Goal: Task Accomplishment & Management: Complete application form

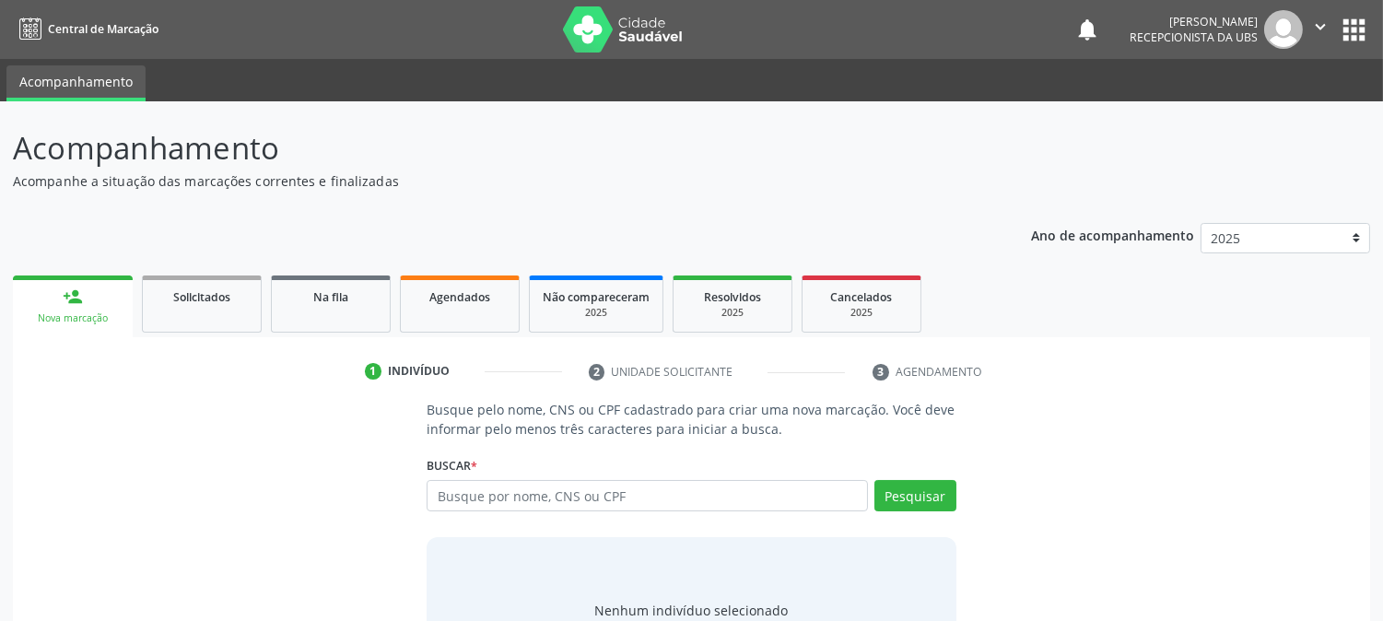
click at [470, 498] on input "text" at bounding box center [647, 495] width 440 height 31
type input "702608701224544"
click at [933, 482] on button "Pesquisar" at bounding box center [915, 495] width 82 height 31
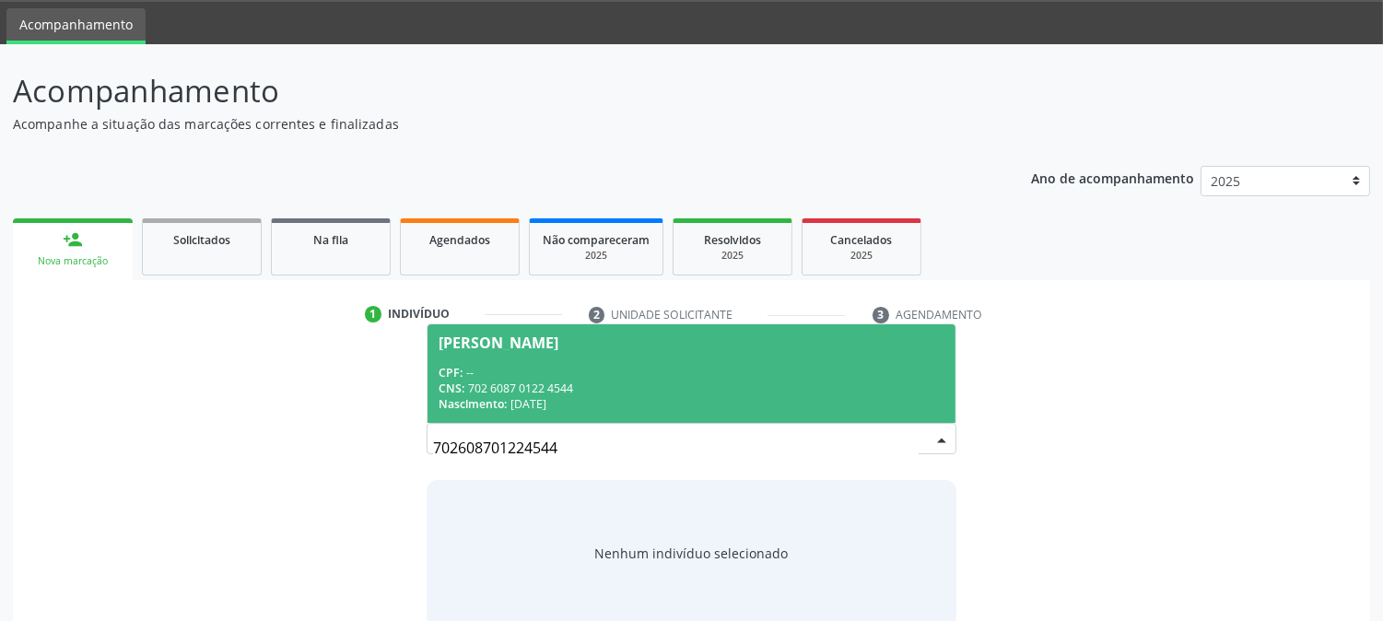
scroll to position [88, 0]
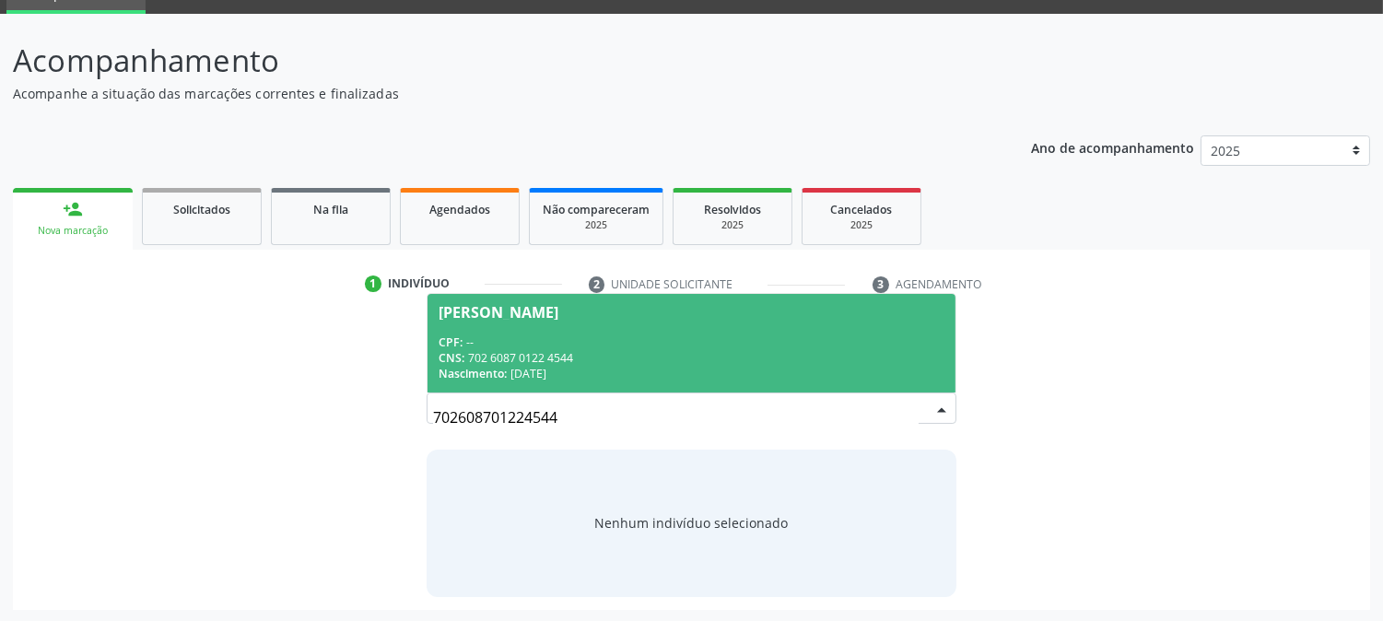
click at [569, 372] on div "Nascimento: 20/03/1991" at bounding box center [691, 374] width 505 height 16
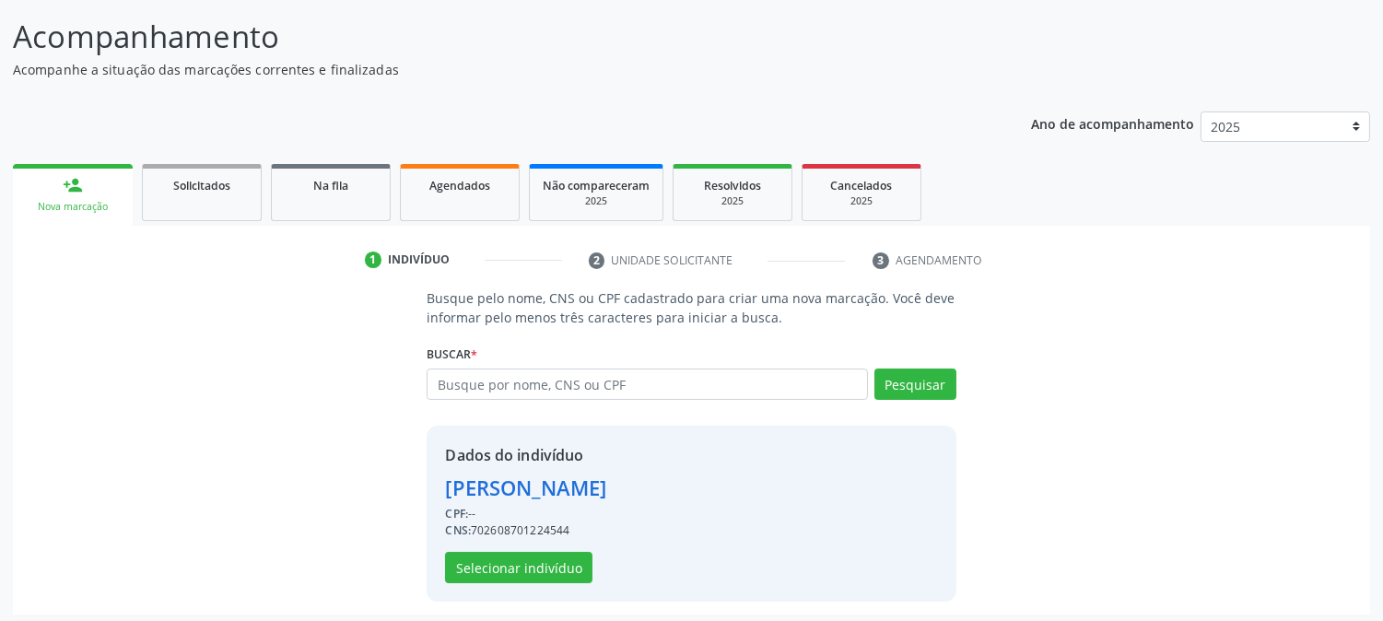
scroll to position [116, 0]
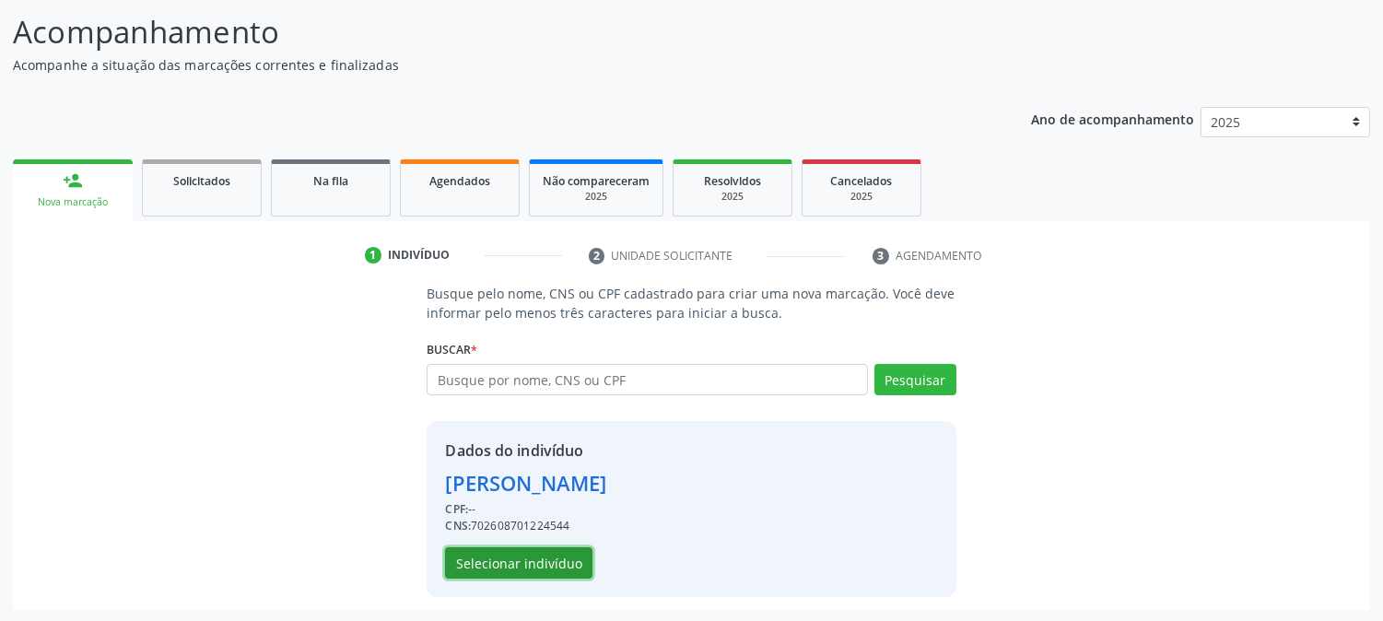
click at [544, 576] on button "Selecionar indivíduo" at bounding box center [518, 562] width 147 height 31
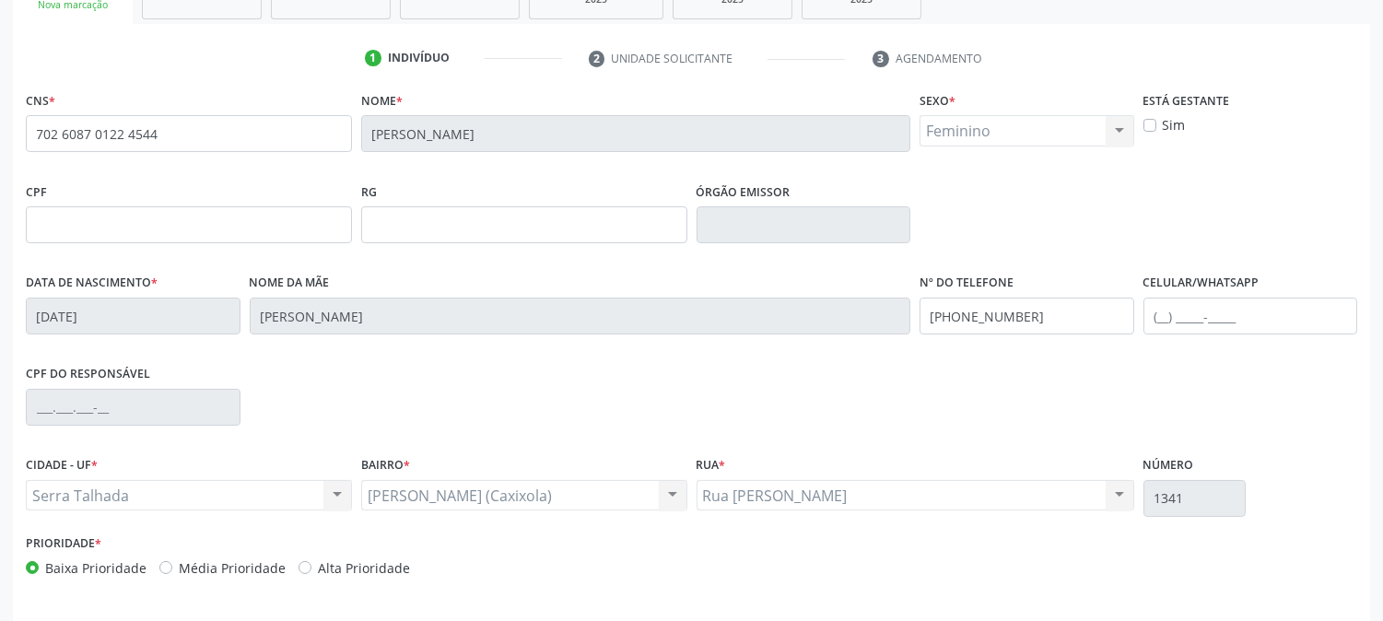
scroll to position [376, 0]
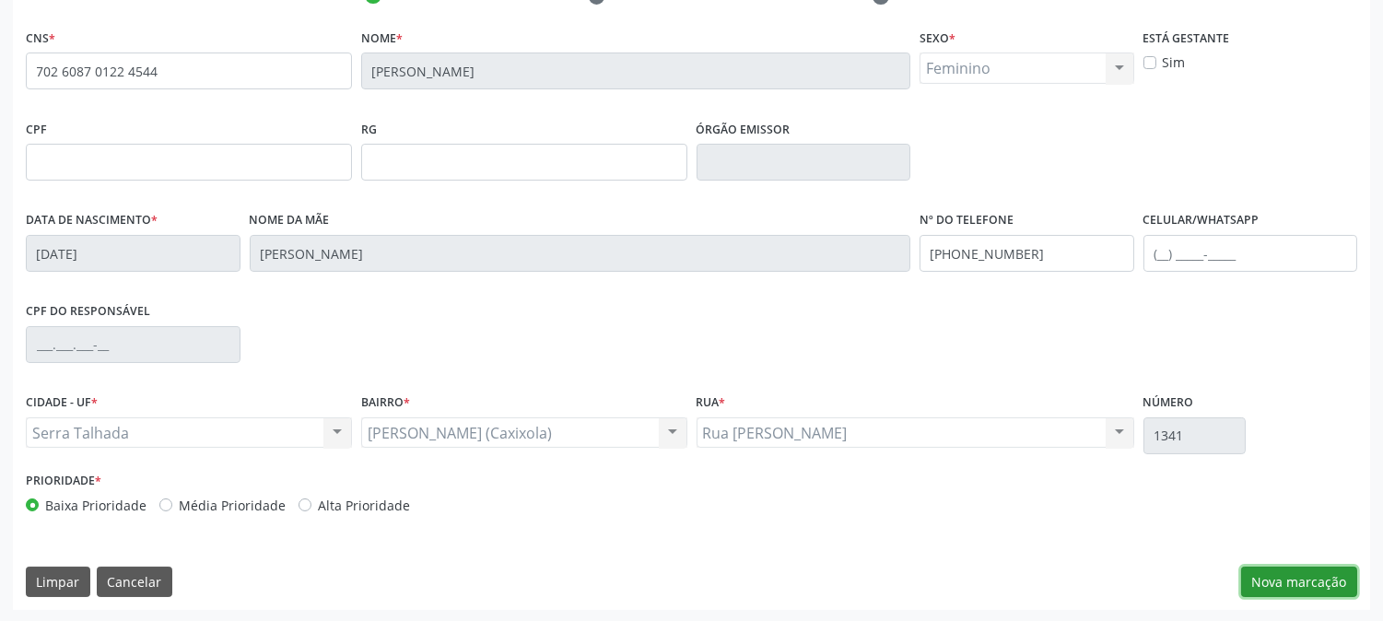
click at [1296, 588] on button "Nova marcação" at bounding box center [1299, 582] width 116 height 31
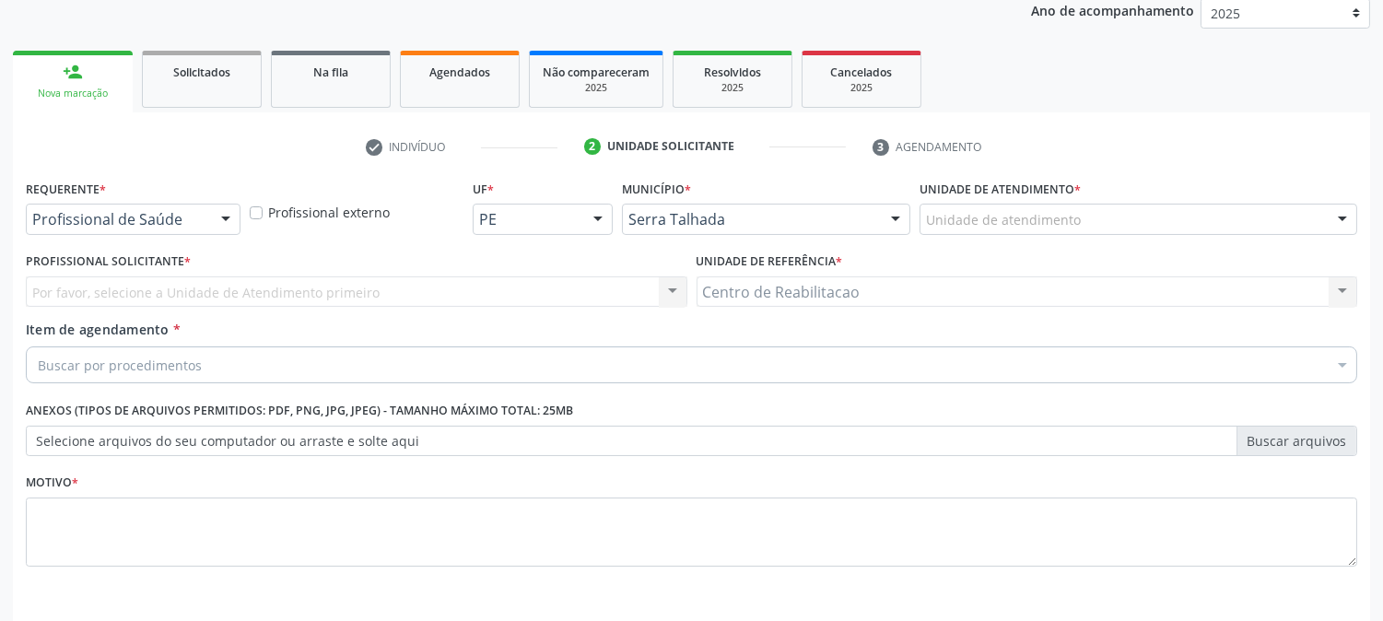
scroll to position [189, 0]
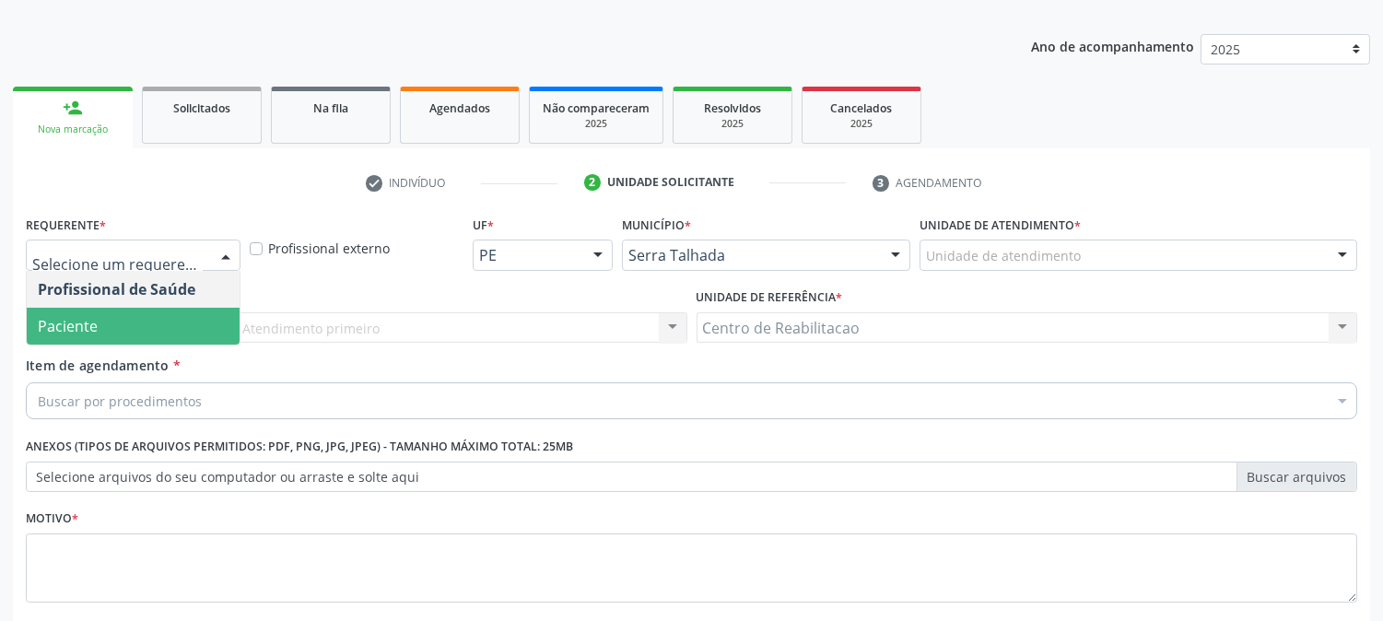
click at [93, 317] on span "Paciente" at bounding box center [68, 326] width 60 height 20
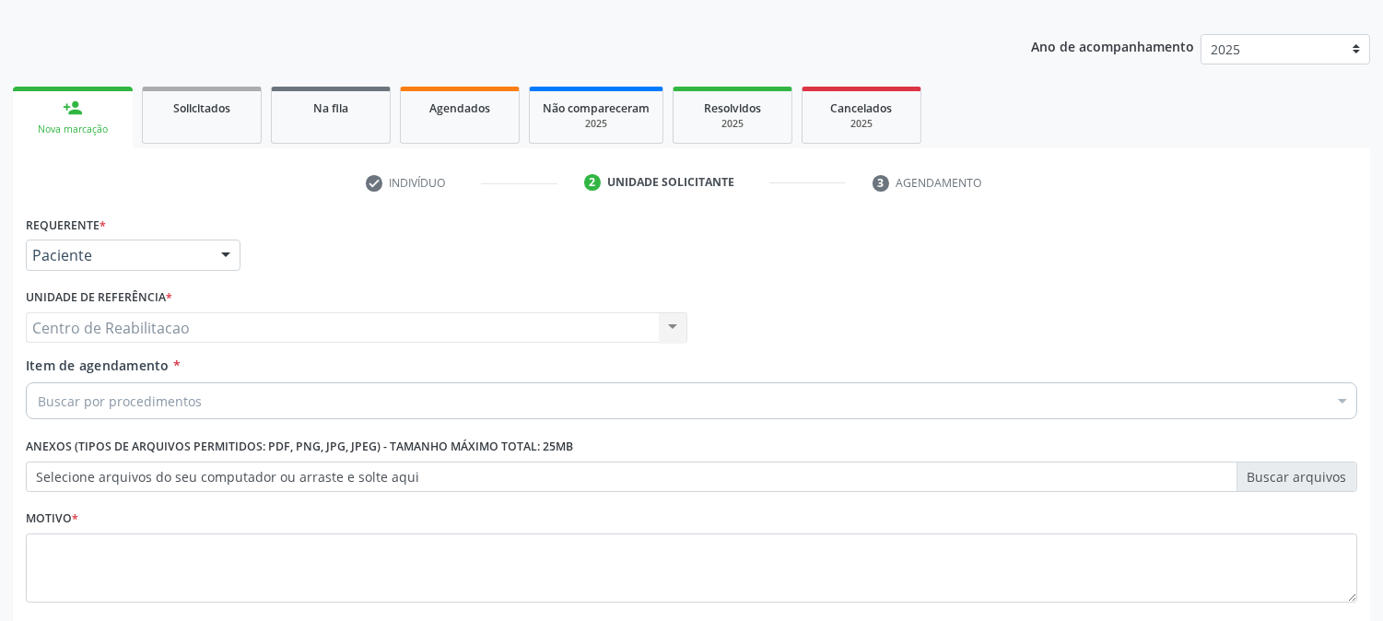
scroll to position [291, 0]
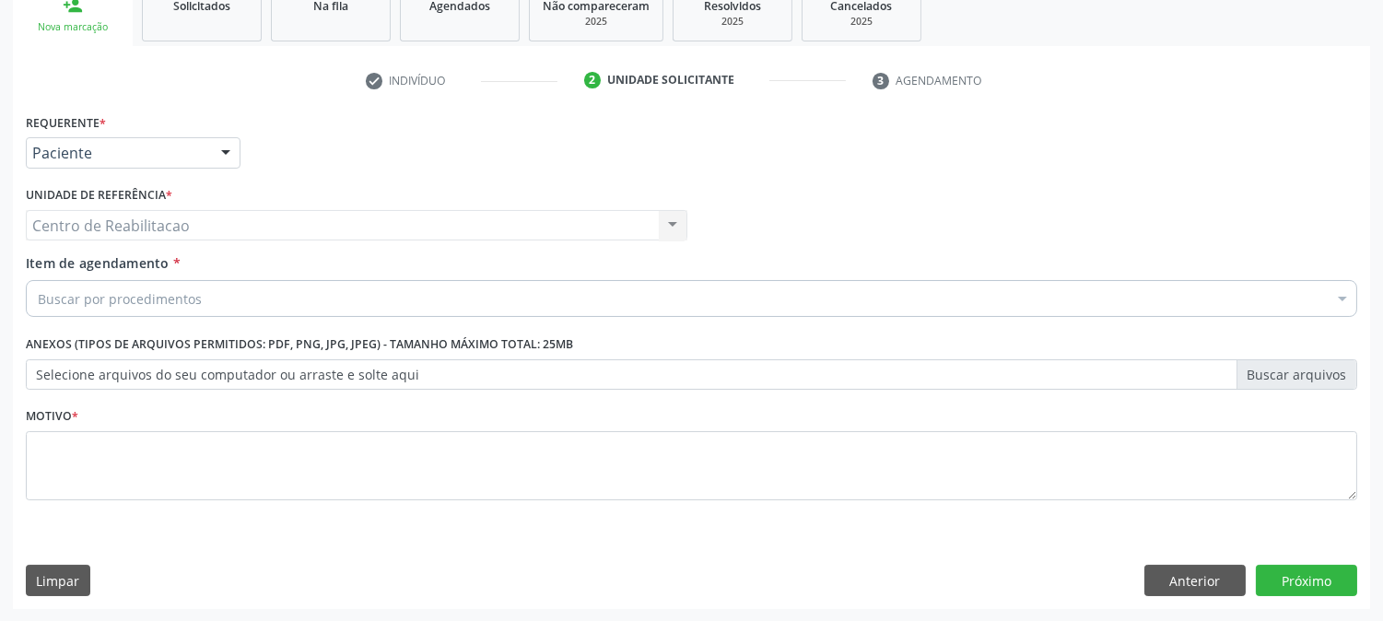
click at [112, 234] on div "Centro de Reabilitacao Centro de Reabilitacao Nenhum resultado encontrado para:…" at bounding box center [357, 225] width 662 height 31
click at [111, 233] on div "Centro de Reabilitacao Centro de Reabilitacao Nenhum resultado encontrado para:…" at bounding box center [357, 225] width 662 height 31
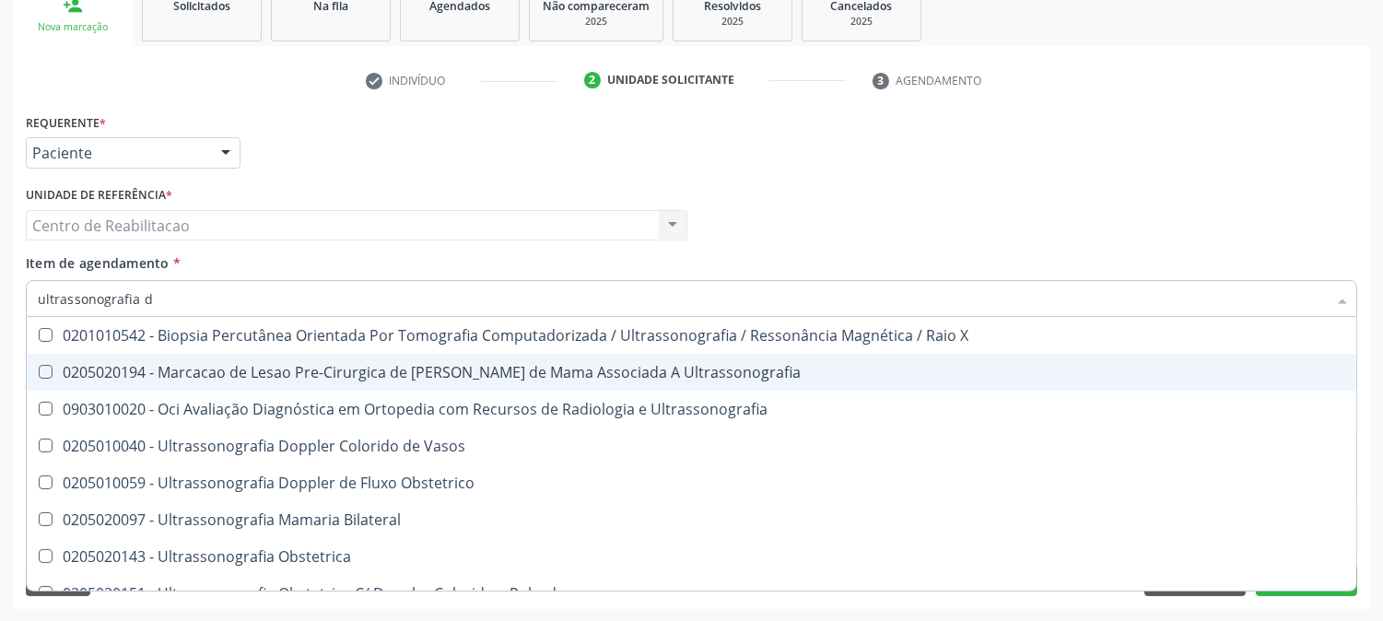
type input "ultrassonografia de"
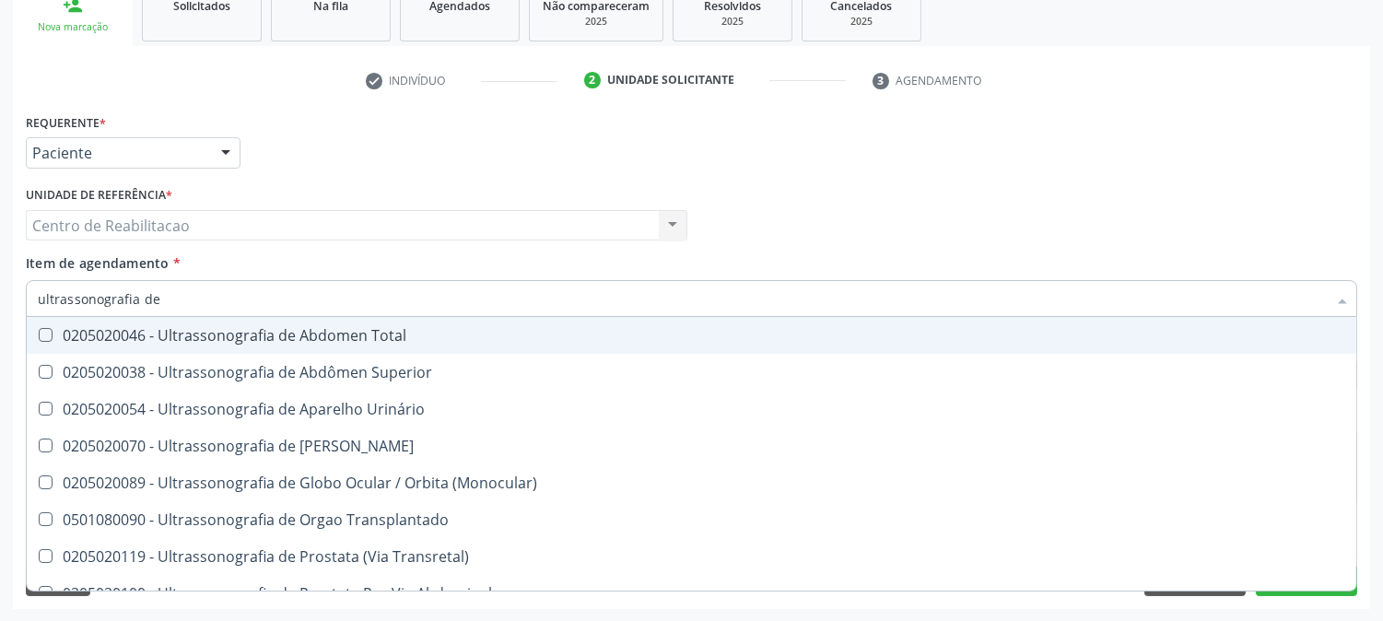
click at [52, 328] on div "0205020046 - Ultrassonografia de Abdomen Total" at bounding box center [691, 335] width 1307 height 15
checkbox Total "true"
click at [1104, 199] on div "Profissional Solicitante Por favor, selecione a Unidade de Atendimento primeiro…" at bounding box center [691, 218] width 1341 height 72
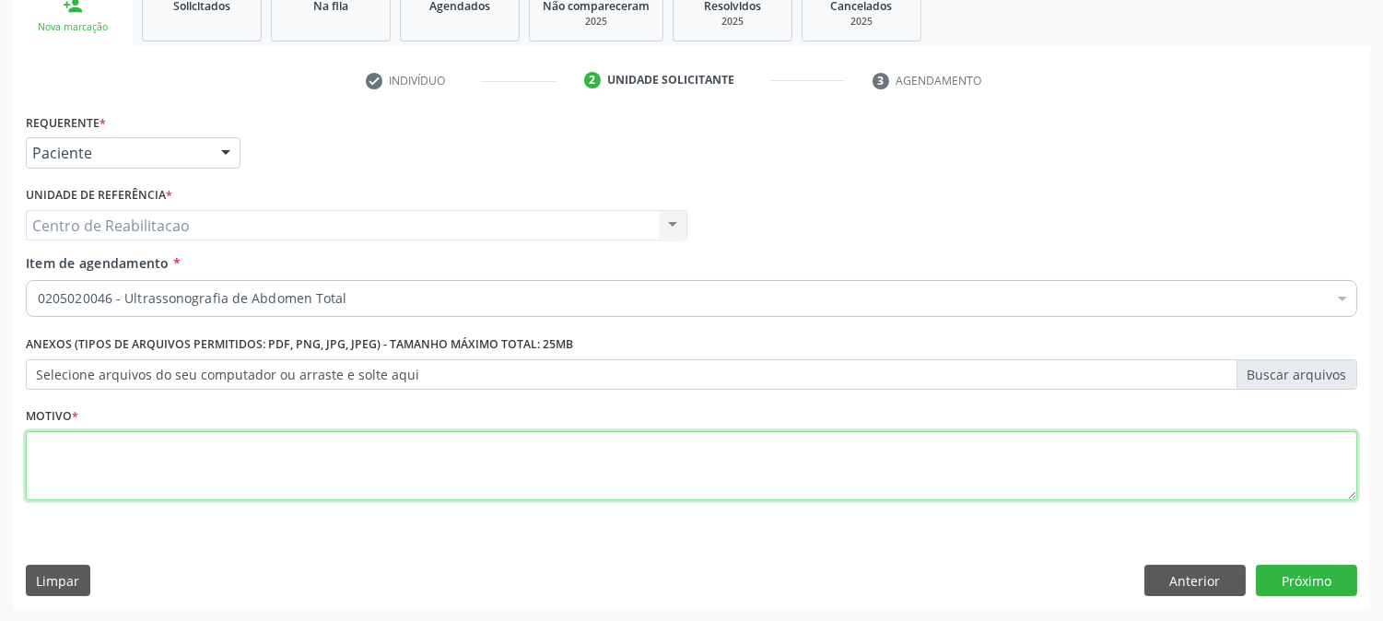
click at [299, 449] on textarea at bounding box center [691, 466] width 1331 height 70
type textarea "00"
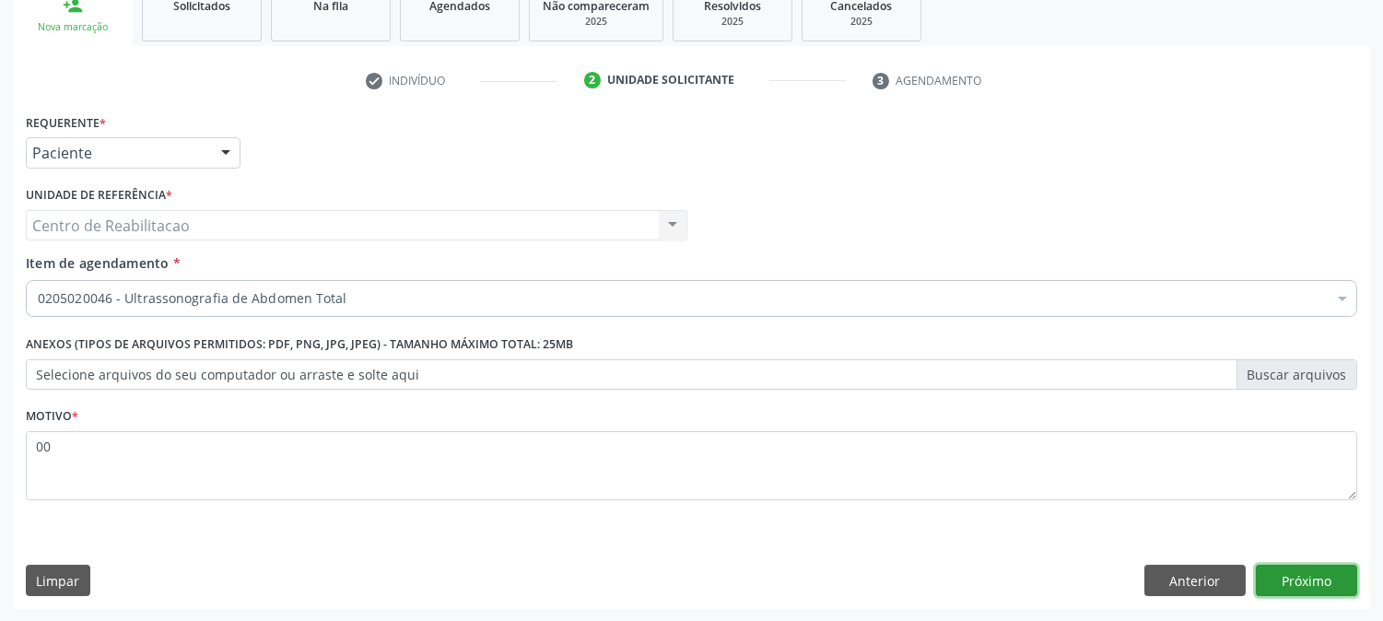
click at [1275, 569] on button "Próximo" at bounding box center [1306, 580] width 101 height 31
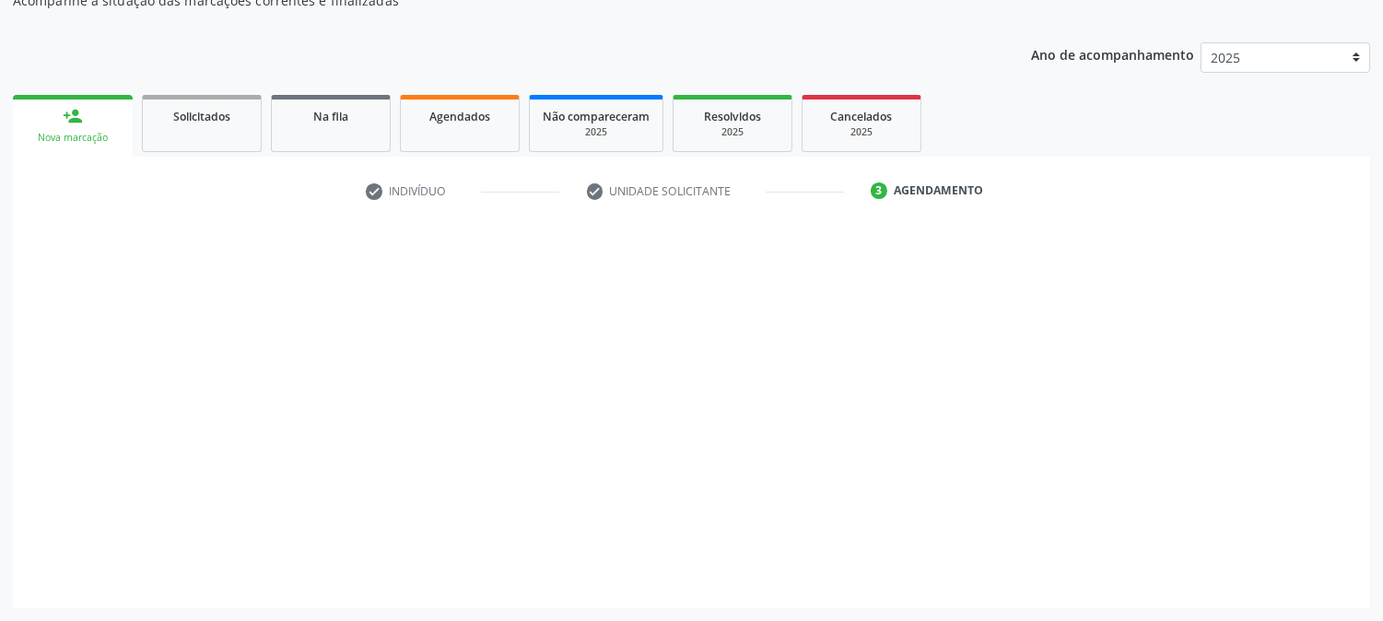
scroll to position [180, 0]
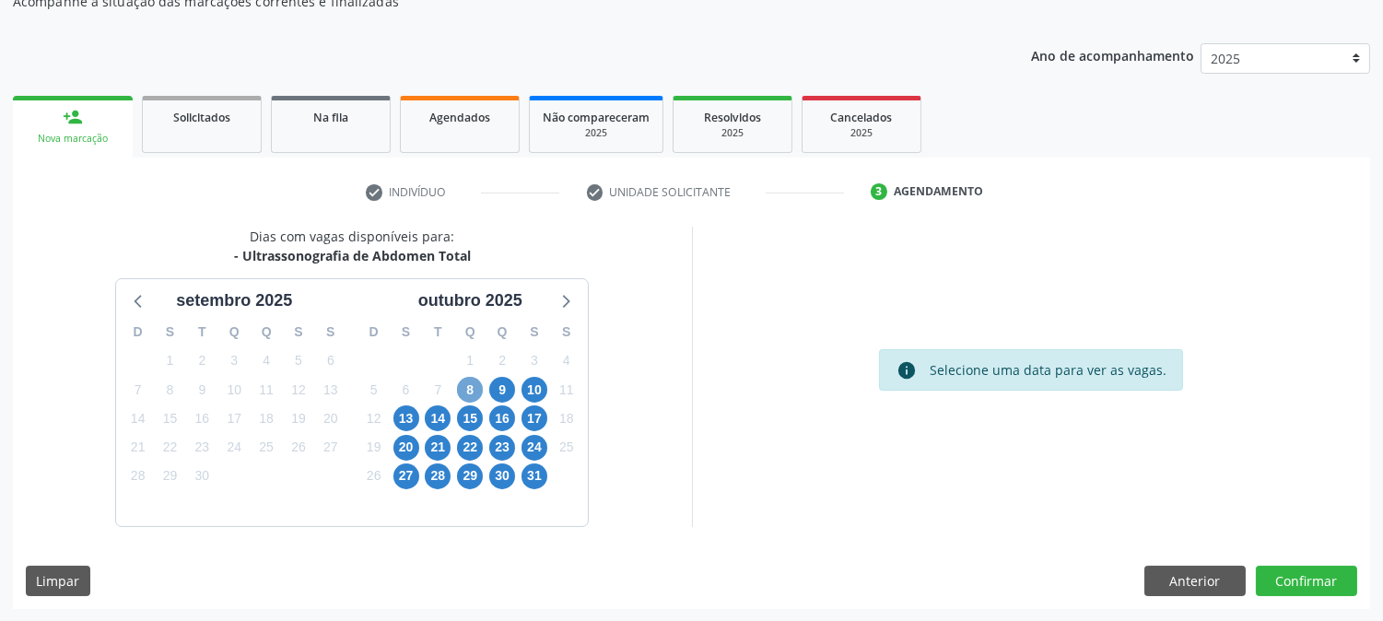
click at [465, 390] on span "8" at bounding box center [470, 390] width 26 height 26
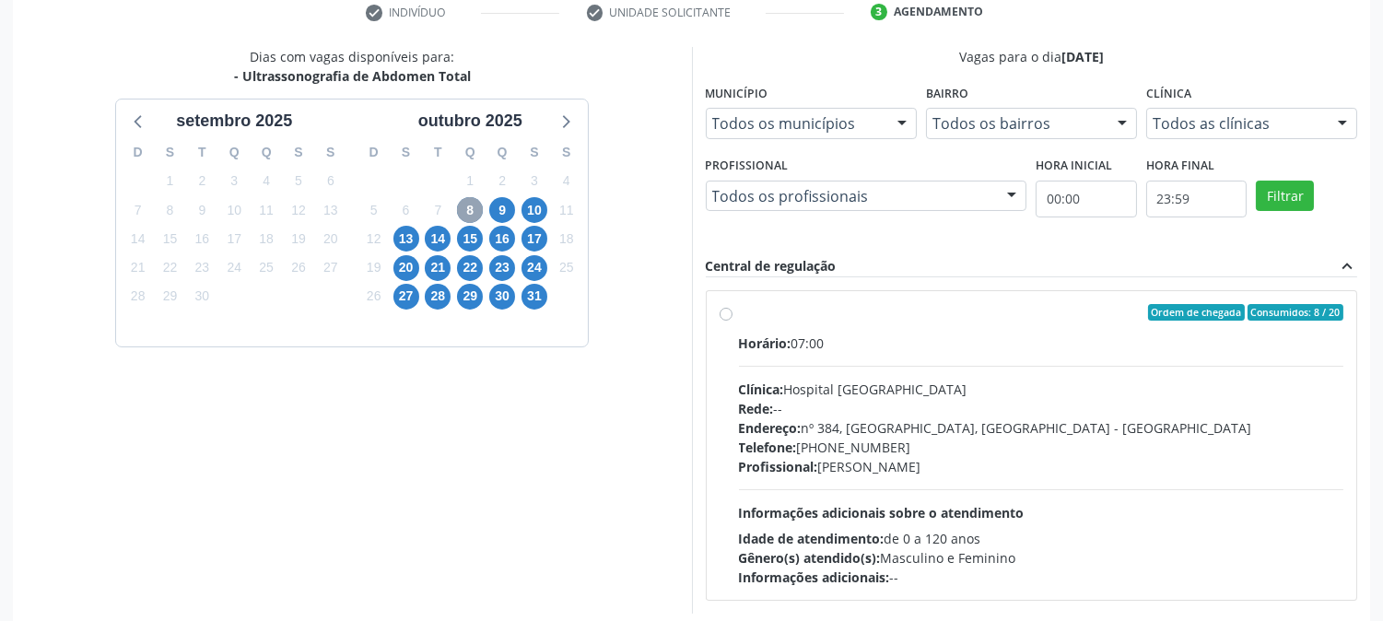
scroll to position [384, 0]
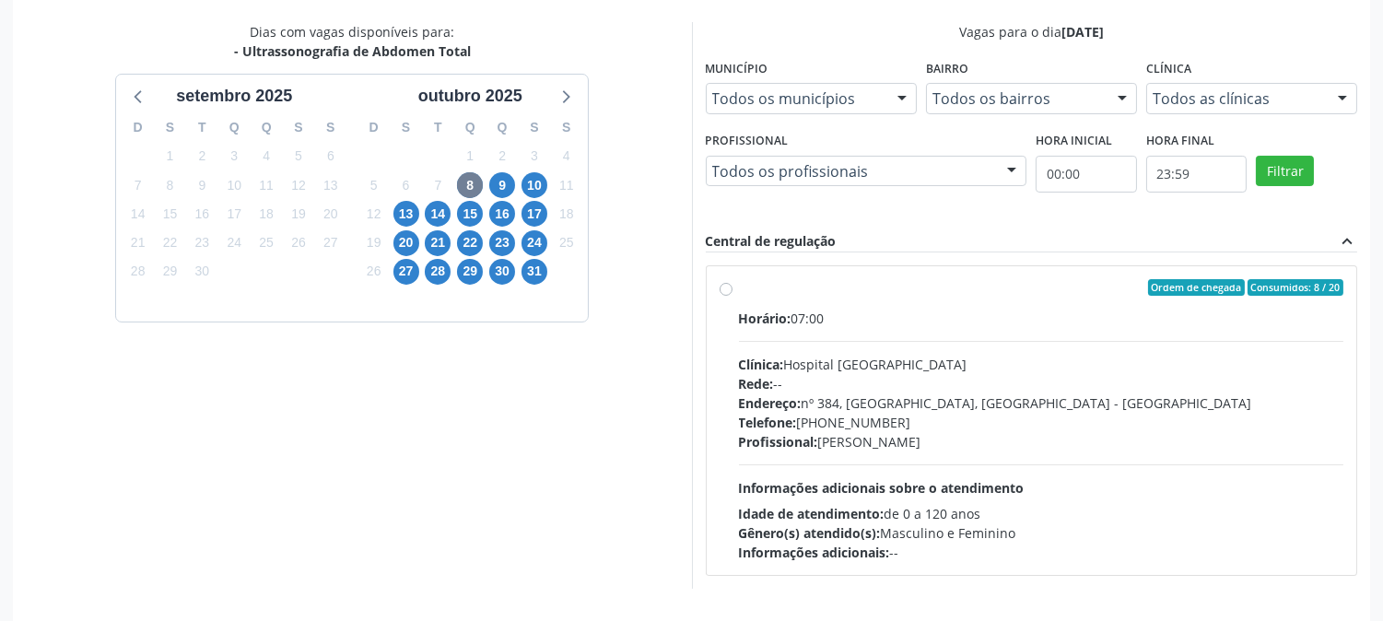
click at [714, 292] on div "Ordem de chegada Consumidos: 8 / 20 Horário: 07:00 Clínica: Hospital Sao Franci…" at bounding box center [1032, 420] width 650 height 309
radio input "true"
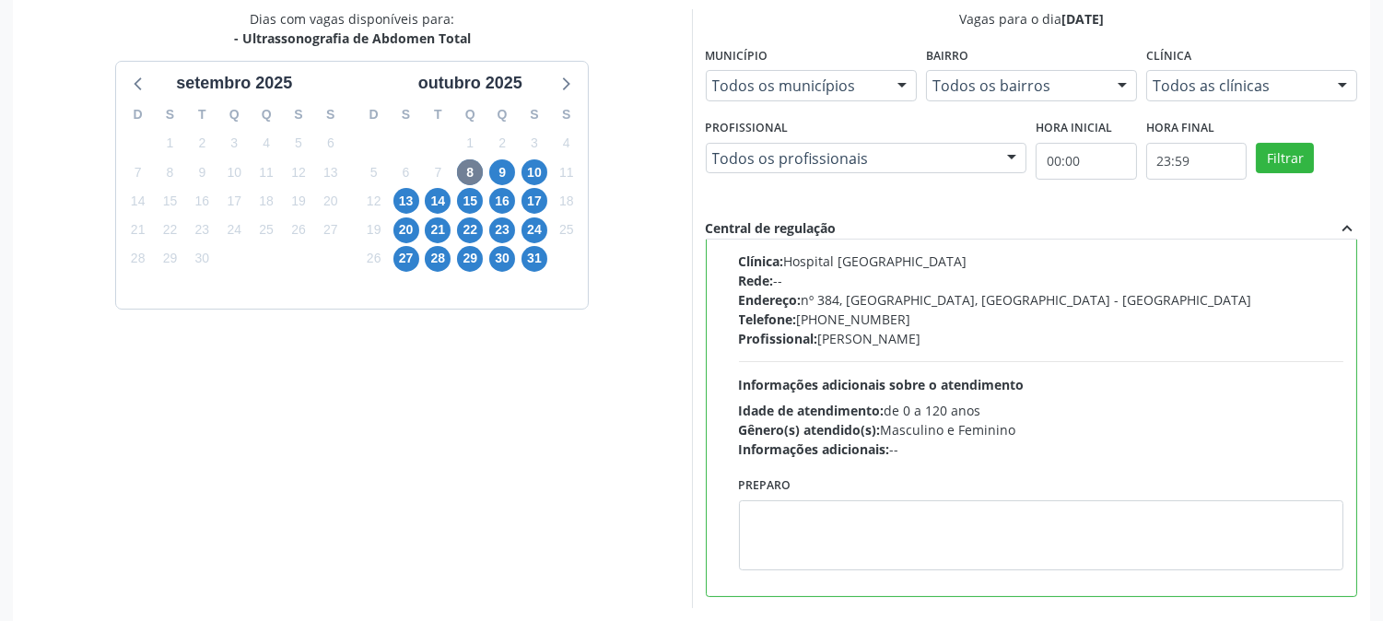
scroll to position [479, 0]
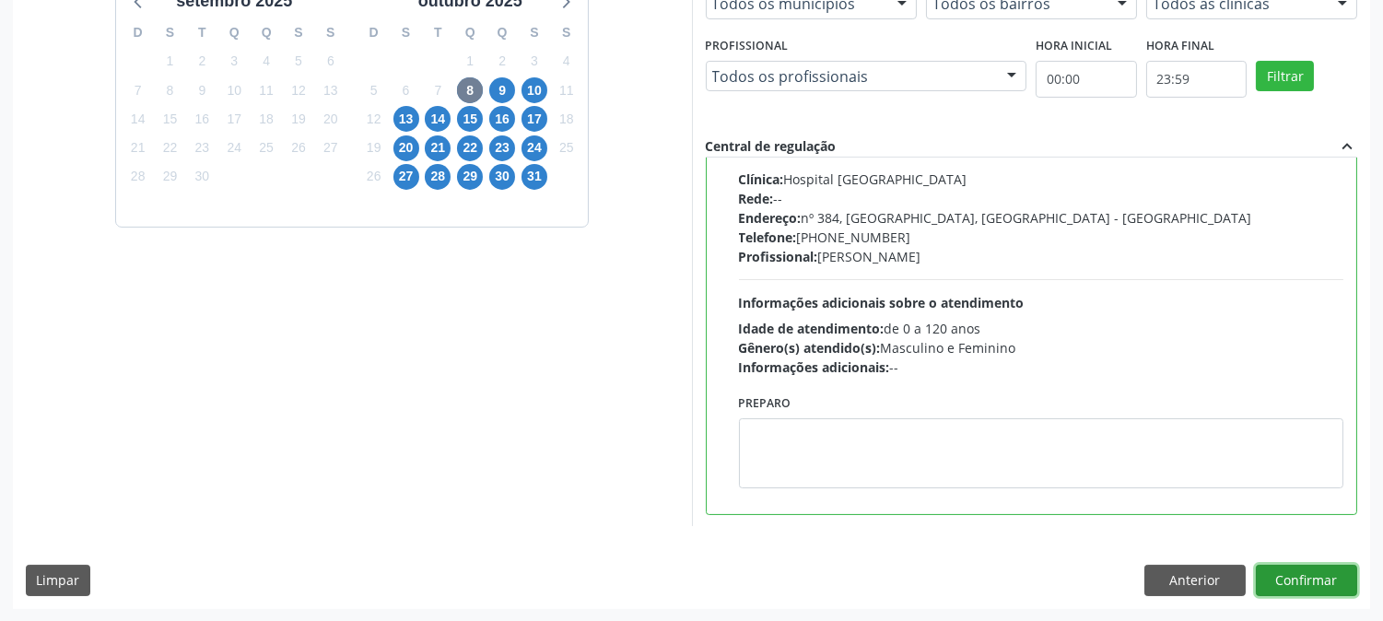
click at [1293, 576] on button "Confirmar" at bounding box center [1306, 580] width 101 height 31
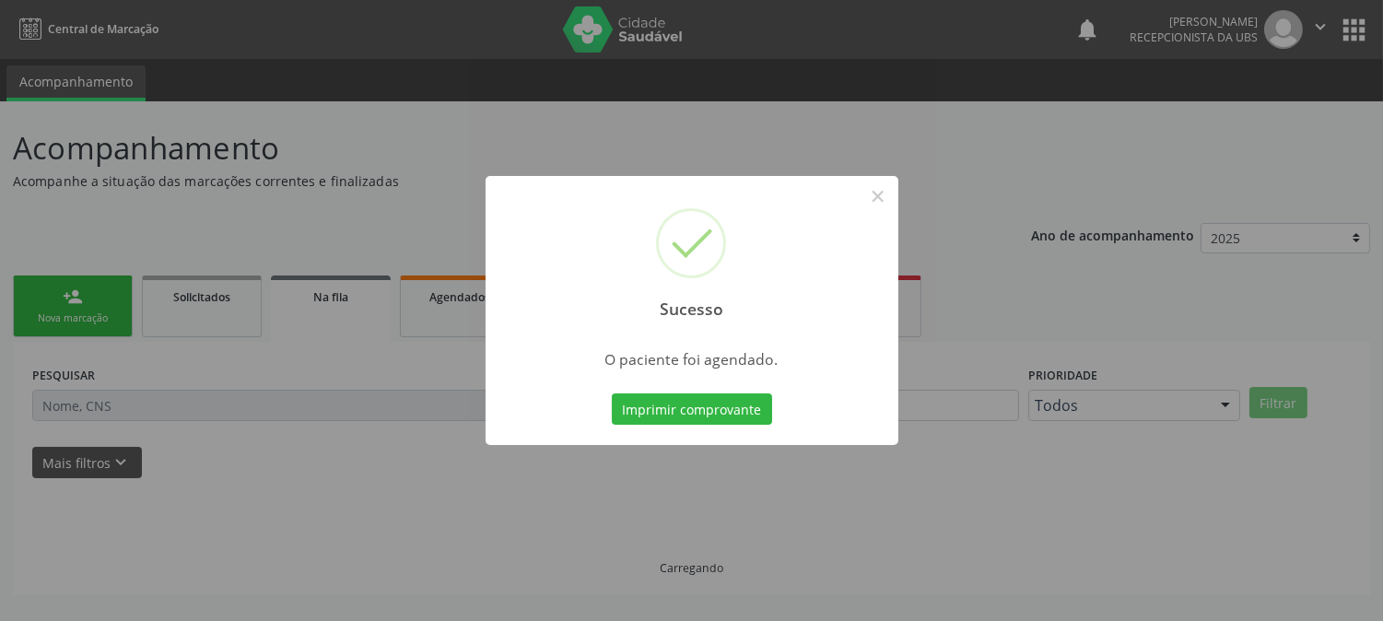
scroll to position [0, 0]
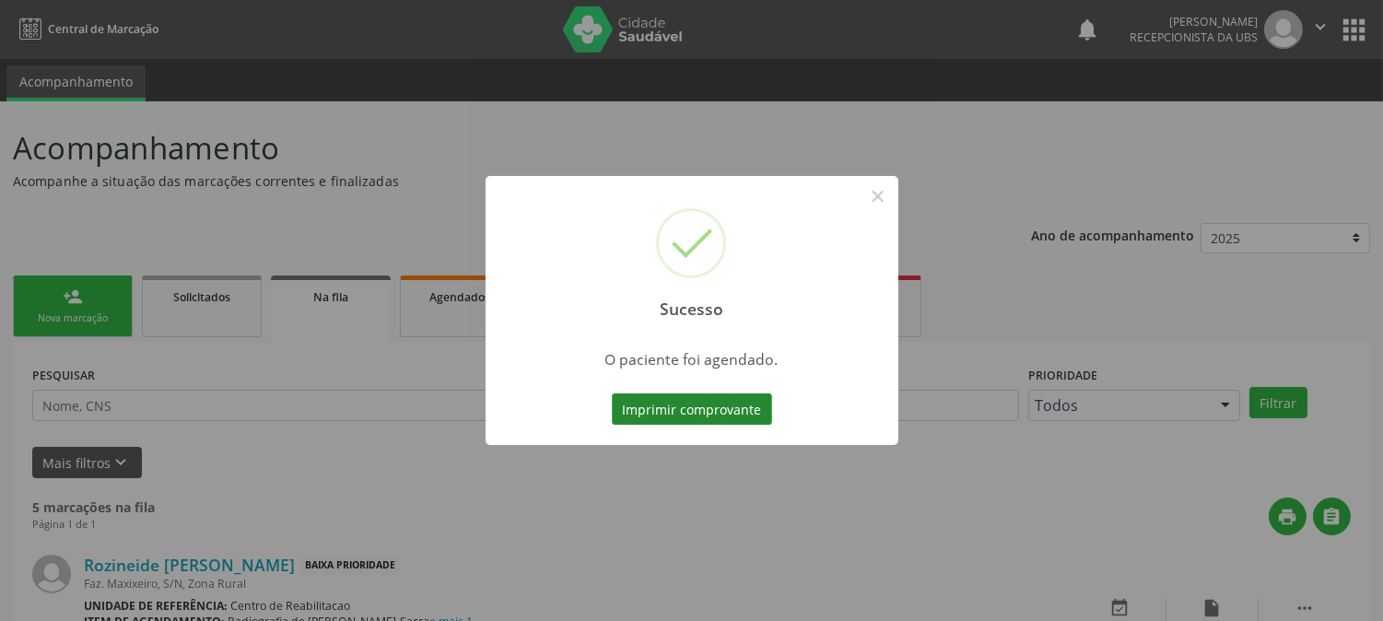
click at [645, 388] on div "Sucesso × O paciente foi agendado. Imprimir comprovante Cancel" at bounding box center [692, 310] width 413 height 269
click at [656, 405] on button "Imprimir comprovante" at bounding box center [692, 408] width 160 height 31
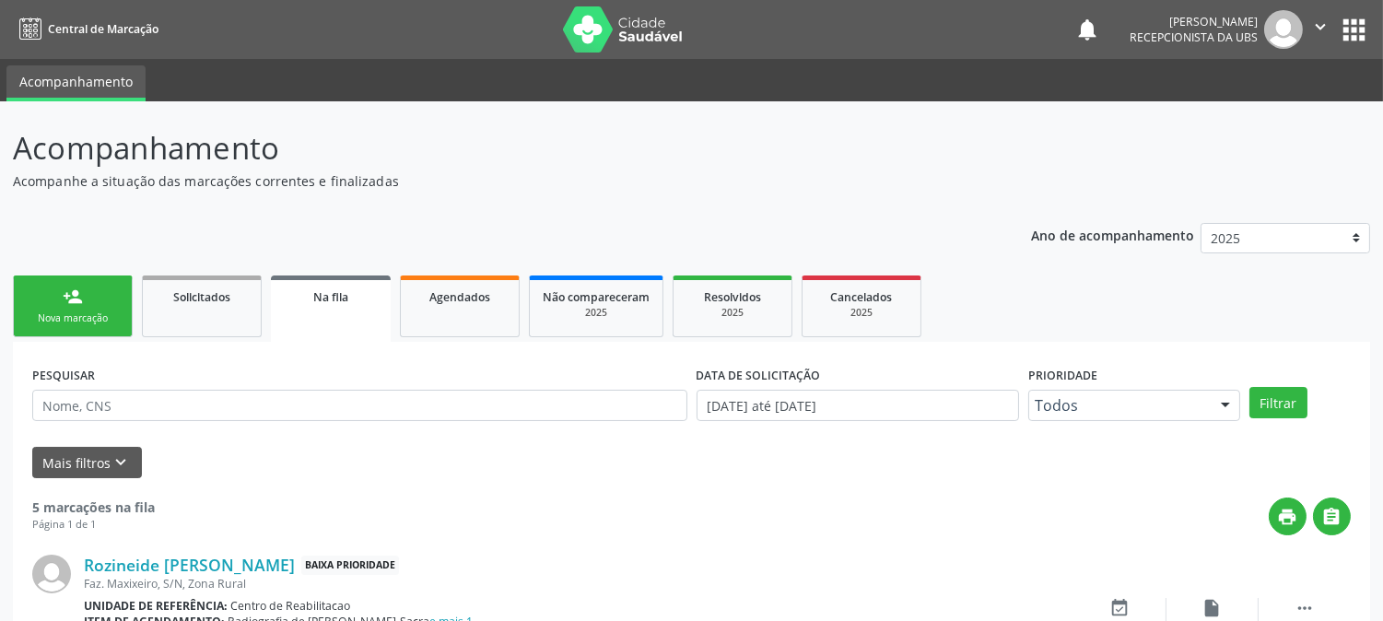
click at [37, 280] on link "person_add Nova marcação" at bounding box center [73, 306] width 120 height 62
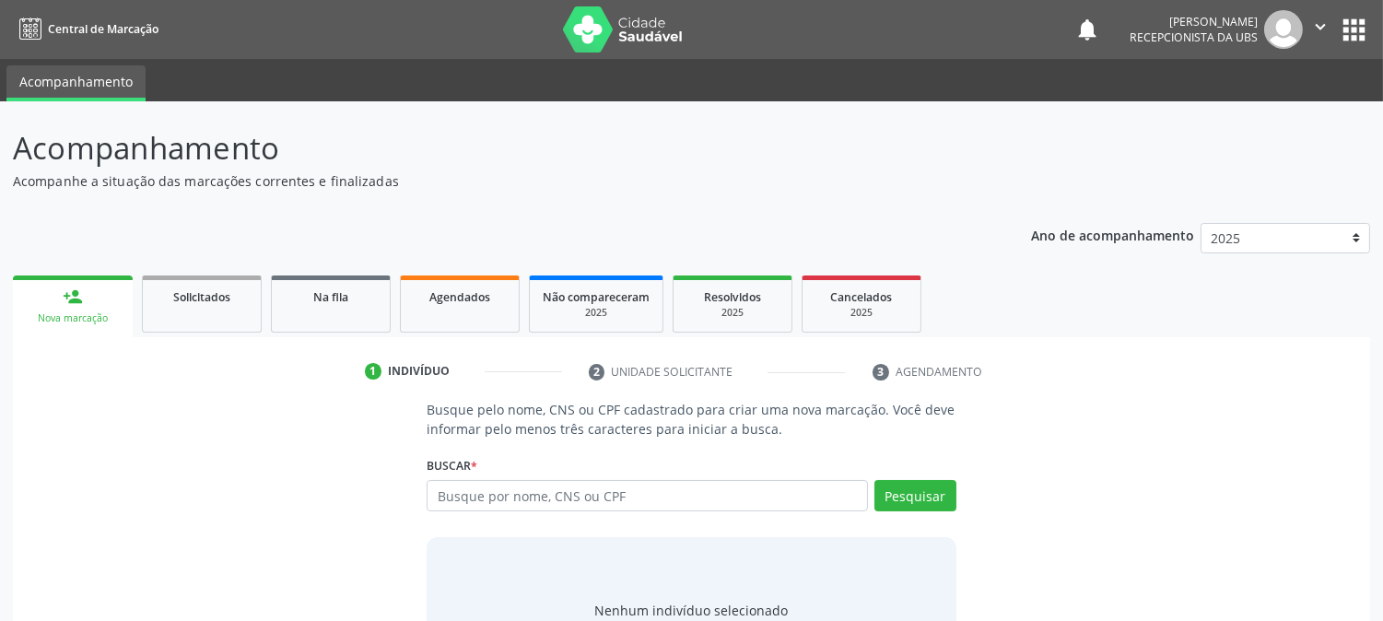
drag, startPoint x: 650, startPoint y: 512, endPoint x: 650, endPoint y: 502, distance: 10.1
click at [650, 507] on div "Busque por nome, CNS ou CPF Nenhum resultado encontrado para: " " Digite nome, …" at bounding box center [691, 502] width 529 height 44
click at [650, 500] on input "text" at bounding box center [647, 495] width 440 height 31
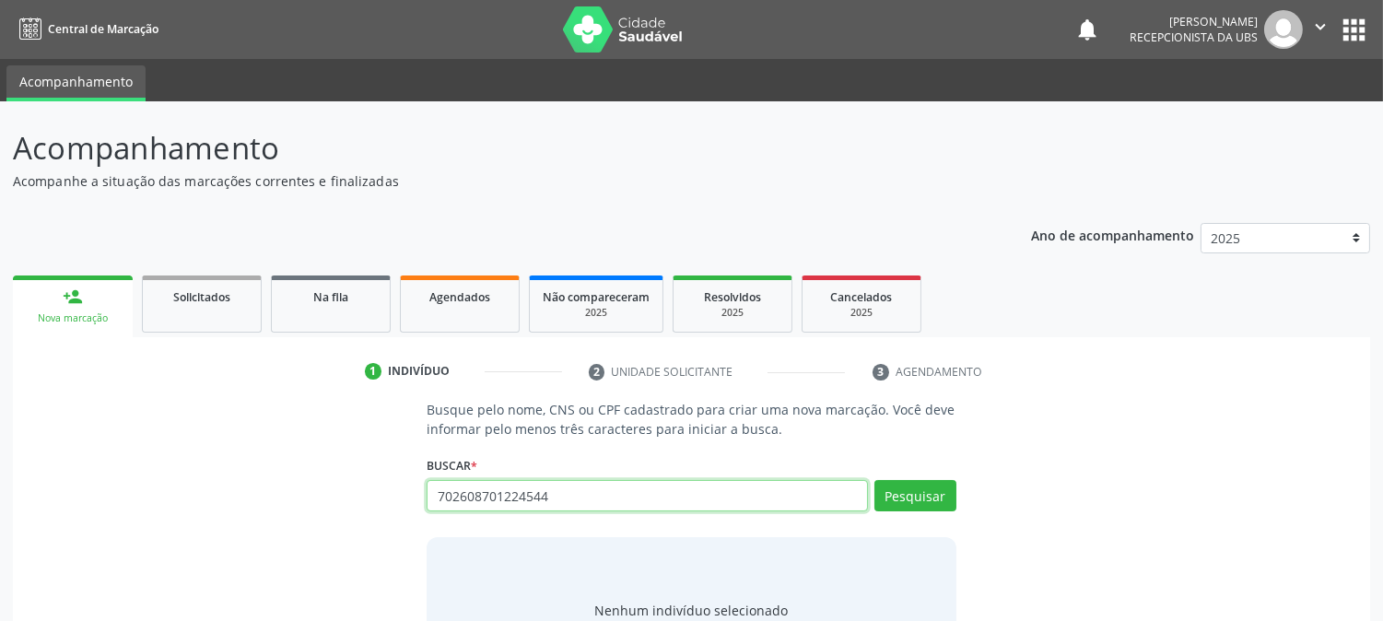
type input "702608701224544"
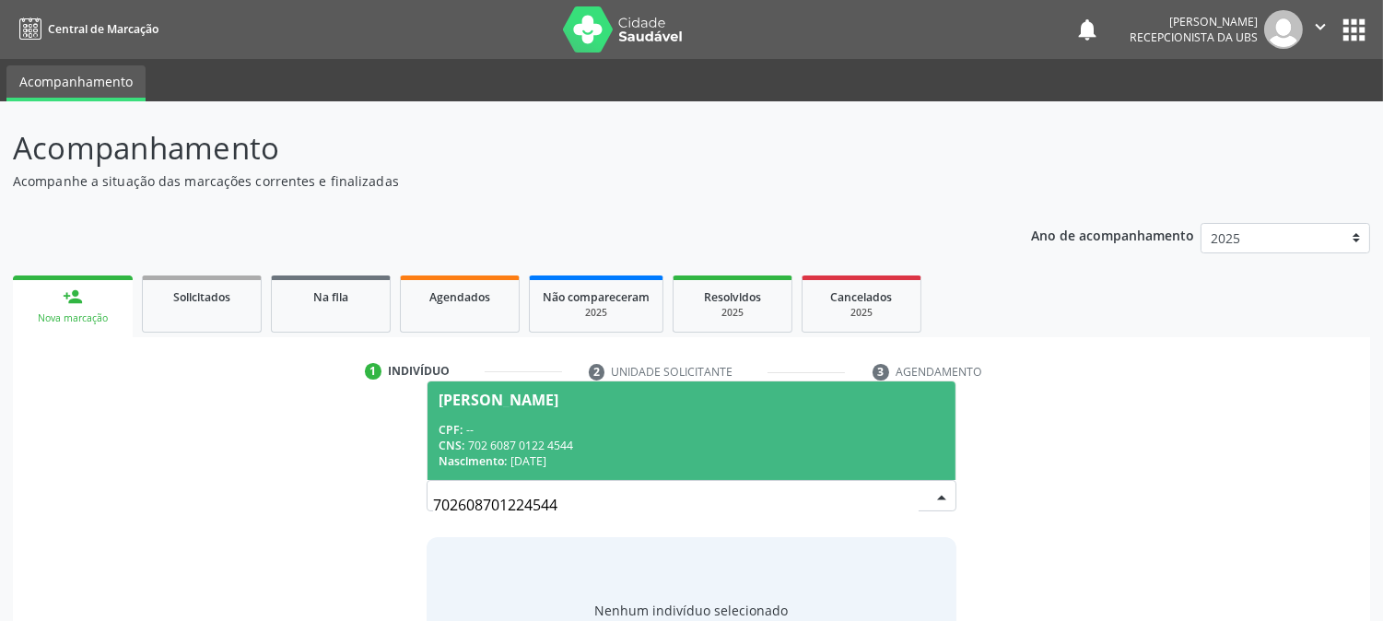
click at [640, 399] on div "Pauliana Bezerra da Silva" at bounding box center [691, 399] width 505 height 15
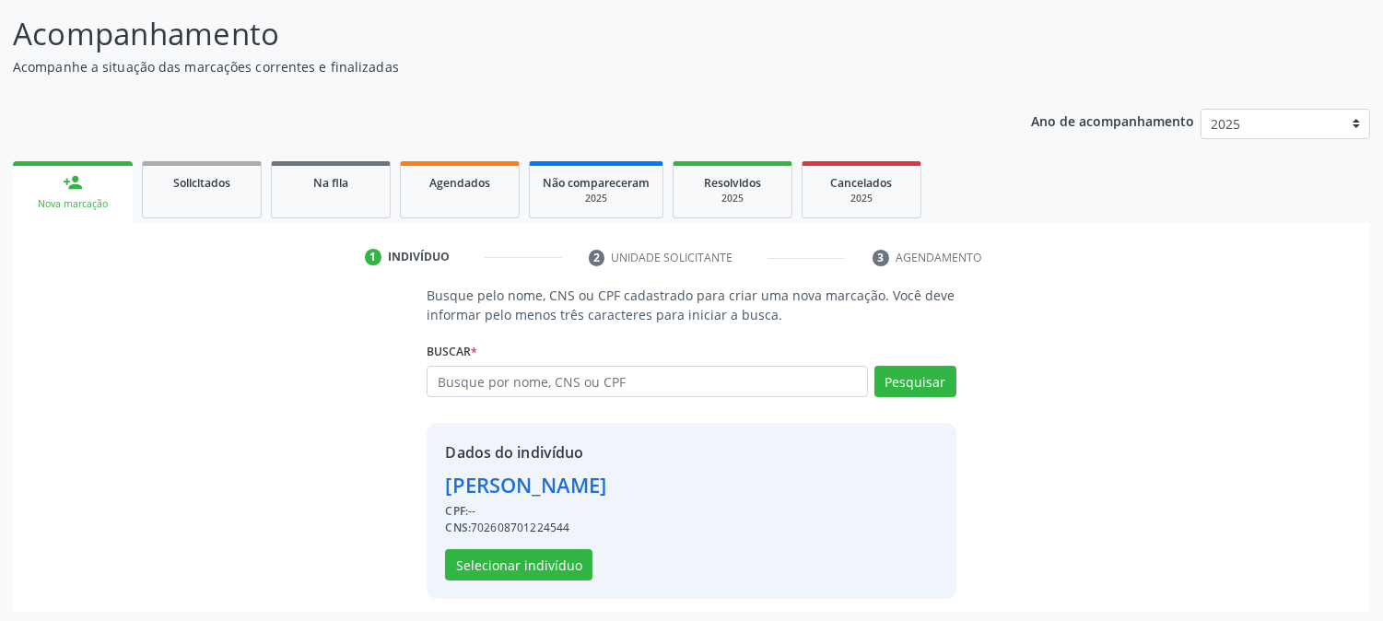
scroll to position [116, 0]
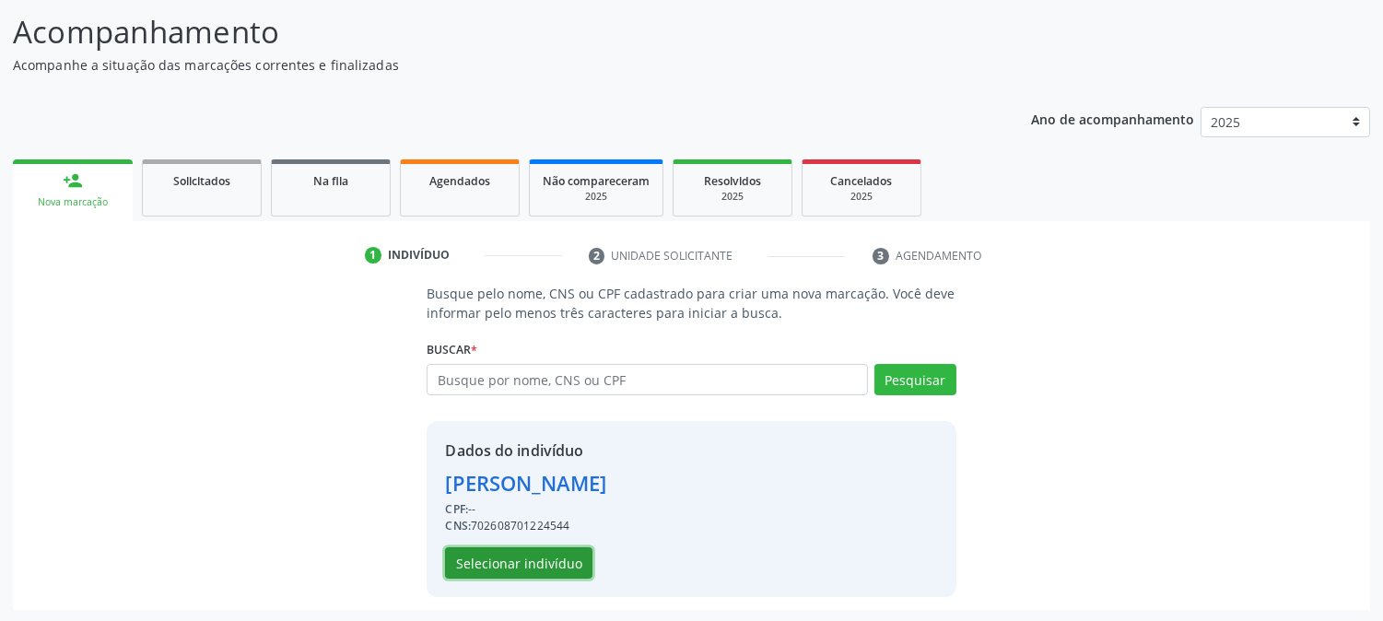
click at [499, 565] on button "Selecionar indivíduo" at bounding box center [518, 562] width 147 height 31
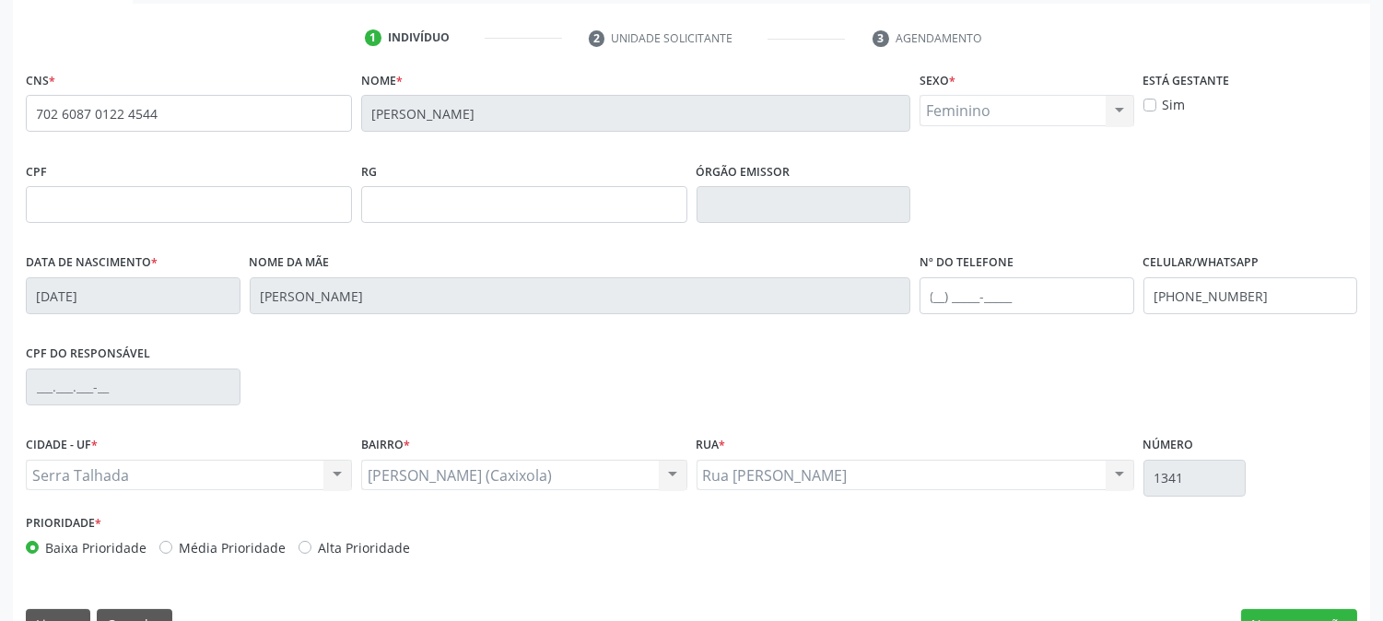
scroll to position [376, 0]
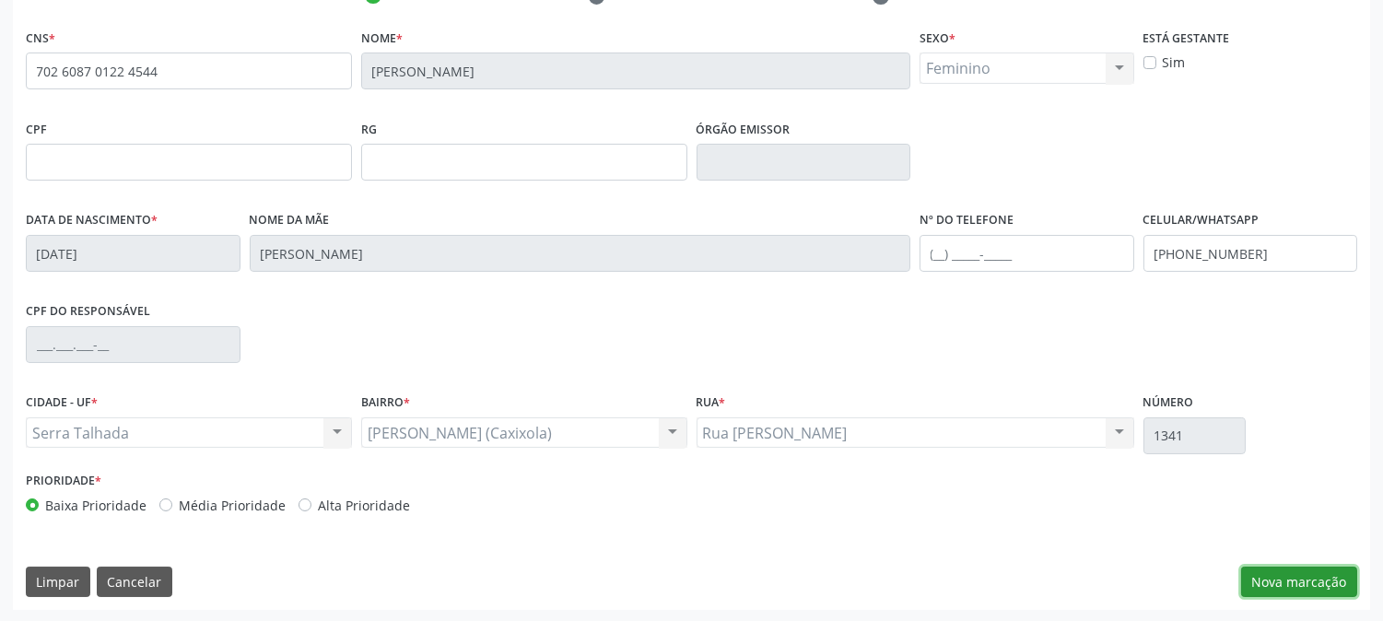
click at [1312, 594] on button "Nova marcação" at bounding box center [1299, 582] width 116 height 31
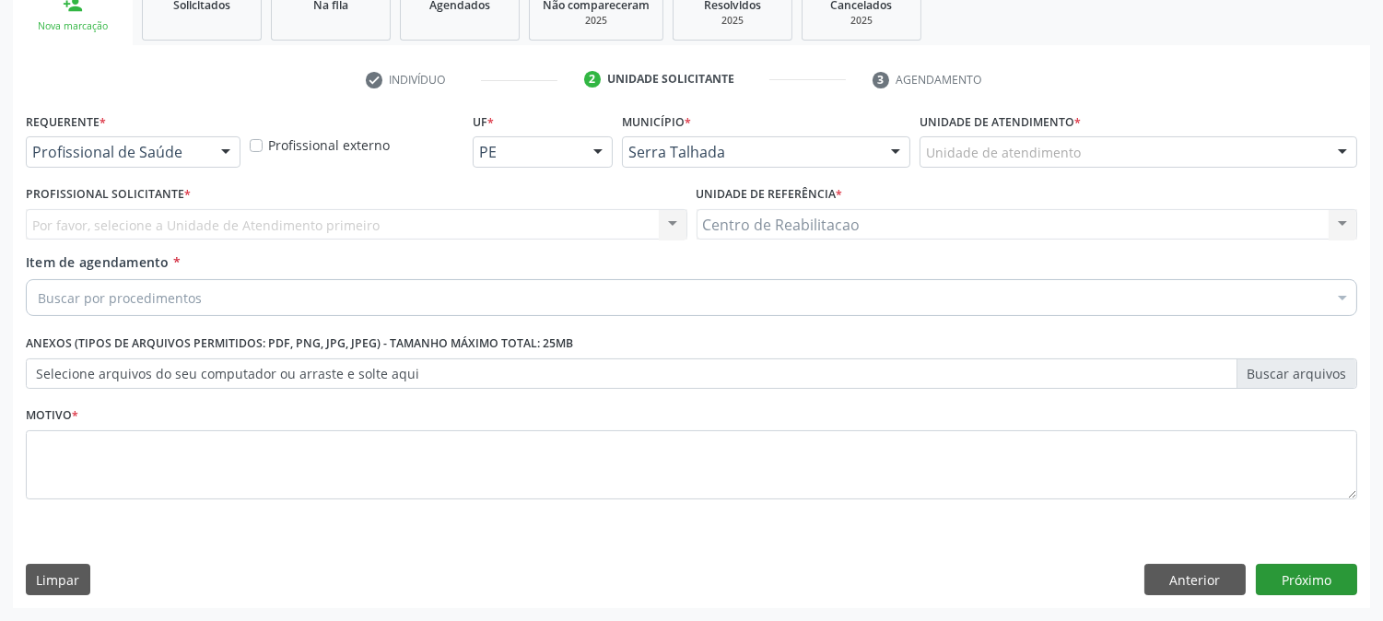
scroll to position [291, 0]
click at [86, 167] on div "Requerente * Profissional de Saúde Profissional de Saúde Paciente Nenhum result…" at bounding box center [133, 145] width 224 height 72
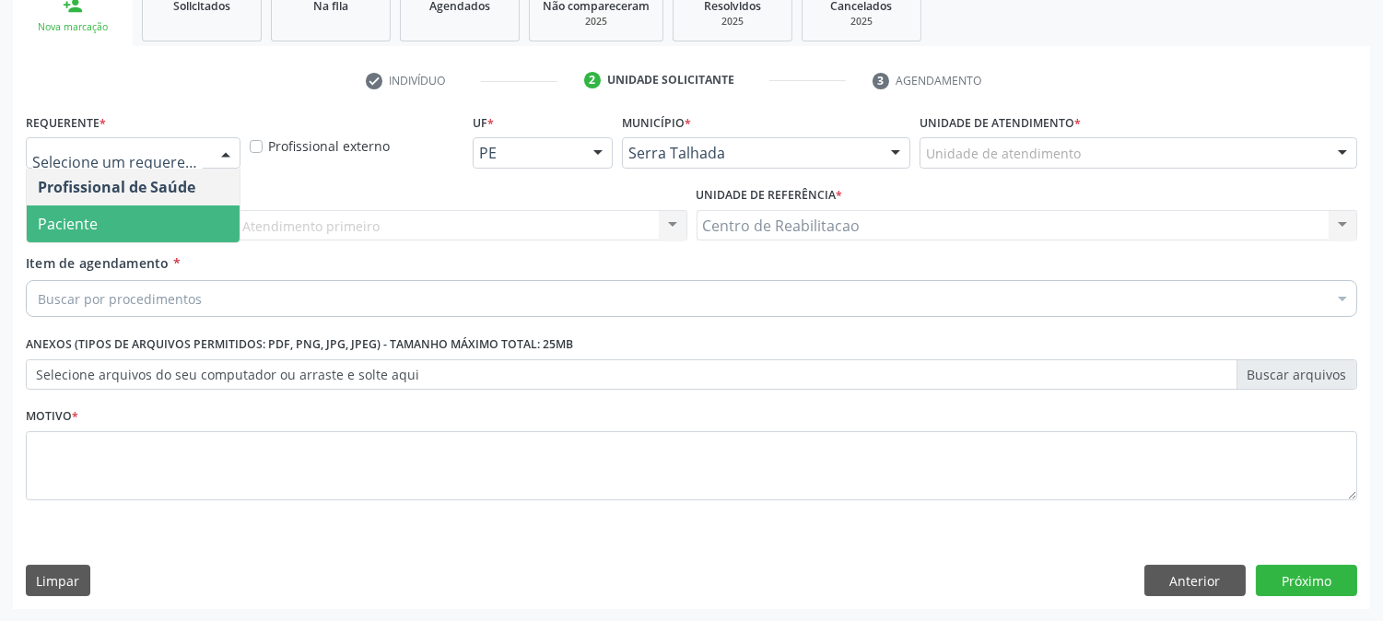
click at [105, 219] on span "Paciente" at bounding box center [133, 223] width 213 height 37
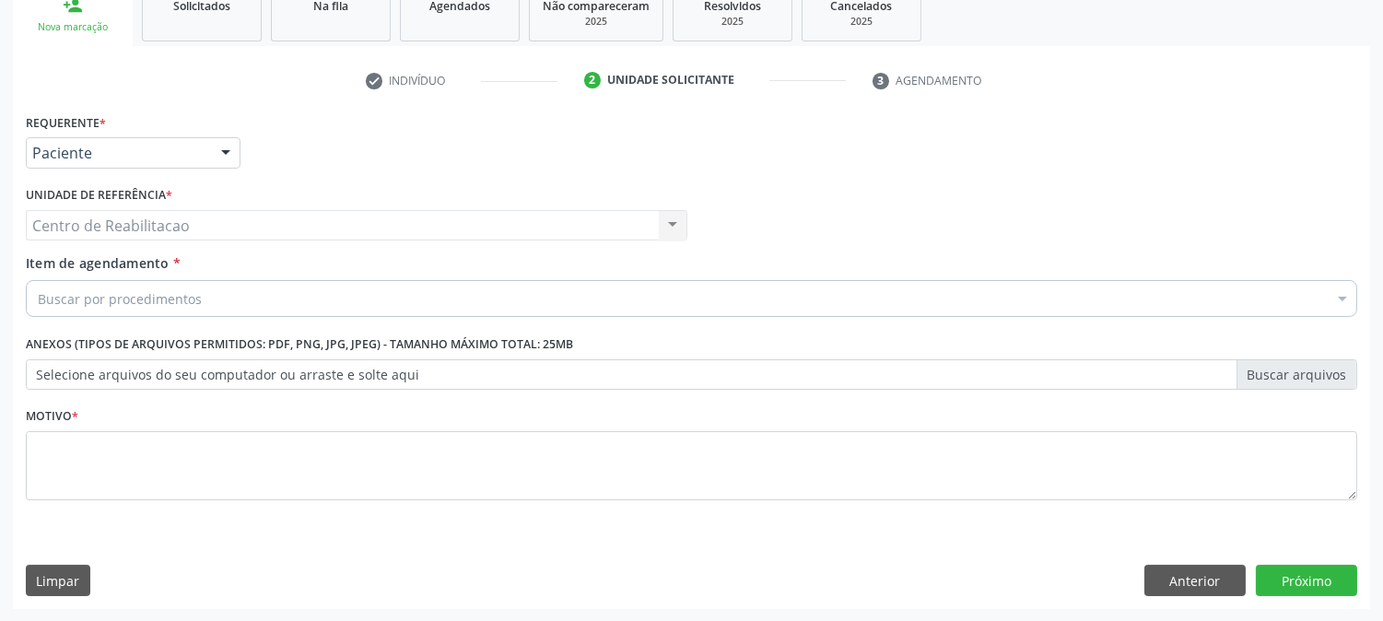
click at [123, 283] on div "Buscar por procedimentos" at bounding box center [691, 298] width 1331 height 37
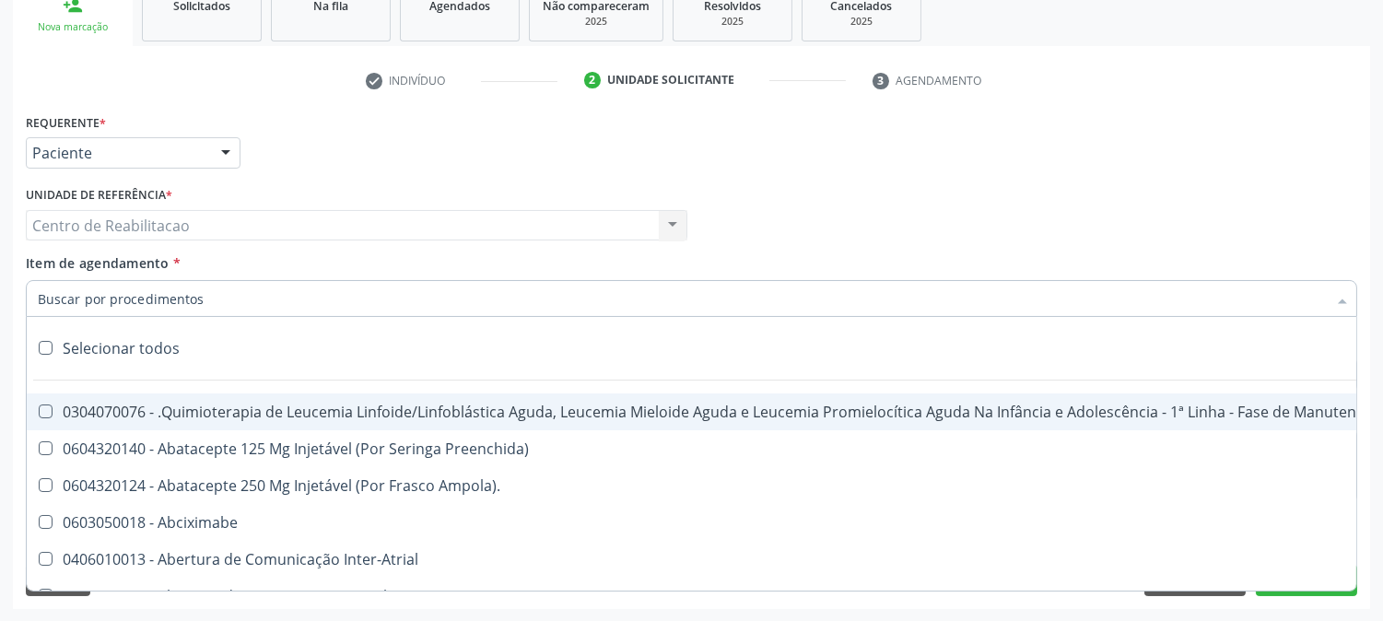
click at [124, 295] on input "Item de agendamento *" at bounding box center [682, 298] width 1289 height 37
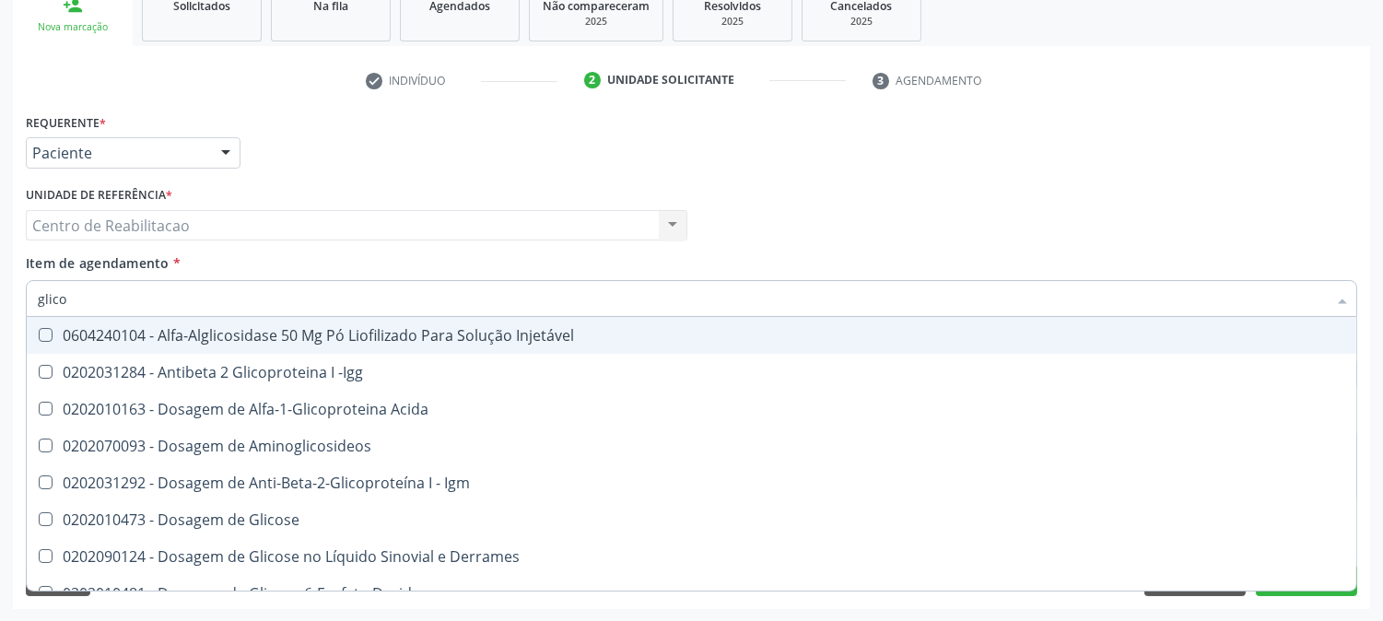
type input "glicos"
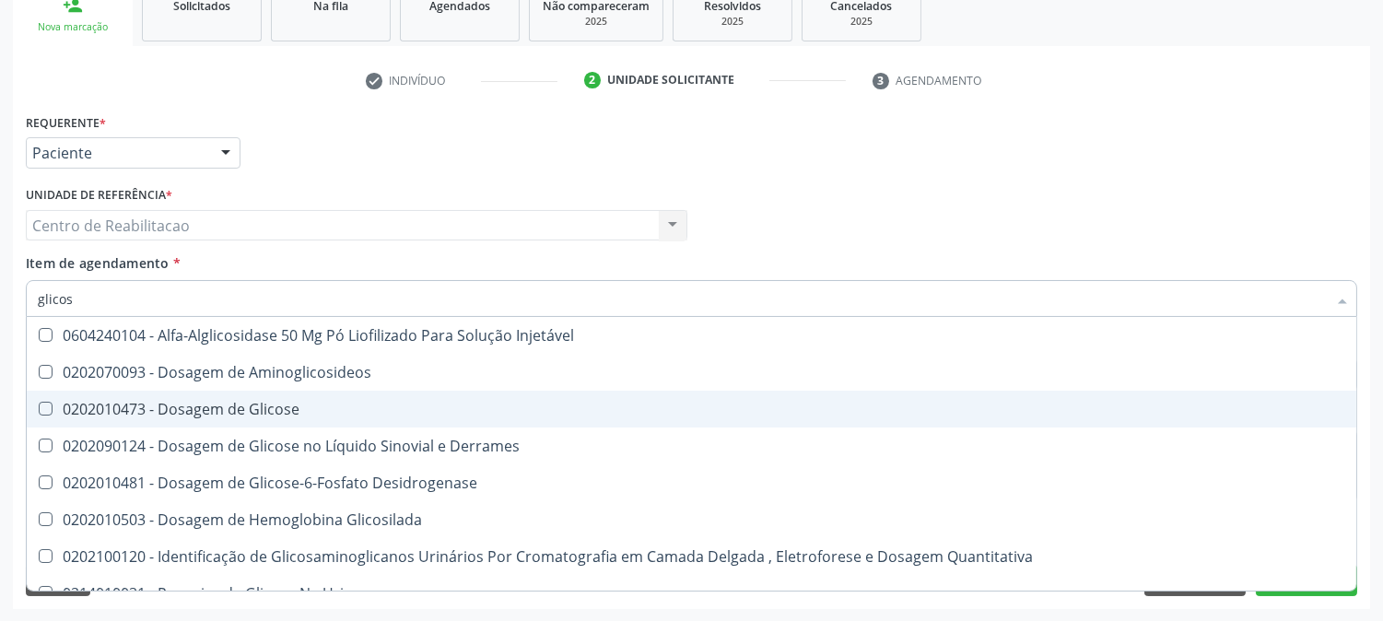
click at [41, 402] on Glicose at bounding box center [46, 409] width 14 height 14
click at [39, 403] on Glicose "checkbox" at bounding box center [33, 409] width 12 height 12
checkbox Glicose "true"
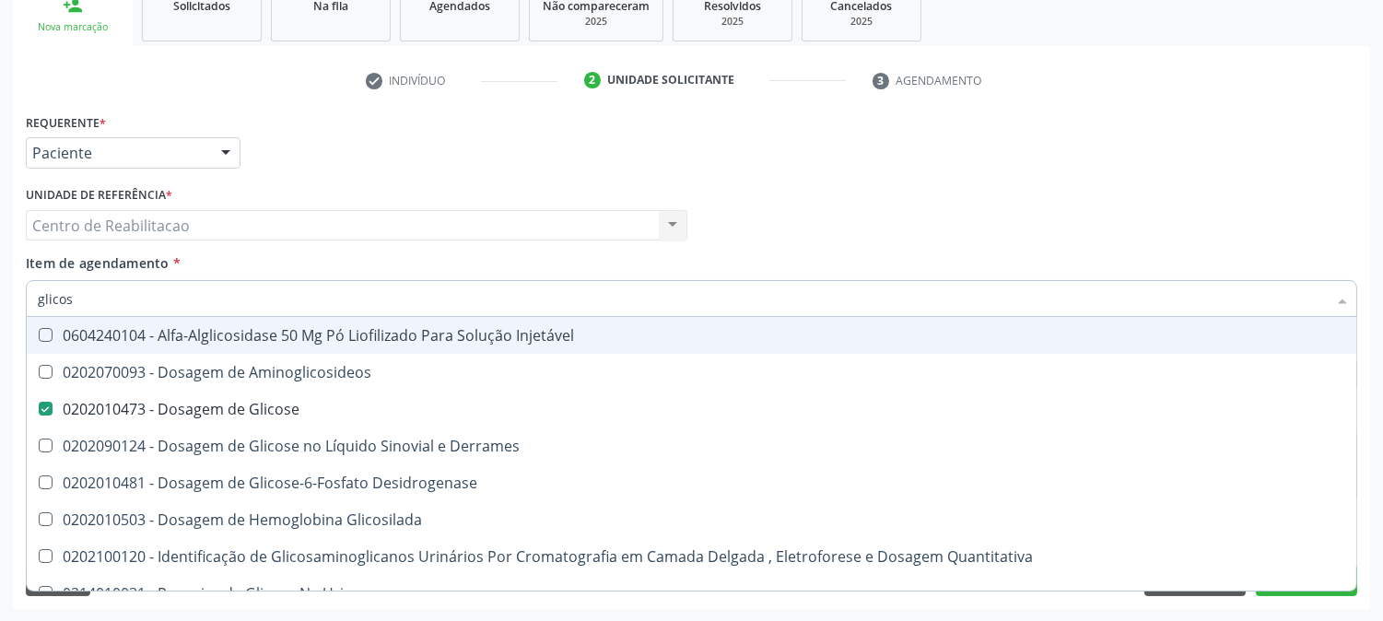
drag, startPoint x: 79, startPoint y: 302, endPoint x: 0, endPoint y: 290, distance: 80.1
click at [0, 290] on div "Acompanhamento Acompanhe a situação das marcações correntes e finalizadas Relat…" at bounding box center [691, 216] width 1383 height 812
type input "cr"
checkbox Glicose "false"
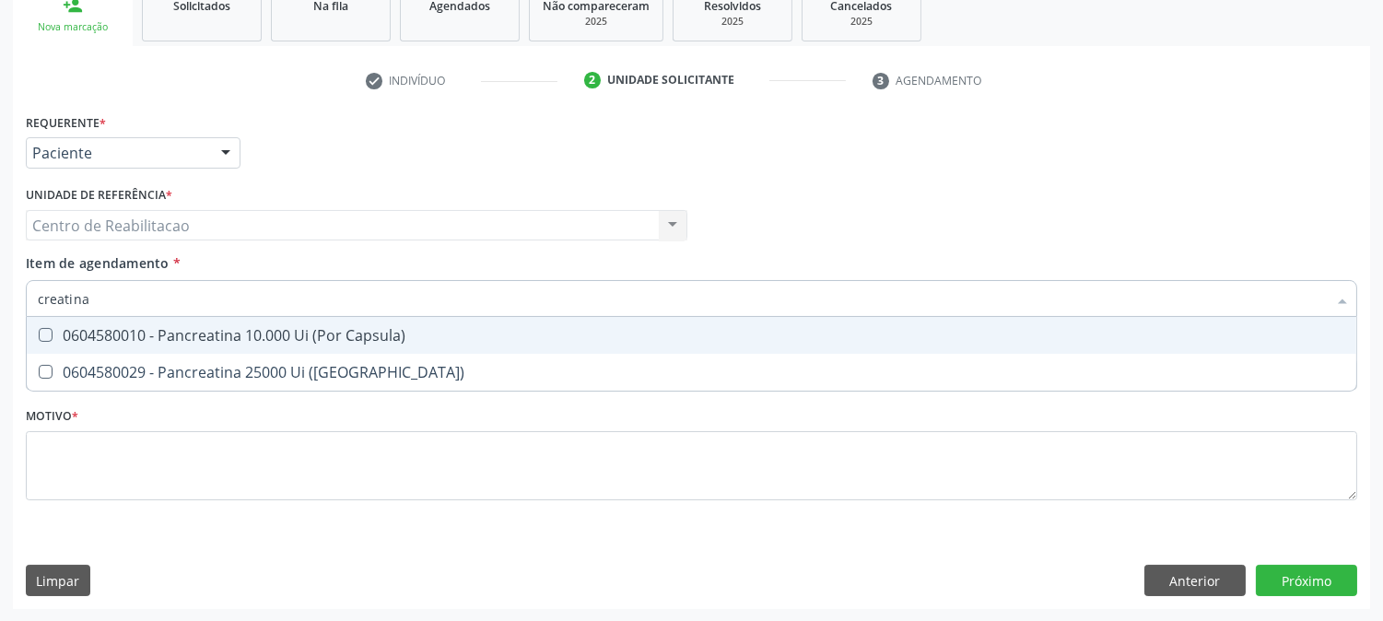
click at [116, 298] on input "creatina" at bounding box center [682, 298] width 1289 height 37
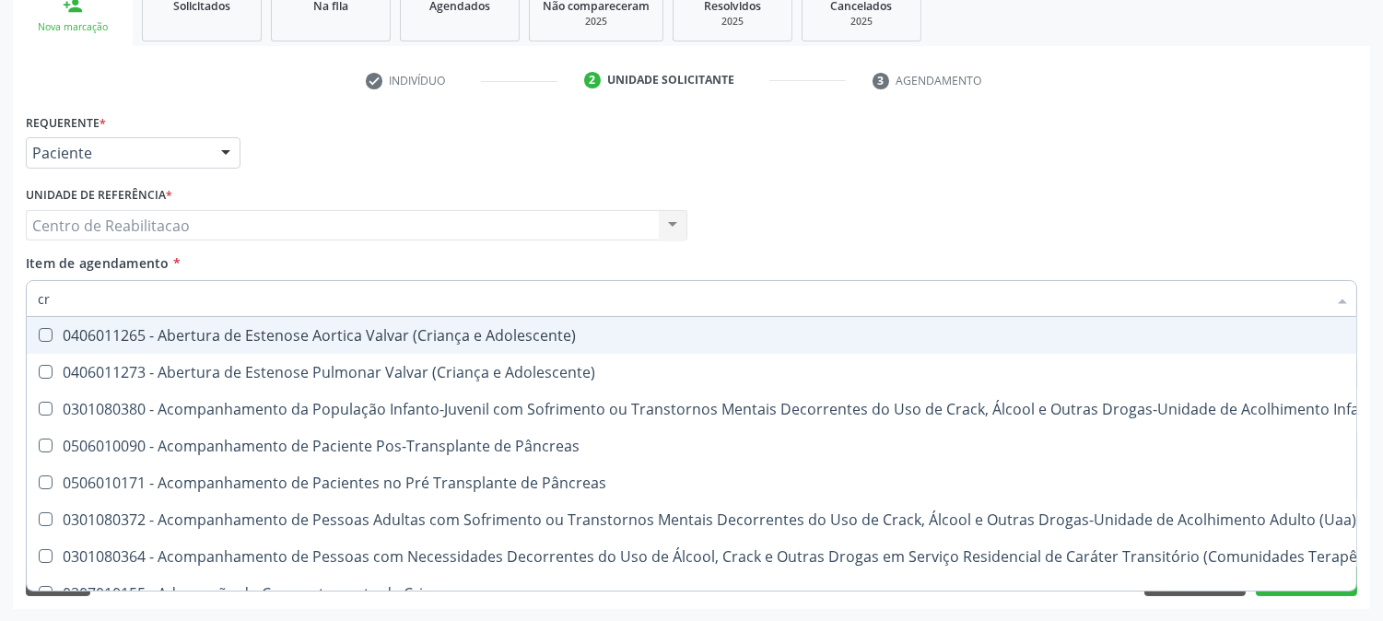
type input "c"
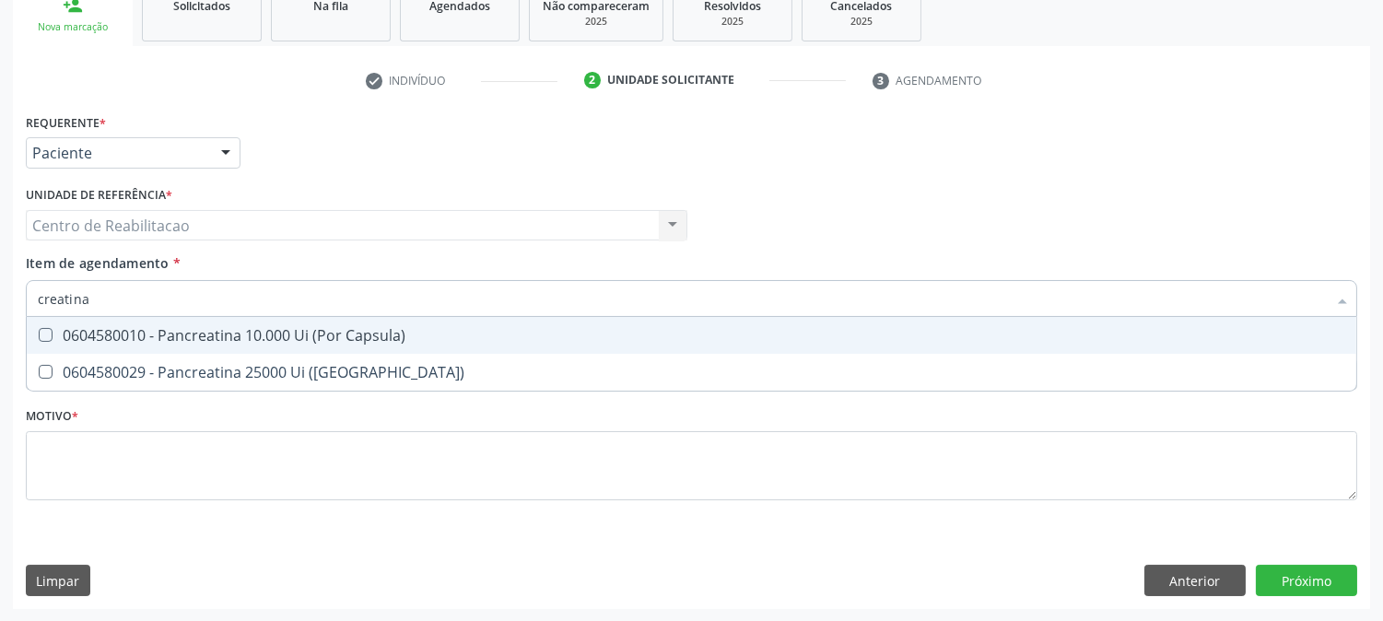
drag, startPoint x: 96, startPoint y: 300, endPoint x: 0, endPoint y: 277, distance: 98.6
click at [0, 286] on div "Acompanhamento Acompanhe a situação das marcações correntes e finalizadas Relat…" at bounding box center [691, 216] width 1383 height 812
drag, startPoint x: 129, startPoint y: 278, endPoint x: 0, endPoint y: 301, distance: 131.0
click at [0, 301] on div "Acompanhamento Acompanhe a situação das marcações correntes e finalizadas Relat…" at bounding box center [691, 216] width 1383 height 812
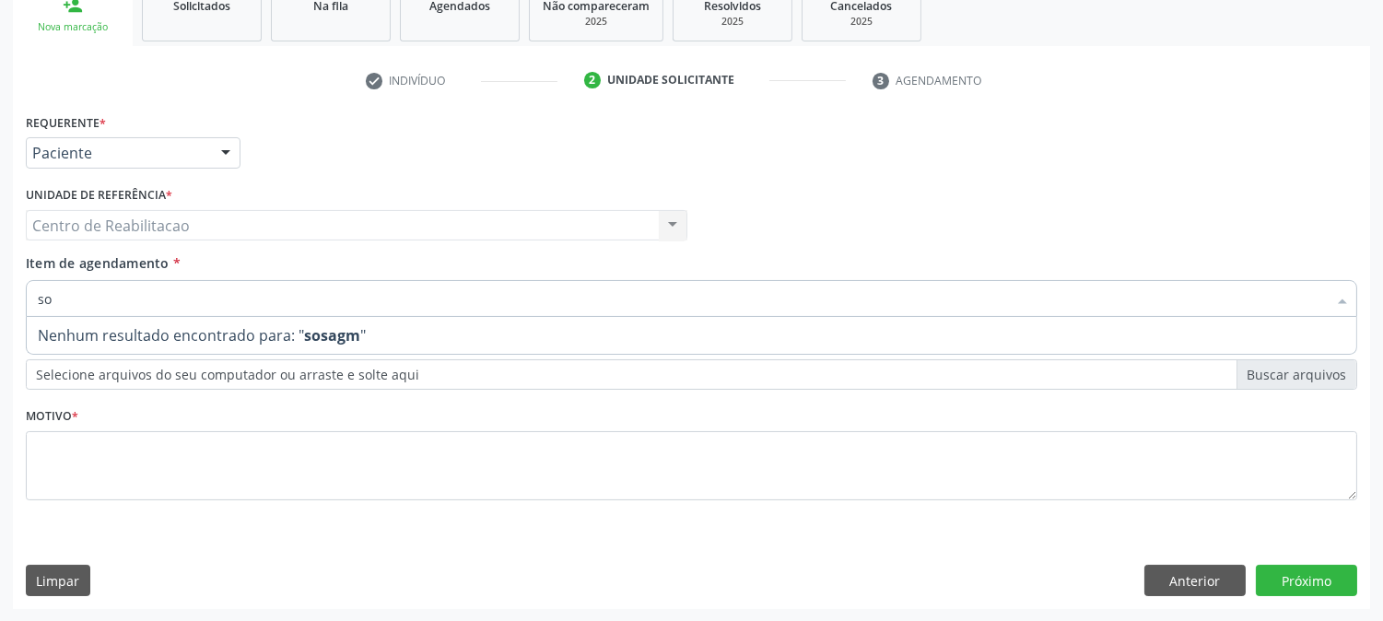
type input "s"
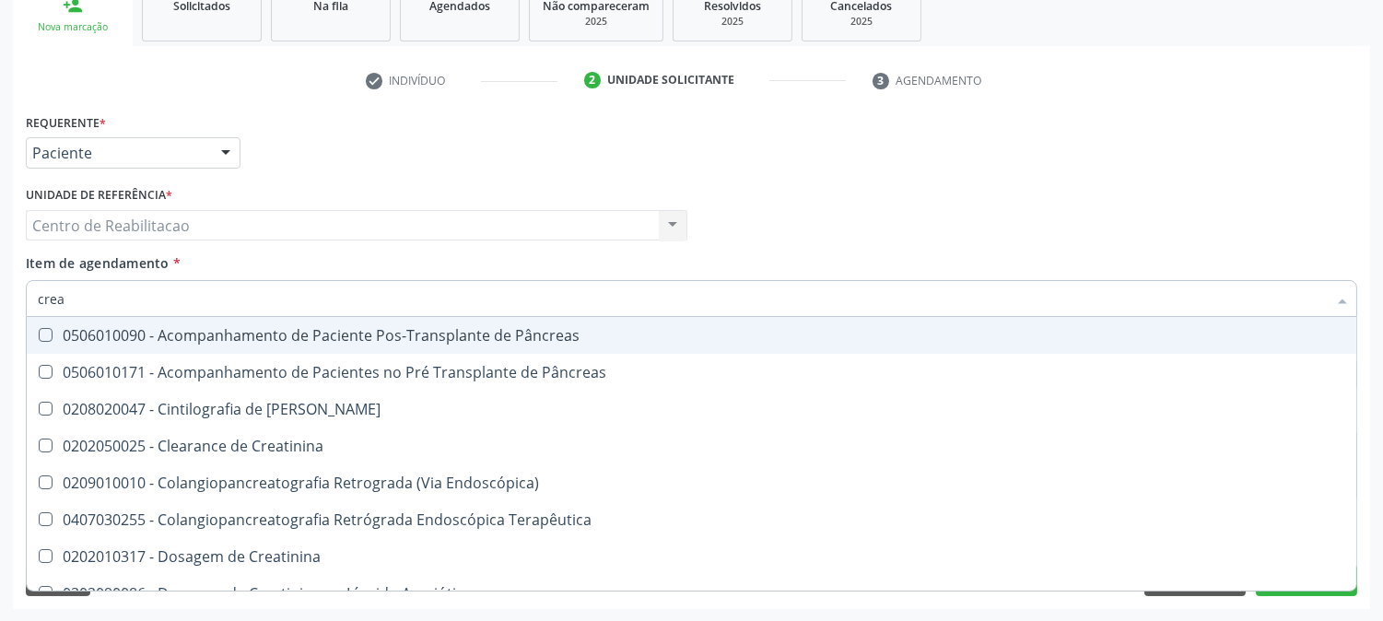
type input "creat"
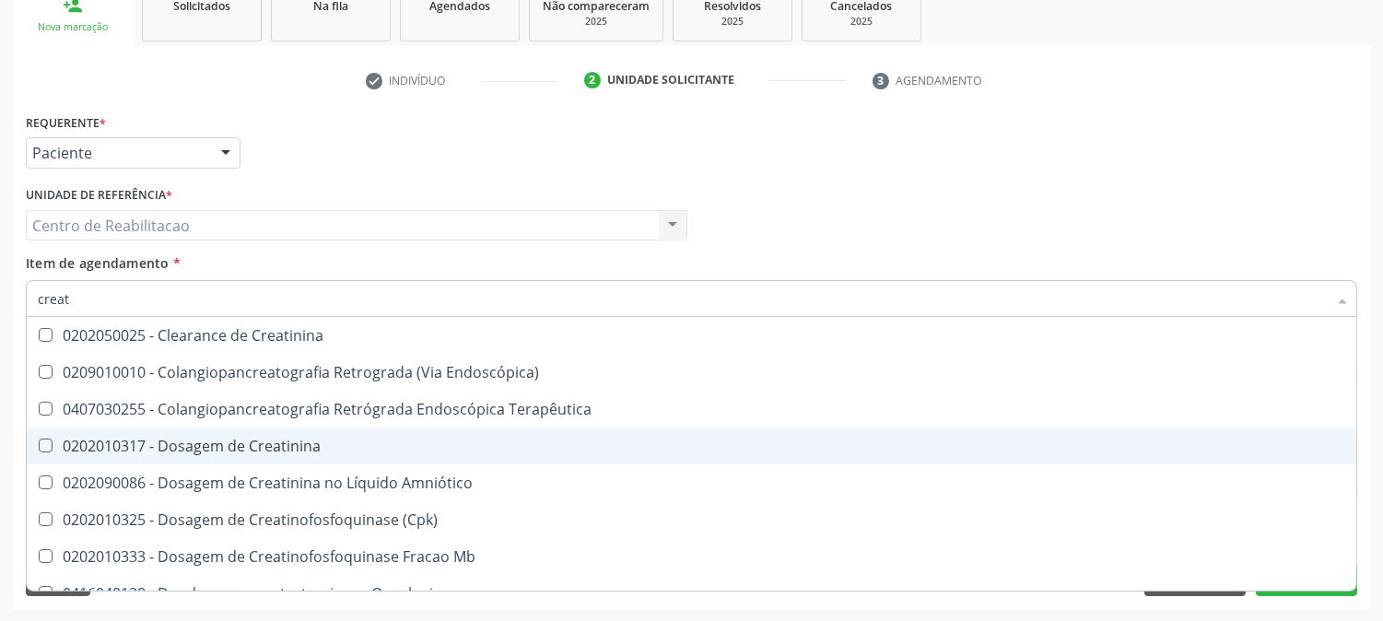
click at [41, 447] on Creatinina at bounding box center [46, 446] width 14 height 14
click at [39, 447] on Creatinina "checkbox" at bounding box center [33, 445] width 12 height 12
checkbox Creatinina "true"
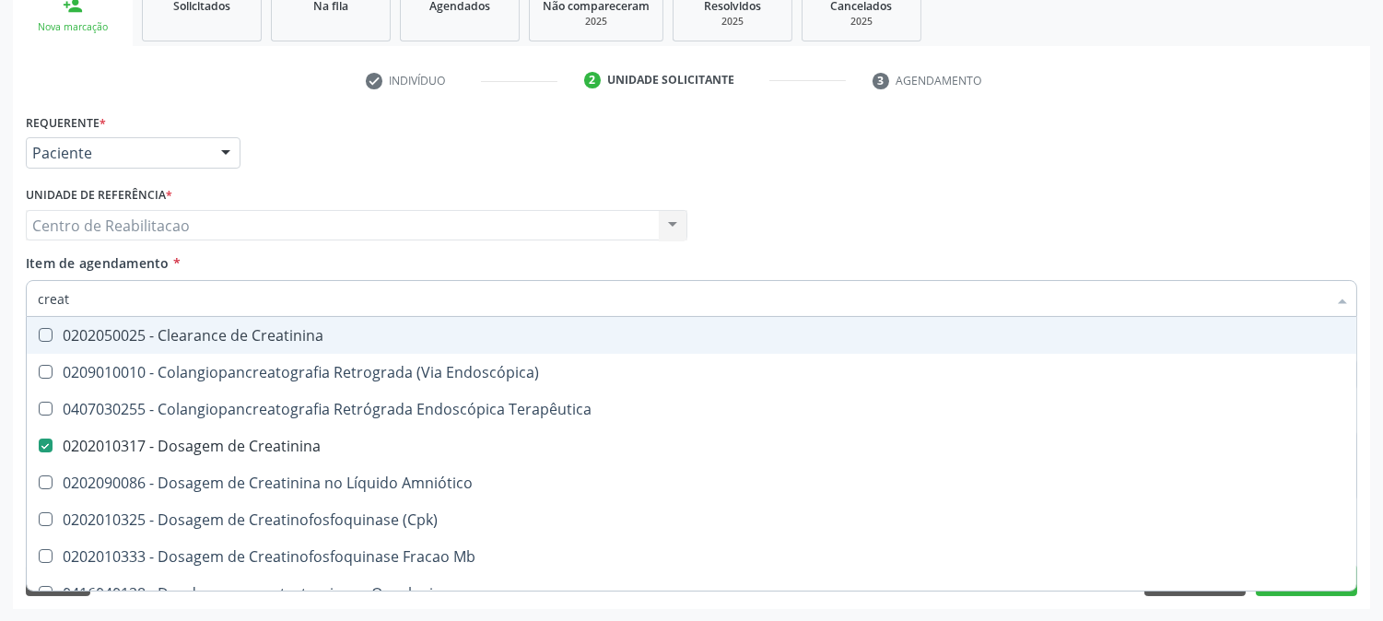
drag, startPoint x: 104, startPoint y: 299, endPoint x: 0, endPoint y: 299, distance: 104.1
click at [0, 299] on div "Acompanhamento Acompanhe a situação das marcações correntes e finalizadas Relat…" at bounding box center [691, 216] width 1383 height 812
type input "u"
checkbox Creatinina "false"
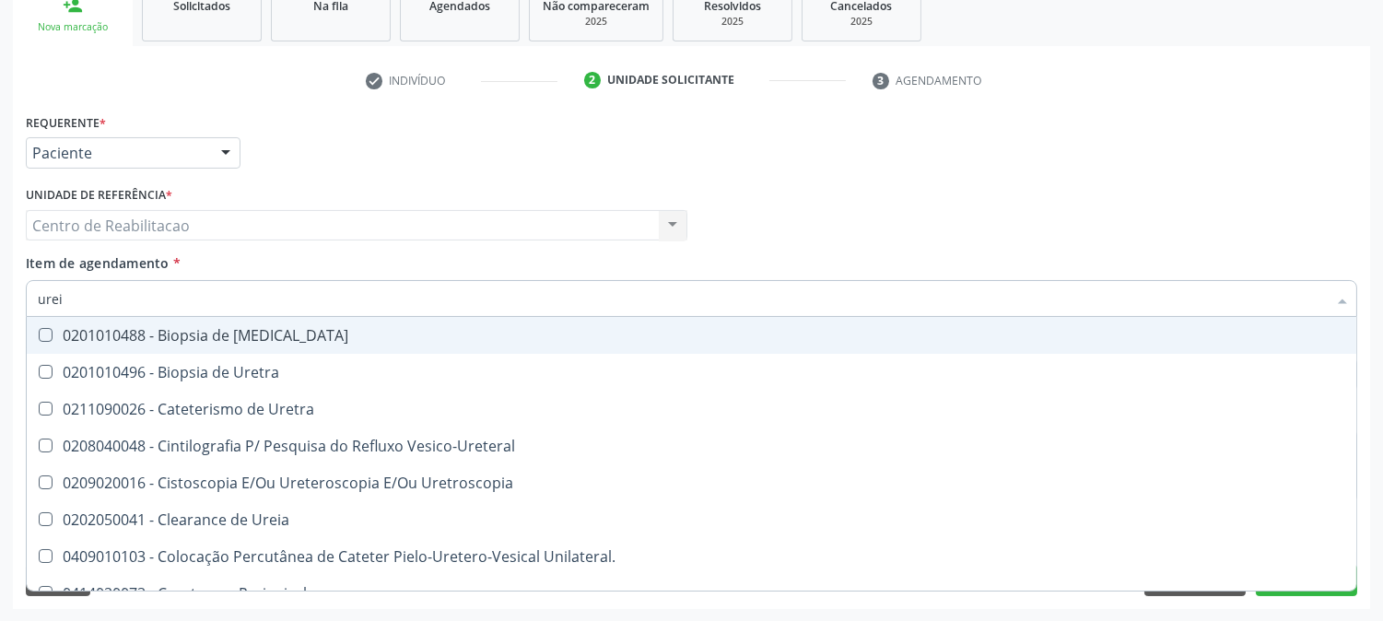
type input "ureia"
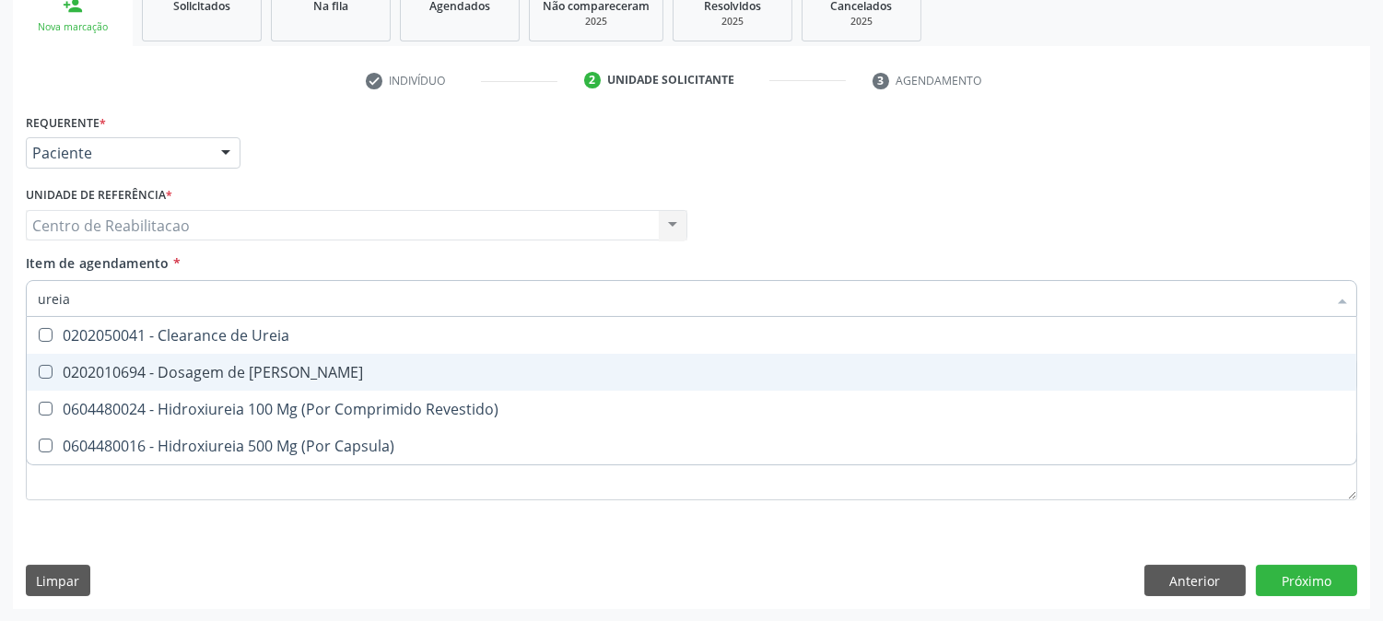
click at [43, 369] on Ureia at bounding box center [46, 372] width 14 height 14
click at [39, 369] on Ureia "checkbox" at bounding box center [33, 372] width 12 height 12
checkbox Ureia "true"
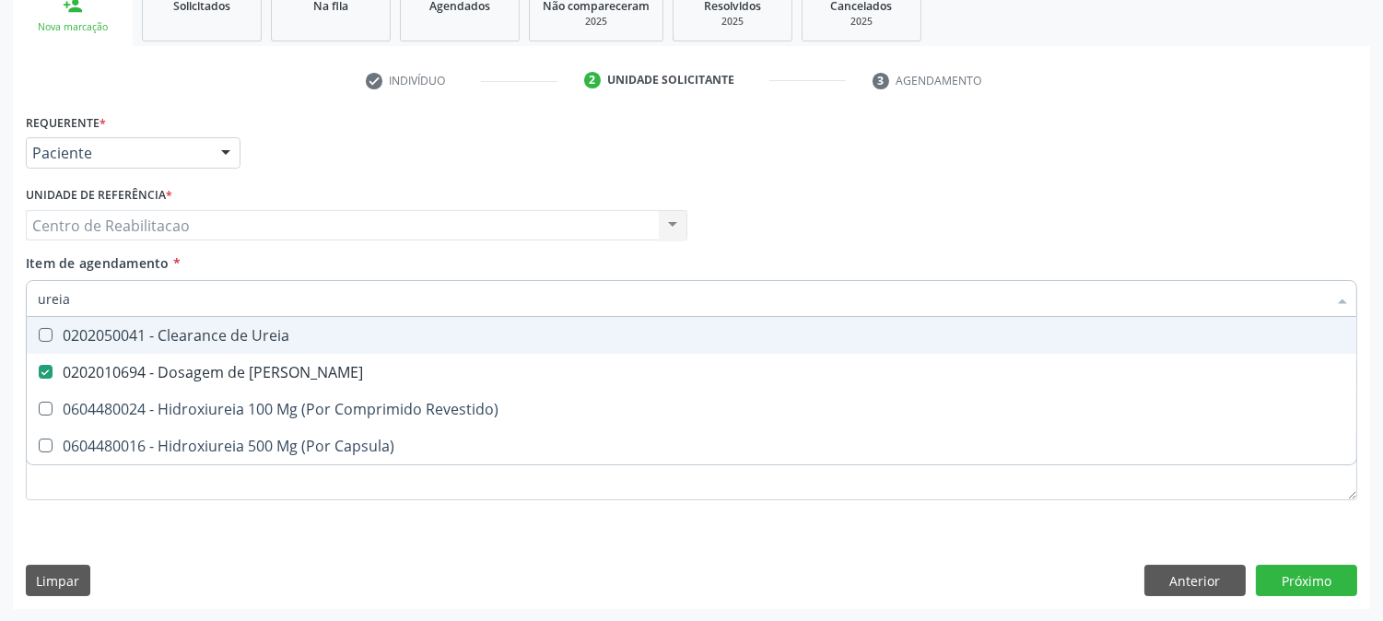
drag, startPoint x: 88, startPoint y: 299, endPoint x: 0, endPoint y: 333, distance: 93.9
click at [0, 333] on div "Acompanhamento Acompanhe a situação das marcações correntes e finalizadas Relat…" at bounding box center [691, 216] width 1383 height 812
type input "c"
checkbox Ureia "false"
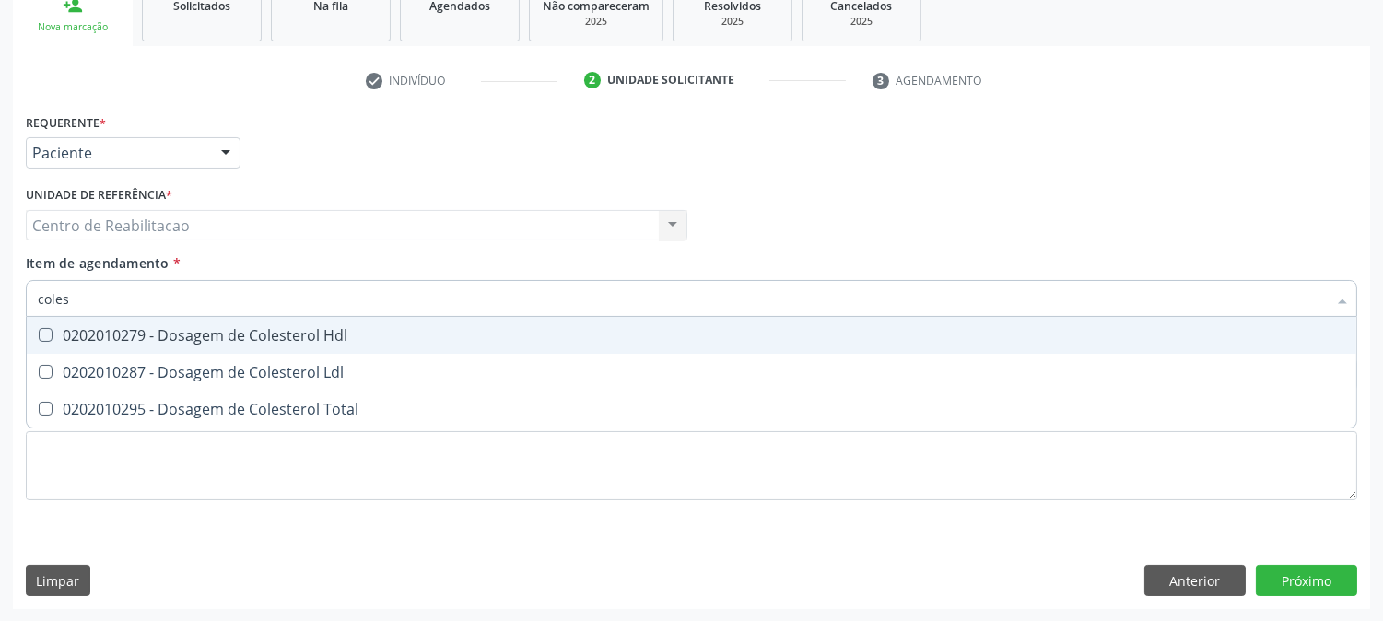
type input "colest"
click at [42, 342] on span "0202010279 - Dosagem de Colesterol Hdl" at bounding box center [692, 335] width 1330 height 37
checkbox Hdl "true"
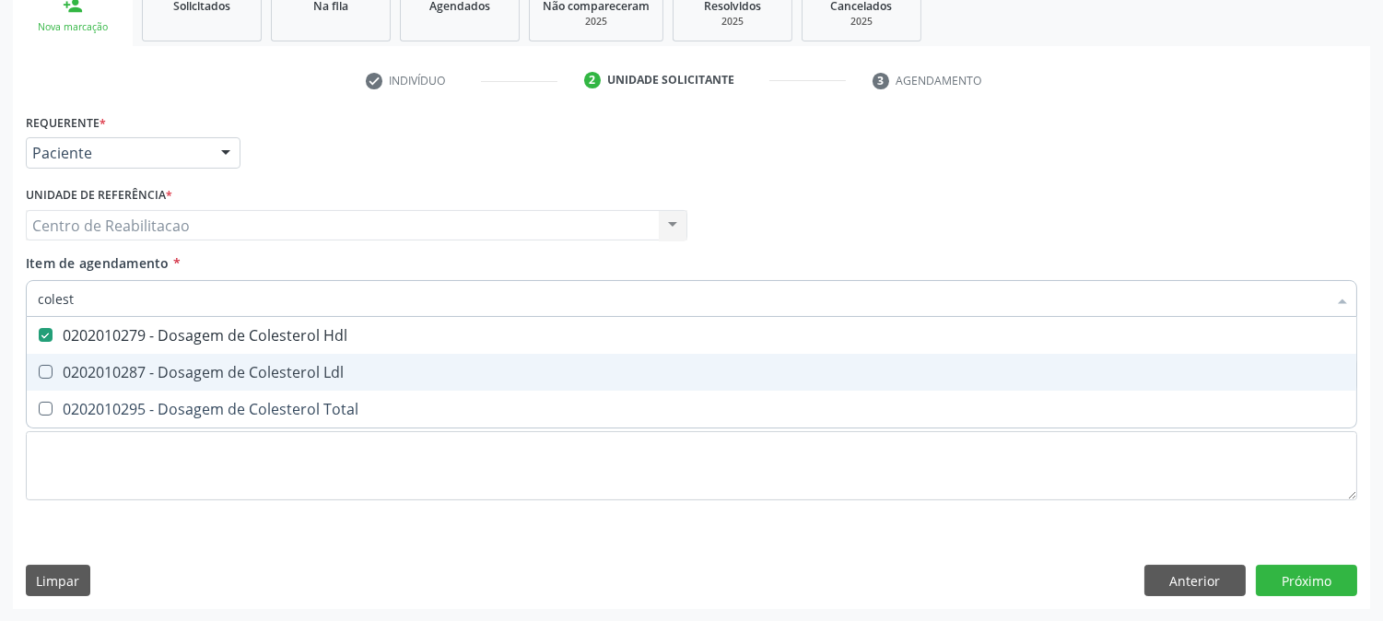
drag, startPoint x: 46, startPoint y: 359, endPoint x: 43, endPoint y: 382, distance: 23.2
click at [47, 363] on span "0202010287 - Dosagem de Colesterol Ldl" at bounding box center [692, 372] width 1330 height 37
checkbox Ldl "true"
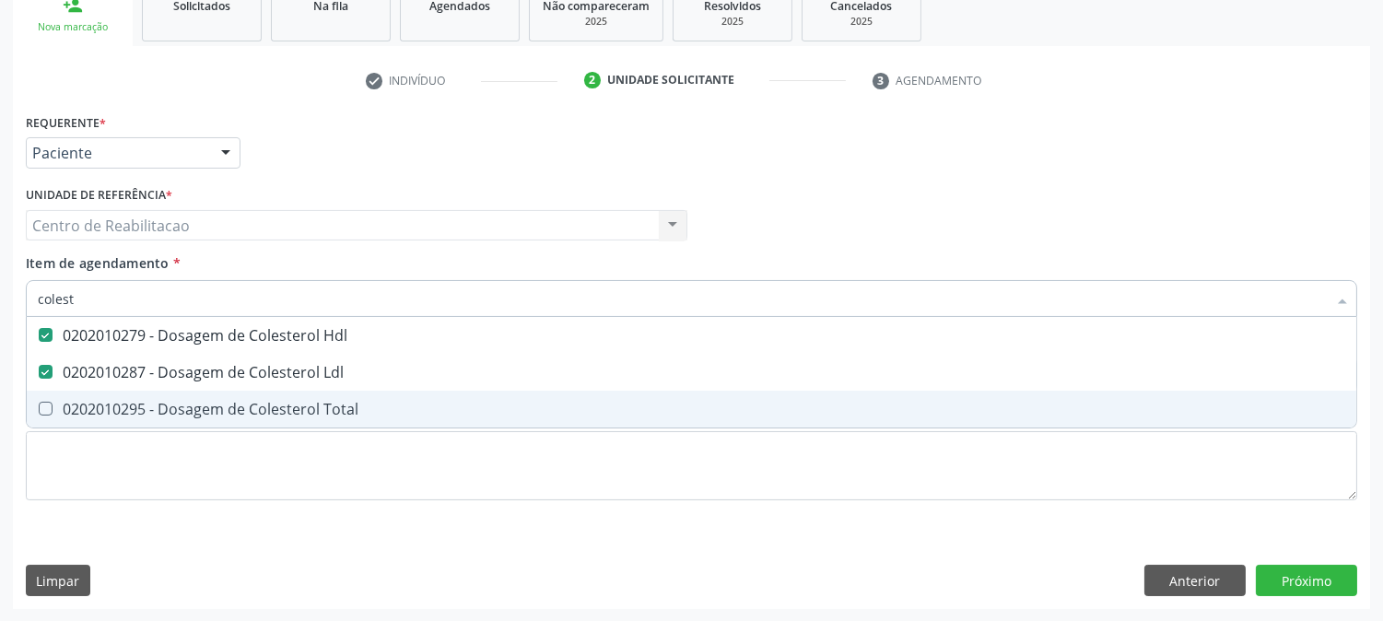
click at [43, 405] on Total at bounding box center [46, 409] width 14 height 14
click at [39, 405] on Total "checkbox" at bounding box center [33, 409] width 12 height 12
checkbox Total "true"
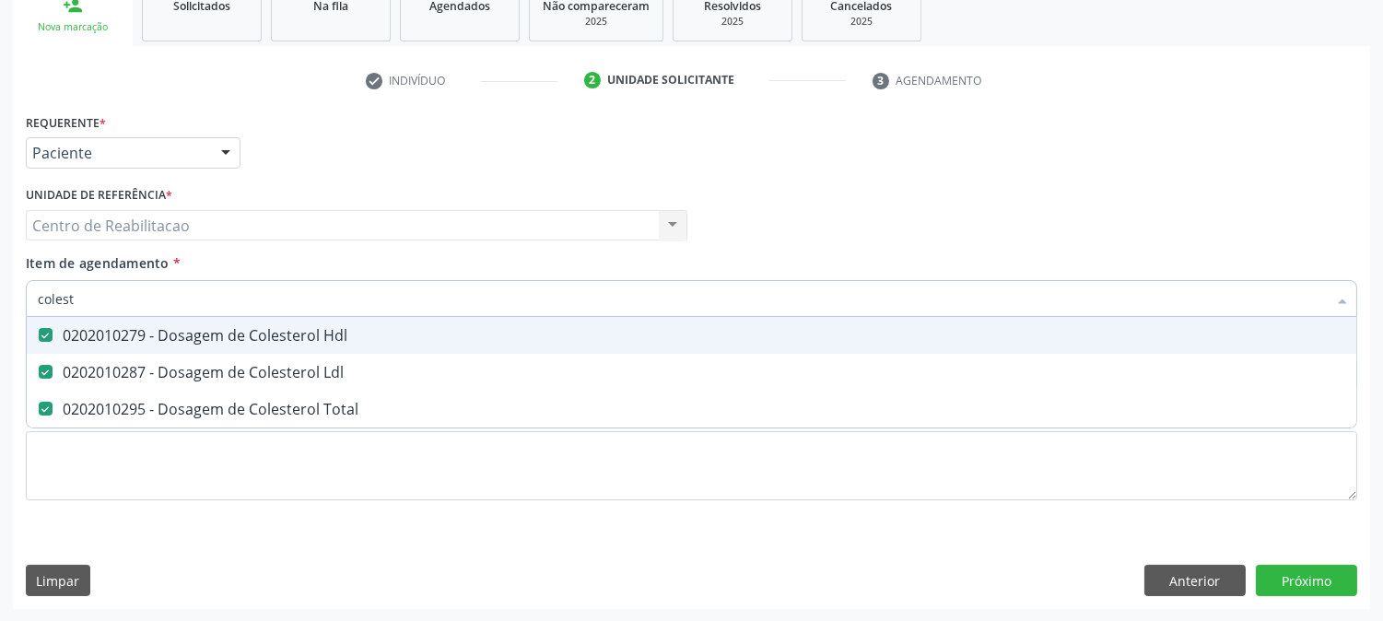
drag, startPoint x: 71, startPoint y: 297, endPoint x: 0, endPoint y: 313, distance: 72.9
click at [0, 313] on div "Acompanhamento Acompanhe a situação das marcações correntes e finalizadas Relat…" at bounding box center [691, 216] width 1383 height 812
type input "tr"
checkbox Hdl "false"
checkbox Ldl "false"
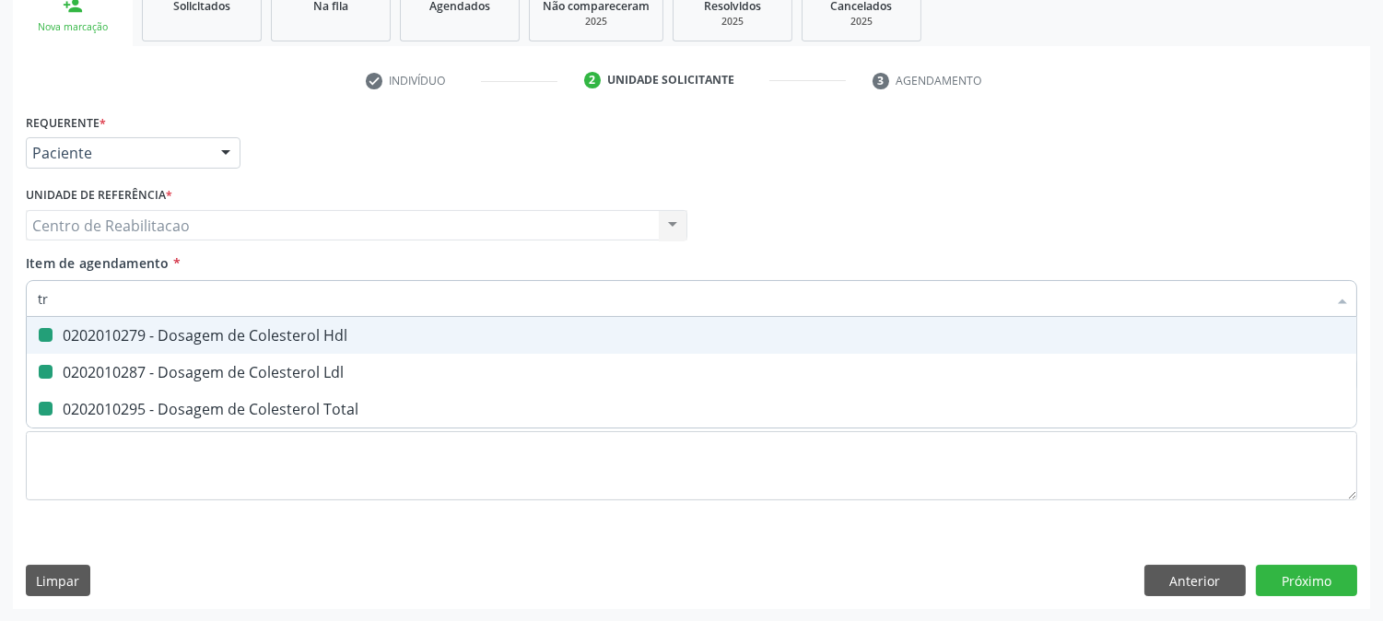
checkbox Total "false"
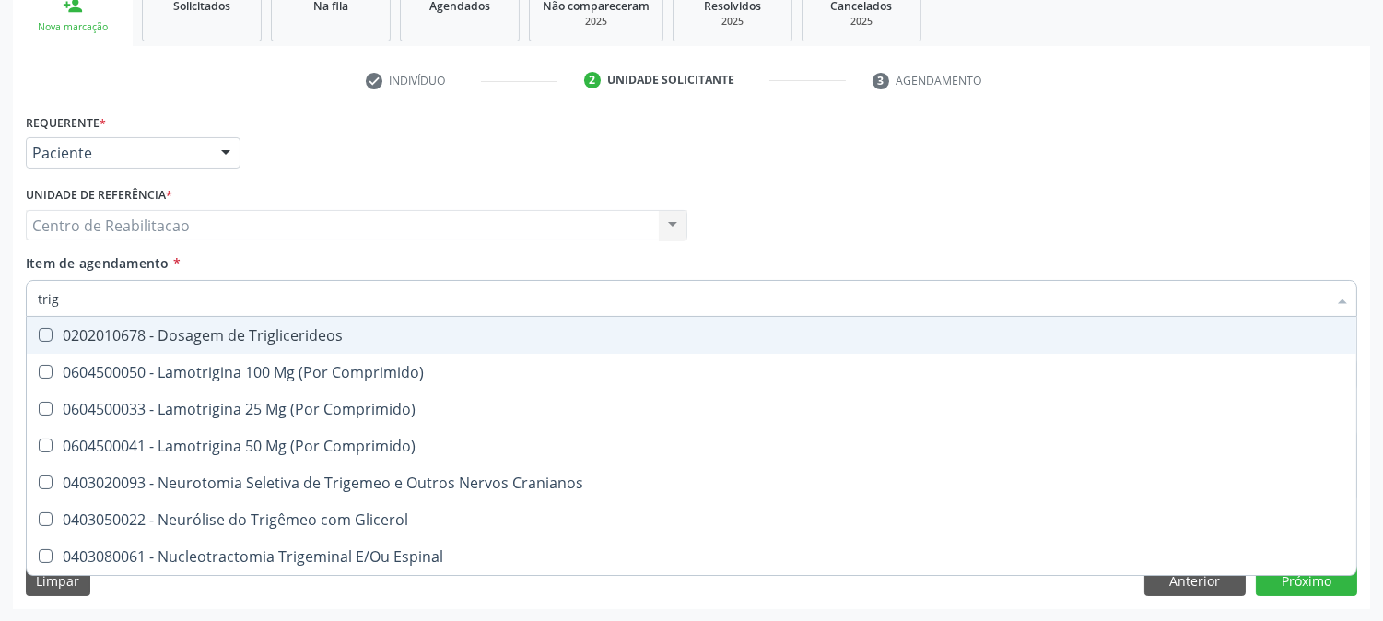
type input "trigl"
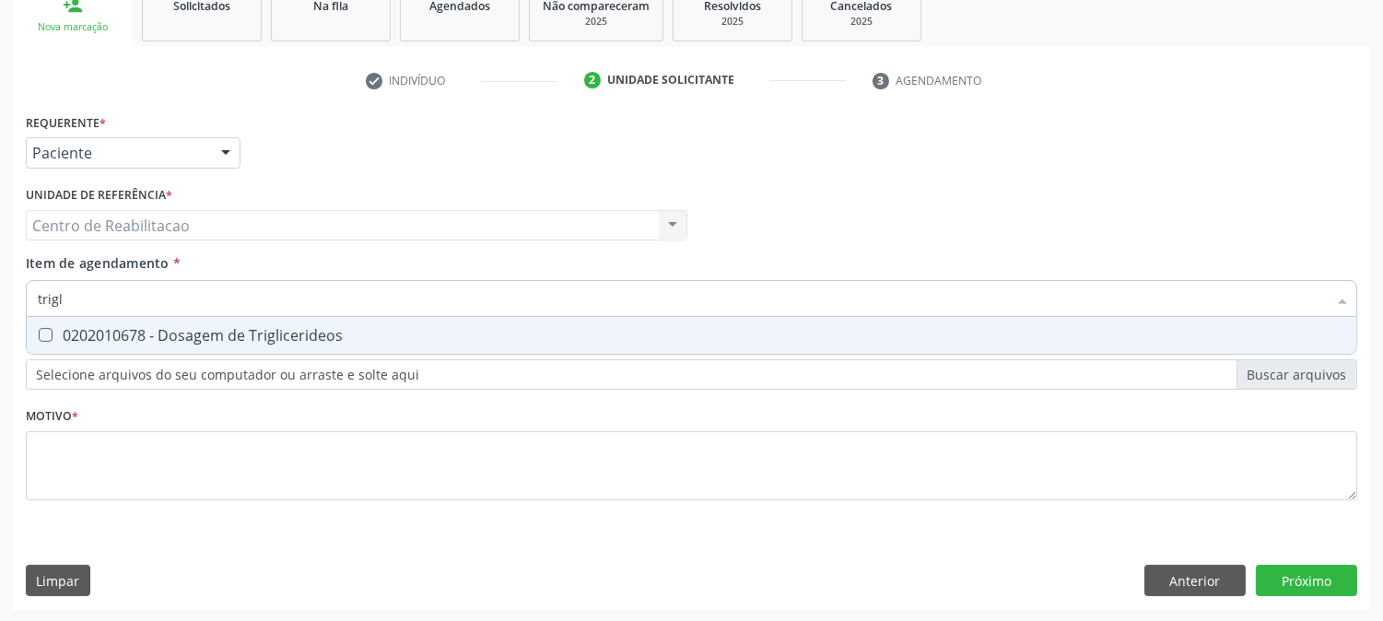
click at [41, 328] on Triglicerideos at bounding box center [46, 335] width 14 height 14
click at [39, 329] on Triglicerideos "checkbox" at bounding box center [33, 335] width 12 height 12
checkbox Triglicerideos "true"
drag, startPoint x: 63, startPoint y: 297, endPoint x: 0, endPoint y: 308, distance: 63.6
click at [0, 308] on div "Acompanhamento Acompanhe a situação das marcações correntes e finalizadas Relat…" at bounding box center [691, 216] width 1383 height 812
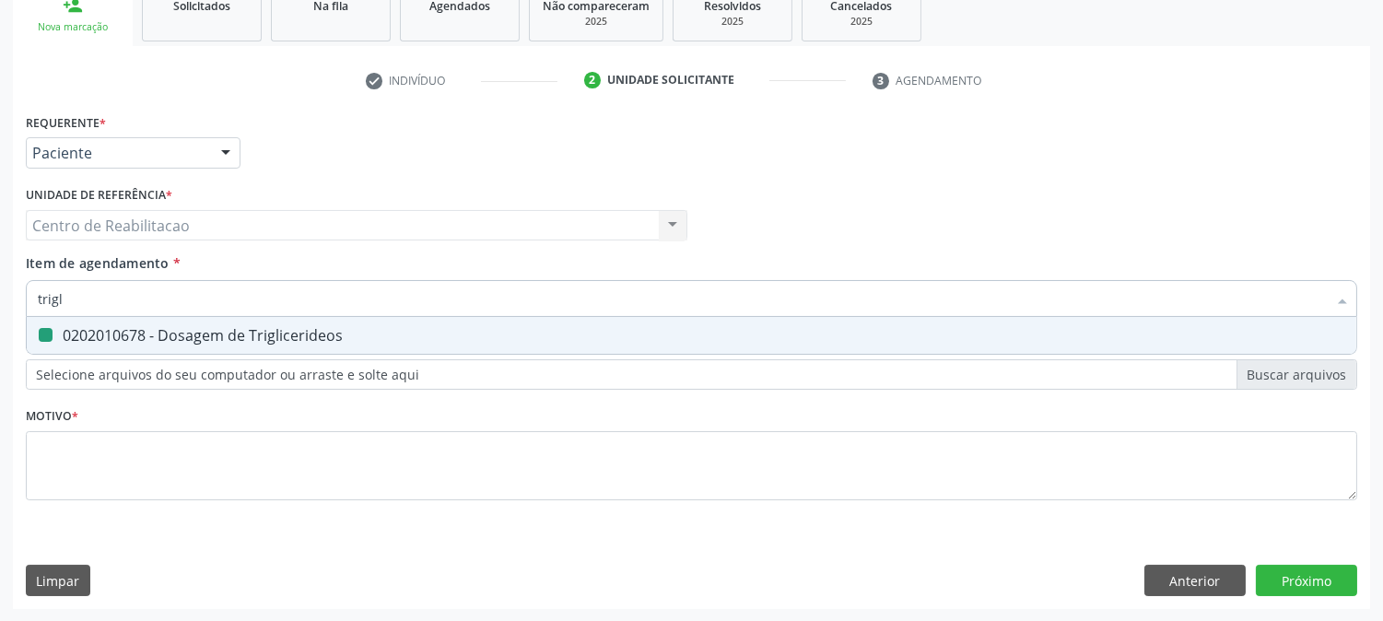
type input "g"
checkbox Triglicerideos "false"
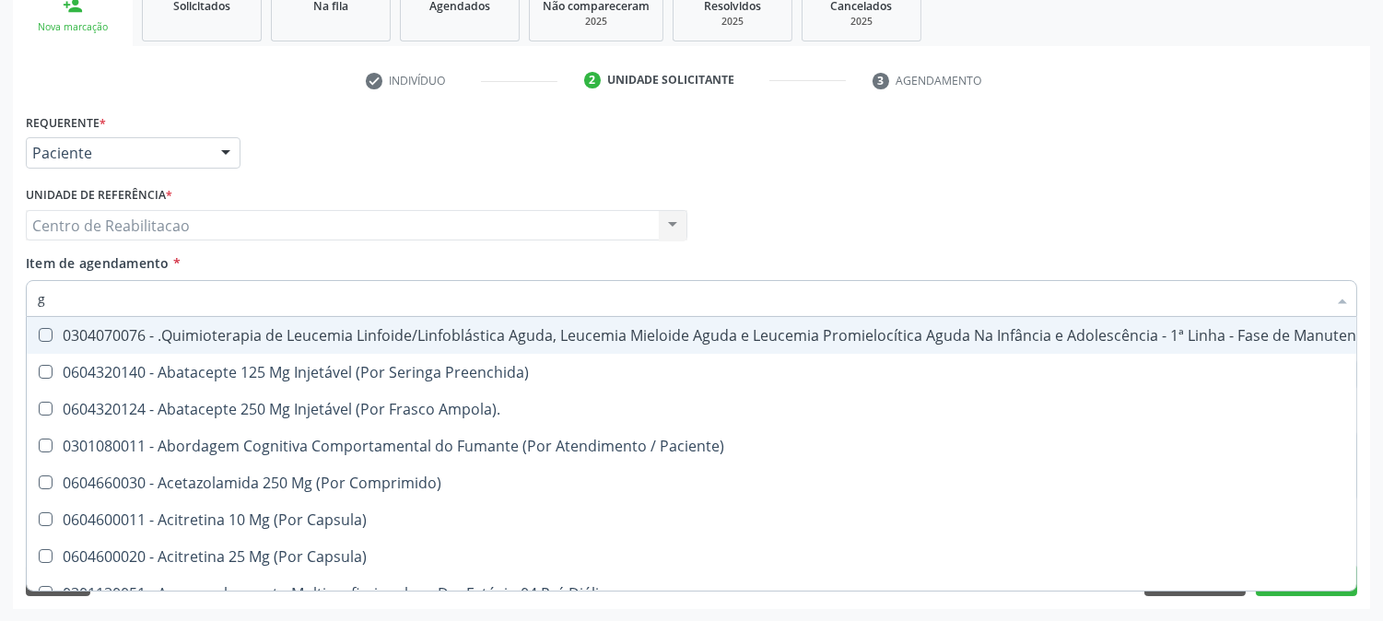
type input "gl"
checkbox Oftalmológica "true"
checkbox Pé "true"
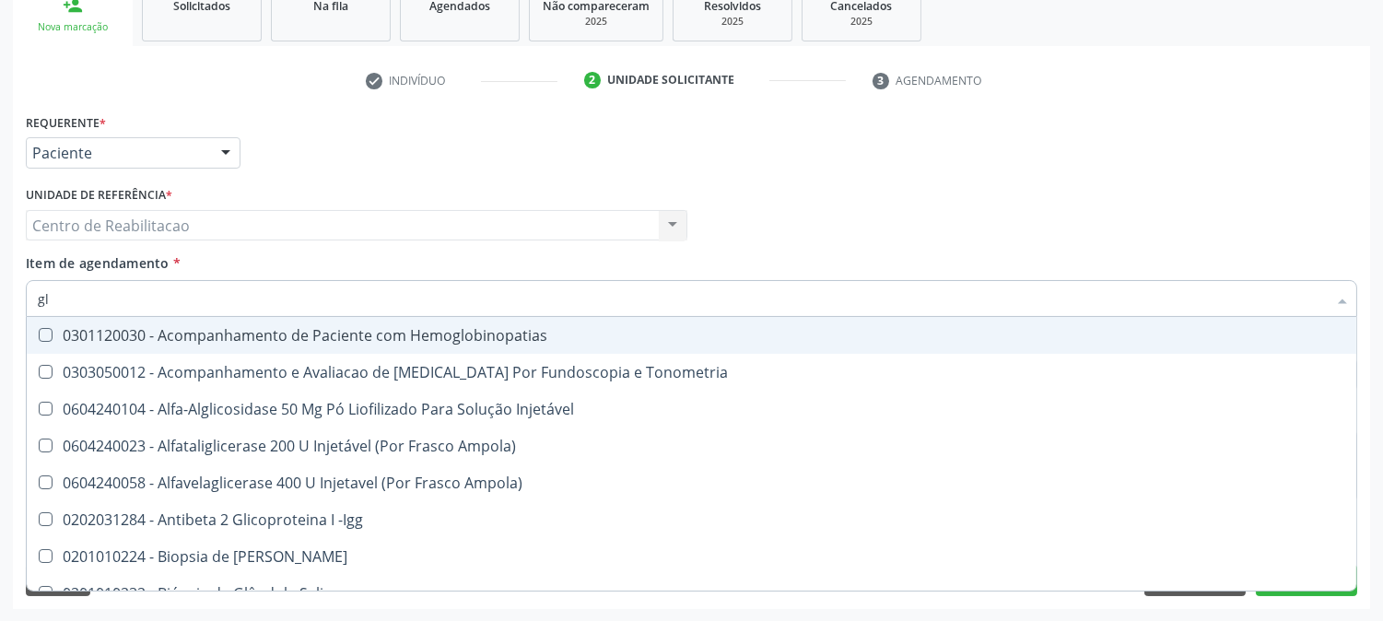
type input "gli"
checkbox \(Confirmatorio\) "true"
checkbox Glomerular "true"
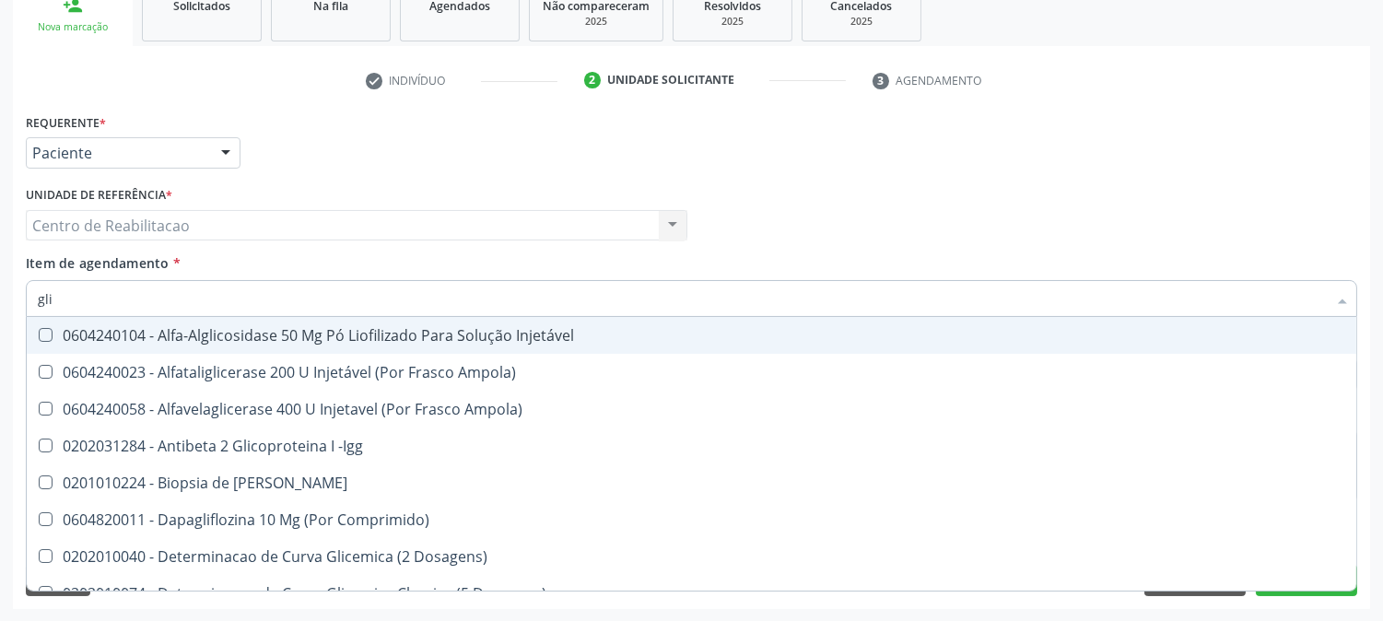
type input "glic"
checkbox Aminoglicosideos "true"
checkbox Glicose "false"
checkbox Derrames "true"
checkbox Triglicerideos "false"
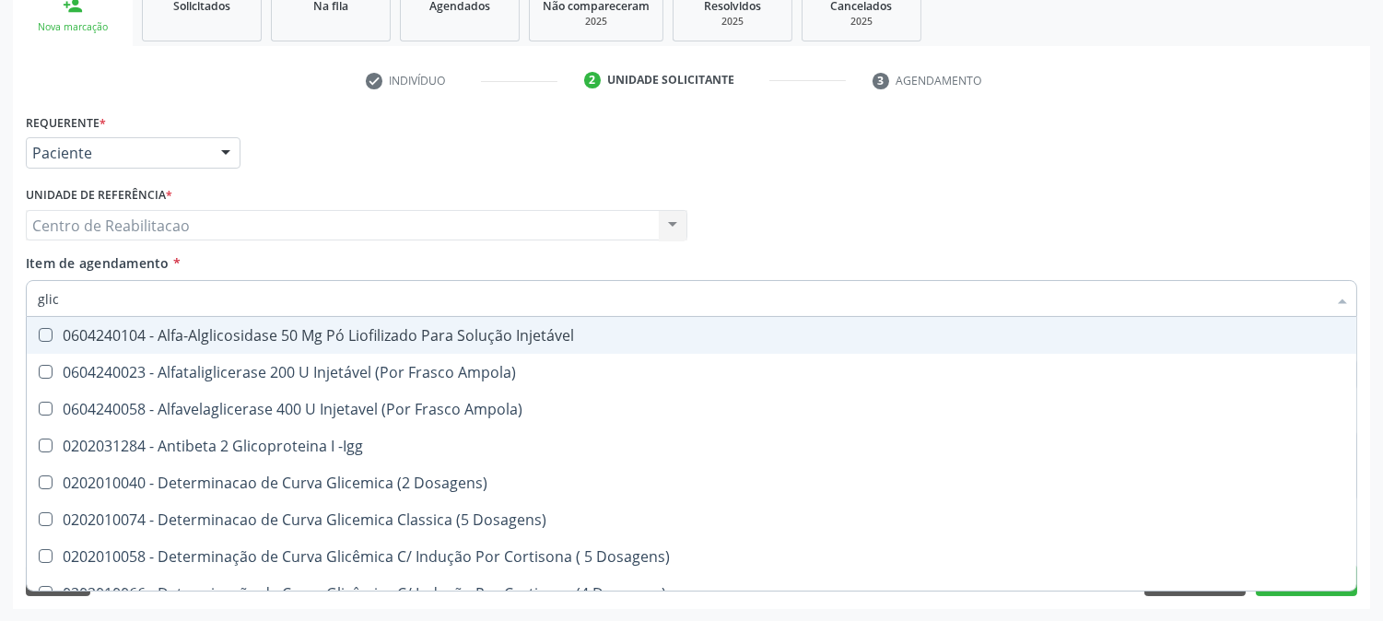
type input "glico"
checkbox Dosagens\) "true"
checkbox Glicose "false"
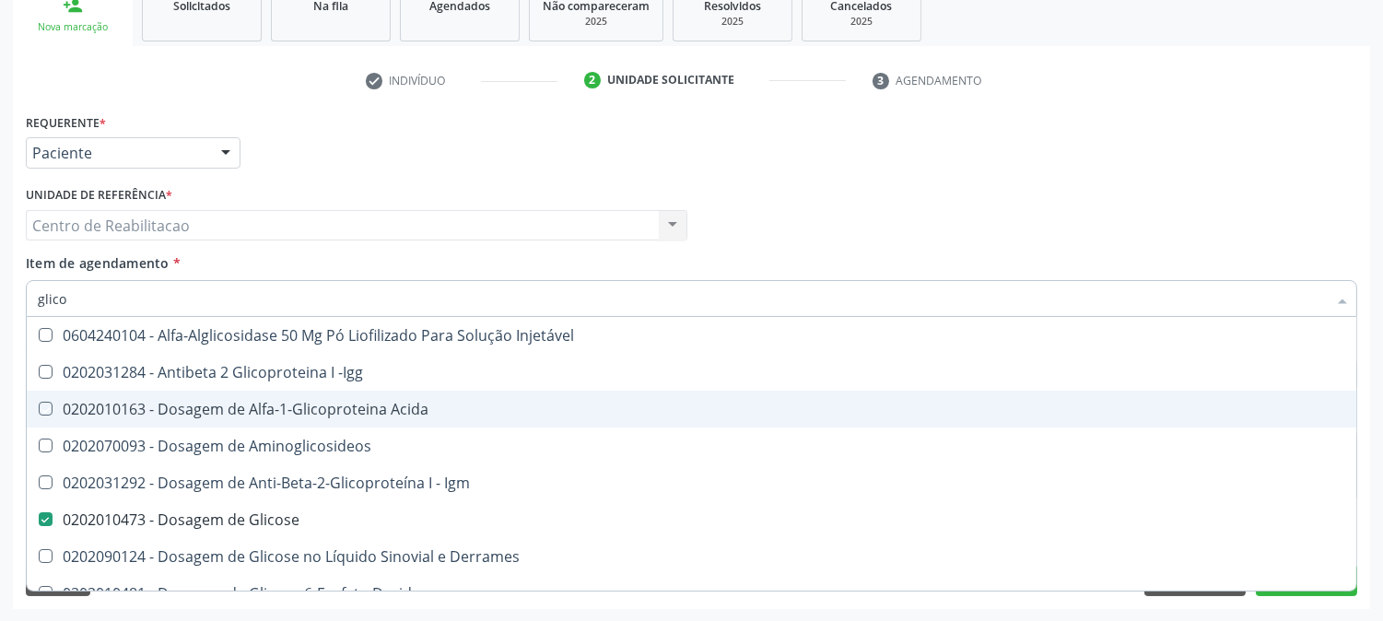
type input "glicos"
checkbox Acida "true"
checkbox Glicose "false"
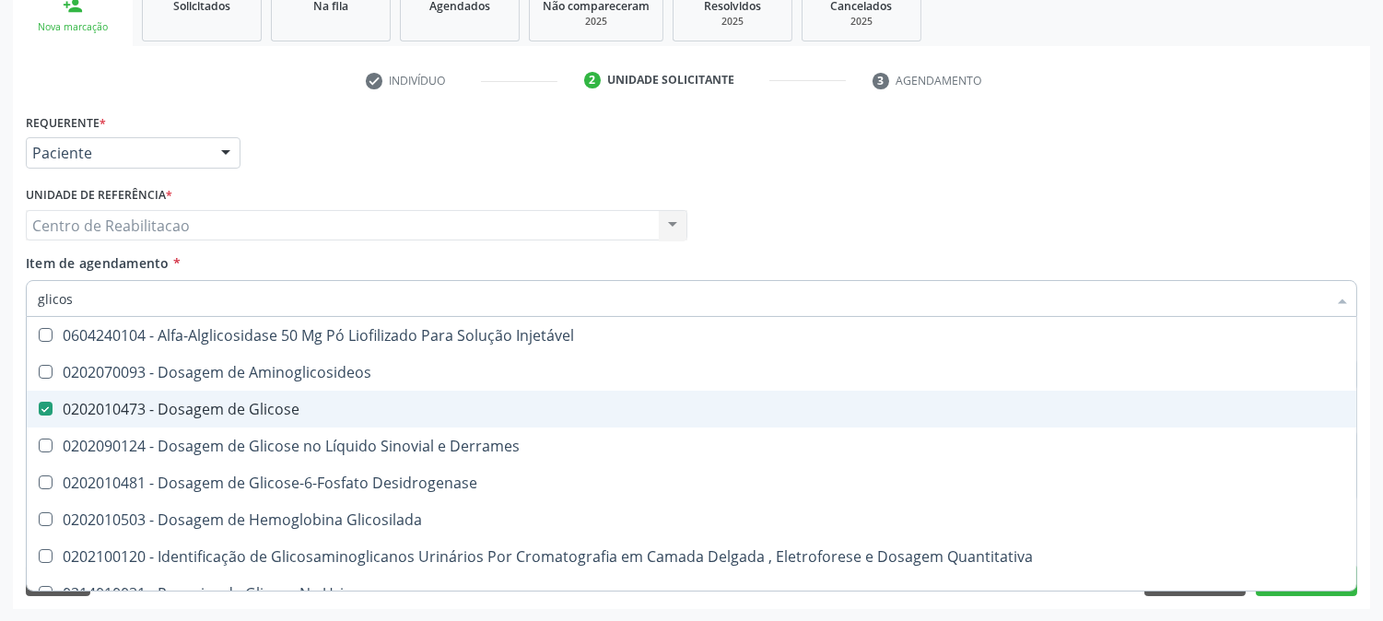
type input "glicosi"
checkbox Glicose "false"
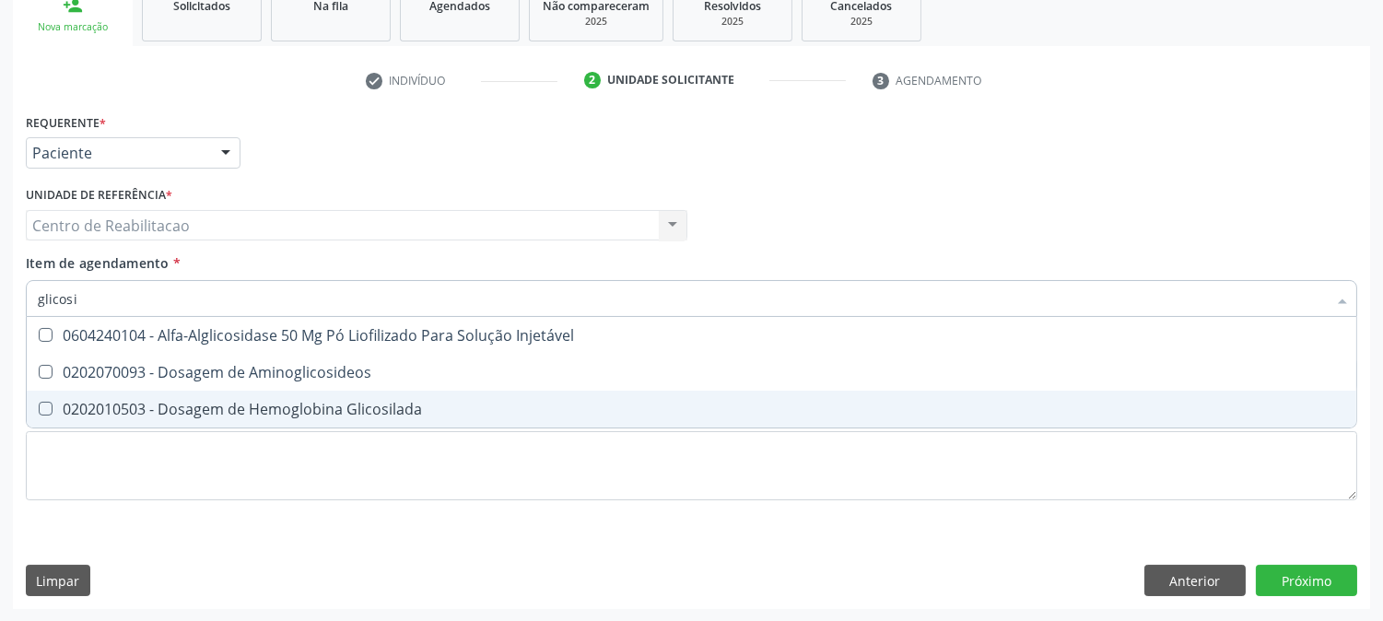
type input "glicosil"
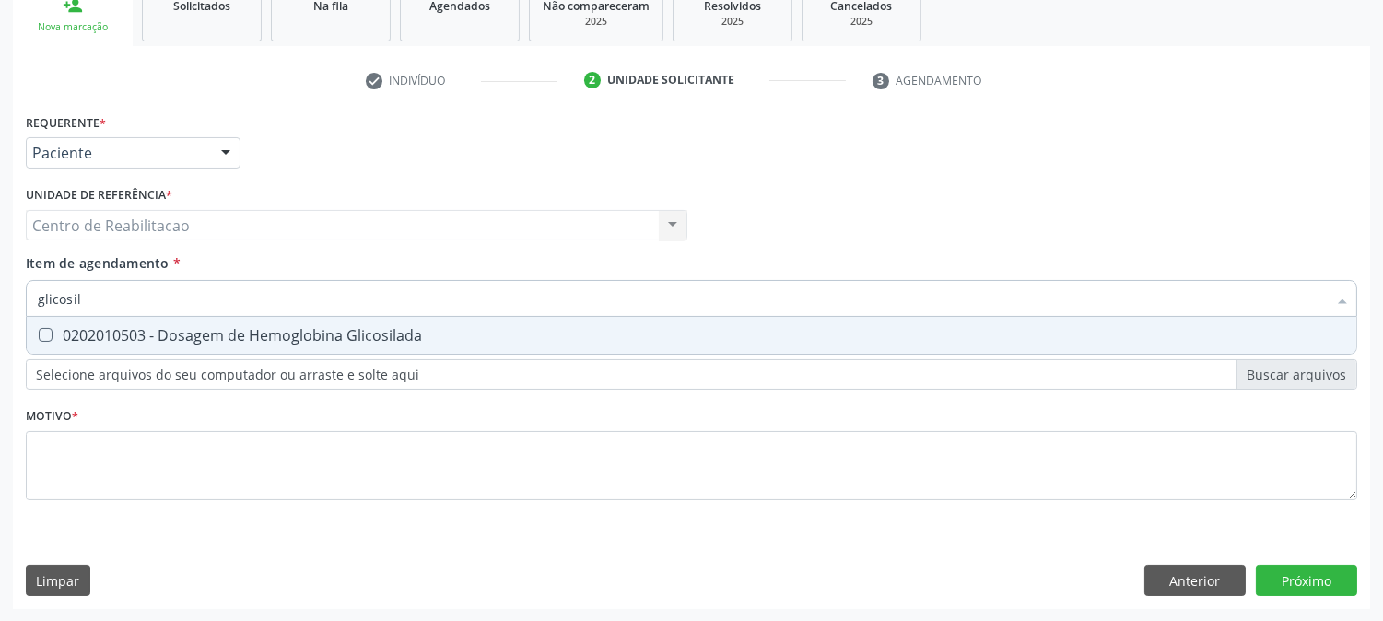
click at [41, 336] on Glicosilada at bounding box center [46, 335] width 14 height 14
click at [39, 336] on Glicosilada "checkbox" at bounding box center [33, 335] width 12 height 12
checkbox Glicosilada "true"
drag, startPoint x: 81, startPoint y: 287, endPoint x: 0, endPoint y: 317, distance: 86.3
click at [0, 317] on div "Acompanhamento Acompanhe a situação das marcações correntes e finalizadas Relat…" at bounding box center [691, 216] width 1383 height 812
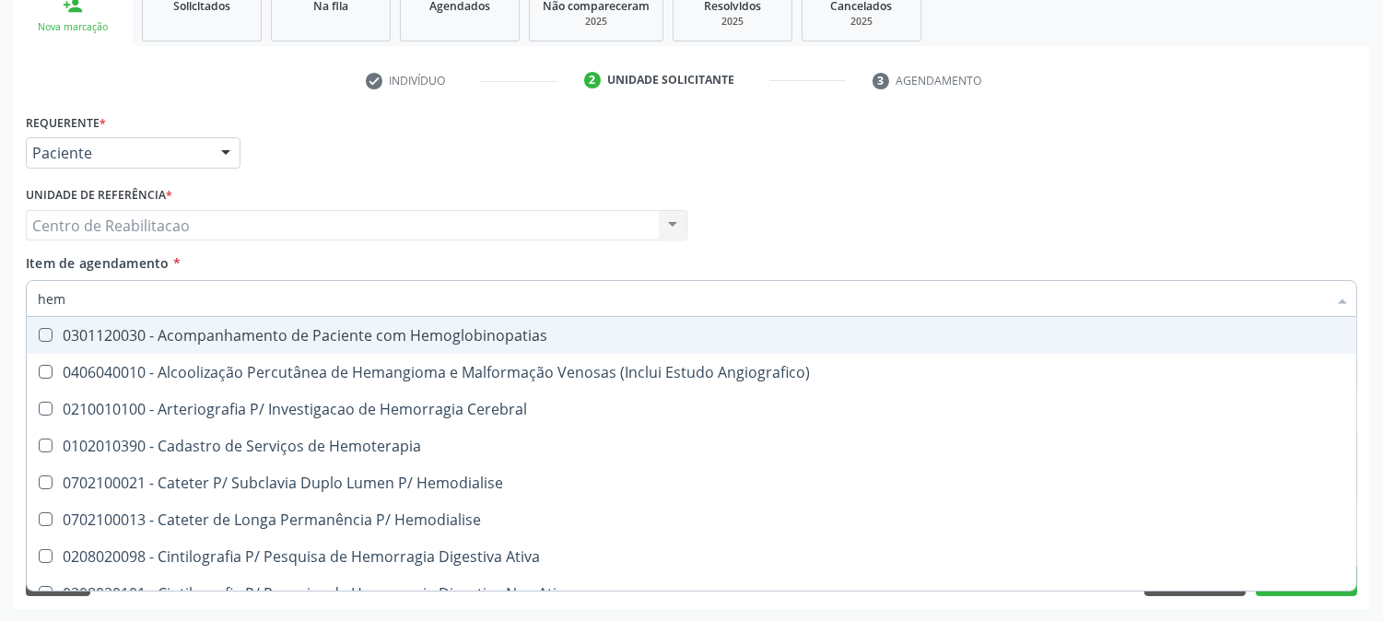
type input "hemo"
checkbox Hemacias "true"
checkbox Glicosilada "false"
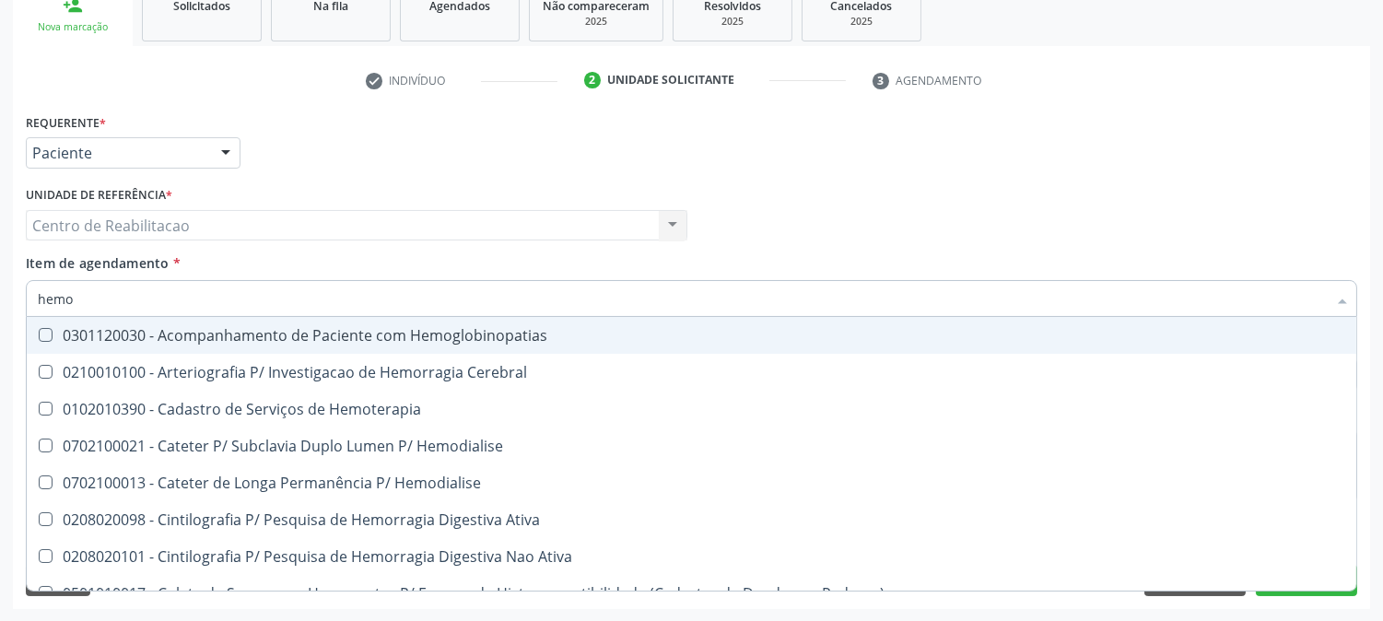
type input "hemog"
checkbox Tardio\) "true"
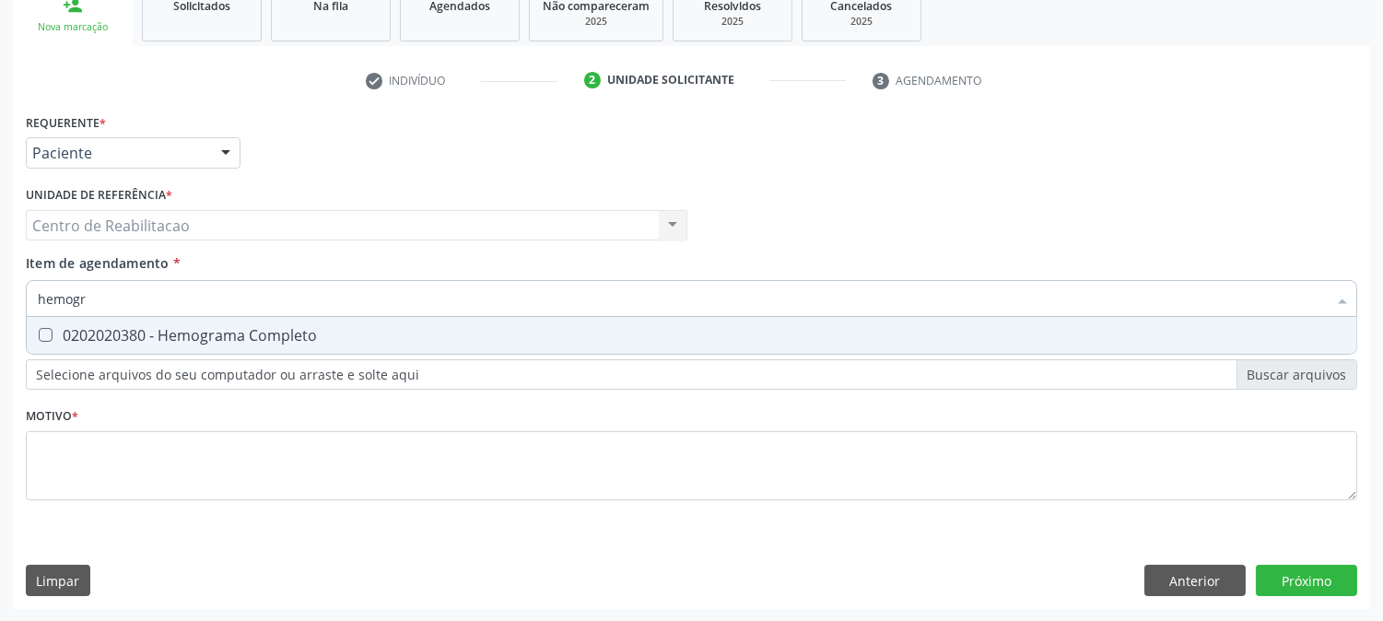
type input "hemogra"
click at [42, 338] on Completo at bounding box center [46, 335] width 14 height 14
click at [39, 338] on Completo "checkbox" at bounding box center [33, 335] width 12 height 12
checkbox Completo "true"
drag, startPoint x: 107, startPoint y: 291, endPoint x: 0, endPoint y: 305, distance: 107.8
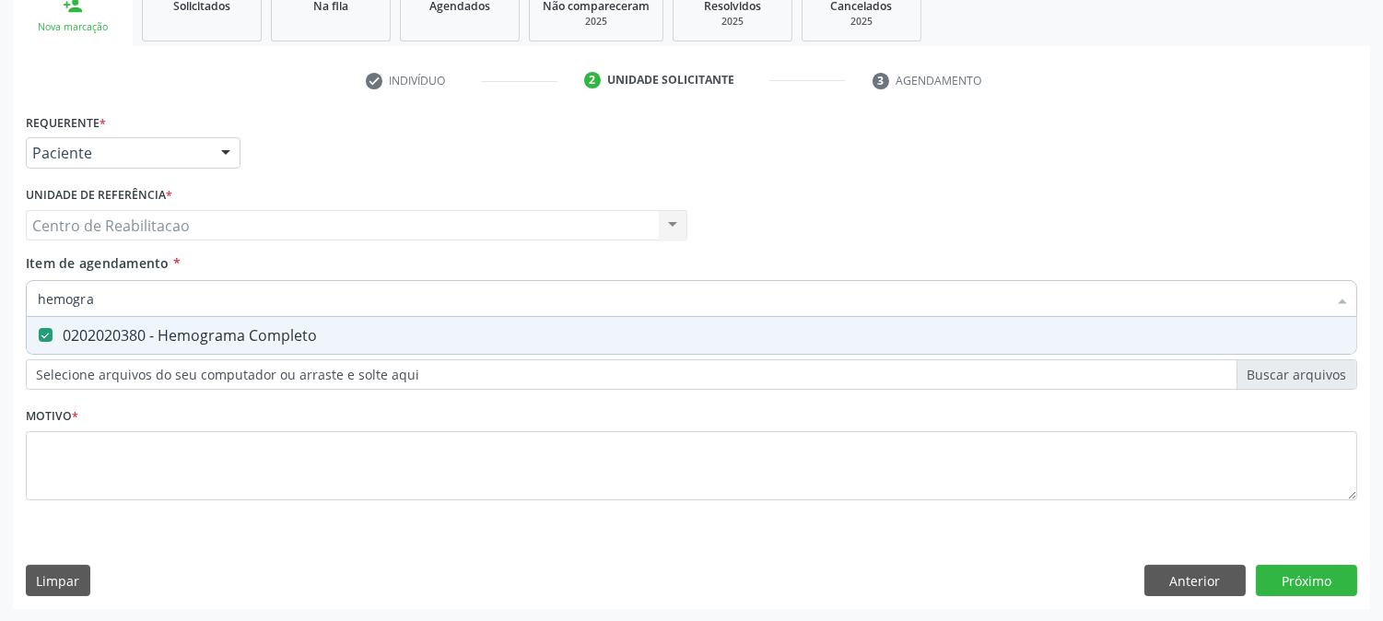
click at [0, 305] on div "Acompanhamento Acompanhe a situação das marcações correntes e finalizadas Relat…" at bounding box center [691, 216] width 1383 height 812
type input "t"
checkbox Completo "false"
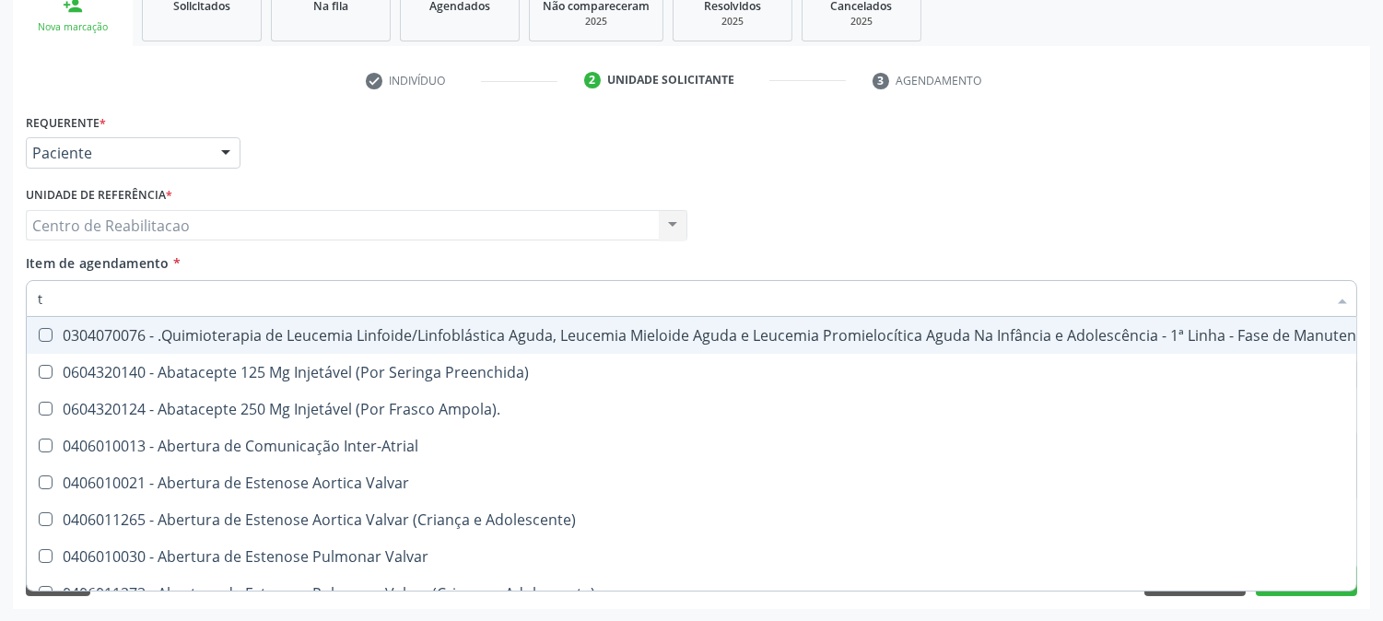
type input "t4"
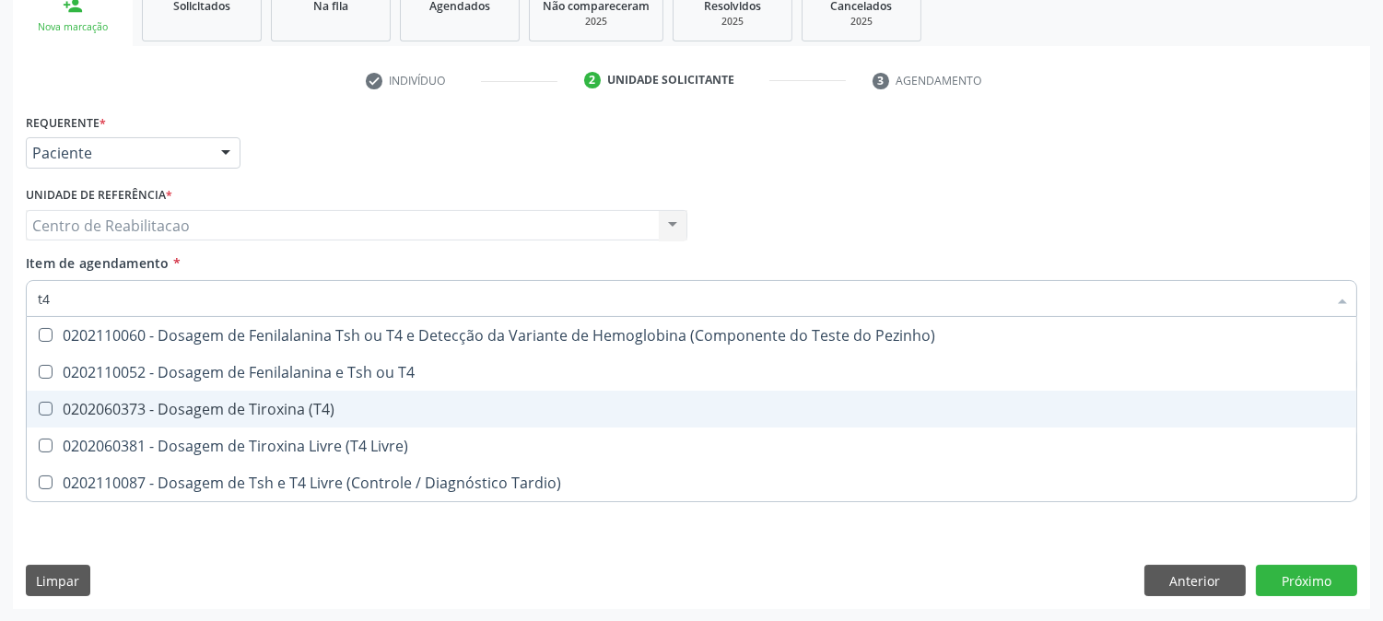
click at [47, 402] on \(T4\) at bounding box center [46, 409] width 14 height 14
click at [39, 403] on \(T4\) "checkbox" at bounding box center [33, 409] width 12 height 12
checkbox \(T4\) "true"
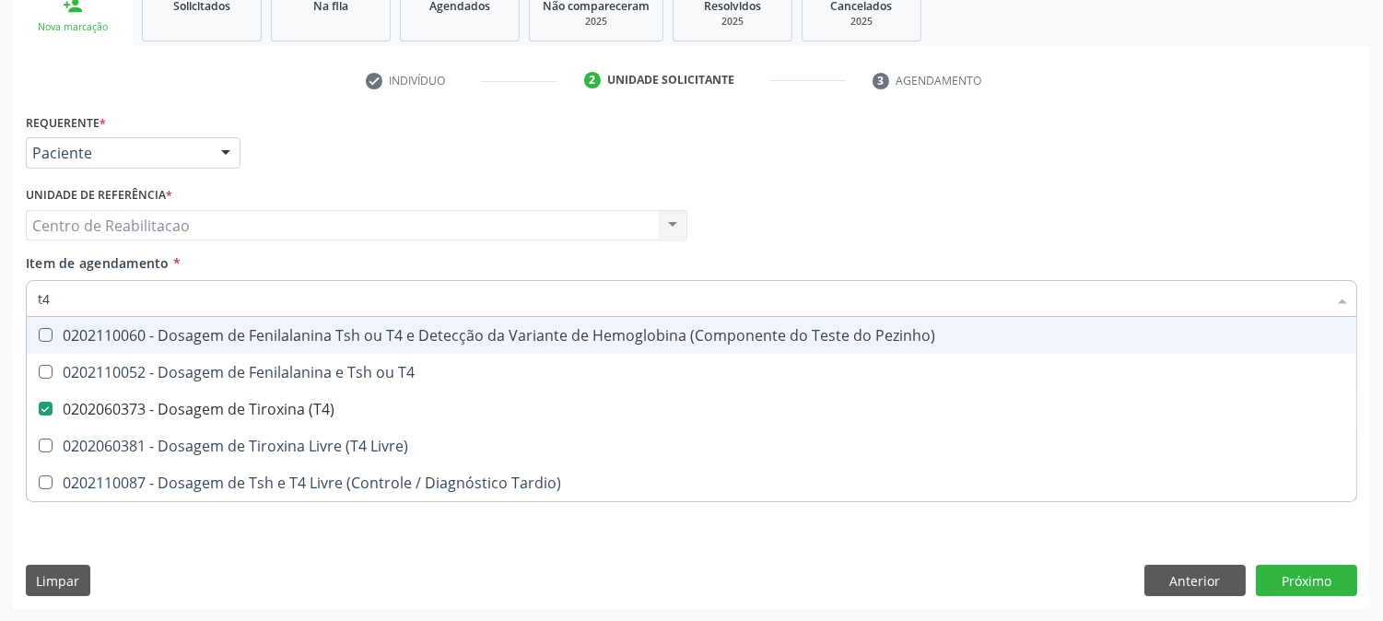
drag, startPoint x: 69, startPoint y: 292, endPoint x: 0, endPoint y: 309, distance: 71.1
click at [0, 309] on div "Acompanhamento Acompanhe a situação das marcações correntes e finalizadas Relat…" at bounding box center [691, 216] width 1383 height 812
type input "t"
checkbox \(T4\) "false"
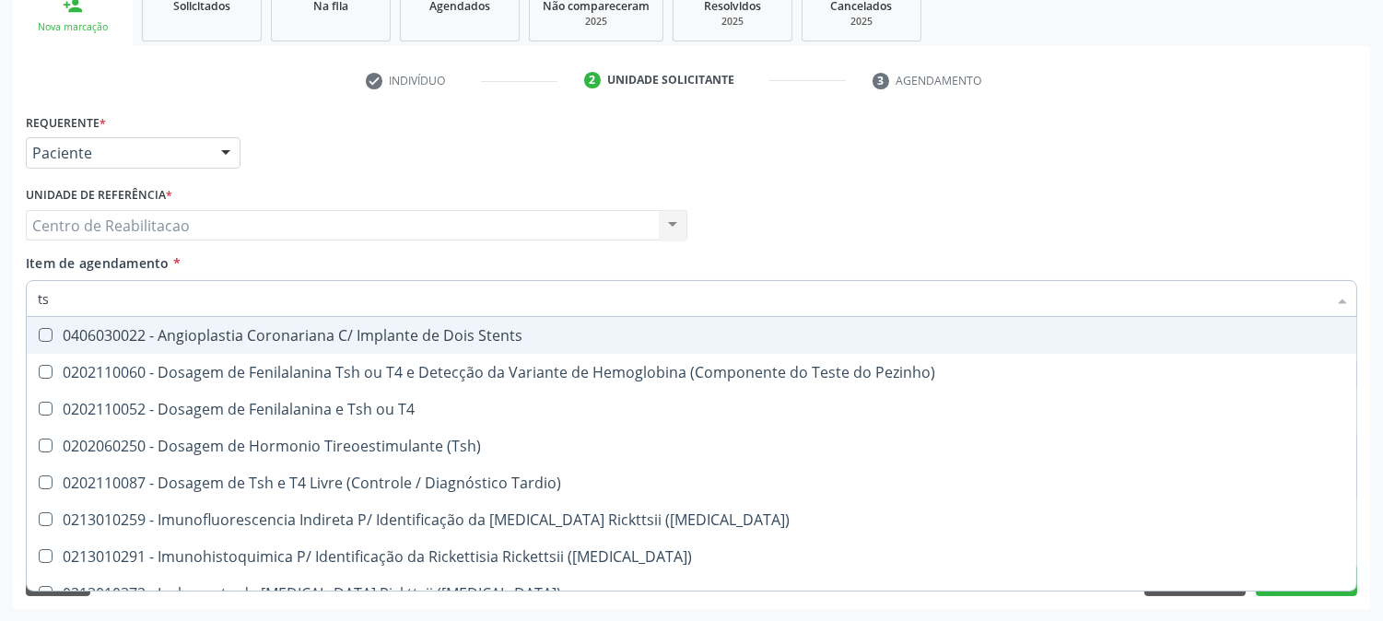
type input "tsh"
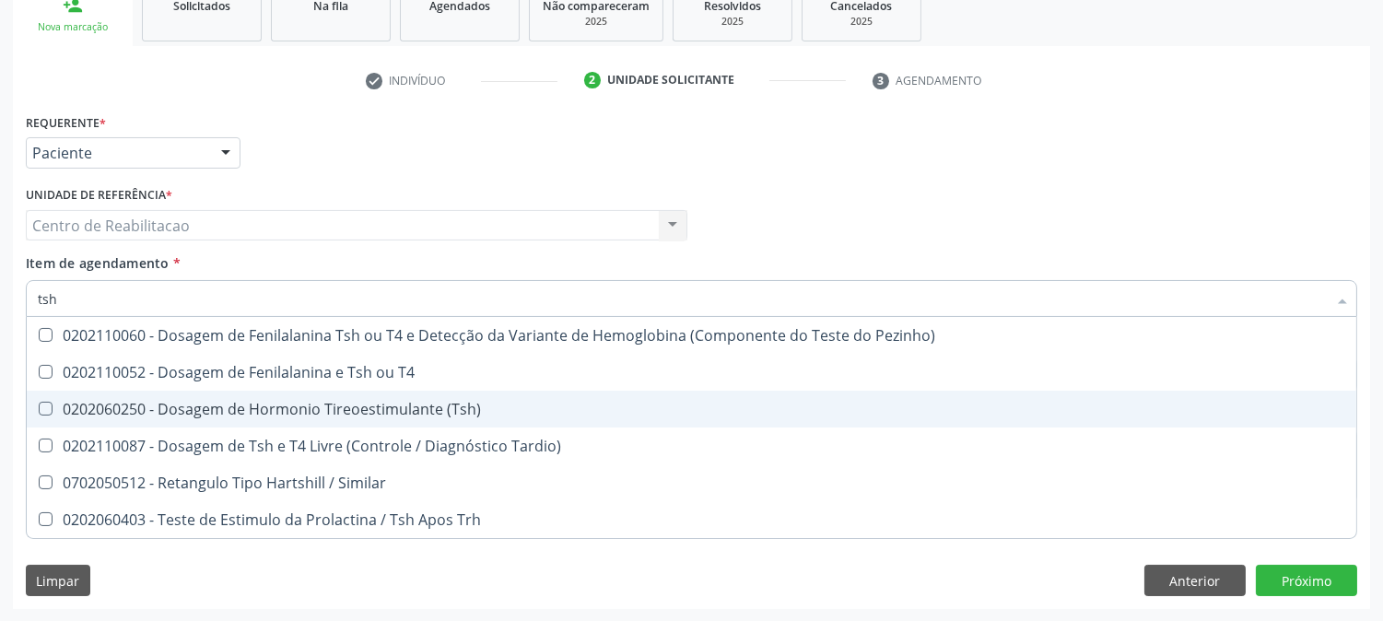
click at [44, 412] on \(Tsh\) at bounding box center [46, 409] width 14 height 14
click at [39, 412] on \(Tsh\) "checkbox" at bounding box center [33, 409] width 12 height 12
checkbox \(Tsh\) "true"
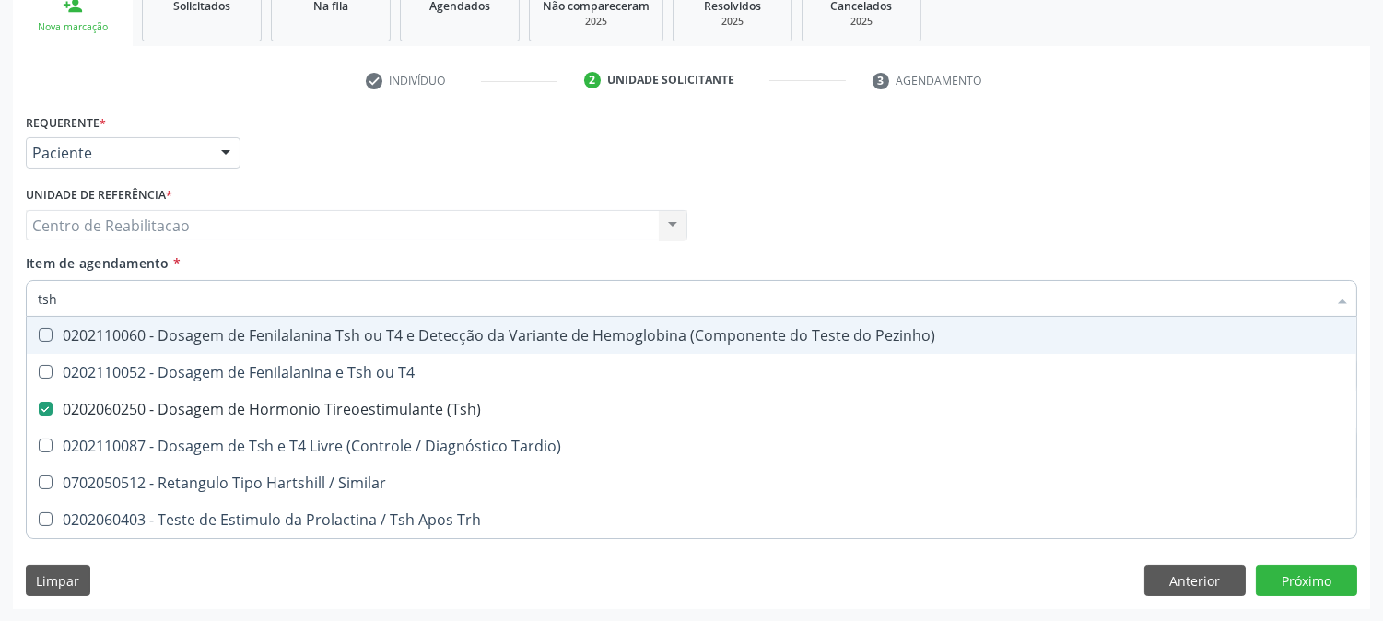
click at [895, 186] on div "Profissional Solicitante Por favor, selecione a Unidade de Atendimento primeiro…" at bounding box center [691, 218] width 1341 height 72
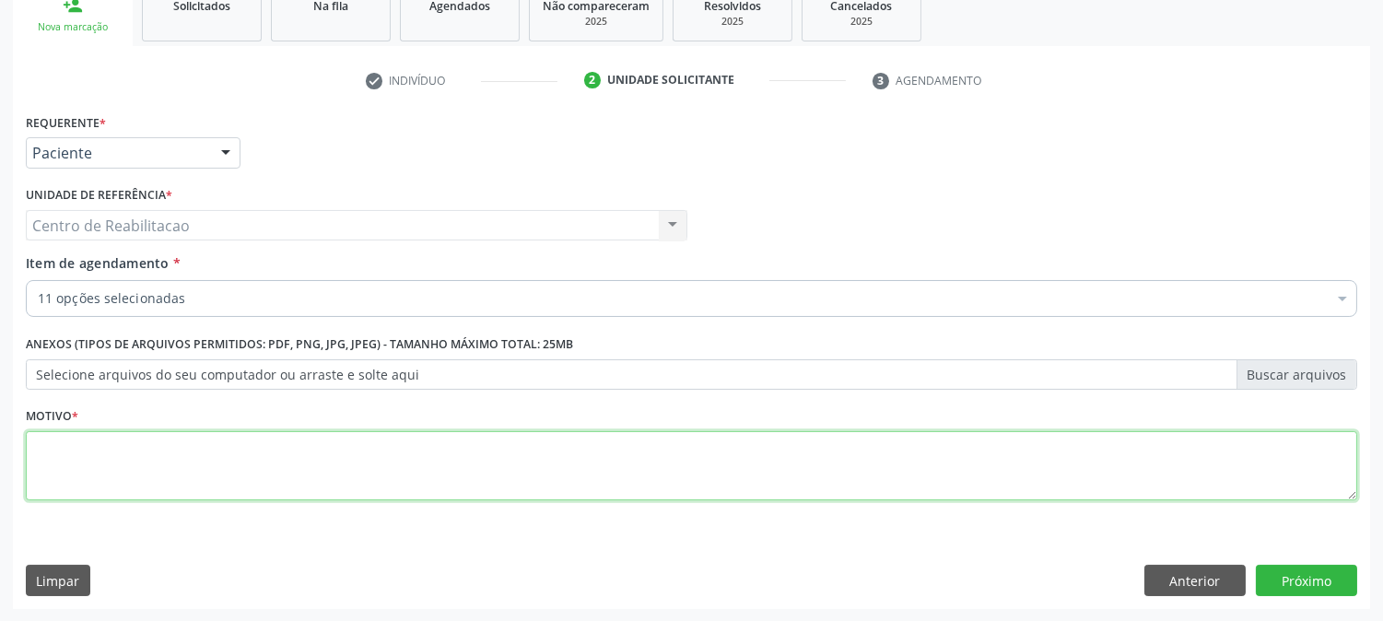
click at [264, 475] on textarea at bounding box center [691, 466] width 1331 height 70
type textarea "00"
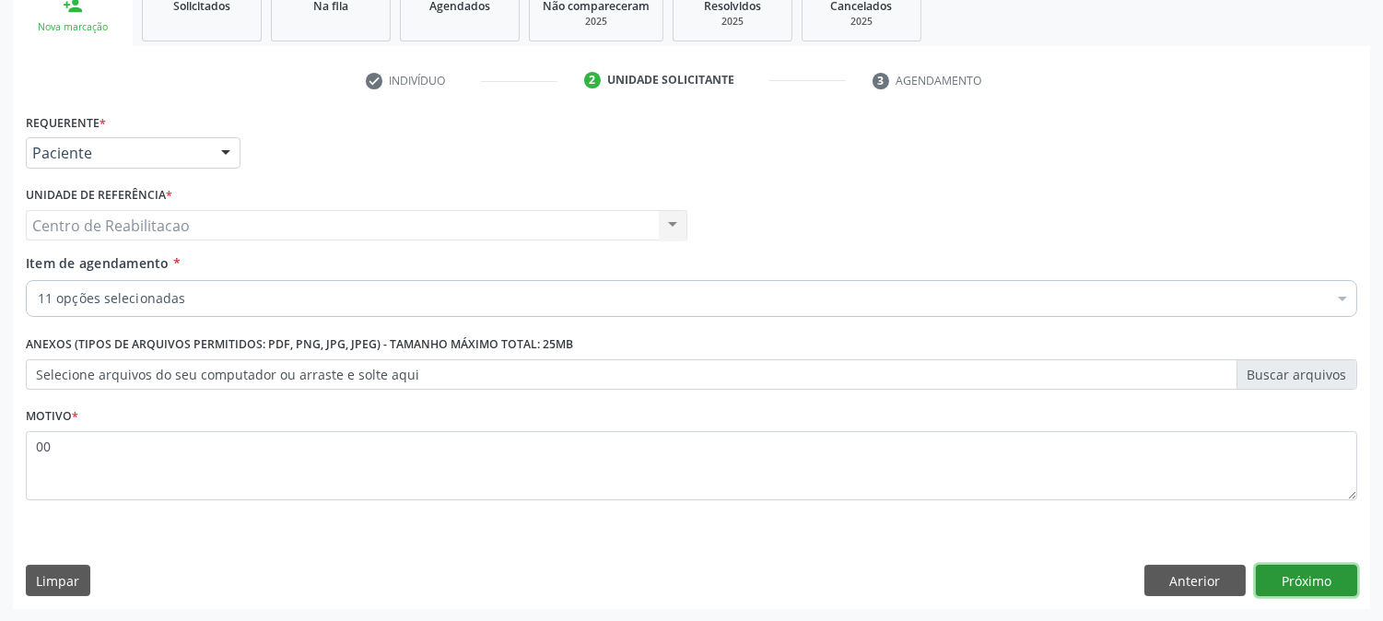
click at [1296, 577] on button "Próximo" at bounding box center [1306, 580] width 101 height 31
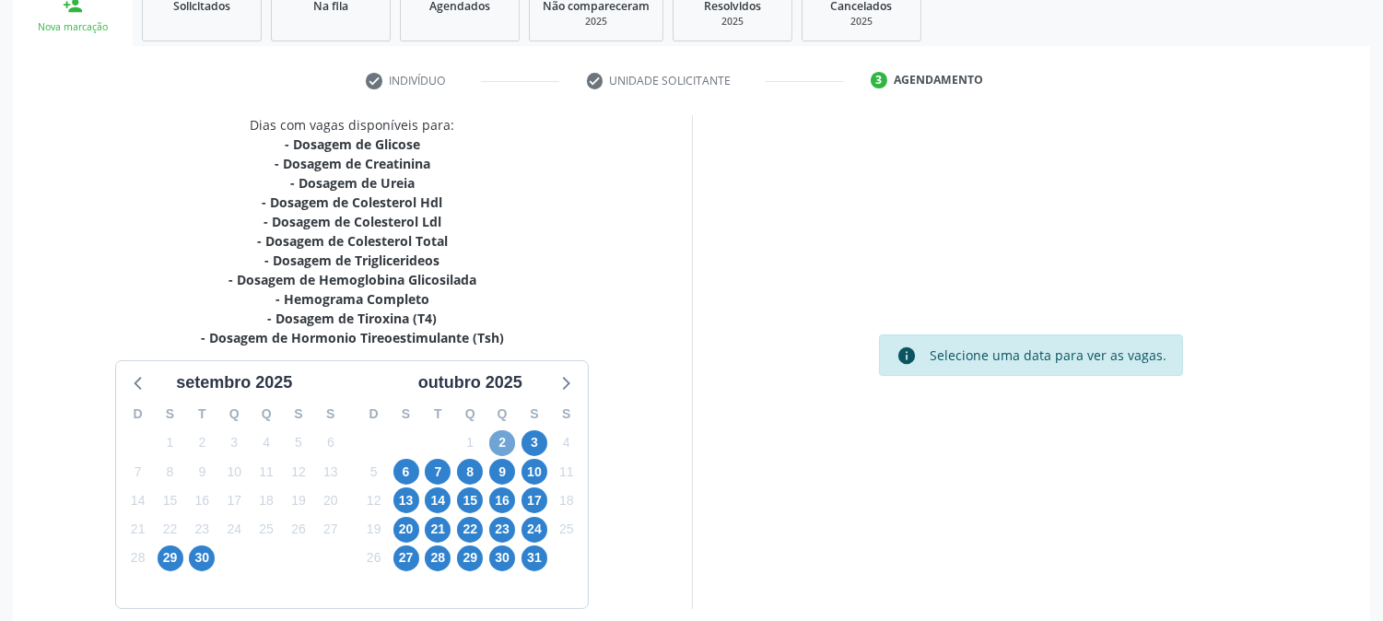
click at [494, 438] on span "2" at bounding box center [502, 443] width 26 height 26
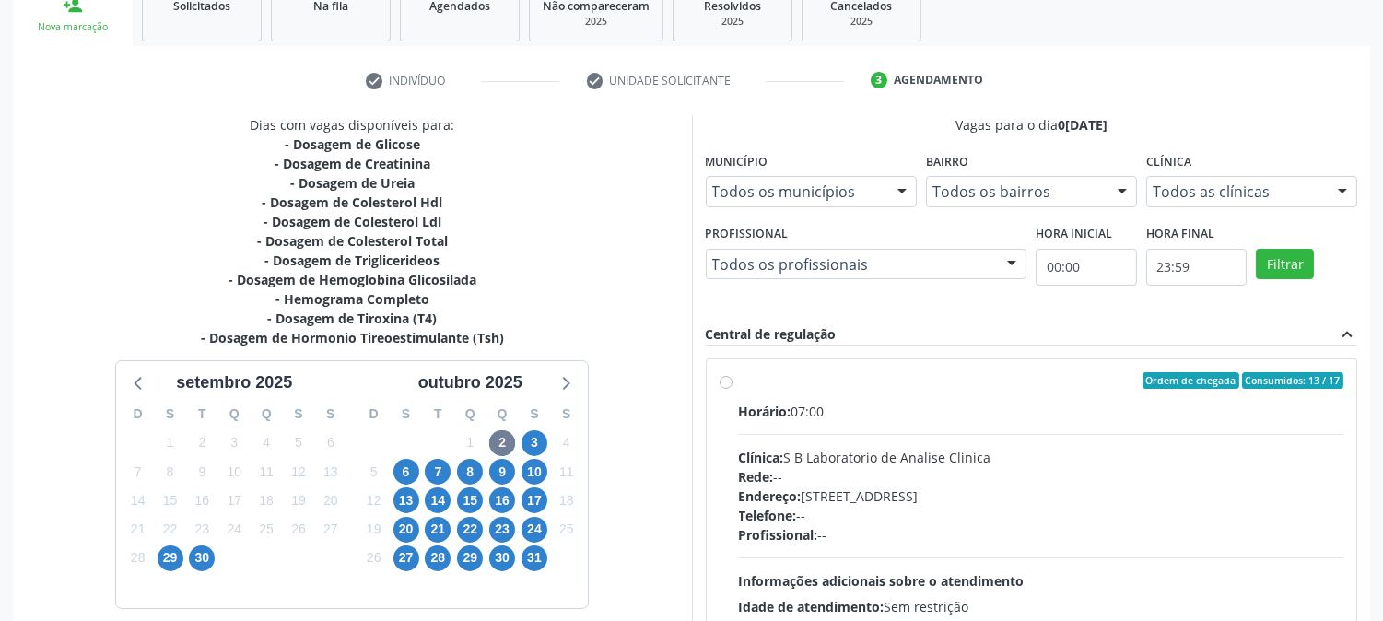
click at [739, 382] on label "Ordem de chegada Consumidos: 13 / 17 Horário: 07:00 Clínica: S B Laboratorio de…" at bounding box center [1041, 513] width 605 height 283
click at [728, 382] on input "Ordem de chegada Consumidos: 13 / 17 Horário: 07:00 Clínica: S B Laboratorio de…" at bounding box center [726, 380] width 13 height 17
radio input "true"
click at [539, 445] on span "3" at bounding box center [534, 443] width 26 height 26
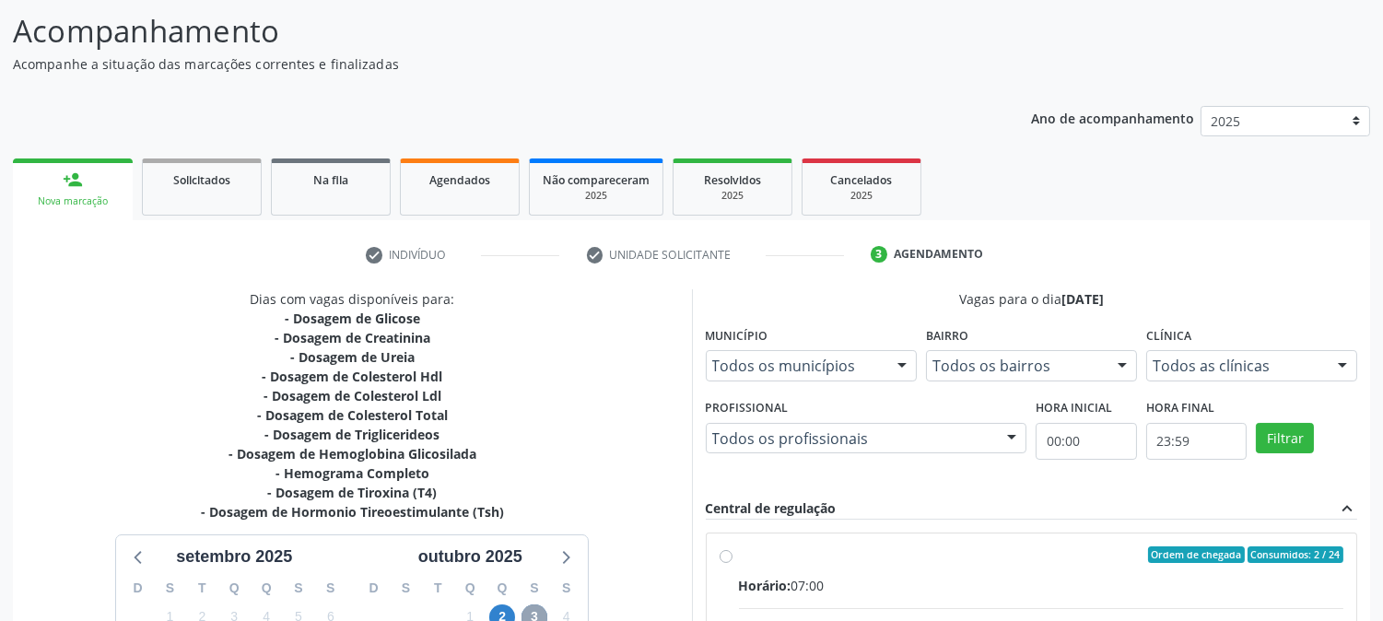
scroll to position [446, 0]
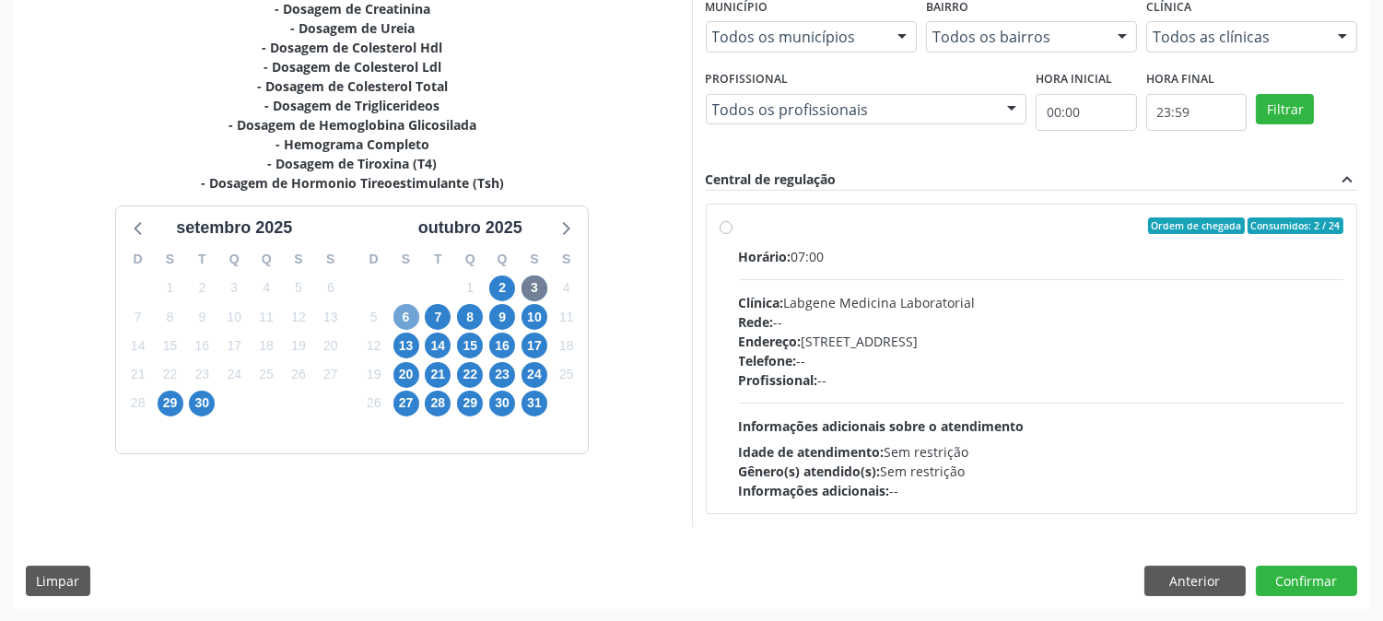
click at [400, 317] on span "6" at bounding box center [406, 317] width 26 height 26
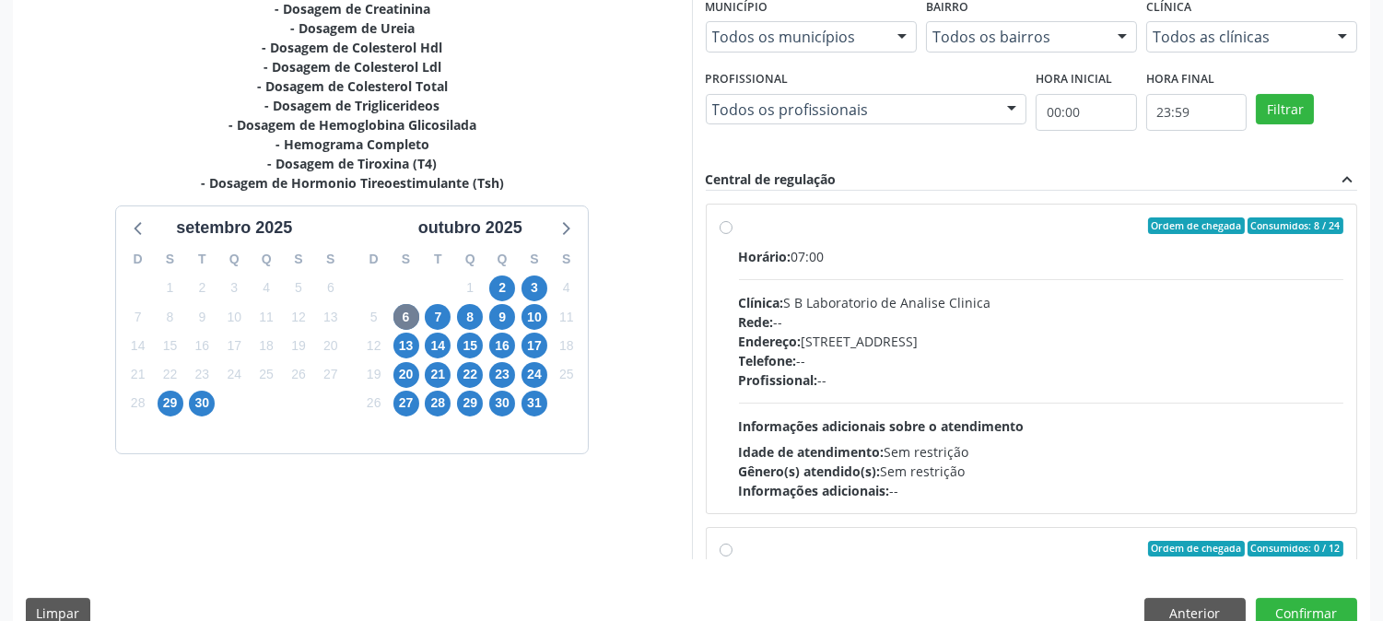
click at [716, 226] on div "Ordem de chegada Consumidos: 8 / 24 Horário: 07:00 Clínica: S B Laboratorio de …" at bounding box center [1032, 359] width 650 height 309
radio input "true"
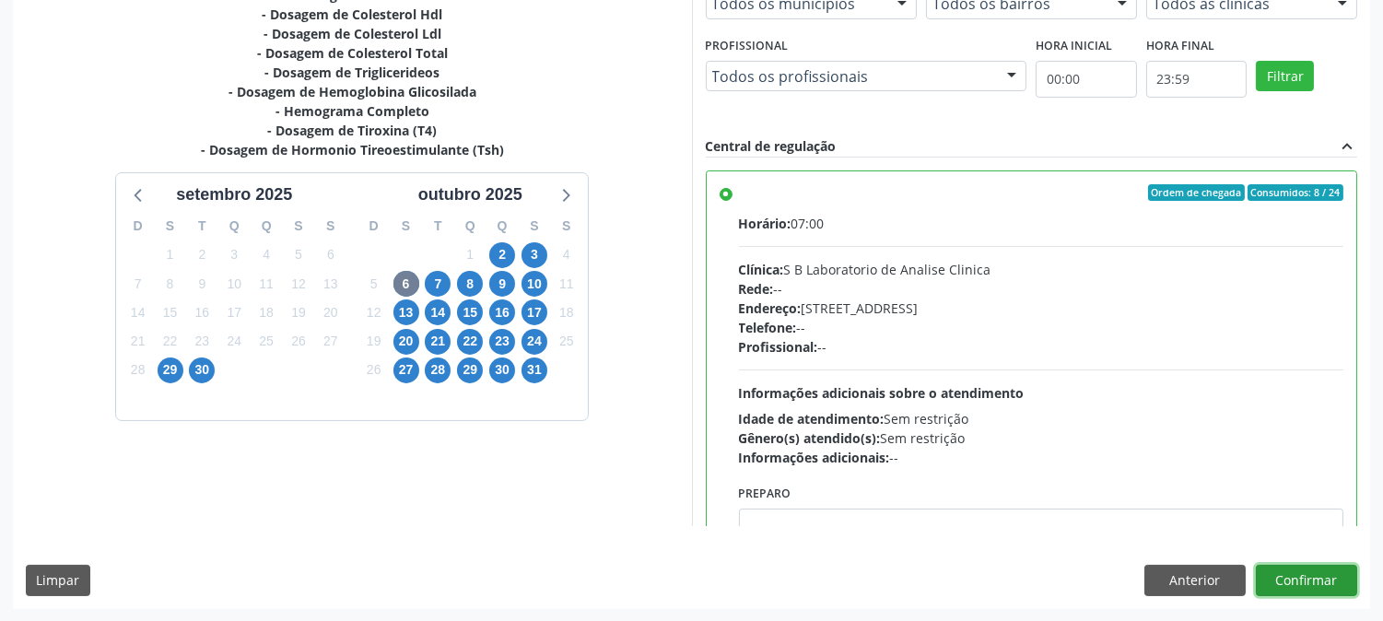
click at [1334, 572] on button "Confirmar" at bounding box center [1306, 580] width 101 height 31
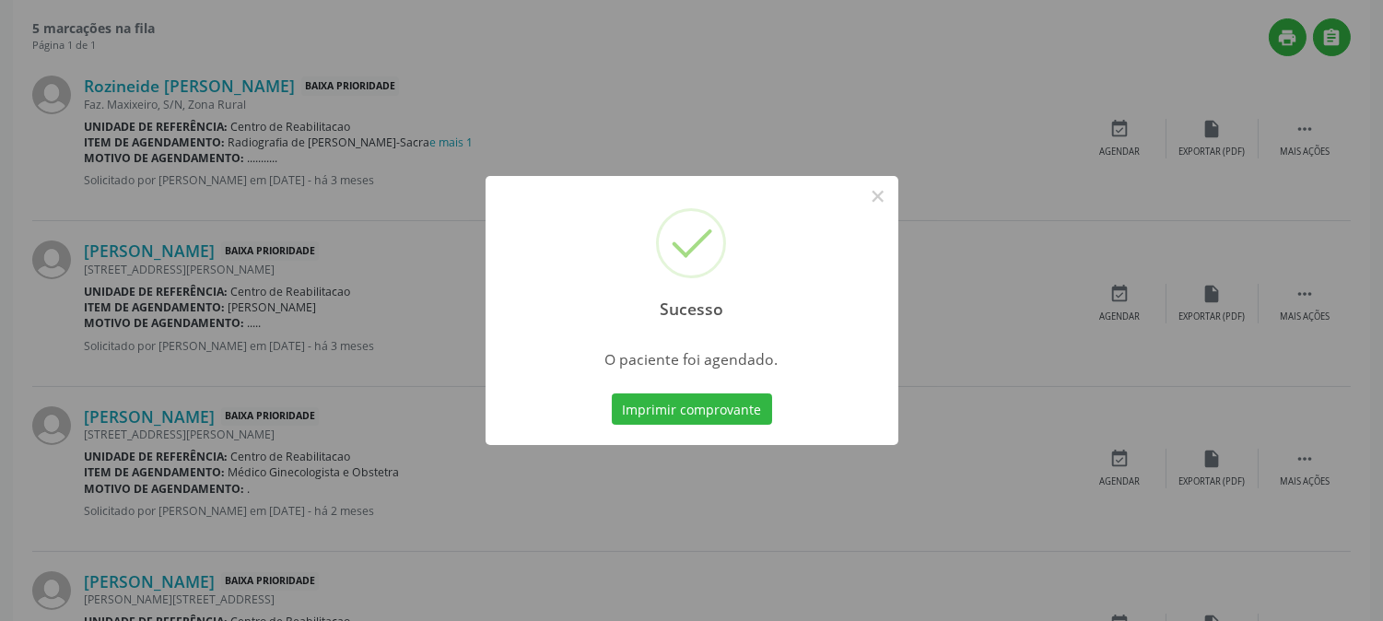
scroll to position [0, 0]
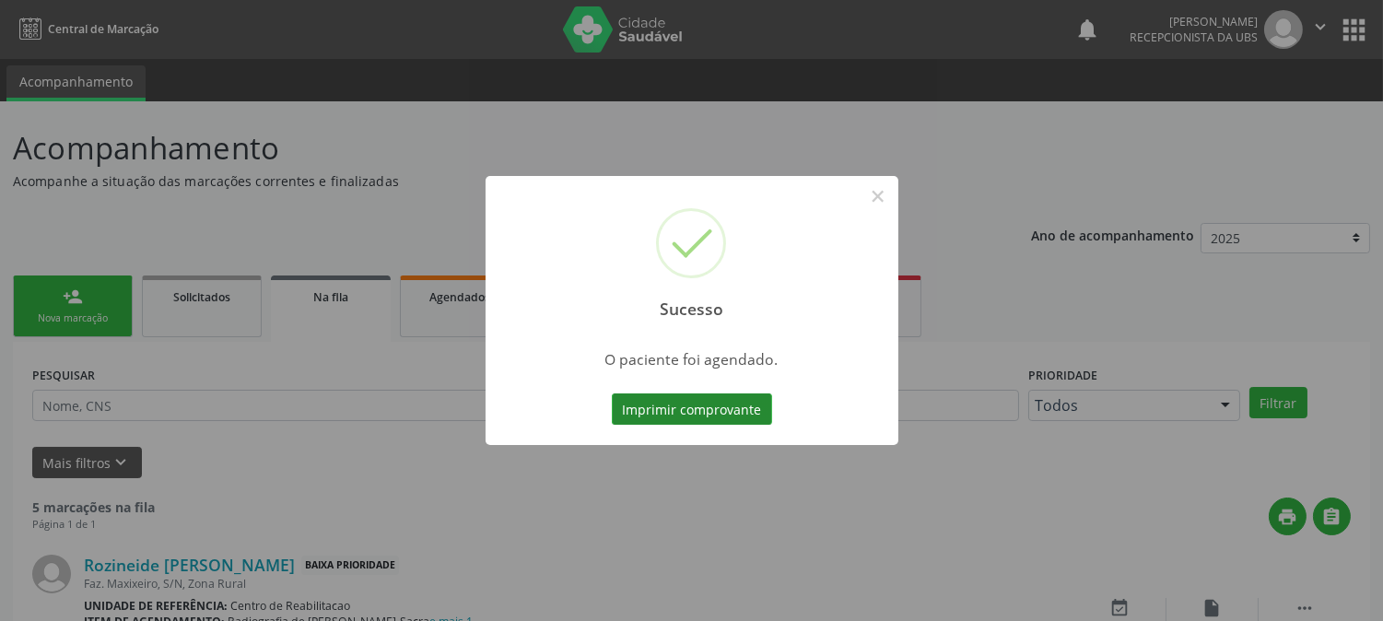
click at [677, 416] on button "Imprimir comprovante" at bounding box center [692, 408] width 160 height 31
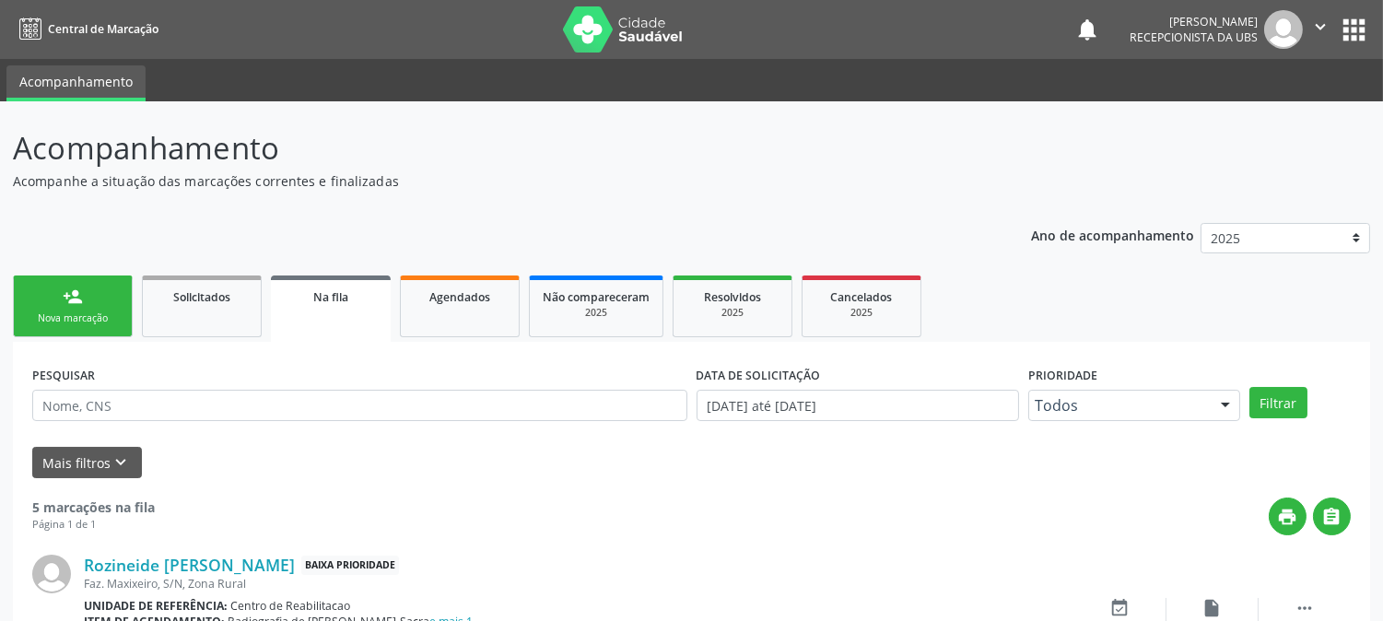
click at [88, 293] on link "person_add Nova marcação" at bounding box center [73, 306] width 120 height 62
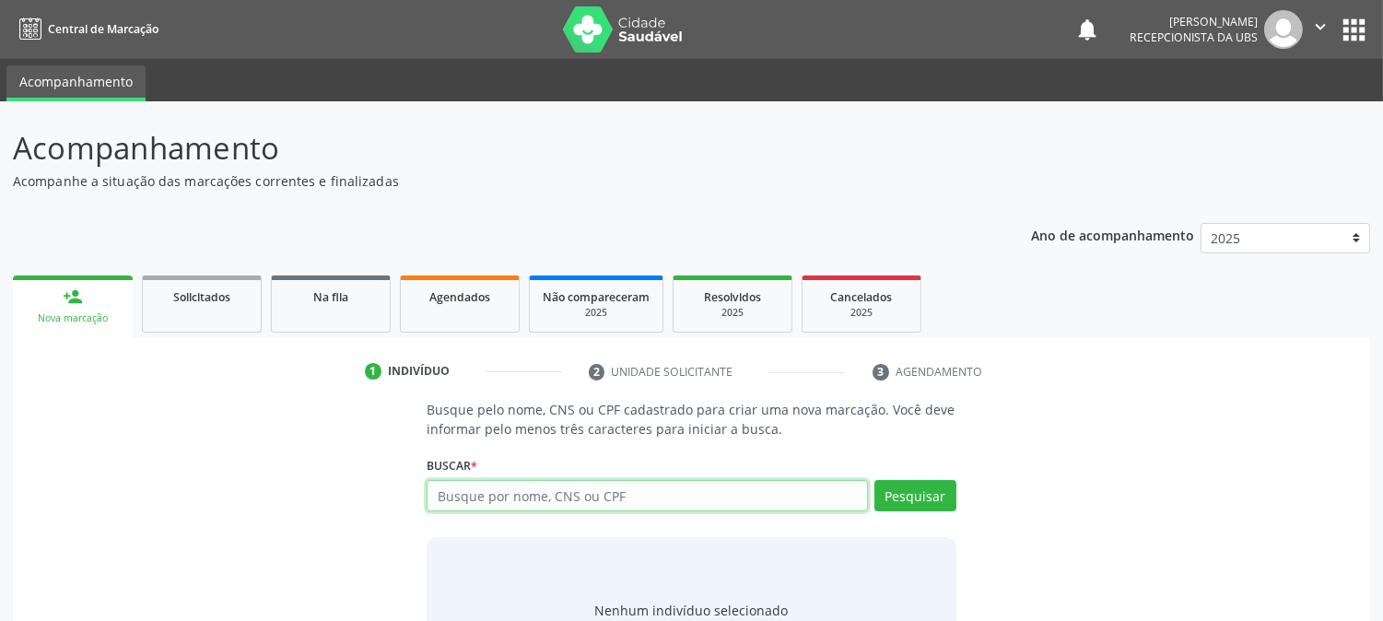
click at [476, 493] on input "text" at bounding box center [647, 495] width 440 height 31
type input "898006324191232"
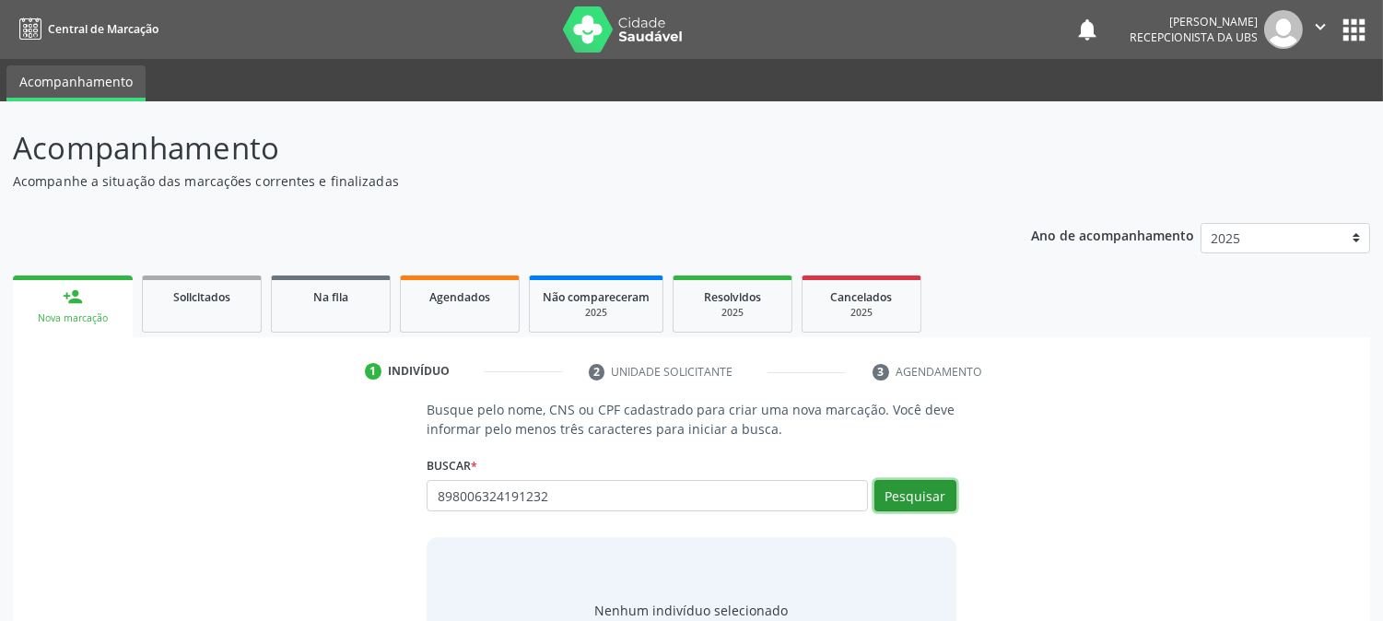
click at [908, 490] on button "Pesquisar" at bounding box center [915, 495] width 82 height 31
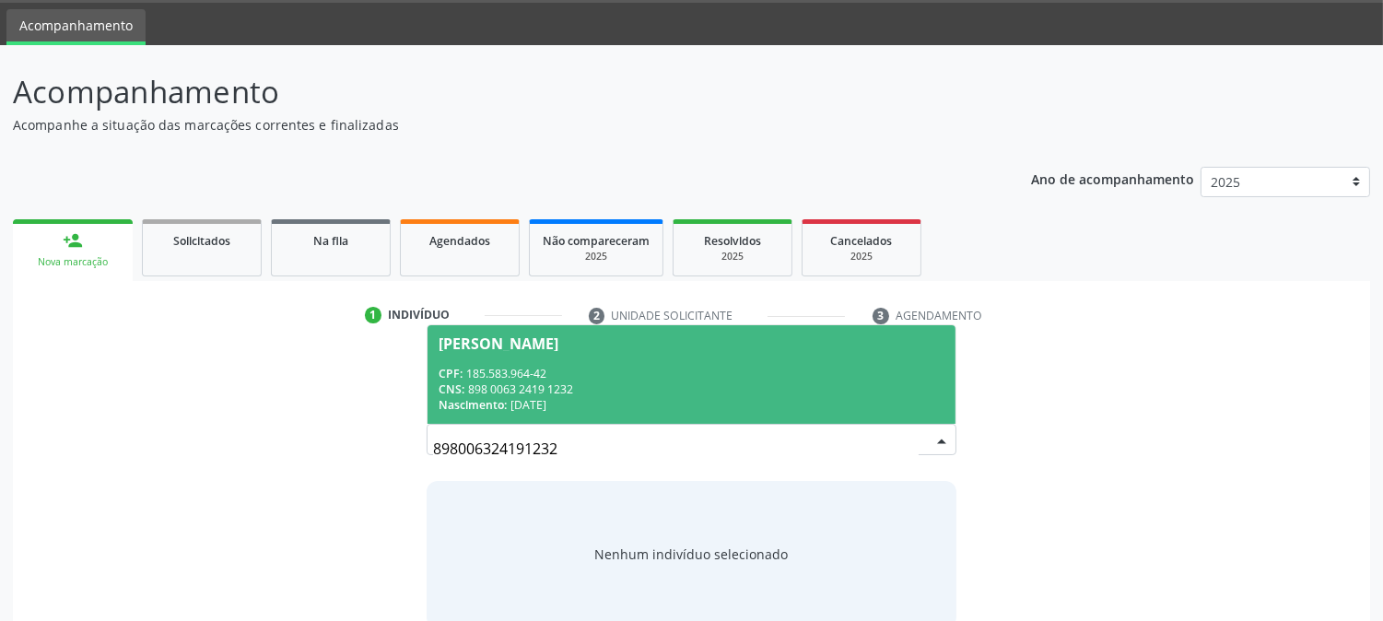
scroll to position [88, 0]
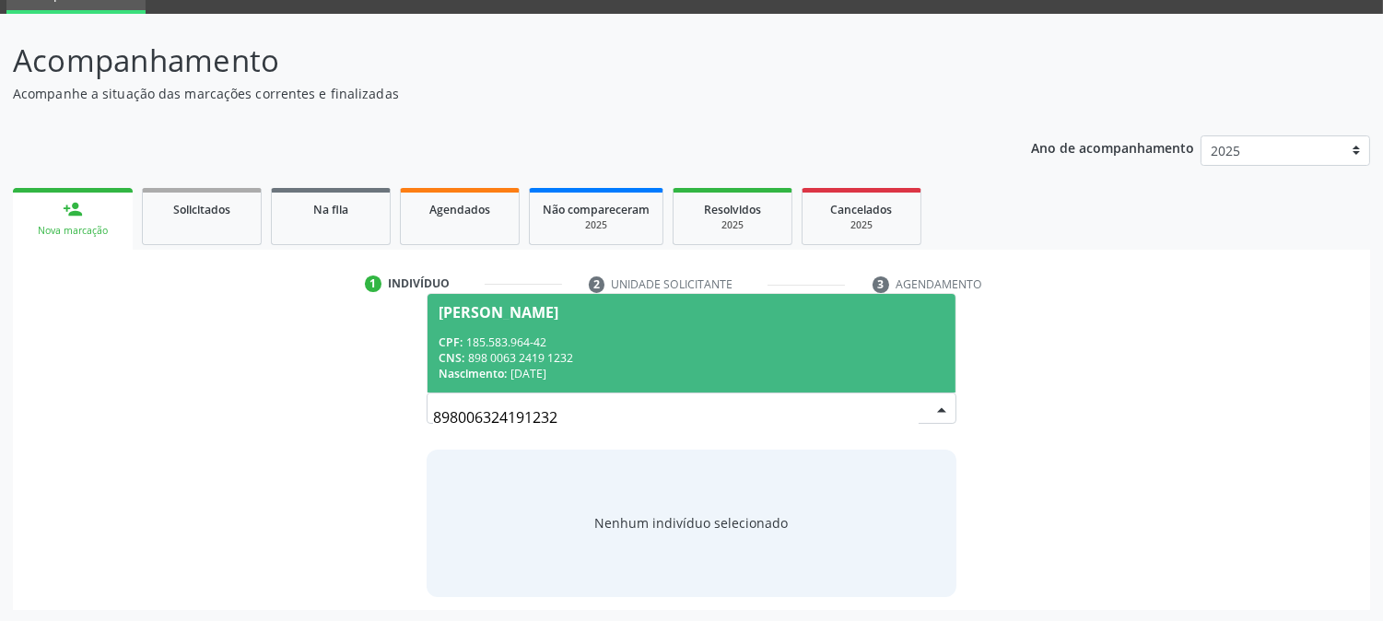
click at [490, 374] on span "Nascimento:" at bounding box center [473, 374] width 68 height 16
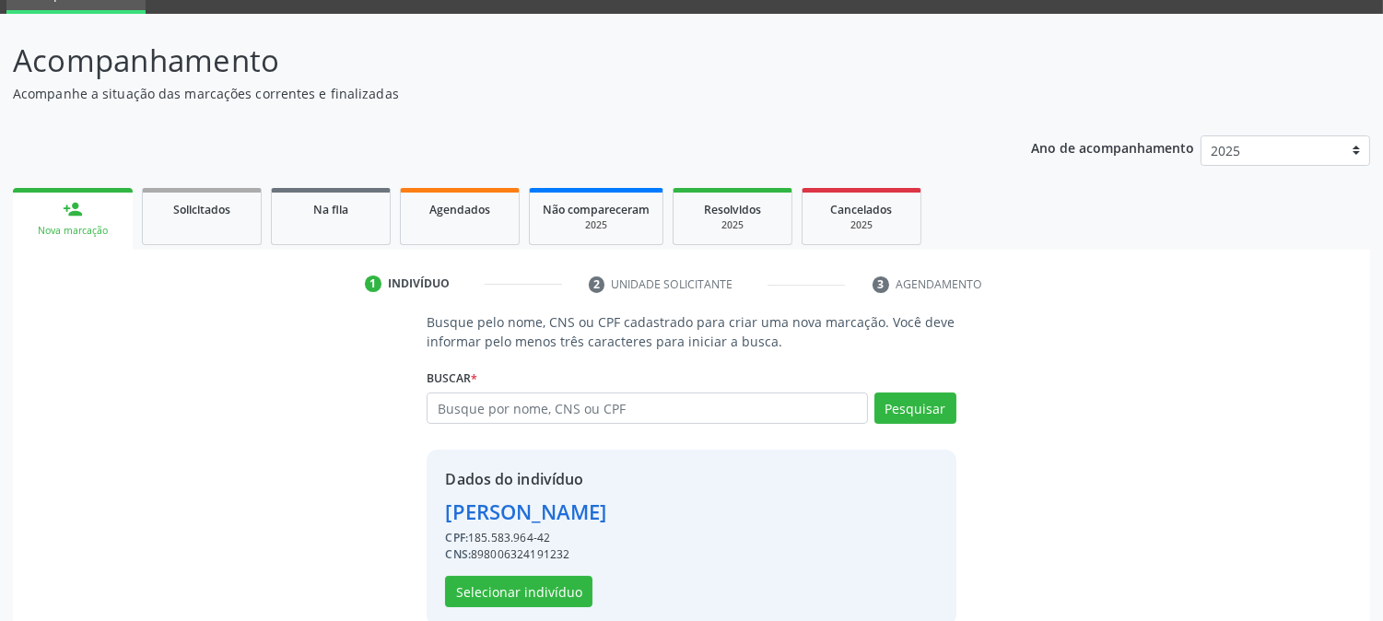
scroll to position [116, 0]
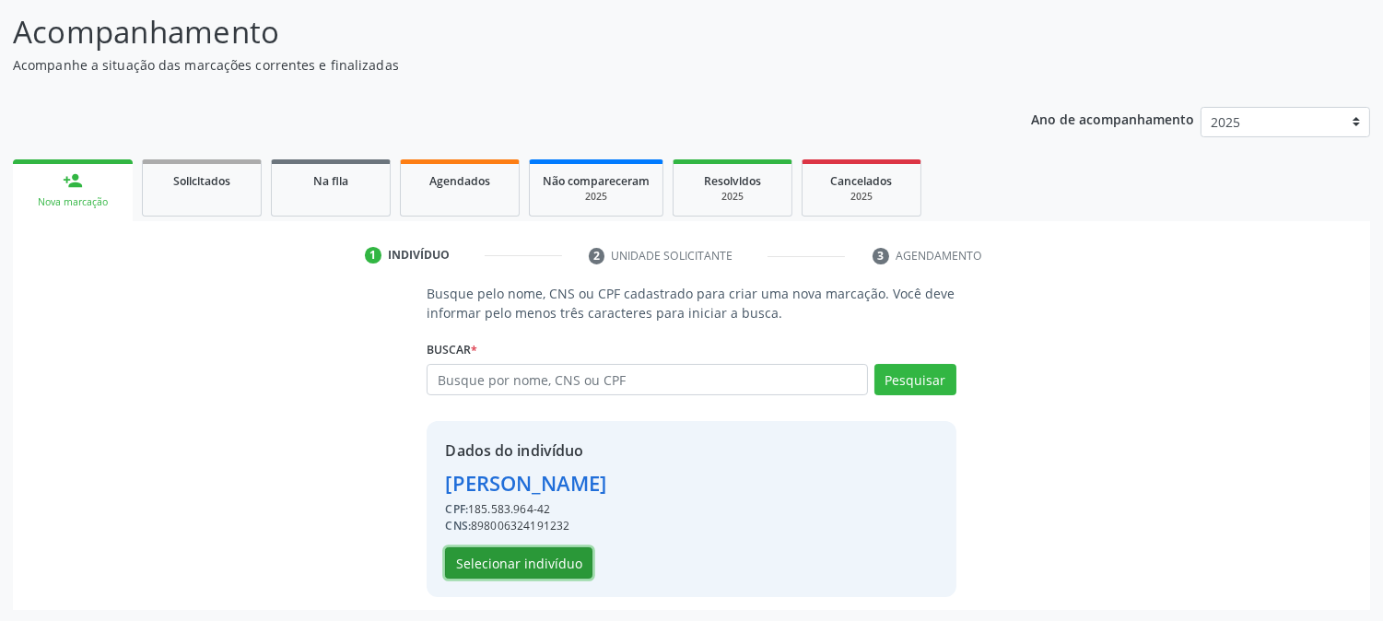
click at [536, 566] on button "Selecionar indivíduo" at bounding box center [518, 562] width 147 height 31
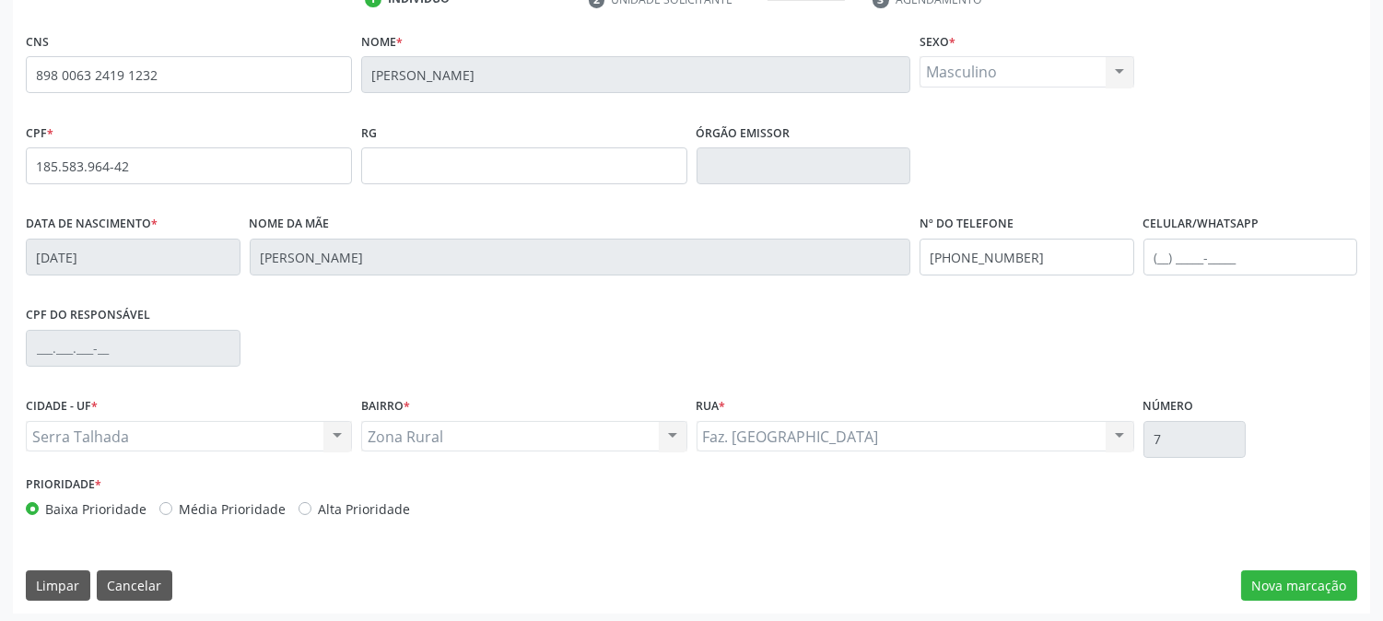
scroll to position [376, 0]
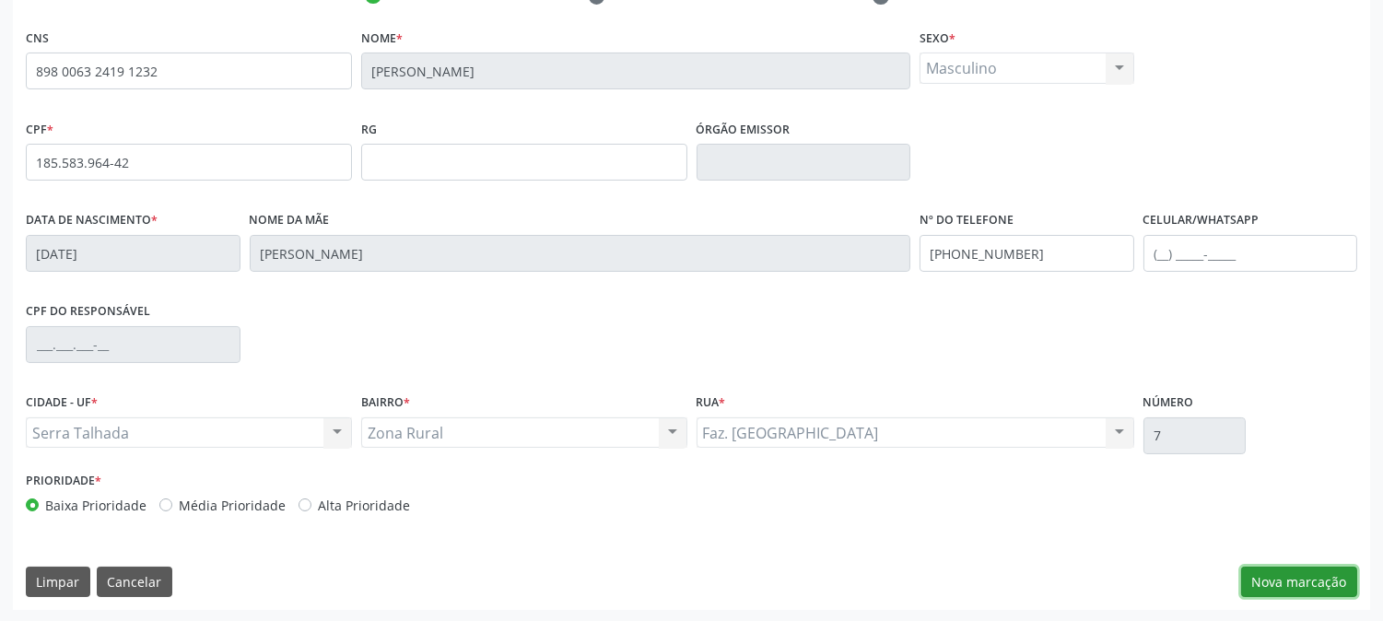
click at [1305, 574] on button "Nova marcação" at bounding box center [1299, 582] width 116 height 31
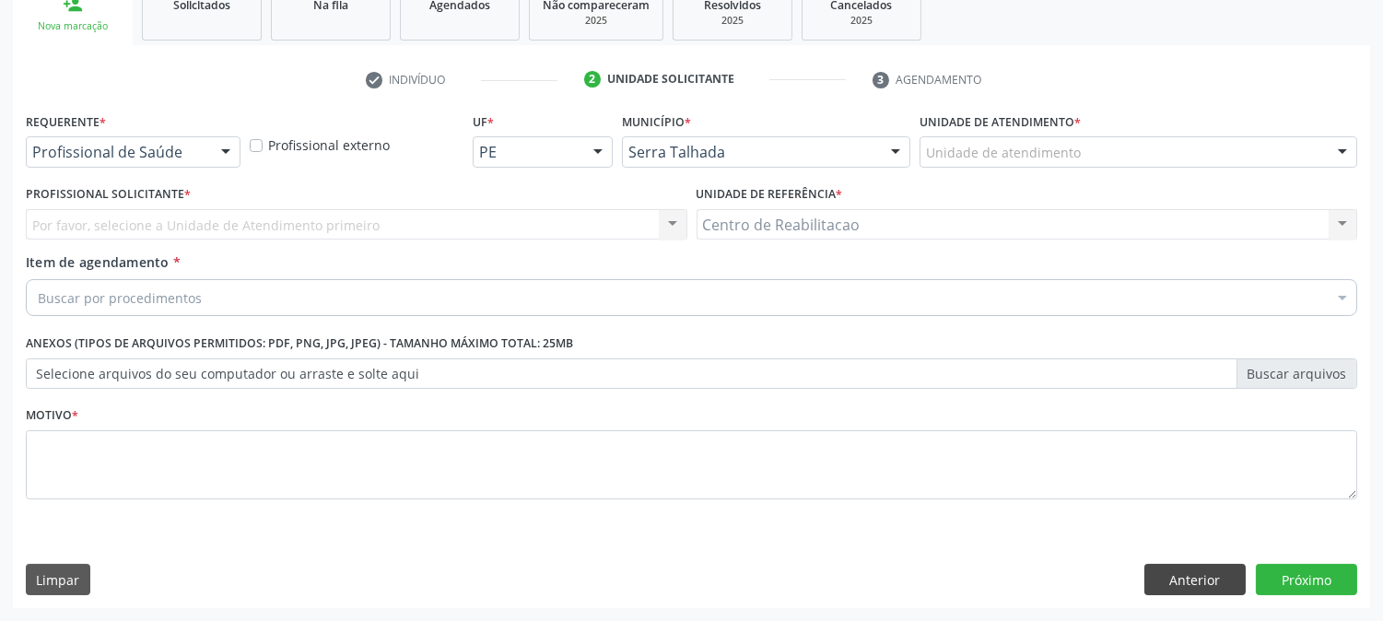
scroll to position [291, 0]
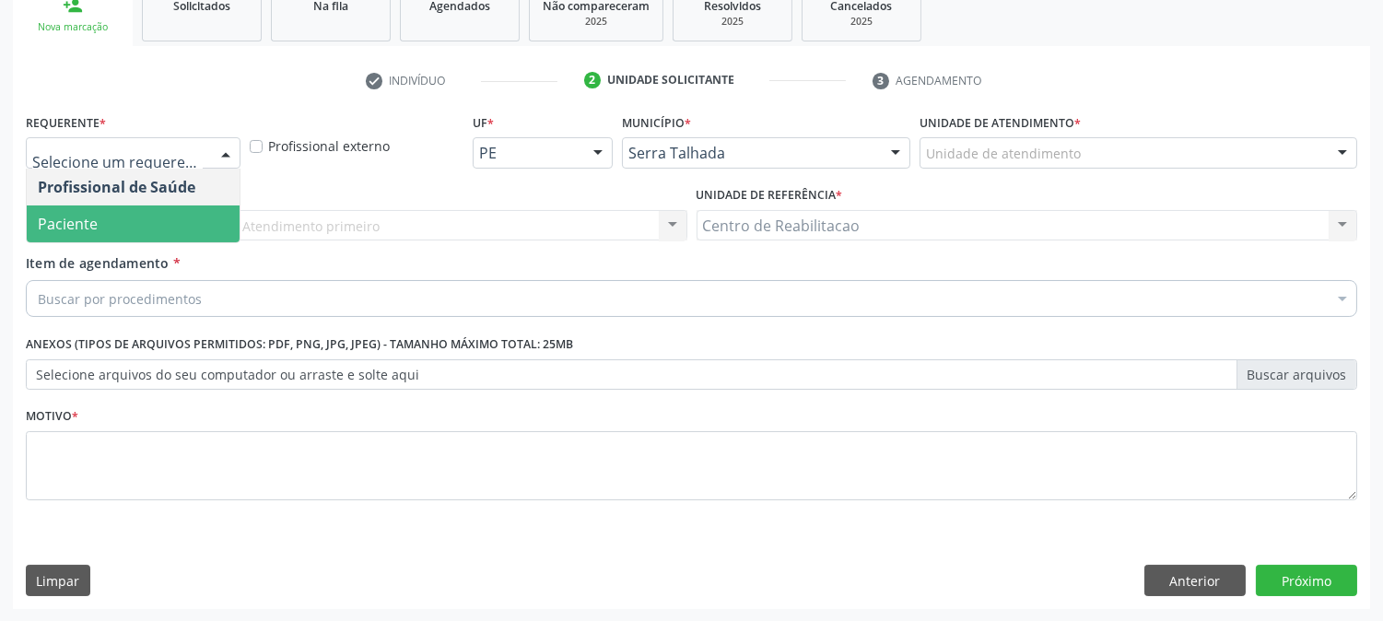
click at [99, 217] on span "Paciente" at bounding box center [133, 223] width 213 height 37
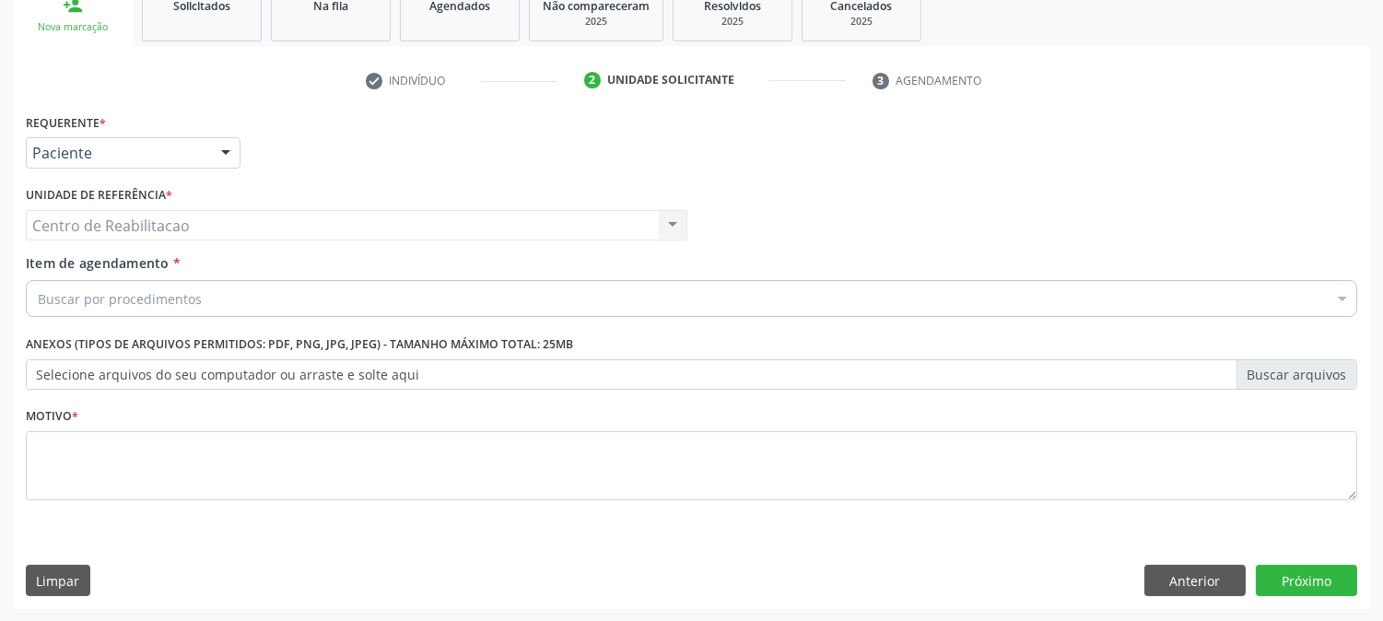
click at [99, 287] on div "Buscar por procedimentos" at bounding box center [691, 298] width 1331 height 37
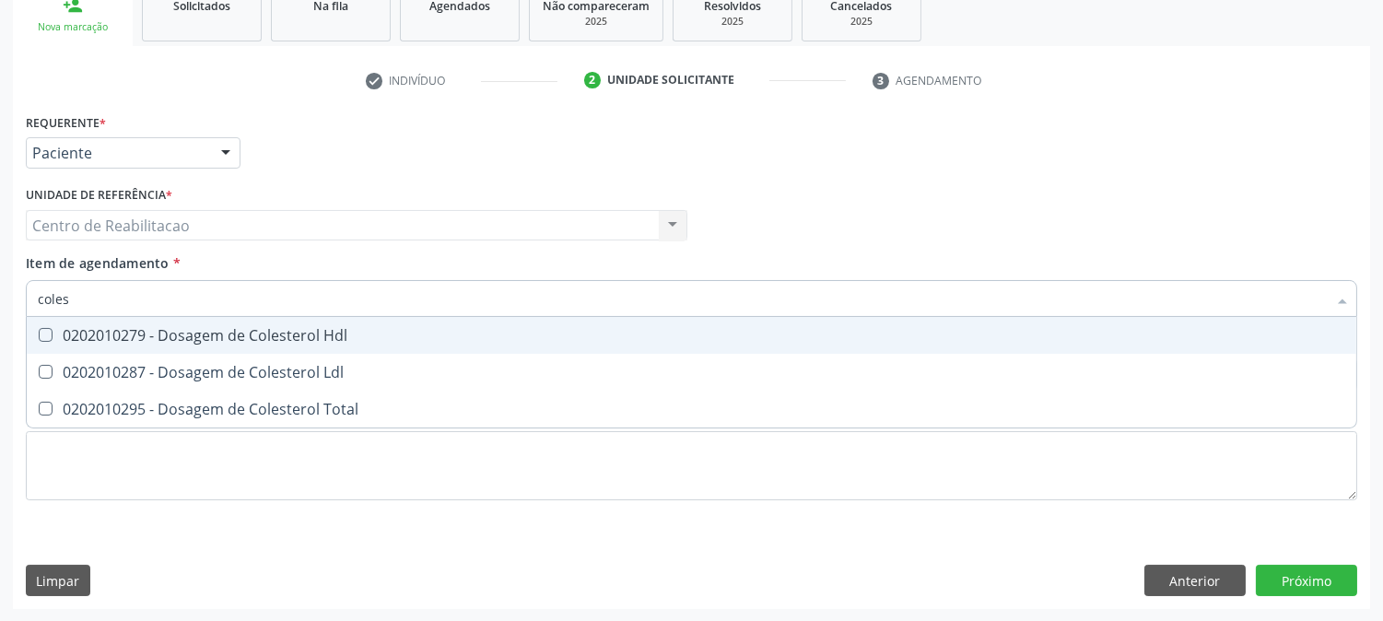
type input "colest"
click at [38, 329] on div at bounding box center [34, 335] width 14 height 15
checkbox Hdl "true"
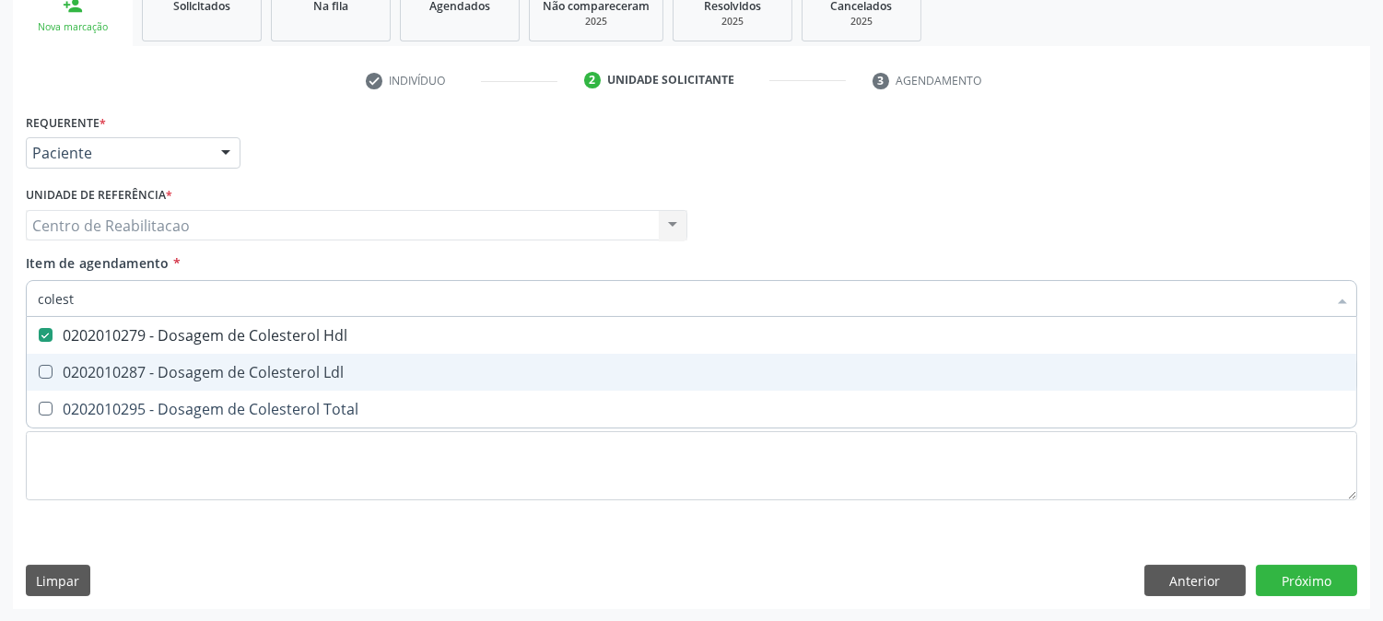
drag, startPoint x: 44, startPoint y: 364, endPoint x: 43, endPoint y: 381, distance: 16.6
click at [43, 365] on Ldl at bounding box center [46, 372] width 14 height 14
click at [39, 366] on Ldl "checkbox" at bounding box center [33, 372] width 12 height 12
checkbox Ldl "true"
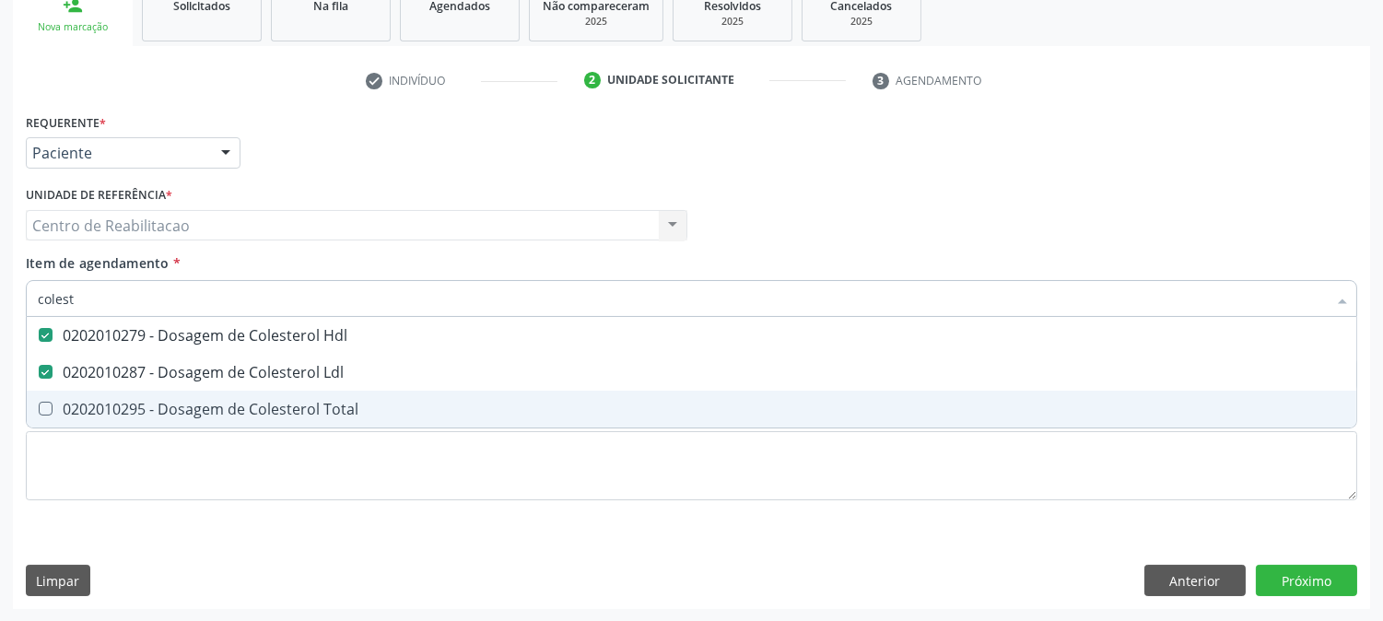
click at [48, 402] on Total at bounding box center [46, 409] width 14 height 14
click at [39, 403] on Total "checkbox" at bounding box center [33, 409] width 12 height 12
checkbox Total "true"
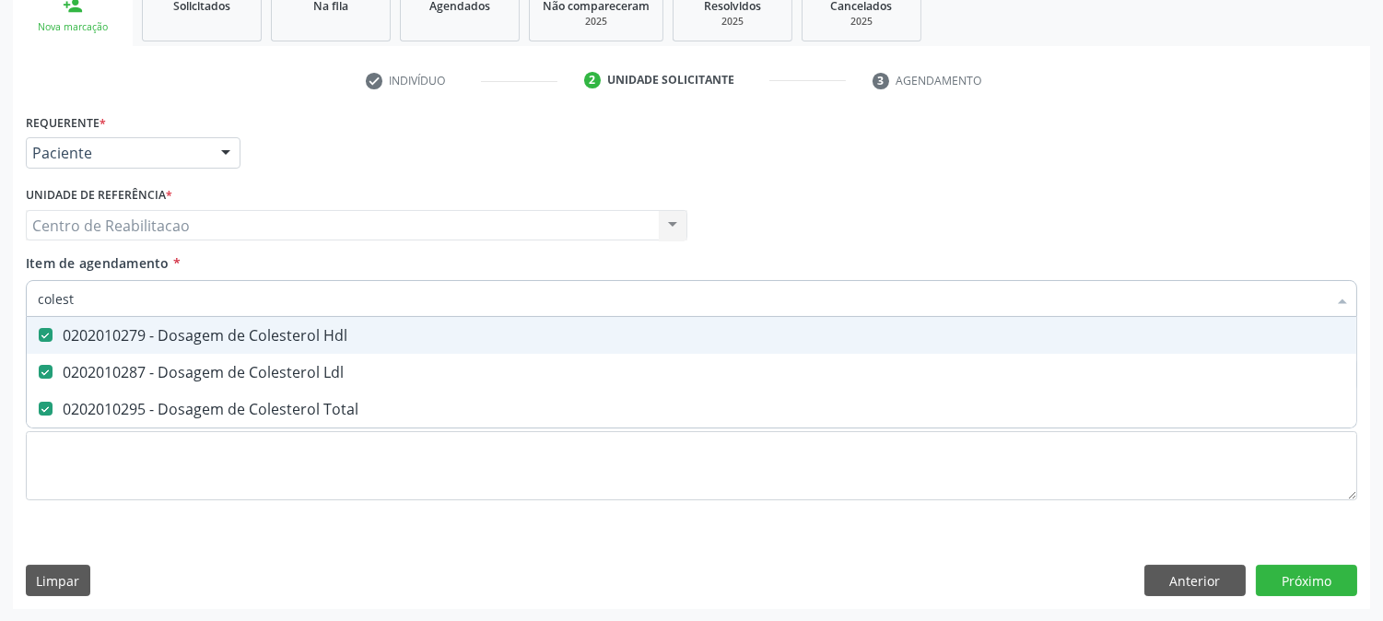
drag, startPoint x: 81, startPoint y: 297, endPoint x: 0, endPoint y: 287, distance: 81.6
click at [0, 291] on div "Acompanhamento Acompanhe a situação das marcações correntes e finalizadas Relat…" at bounding box center [691, 216] width 1383 height 812
type input "tr"
checkbox Hdl "false"
checkbox Ldl "false"
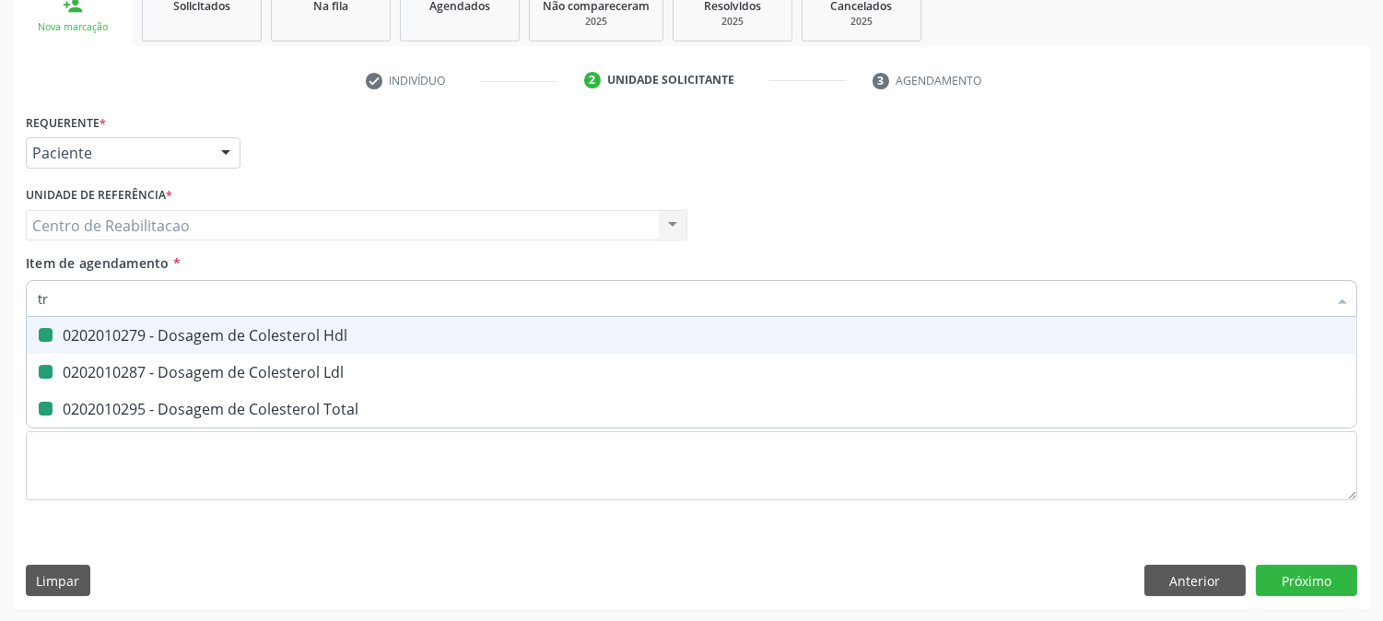
checkbox Total "false"
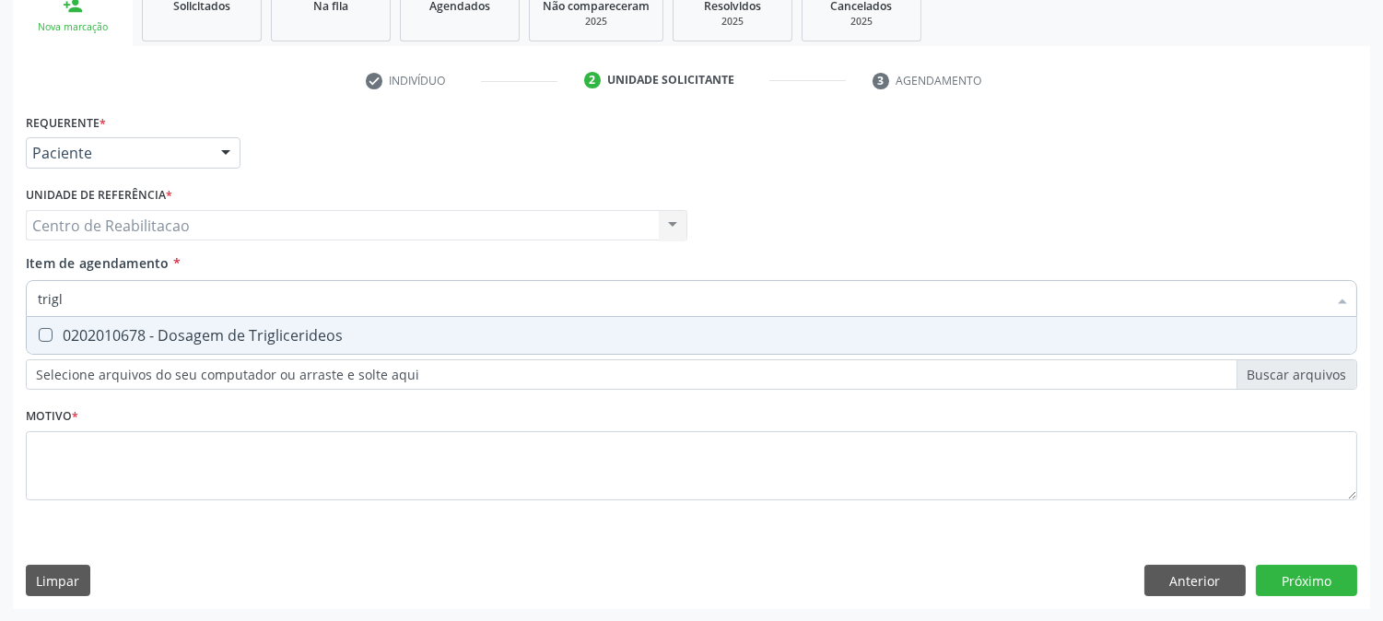
type input "trigli"
click at [46, 330] on Triglicerideos at bounding box center [46, 335] width 14 height 14
click at [39, 330] on Triglicerideos "checkbox" at bounding box center [33, 335] width 12 height 12
checkbox Triglicerideos "true"
drag, startPoint x: 79, startPoint y: 299, endPoint x: 0, endPoint y: 283, distance: 81.0
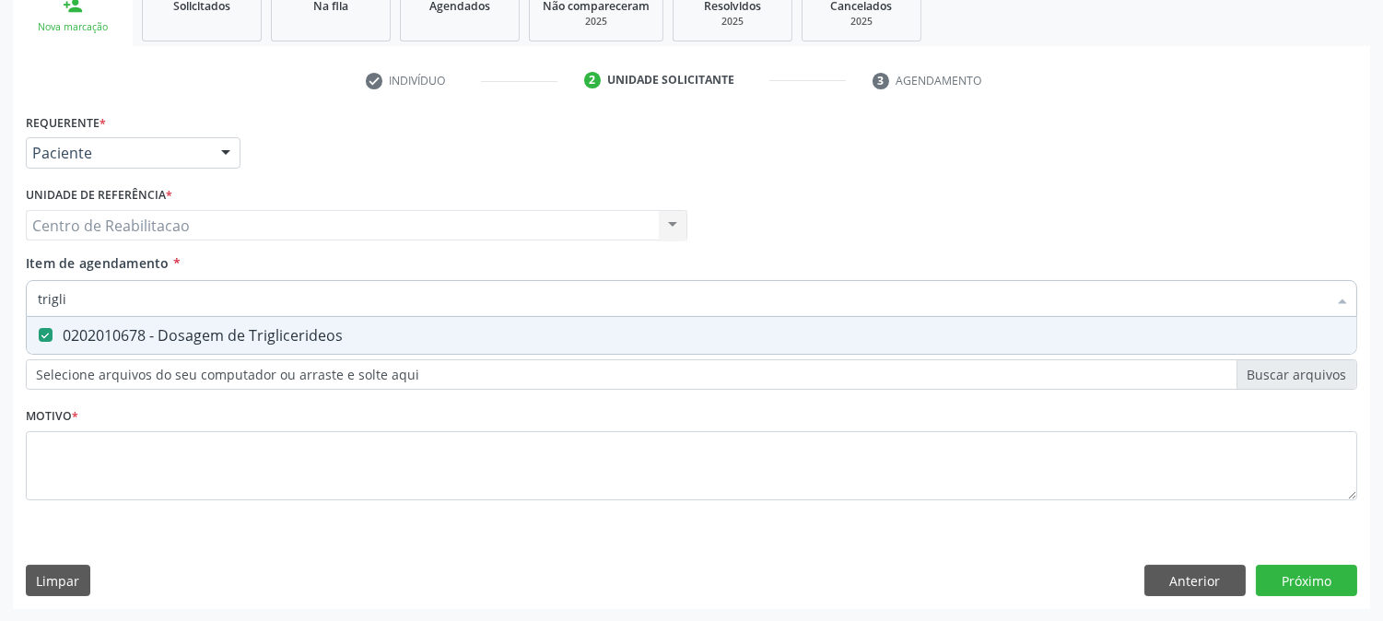
click at [0, 283] on div "Acompanhamento Acompanhe a situação das marcações correntes e finalizadas Relat…" at bounding box center [691, 216] width 1383 height 812
type input "ur"
checkbox Triglicerideos "false"
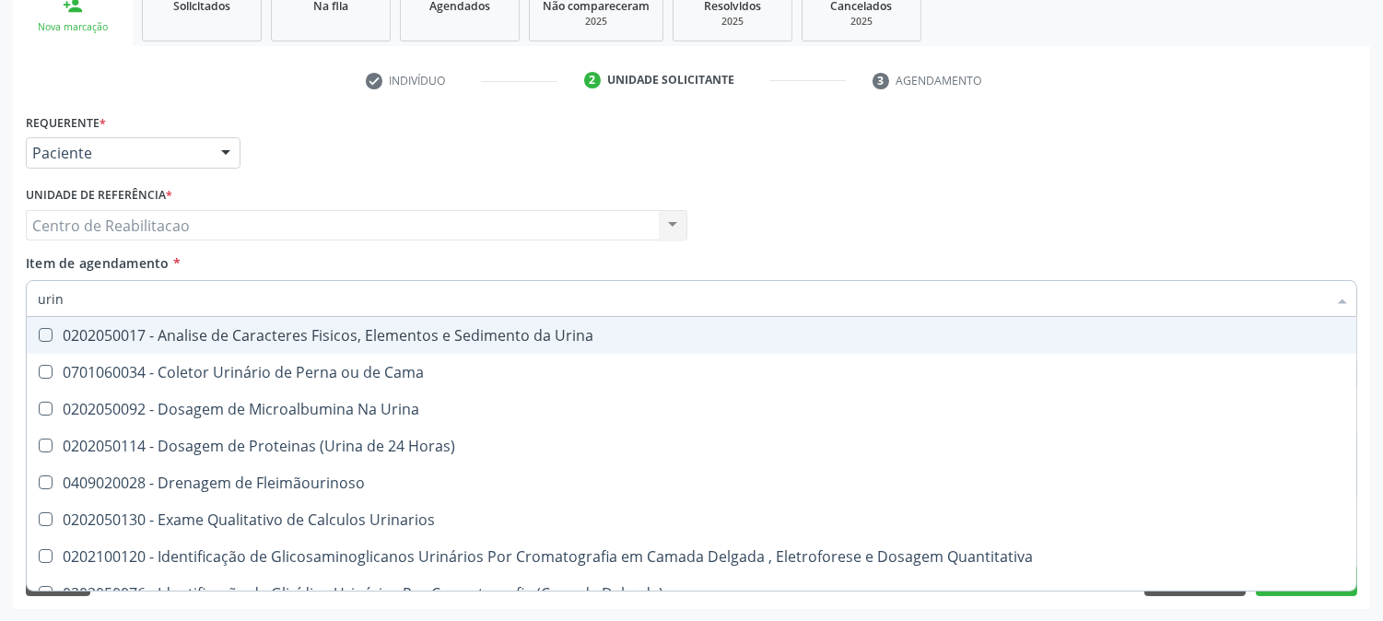
type input "urina"
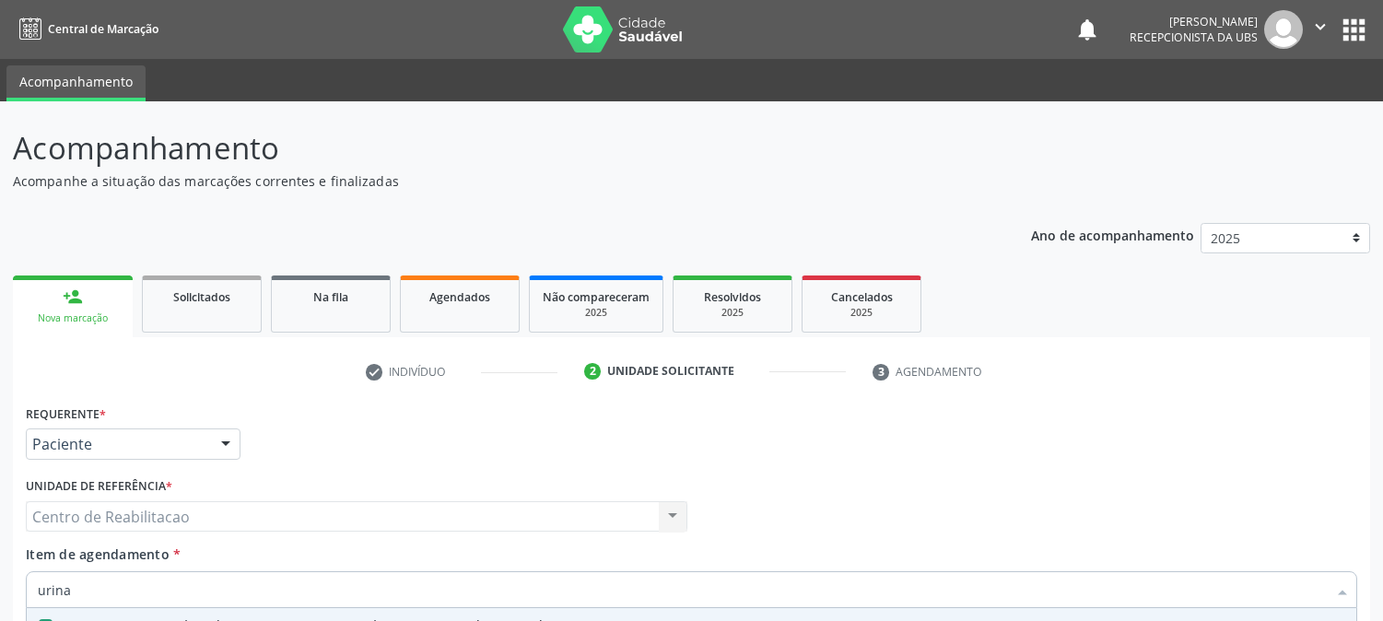
scroll to position [291, 0]
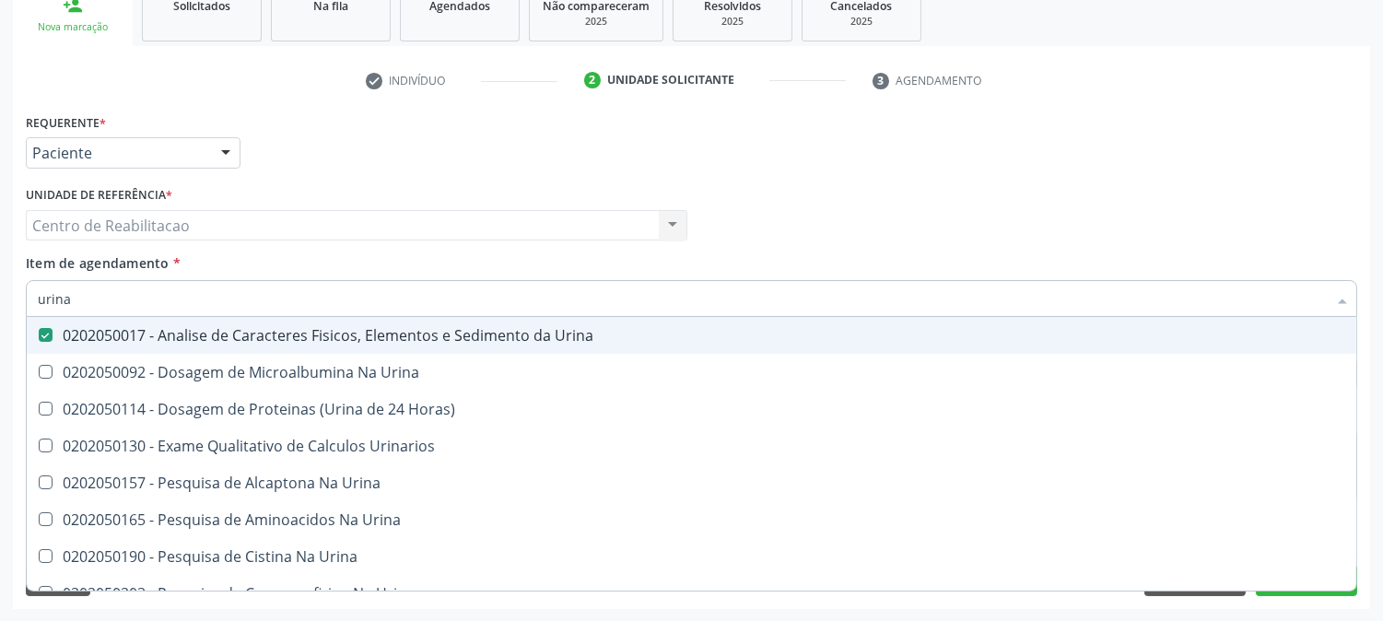
drag, startPoint x: 92, startPoint y: 293, endPoint x: 0, endPoint y: 302, distance: 92.6
click at [0, 302] on div "Acompanhamento Acompanhe a situação das marcações correntes e finalizadas Relat…" at bounding box center [691, 216] width 1383 height 812
type input "gl"
checkbox Urina "false"
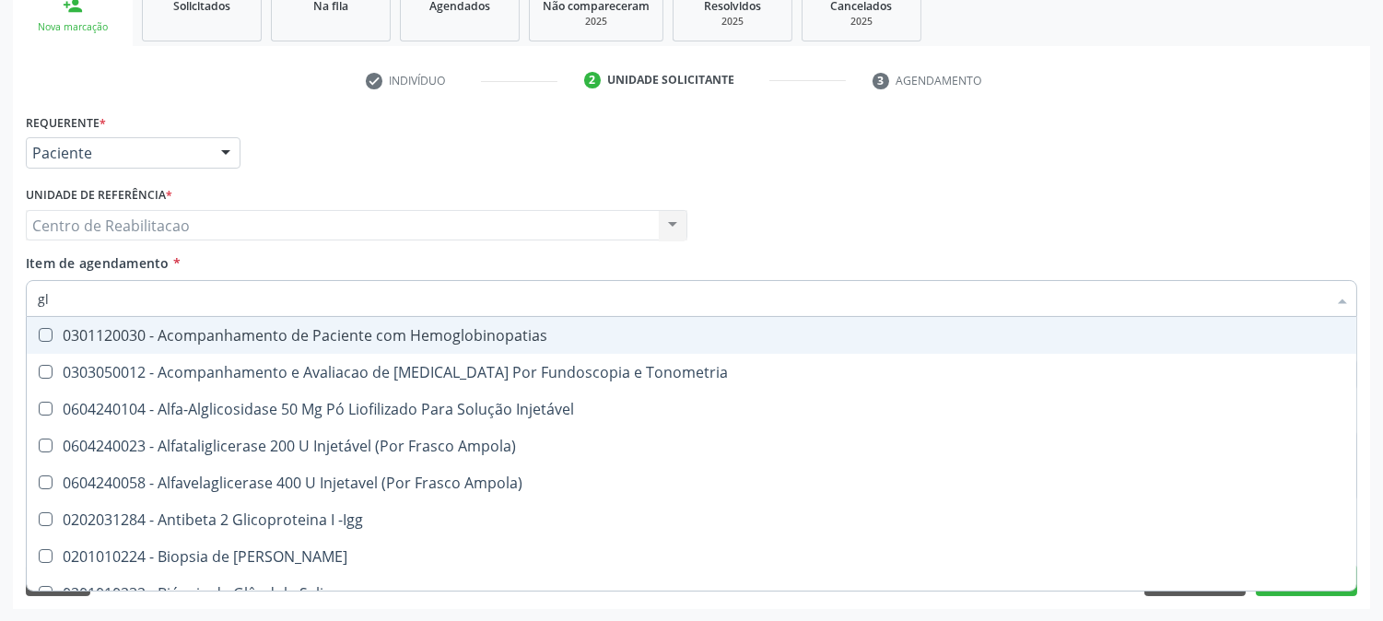
type input "gli"
checkbox Glomerular "true"
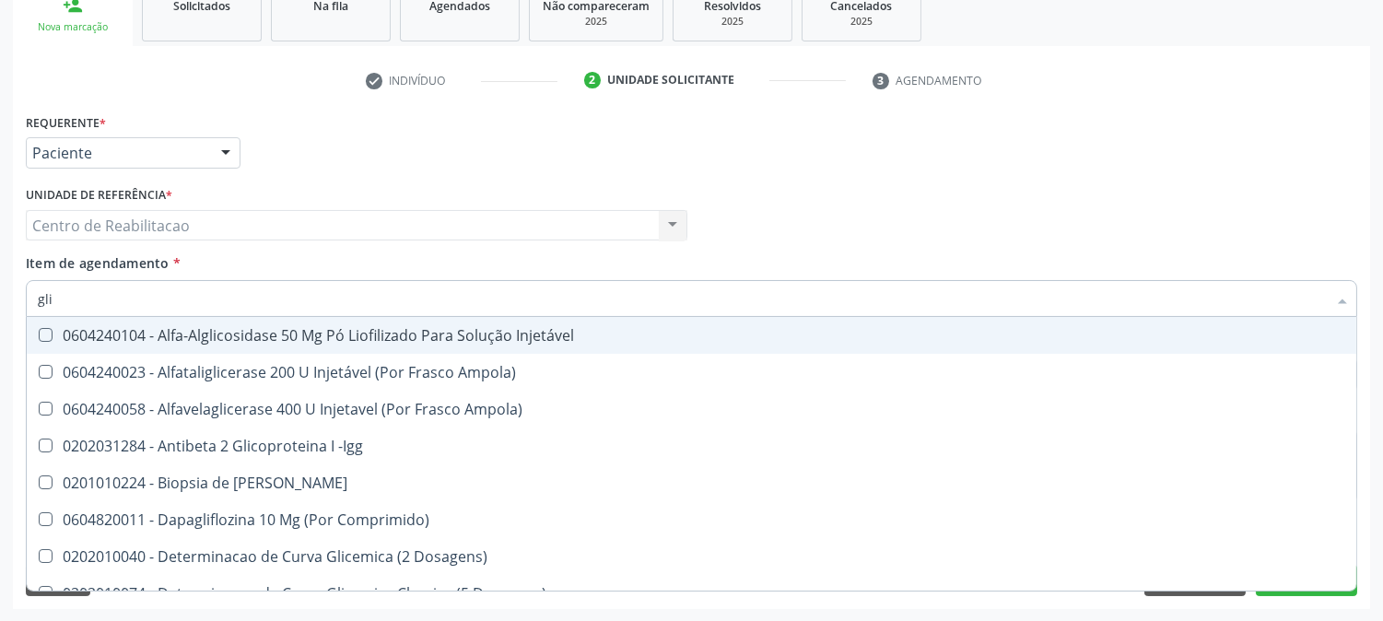
type input "glic"
checkbox Derrames "true"
checkbox Triglicerideos "false"
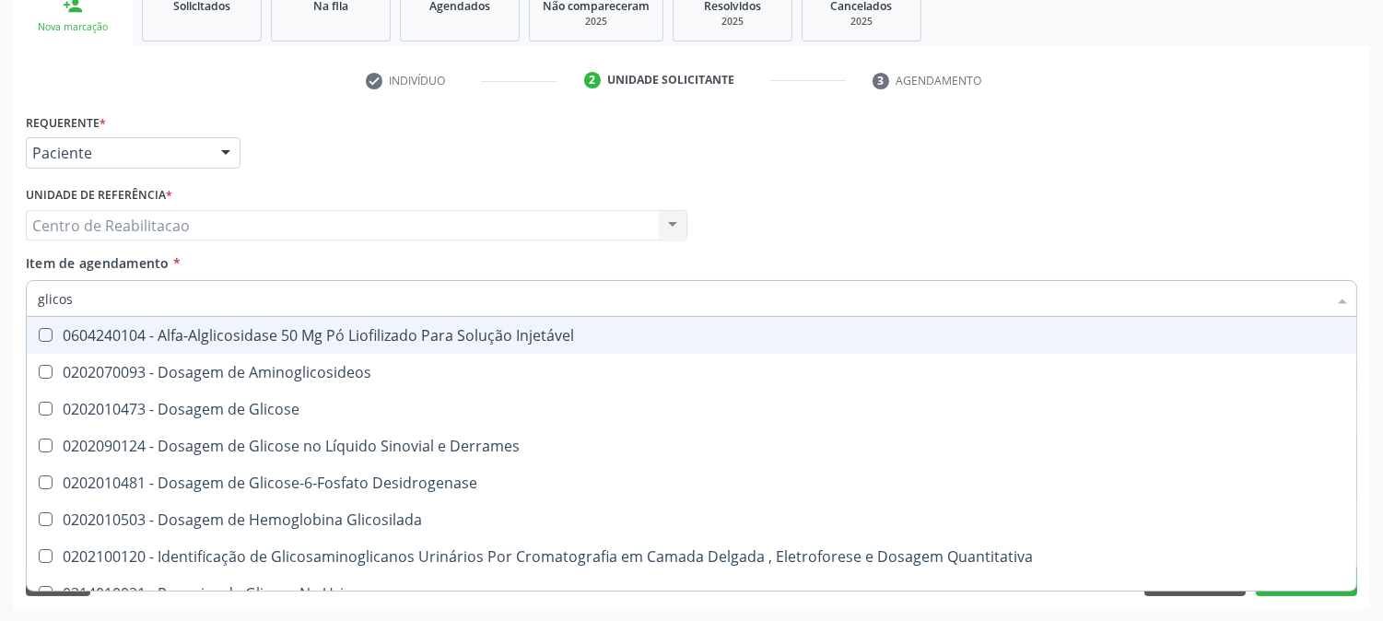
type input "glicose"
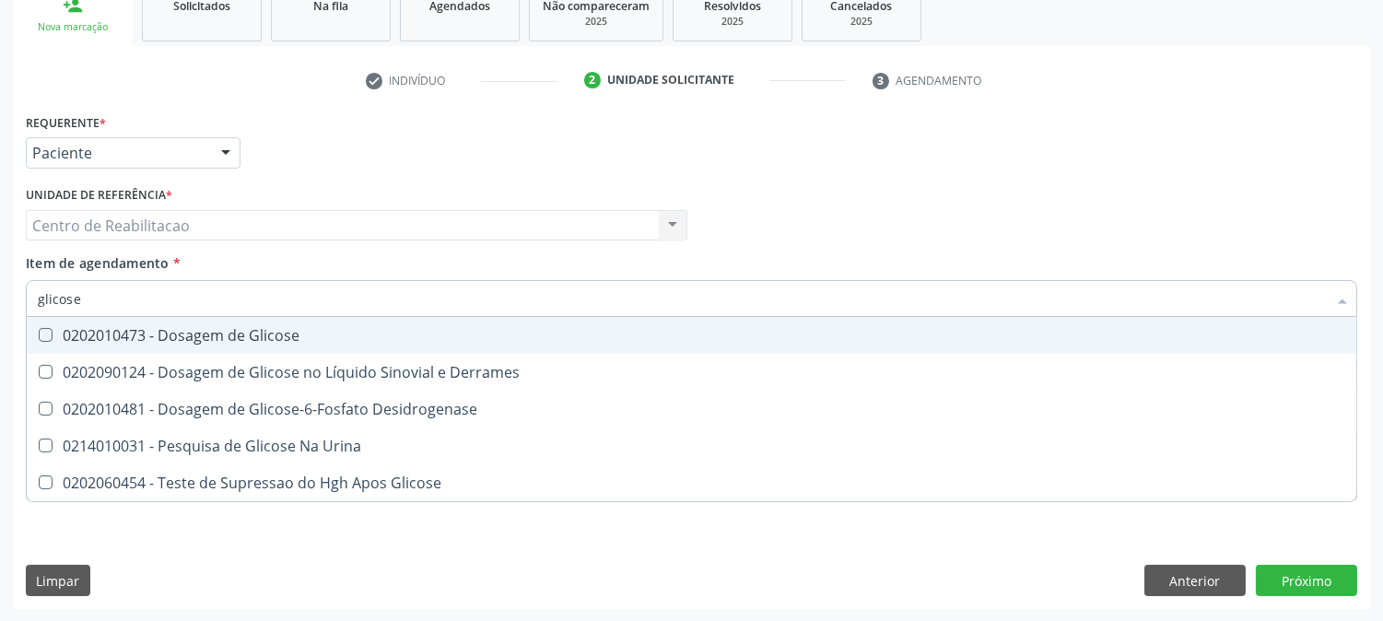
click at [43, 320] on span "0202010473 - Dosagem de Glicose" at bounding box center [692, 335] width 1330 height 37
checkbox Glicose "true"
drag, startPoint x: 93, startPoint y: 286, endPoint x: 0, endPoint y: 292, distance: 93.3
click at [0, 292] on div "Acompanhamento Acompanhe a situação das marcações correntes e finalizadas Relat…" at bounding box center [691, 216] width 1383 height 812
type input "col"
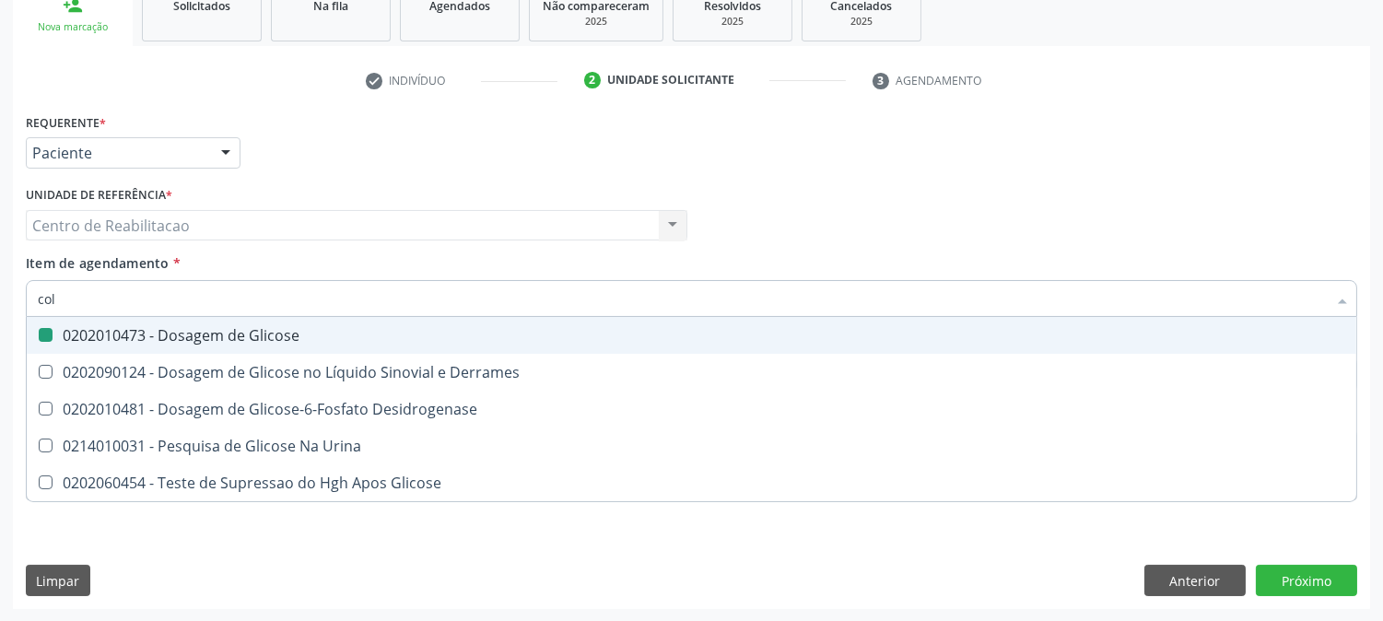
checkbox Glicose "false"
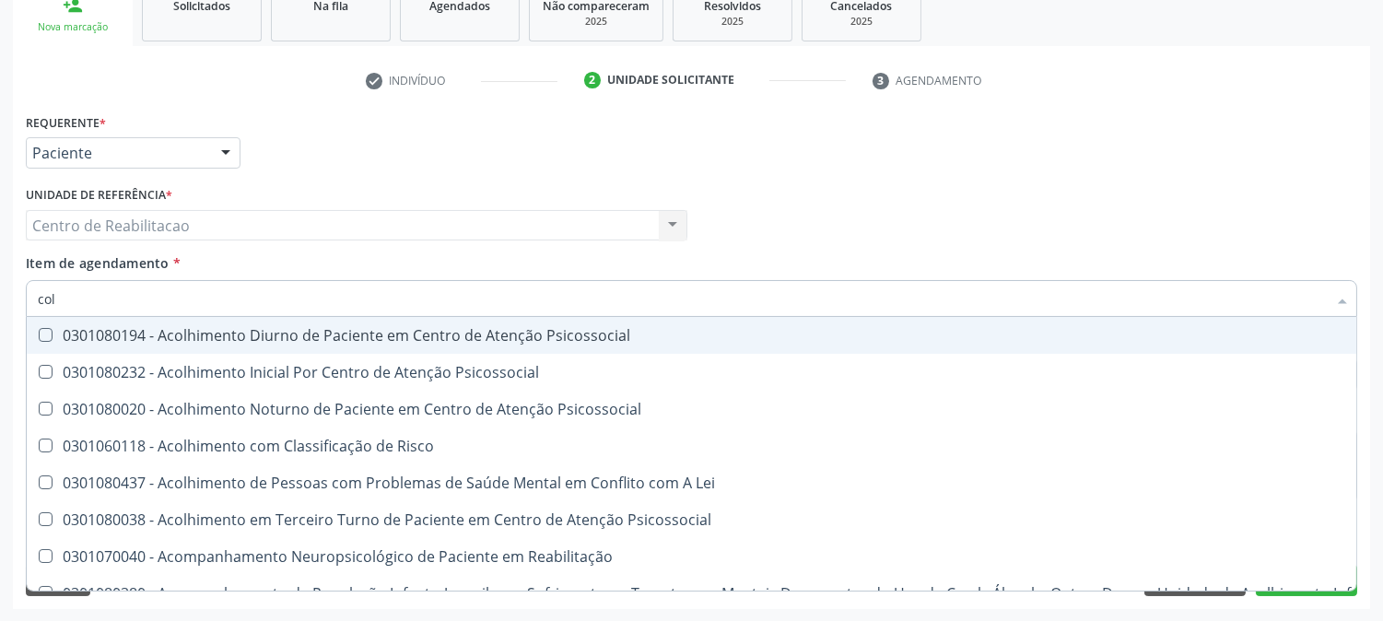
type input "cole"
checkbox Utero "true"
checkbox Coletiva "true"
checkbox Oncologia "true"
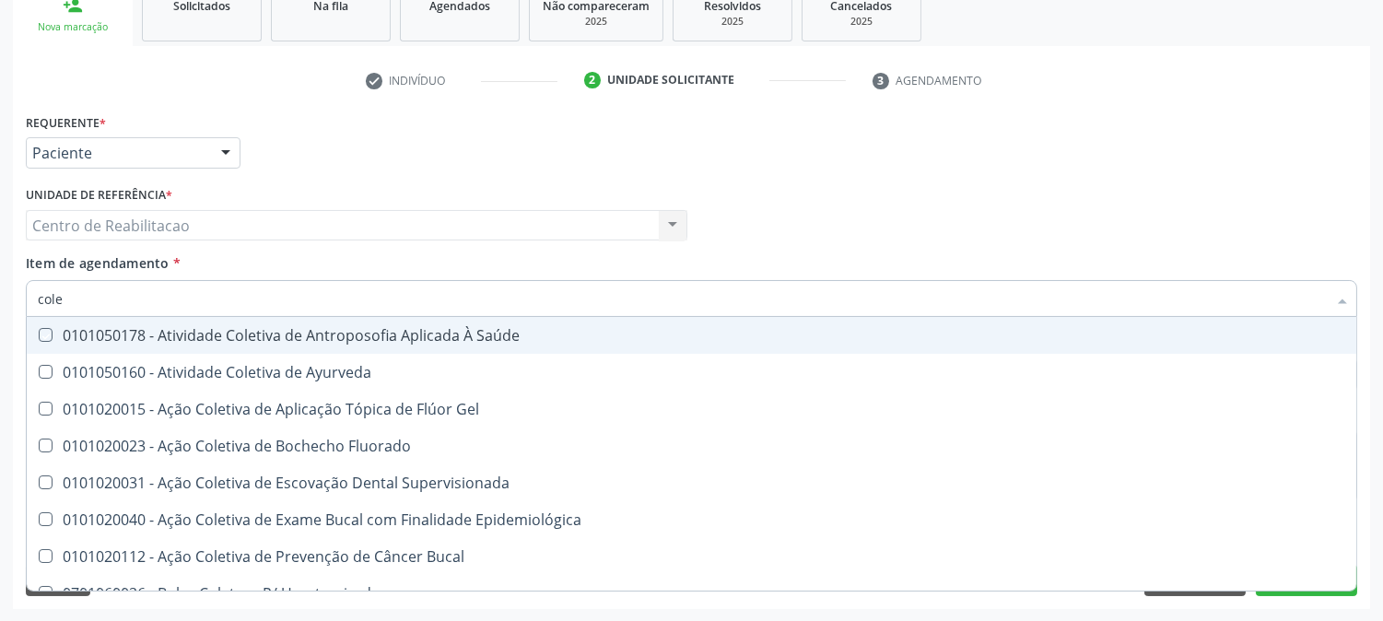
type input "coles"
checkbox Saúde "true"
checkbox Ayurveda "true"
checkbox Gel "true"
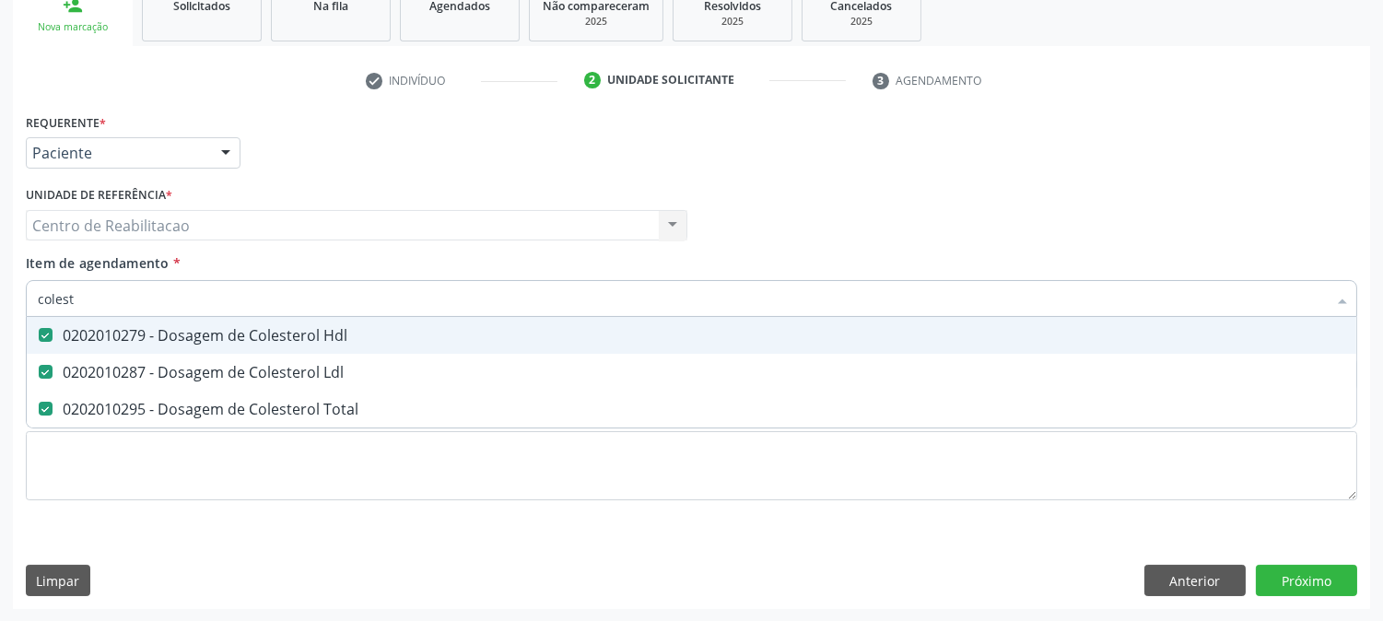
drag, startPoint x: 106, startPoint y: 286, endPoint x: 0, endPoint y: 322, distance: 112.2
click at [0, 319] on div "Acompanhamento Acompanhe a situação das marcações correntes e finalizadas Relat…" at bounding box center [691, 216] width 1383 height 812
type input "hm"
checkbox Hdl "false"
checkbox Ldl "false"
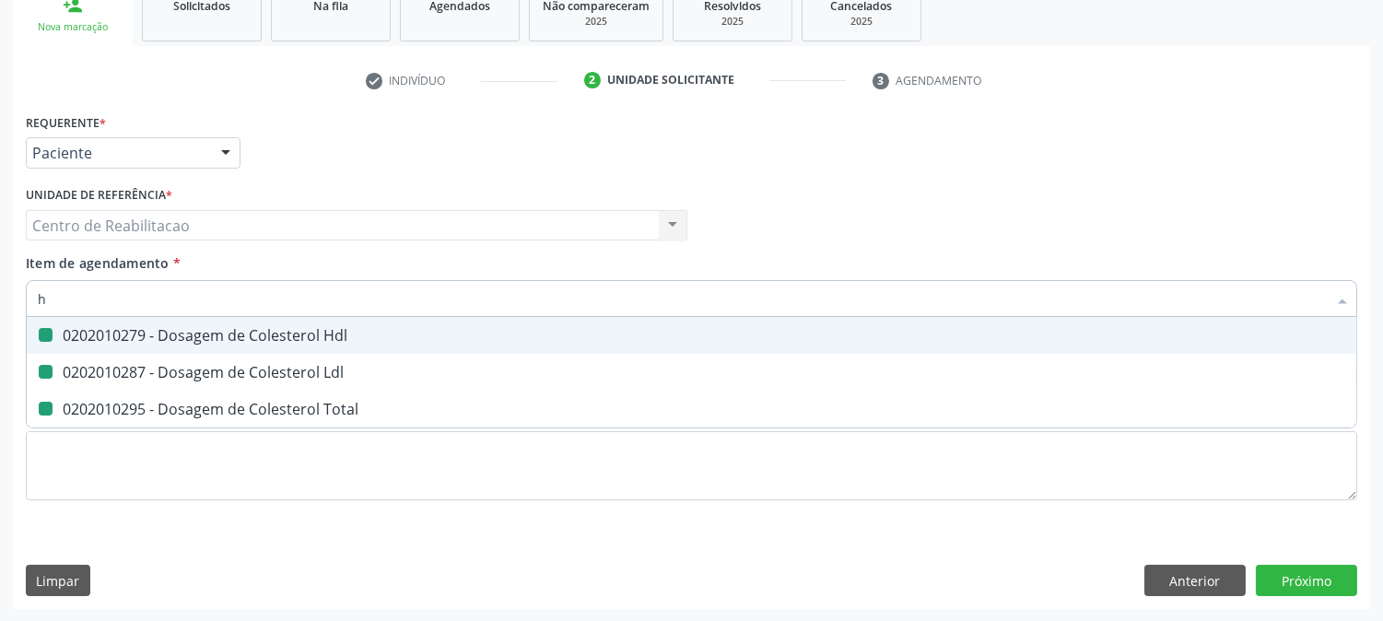
checkbox Total "false"
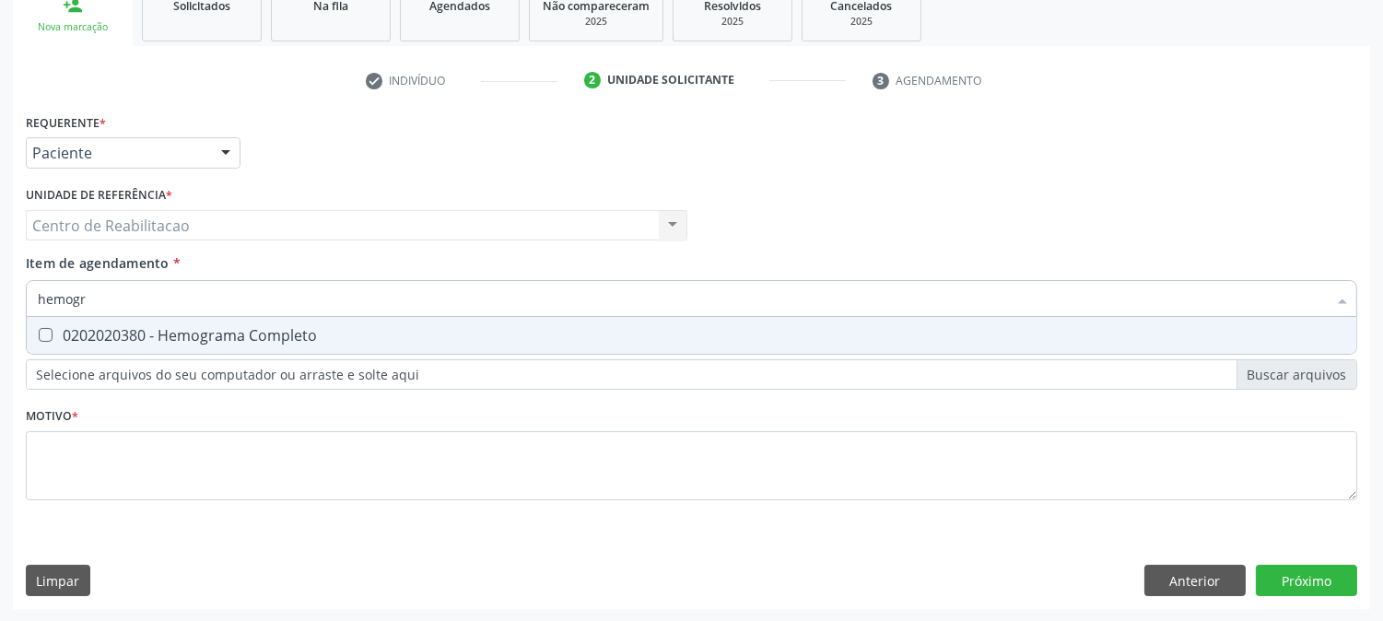
type input "hemogra"
click at [42, 328] on Completo at bounding box center [46, 335] width 14 height 14
click at [39, 329] on Completo "checkbox" at bounding box center [33, 335] width 12 height 12
checkbox Completo "true"
drag, startPoint x: 95, startPoint y: 287, endPoint x: 0, endPoint y: 299, distance: 95.7
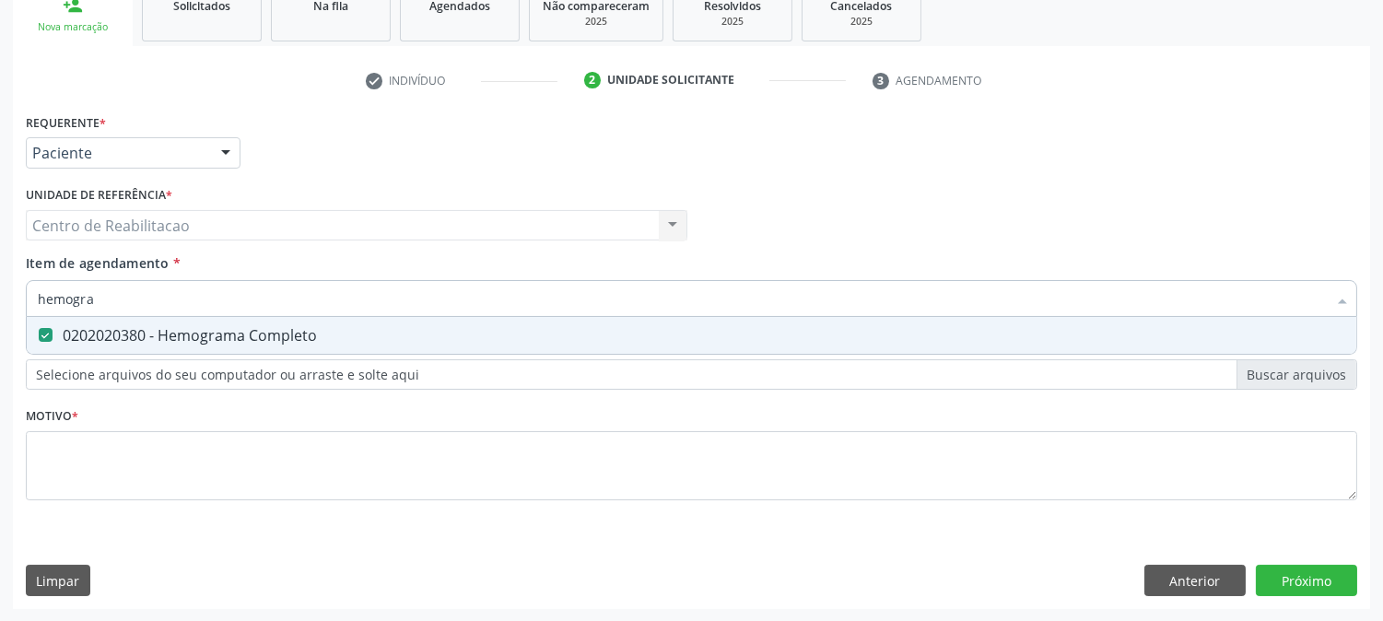
click at [0, 299] on div "Acompanhamento Acompanhe a situação das marcações correntes e finalizadas Relat…" at bounding box center [691, 216] width 1383 height 812
type input "0"
checkbox Completo "false"
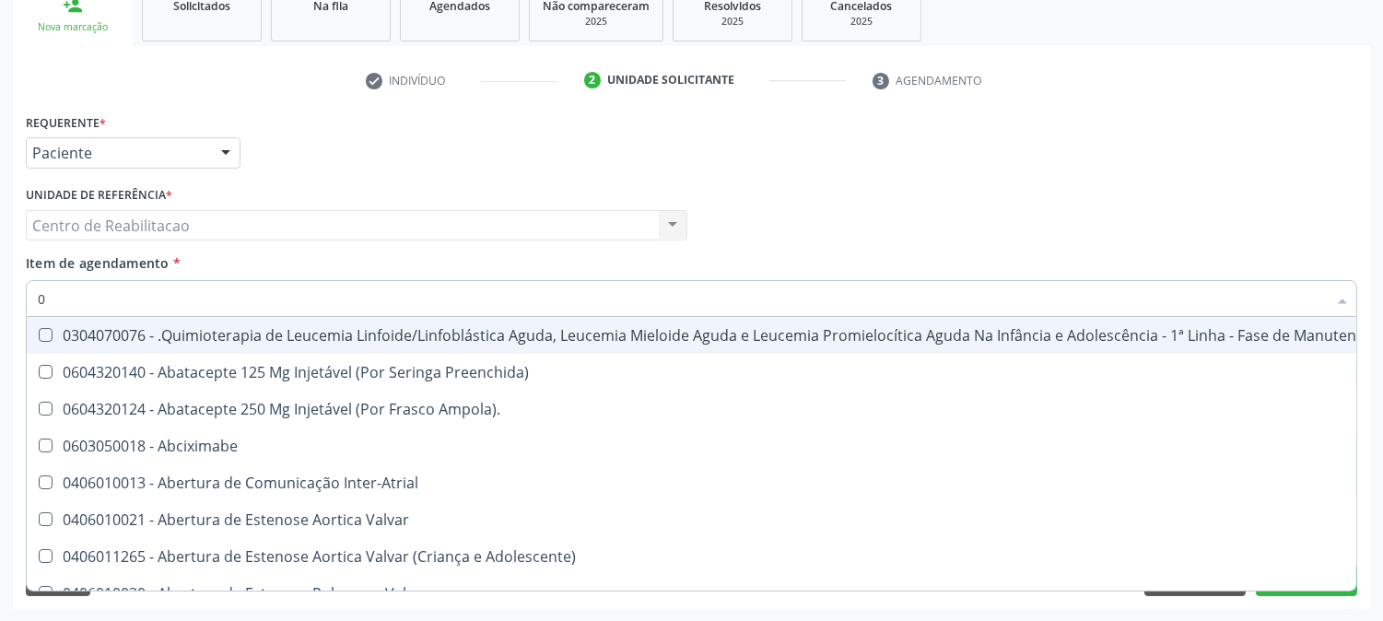
type input "02"
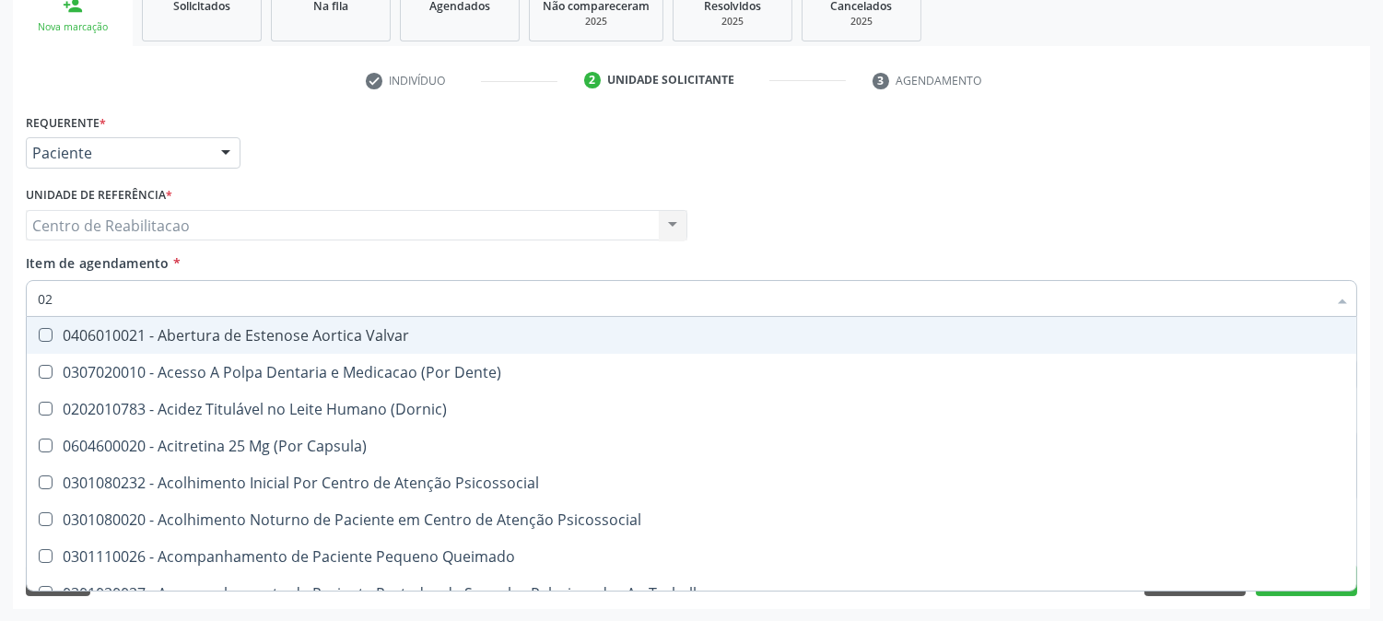
checkbox Urina "true"
checkbox Especializada "false"
checkbox Hdl "true"
checkbox Ldl "true"
checkbox Total "true"
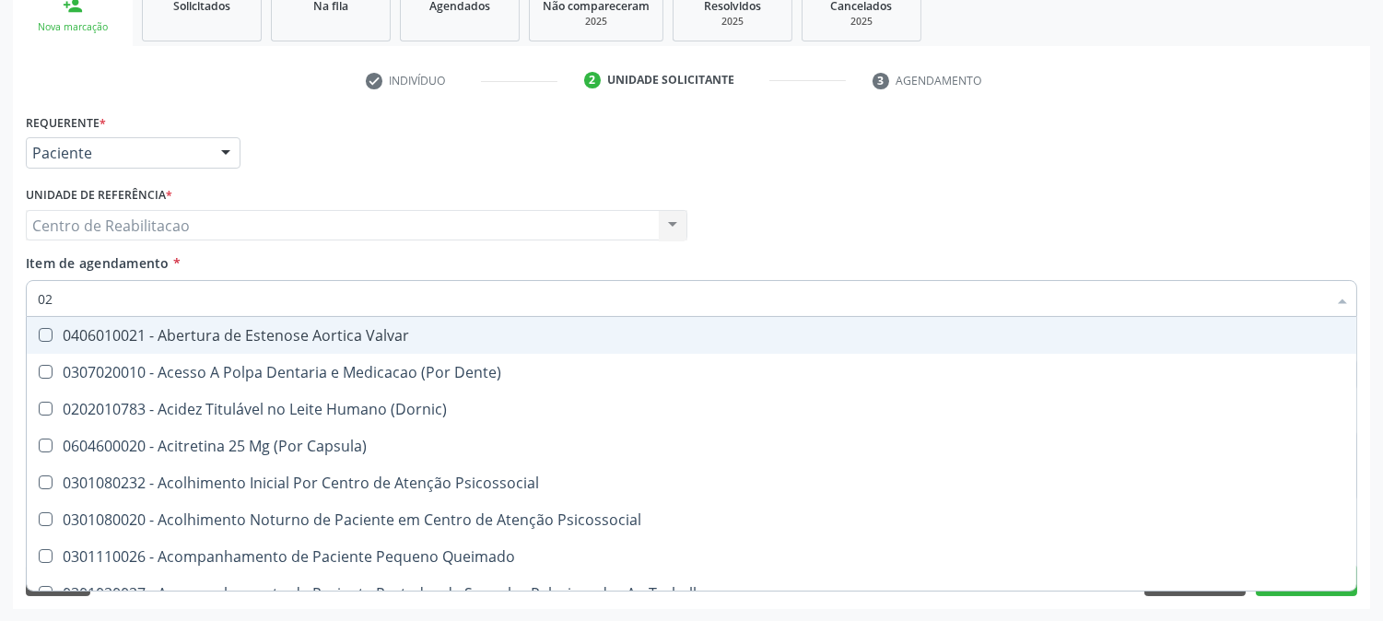
checkbox Glicose "true"
checkbox Triglicerideos "true"
type input "020"
checkbox Terapeutica "true"
checkbox Urina "false"
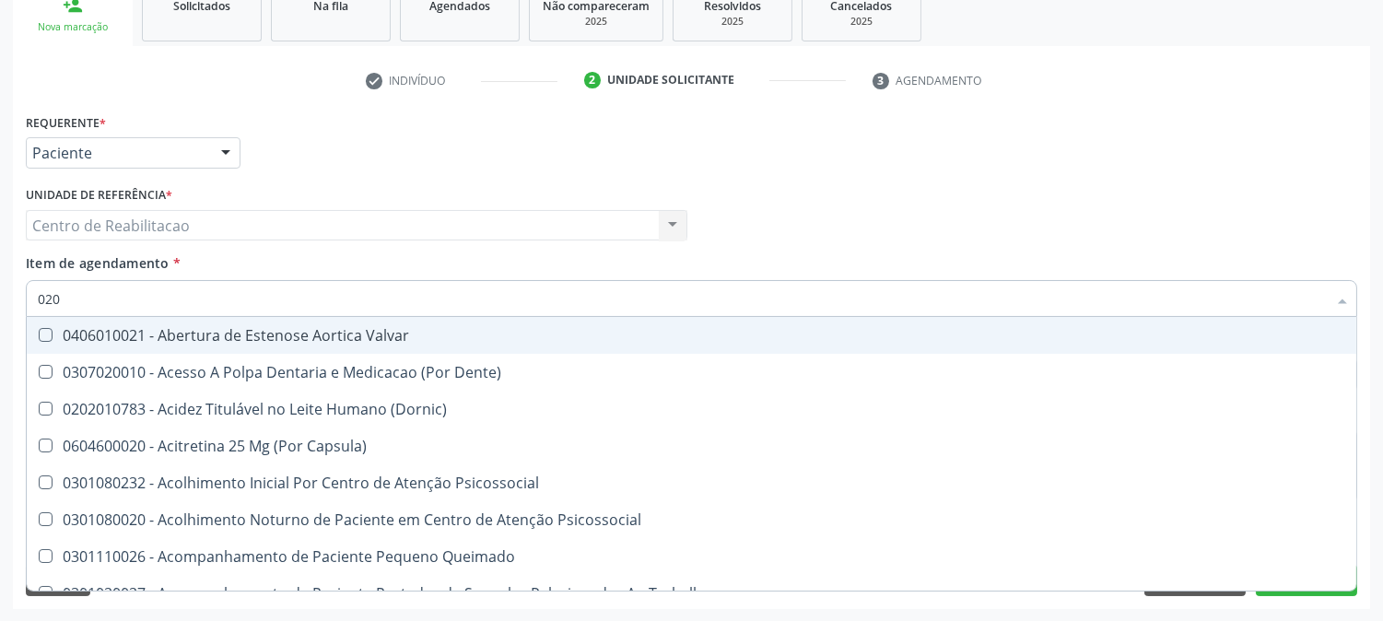
checkbox Epispádia "true"
checkbox Anos\) "true"
checkbox Congênita "true"
checkbox \(Qualitativo\) "true"
checkbox Dias "true"
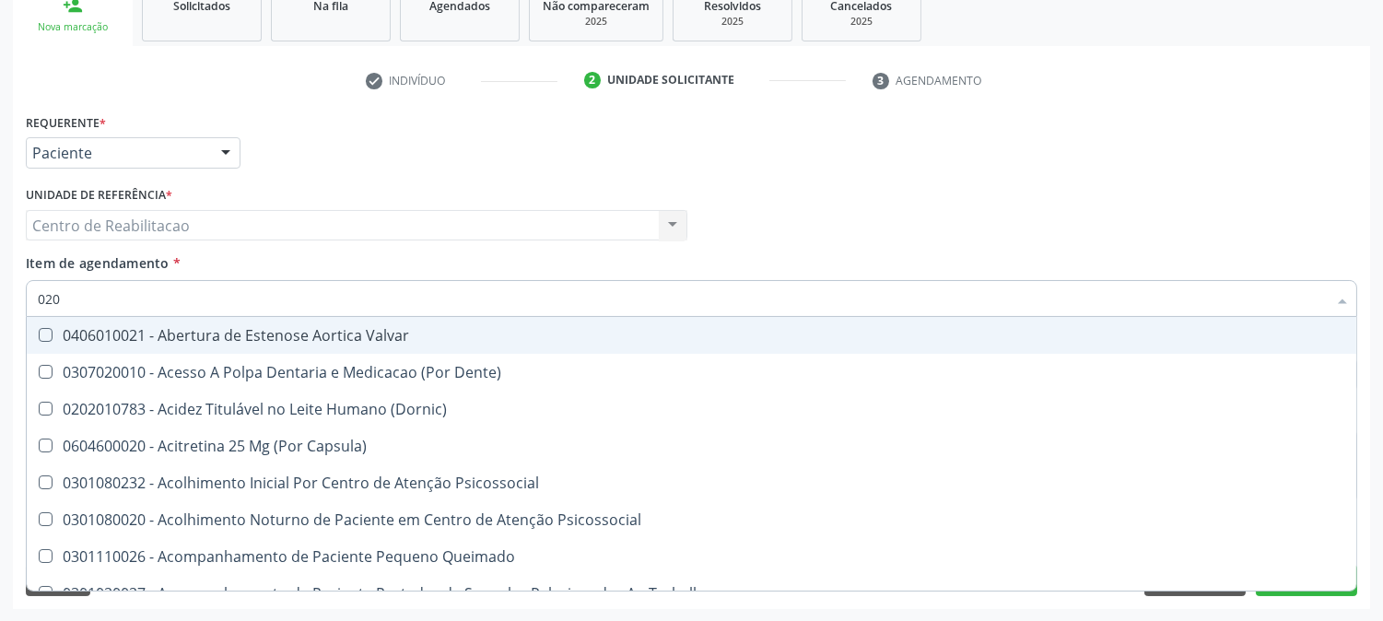
checkbox Hdl "false"
checkbox Ldl "false"
checkbox Total "false"
checkbox Glicose "false"
checkbox Triglicerideos "false"
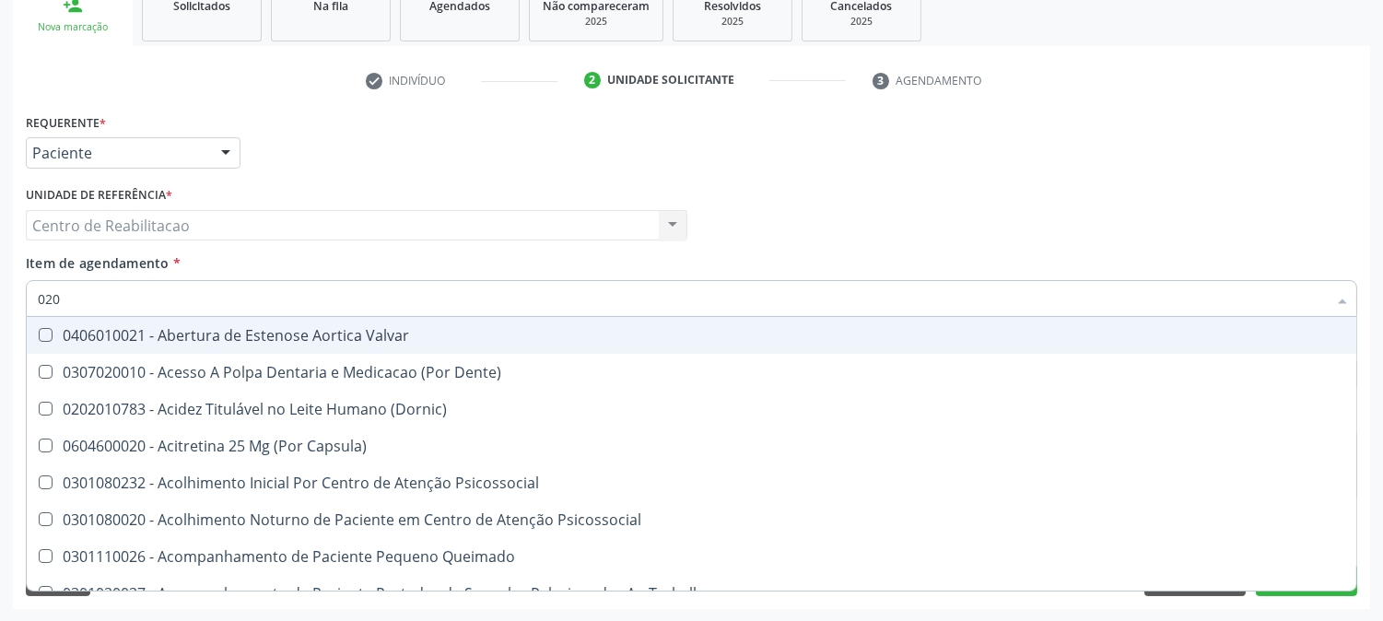
checkbox \(T3\) "true"
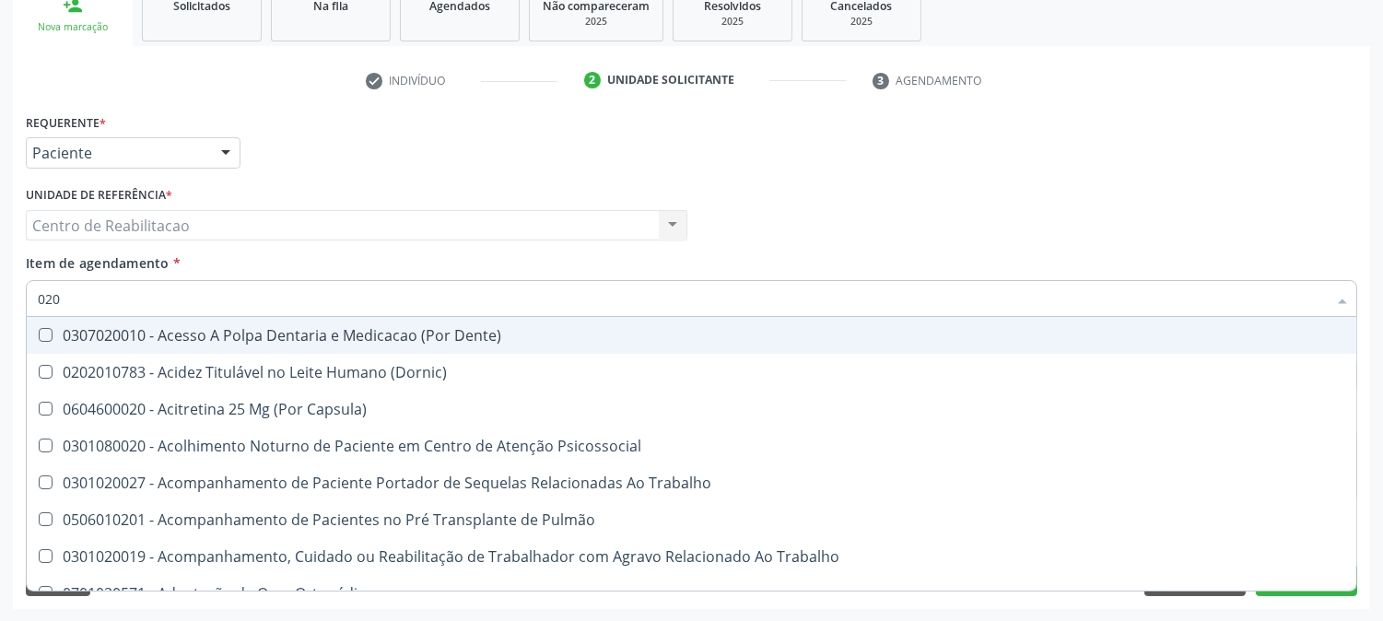
type input "0202"
checkbox Capsula\) "true"
checkbox Urina "false"
checkbox Faringe\/Laringe "true"
checkbox Puncao "true"
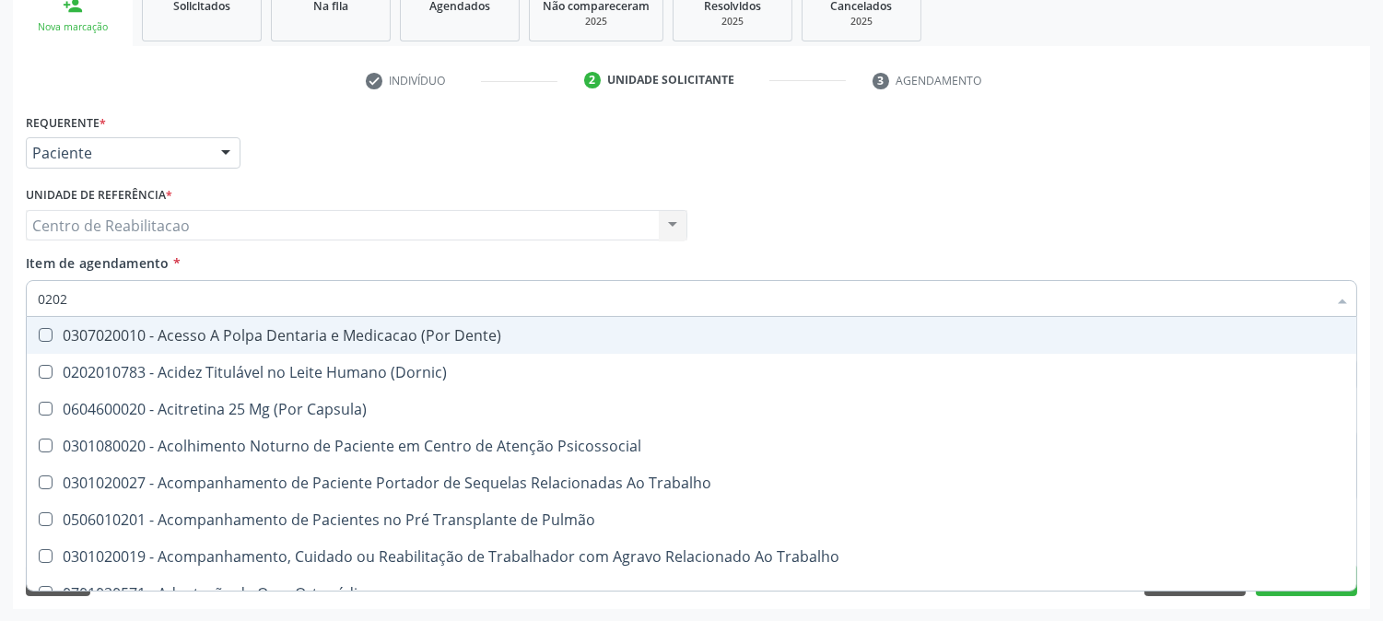
checkbox Fragmento "true"
checkbox Laser "true"
checkbox Projecoes\) "true"
checkbox Biologica "true"
checkbox Hdl "false"
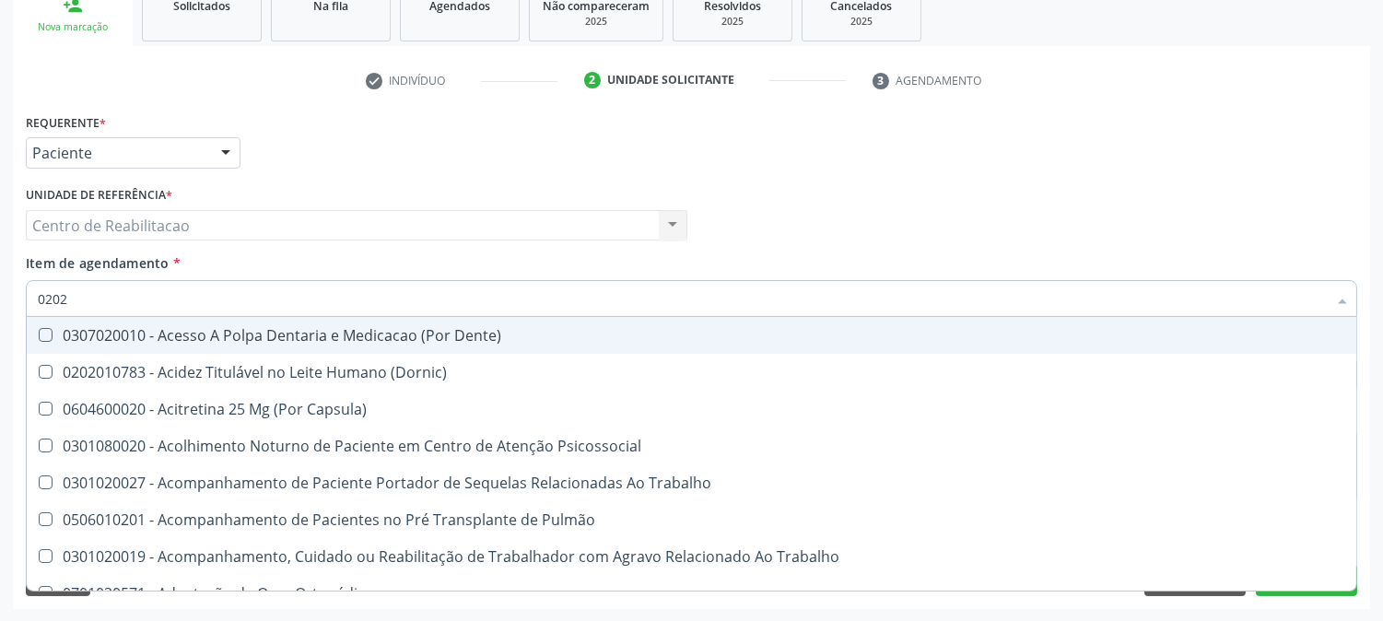
checkbox Ldl "false"
checkbox Total "false"
checkbox Glicose "false"
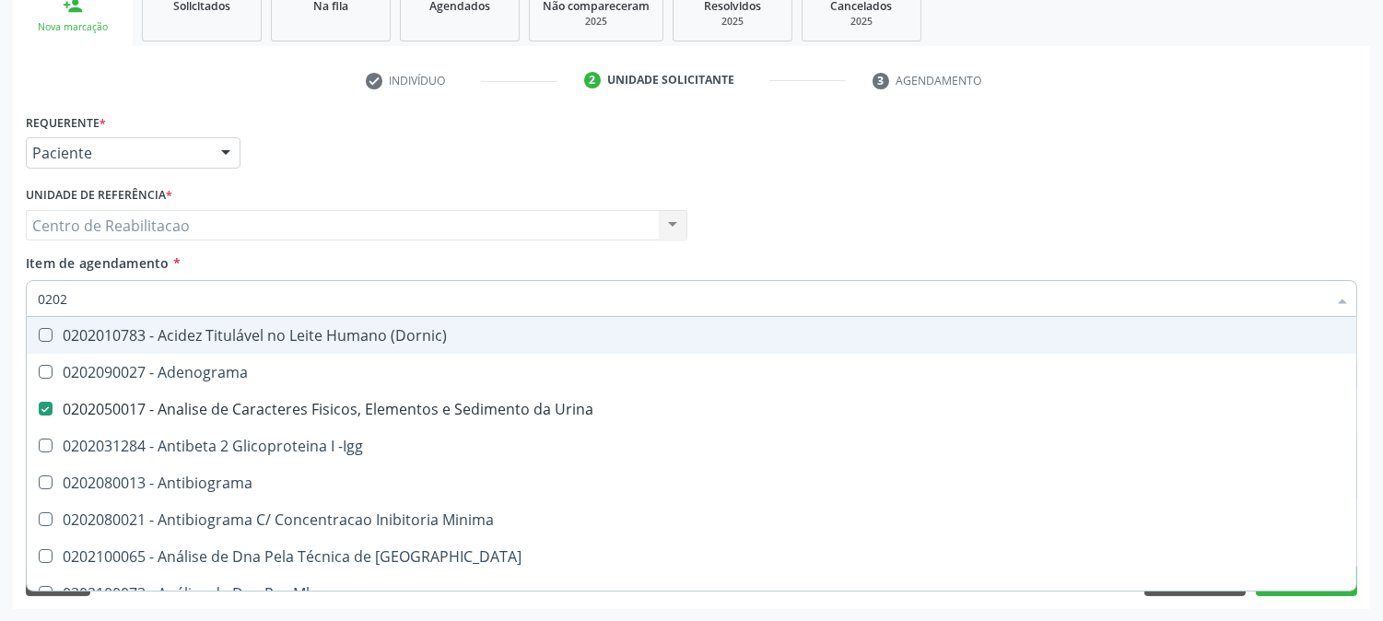
type input "02021"
checkbox Urina "false"
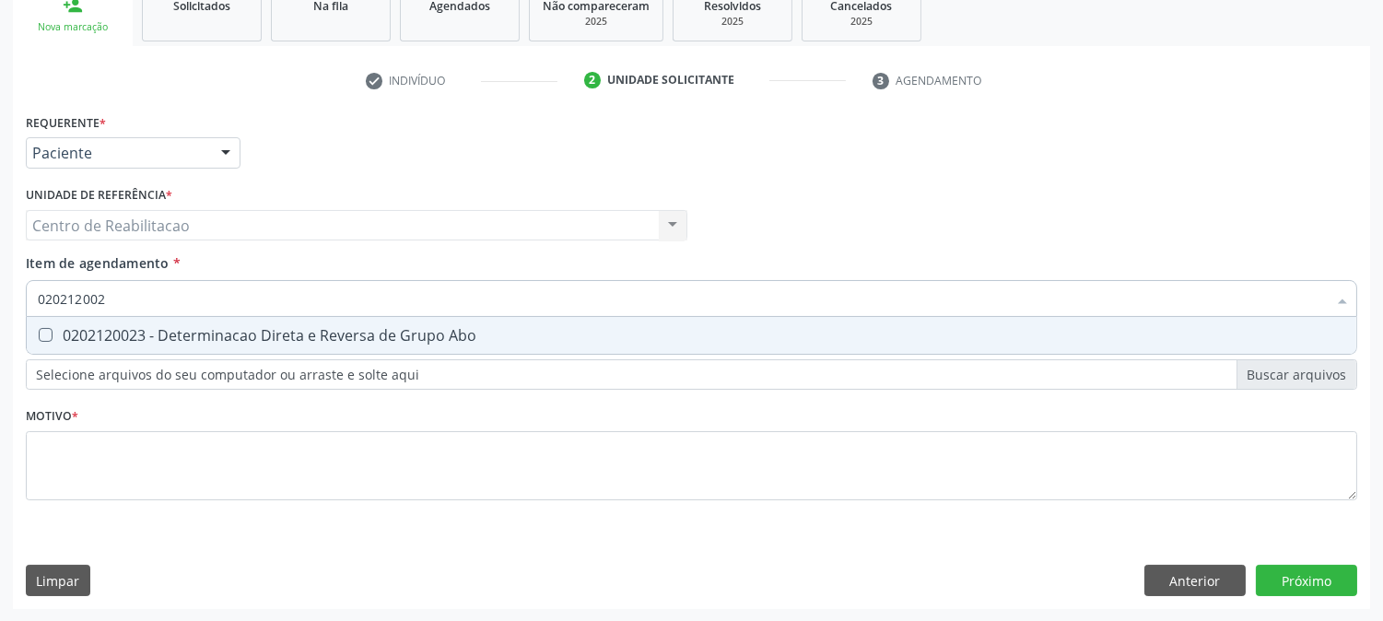
type input "0202120023"
click at [43, 336] on Abo at bounding box center [46, 335] width 14 height 14
click at [39, 336] on Abo "checkbox" at bounding box center [33, 335] width 12 height 12
checkbox Abo "true"
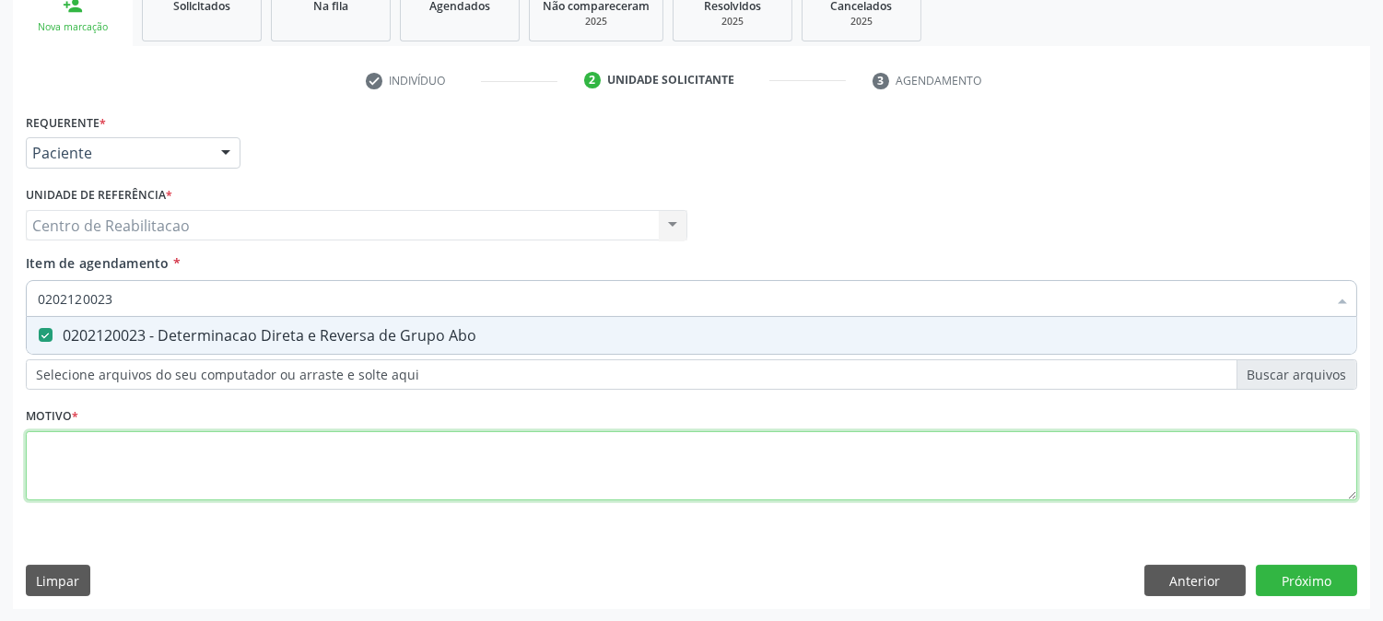
click at [182, 479] on div "Requerente * Paciente Profissional de Saúde Paciente Nenhum resultado encontrad…" at bounding box center [691, 317] width 1331 height 417
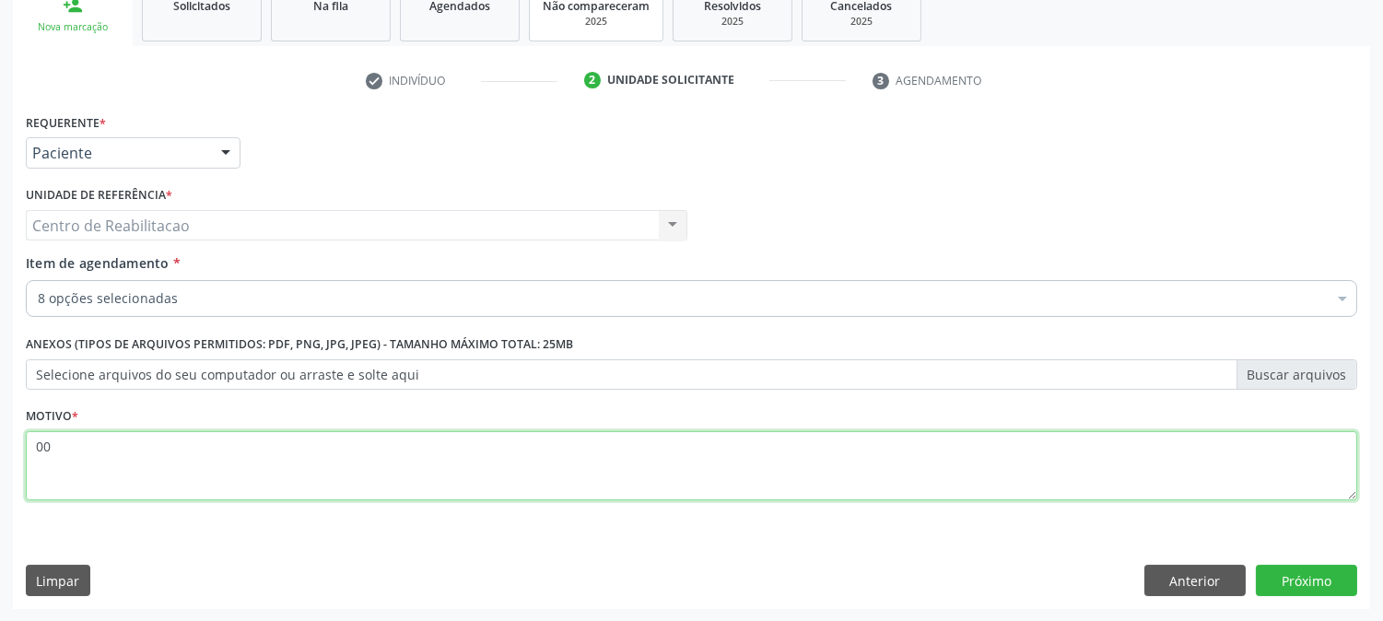
type textarea "00"
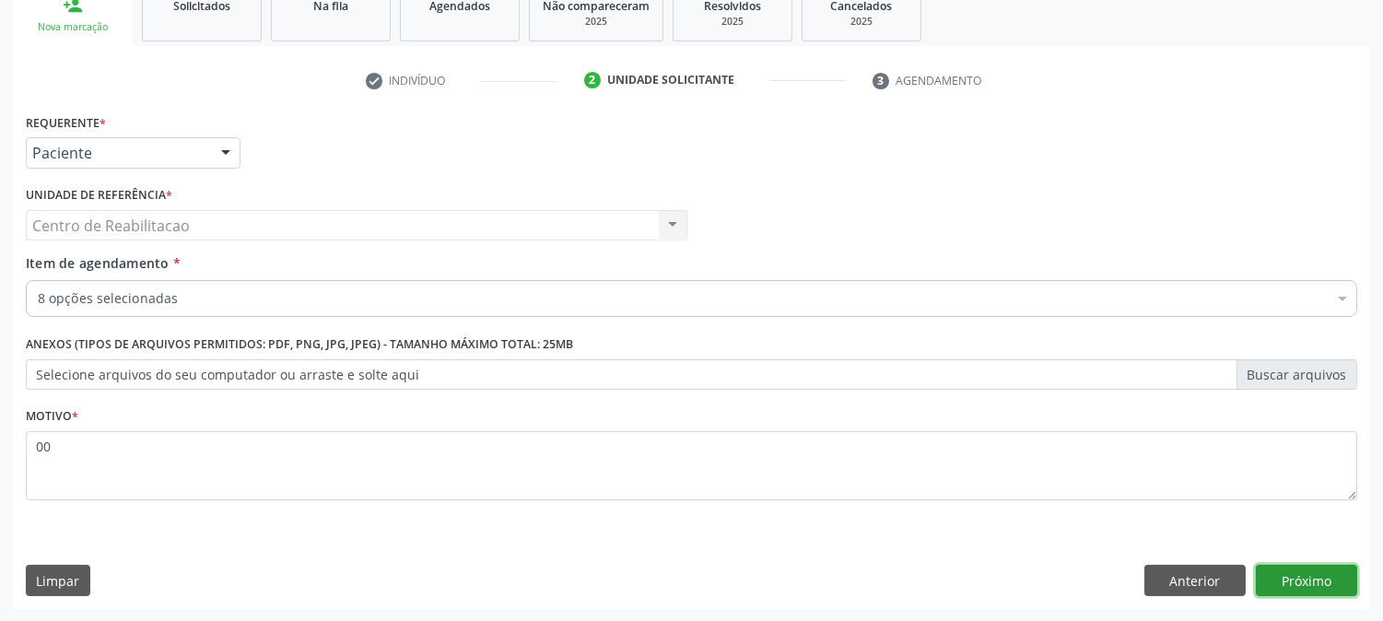
click at [1306, 575] on button "Próximo" at bounding box center [1306, 580] width 101 height 31
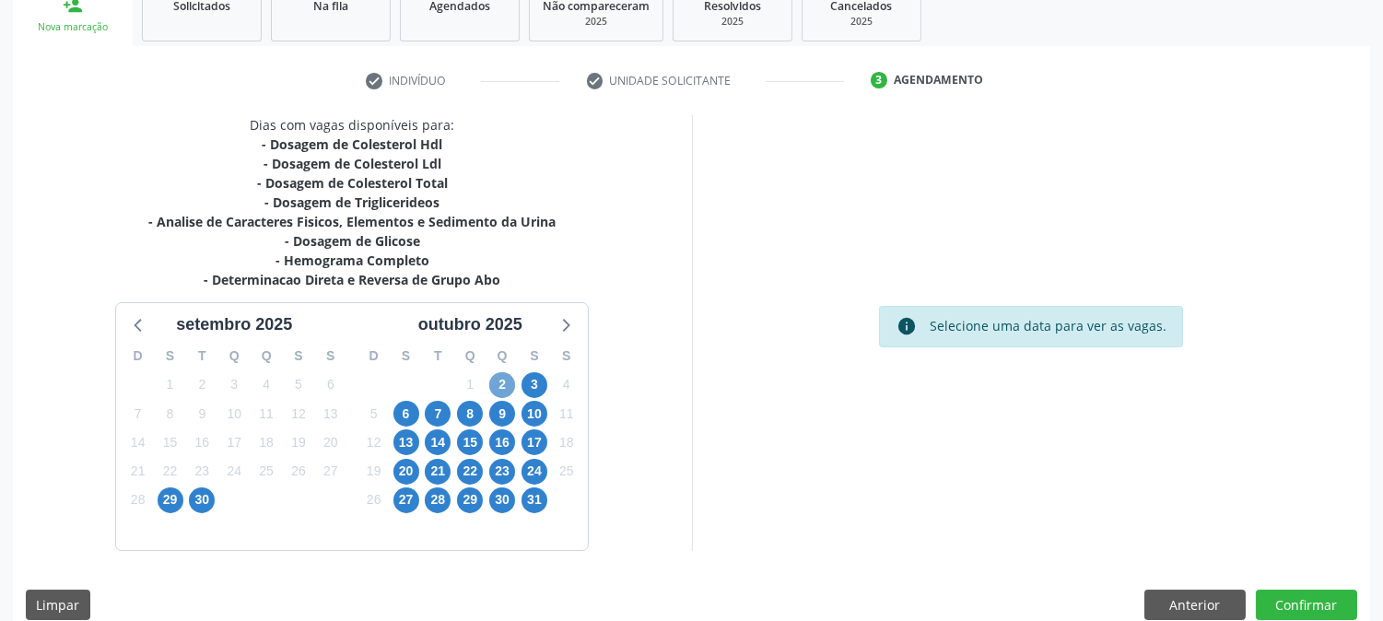
click at [511, 383] on span "2" at bounding box center [502, 385] width 26 height 26
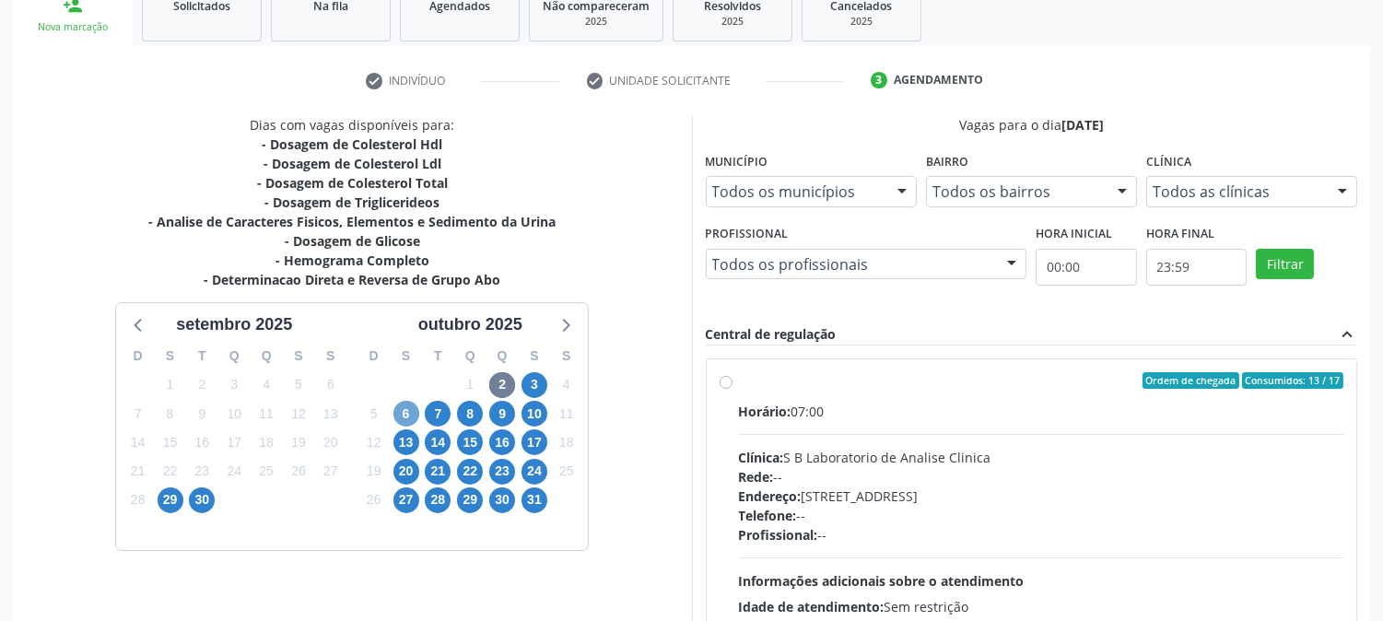
click at [416, 418] on span "6" at bounding box center [406, 414] width 26 height 26
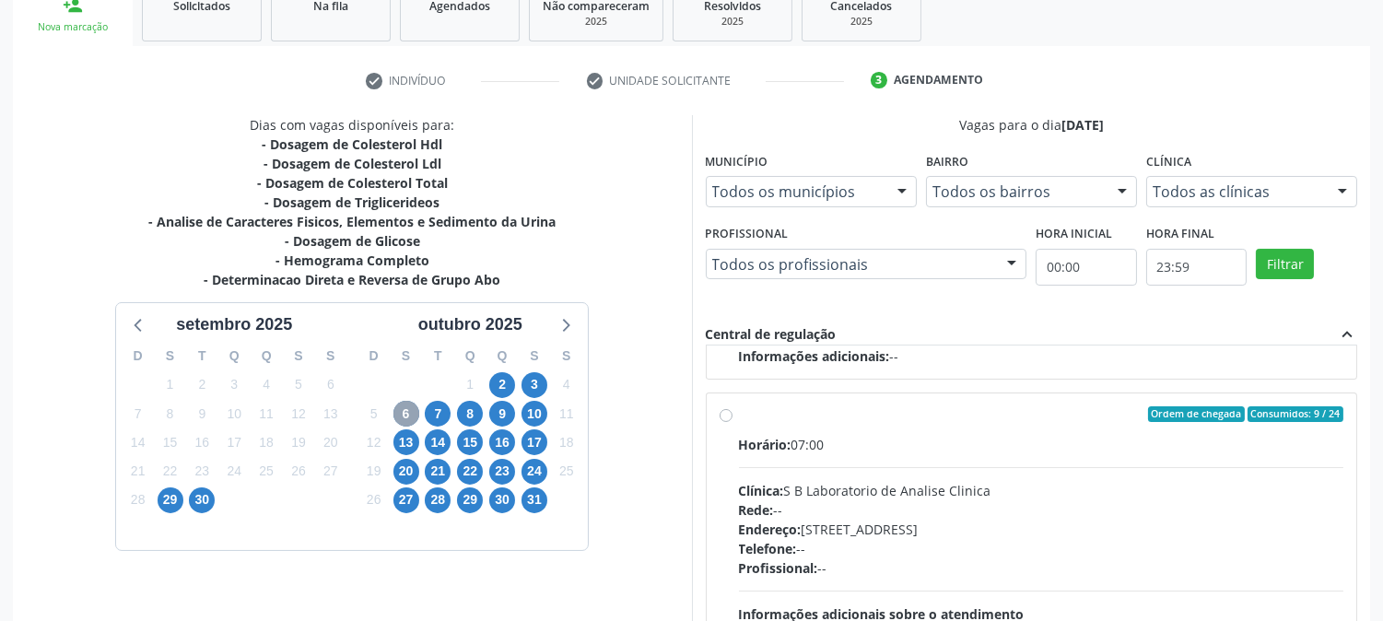
scroll to position [307, 0]
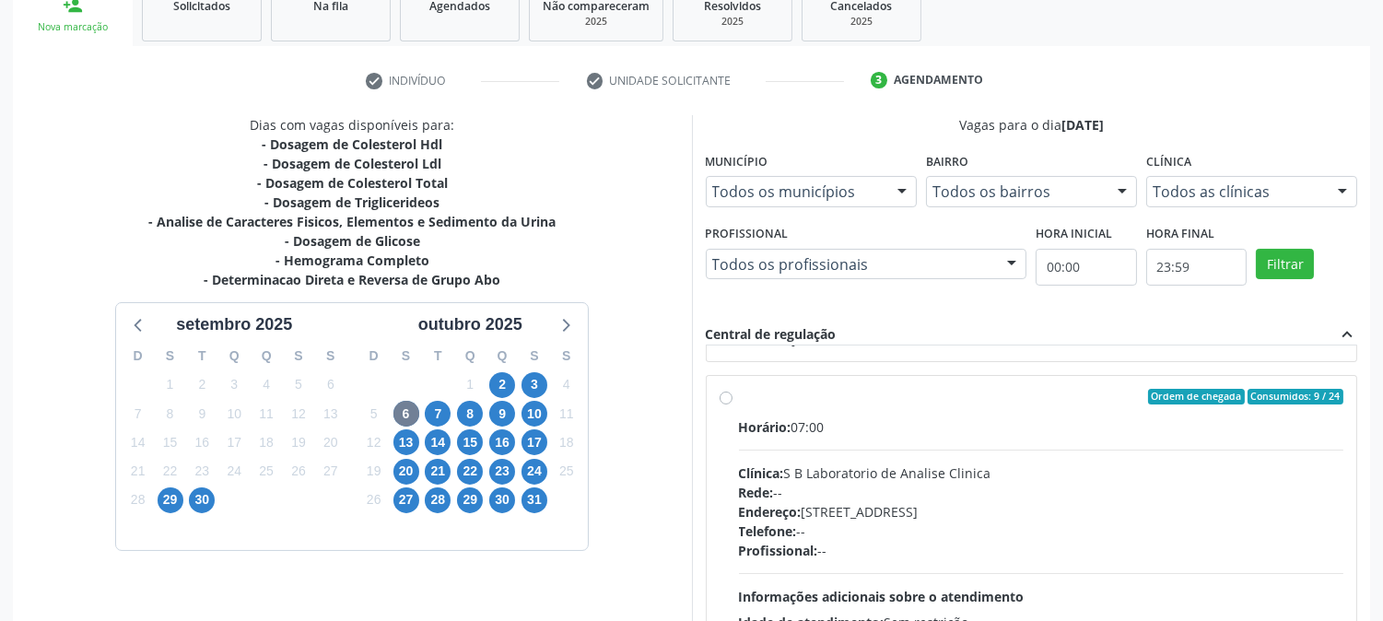
click at [730, 405] on div "Ordem de chegada Consumidos: 9 / 24 Horário: 07:00 Clínica: S B Laboratorio de …" at bounding box center [1032, 530] width 625 height 283
radio input "true"
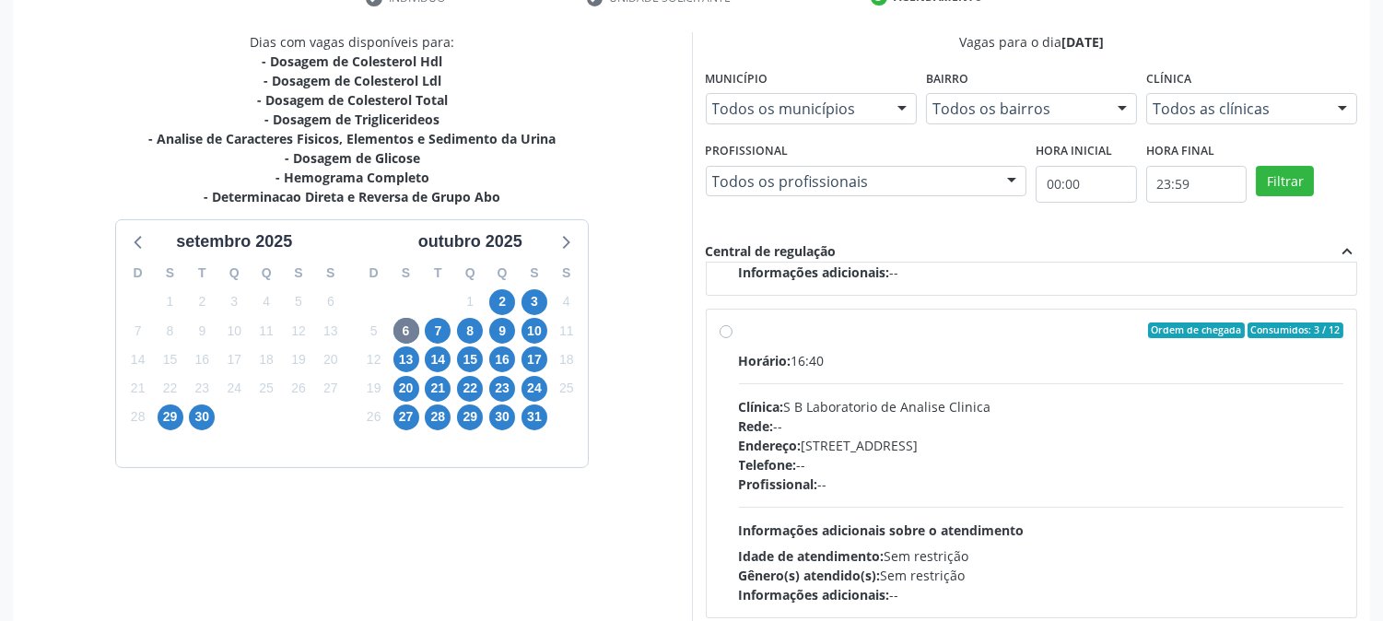
scroll to position [479, 0]
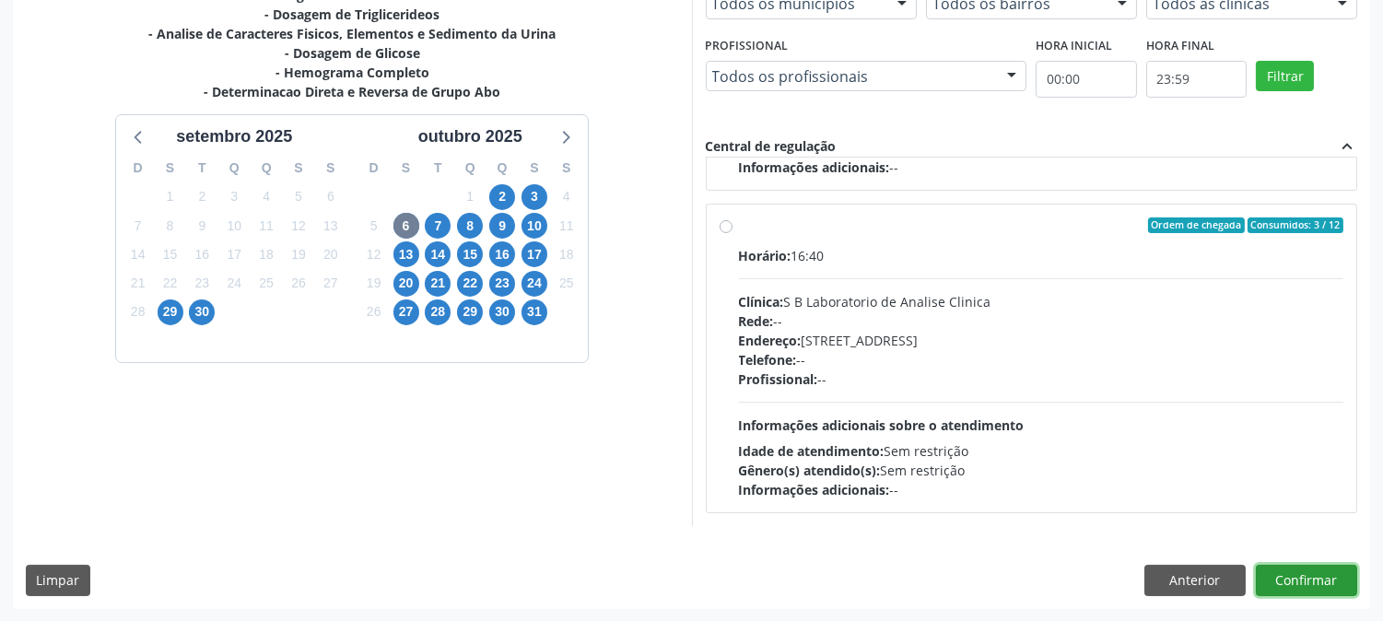
click at [1321, 584] on button "Confirmar" at bounding box center [1306, 580] width 101 height 31
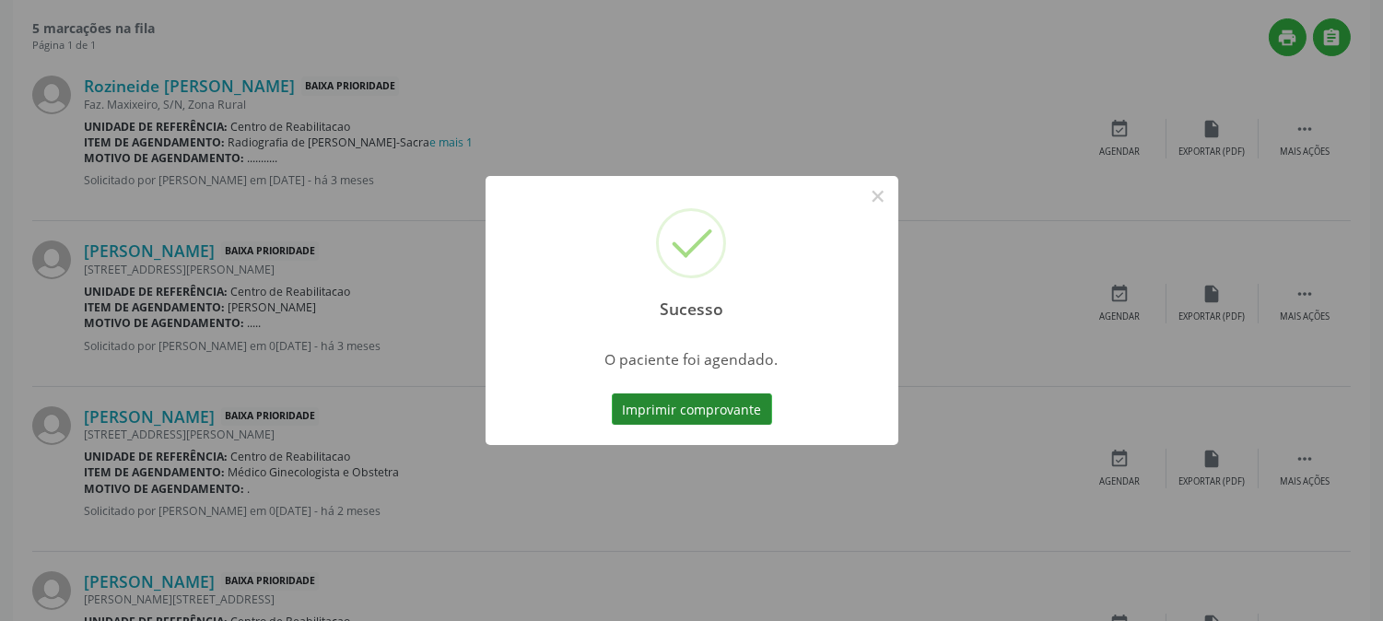
scroll to position [0, 0]
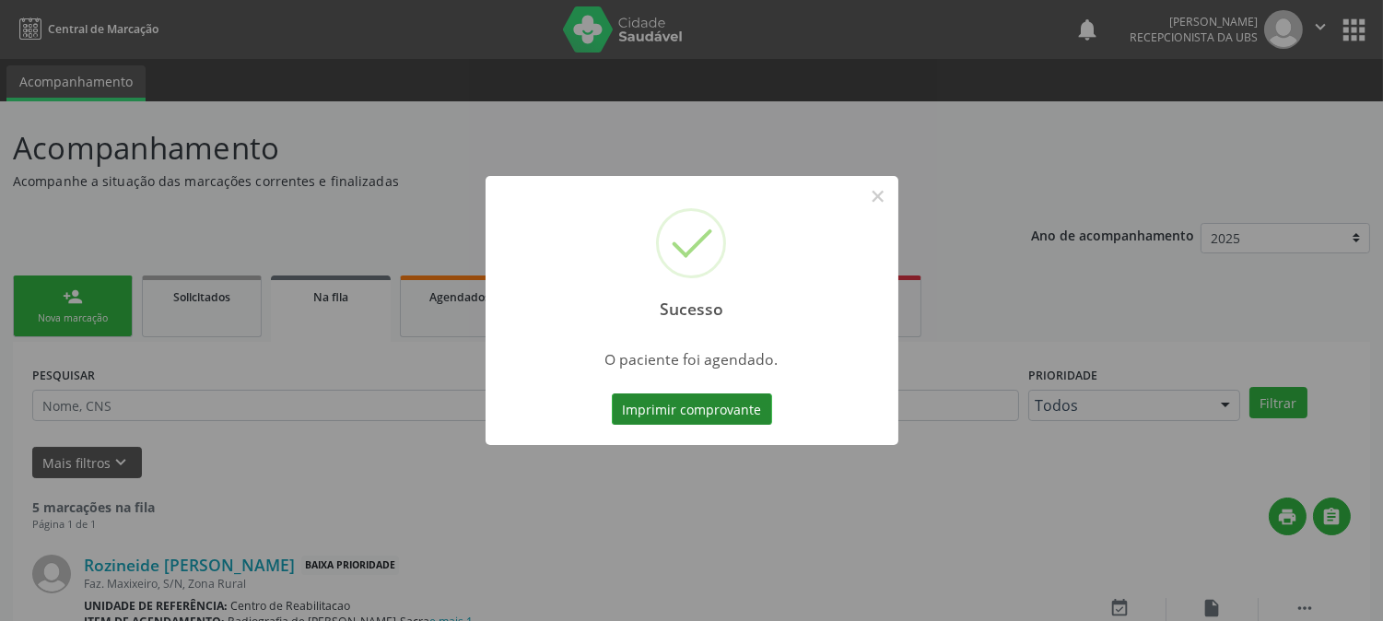
click at [615, 400] on button "Imprimir comprovante" at bounding box center [692, 408] width 160 height 31
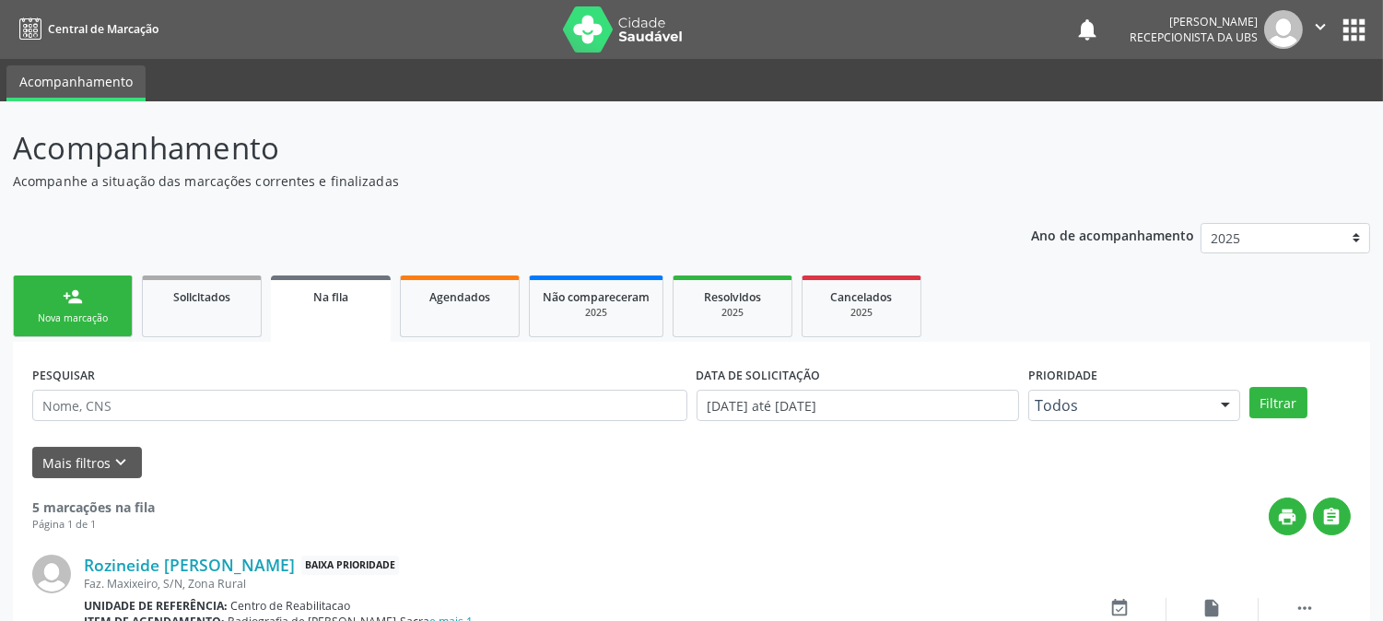
click at [59, 307] on link "person_add Nova marcação" at bounding box center [73, 306] width 120 height 62
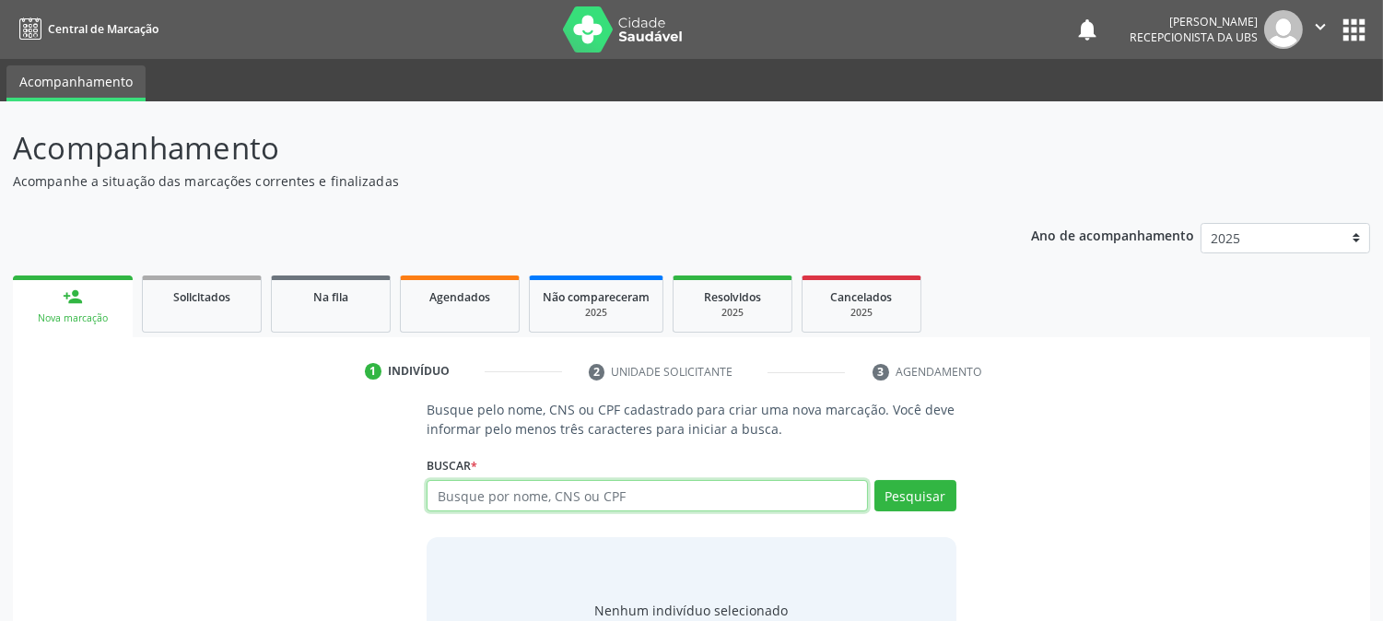
click at [477, 492] on input "text" at bounding box center [647, 495] width 440 height 31
type input "afonso manoel lo"
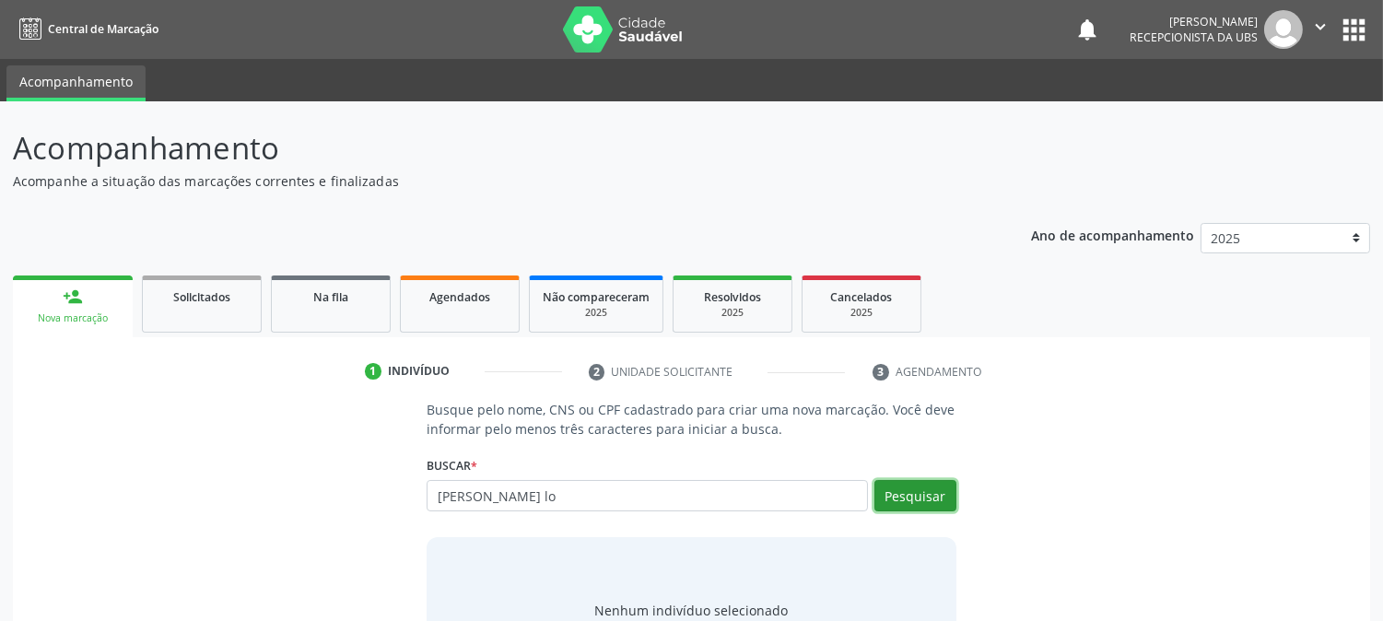
click at [926, 494] on button "Pesquisar" at bounding box center [915, 495] width 82 height 31
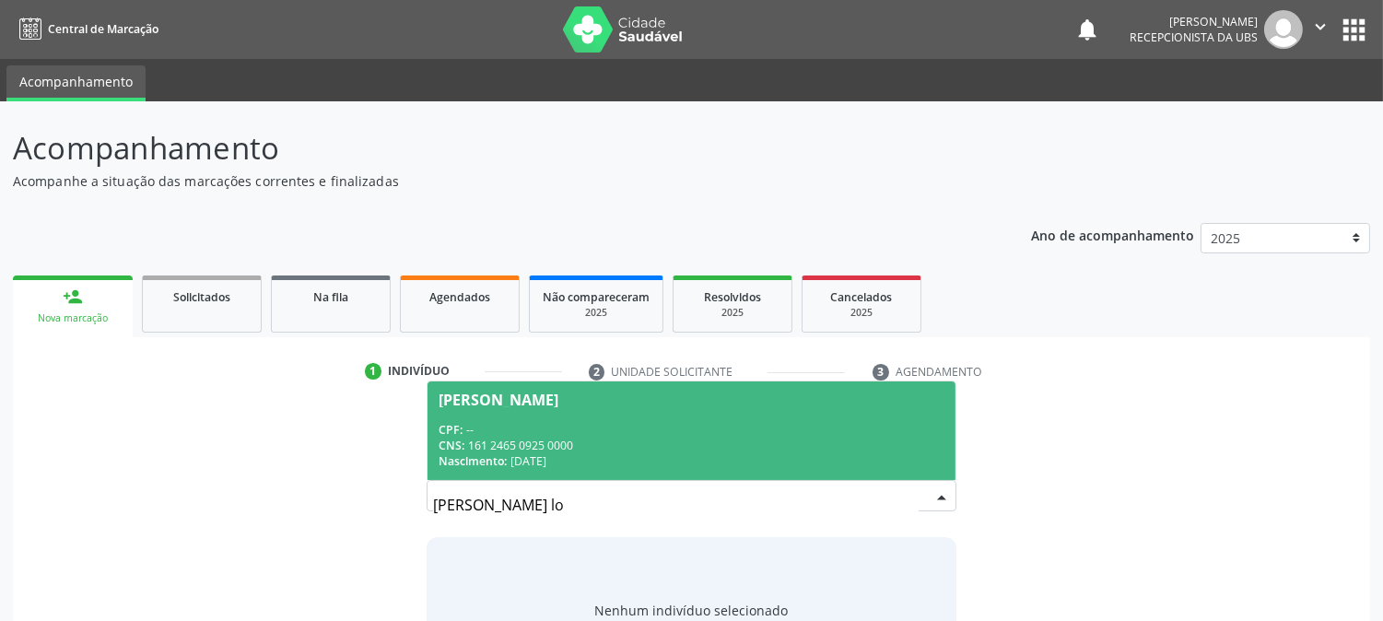
click at [553, 435] on div "CPF: --" at bounding box center [691, 430] width 505 height 16
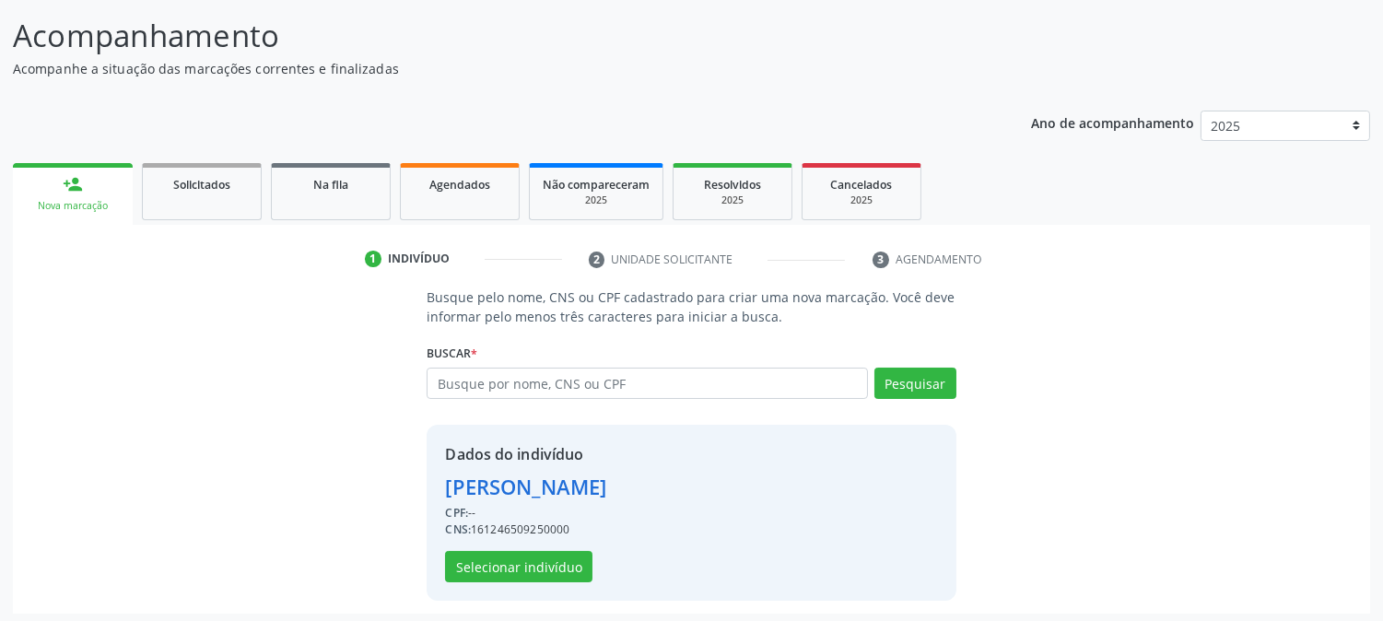
scroll to position [116, 0]
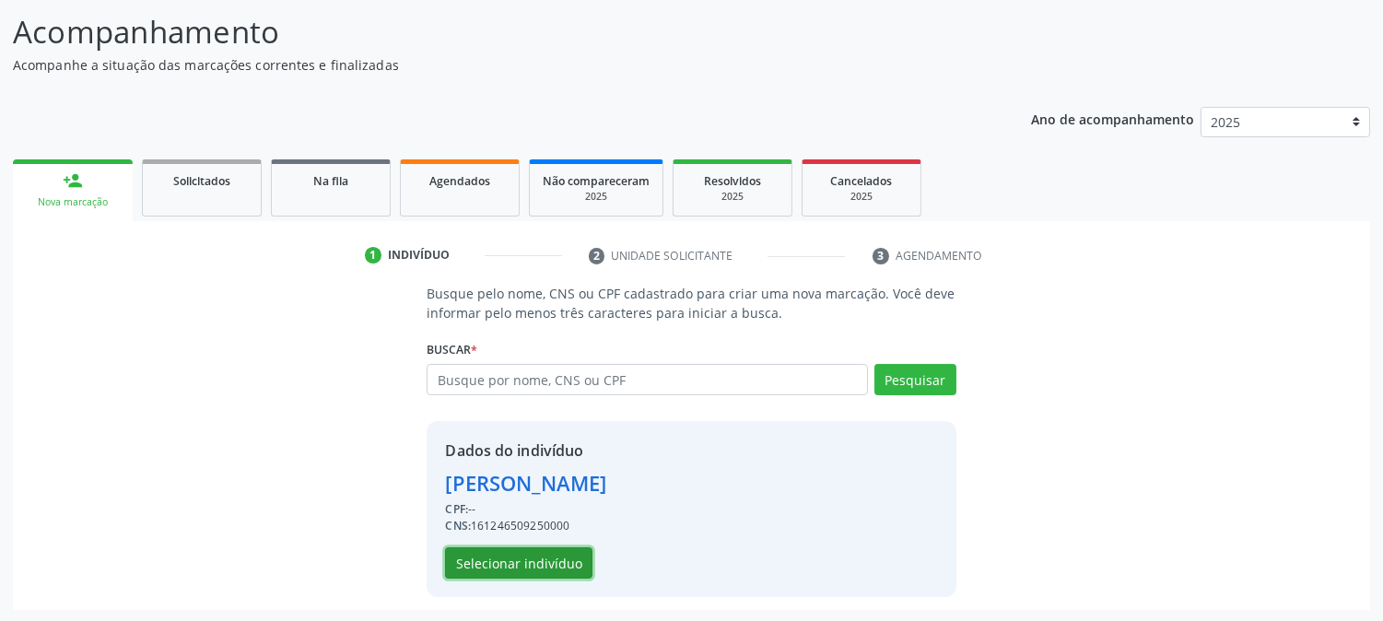
click at [535, 555] on button "Selecionar indivíduo" at bounding box center [518, 562] width 147 height 31
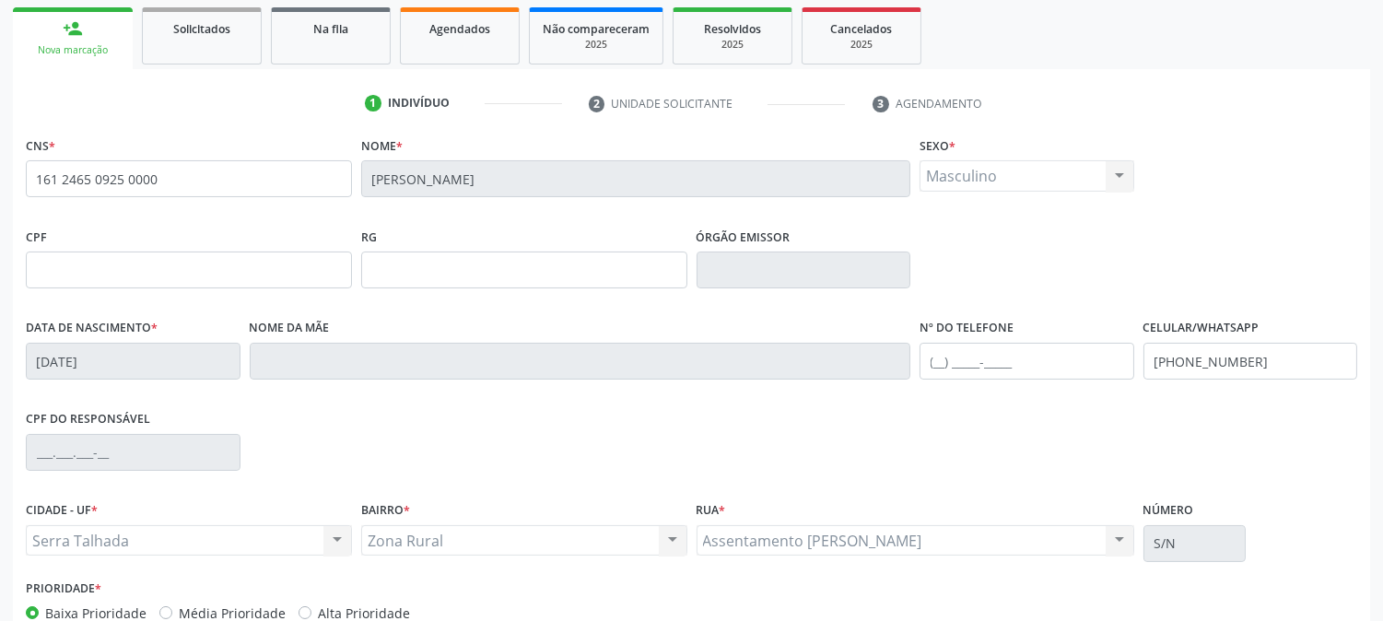
scroll to position [376, 0]
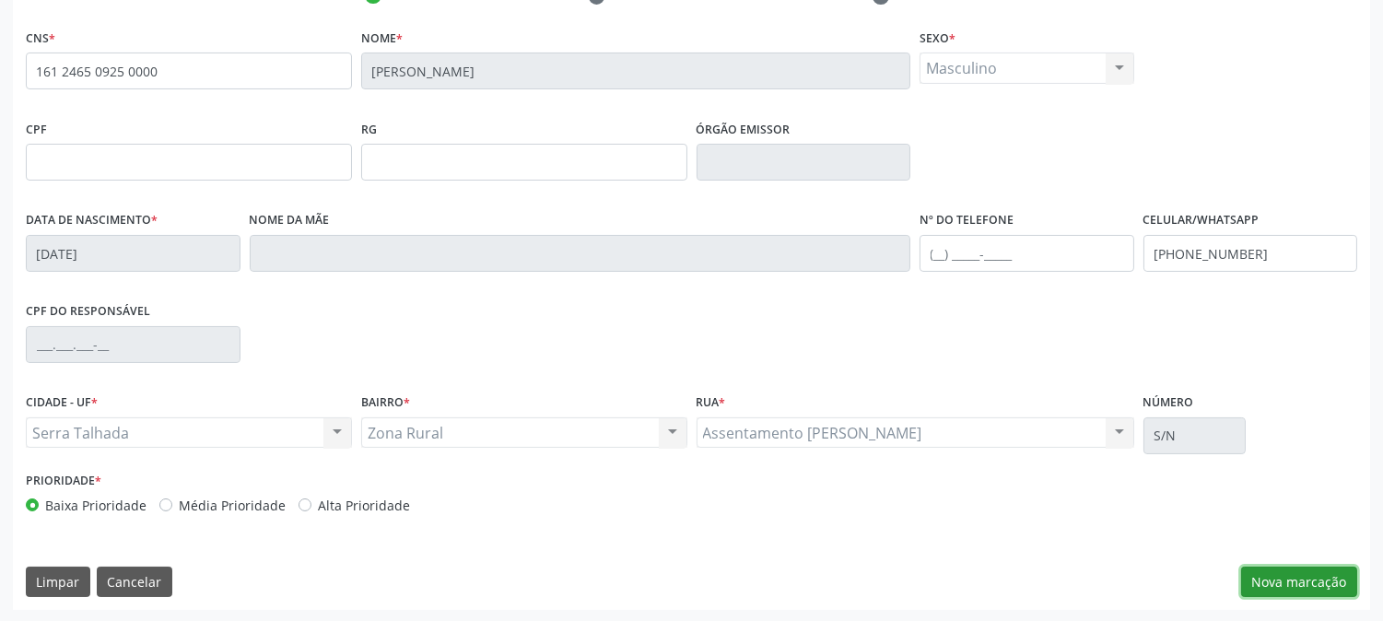
click at [1260, 575] on button "Nova marcação" at bounding box center [1299, 582] width 116 height 31
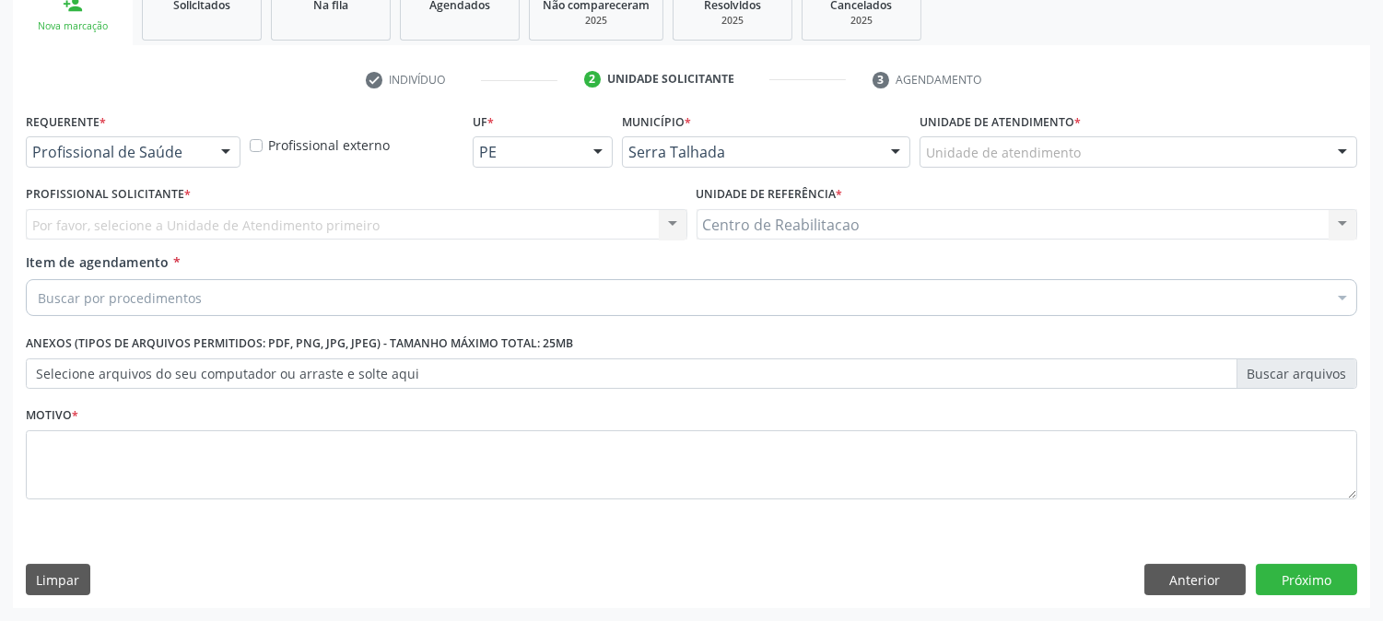
scroll to position [291, 0]
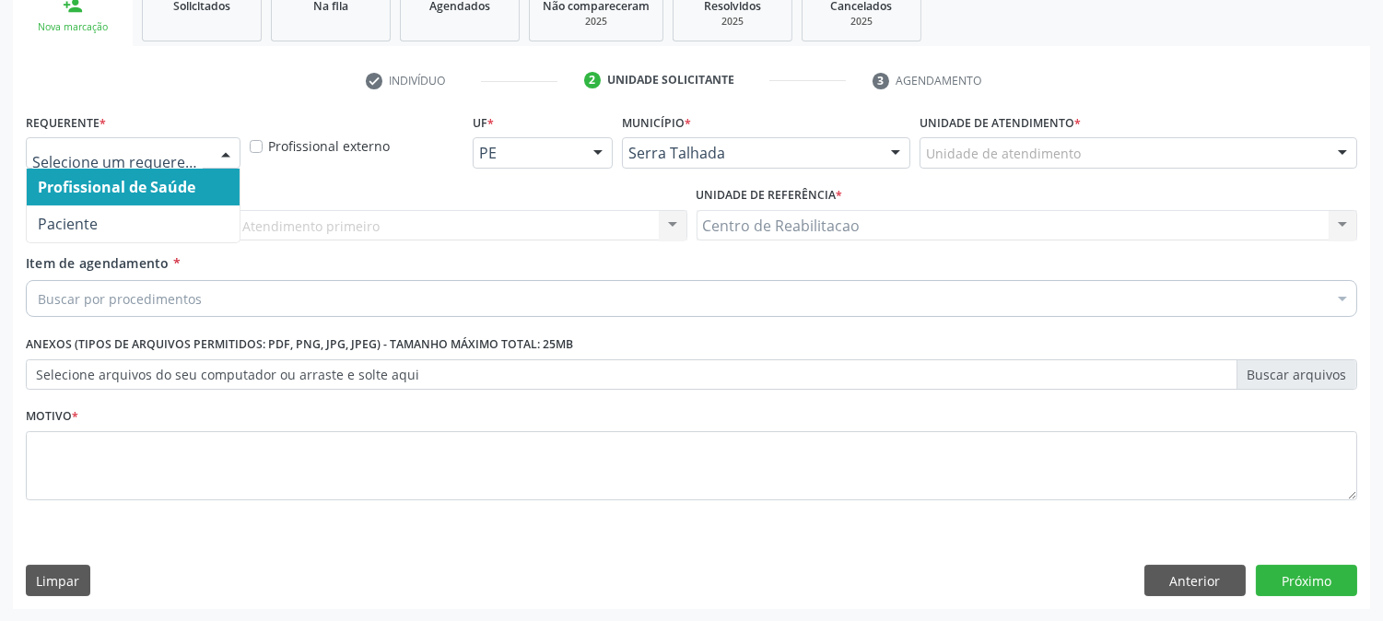
click at [145, 157] on input "text" at bounding box center [117, 162] width 170 height 37
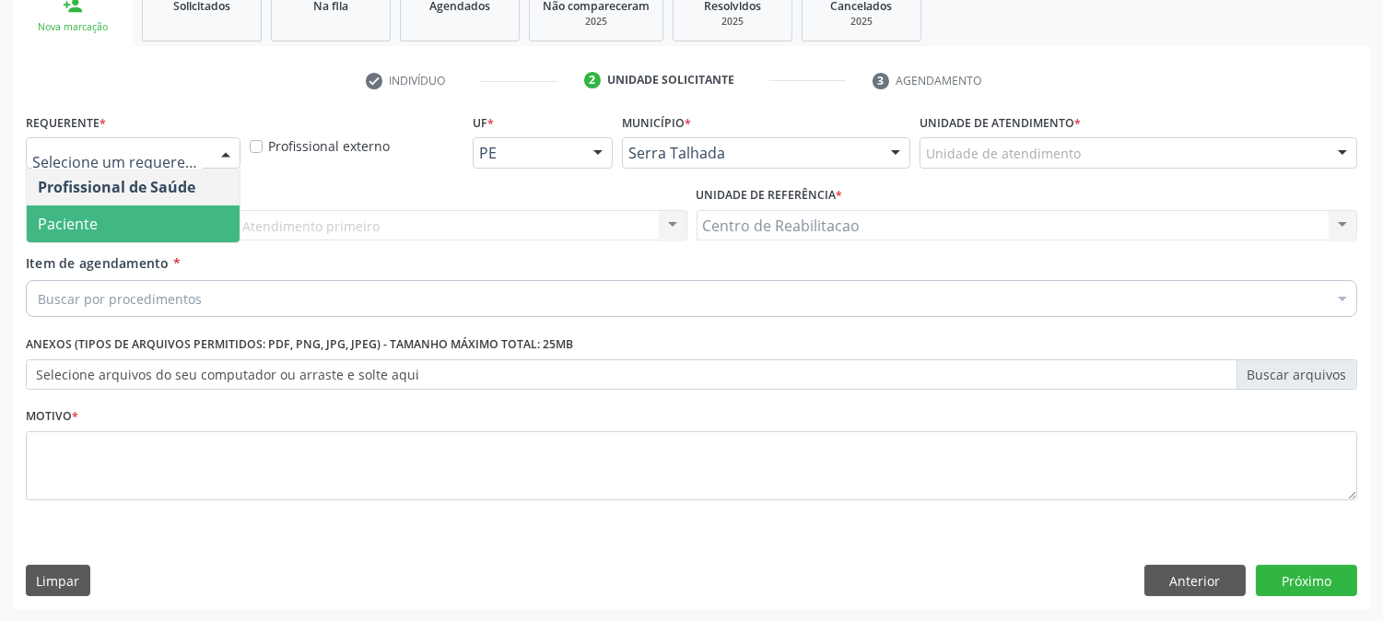
click at [88, 214] on span "Paciente" at bounding box center [68, 224] width 60 height 20
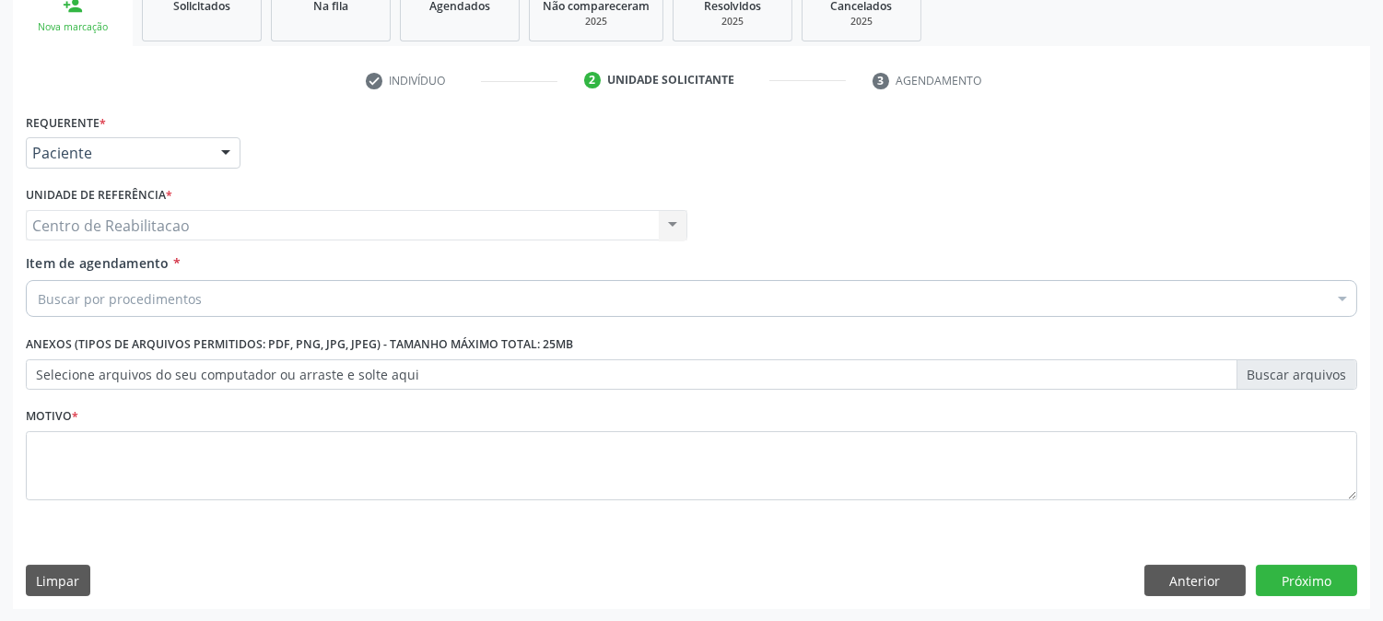
click at [103, 286] on div "Buscar por procedimentos" at bounding box center [691, 298] width 1331 height 37
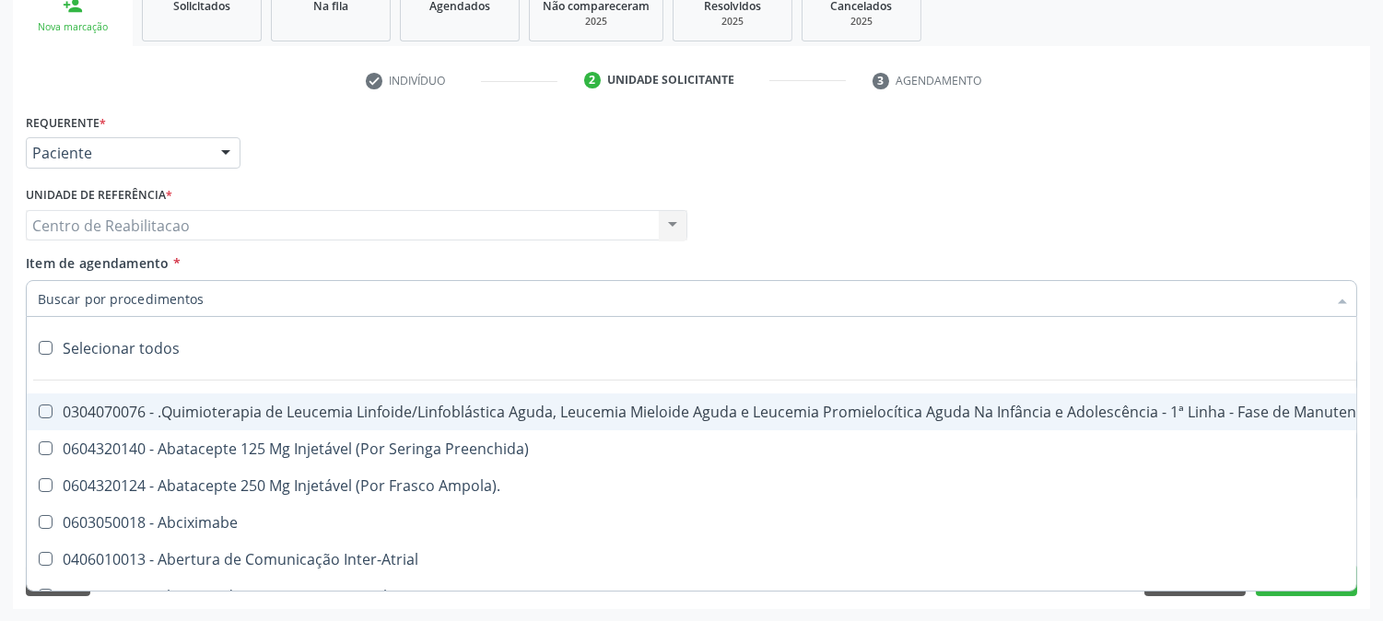
click at [117, 304] on input "Item de agendamento *" at bounding box center [682, 298] width 1289 height 37
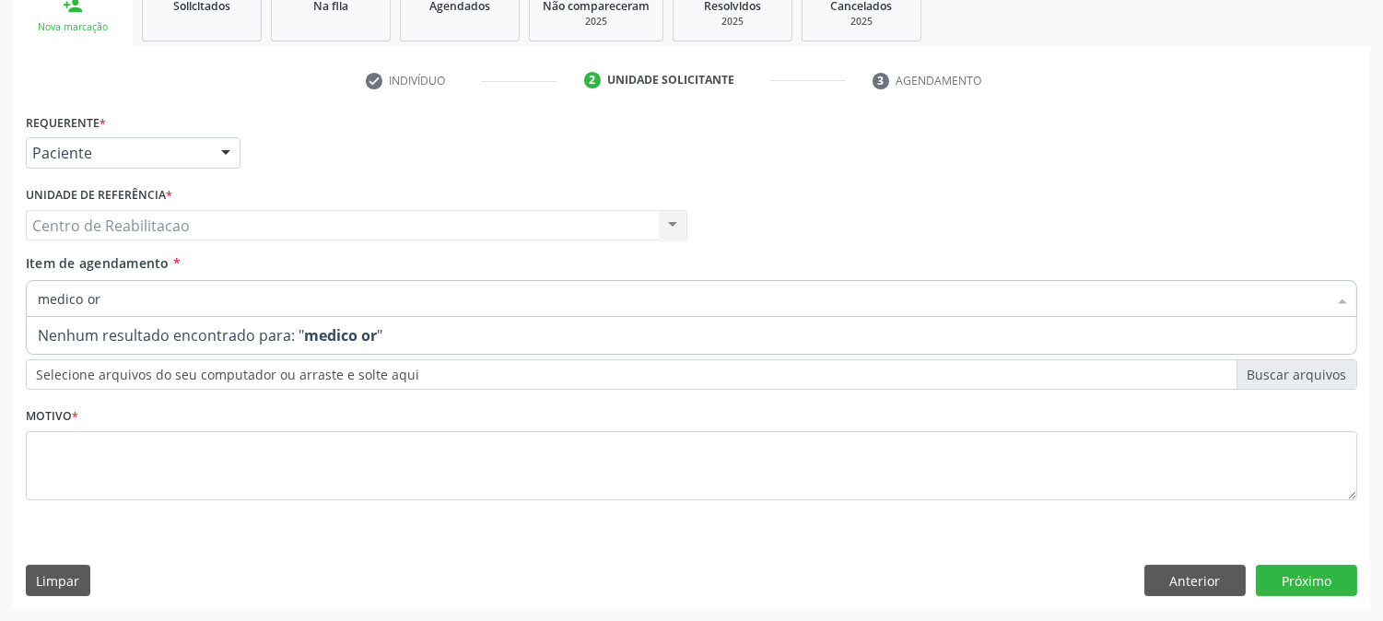
drag, startPoint x: 32, startPoint y: 288, endPoint x: 0, endPoint y: 273, distance: 35.9
click at [0, 273] on div "Acompanhamento Acompanhe a situação das marcações correntes e finalizadas Relat…" at bounding box center [691, 216] width 1383 height 812
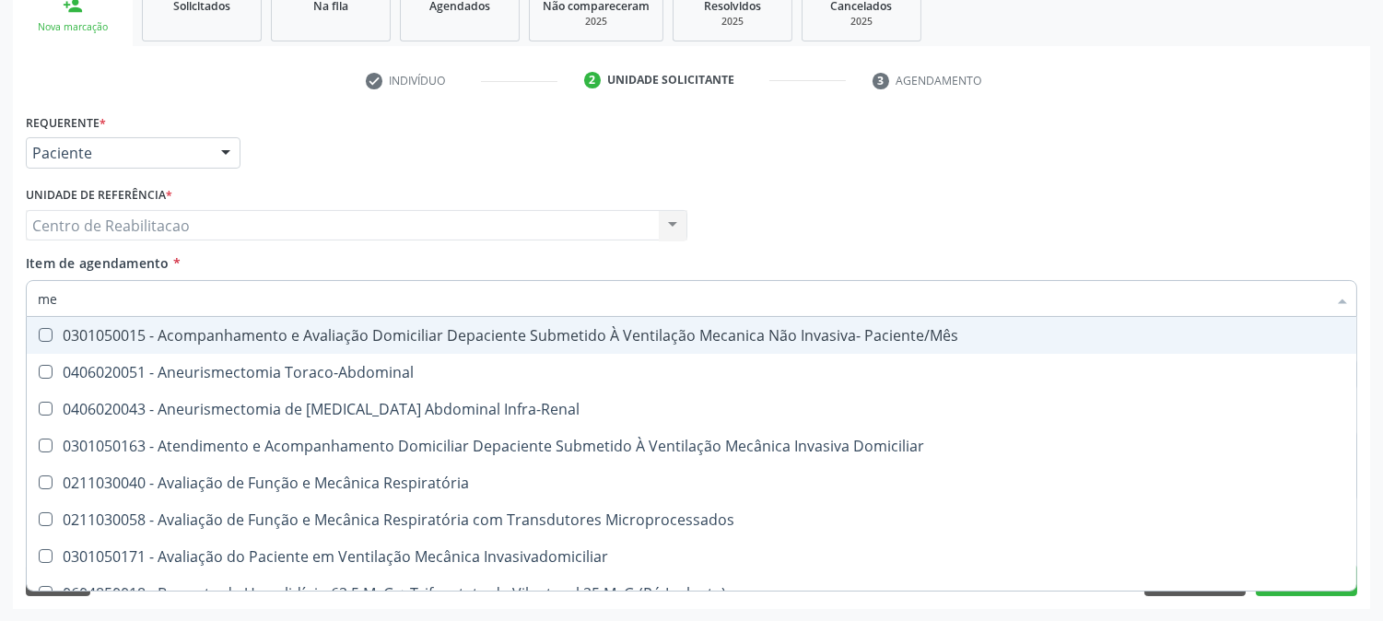
type input "m"
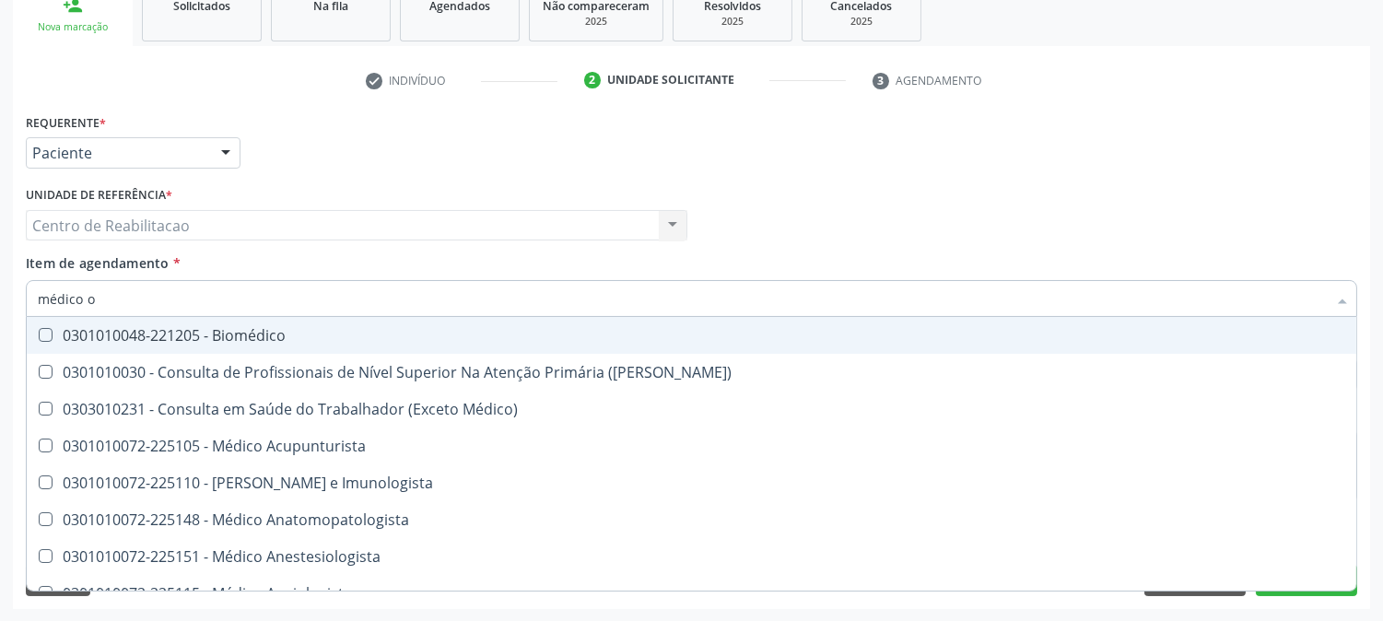
type input "médico or"
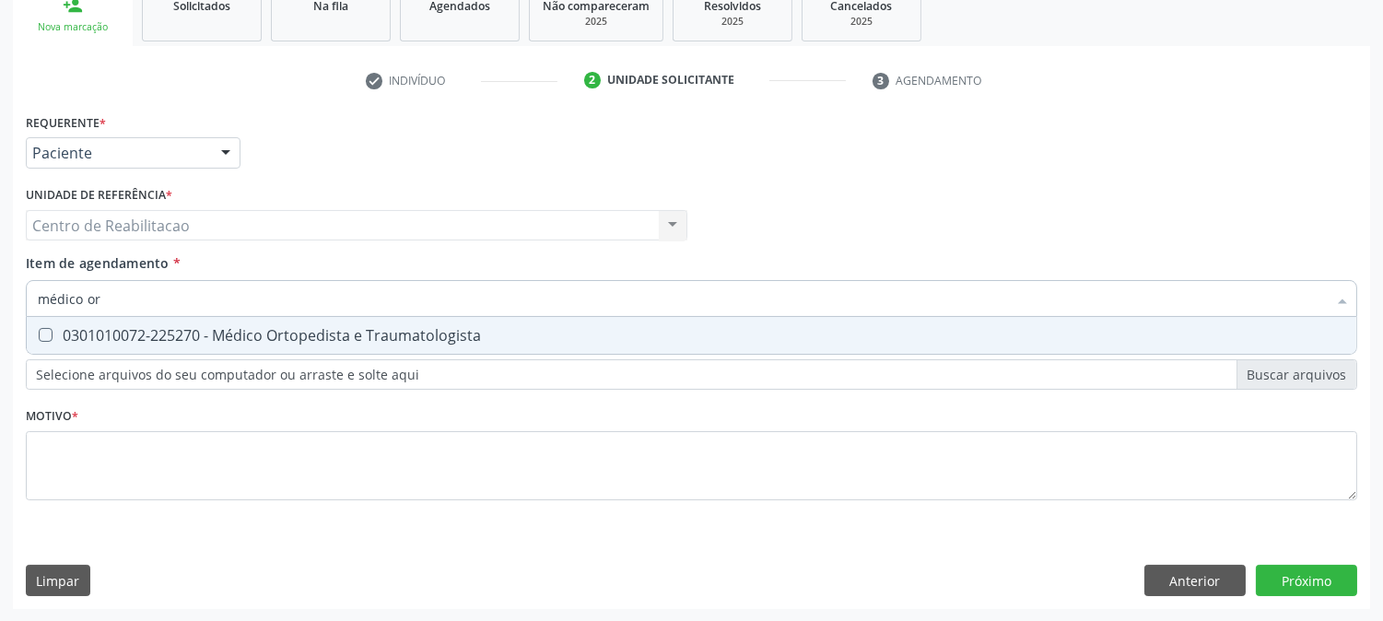
click at [42, 335] on Traumatologista at bounding box center [46, 335] width 14 height 14
click at [39, 335] on Traumatologista "checkbox" at bounding box center [33, 335] width 12 height 12
checkbox Traumatologista "true"
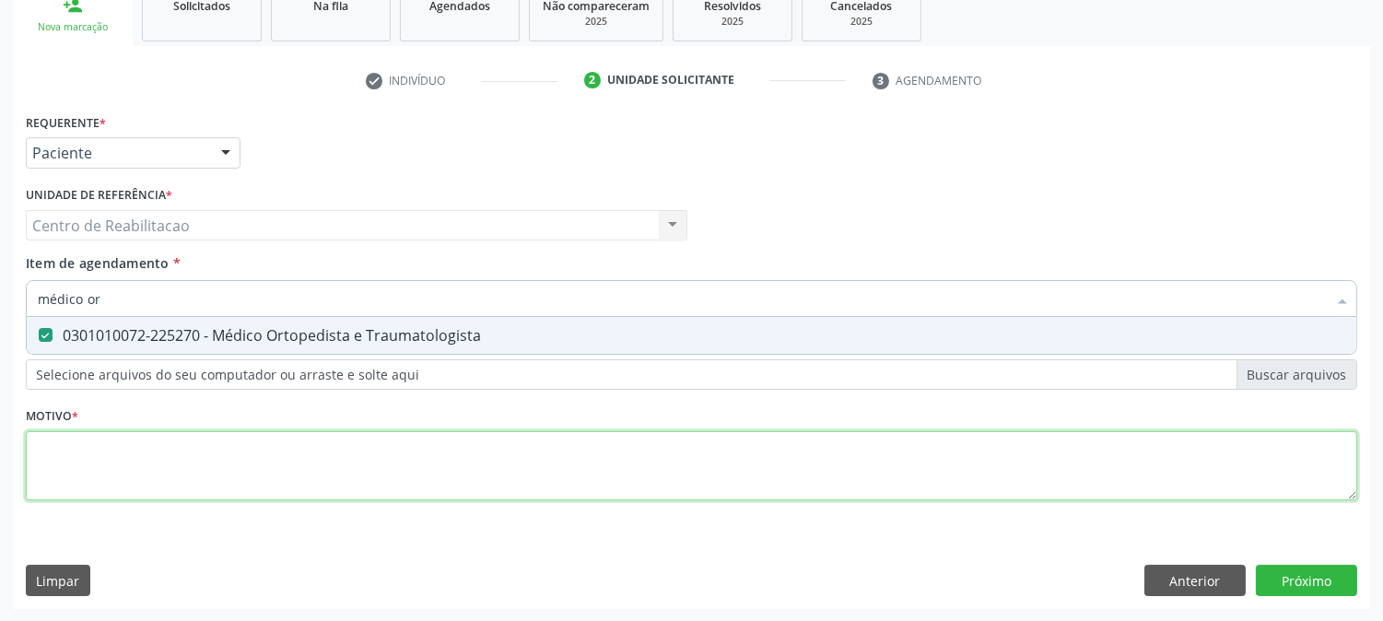
click at [88, 435] on div "Requerente * Paciente Profissional de Saúde Paciente Nenhum resultado encontrad…" at bounding box center [691, 317] width 1331 height 417
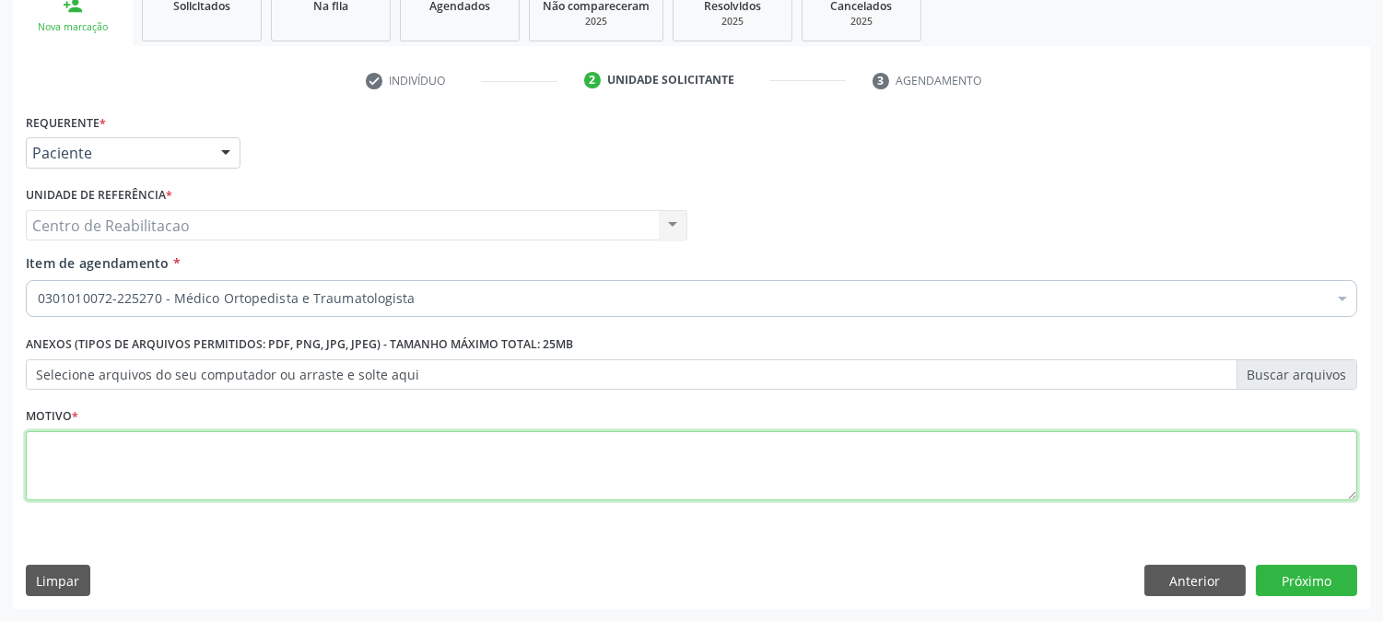
click at [88, 435] on div "Requerente * Paciente Profissional de Saúde Paciente Nenhum resultado encontrad…" at bounding box center [691, 317] width 1331 height 417
type textarea "00"
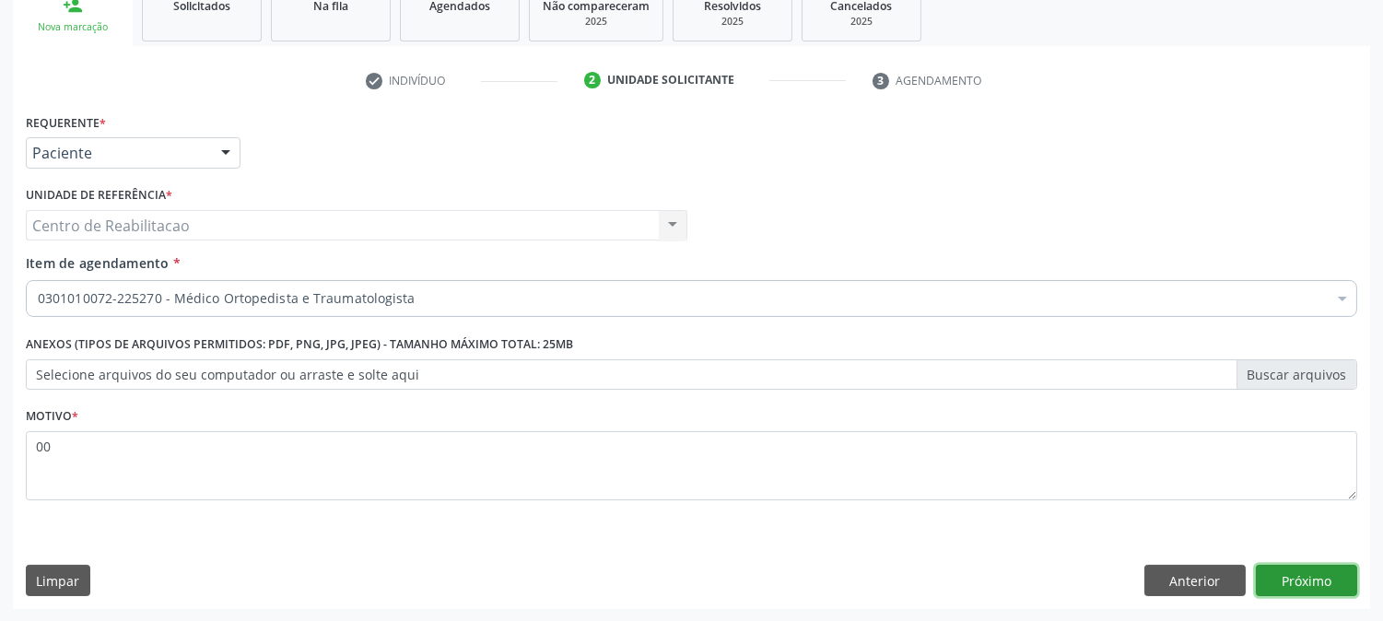
click at [1331, 578] on button "Próximo" at bounding box center [1306, 580] width 101 height 31
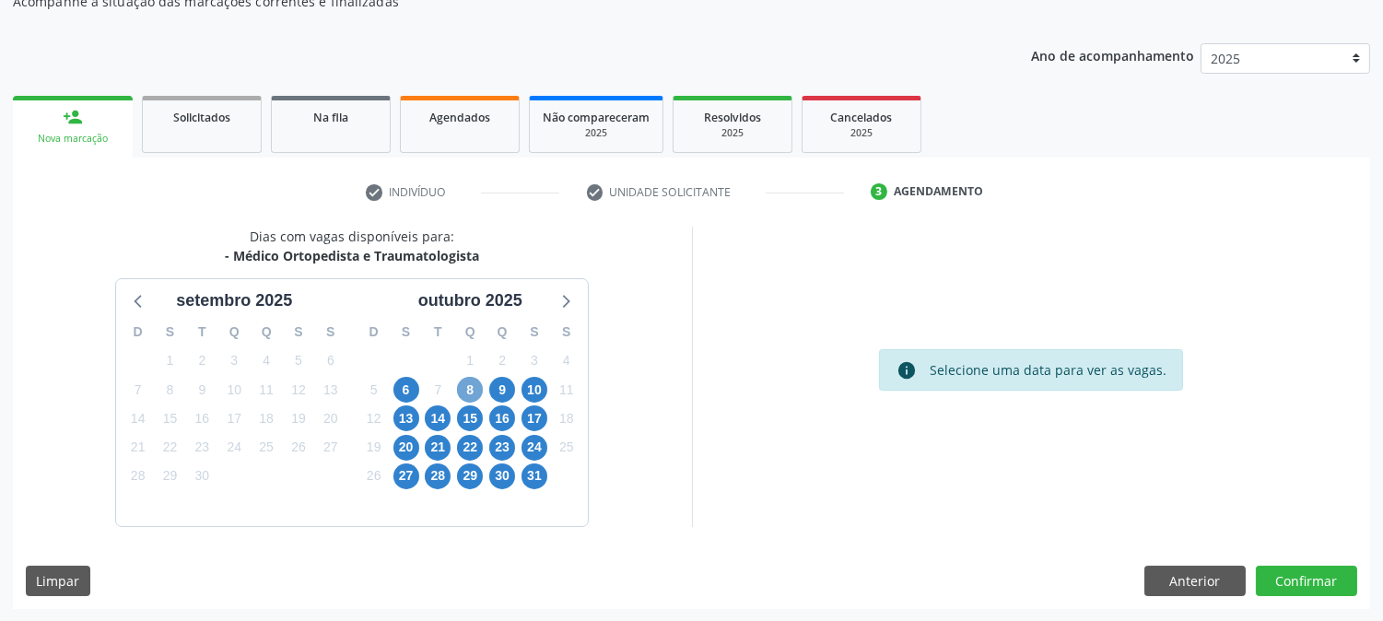
click at [462, 385] on span "8" at bounding box center [470, 390] width 26 height 26
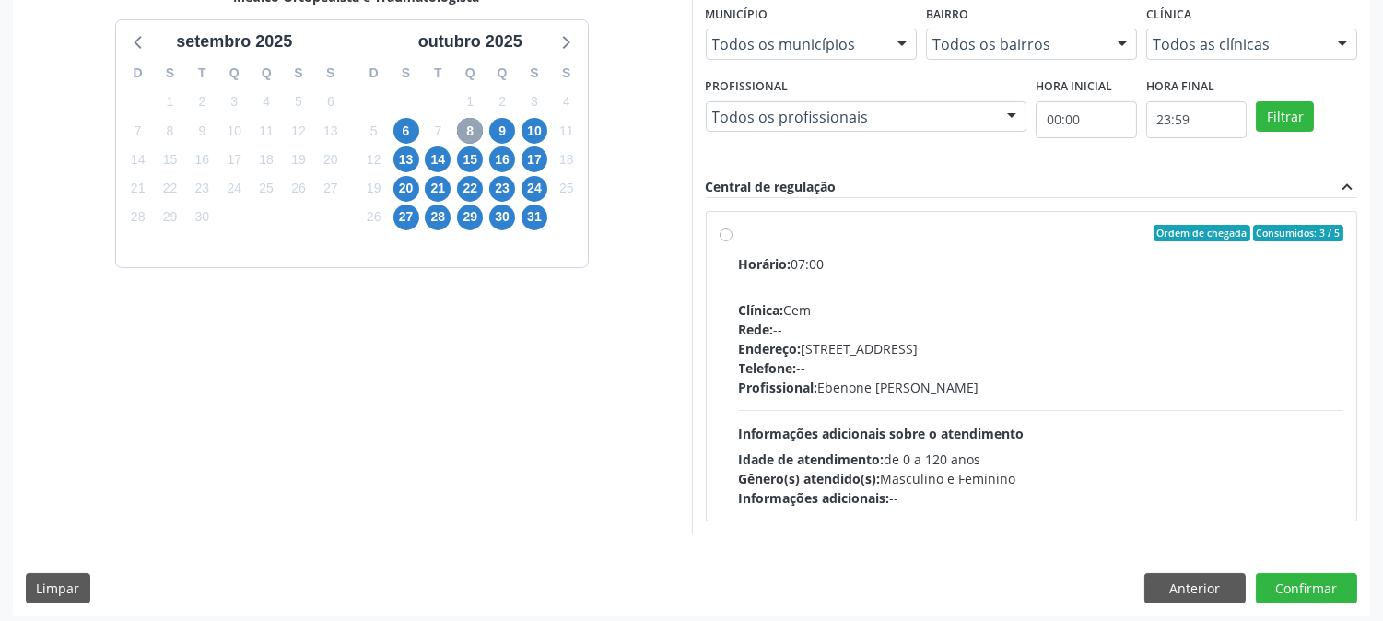
scroll to position [446, 0]
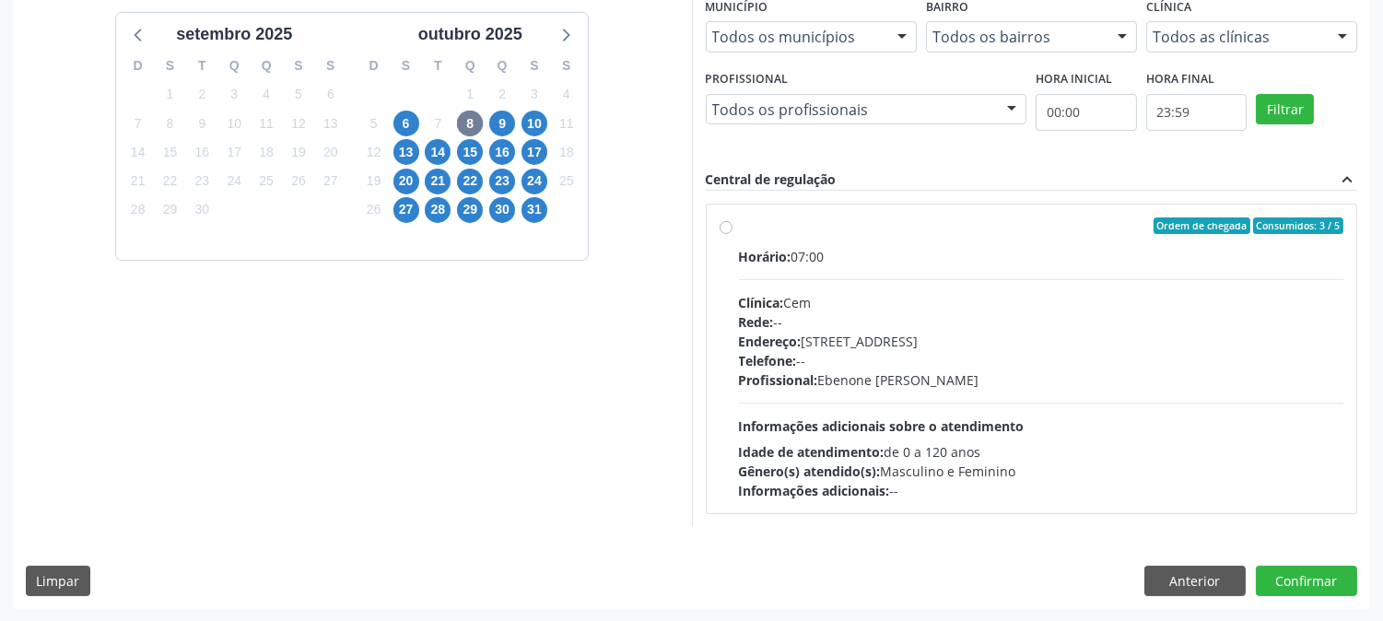
click at [483, 105] on div "1" at bounding box center [470, 94] width 32 height 29
click at [490, 116] on div "9" at bounding box center [502, 124] width 32 height 29
click at [495, 122] on span "9" at bounding box center [502, 124] width 26 height 26
click at [523, 125] on span "10" at bounding box center [534, 124] width 26 height 26
click at [391, 150] on div "13" at bounding box center [406, 152] width 32 height 29
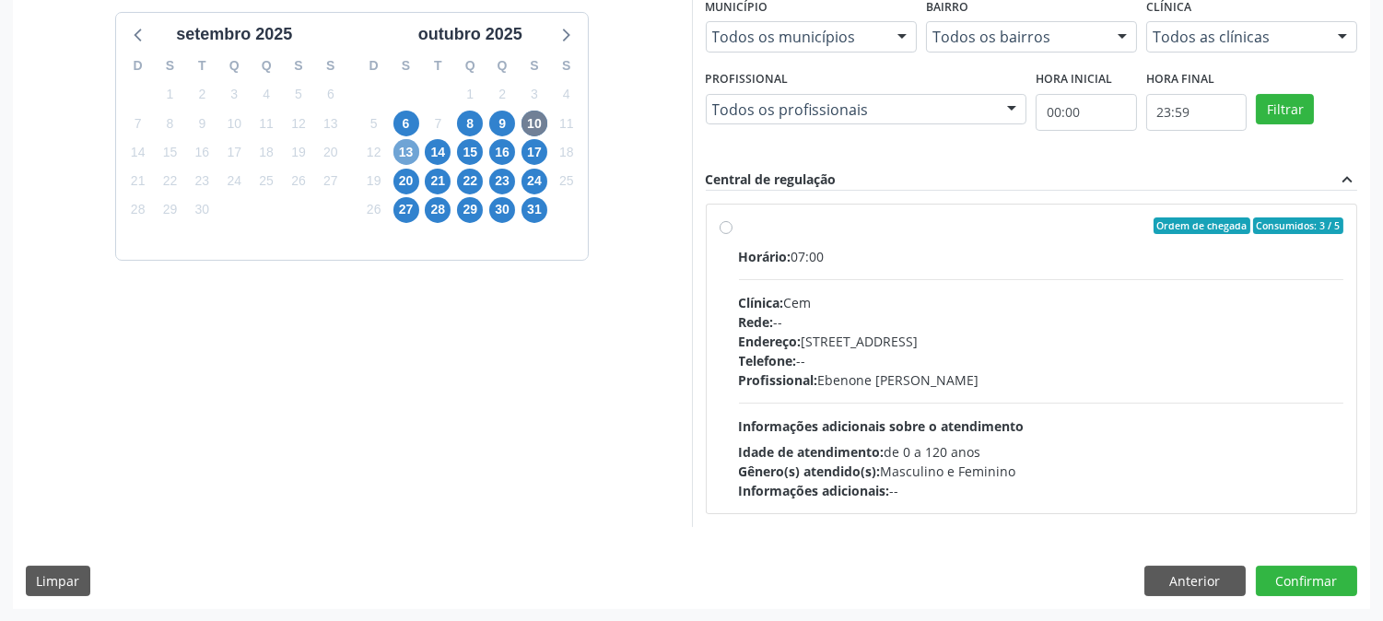
click at [401, 154] on span "13" at bounding box center [406, 152] width 26 height 26
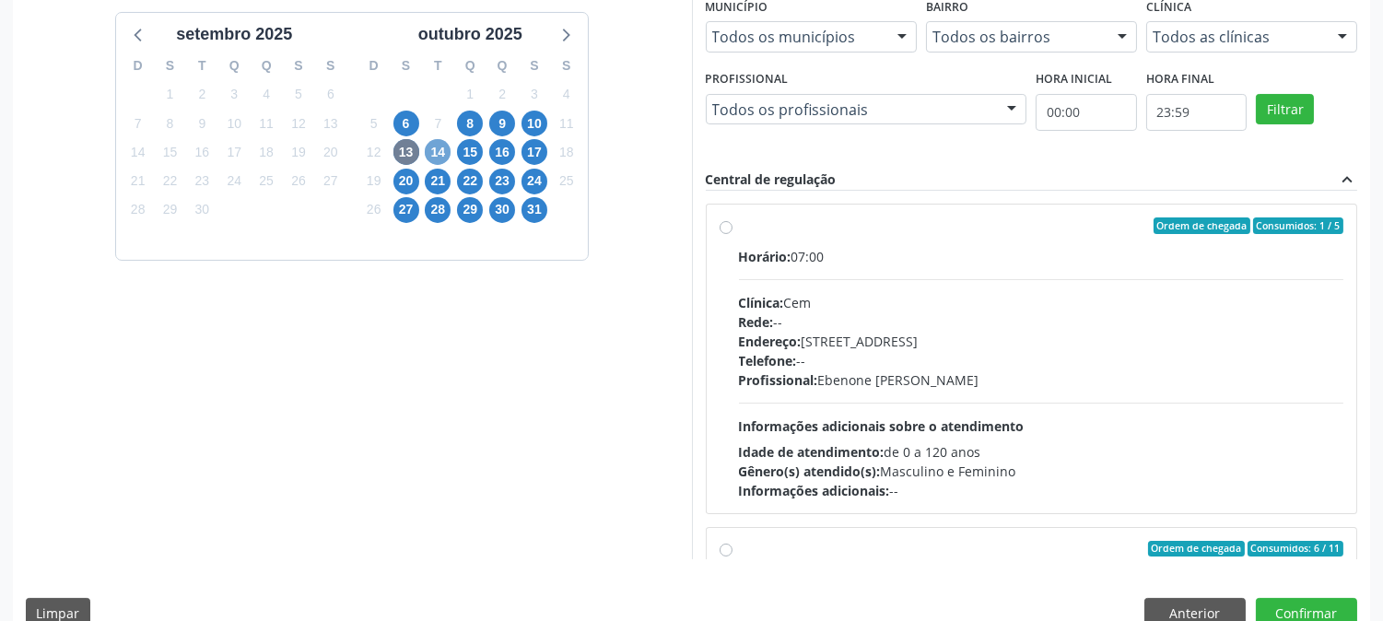
click at [434, 150] on span "14" at bounding box center [438, 152] width 26 height 26
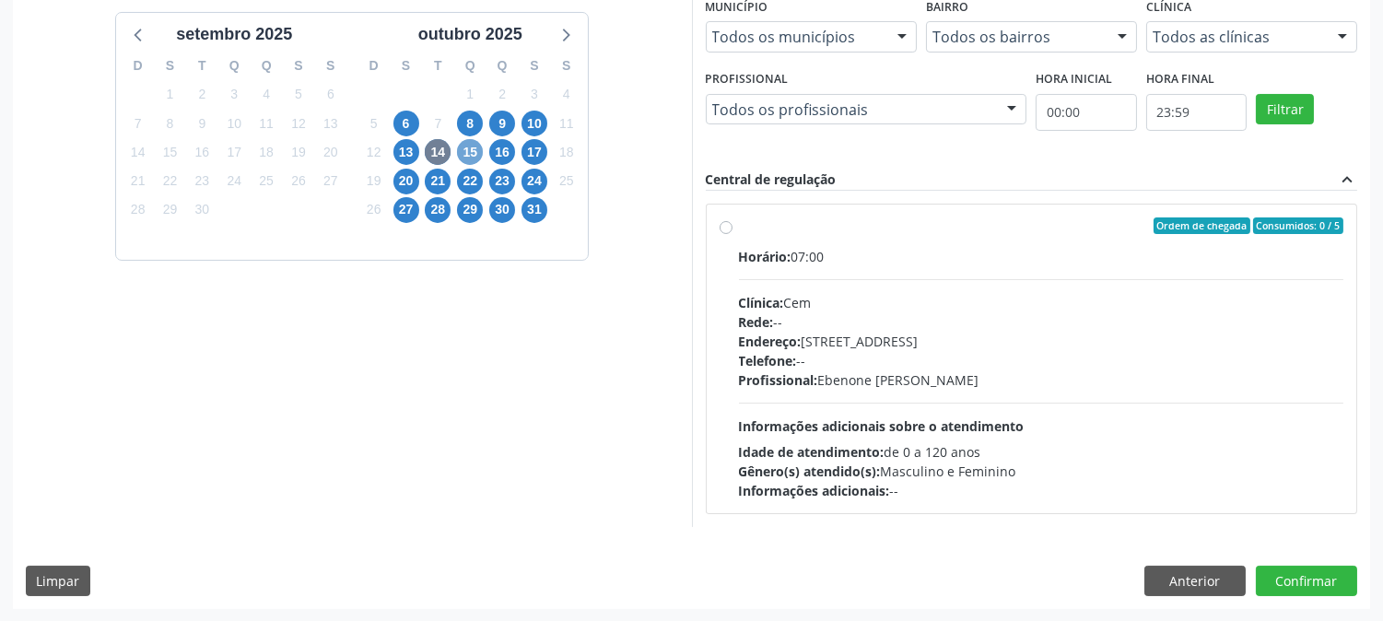
drag, startPoint x: 476, startPoint y: 146, endPoint x: 496, endPoint y: 179, distance: 38.4
click at [474, 149] on span "15" at bounding box center [470, 152] width 26 height 26
drag, startPoint x: 502, startPoint y: 149, endPoint x: 588, endPoint y: 214, distance: 107.2
click at [501, 149] on span "16" at bounding box center [502, 152] width 26 height 26
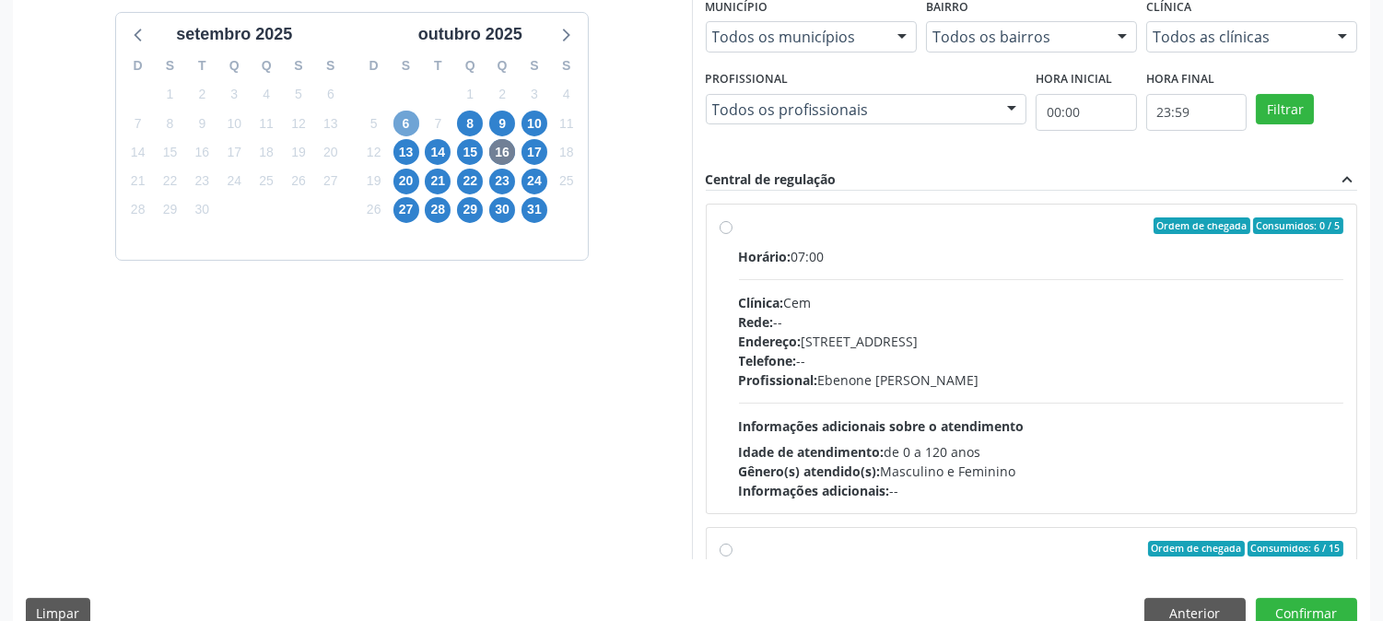
click at [400, 118] on span "6" at bounding box center [406, 124] width 26 height 26
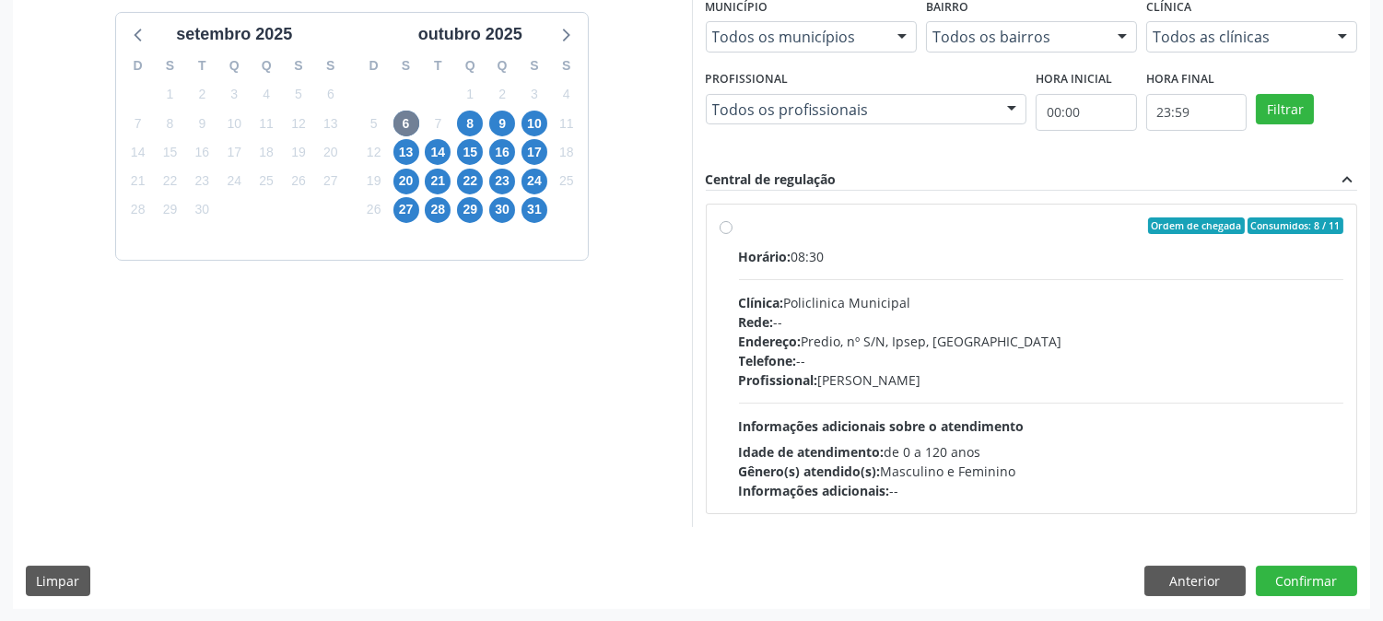
click at [739, 222] on label "Ordem de chegada Consumidos: 8 / 11 Horário: 08:30 Clínica: Policlinica Municip…" at bounding box center [1041, 358] width 605 height 283
click at [726, 222] on input "Ordem de chegada Consumidos: 8 / 11 Horário: 08:30 Clínica: Policlinica Municip…" at bounding box center [726, 225] width 13 height 17
radio input "true"
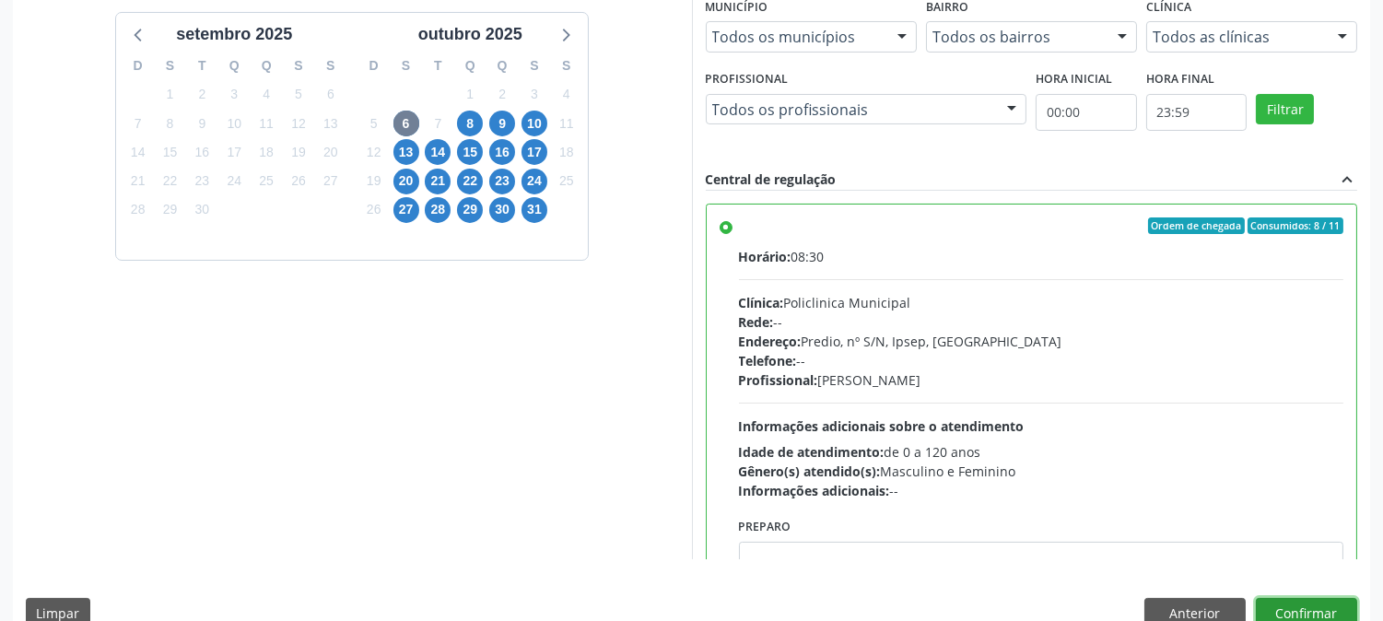
click at [1283, 599] on button "Confirmar" at bounding box center [1306, 613] width 101 height 31
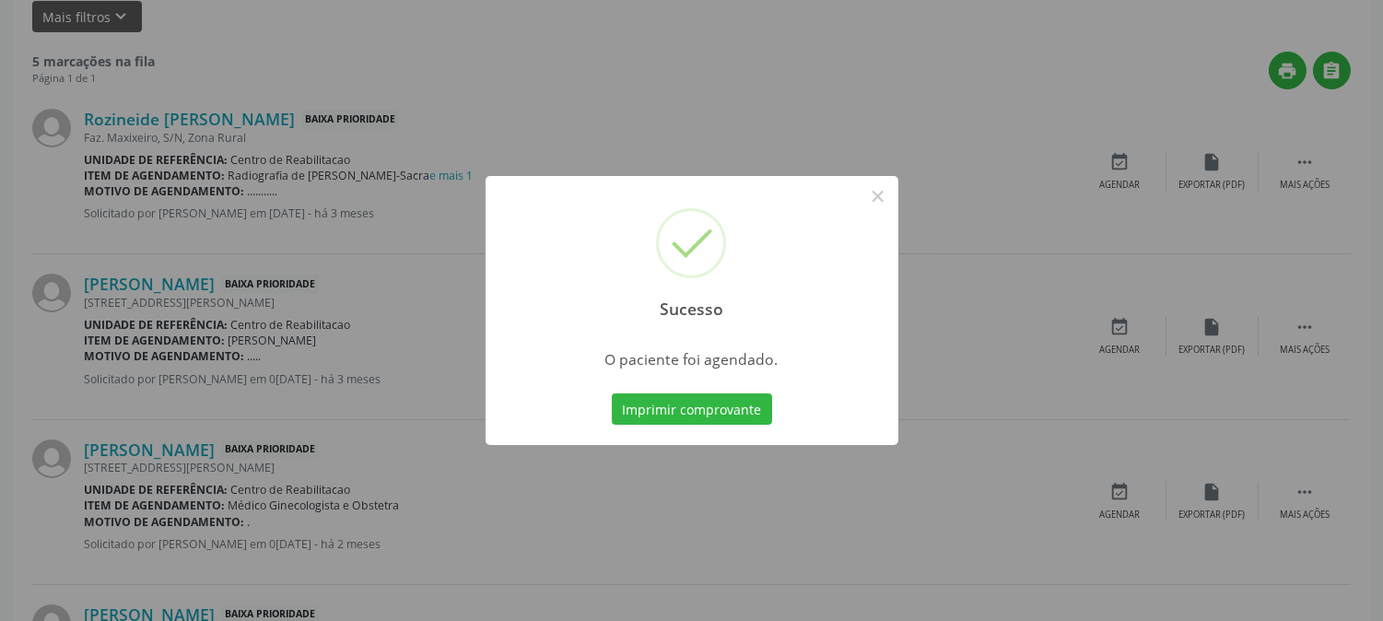
scroll to position [0, 0]
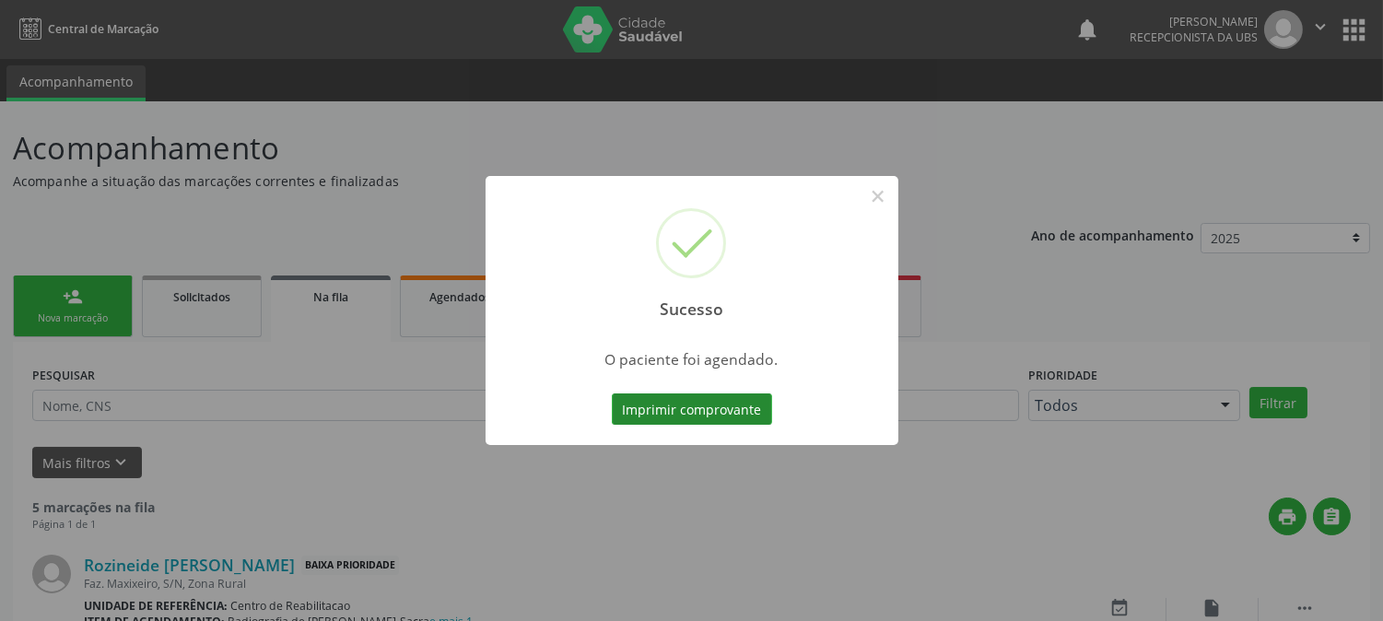
click at [732, 409] on button "Imprimir comprovante" at bounding box center [692, 408] width 160 height 31
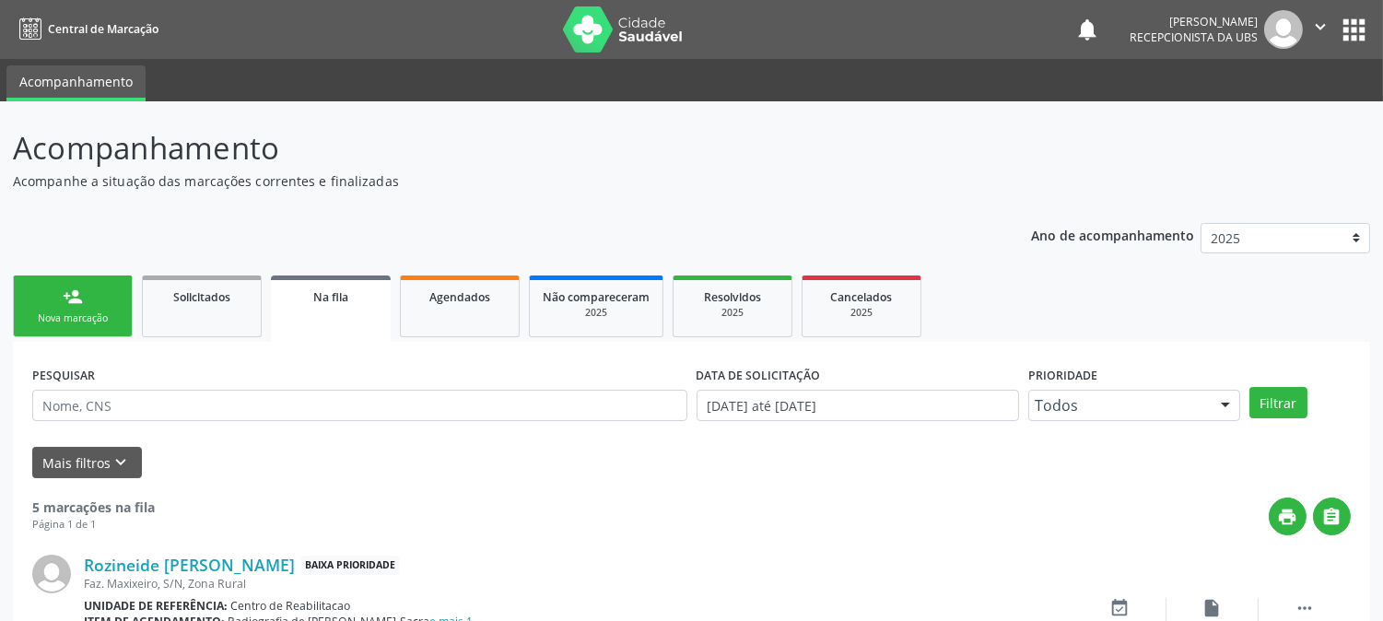
click at [53, 327] on link "person_add Nova marcação" at bounding box center [73, 306] width 120 height 62
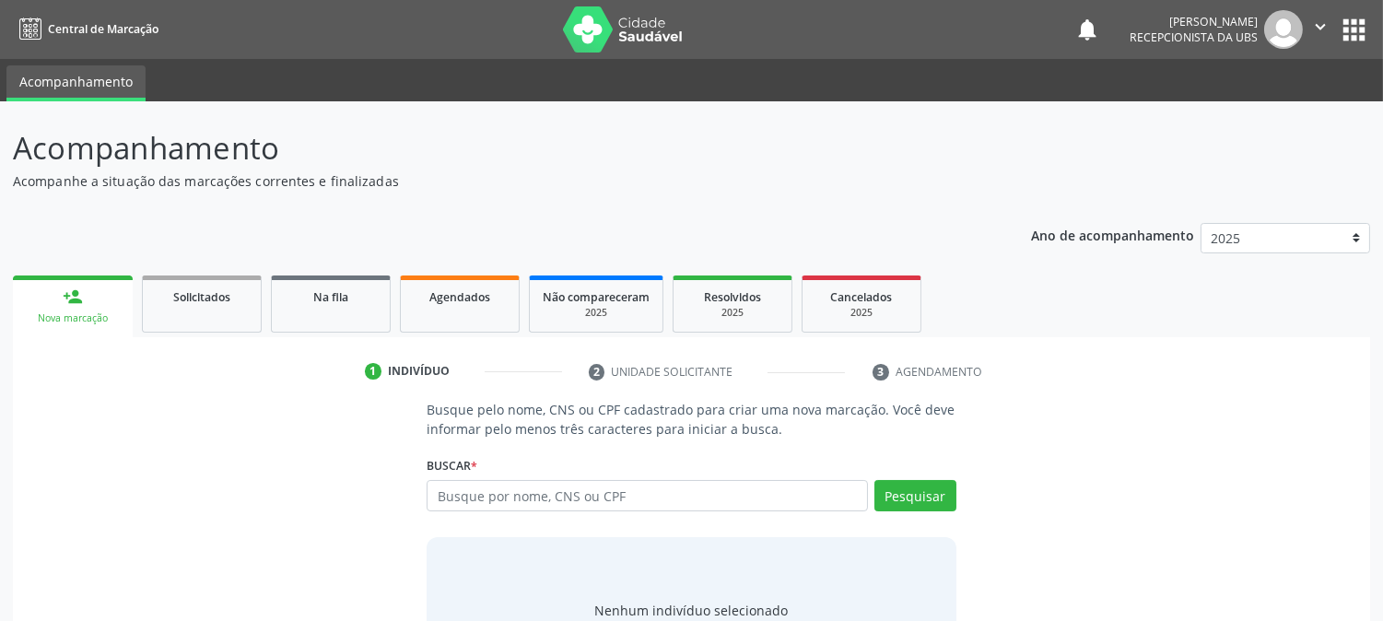
click at [581, 470] on div "Buscar * Busque por nome, CNS ou CPF Nenhum resultado encontrado para: " " Digi…" at bounding box center [691, 487] width 529 height 72
drag, startPoint x: 551, startPoint y: 521, endPoint x: 558, endPoint y: 509, distance: 14.9
click at [551, 519] on div "Busque por nome, CNS ou CPF Nenhum resultado encontrado para: " " Digite nome, …" at bounding box center [691, 502] width 529 height 44
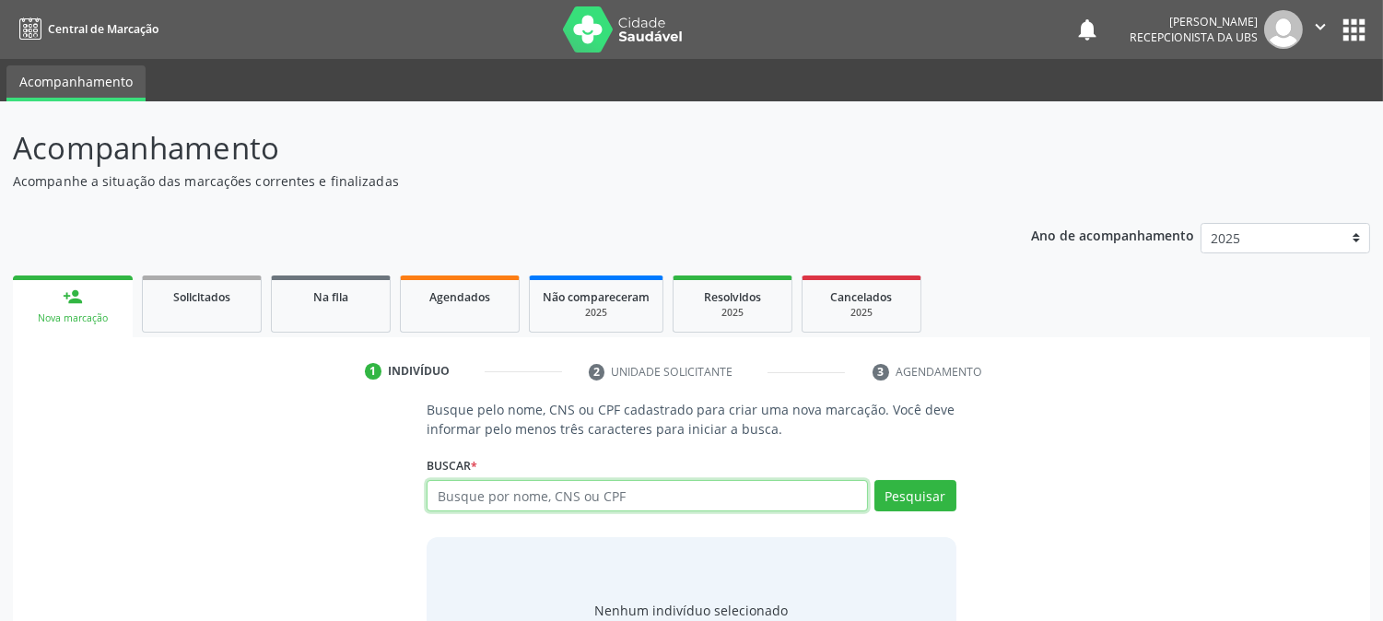
click at [558, 509] on input "text" at bounding box center [647, 495] width 440 height 31
type input "706207581550062"
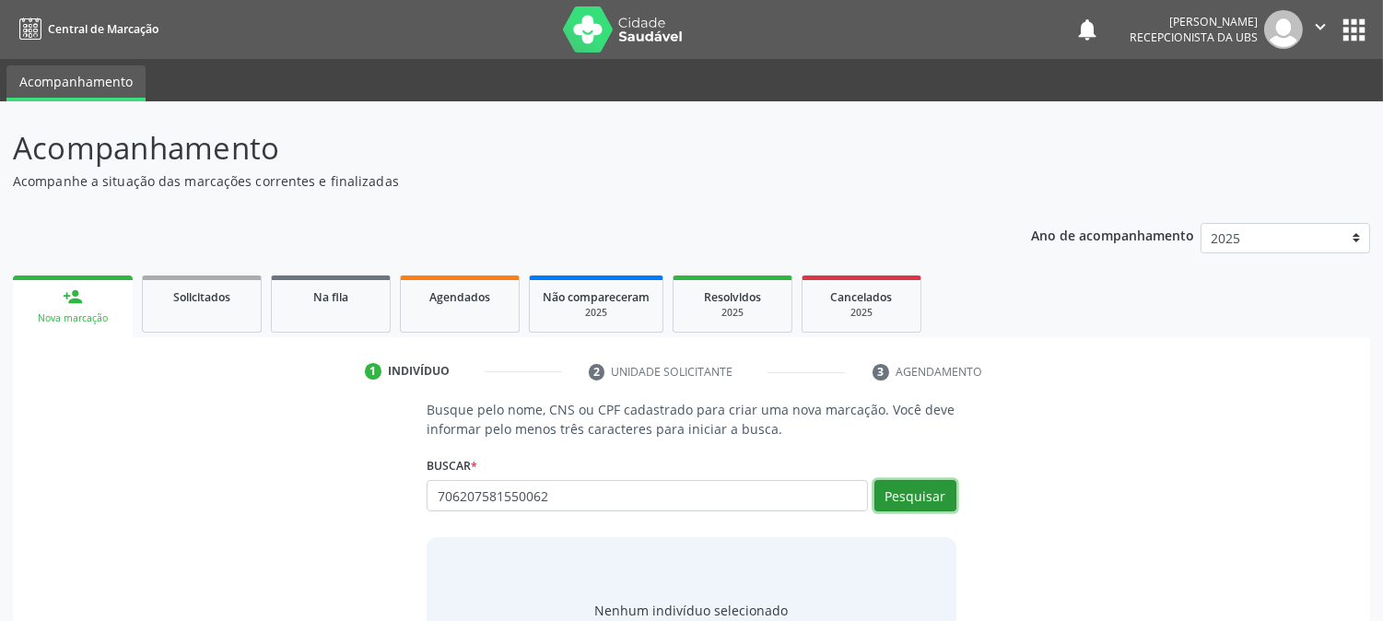
click at [923, 498] on button "Pesquisar" at bounding box center [915, 495] width 82 height 31
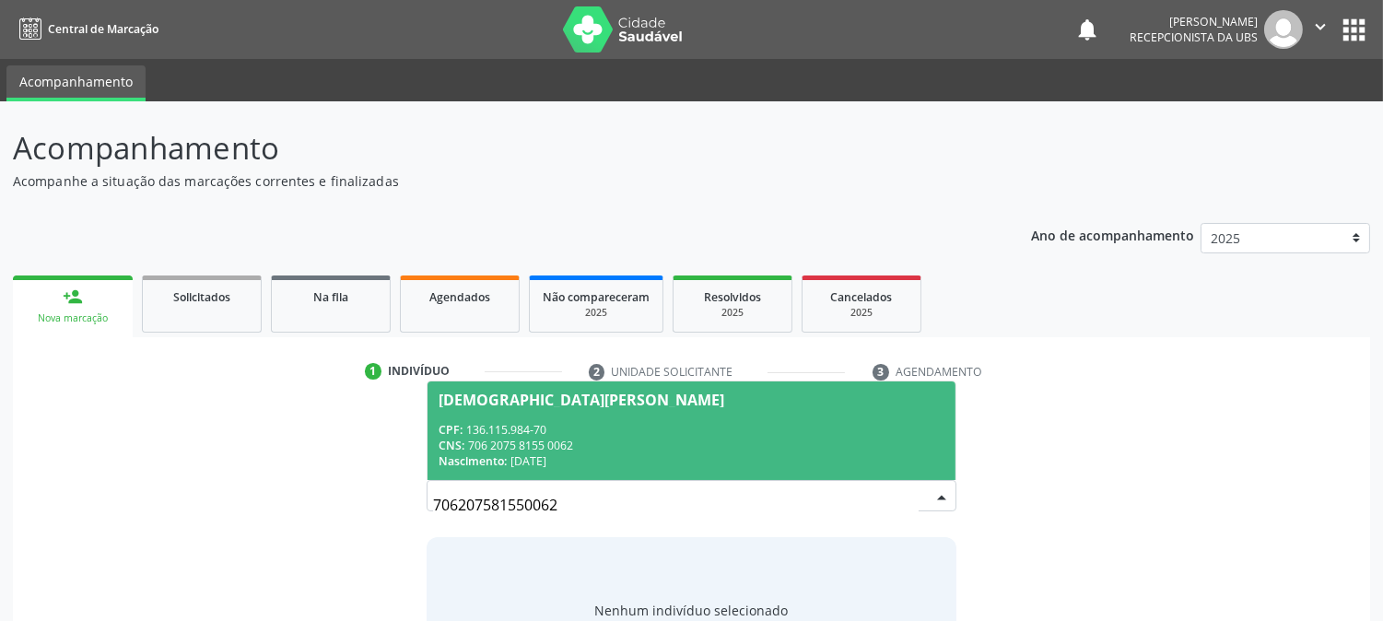
click at [533, 454] on div "Nascimento: 10/06/2004" at bounding box center [691, 461] width 505 height 16
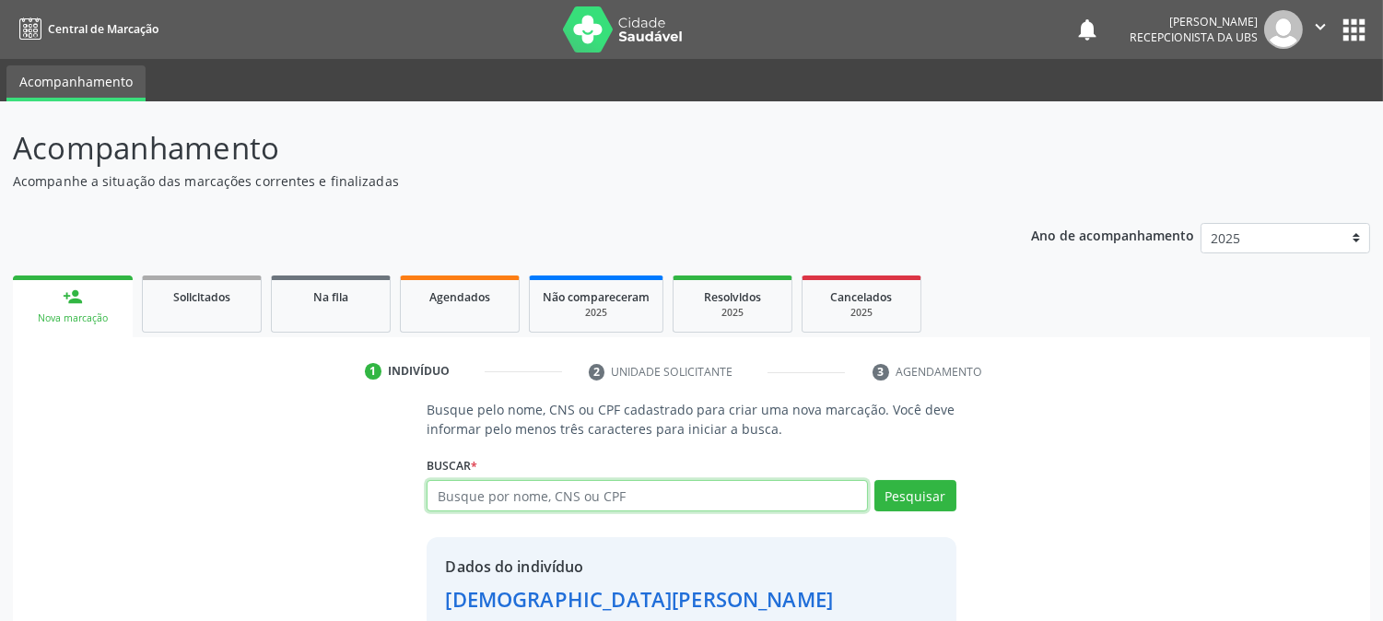
click at [568, 482] on input "text" at bounding box center [647, 495] width 440 height 31
drag, startPoint x: 568, startPoint y: 482, endPoint x: 235, endPoint y: 475, distance: 333.6
click at [235, 475] on div "Busque pelo nome, CNS ou CPF cadastrado para criar uma nova marcação. Você deve…" at bounding box center [691, 556] width 1331 height 312
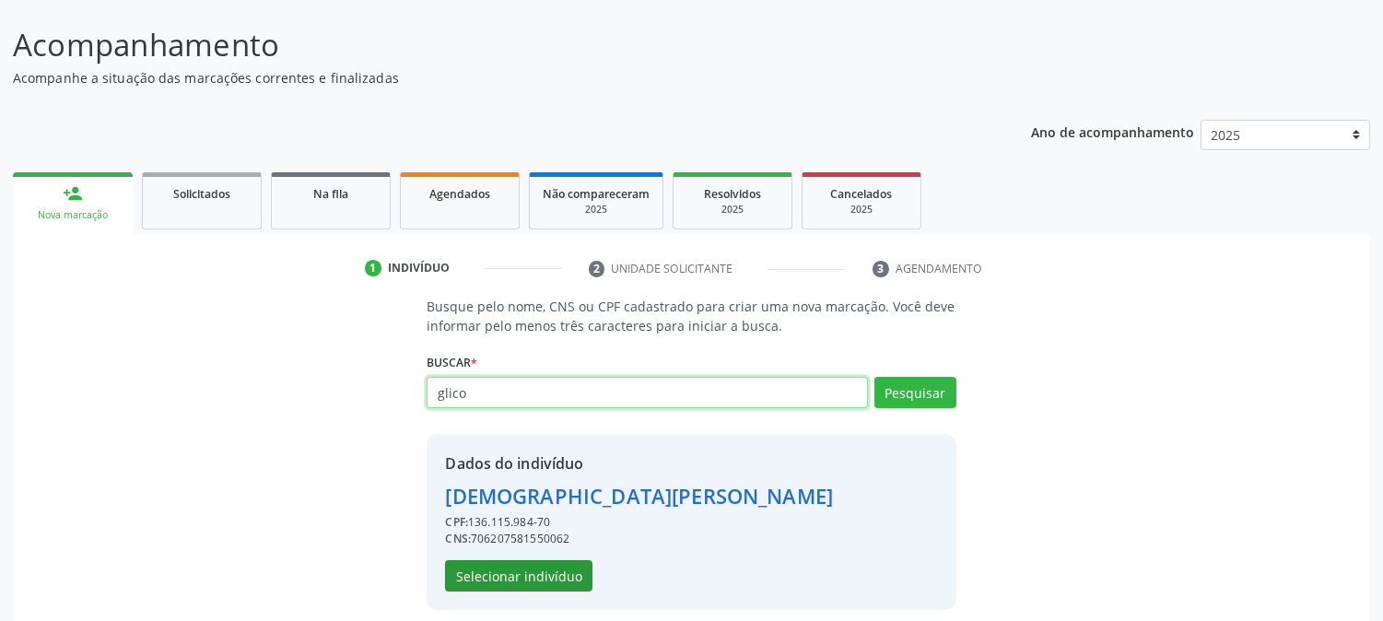
scroll to position [116, 0]
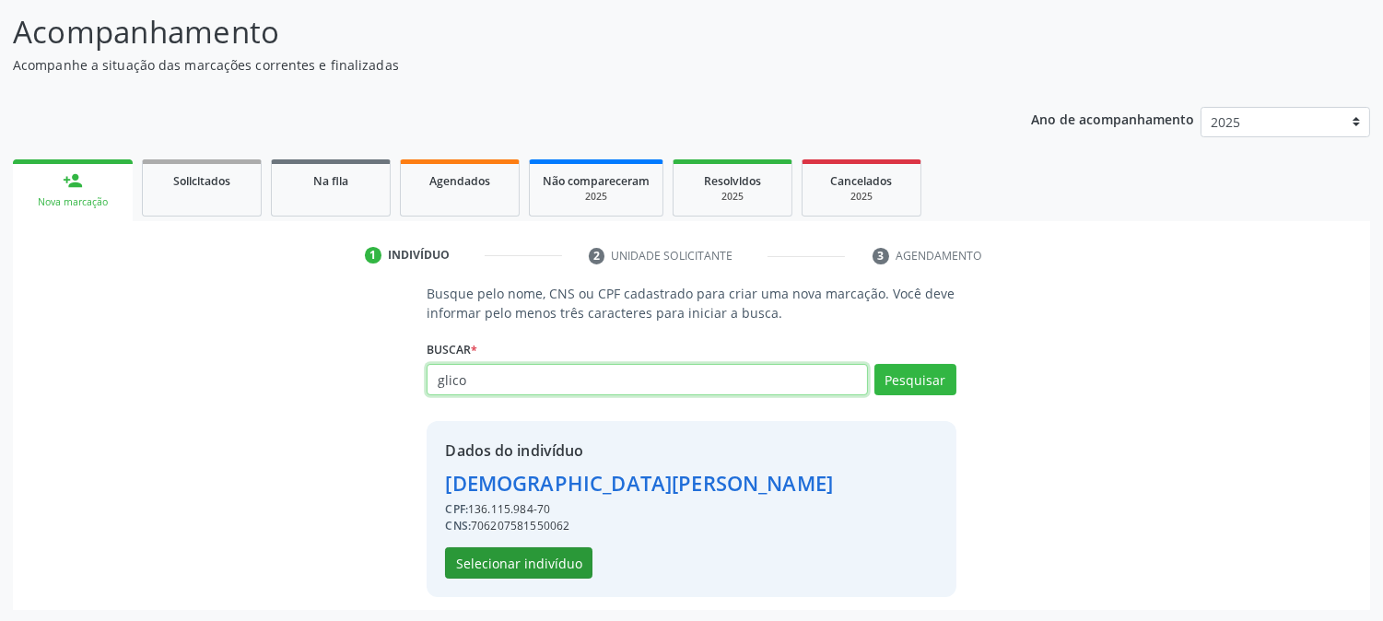
type input "glico"
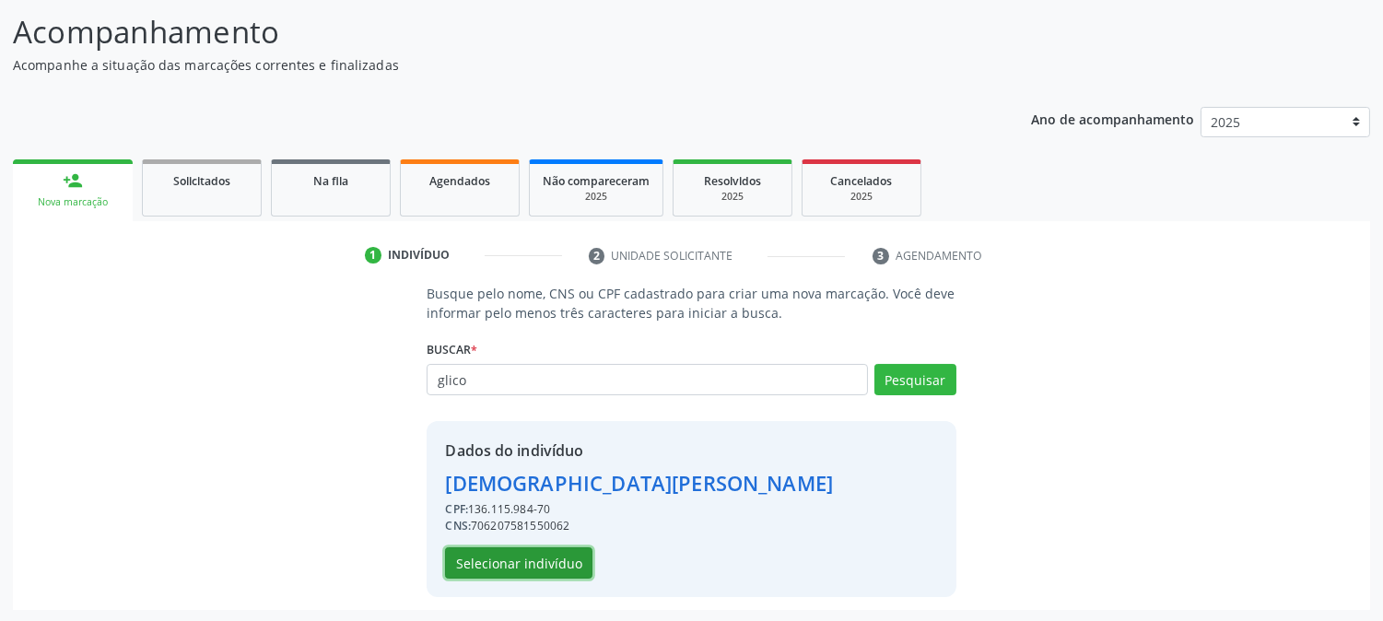
click at [531, 564] on button "Selecionar indivíduo" at bounding box center [518, 562] width 147 height 31
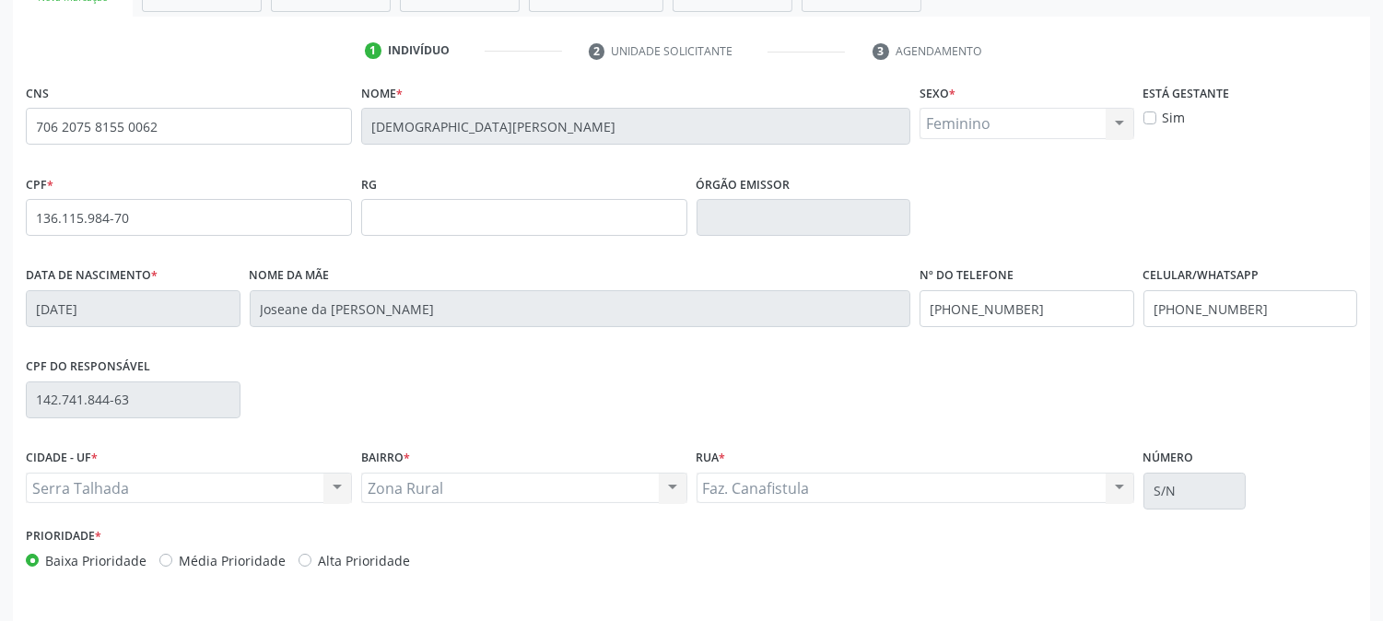
scroll to position [376, 0]
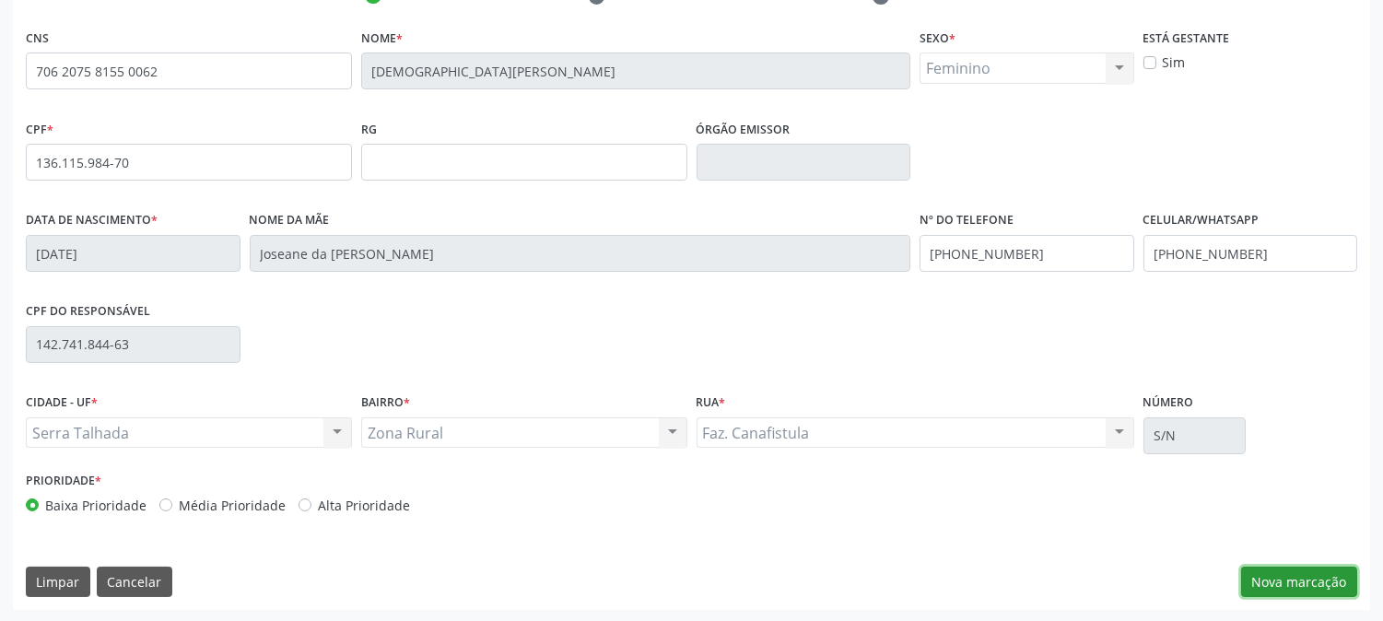
click at [1331, 586] on button "Nova marcação" at bounding box center [1299, 582] width 116 height 31
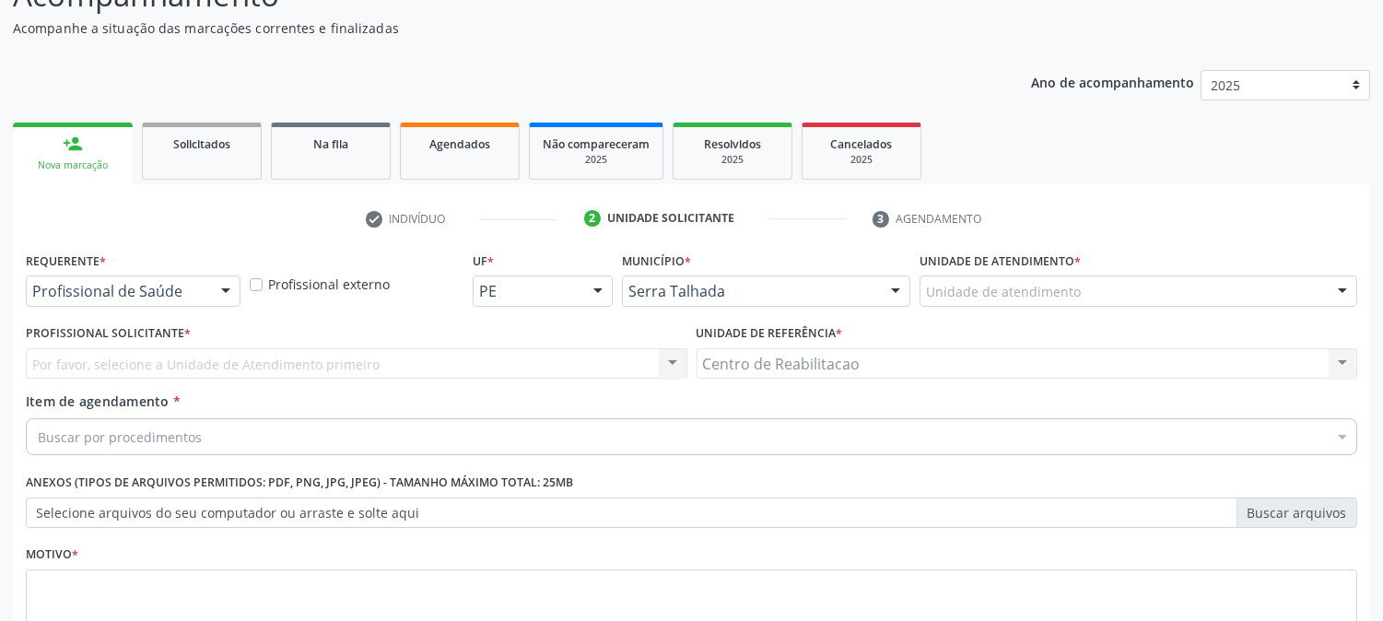
scroll to position [189, 0]
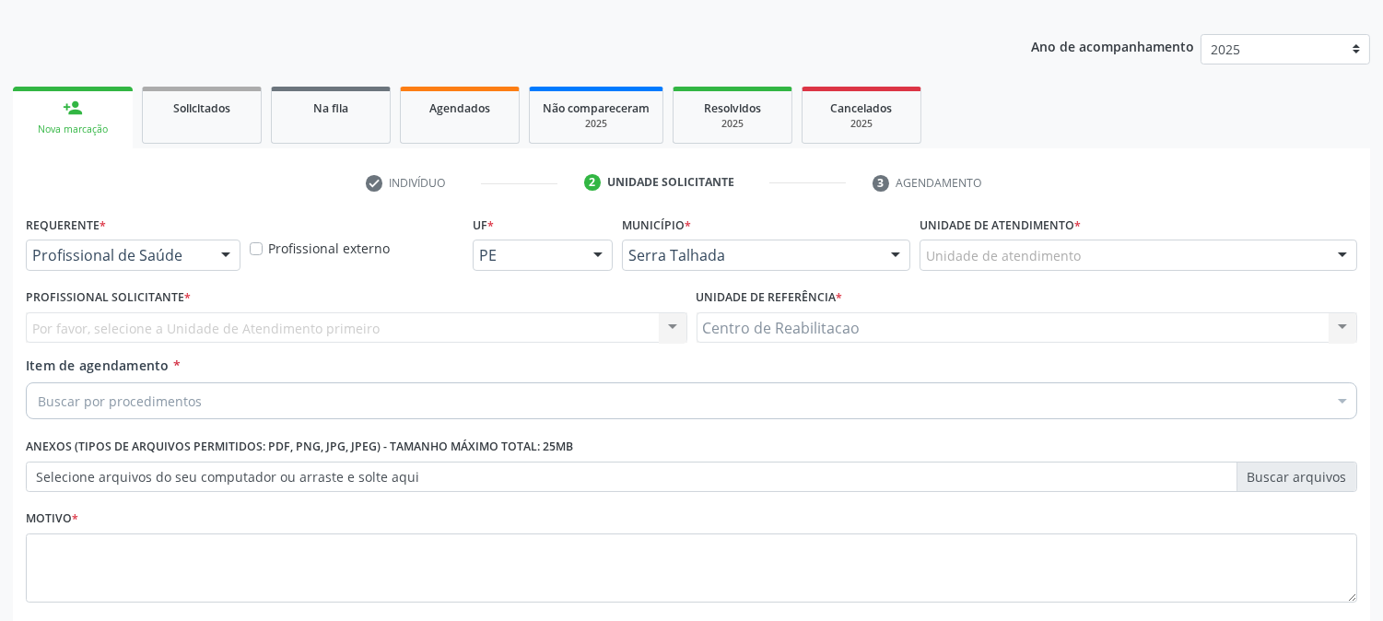
click at [70, 334] on div "Por favor, selecione a Unidade de Atendimento primeiro Nenhum resultado encontr…" at bounding box center [357, 327] width 662 height 31
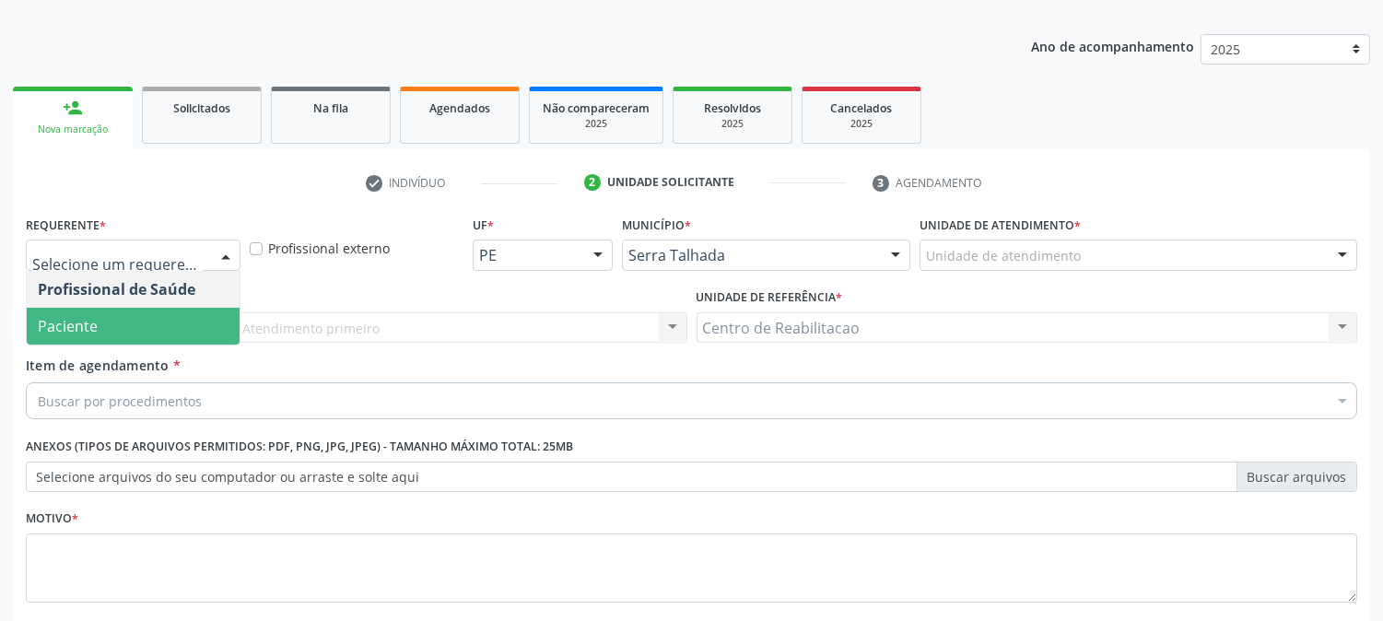
click at [93, 325] on span "Paciente" at bounding box center [68, 326] width 60 height 20
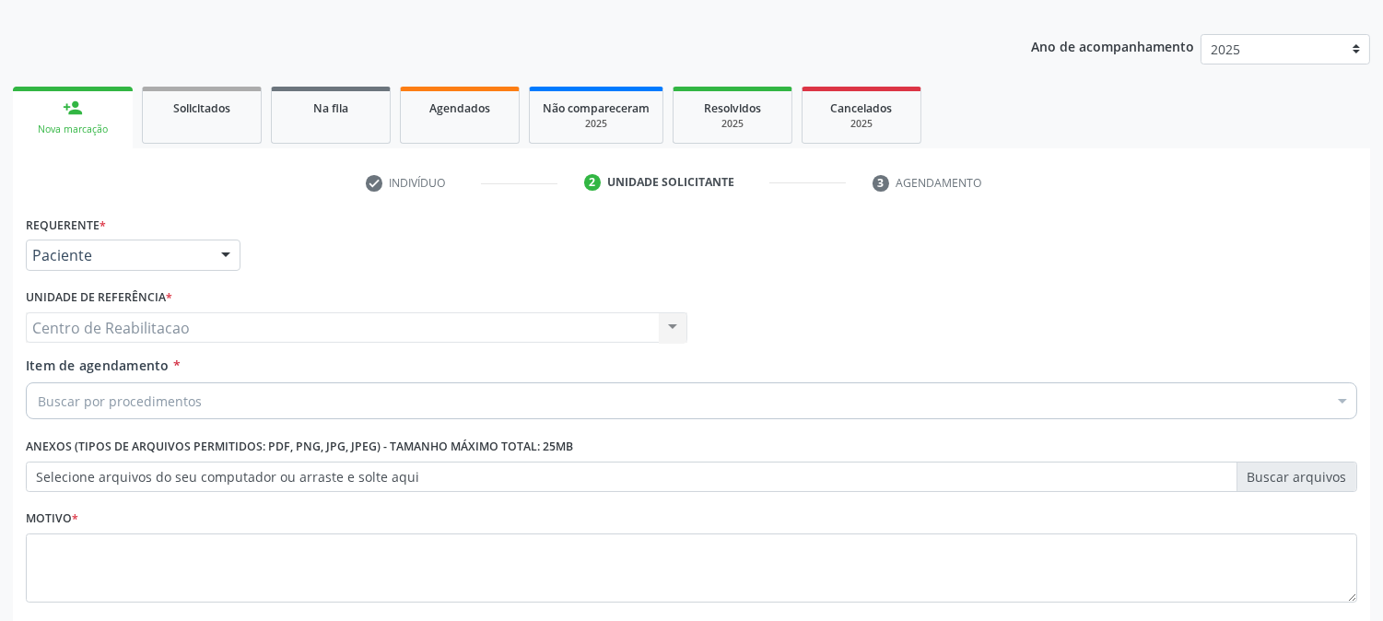
click at [104, 388] on div "Buscar por procedimentos" at bounding box center [691, 400] width 1331 height 37
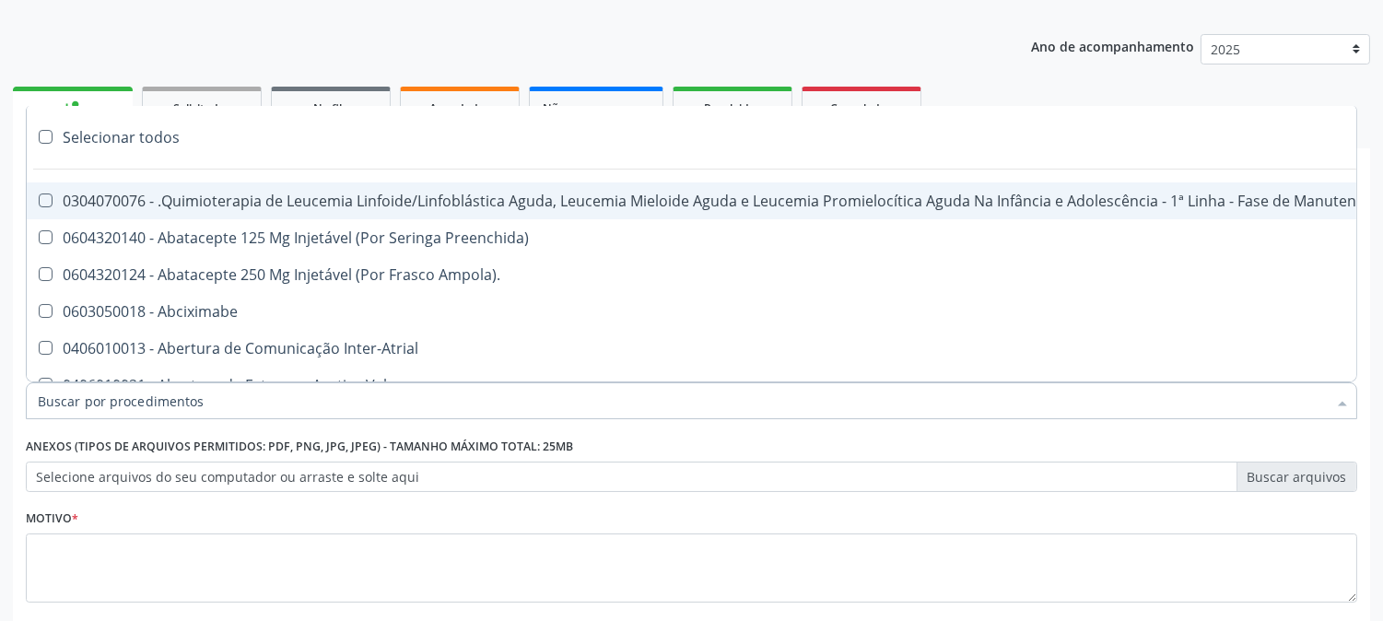
click at [104, 401] on input "Item de agendamento *" at bounding box center [682, 400] width 1289 height 37
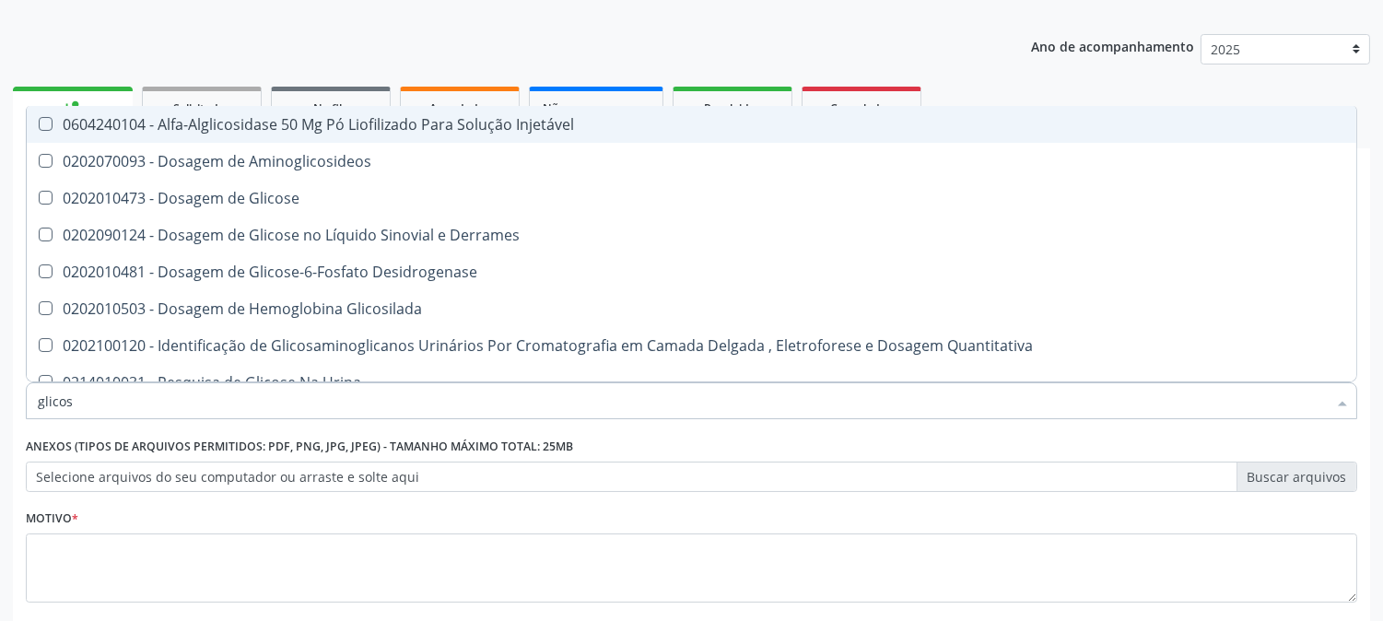
type input "glicose"
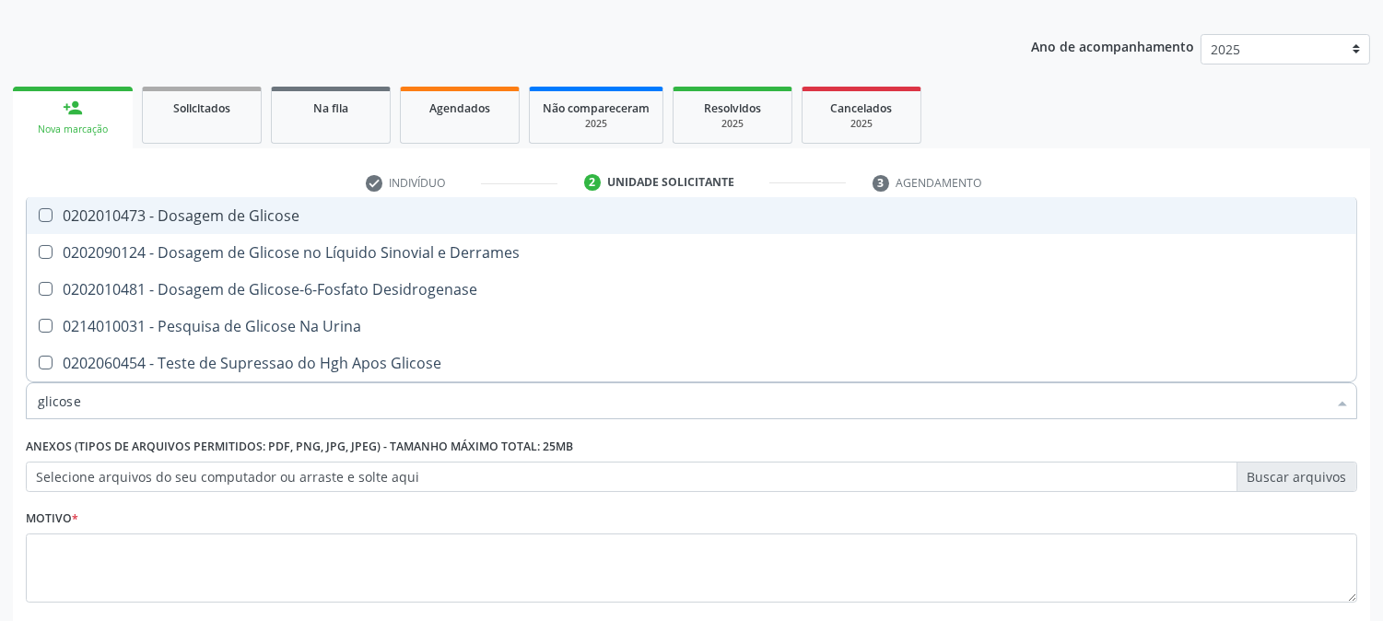
click at [44, 210] on Glicose at bounding box center [46, 215] width 14 height 14
click at [39, 210] on Glicose "checkbox" at bounding box center [33, 215] width 12 height 12
checkbox Glicose "true"
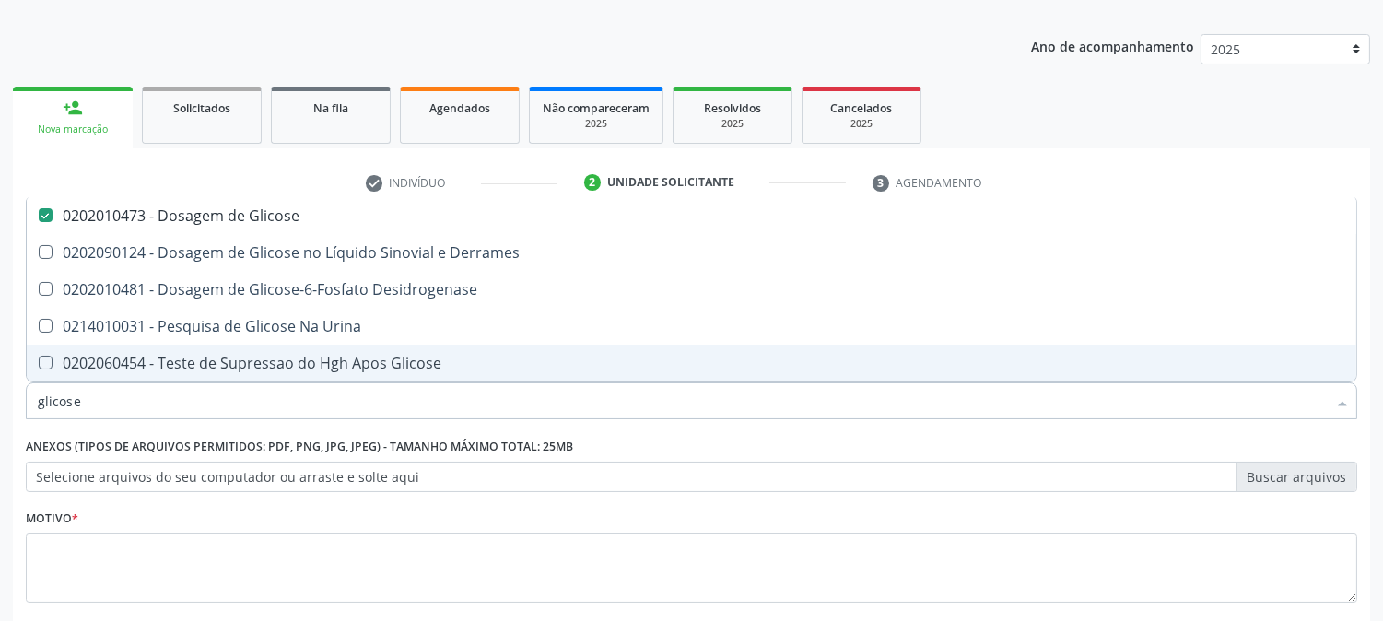
drag, startPoint x: 12, startPoint y: 398, endPoint x: 0, endPoint y: 390, distance: 14.6
click at [0, 390] on div "Acompanhamento Acompanhe a situação das marcações correntes e finalizadas Relat…" at bounding box center [691, 318] width 1383 height 812
type input "com"
checkbox Glicose "false"
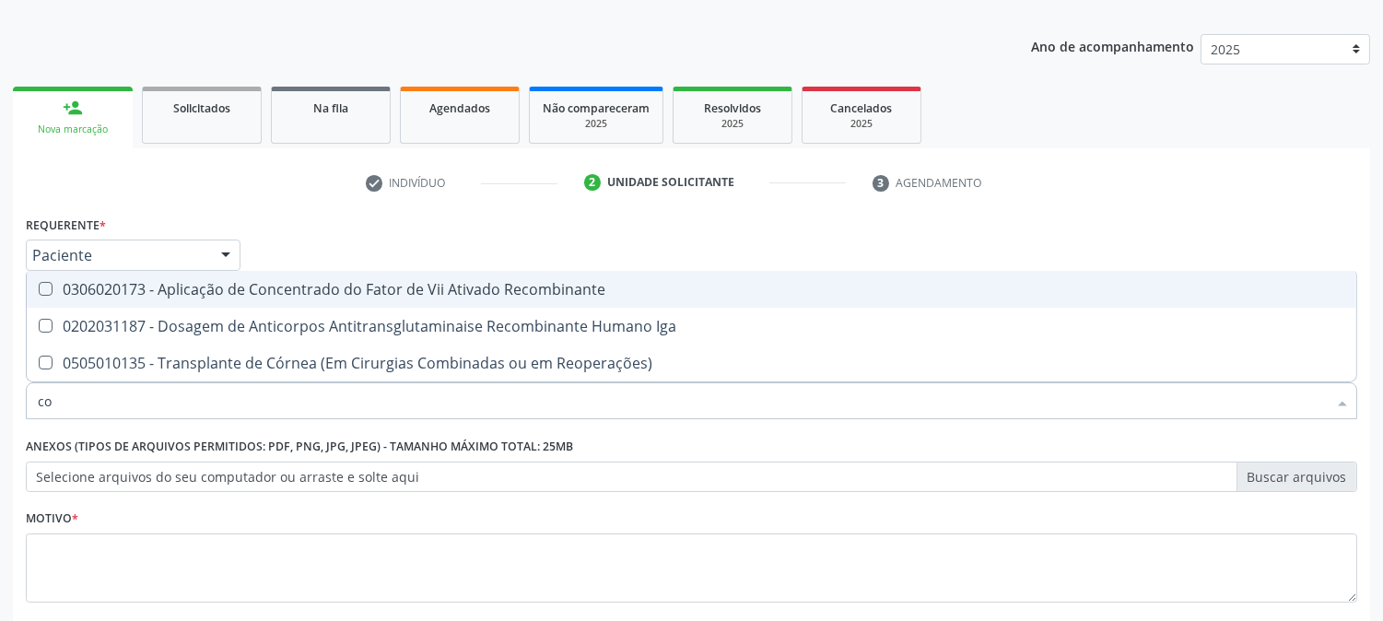
type input "c"
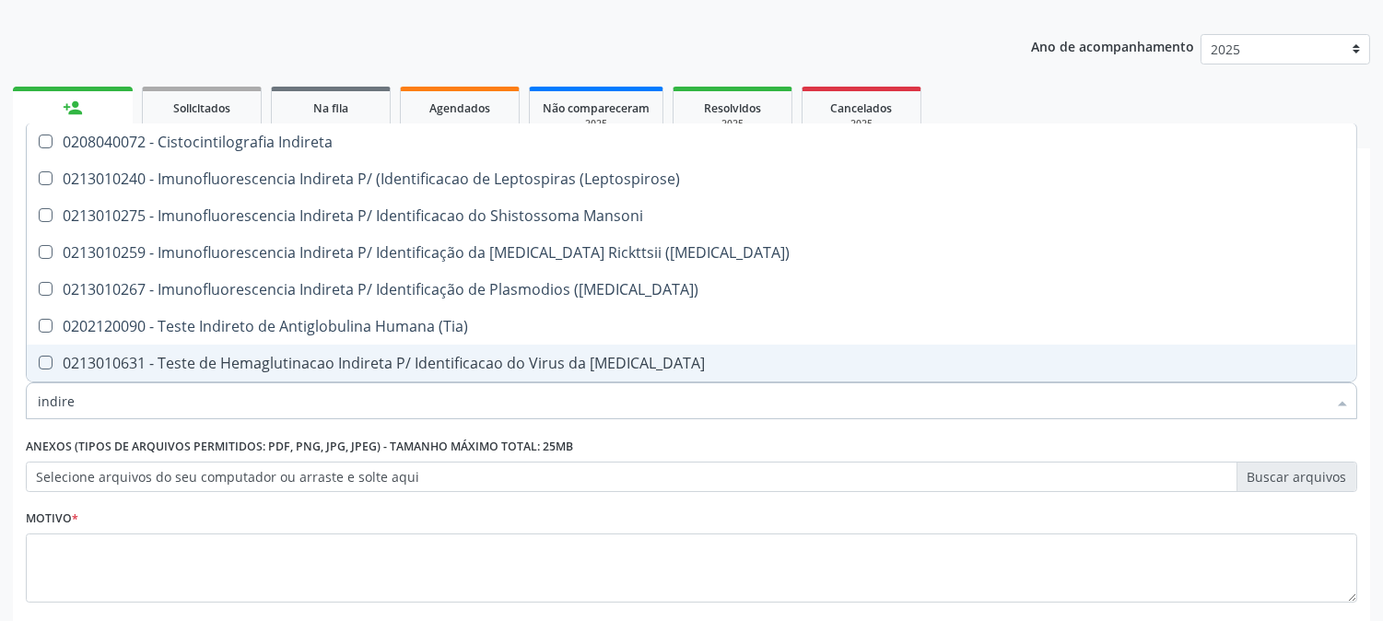
drag, startPoint x: 74, startPoint y: 400, endPoint x: 0, endPoint y: 434, distance: 81.2
click at [0, 435] on div "Acompanhamento Acompanhe a situação das marcações correntes e finalizadas Relat…" at bounding box center [691, 318] width 1383 height 812
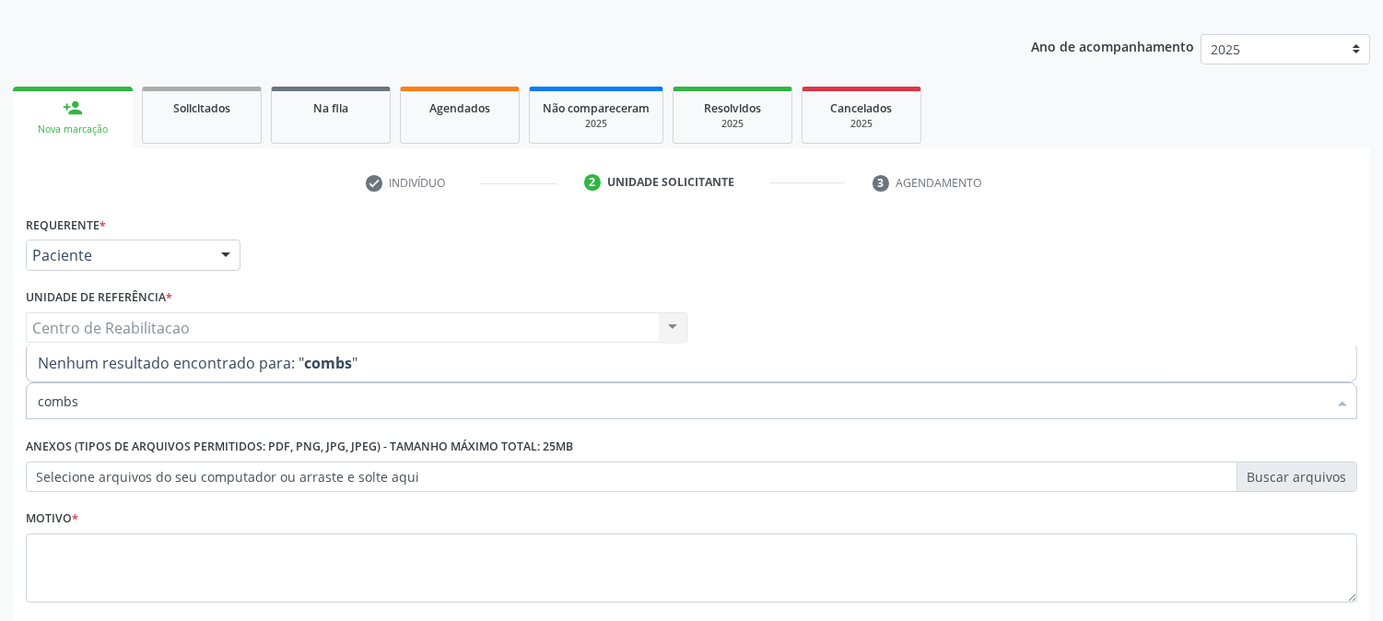
drag, startPoint x: 92, startPoint y: 394, endPoint x: 0, endPoint y: 427, distance: 97.6
click at [0, 427] on div "Acompanhamento Acompanhe a situação das marcações correntes e finalizadas Relat…" at bounding box center [691, 318] width 1383 height 812
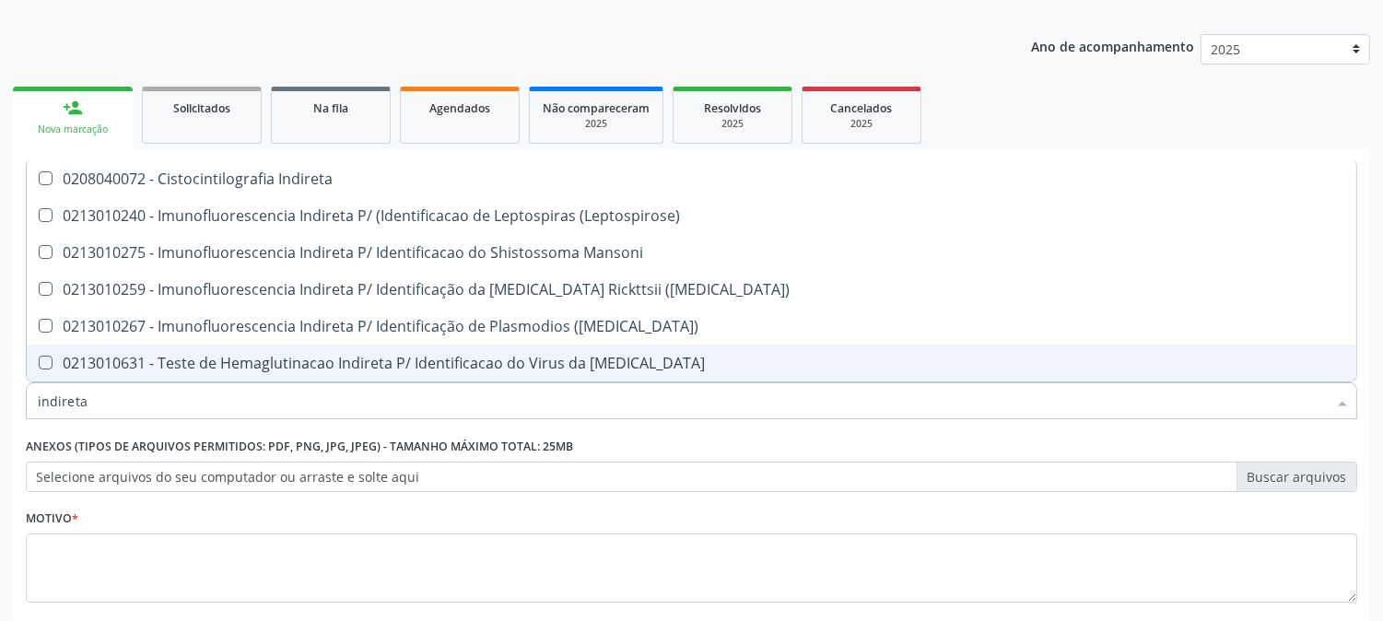
drag, startPoint x: 123, startPoint y: 401, endPoint x: 0, endPoint y: 392, distance: 123.8
click at [0, 405] on div "Acompanhamento Acompanhe a situação das marcações correntes e finalizadas Relat…" at bounding box center [691, 318] width 1383 height 812
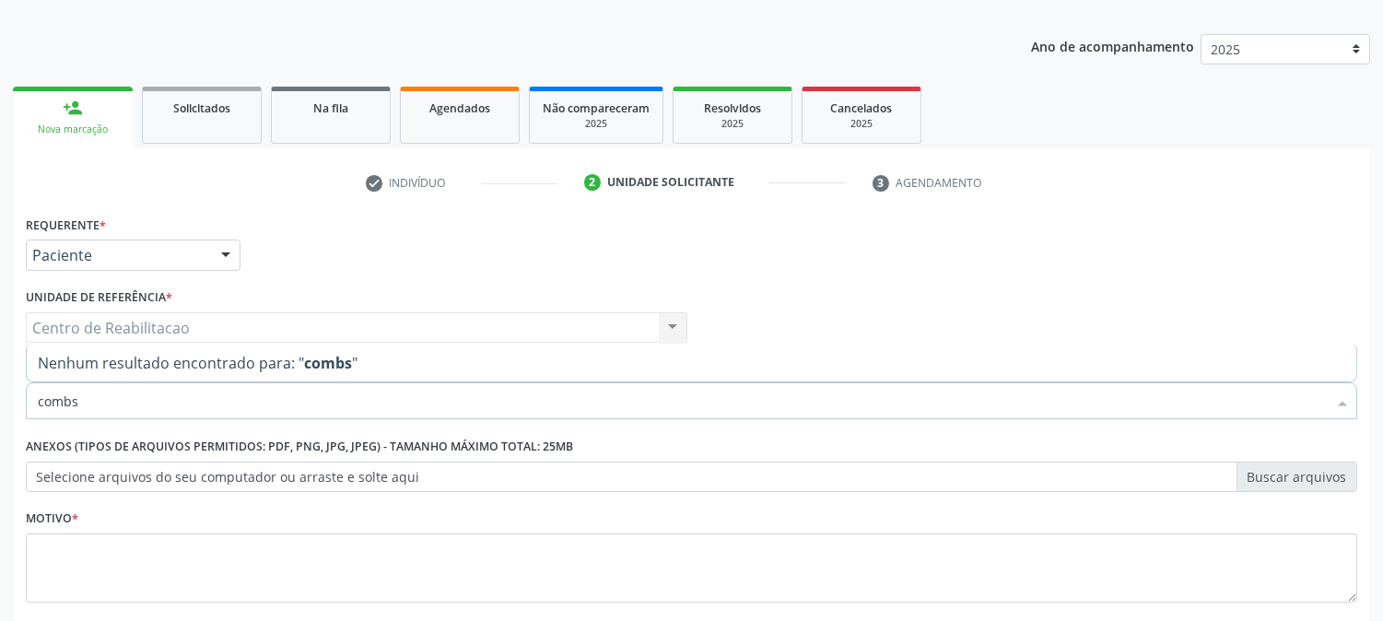
type input "comb"
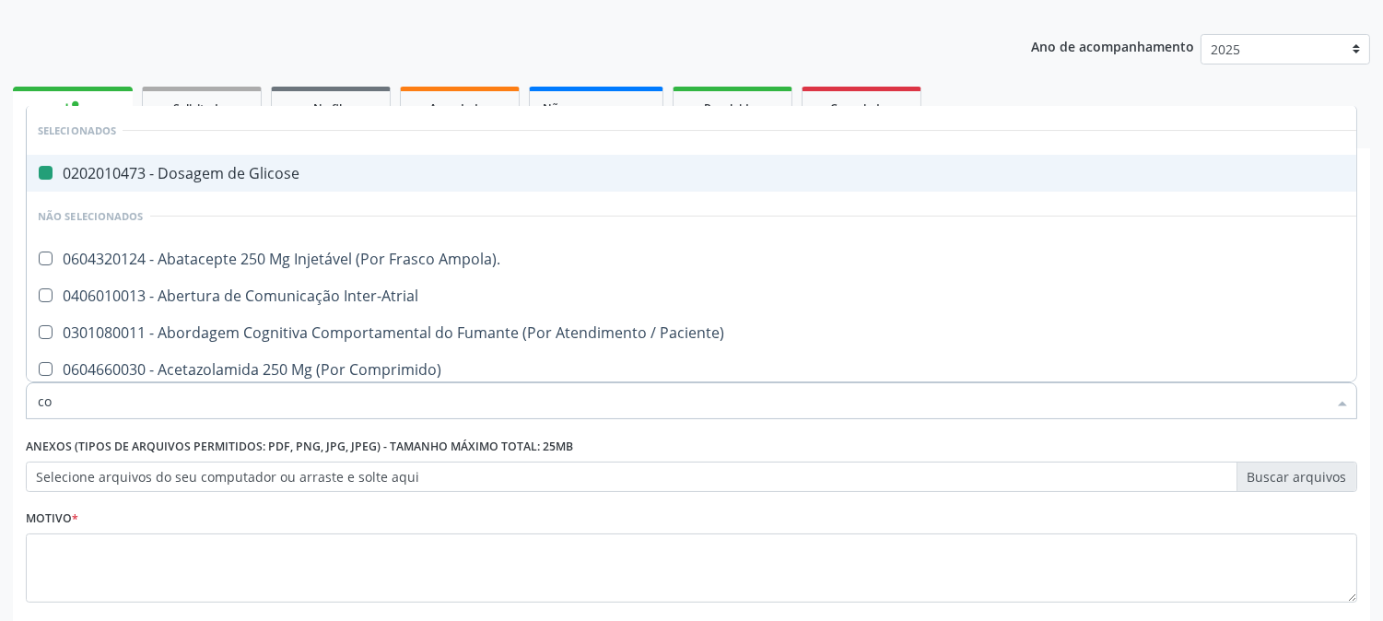
type input "com"
checkbox Glicose "false"
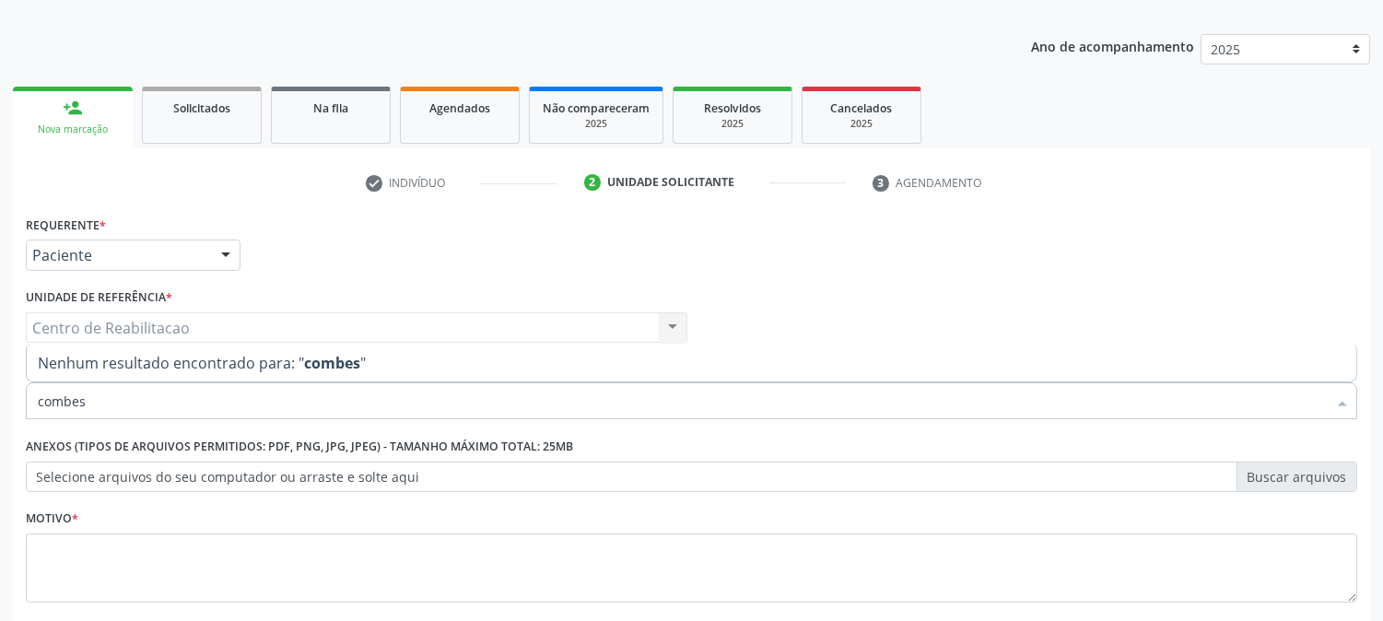
click at [307, 405] on input "combes" at bounding box center [682, 400] width 1289 height 37
drag, startPoint x: 127, startPoint y: 388, endPoint x: 0, endPoint y: 407, distance: 128.6
click at [0, 407] on div "Acompanhamento Acompanhe a situação das marcações correntes e finalizadas Relat…" at bounding box center [691, 318] width 1383 height 812
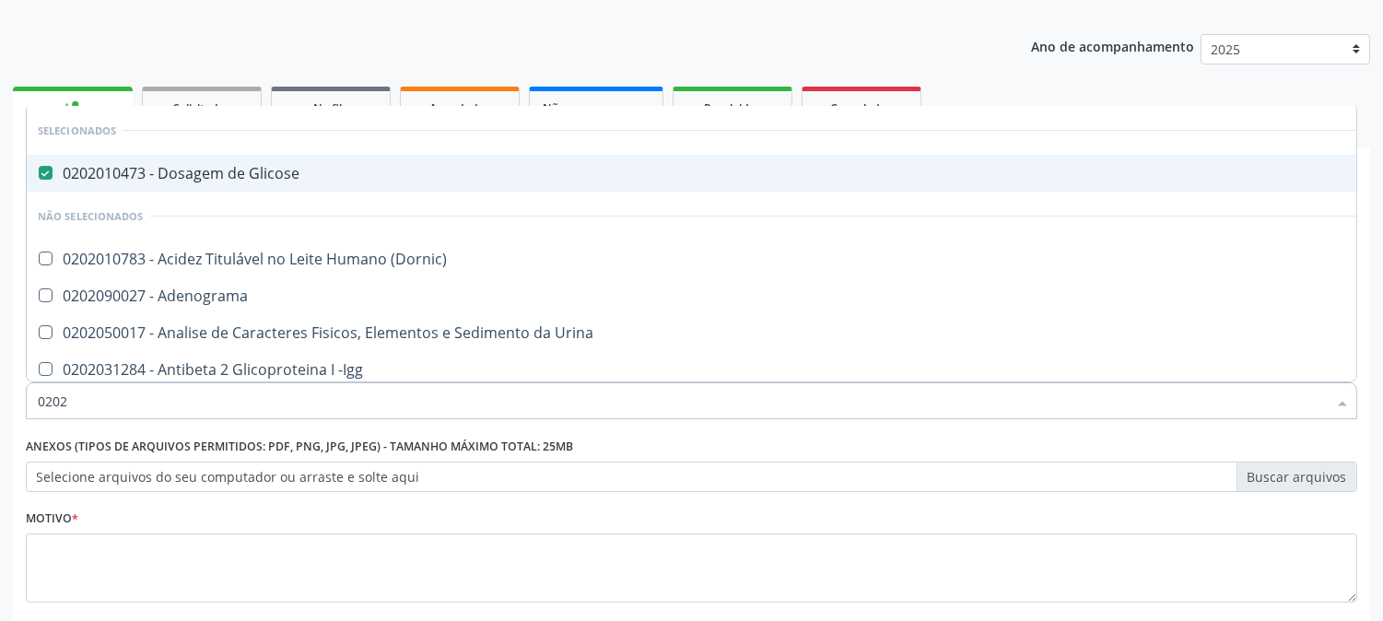
type input "02021"
checkbox Glicose "false"
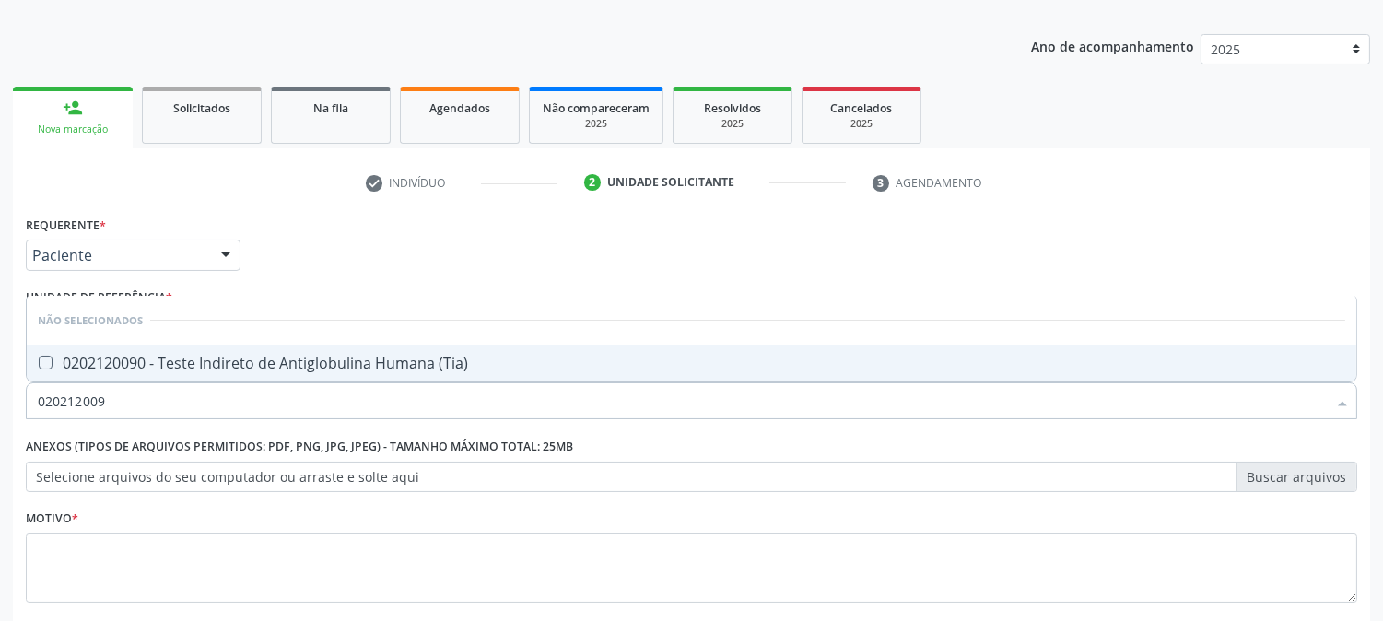
type input "0202120090"
click at [40, 357] on \(Tia\) at bounding box center [46, 363] width 14 height 14
click at [39, 357] on \(Tia\) "checkbox" at bounding box center [33, 363] width 12 height 12
checkbox \(Tia\) "true"
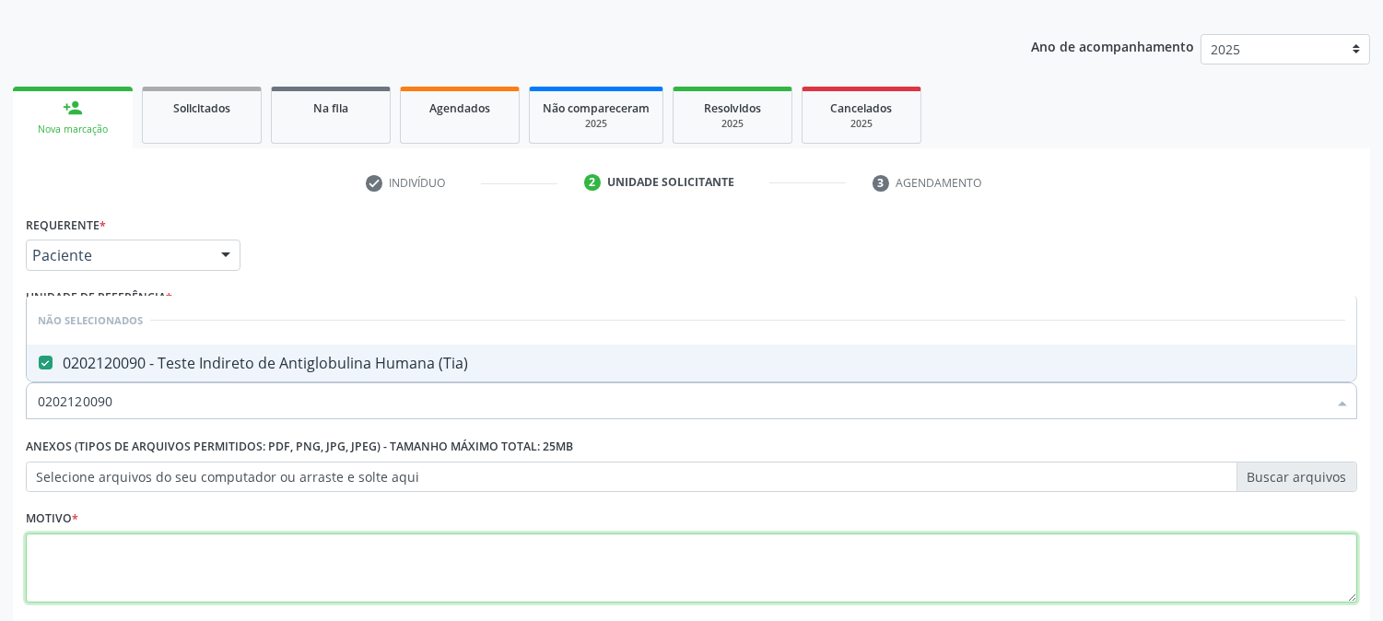
click at [222, 562] on textarea at bounding box center [691, 568] width 1331 height 70
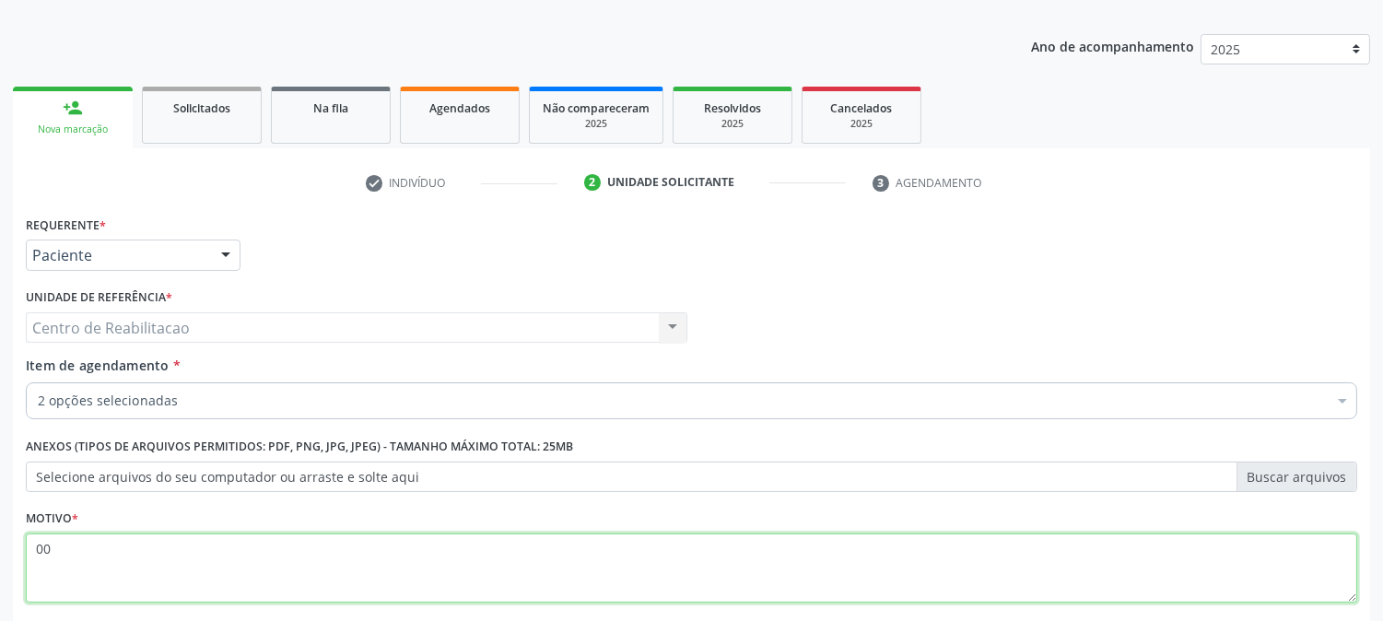
scroll to position [291, 0]
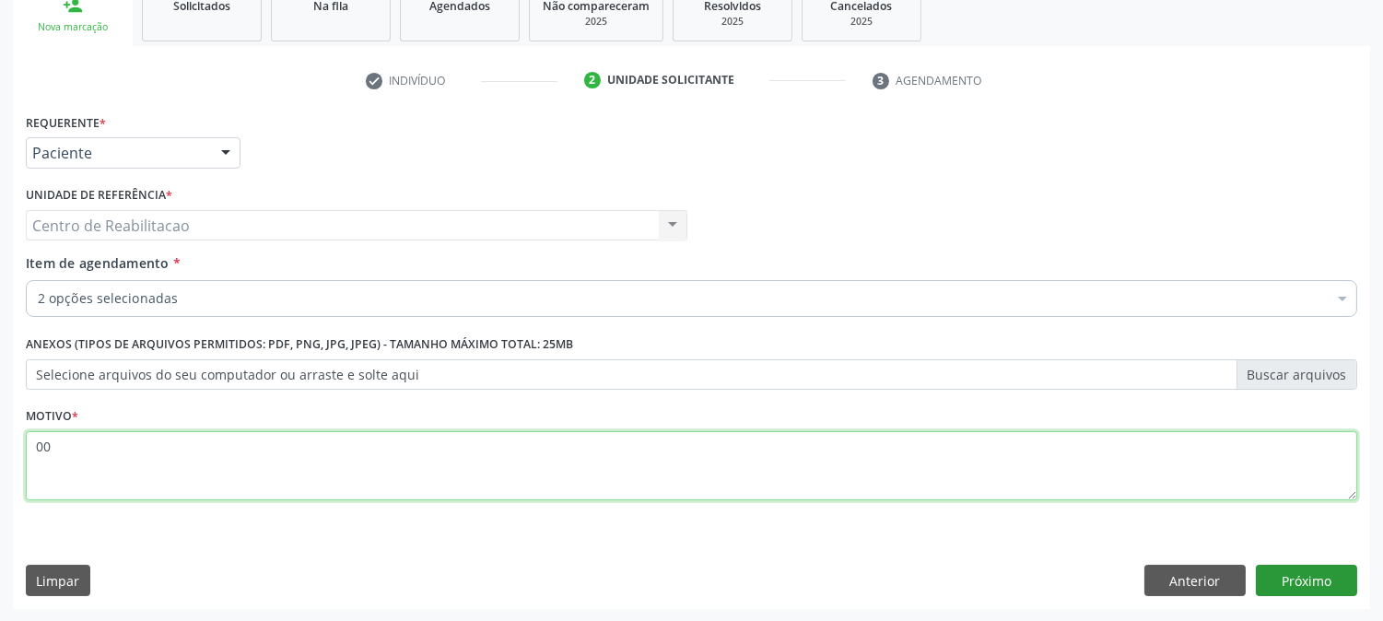
type textarea "00"
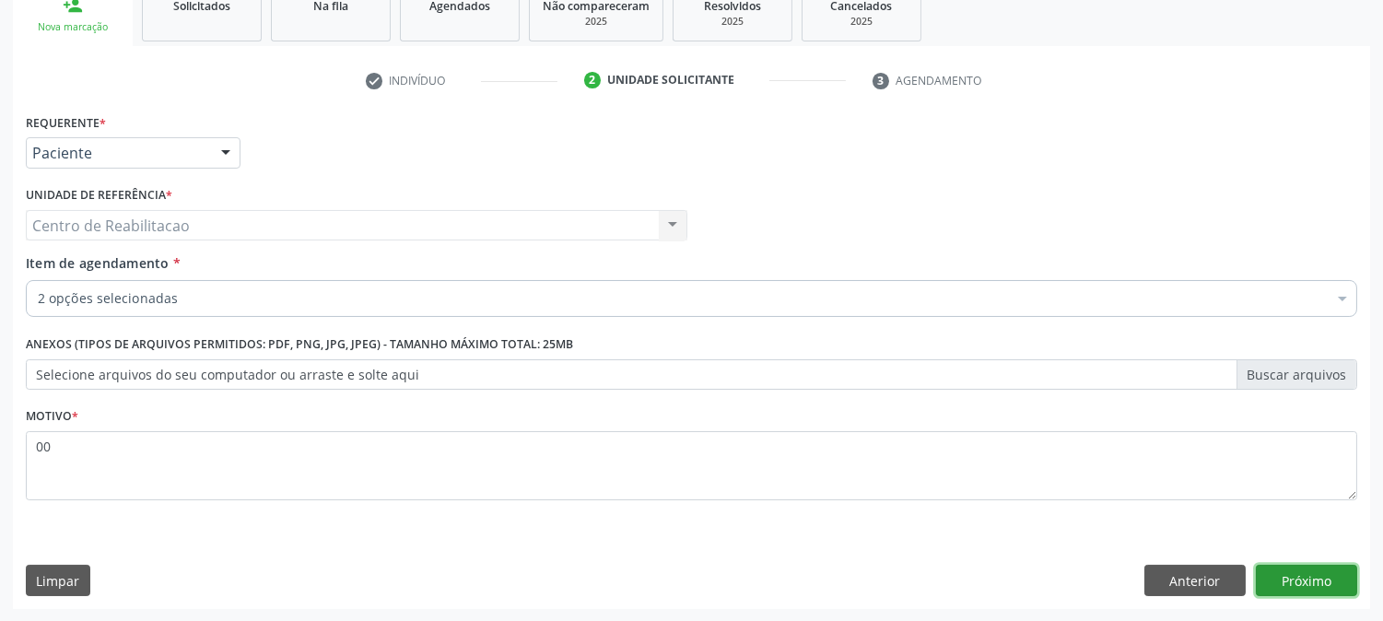
click at [1314, 587] on button "Próximo" at bounding box center [1306, 580] width 101 height 31
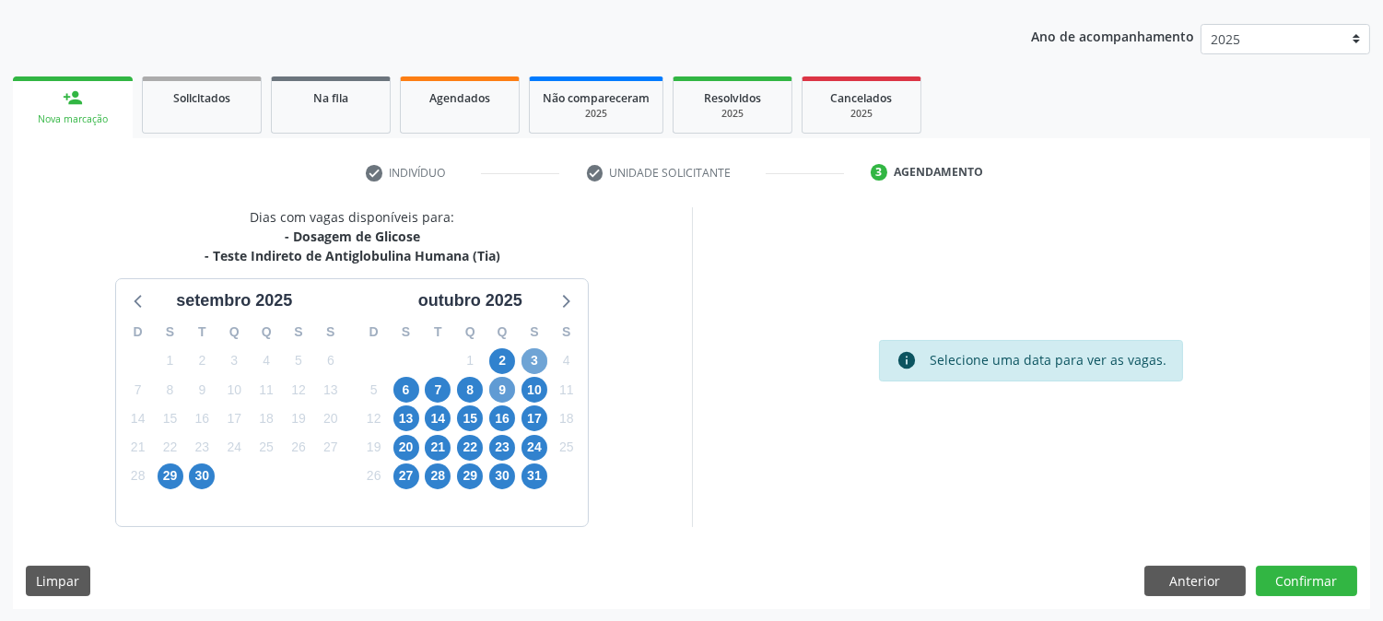
drag, startPoint x: 527, startPoint y: 357, endPoint x: 504, endPoint y: 379, distance: 31.3
click at [528, 357] on span "3" at bounding box center [534, 361] width 26 height 26
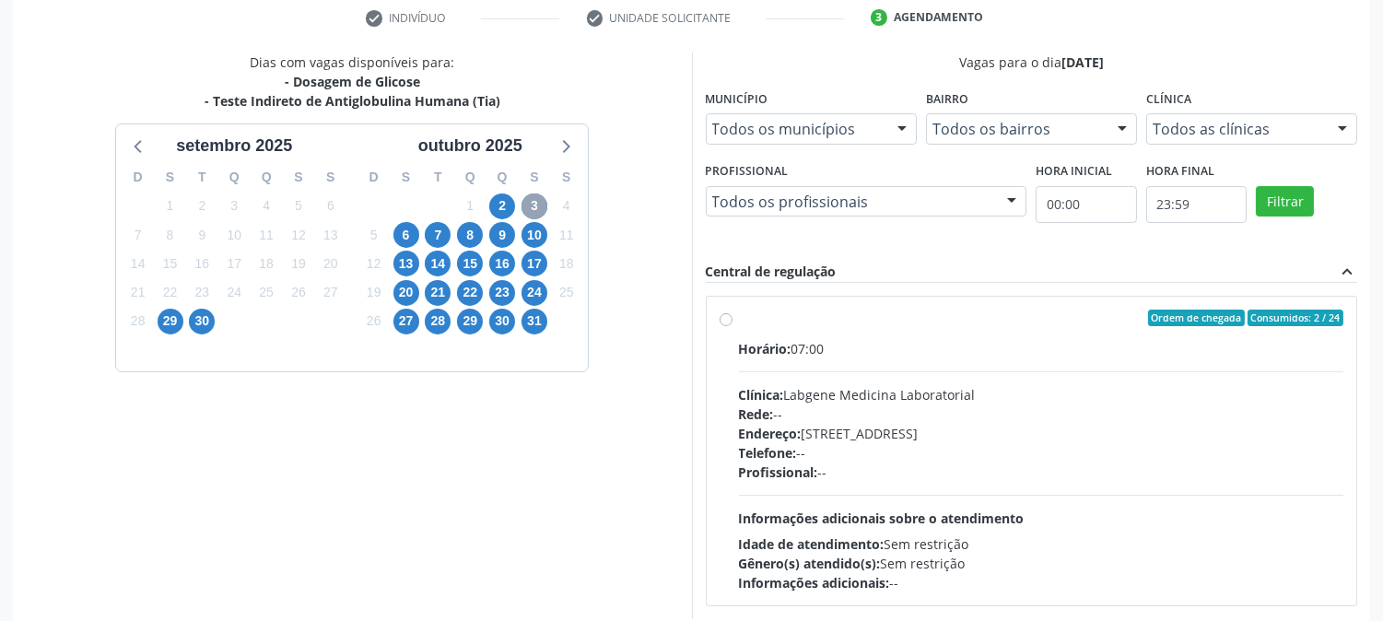
scroll to position [404, 0]
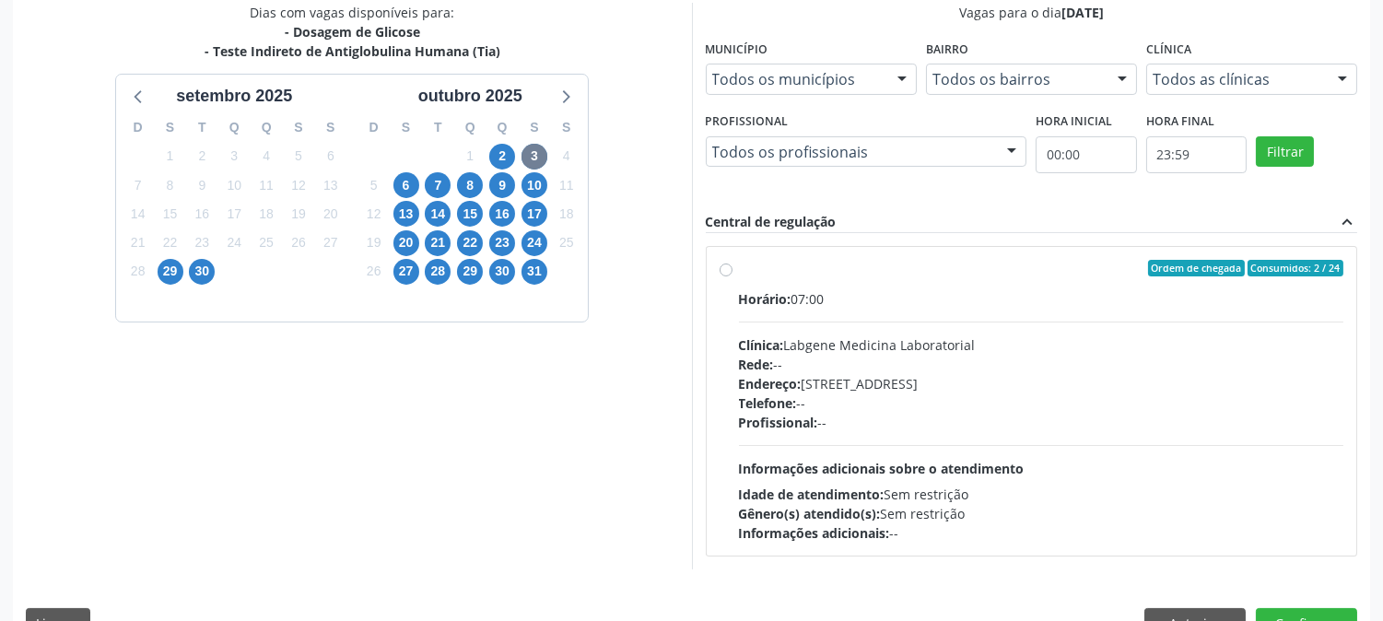
click at [731, 275] on div "Ordem de chegada Consumidos: 2 / 24 Horário: 07:00 Clínica: Labgene Medicina La…" at bounding box center [1032, 401] width 625 height 283
radio input "true"
click at [408, 181] on span "6" at bounding box center [406, 185] width 26 height 26
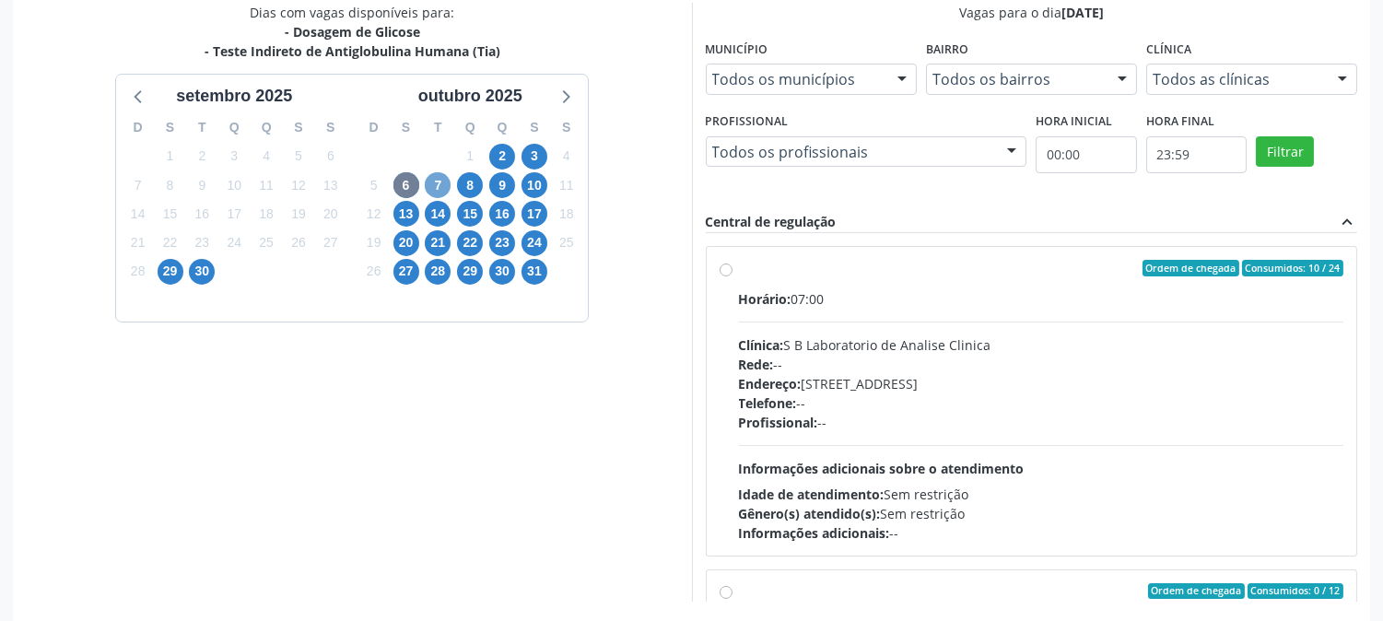
click at [434, 176] on span "7" at bounding box center [438, 185] width 26 height 26
click at [717, 270] on div "Ordem de chegada Consumidos: 0 / 12 Horário: 07:00 Clínica: S B Laboratorio de …" at bounding box center [1032, 401] width 650 height 309
radio input "true"
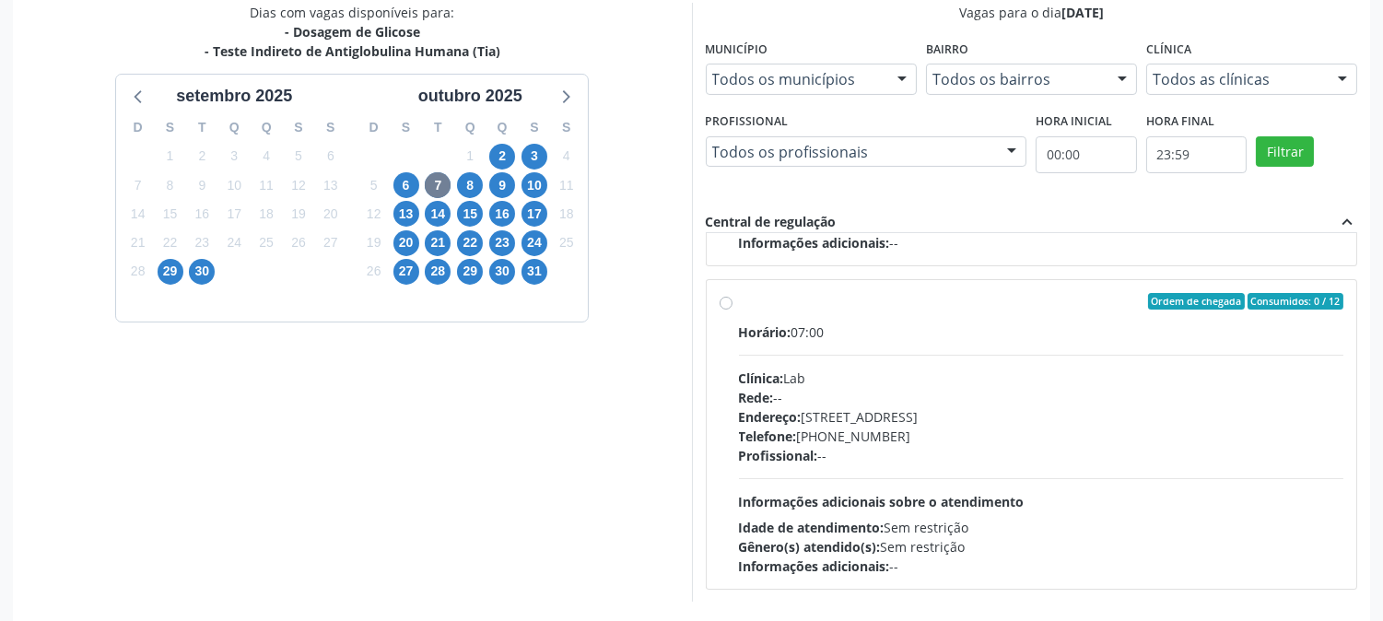
scroll to position [479, 0]
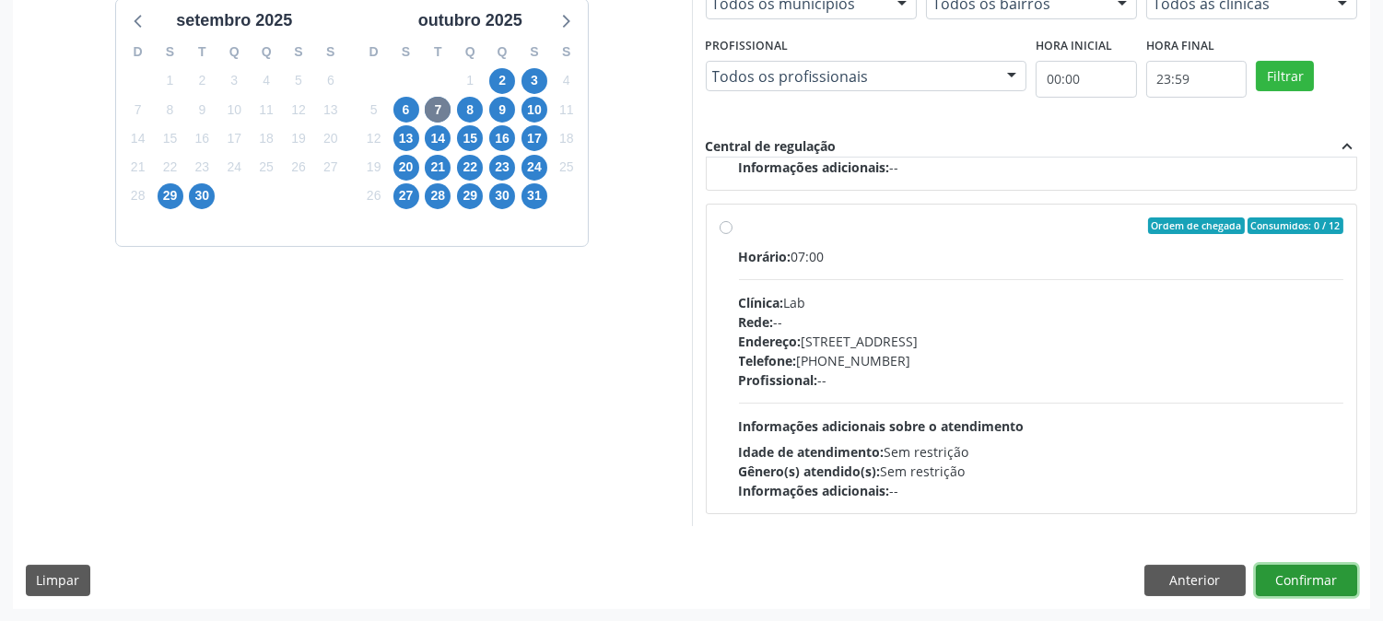
click at [1308, 578] on button "Confirmar" at bounding box center [1306, 580] width 101 height 31
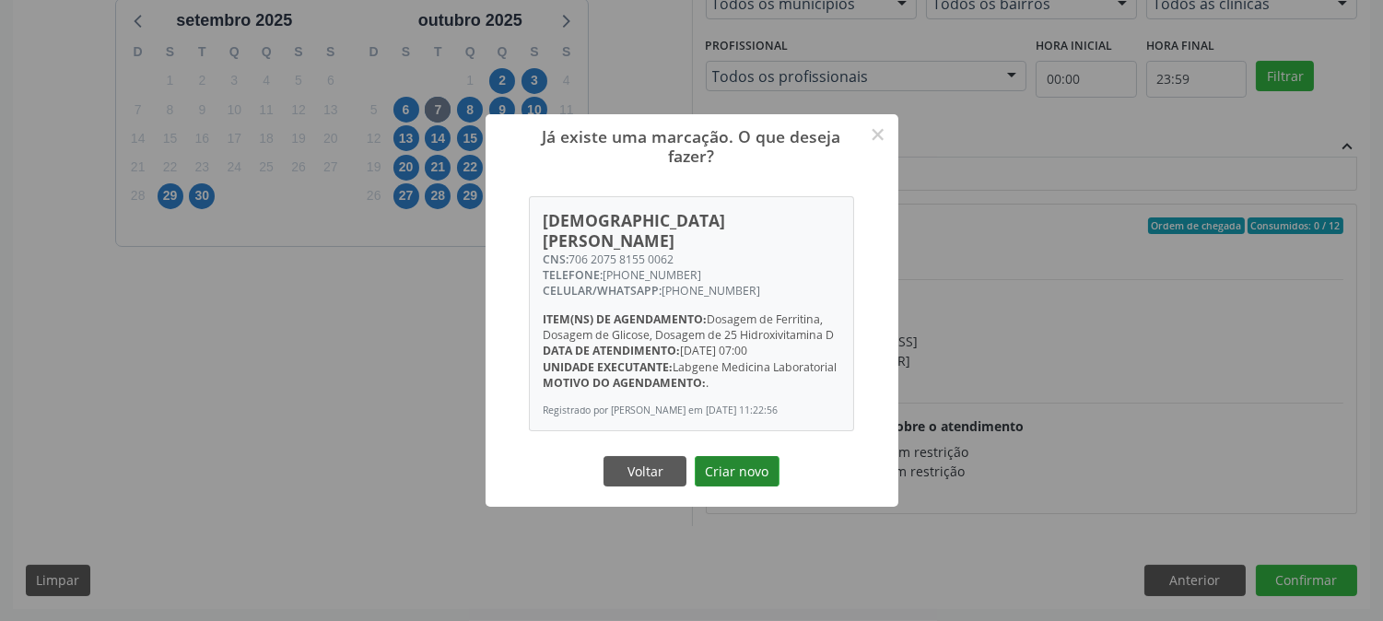
click at [729, 456] on button "Criar novo" at bounding box center [737, 471] width 85 height 31
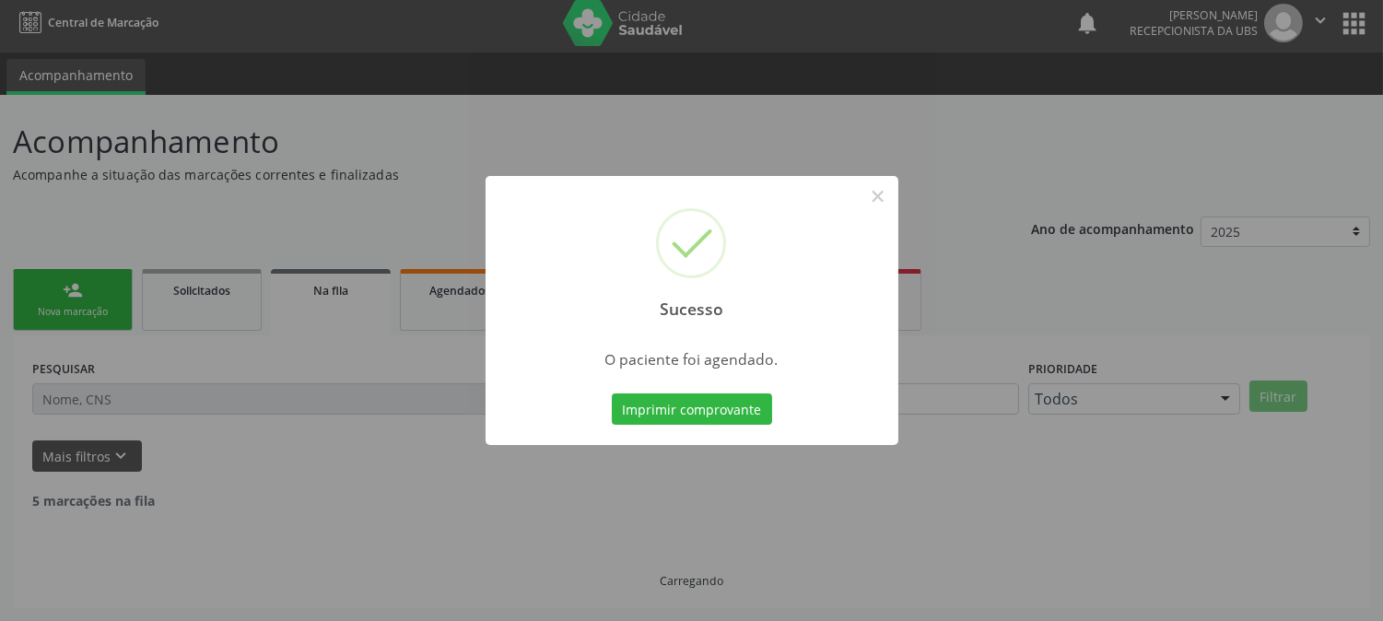
scroll to position [0, 0]
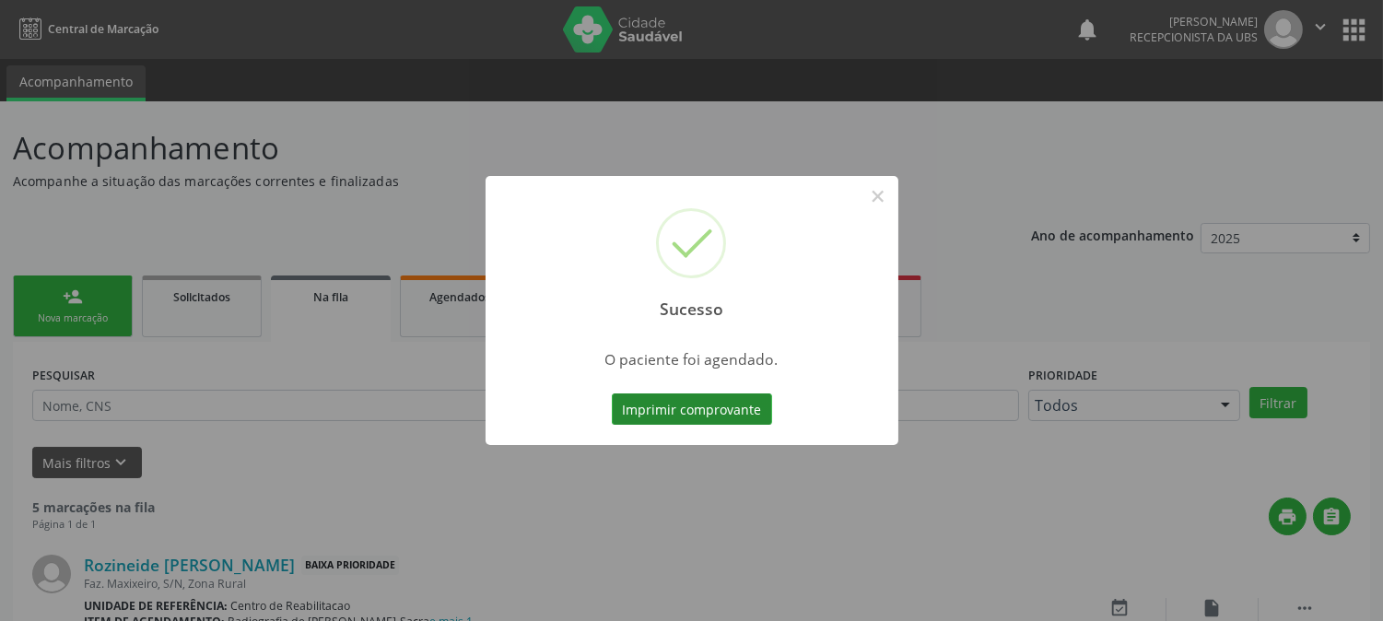
click at [667, 415] on button "Imprimir comprovante" at bounding box center [692, 408] width 160 height 31
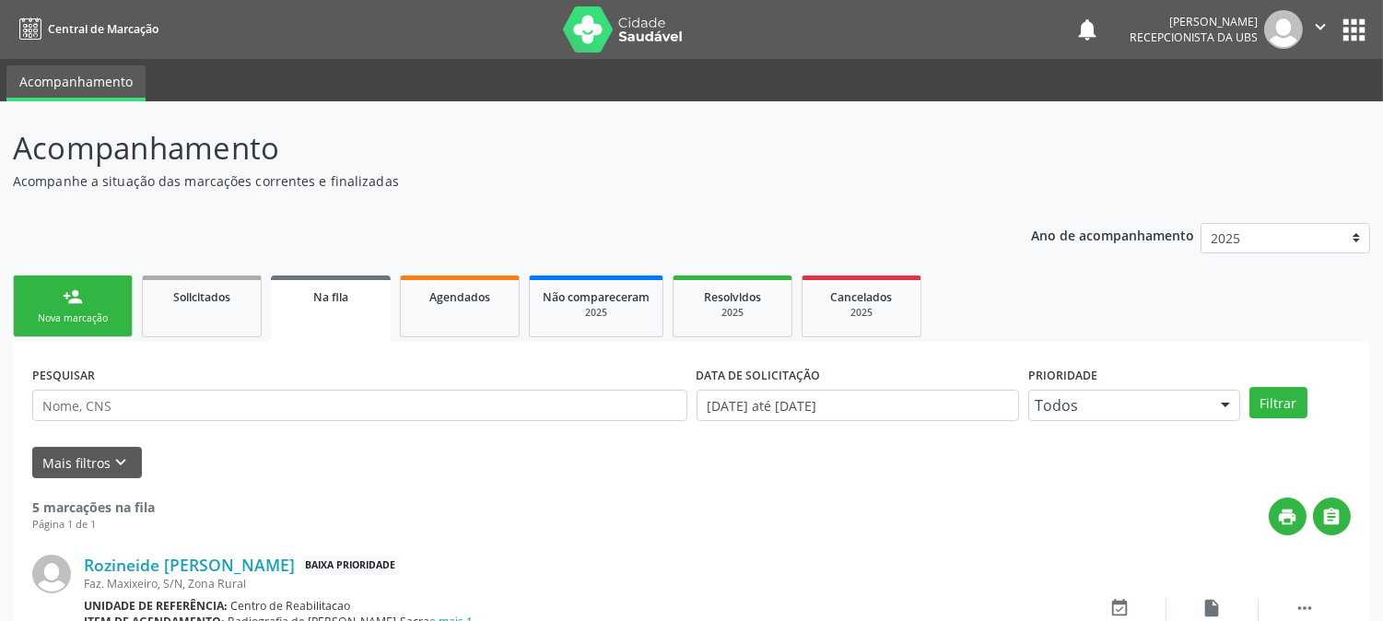
click at [70, 309] on link "person_add Nova marcação" at bounding box center [73, 306] width 120 height 62
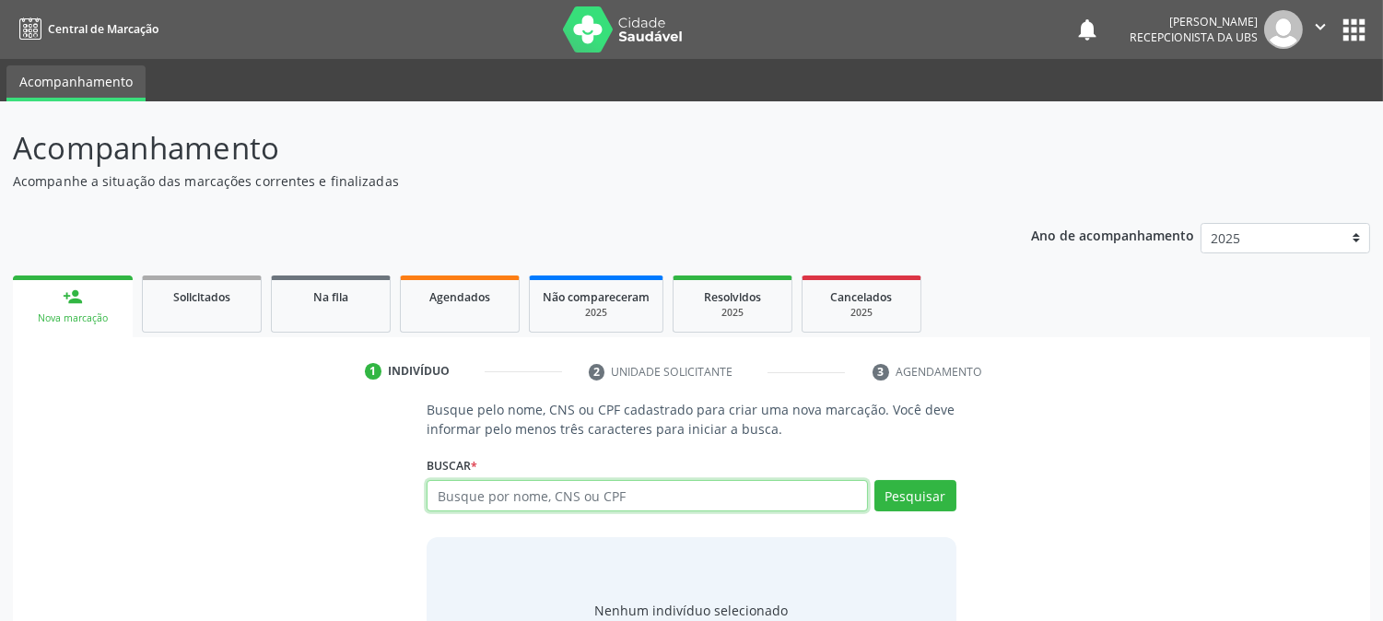
click at [563, 501] on input "text" at bounding box center [647, 495] width 440 height 31
type input "700007846015707"
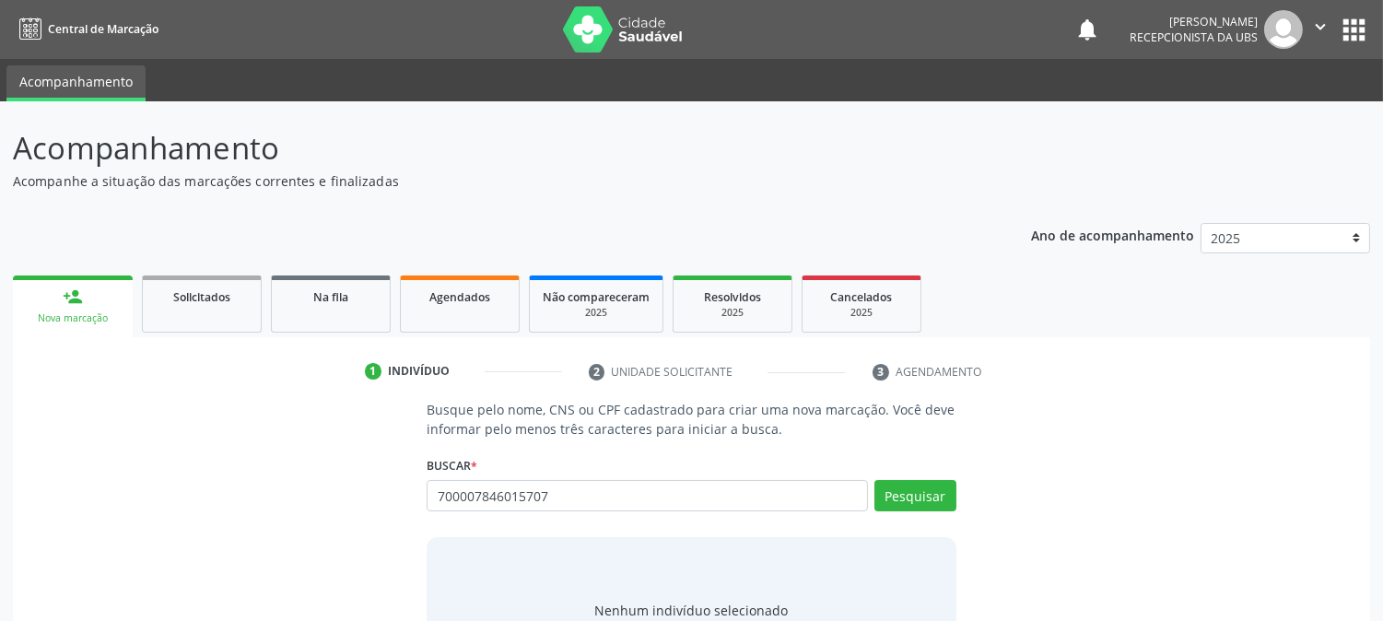
click at [879, 520] on div "Pesquisar" at bounding box center [912, 502] width 88 height 44
click at [895, 503] on button "Pesquisar" at bounding box center [915, 495] width 82 height 31
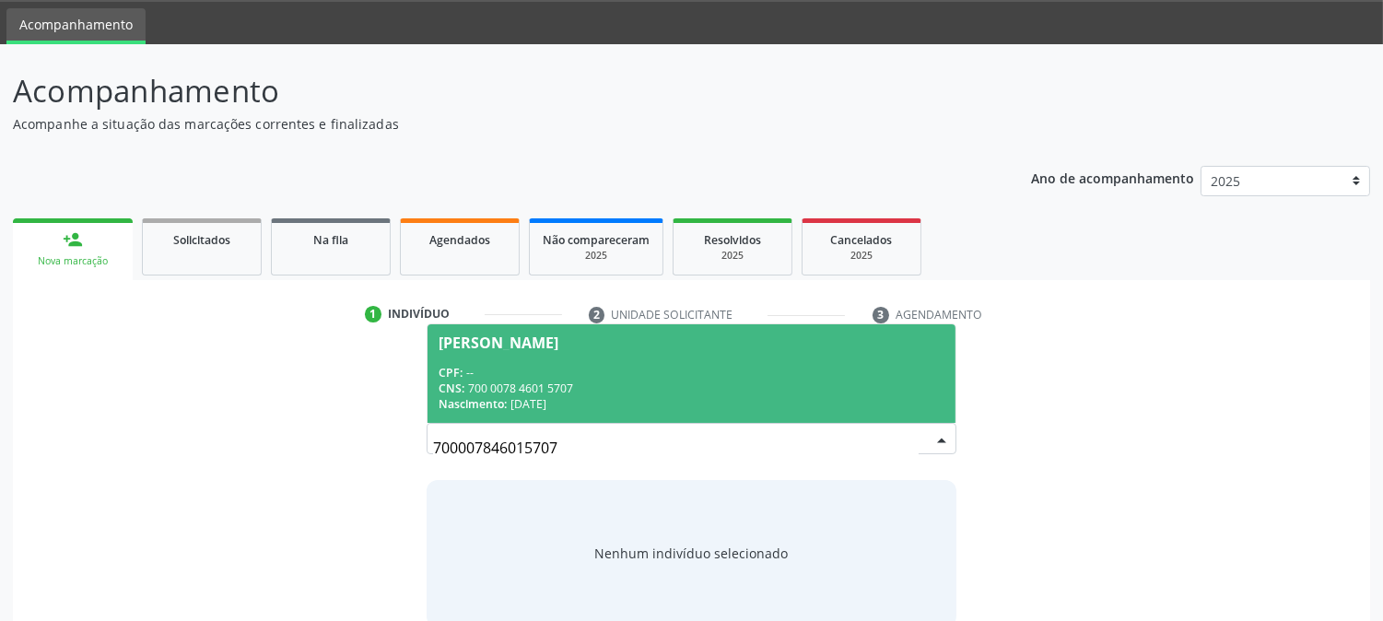
scroll to position [88, 0]
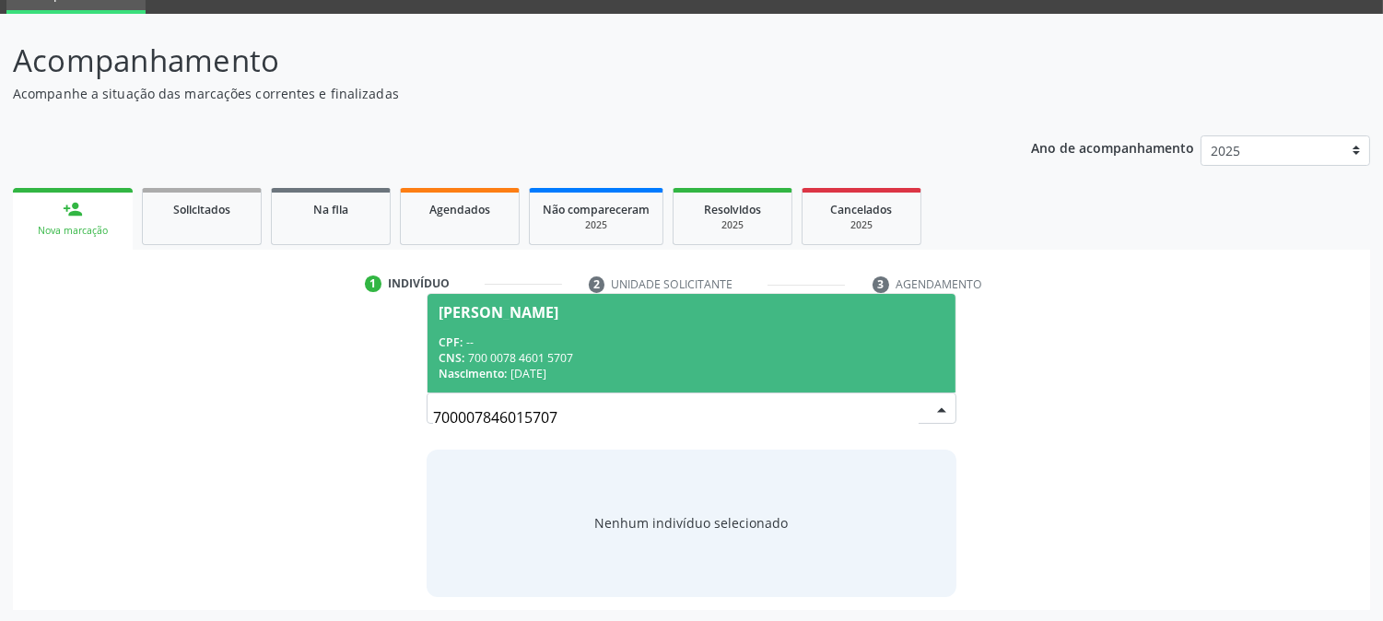
click at [539, 381] on span "Vanessa Geisiane de Souza Marques CPF: -- CNS: 700 0078 4601 5707 Nascimento: 0…" at bounding box center [691, 343] width 527 height 99
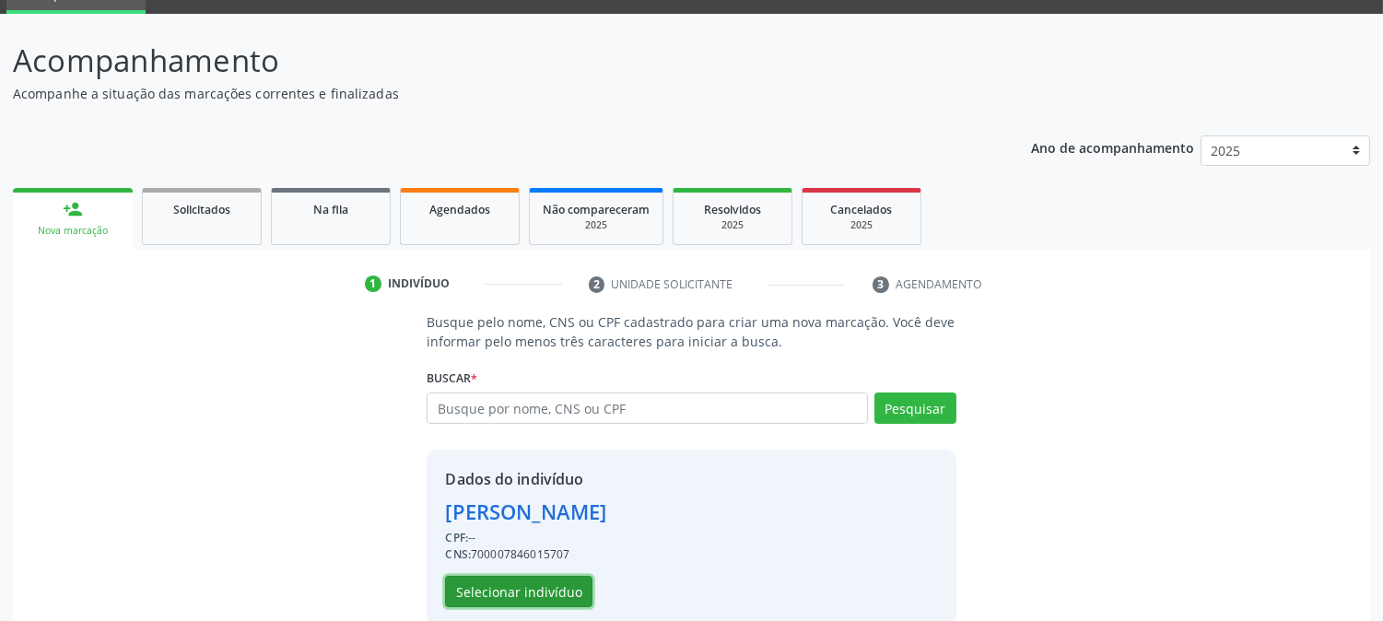
click at [548, 587] on button "Selecionar indivíduo" at bounding box center [518, 591] width 147 height 31
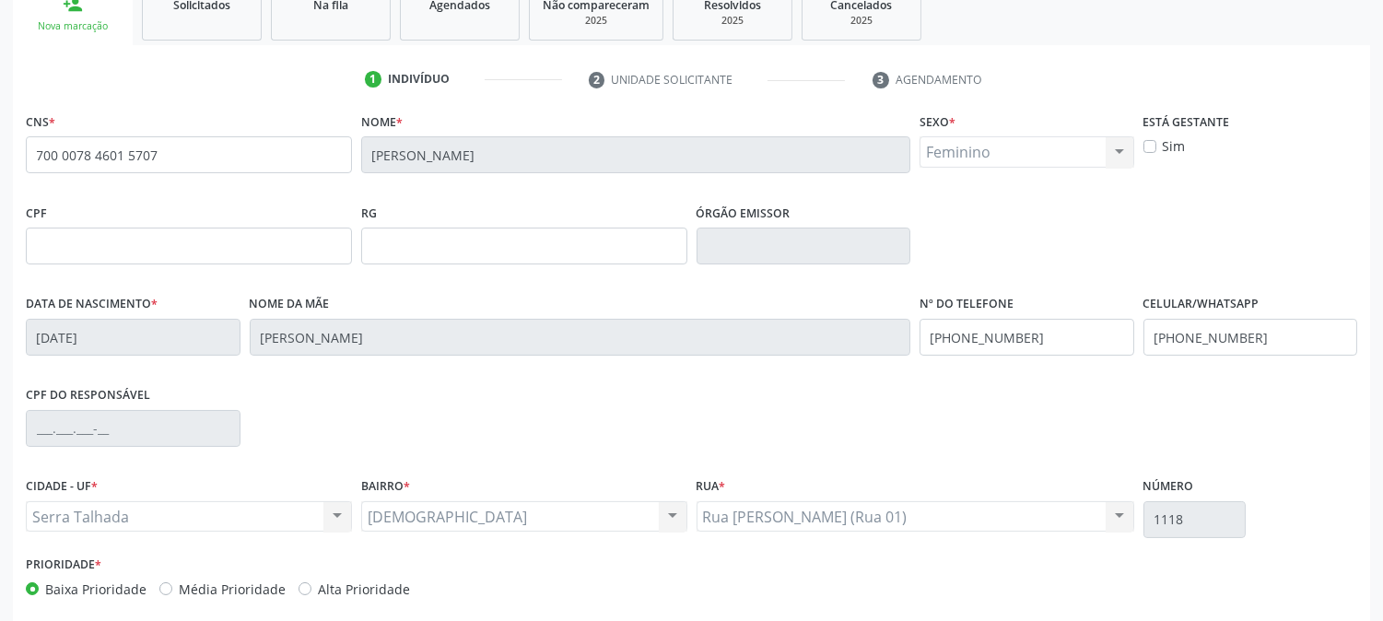
scroll to position [376, 0]
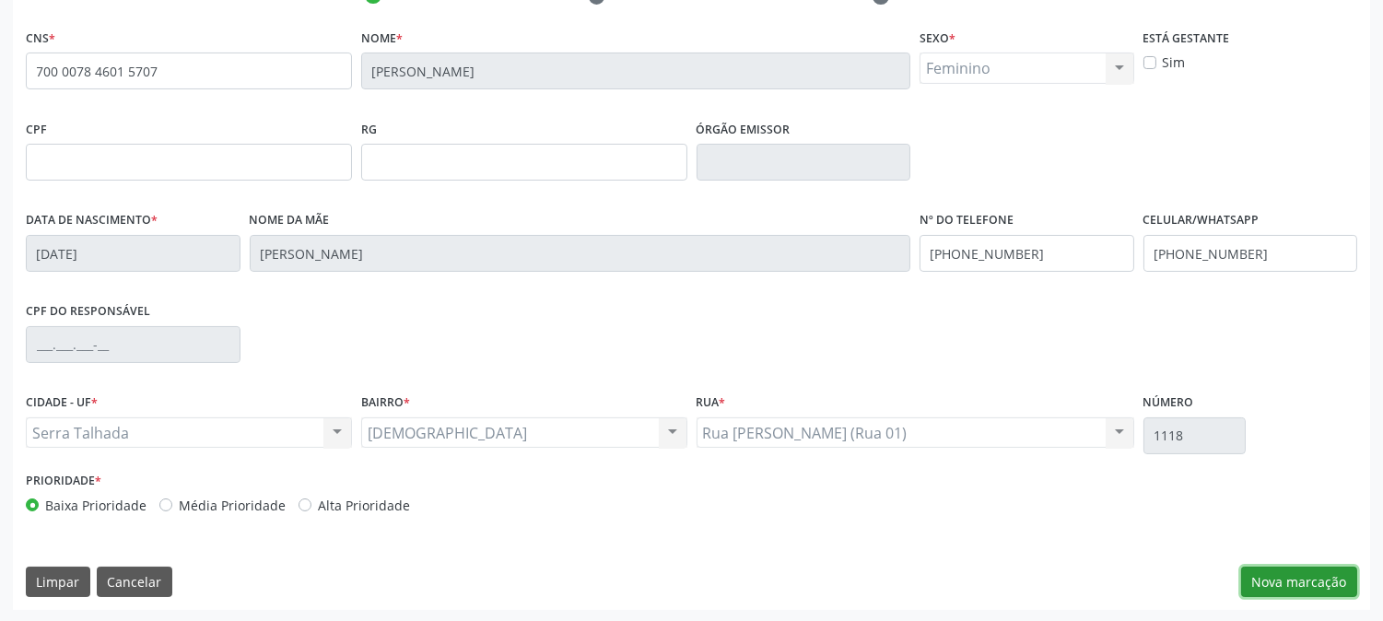
click at [1263, 584] on button "Nova marcação" at bounding box center [1299, 582] width 116 height 31
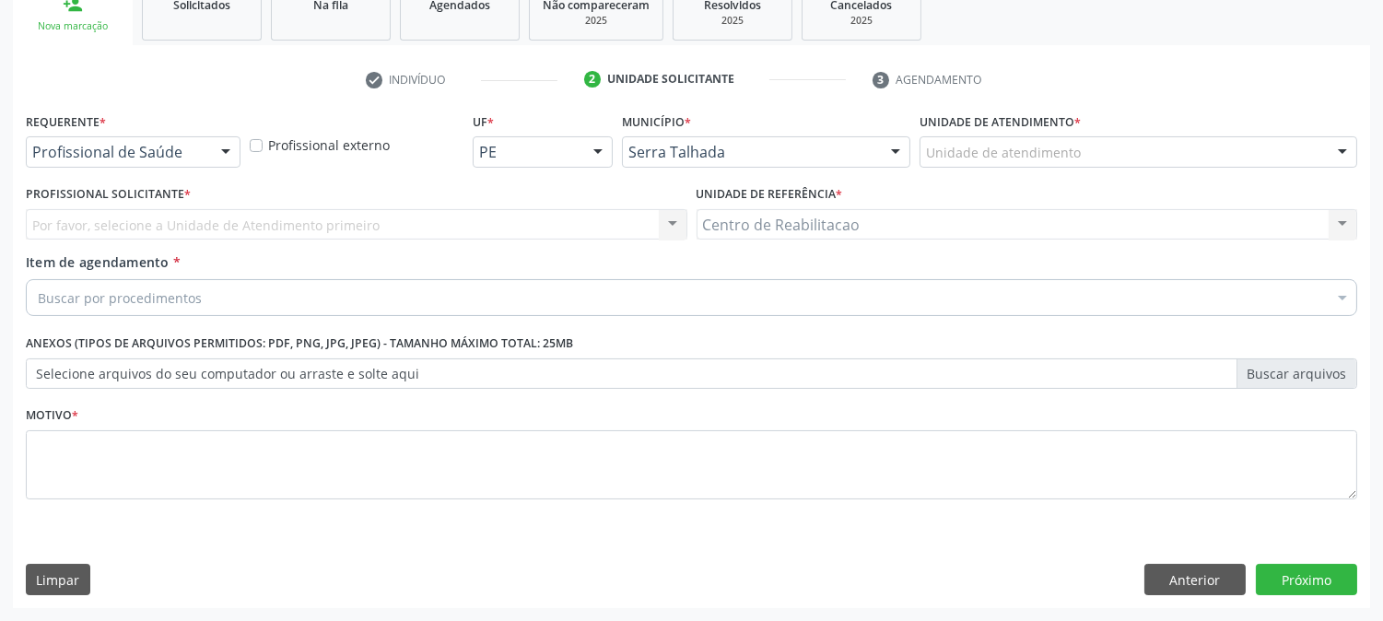
scroll to position [291, 0]
click at [208, 147] on div "Profissional de Saúde" at bounding box center [133, 152] width 215 height 31
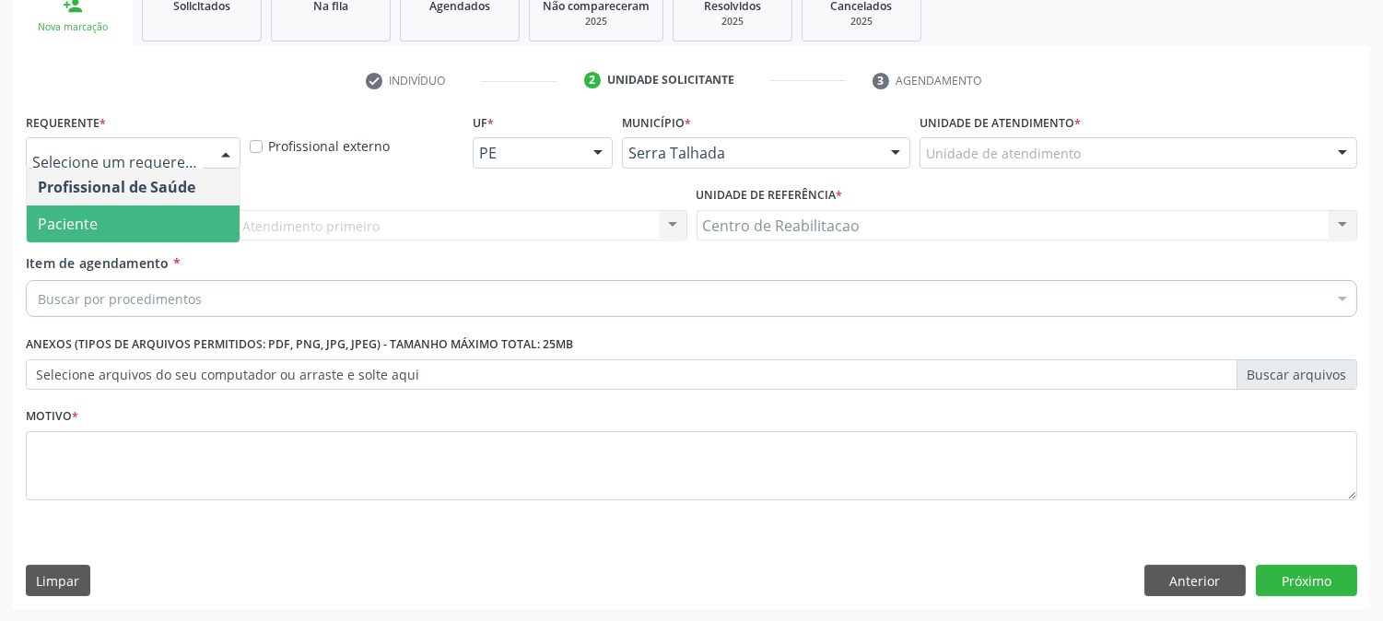
click at [133, 209] on span "Paciente" at bounding box center [133, 223] width 213 height 37
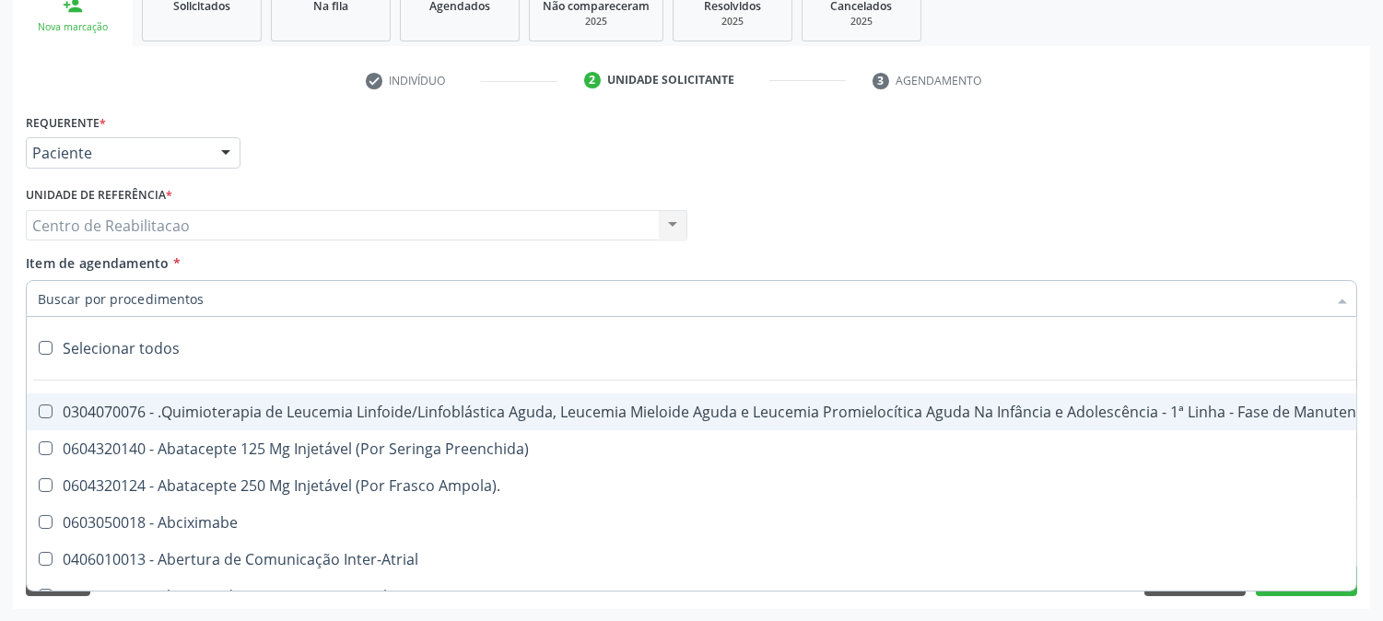
click at [104, 299] on input "Item de agendamento *" at bounding box center [682, 298] width 1289 height 37
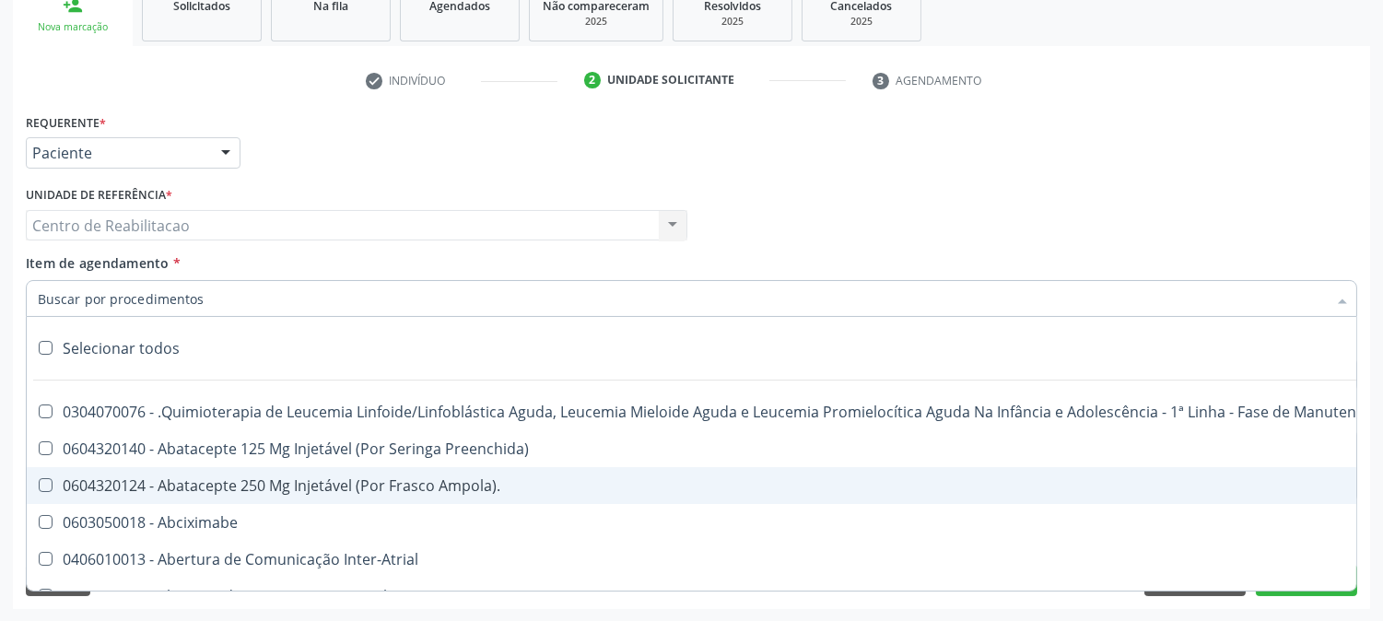
click at [228, 297] on input "Item de agendamento *" at bounding box center [682, 298] width 1289 height 37
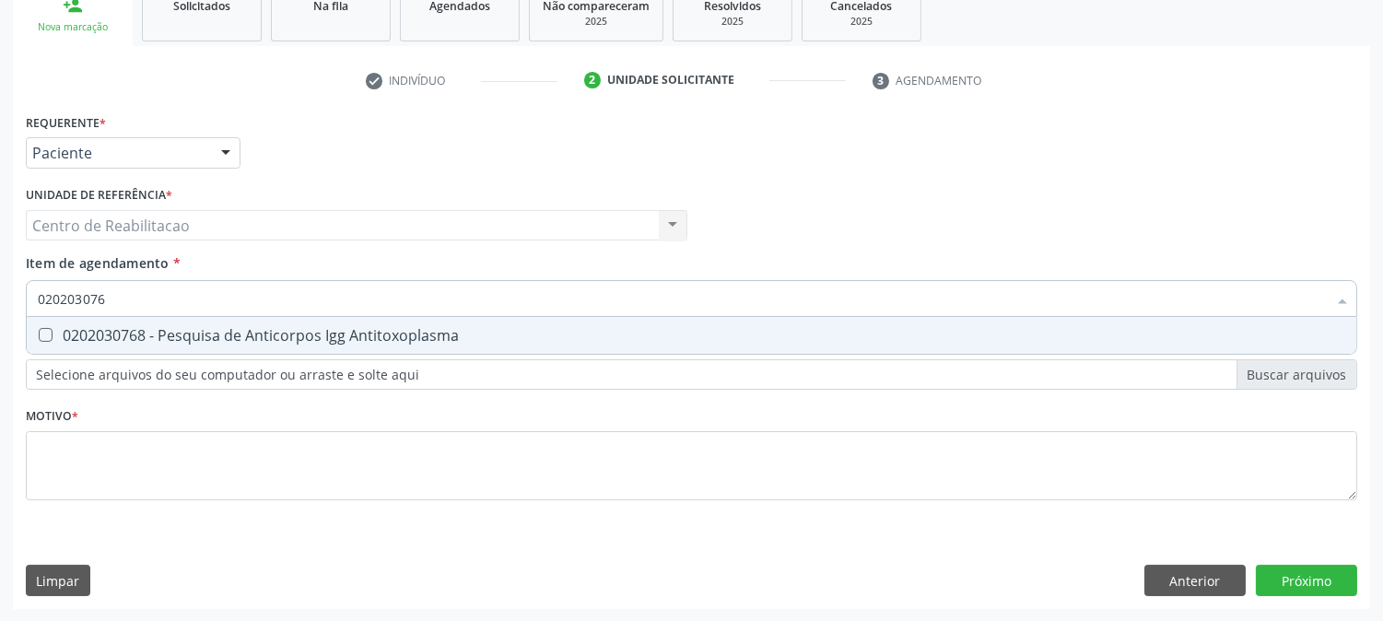
type input "0202030768"
click at [46, 337] on Antitoxoplasma at bounding box center [46, 335] width 14 height 14
click at [39, 337] on Antitoxoplasma "checkbox" at bounding box center [33, 335] width 12 height 12
checkbox Antitoxoplasma "true"
drag, startPoint x: 122, startPoint y: 289, endPoint x: 0, endPoint y: 295, distance: 121.7
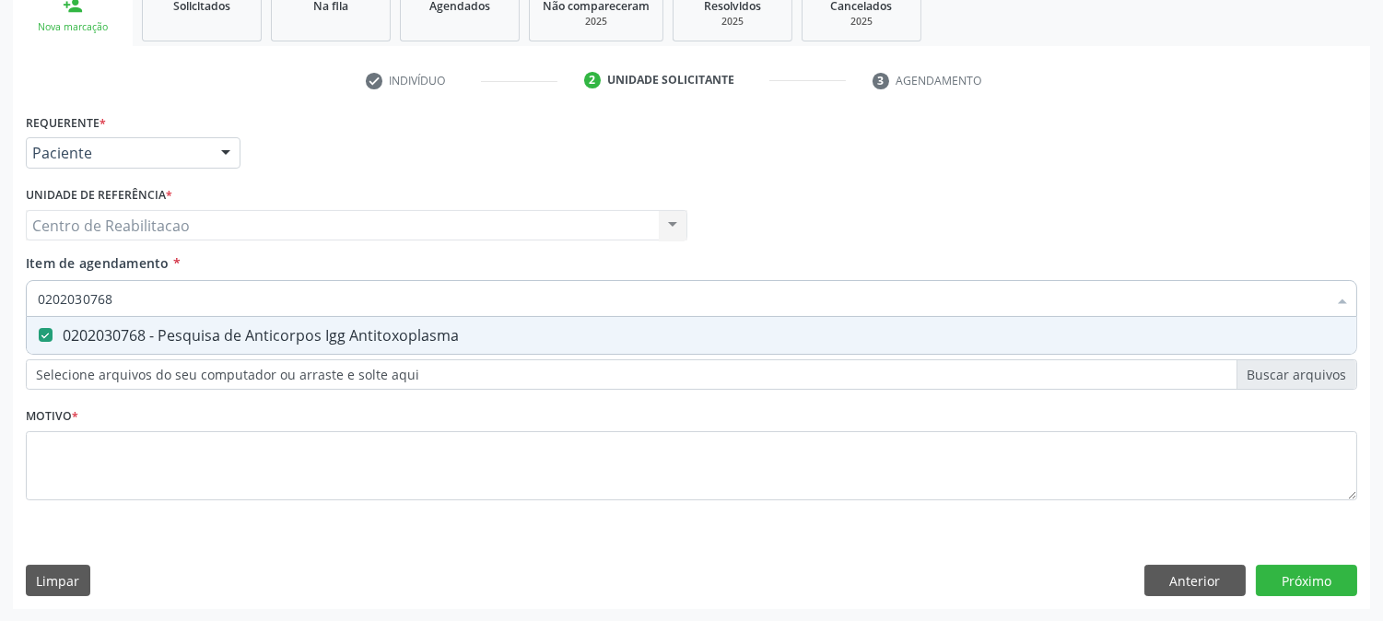
click at [0, 295] on div "Acompanhamento Acompanhe a situação das marcações correntes e finalizadas Relat…" at bounding box center [691, 216] width 1383 height 812
type input "02"
checkbox Antitoxoplasma "false"
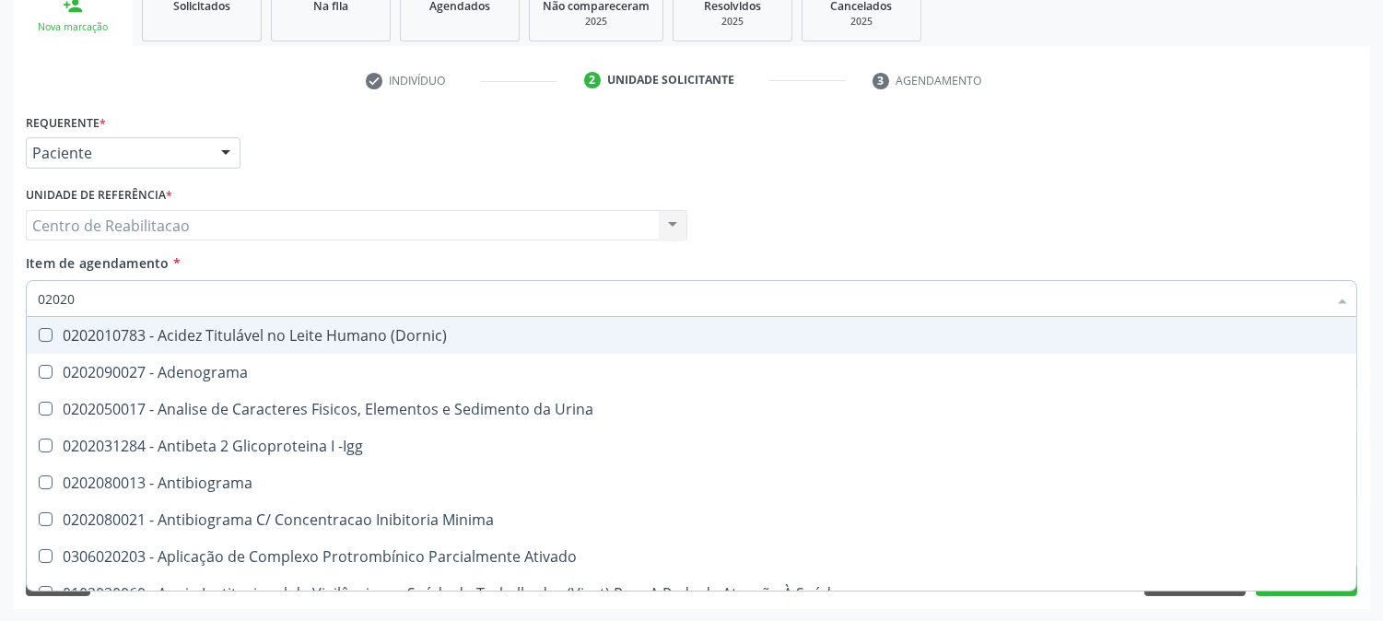
type input "020203"
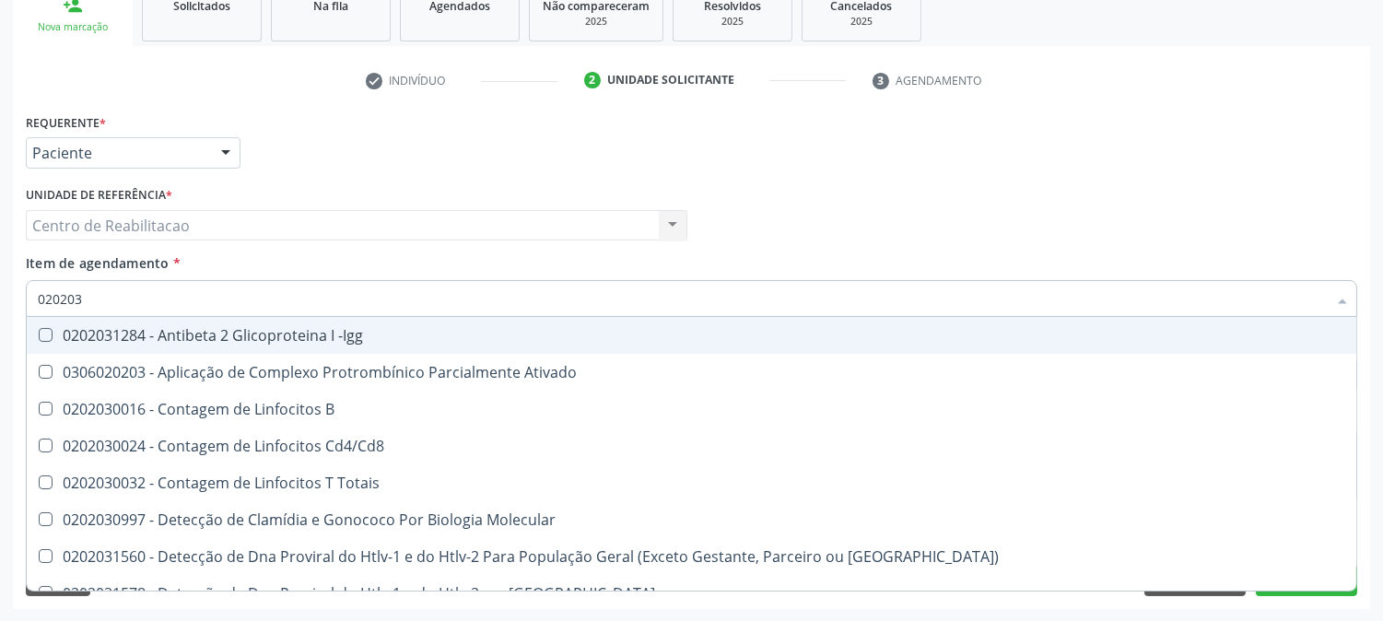
checkbox Antitoxoplasma "true"
type input "0202030"
checkbox \(Ro\) "true"
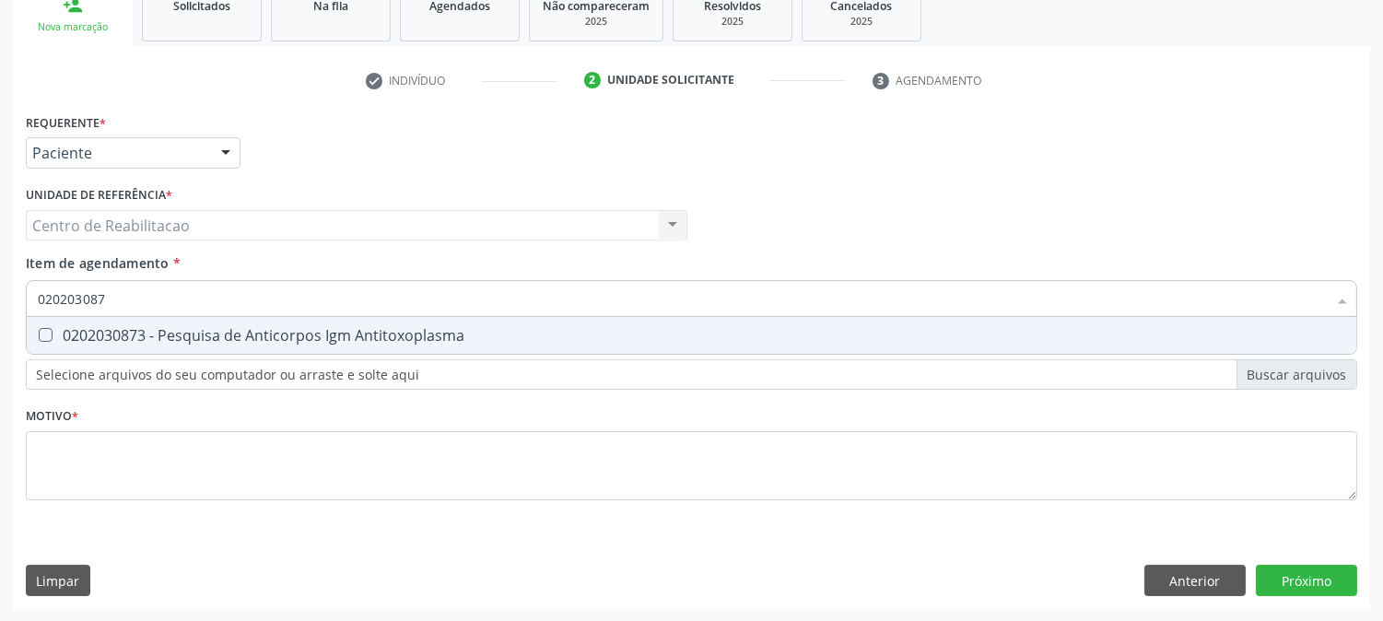
type input "0202030873"
click at [39, 348] on span "0202030873 - Pesquisa de Anticorpos Igm Antitoxoplasma" at bounding box center [692, 335] width 1330 height 37
checkbox Antitoxoplasma "true"
drag, startPoint x: 121, startPoint y: 292, endPoint x: 0, endPoint y: 330, distance: 126.5
click at [0, 330] on div "Acompanhamento Acompanhe a situação das marcações correntes e finalizadas Relat…" at bounding box center [691, 216] width 1383 height 812
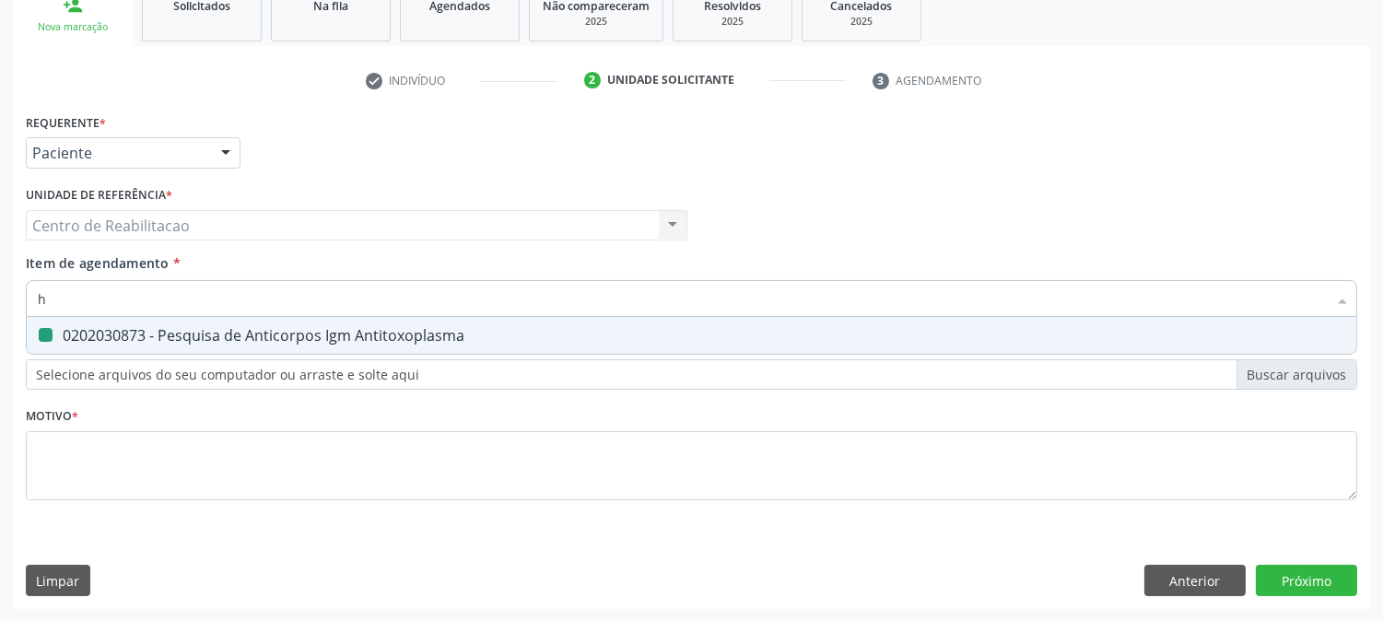
type input "he"
checkbox Antitoxoplasma "false"
type input "hemogra"
click at [43, 332] on Completo at bounding box center [46, 335] width 14 height 14
click at [39, 332] on Completo "checkbox" at bounding box center [33, 335] width 12 height 12
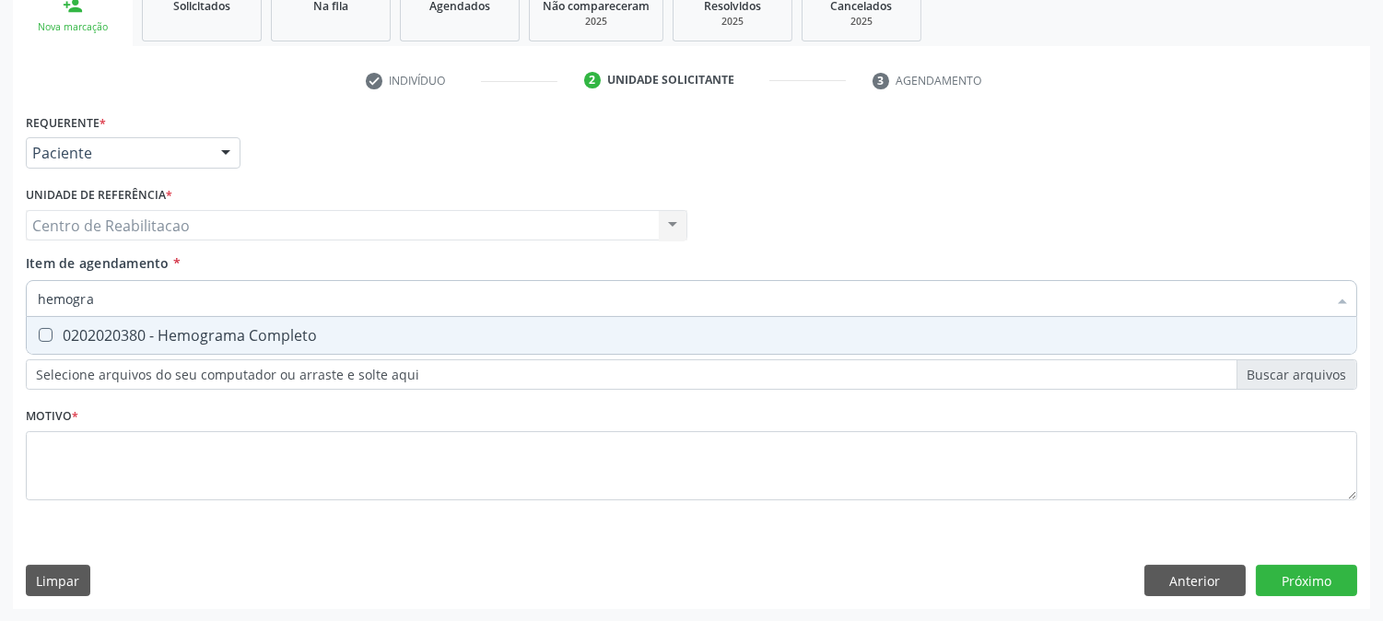
checkbox Completo "true"
drag, startPoint x: 112, startPoint y: 287, endPoint x: 0, endPoint y: 339, distance: 124.1
click at [0, 338] on div "Acompanhamento Acompanhe a situação das marcações correntes e finalizadas Relat…" at bounding box center [691, 216] width 1383 height 812
type input "fe"
checkbox Completo "false"
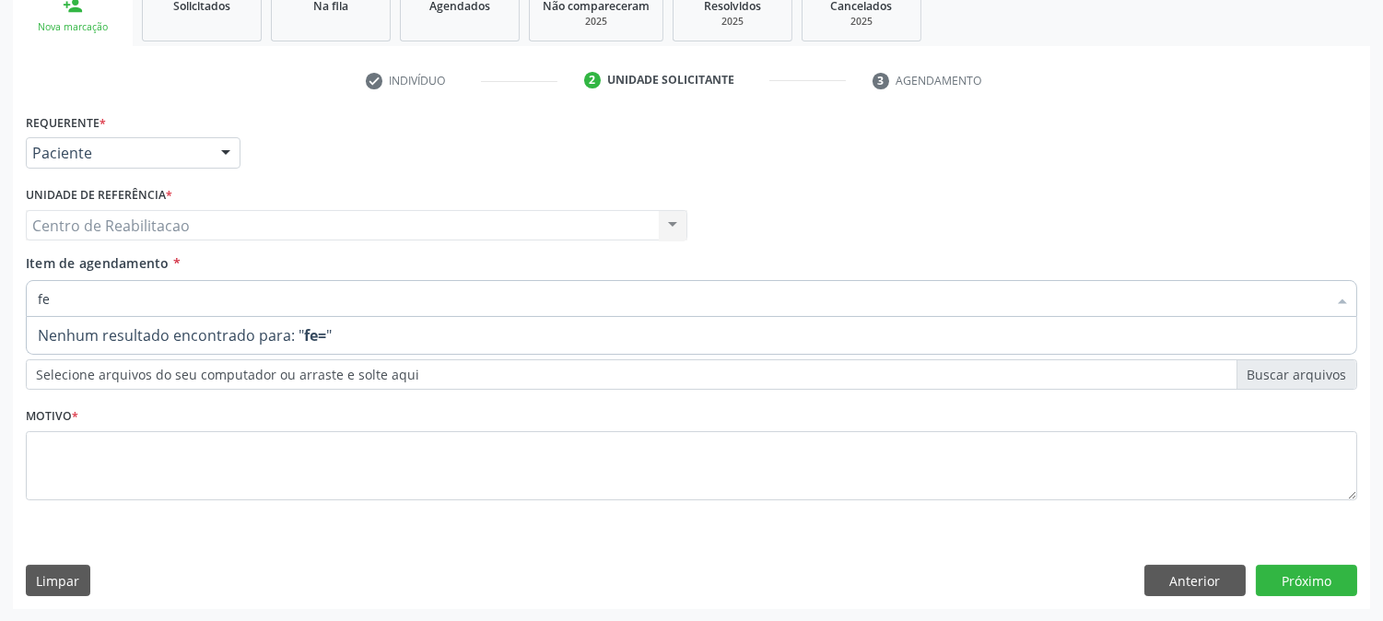
type input "f"
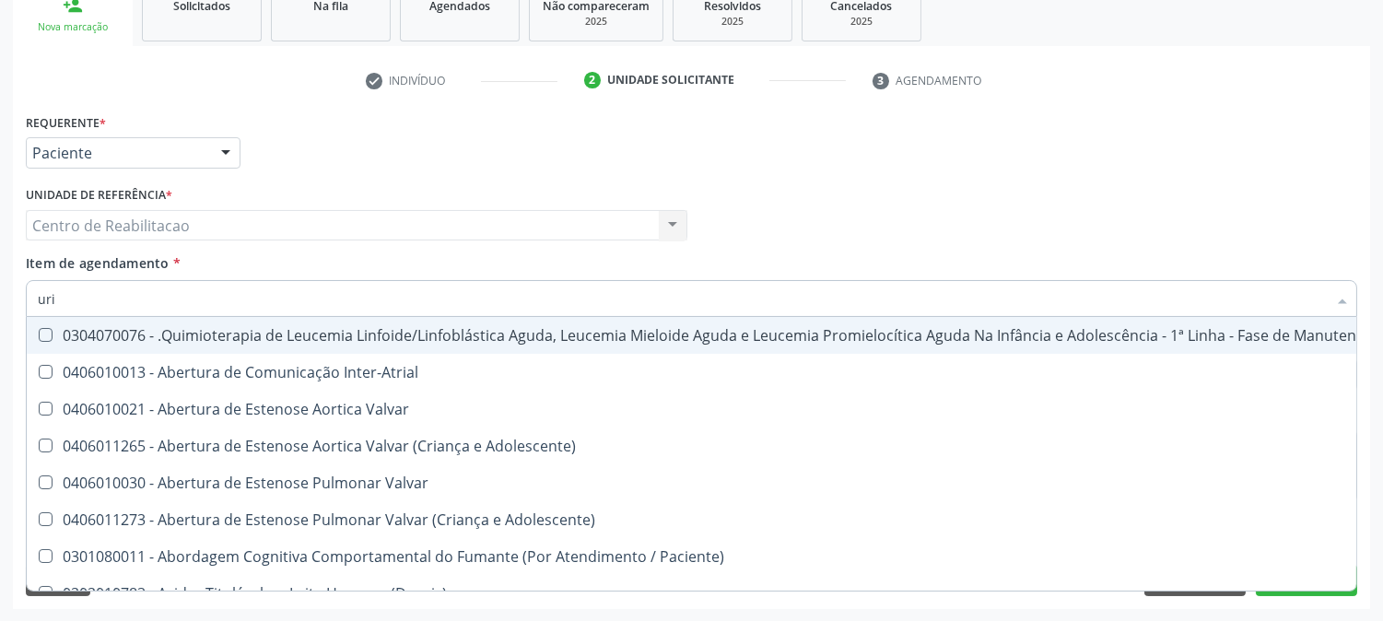
type input "urin"
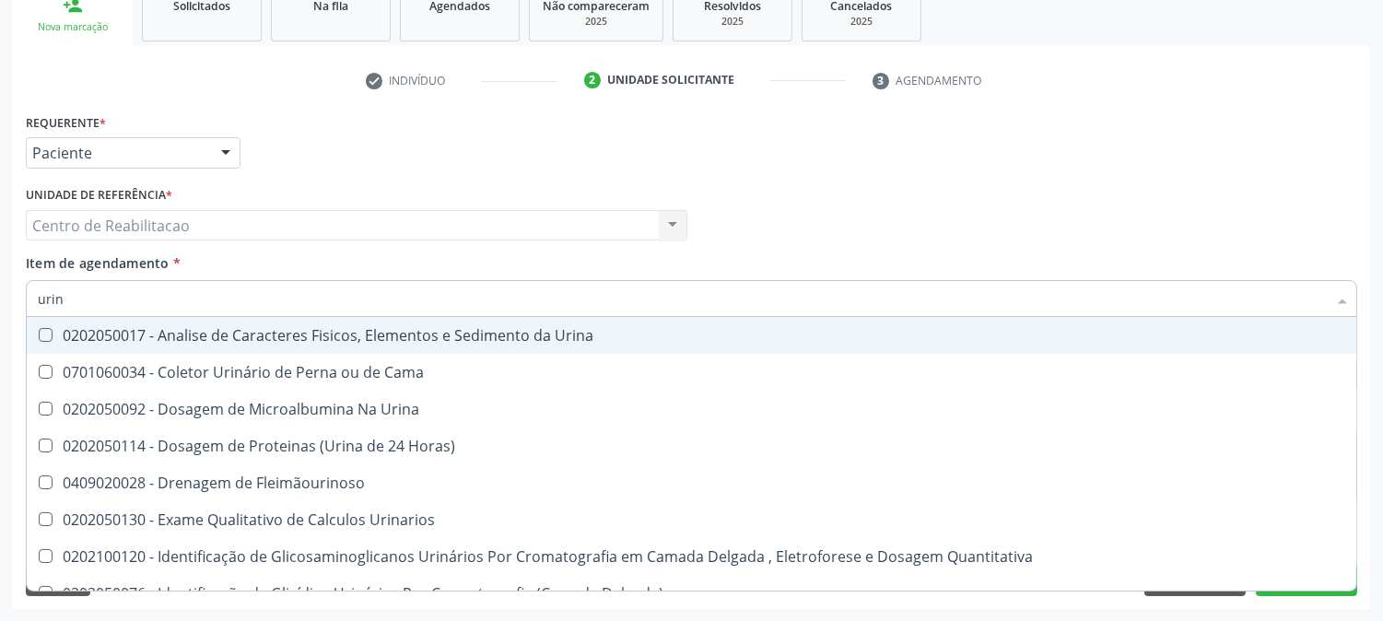
click at [44, 337] on Urina at bounding box center [46, 335] width 14 height 14
click at [39, 337] on Urina "checkbox" at bounding box center [33, 335] width 12 height 12
checkbox Urina "true"
drag, startPoint x: 66, startPoint y: 298, endPoint x: 0, endPoint y: 330, distance: 73.8
click at [0, 328] on div "Acompanhamento Acompanhe a situação das marcações correntes e finalizadas Relat…" at bounding box center [691, 216] width 1383 height 812
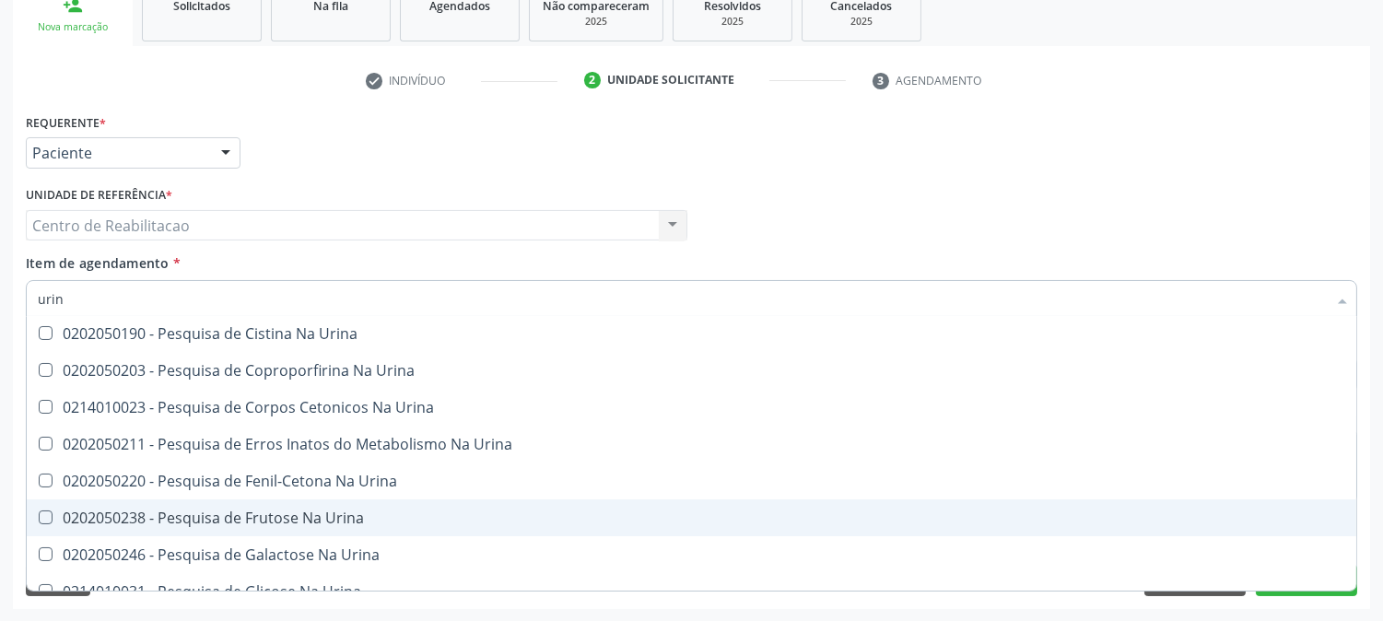
scroll to position [614, 0]
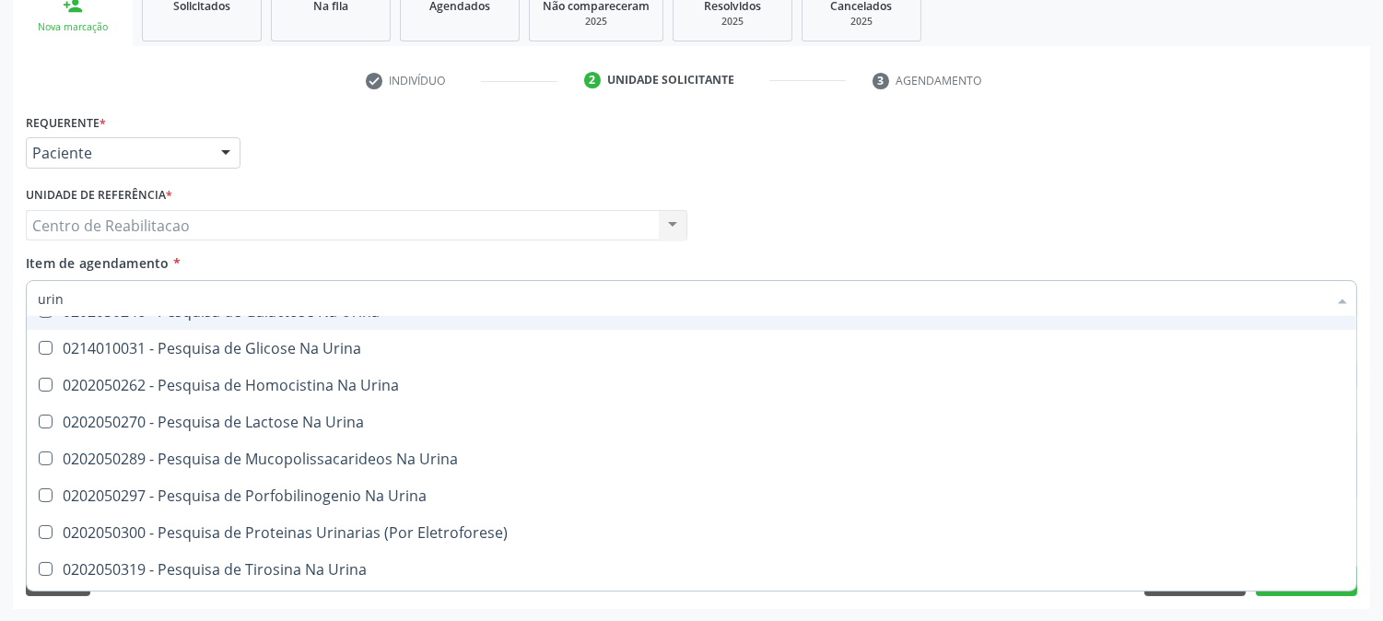
click at [1301, 224] on div "Profissional Solicitante Por favor, selecione a Unidade de Atendimento primeiro…" at bounding box center [691, 218] width 1341 height 72
checkbox Cama "true"
checkbox Urina "true"
checkbox Horas\) "true"
checkbox Fleimãourinoso "true"
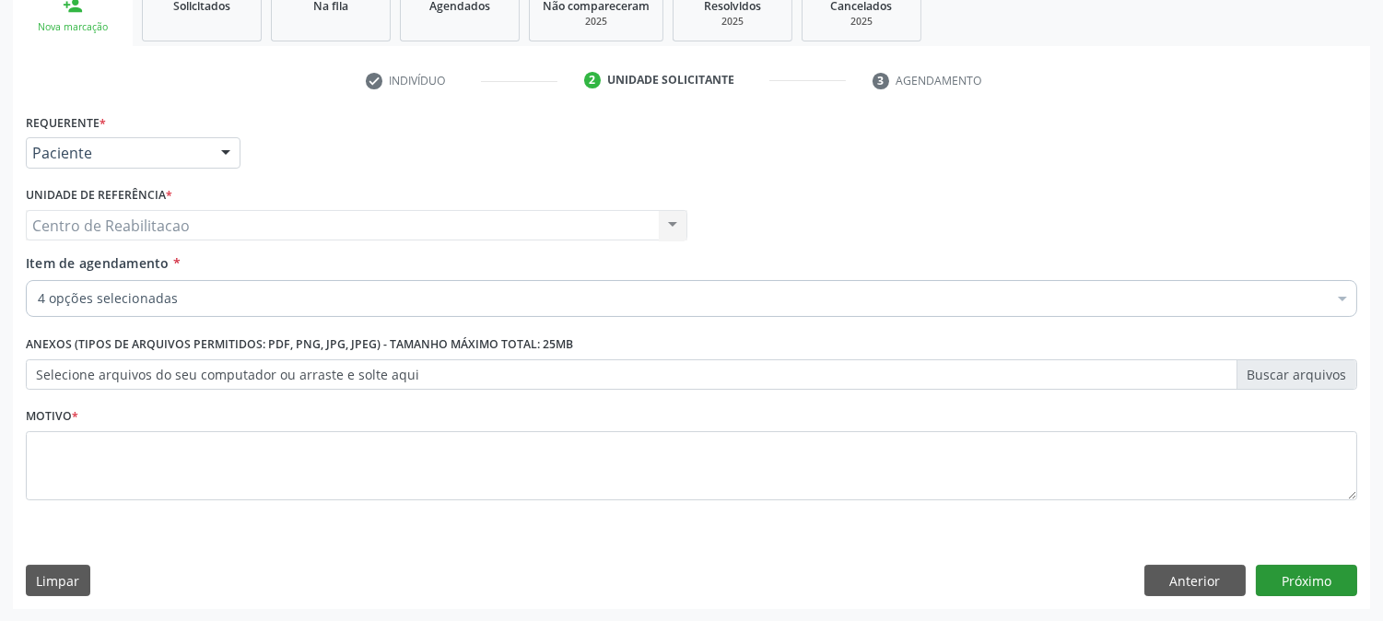
scroll to position [0, 0]
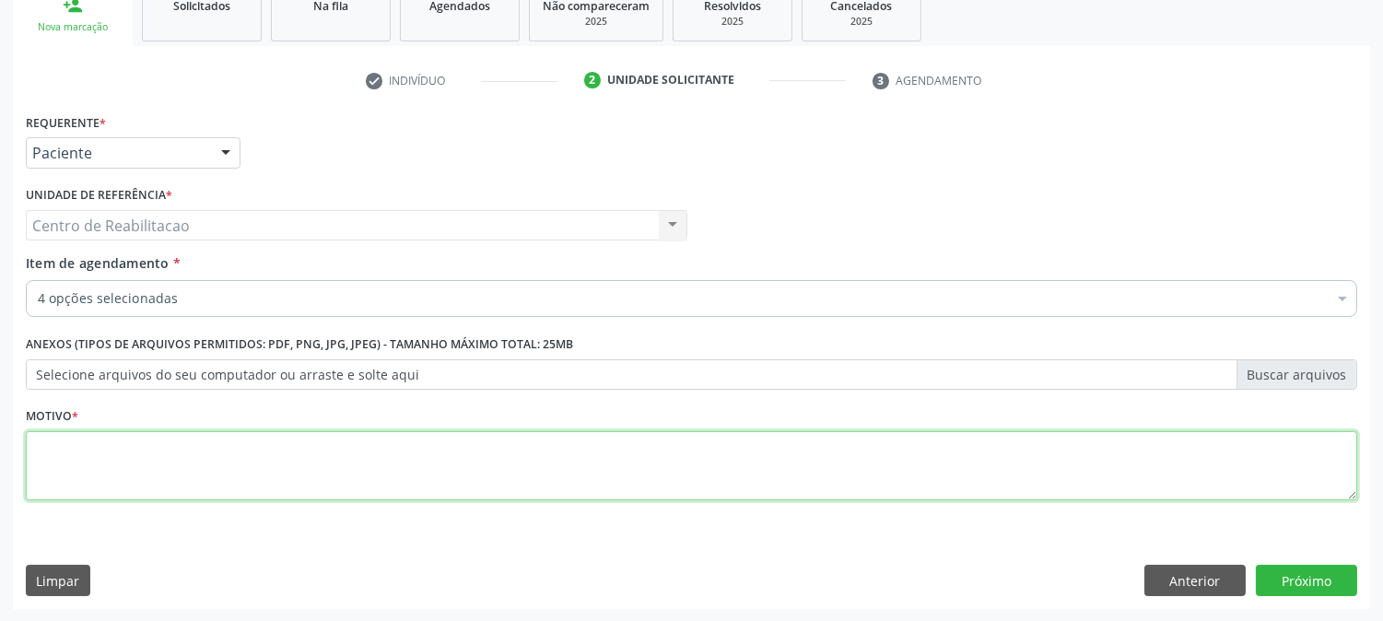
click at [1044, 459] on textarea at bounding box center [691, 466] width 1331 height 70
type textarea "00"
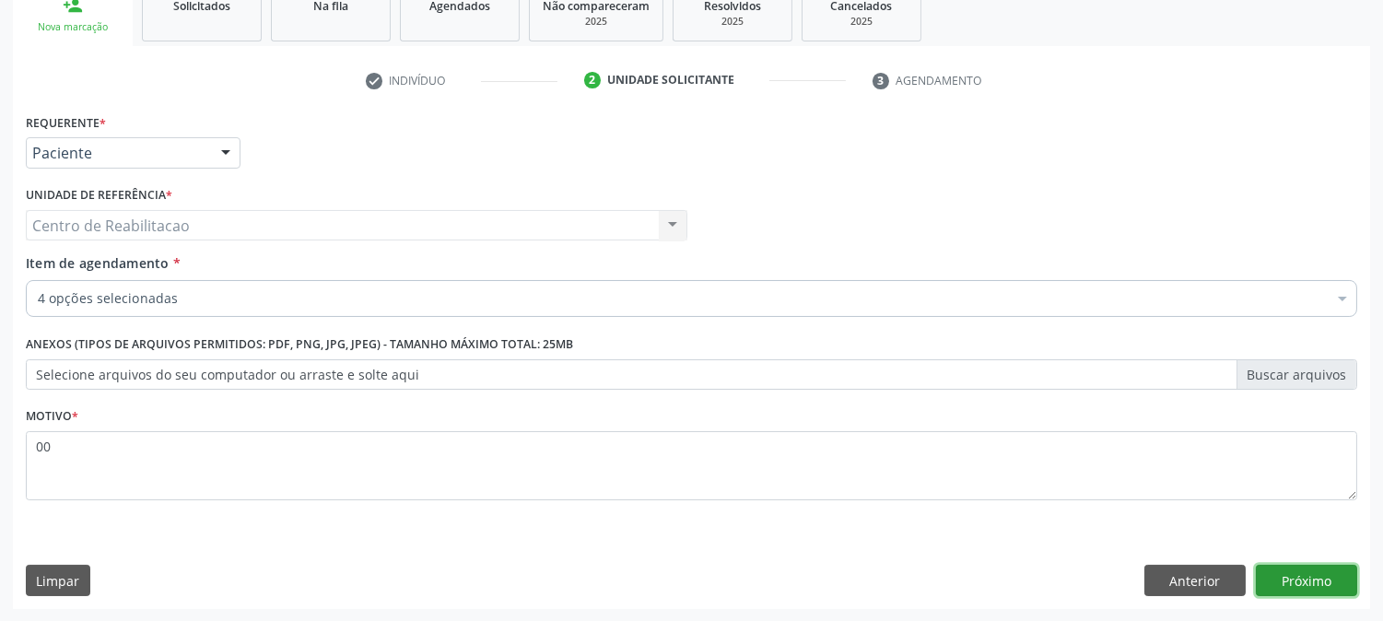
click at [1271, 580] on button "Próximo" at bounding box center [1306, 580] width 101 height 31
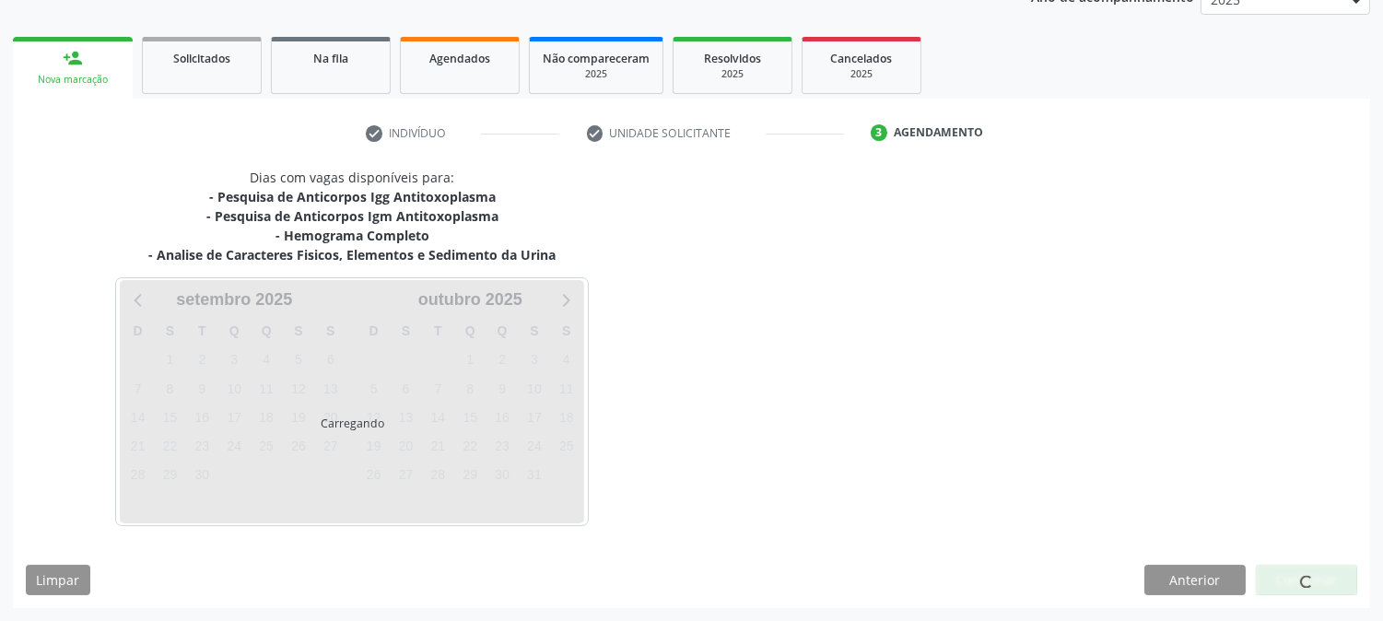
scroll to position [237, 0]
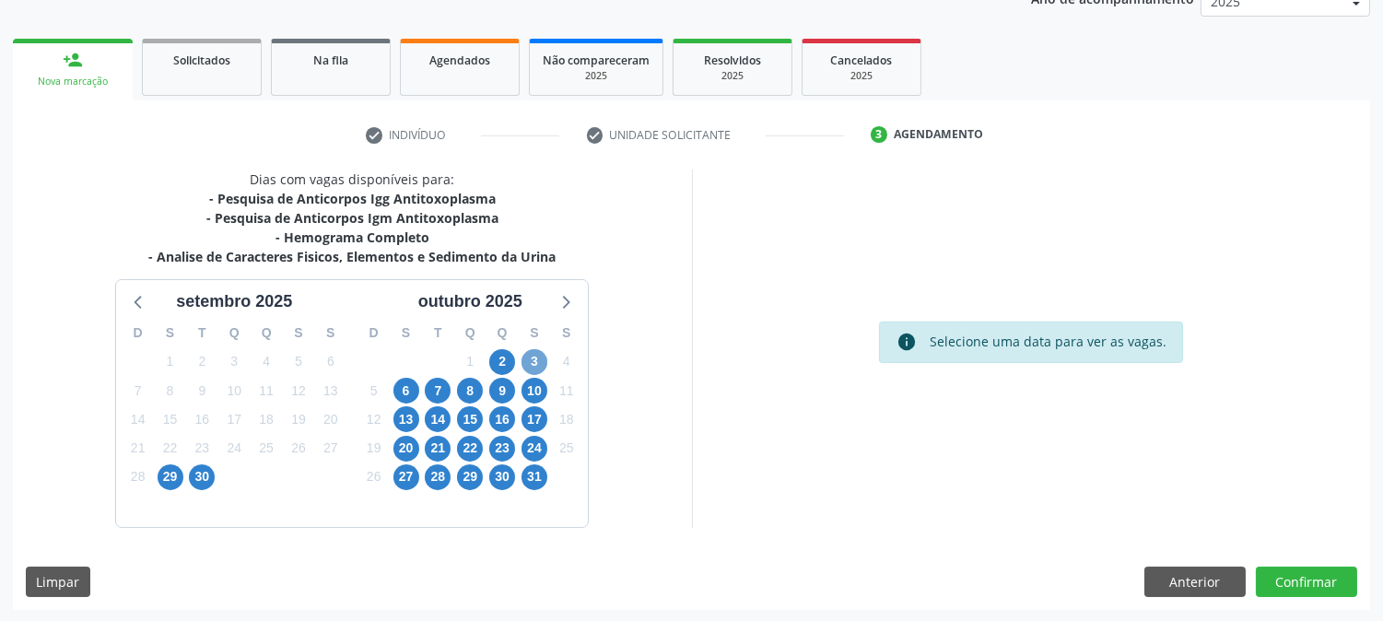
click at [537, 363] on span "3" at bounding box center [534, 362] width 26 height 26
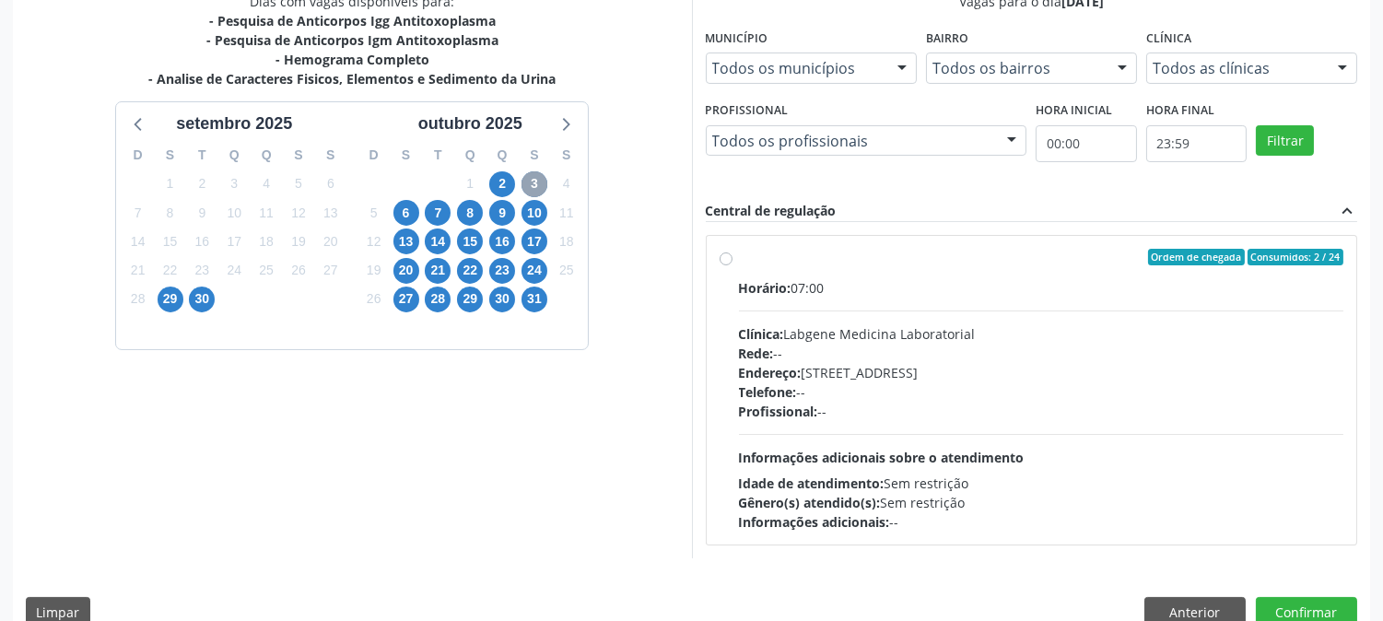
scroll to position [442, 0]
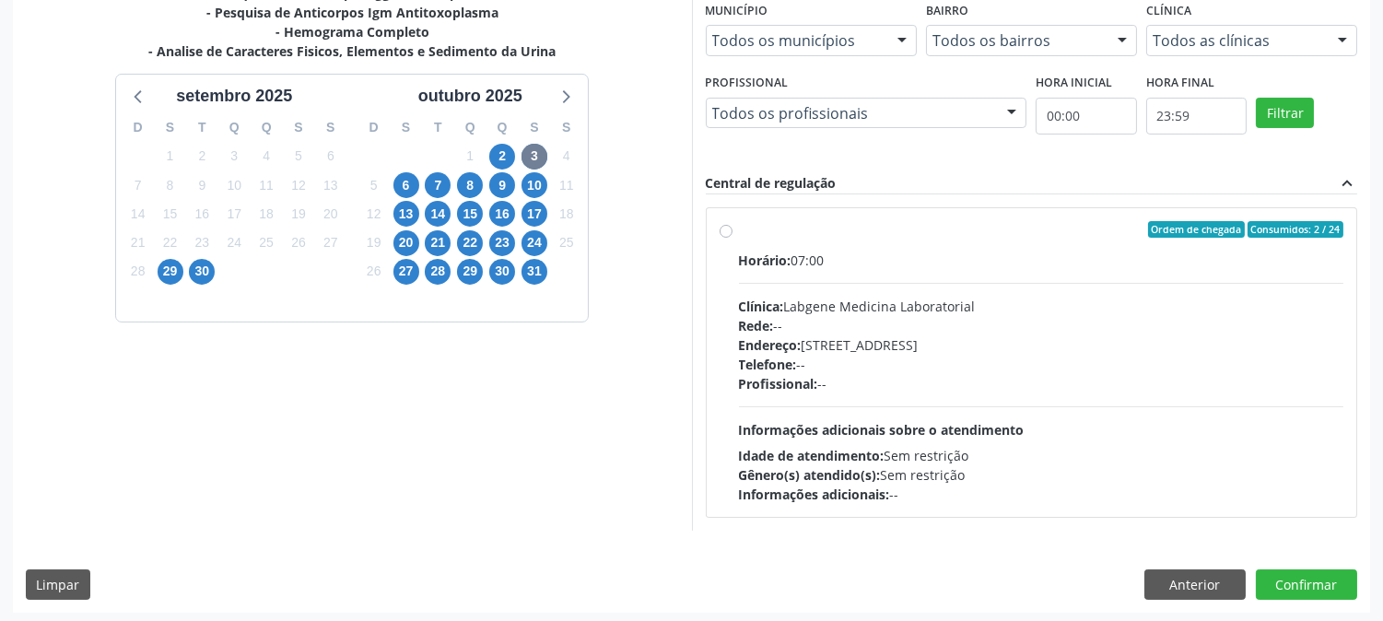
click at [398, 171] on div "6" at bounding box center [406, 185] width 26 height 29
click at [405, 188] on span "6" at bounding box center [406, 185] width 26 height 26
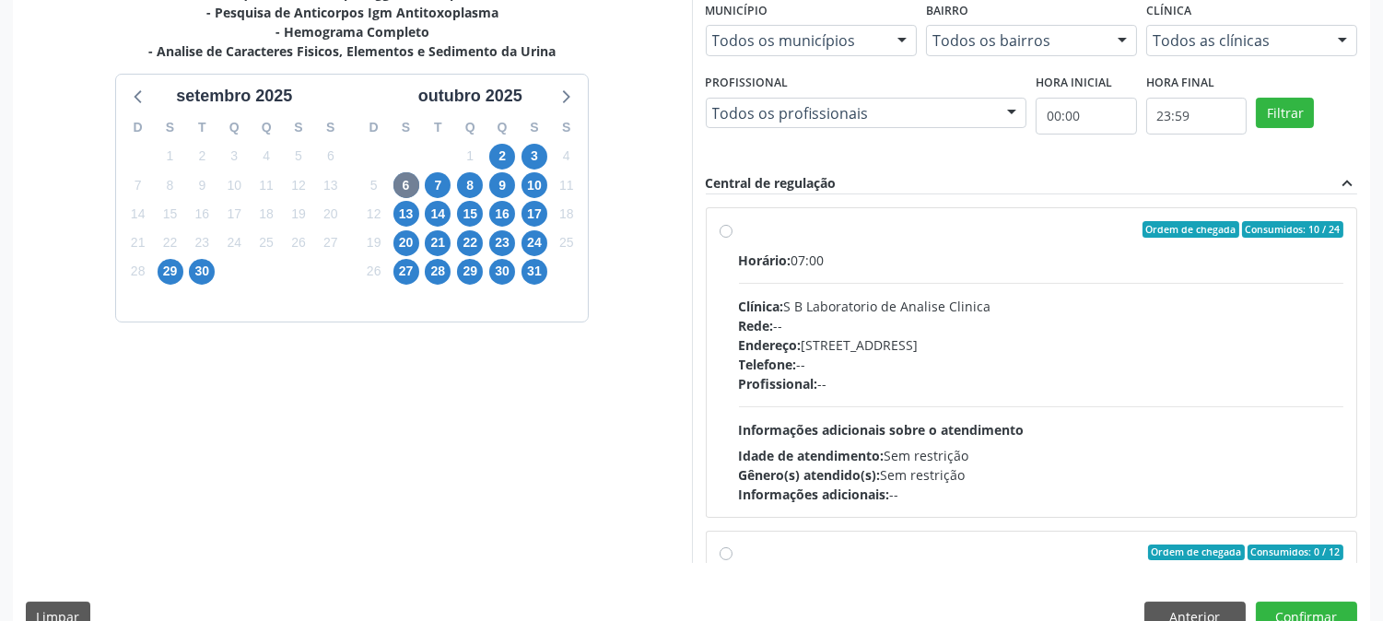
click at [739, 228] on label "Ordem de chegada Consumidos: 10 / 24 Horário: 07:00 Clínica: S B Laboratorio de…" at bounding box center [1041, 362] width 605 height 283
click at [724, 228] on input "Ordem de chegada Consumidos: 10 / 24 Horário: 07:00 Clínica: S B Laboratorio de…" at bounding box center [726, 229] width 13 height 17
radio input "true"
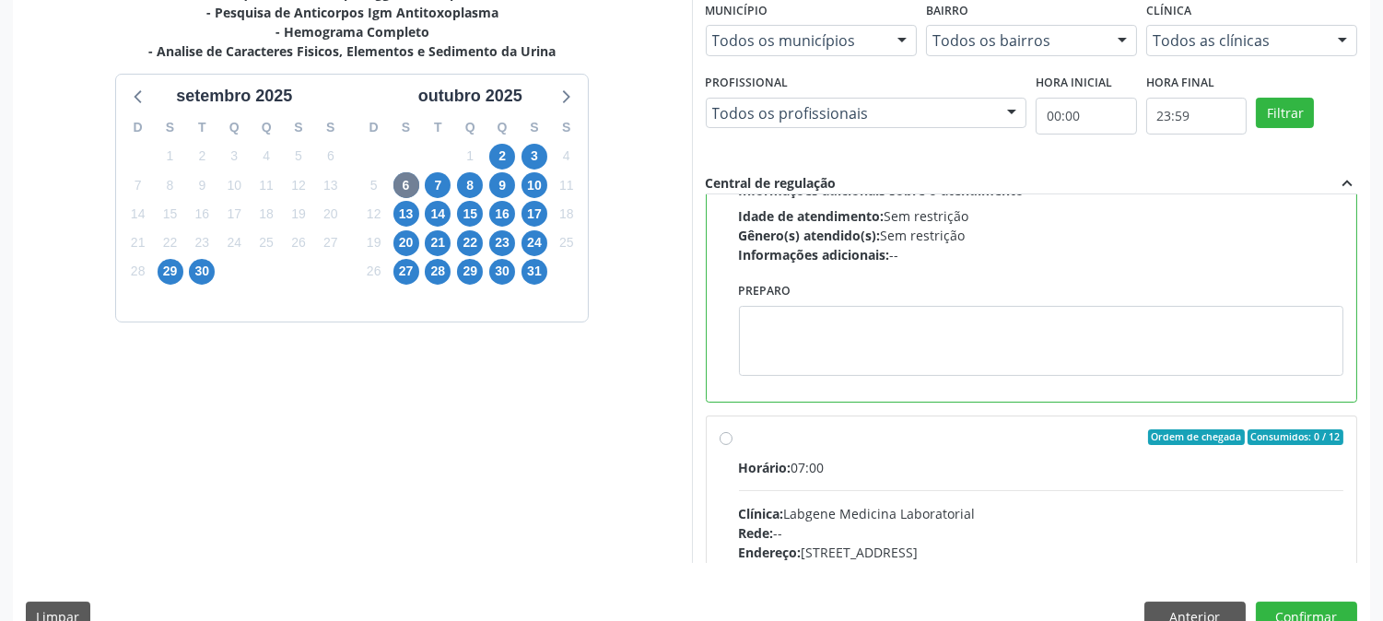
scroll to position [307, 0]
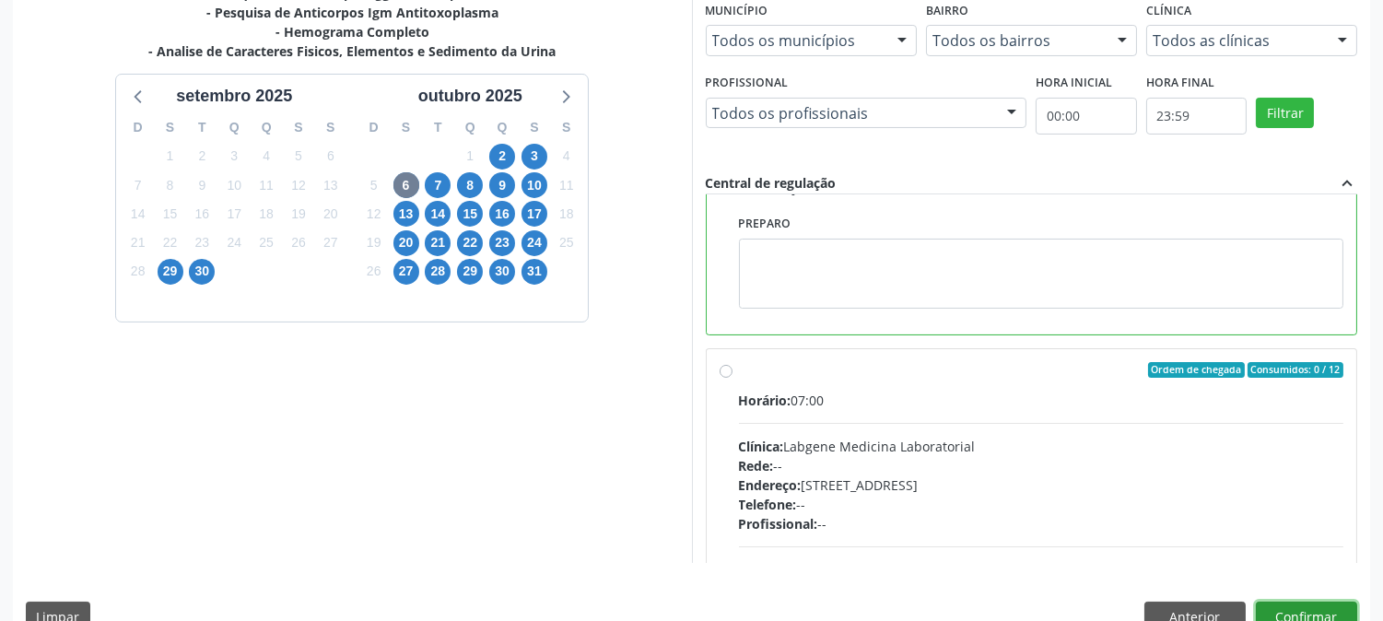
click at [1284, 614] on button "Confirmar" at bounding box center [1306, 617] width 101 height 31
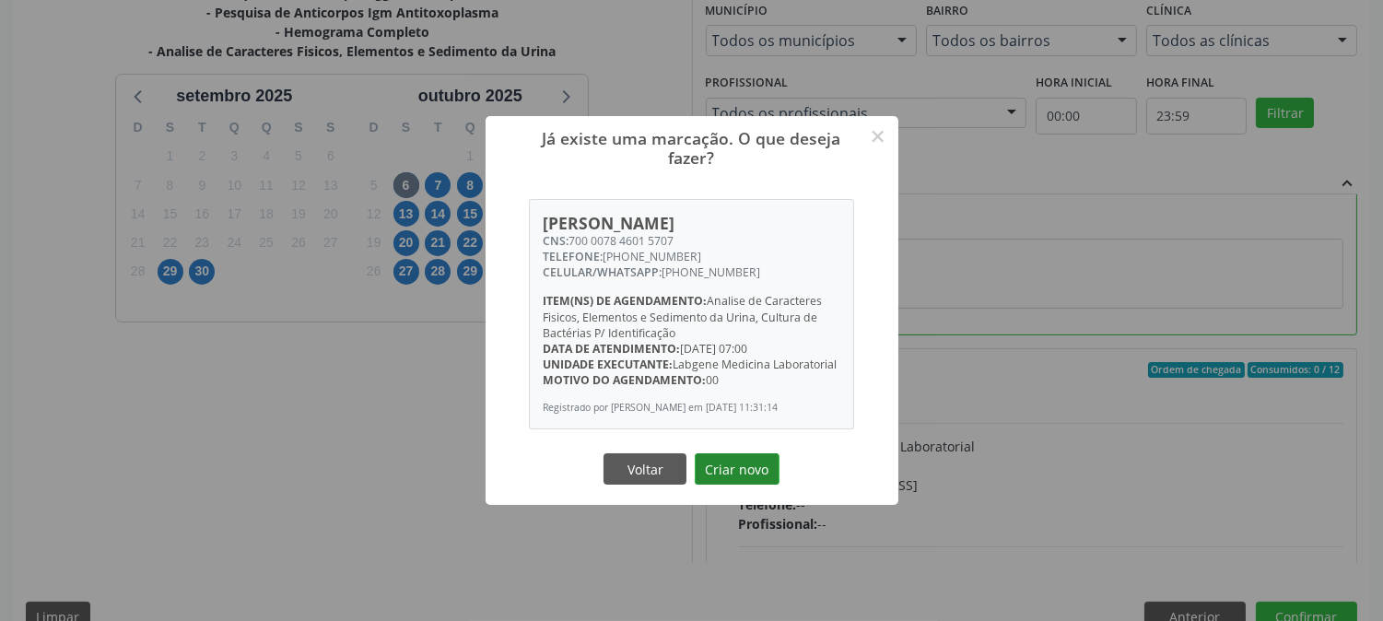
click at [719, 485] on button "Criar novo" at bounding box center [737, 468] width 85 height 31
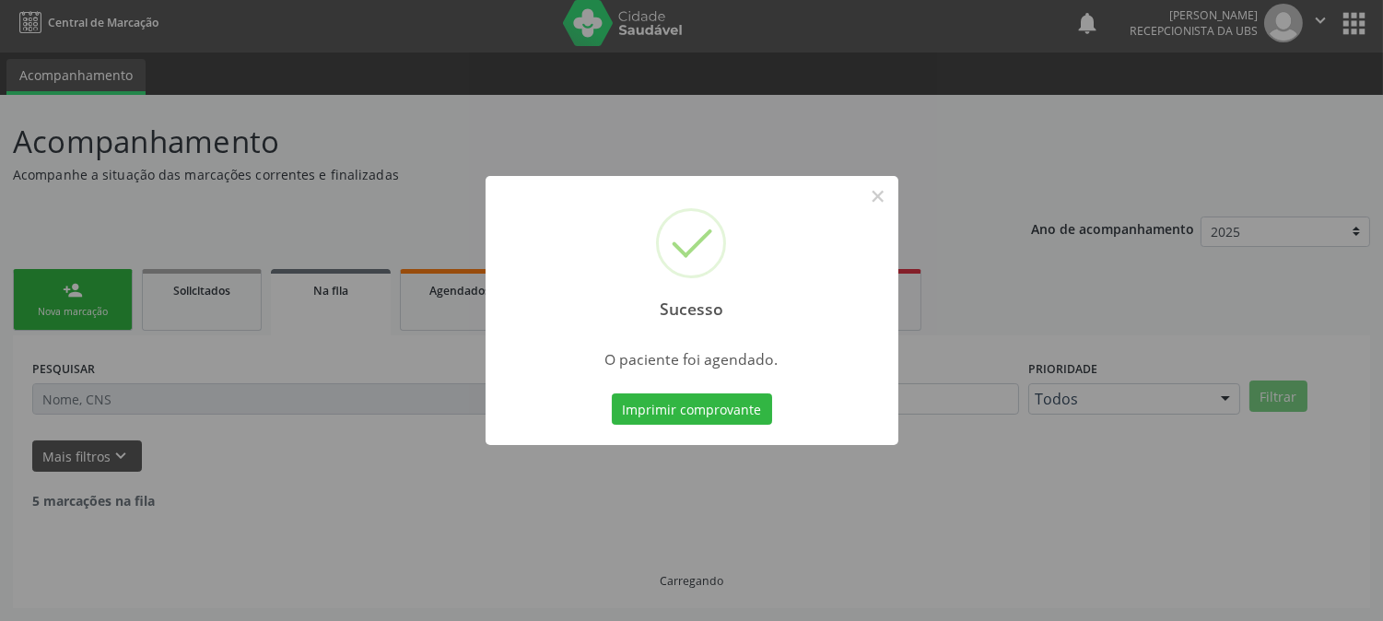
scroll to position [0, 0]
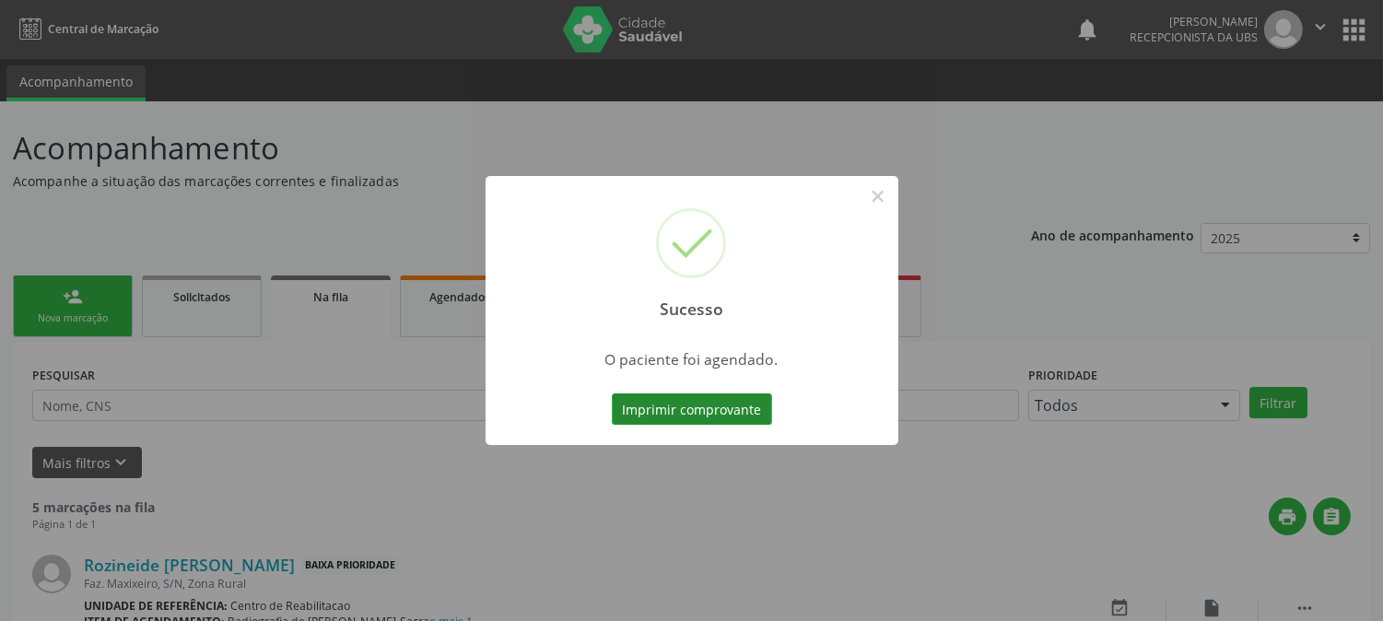
click at [693, 420] on button "Imprimir comprovante" at bounding box center [692, 408] width 160 height 31
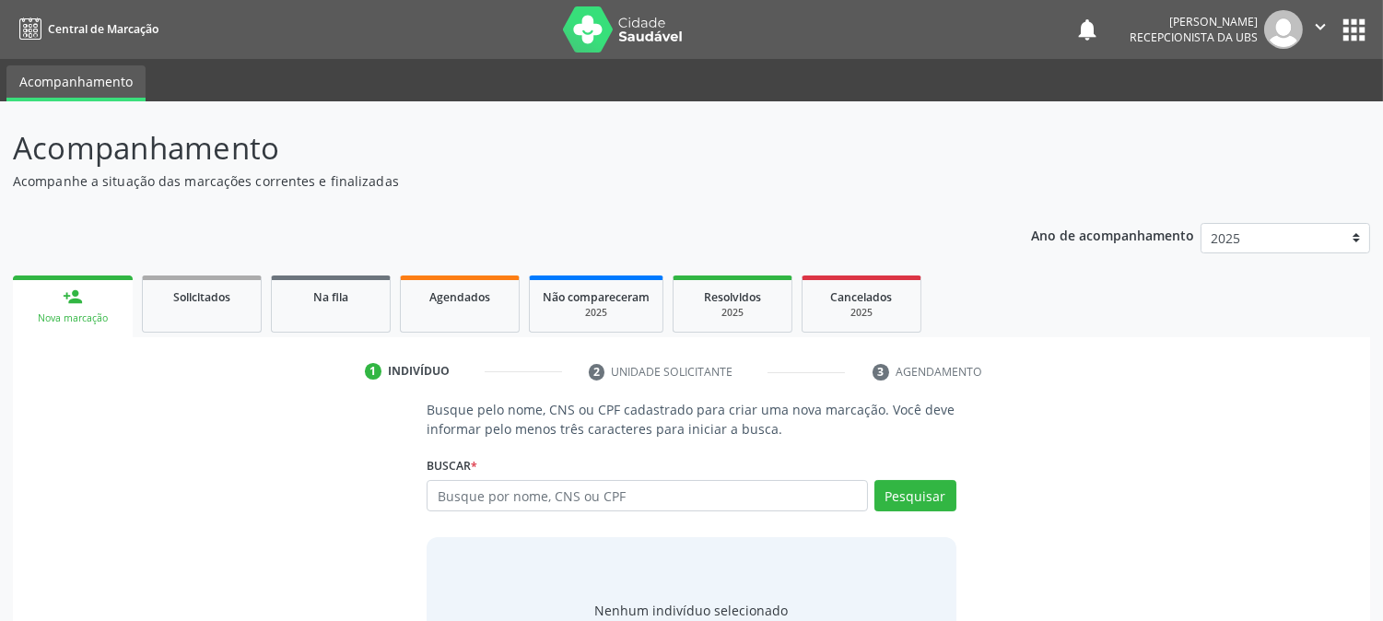
click at [83, 327] on link "person_add Nova marcação" at bounding box center [73, 306] width 120 height 62
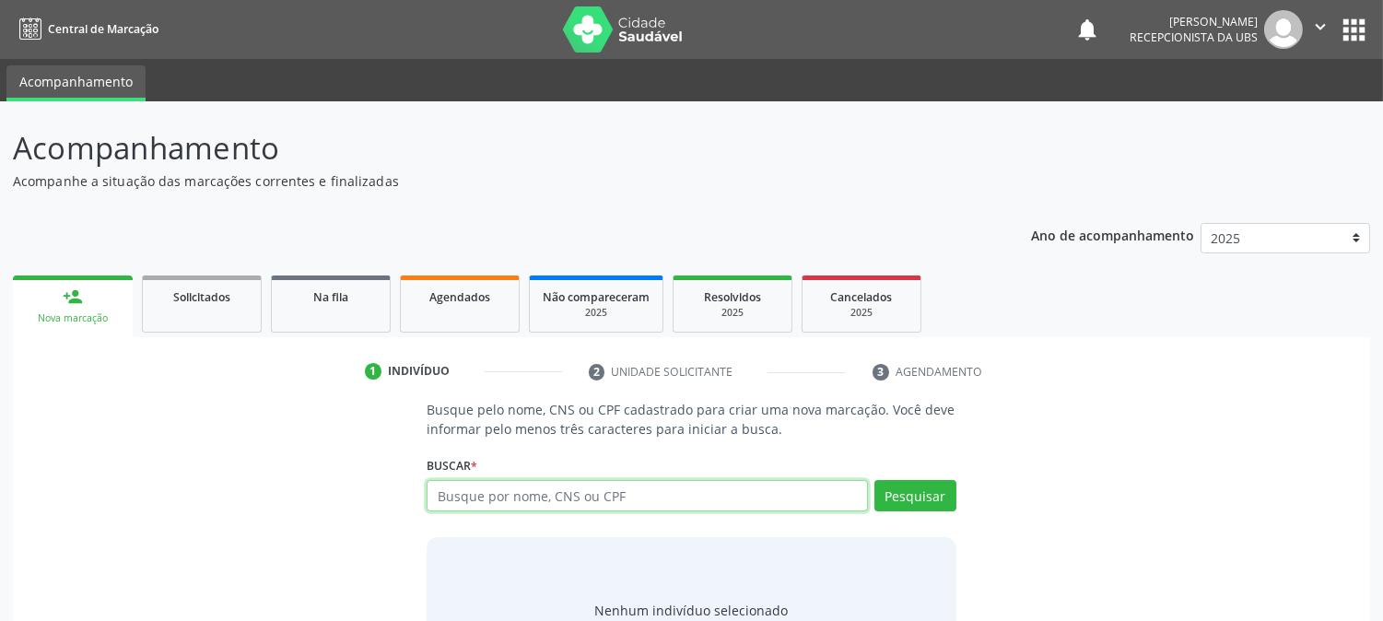
click at [480, 500] on input "text" at bounding box center [647, 495] width 440 height 31
type input "7"
type input "700508927573854"
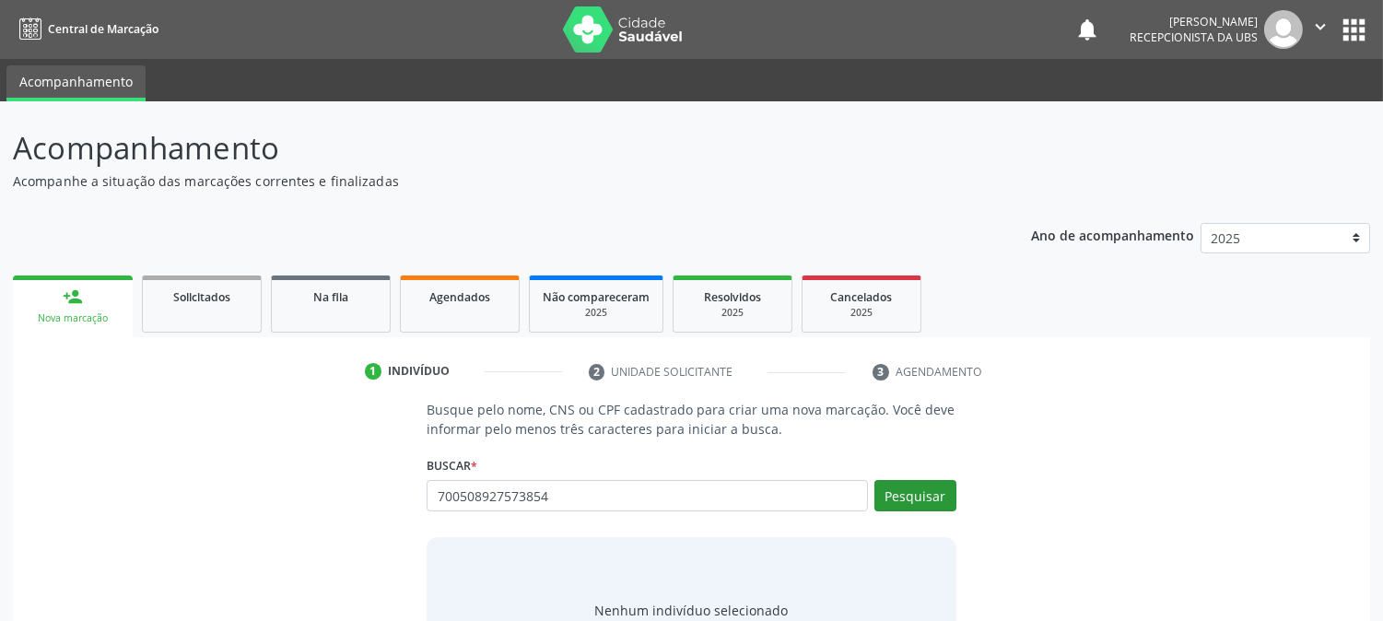
click at [947, 489] on div "Busque pelo nome, CNS ou CPF cadastrado para criar uma nova marcação. Você deve…" at bounding box center [691, 542] width 555 height 284
click at [946, 489] on button "Pesquisar" at bounding box center [915, 495] width 82 height 31
type input "700508927573854"
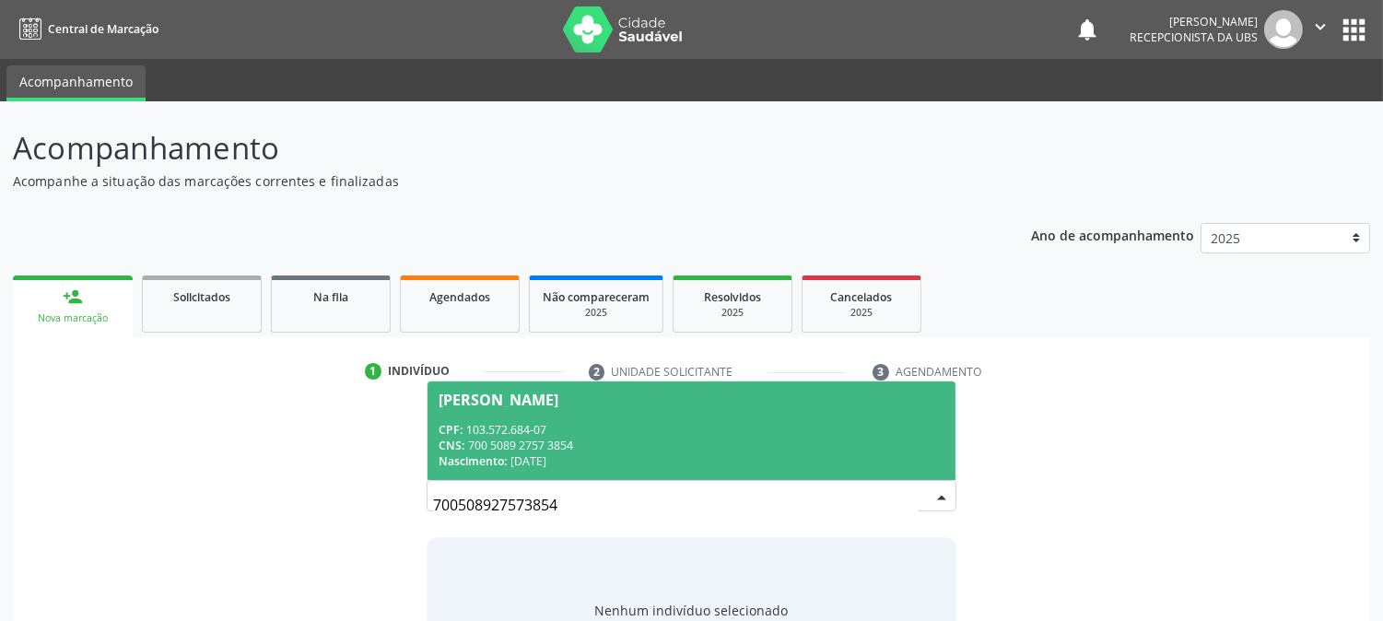
click at [753, 430] on div "CPF: 103.572.684-07" at bounding box center [691, 430] width 505 height 16
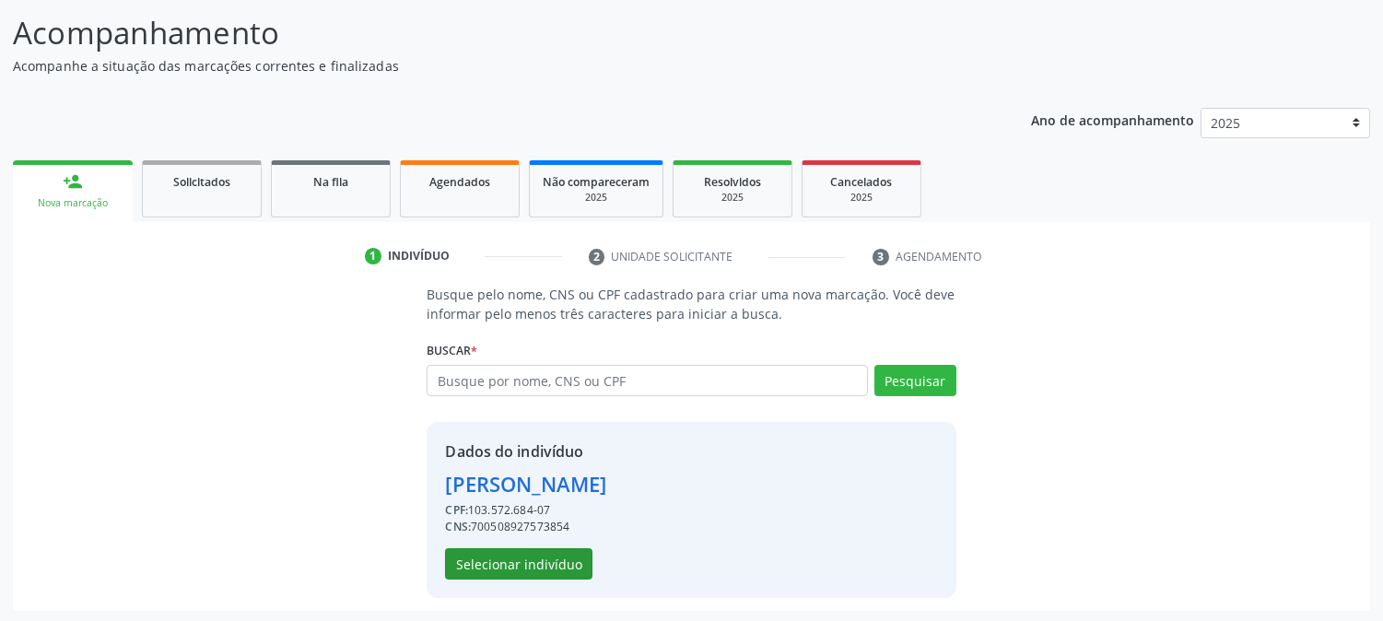
scroll to position [116, 0]
click at [537, 558] on button "Selecionar indivíduo" at bounding box center [518, 562] width 147 height 31
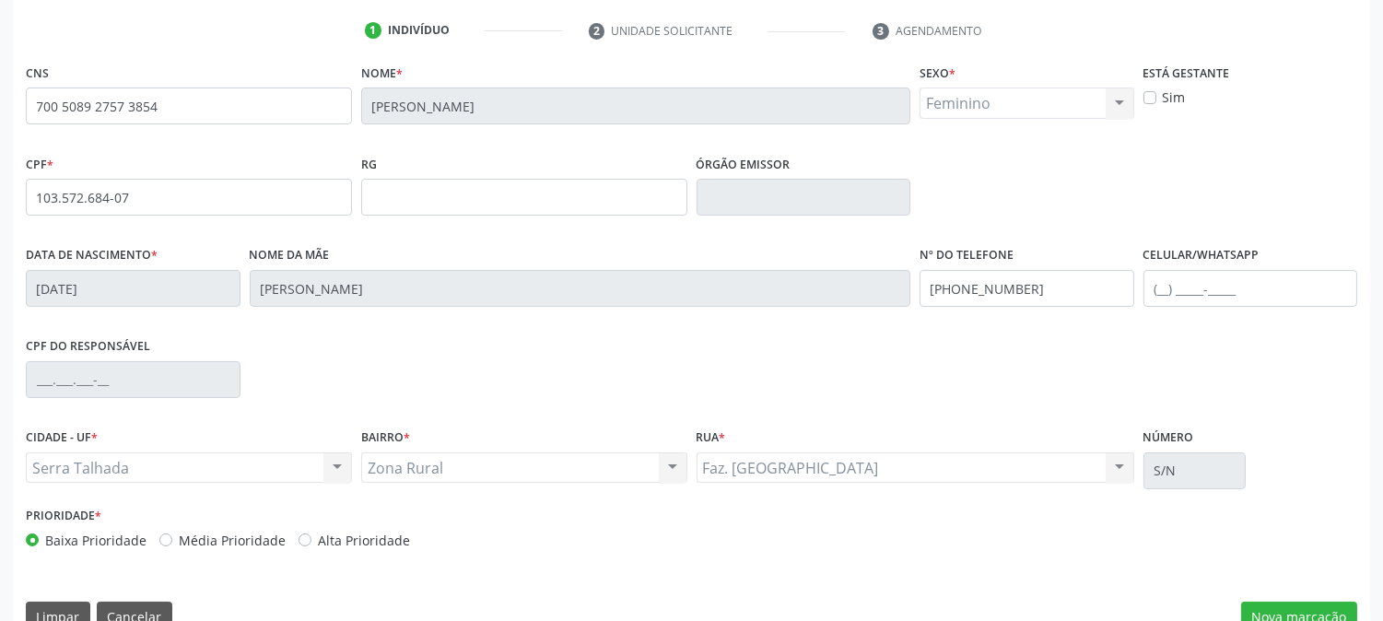
scroll to position [376, 0]
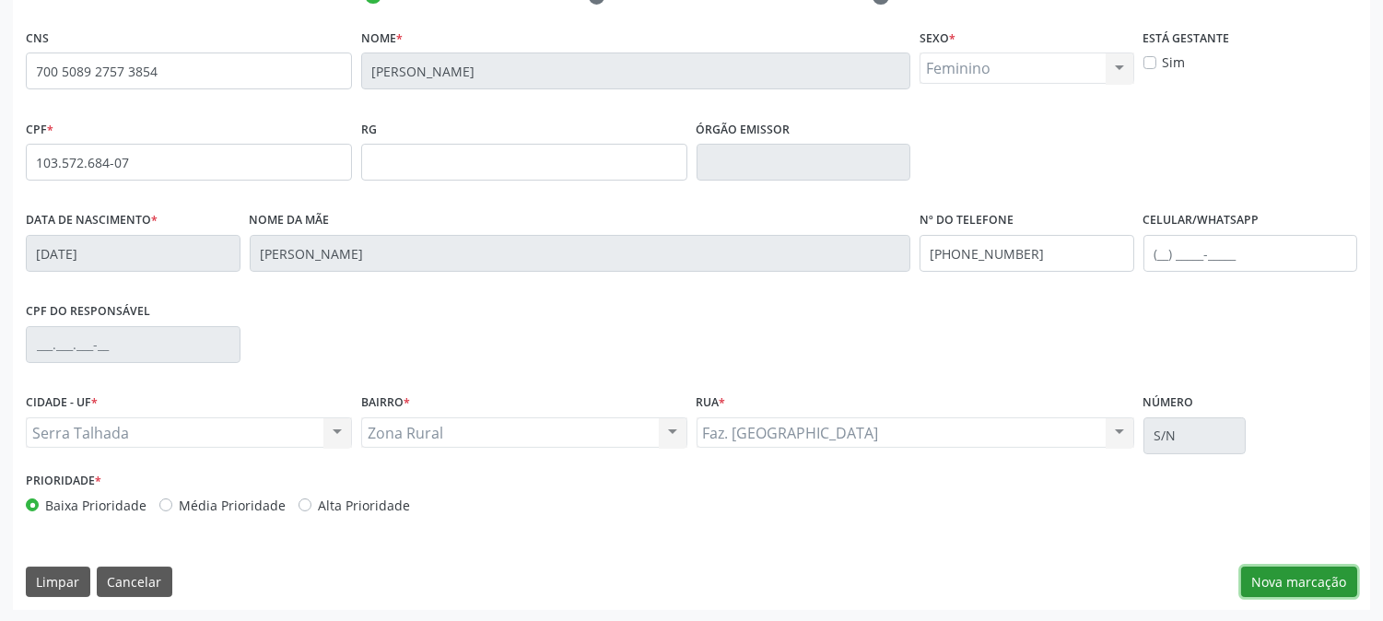
click at [1294, 592] on button "Nova marcação" at bounding box center [1299, 582] width 116 height 31
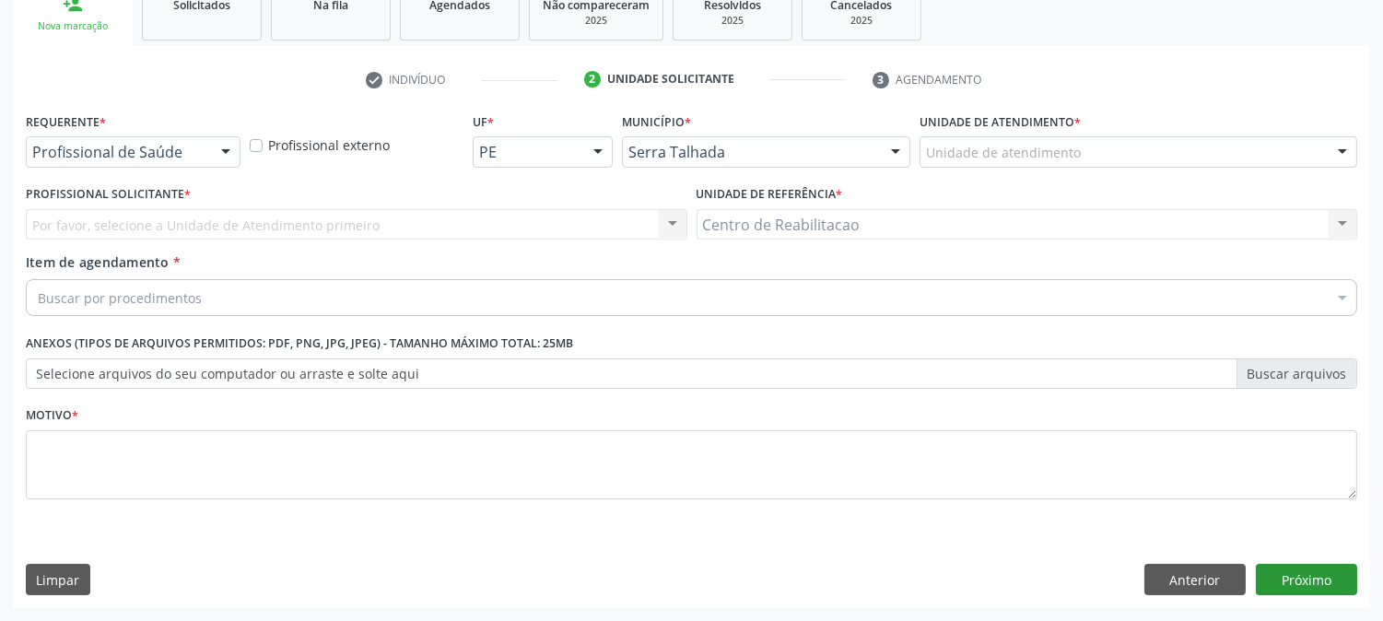
scroll to position [291, 0]
click at [113, 166] on div "Profissional de Saúde" at bounding box center [133, 152] width 215 height 31
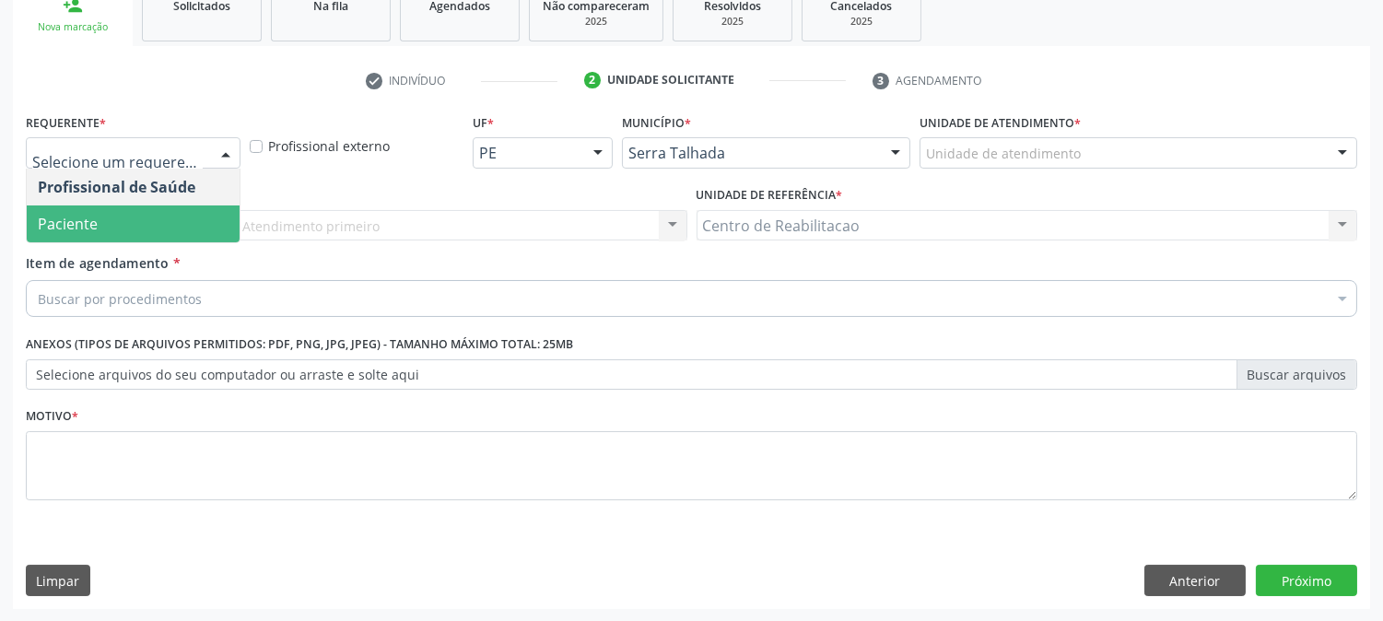
click at [125, 228] on span "Paciente" at bounding box center [133, 223] width 213 height 37
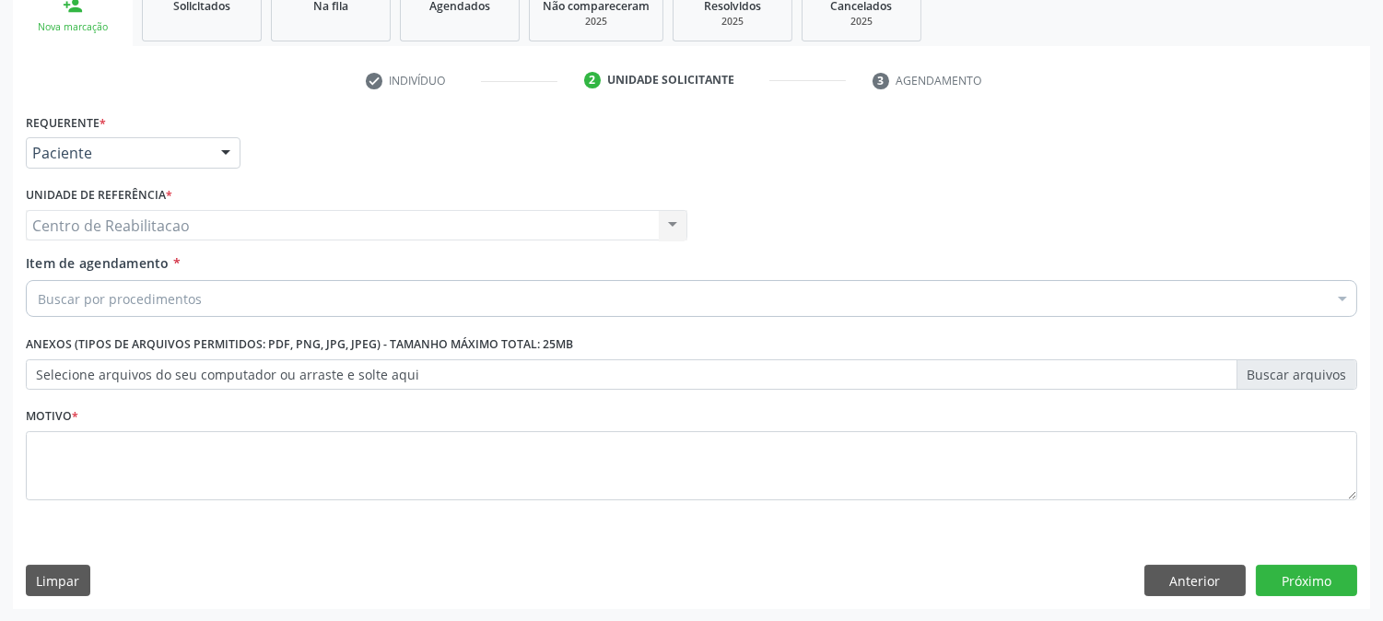
click at [162, 282] on div "Buscar por procedimentos" at bounding box center [691, 298] width 1331 height 37
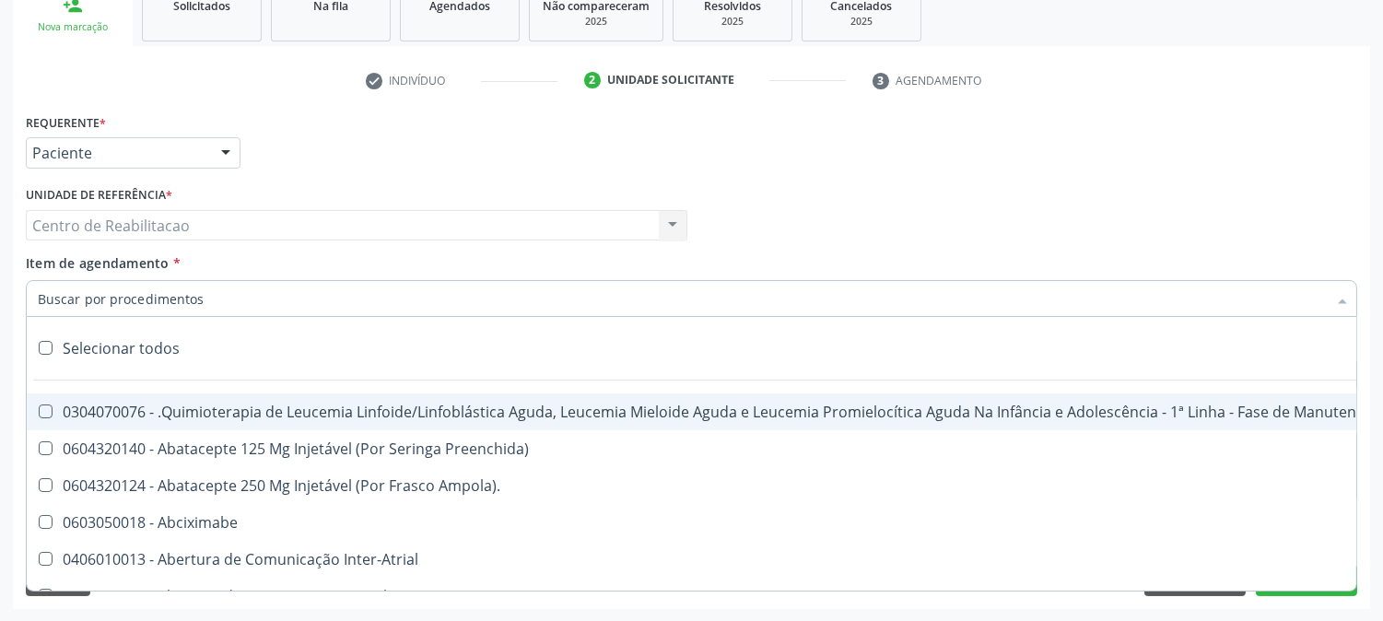
click at [162, 298] on input "Item de agendamento *" at bounding box center [682, 298] width 1289 height 37
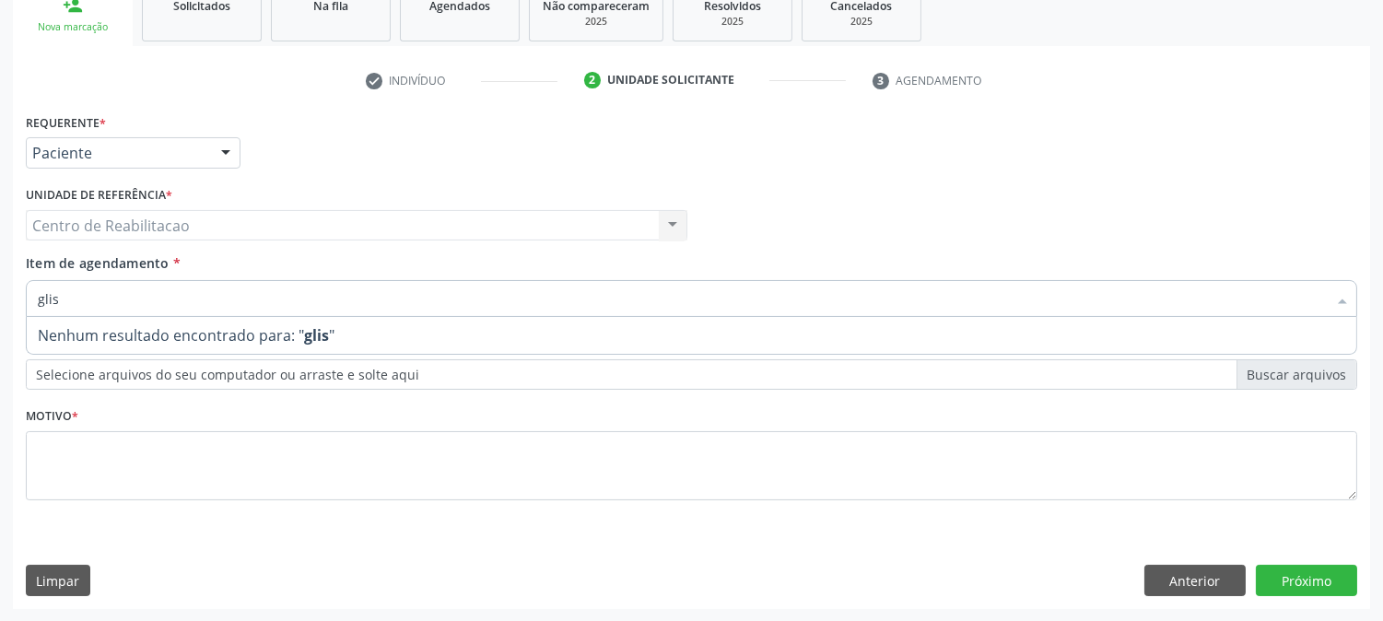
drag, startPoint x: 158, startPoint y: 297, endPoint x: 0, endPoint y: 290, distance: 157.7
click at [0, 290] on div "Acompanhamento Acompanhe a situação das marcações correntes e finalizadas Relat…" at bounding box center [691, 216] width 1383 height 812
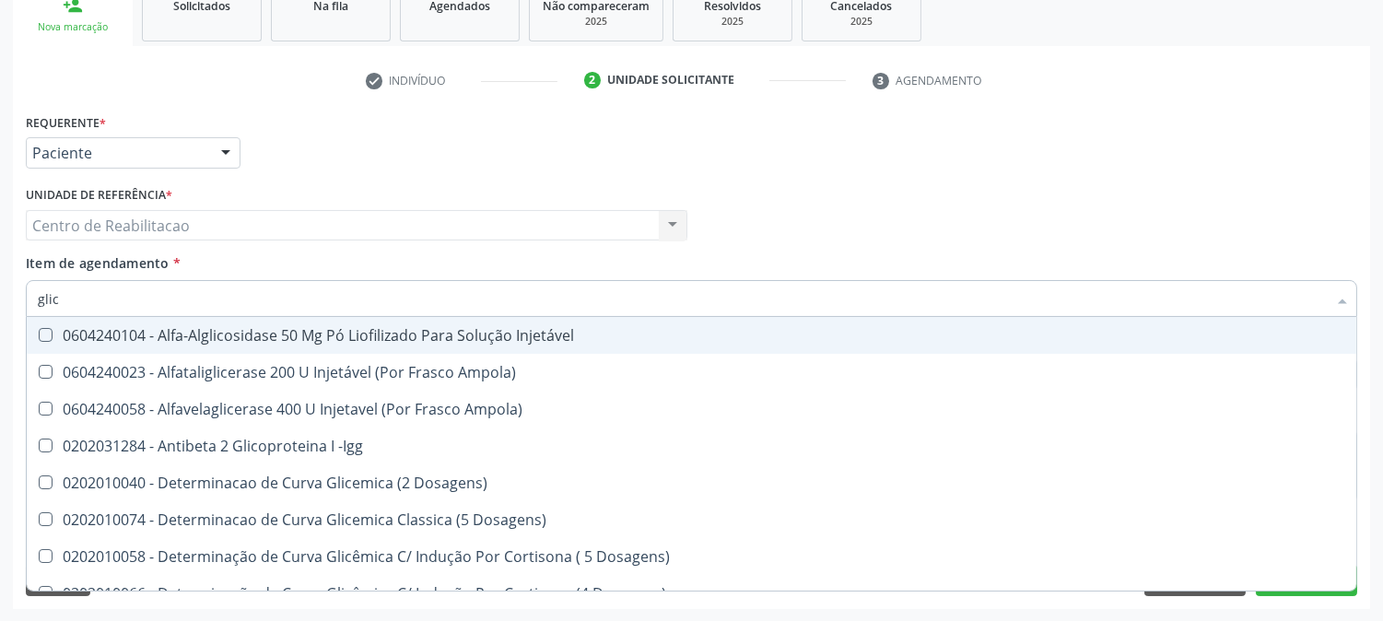
type input "glico"
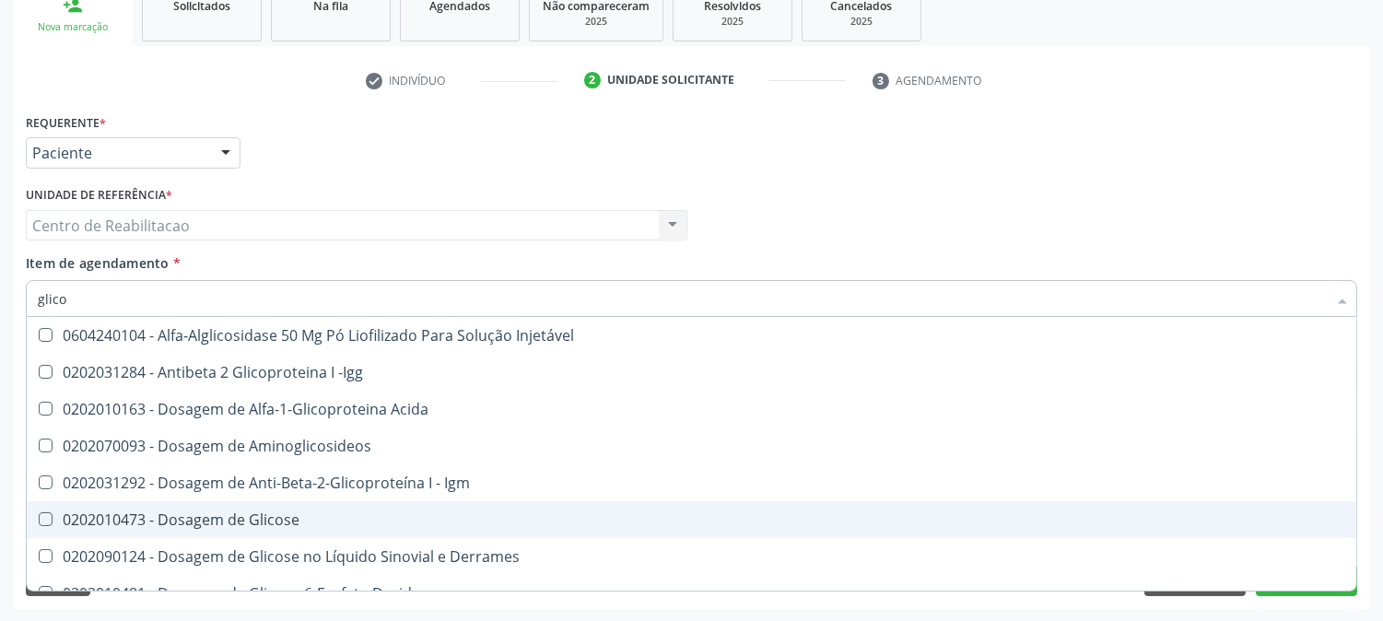
click at [52, 516] on div "0202010473 - Dosagem de Glicose" at bounding box center [691, 519] width 1307 height 15
checkbox Glicose "true"
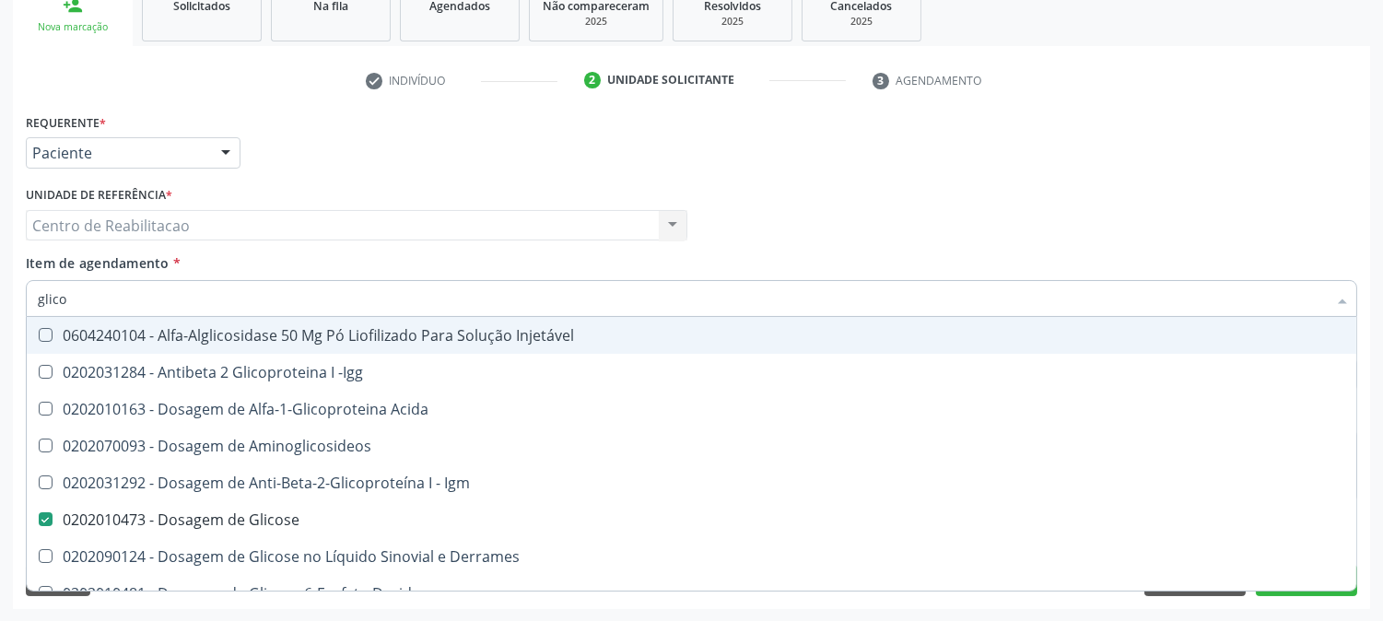
drag, startPoint x: 92, startPoint y: 306, endPoint x: 0, endPoint y: 306, distance: 92.1
click at [0, 306] on div "Acompanhamento Acompanhe a situação das marcações correntes e finalizadas Relat…" at bounding box center [691, 216] width 1383 height 812
type input "co"
checkbox Glicose "false"
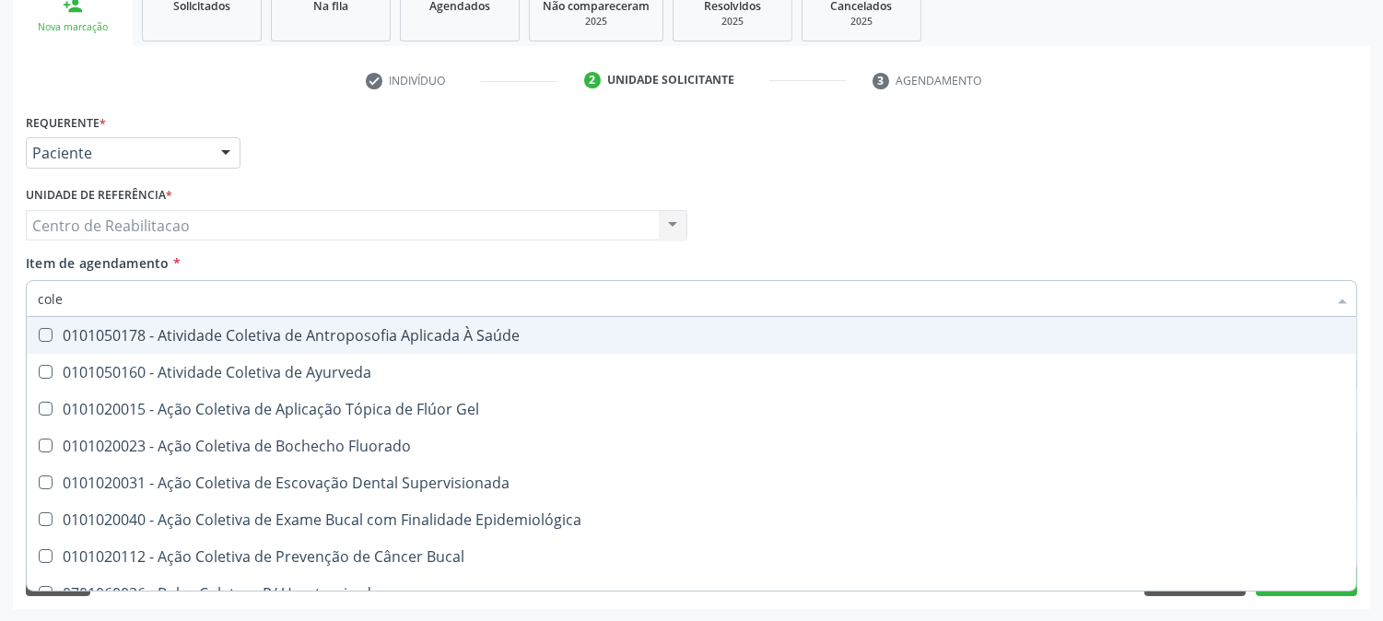
type input "coles"
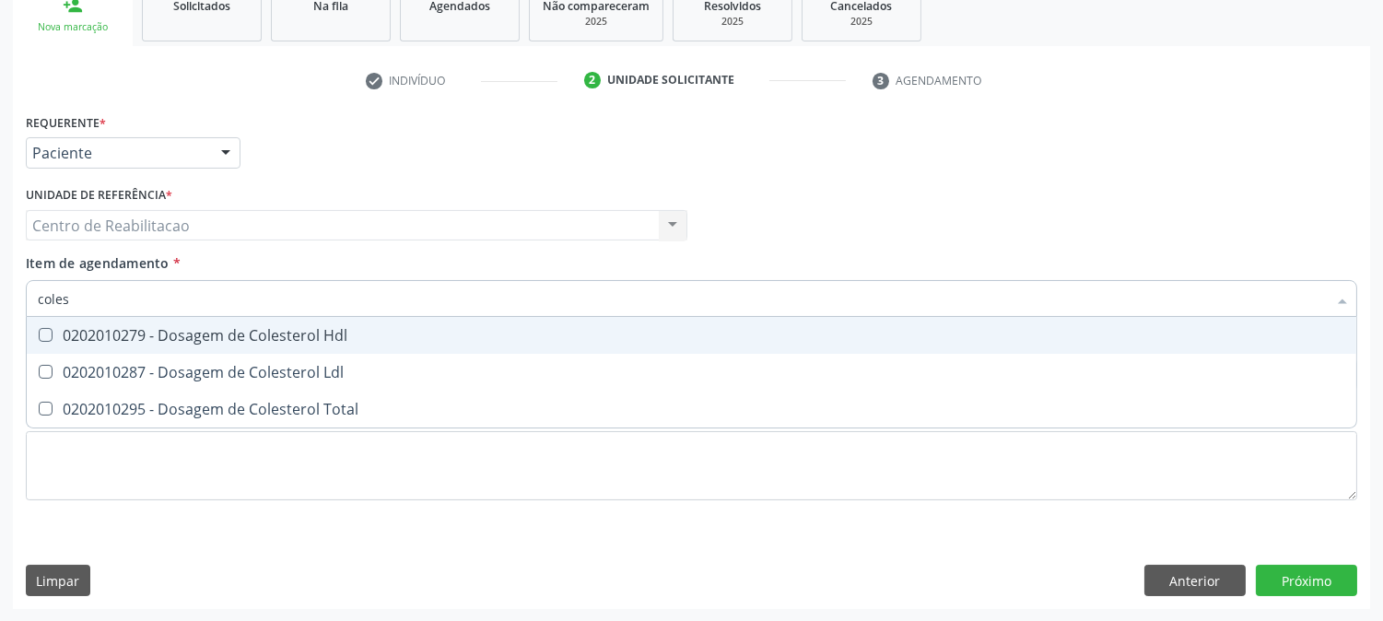
click at [39, 332] on Hdl at bounding box center [46, 335] width 14 height 14
click at [39, 332] on Hdl "checkbox" at bounding box center [33, 335] width 12 height 12
checkbox Hdl "true"
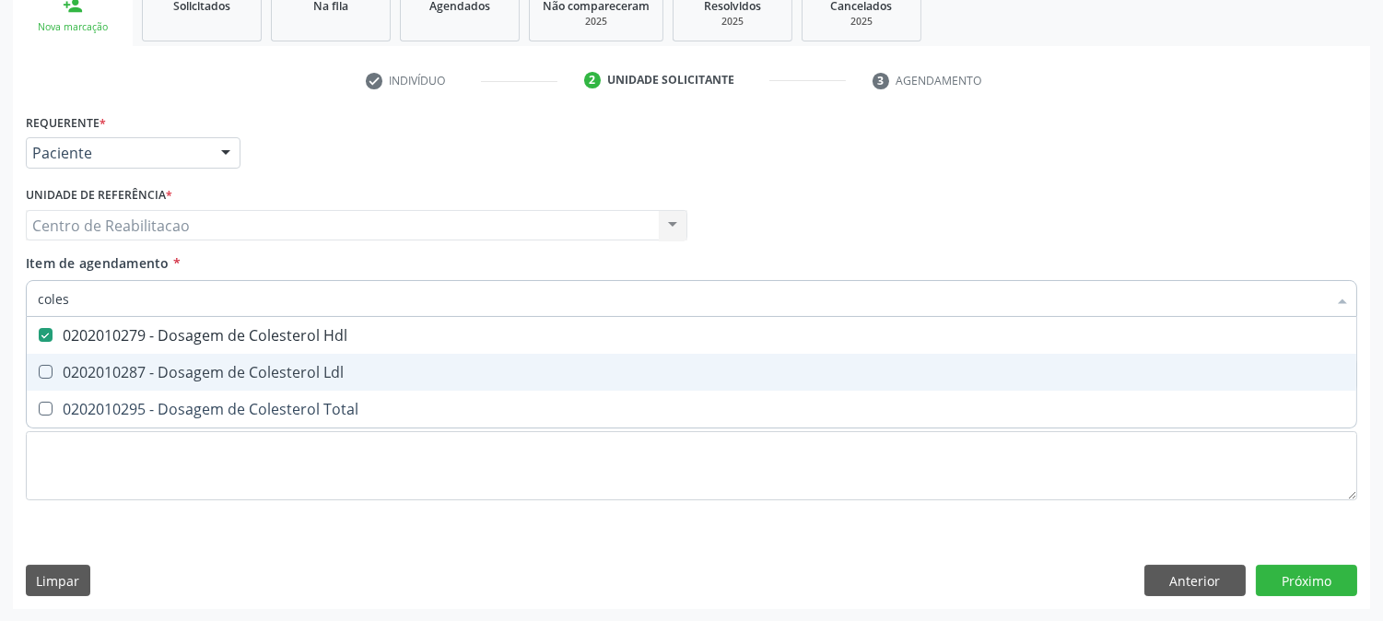
click at [52, 374] on div "0202010287 - Dosagem de Colesterol Ldl" at bounding box center [691, 372] width 1307 height 15
checkbox Ldl "true"
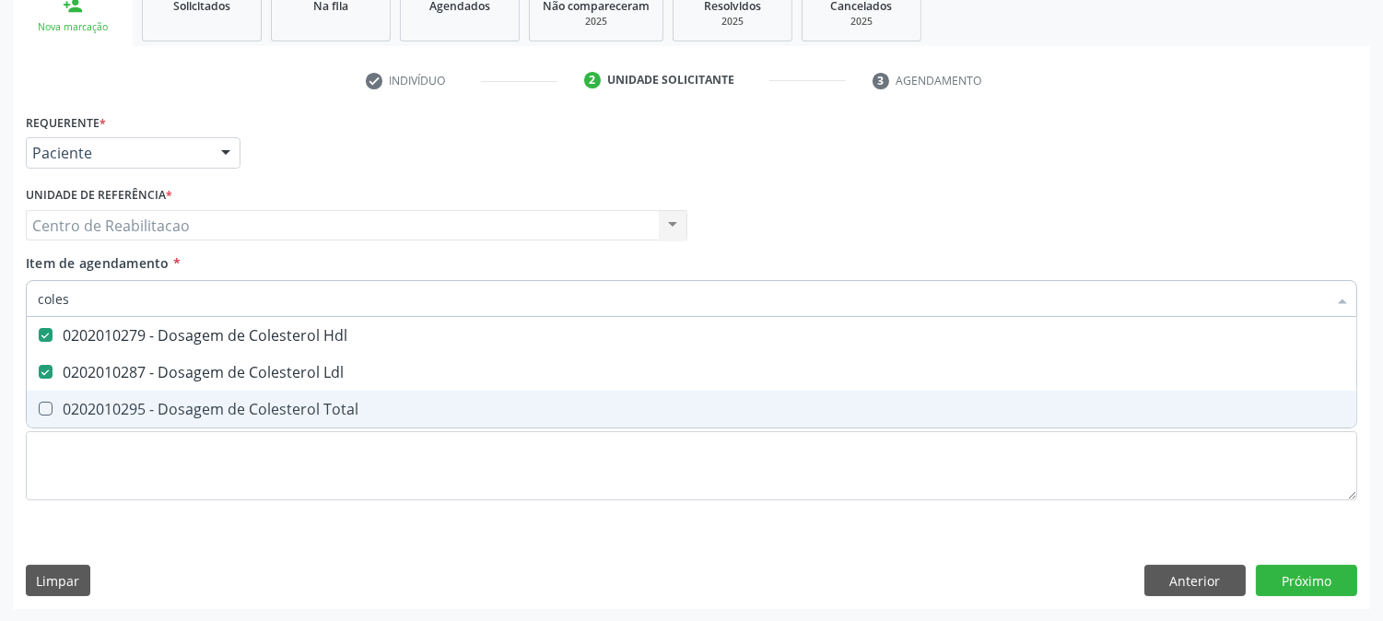
click at [52, 402] on div "0202010295 - Dosagem de Colesterol Total" at bounding box center [691, 409] width 1307 height 15
checkbox Total "true"
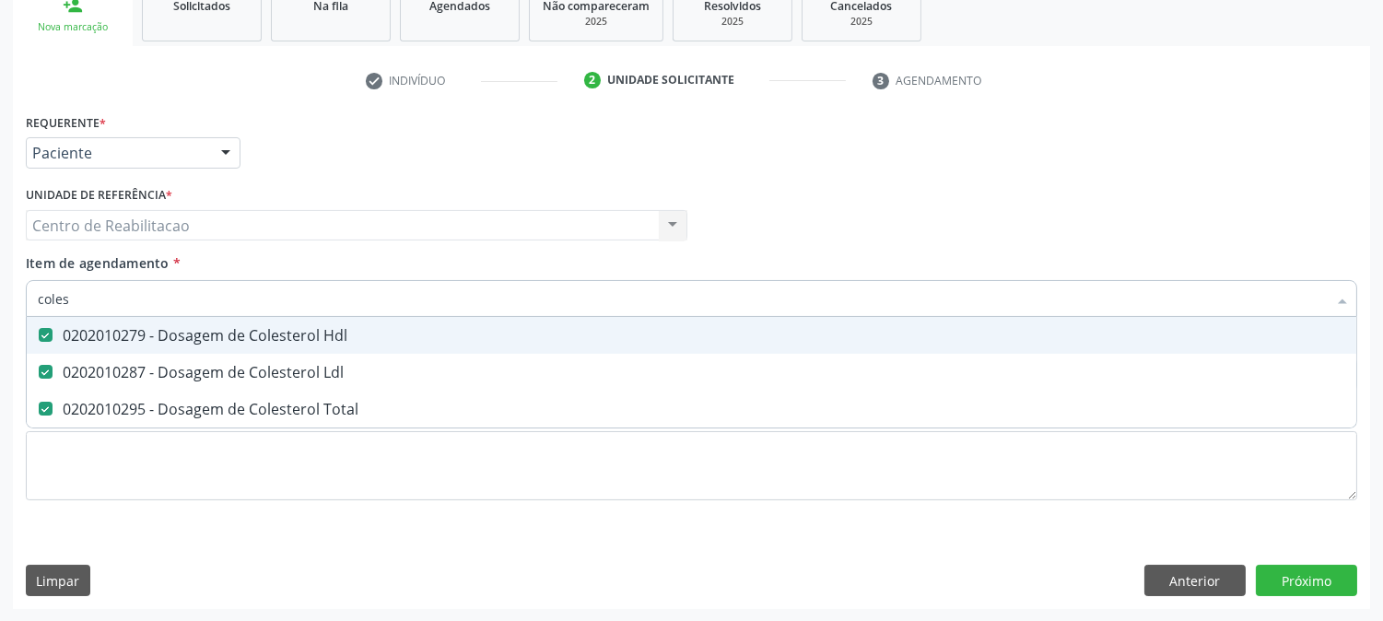
drag, startPoint x: 79, startPoint y: 299, endPoint x: 0, endPoint y: 296, distance: 79.3
click at [0, 297] on div "Acompanhamento Acompanhe a situação das marcações correntes e finalizadas Relat…" at bounding box center [691, 216] width 1383 height 812
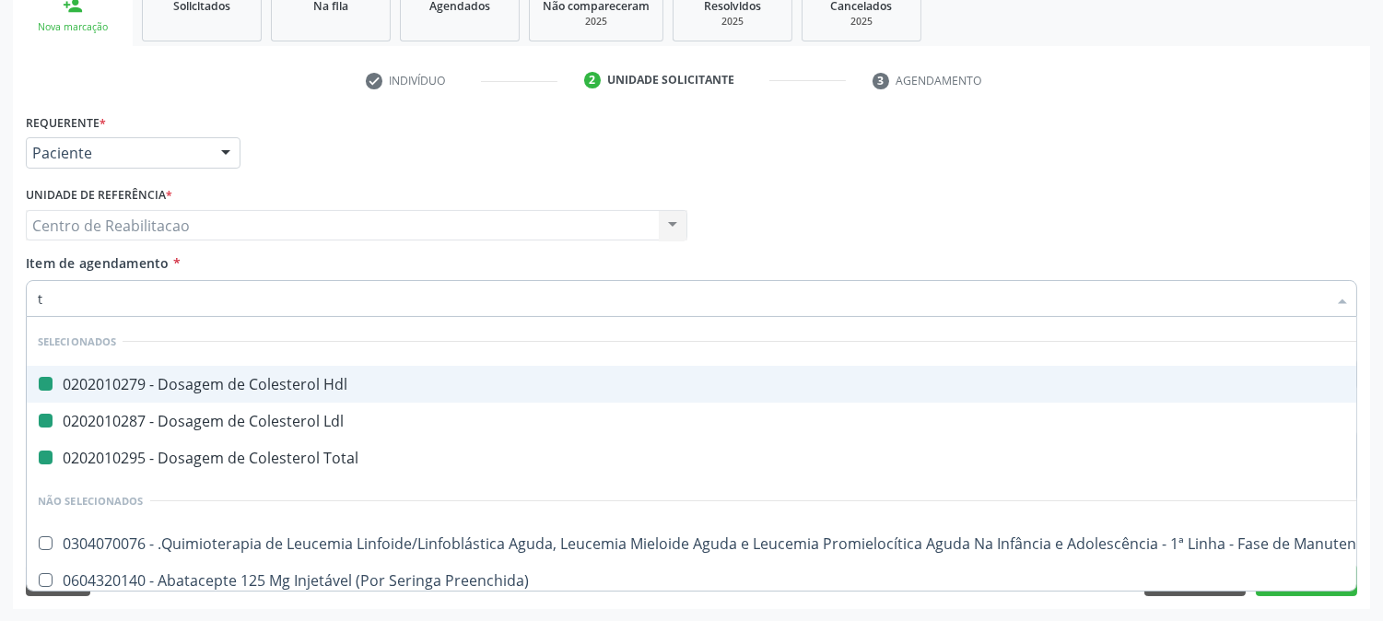
type input "tr"
checkbox Hdl "false"
checkbox Ldl "false"
checkbox Total "false"
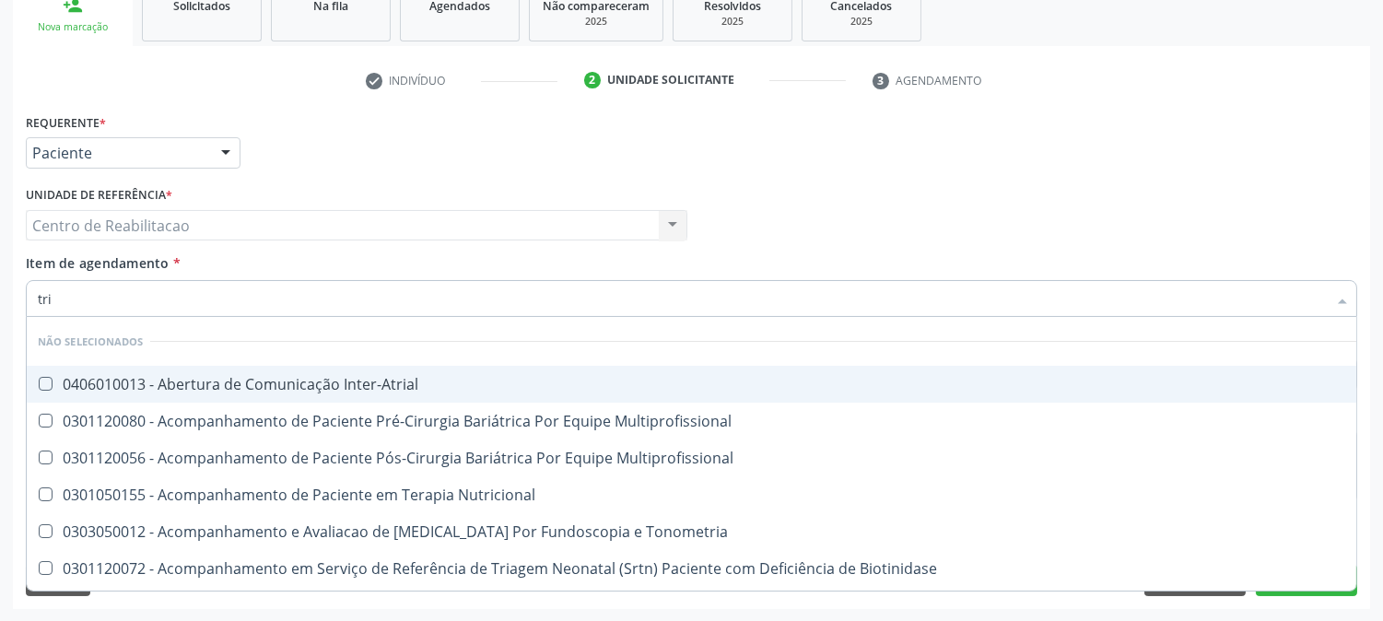
type input "trig"
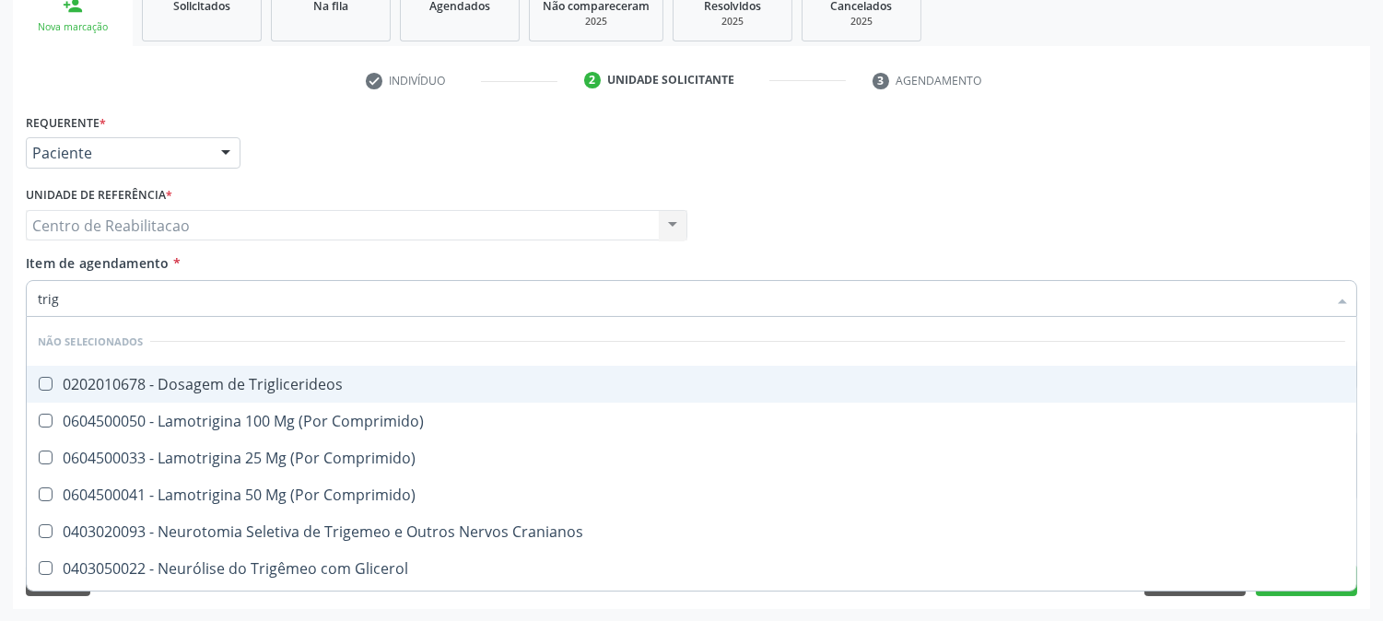
click at [34, 381] on div at bounding box center [34, 384] width 14 height 15
checkbox Triglicerideos "true"
drag, startPoint x: 61, startPoint y: 306, endPoint x: 0, endPoint y: 274, distance: 68.8
click at [0, 282] on div "Acompanhamento Acompanhe a situação das marcações correntes e finalizadas Relat…" at bounding box center [691, 216] width 1383 height 812
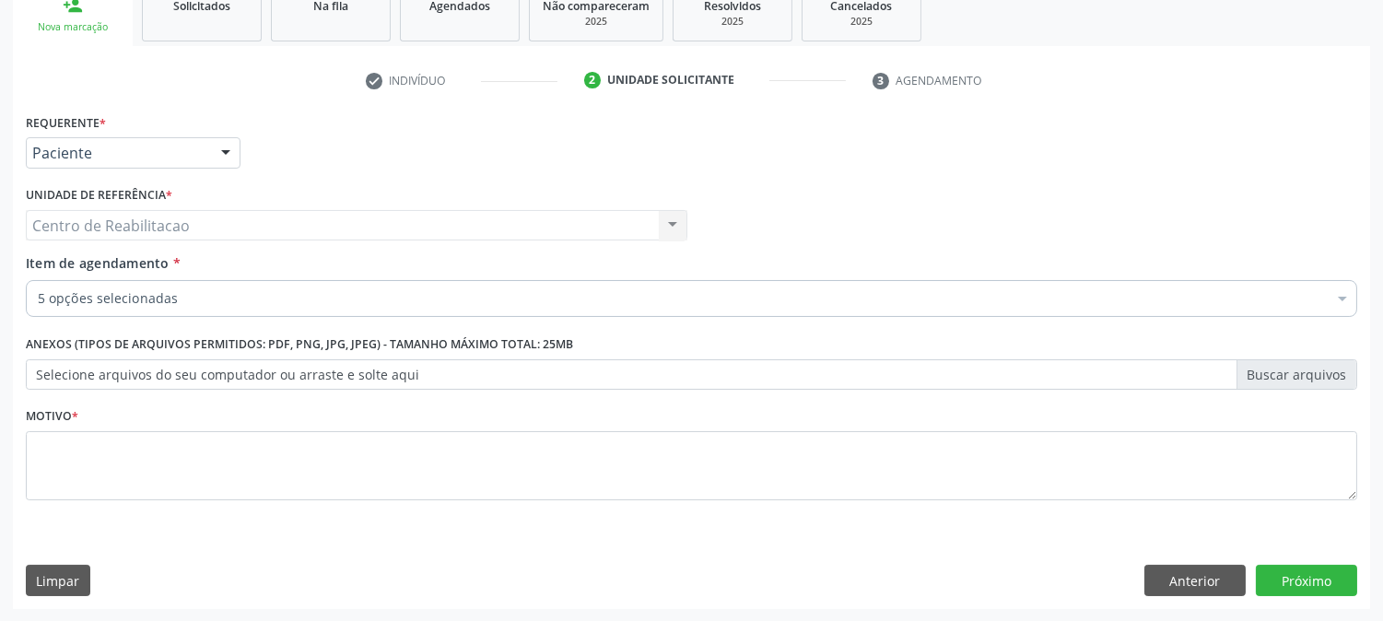
checkbox Hdl "true"
checkbox Ldl "true"
checkbox Triglicerideos "true"
checkbox Total "true"
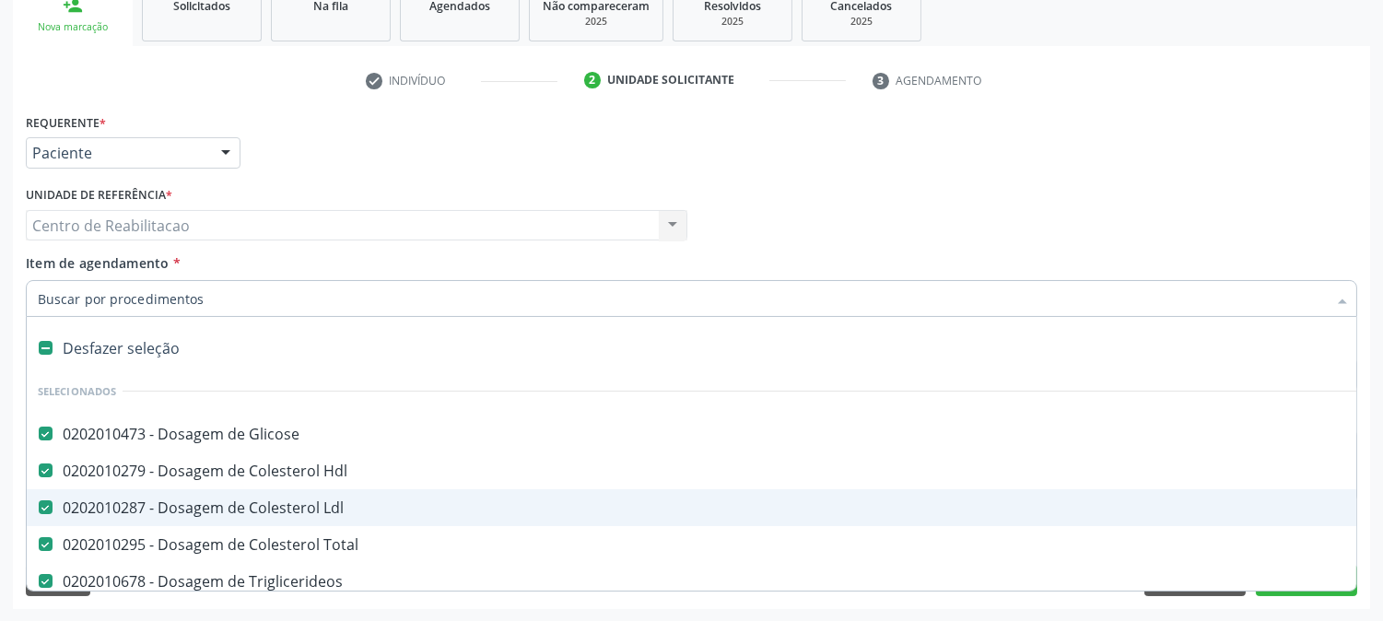
scroll to position [102, 0]
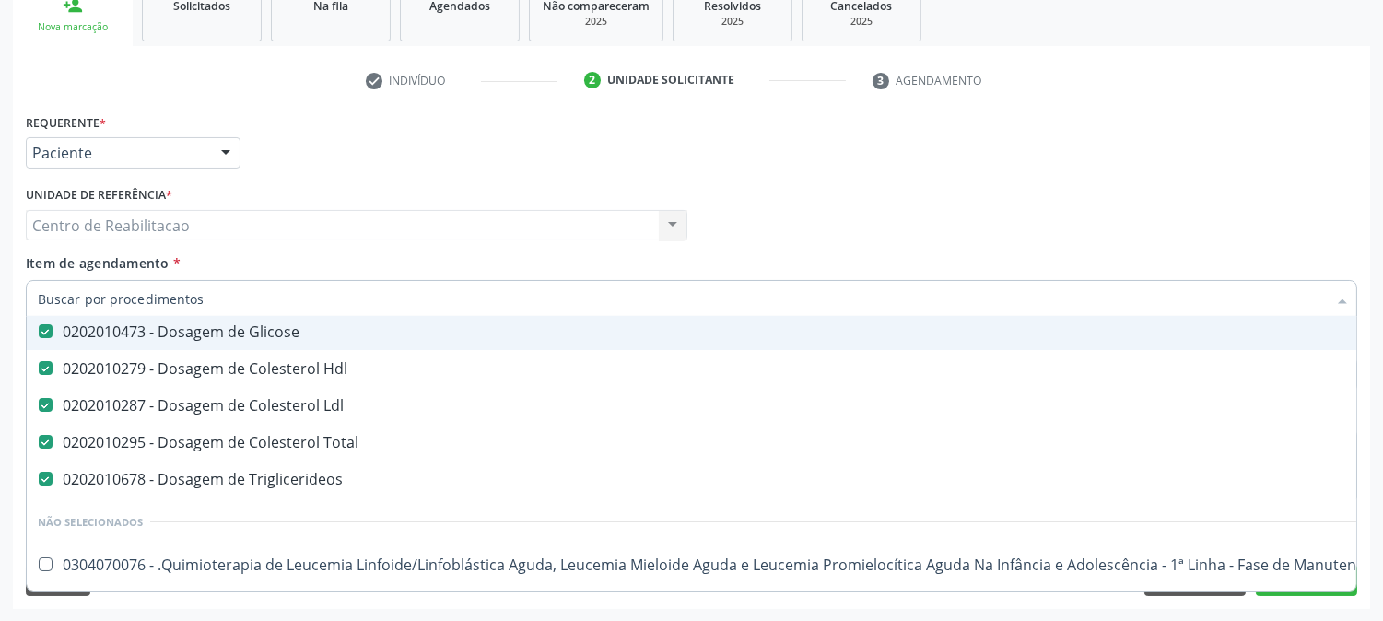
click at [151, 238] on div "Centro de Reabilitacao Centro de Reabilitacao Nenhum resultado encontrado para:…" at bounding box center [357, 225] width 662 height 31
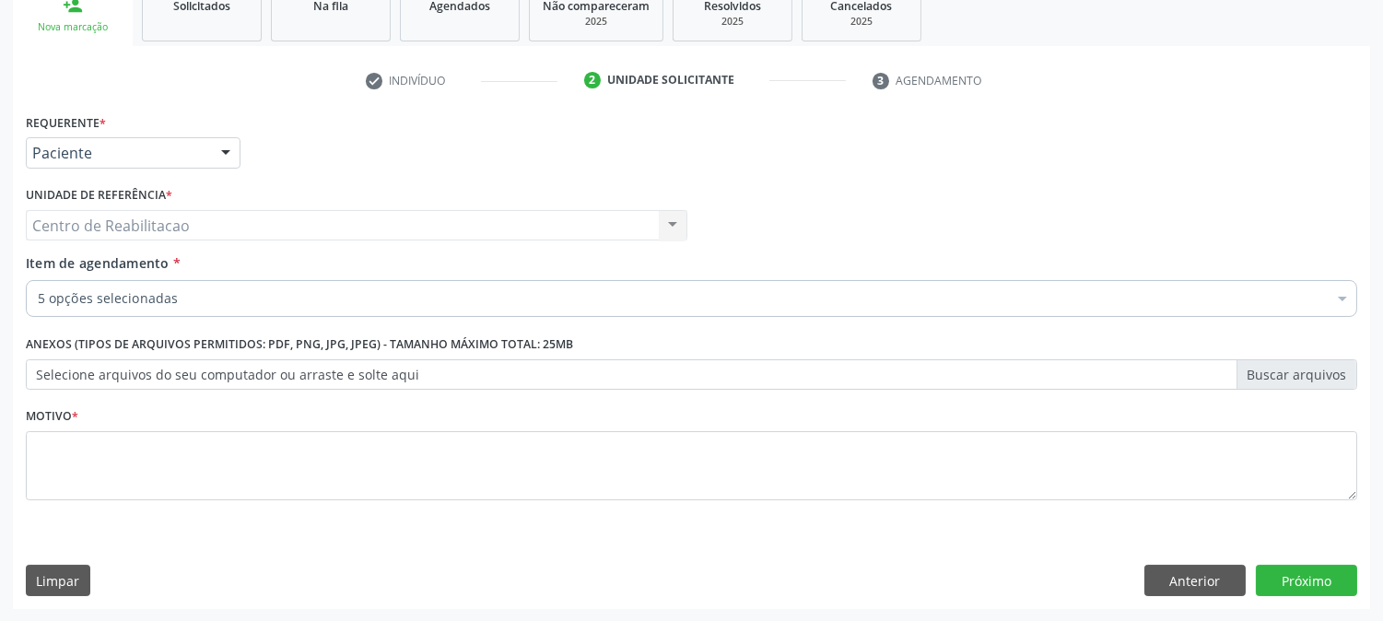
scroll to position [0, 0]
click at [153, 223] on div "Centro de Reabilitacao Centro de Reabilitacao Nenhum resultado encontrado para:…" at bounding box center [357, 225] width 662 height 31
click at [132, 308] on div "5 opções selecionadas" at bounding box center [691, 298] width 1331 height 37
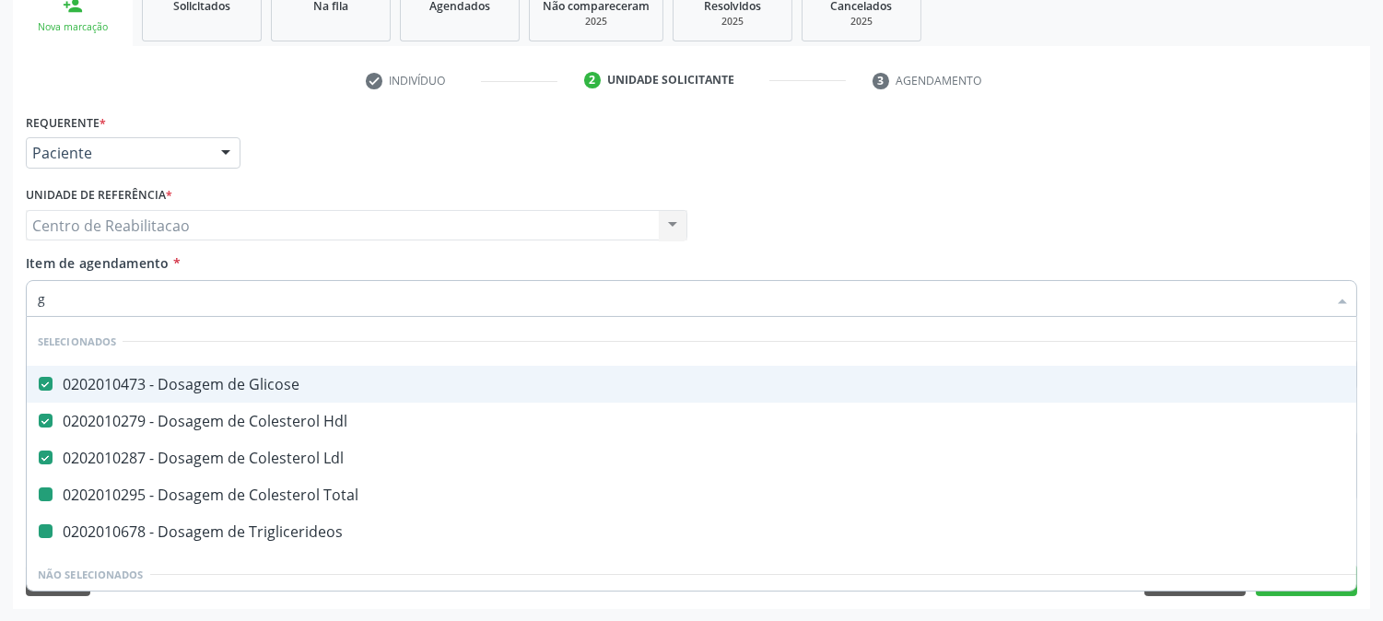
type input "gl"
checkbox Triglicerideos "false"
checkbox Total "false"
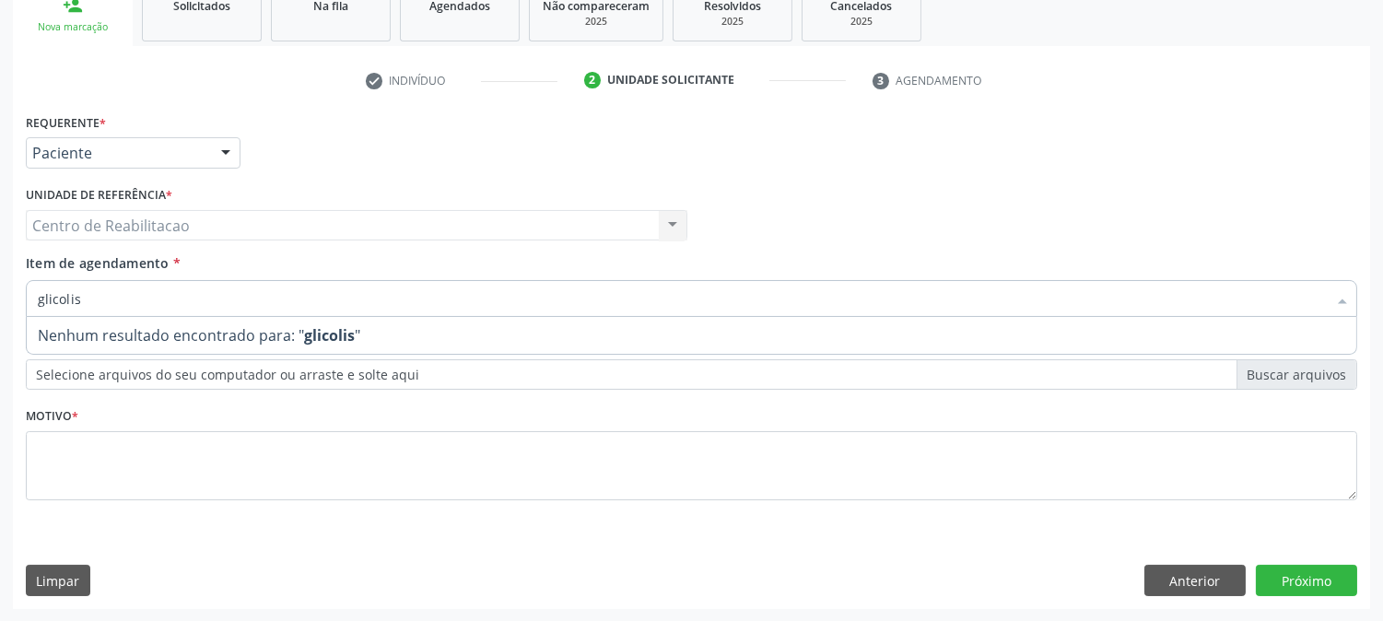
drag, startPoint x: 148, startPoint y: 297, endPoint x: 0, endPoint y: 298, distance: 148.3
click at [0, 298] on div "Acompanhamento Acompanhe a situação das marcações correntes e finalizadas Relat…" at bounding box center [691, 216] width 1383 height 812
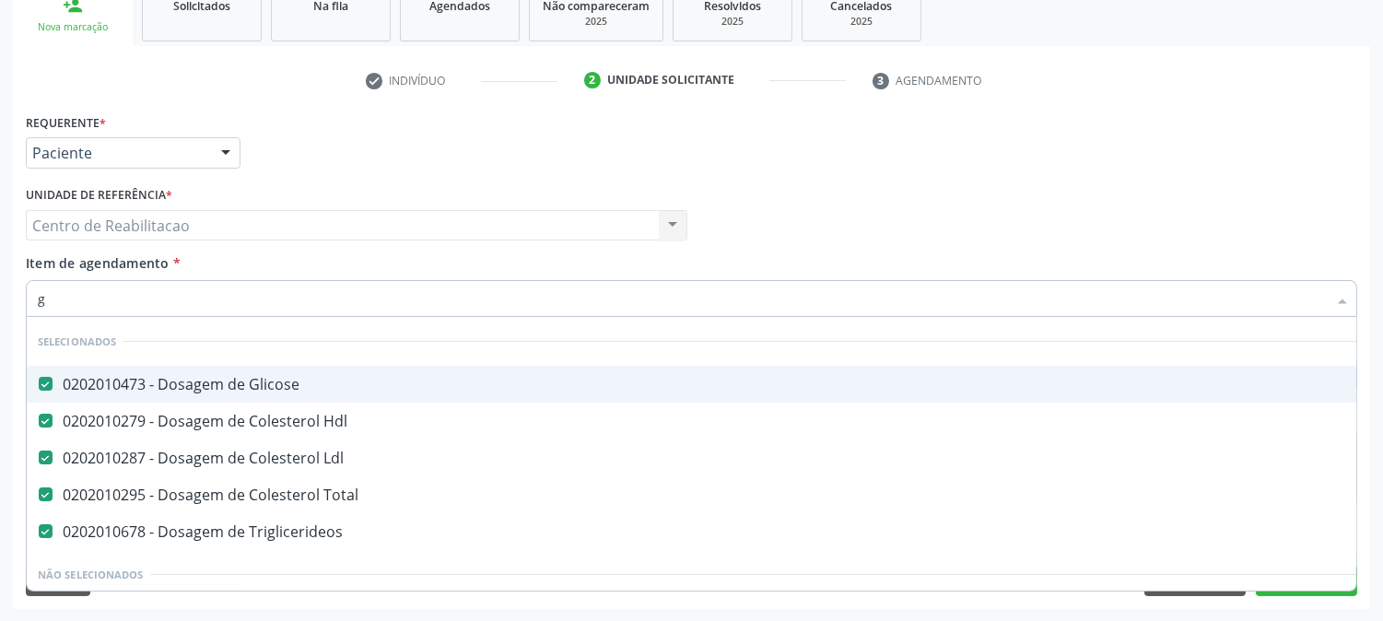
type input "gl"
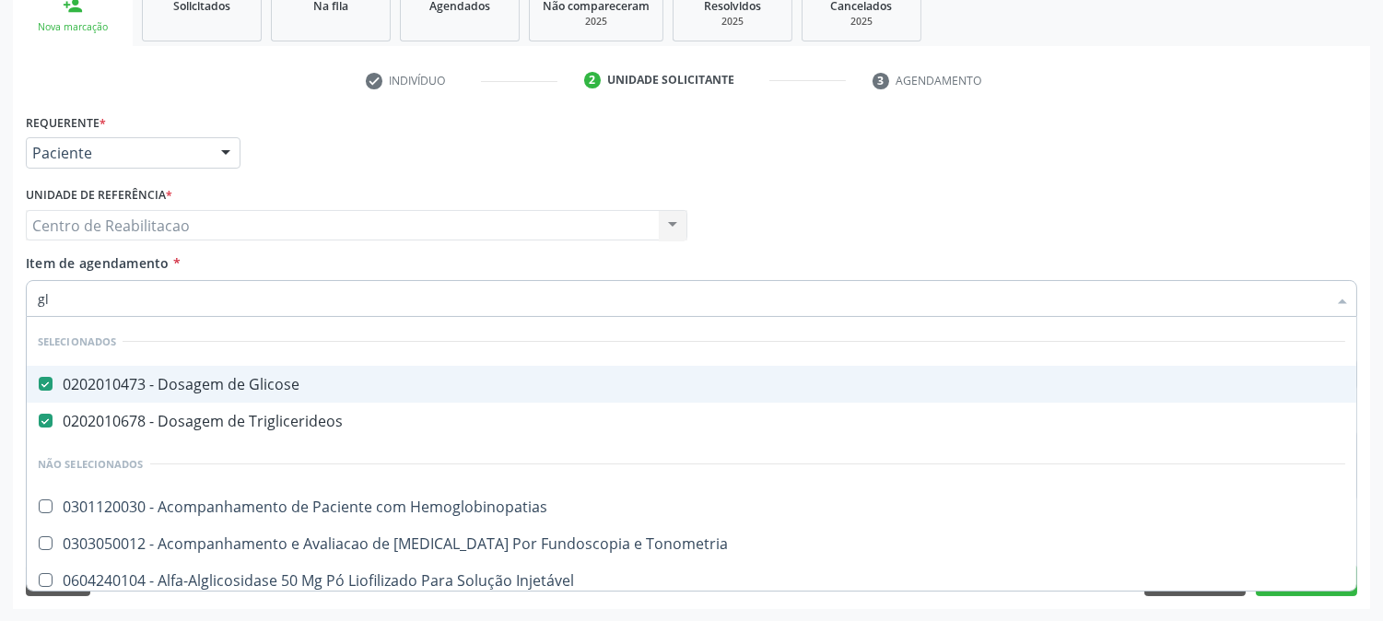
checkbox Hemoglobinopatias "false"
checkbox Tonometria "false"
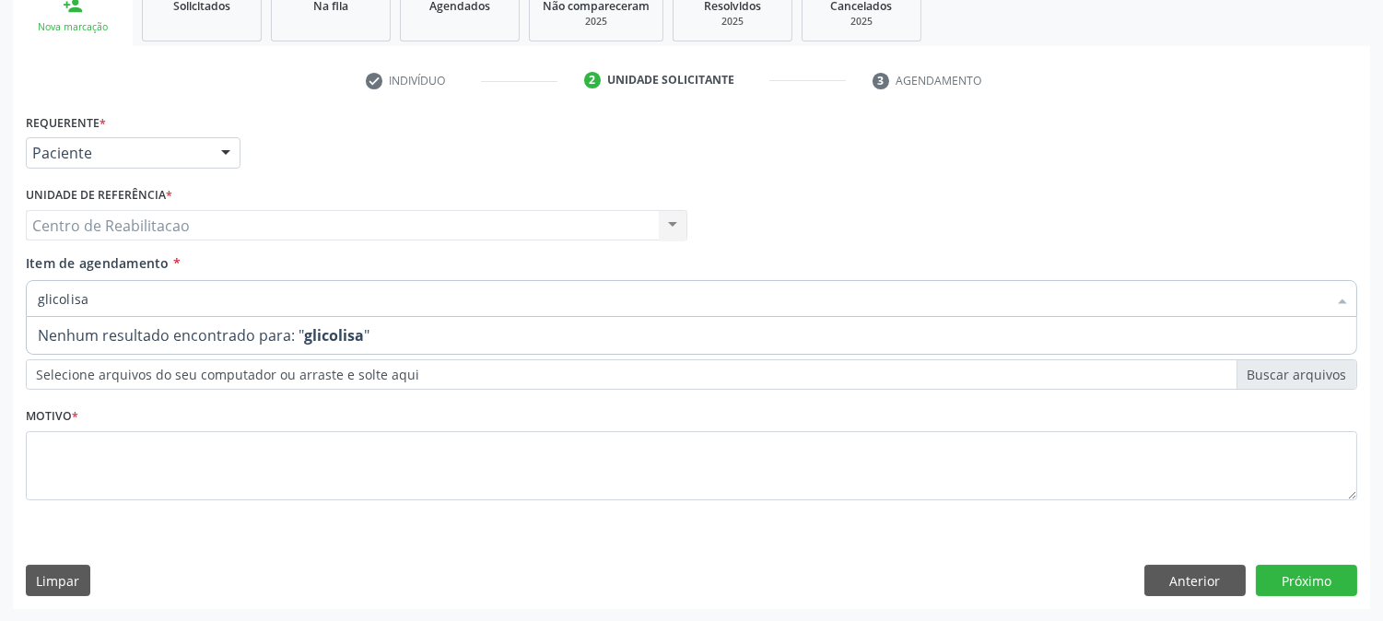
type input "glicolisa"
click at [97, 270] on label "Item de agendamento *" at bounding box center [103, 262] width 155 height 19
click at [97, 280] on input "glicolisa" at bounding box center [682, 298] width 1289 height 37
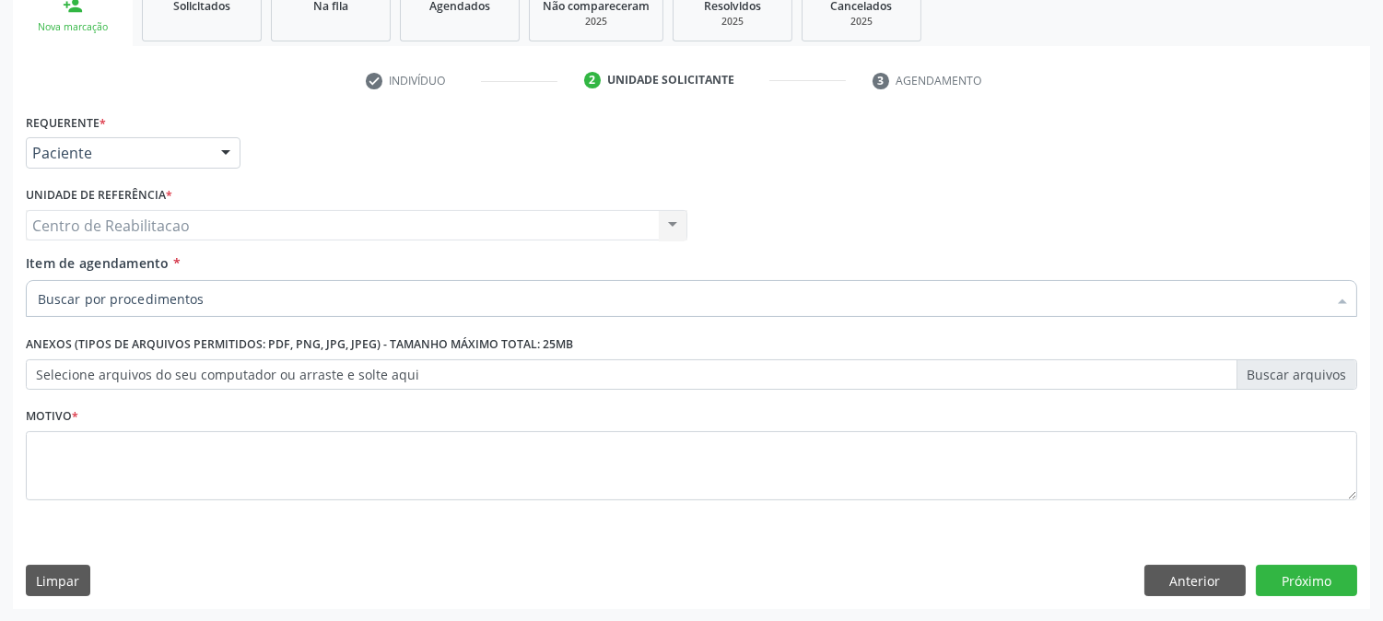
drag, startPoint x: 122, startPoint y: 300, endPoint x: 0, endPoint y: 270, distance: 125.4
click at [0, 270] on div "Acompanhamento Acompanhe a situação das marcações correntes e finalizadas Relat…" at bounding box center [691, 216] width 1383 height 812
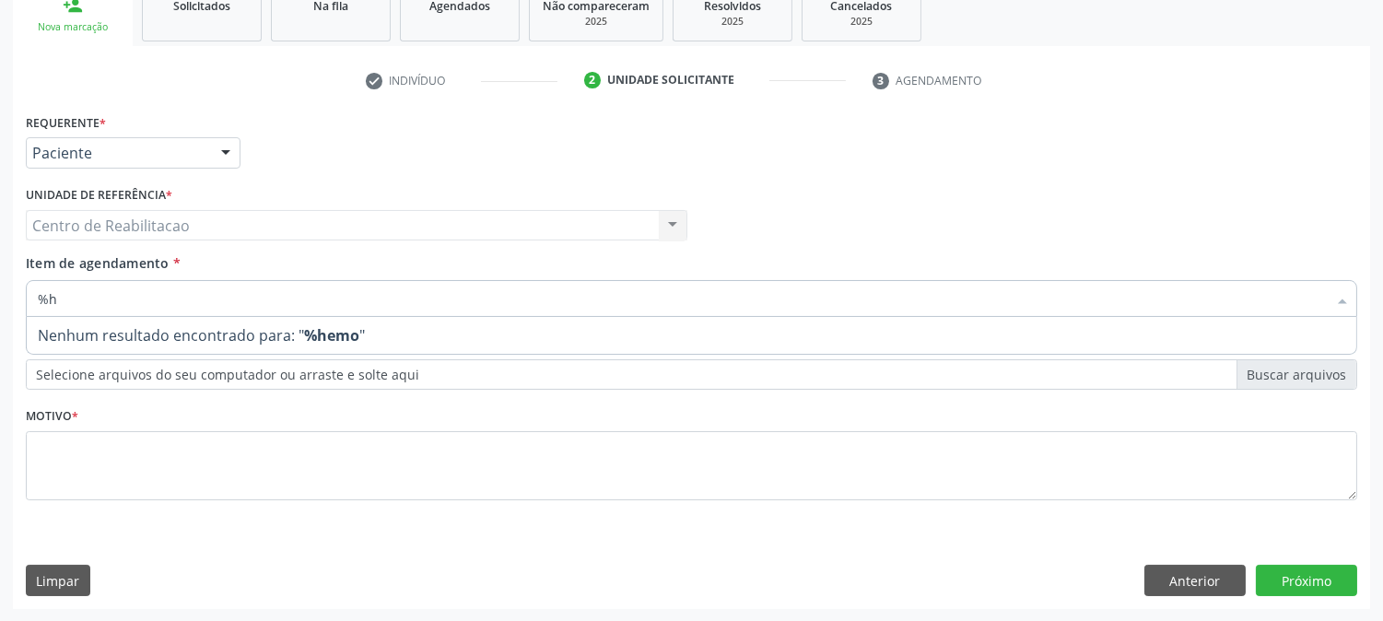
type input "%"
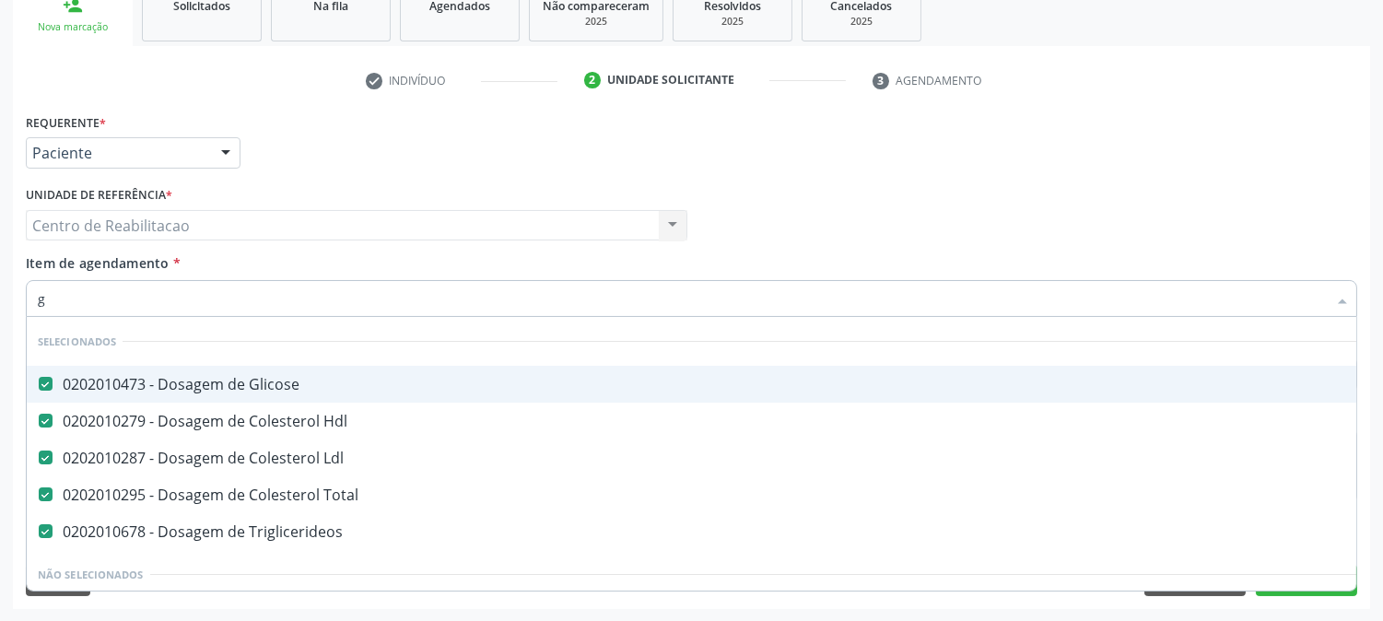
type input "gl"
checkbox Total "false"
checkbox Triglicerideos "false"
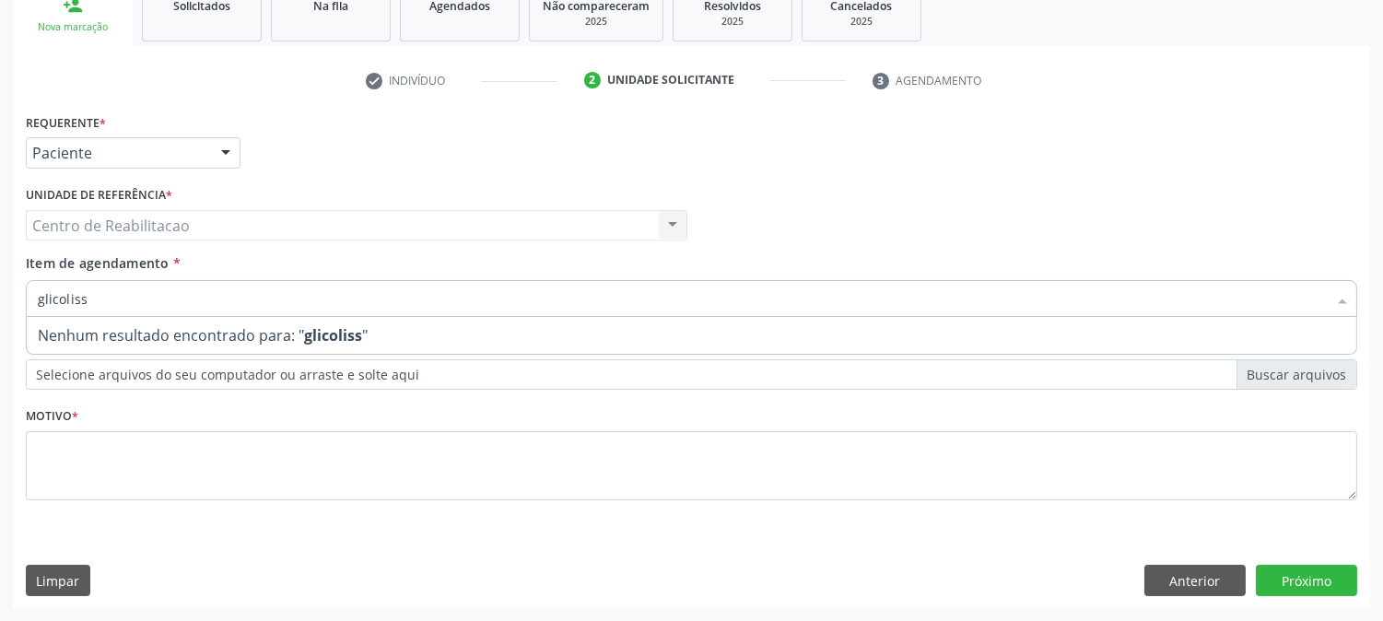
drag, startPoint x: 105, startPoint y: 300, endPoint x: 12, endPoint y: 281, distance: 95.0
click at [13, 281] on div "Requerente * Paciente Profissional de Saúde Paciente Nenhum resultado encontrad…" at bounding box center [691, 359] width 1357 height 500
type input "%"
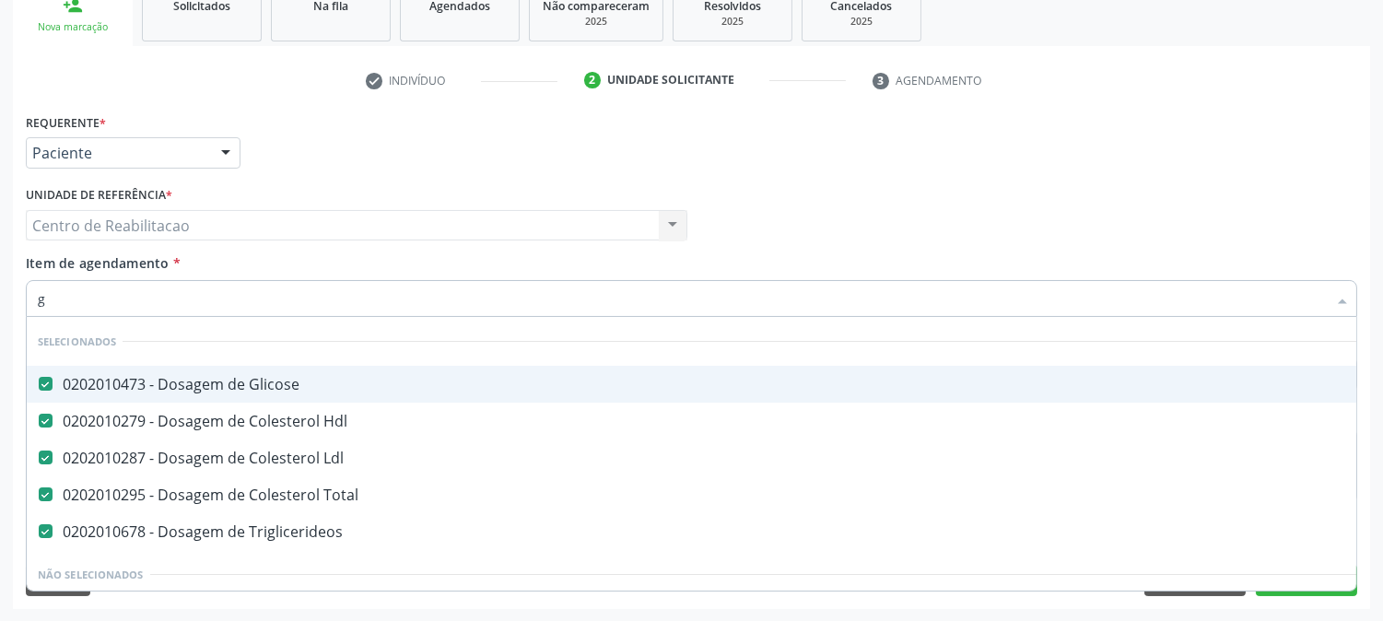
type input "gl"
checkbox Total "false"
checkbox Triglicerideos "false"
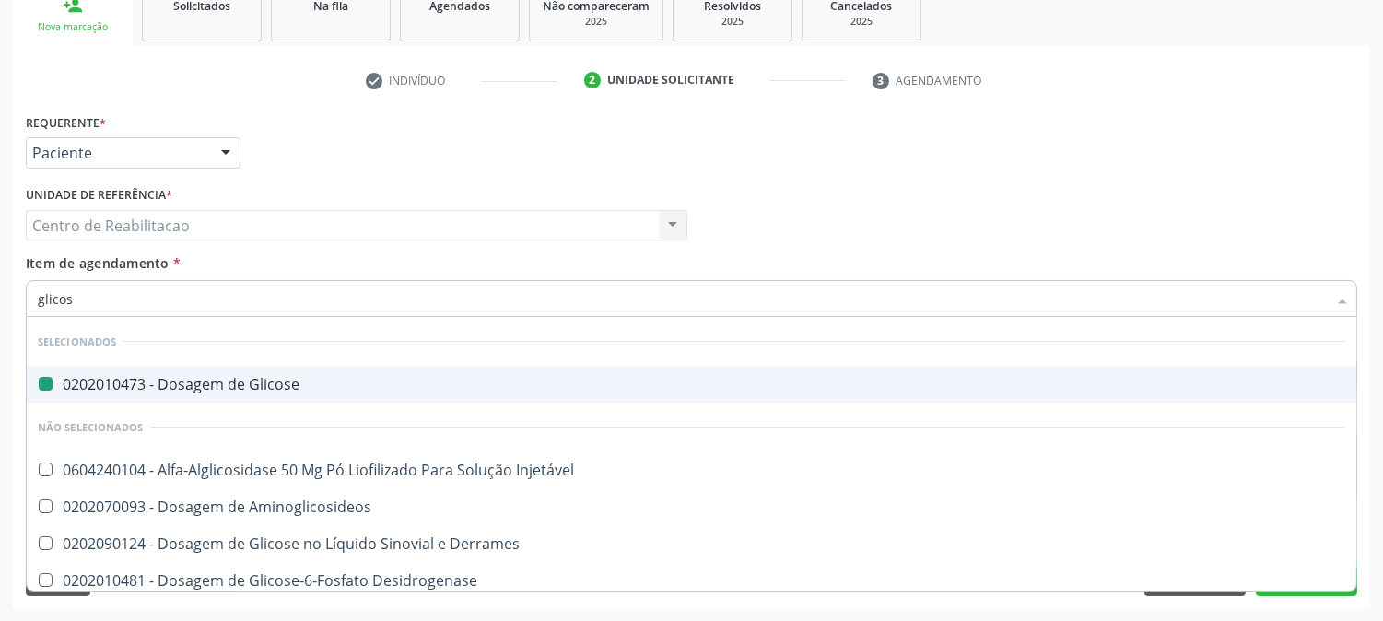
type input "glicosi"
checkbox Glicose "false"
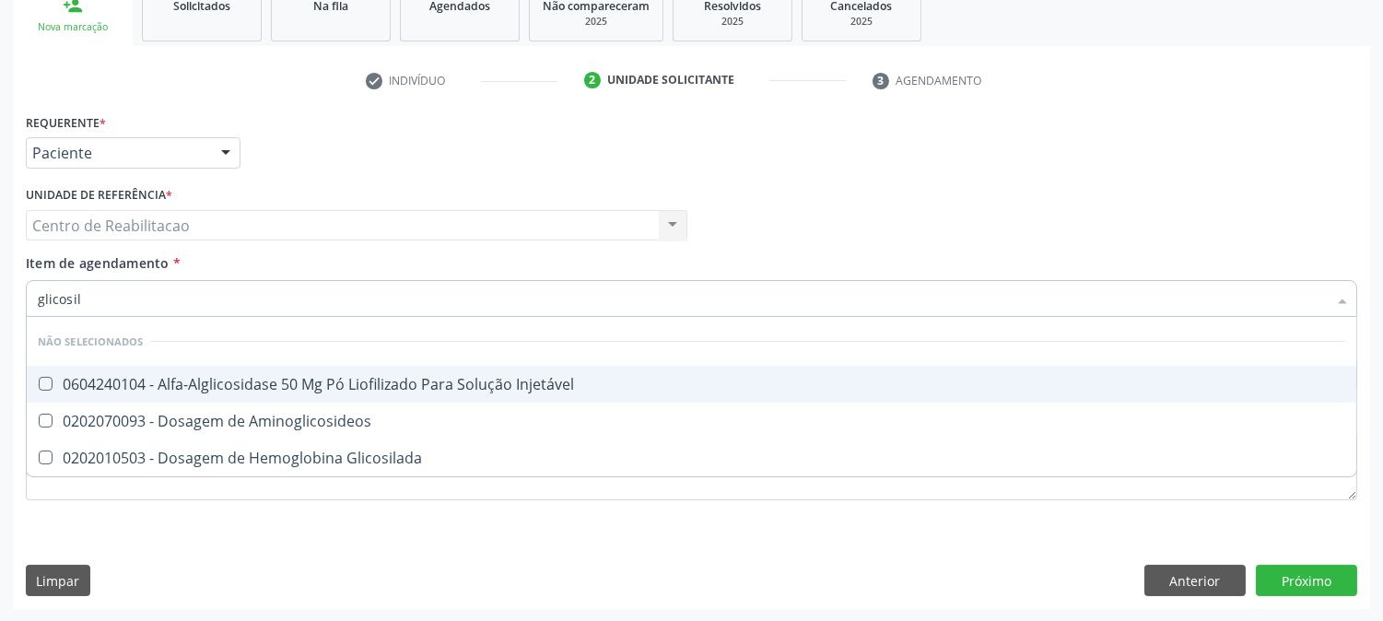
type input "glicosila"
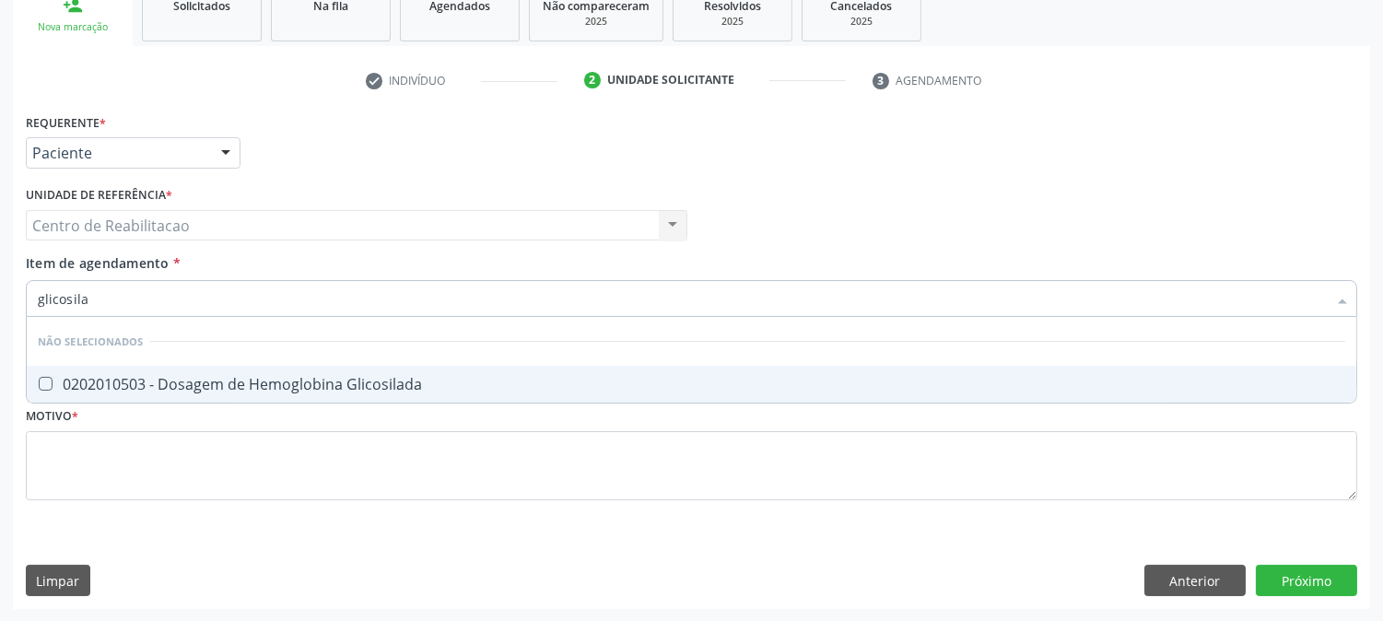
click at [50, 383] on Glicosilada at bounding box center [46, 384] width 14 height 14
click at [39, 383] on Glicosilada "checkbox" at bounding box center [33, 384] width 12 height 12
checkbox Glicosilada "true"
drag, startPoint x: 125, startPoint y: 298, endPoint x: 0, endPoint y: 240, distance: 137.7
click at [0, 244] on div "Acompanhamento Acompanhe a situação das marcações correntes e finalizadas Relat…" at bounding box center [691, 216] width 1383 height 812
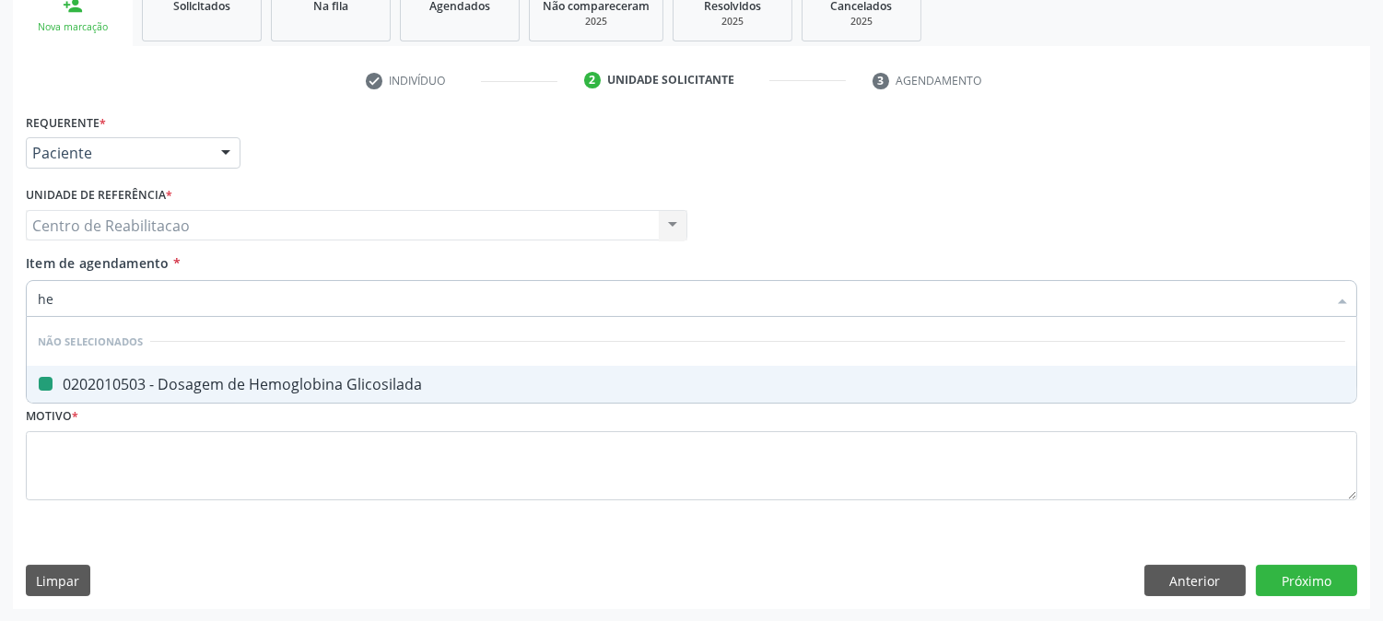
type input "hem"
checkbox Glicosilada "false"
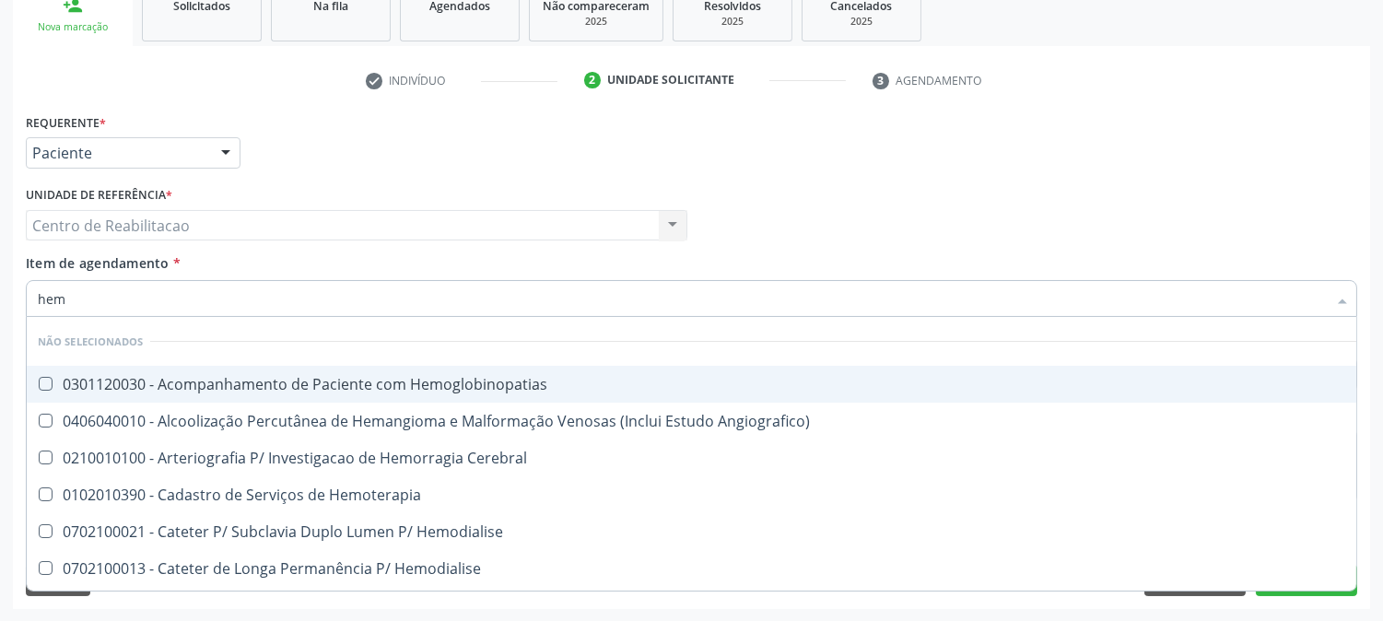
type input "hemo"
checkbox Hemacias "true"
checkbox Glicosilada "false"
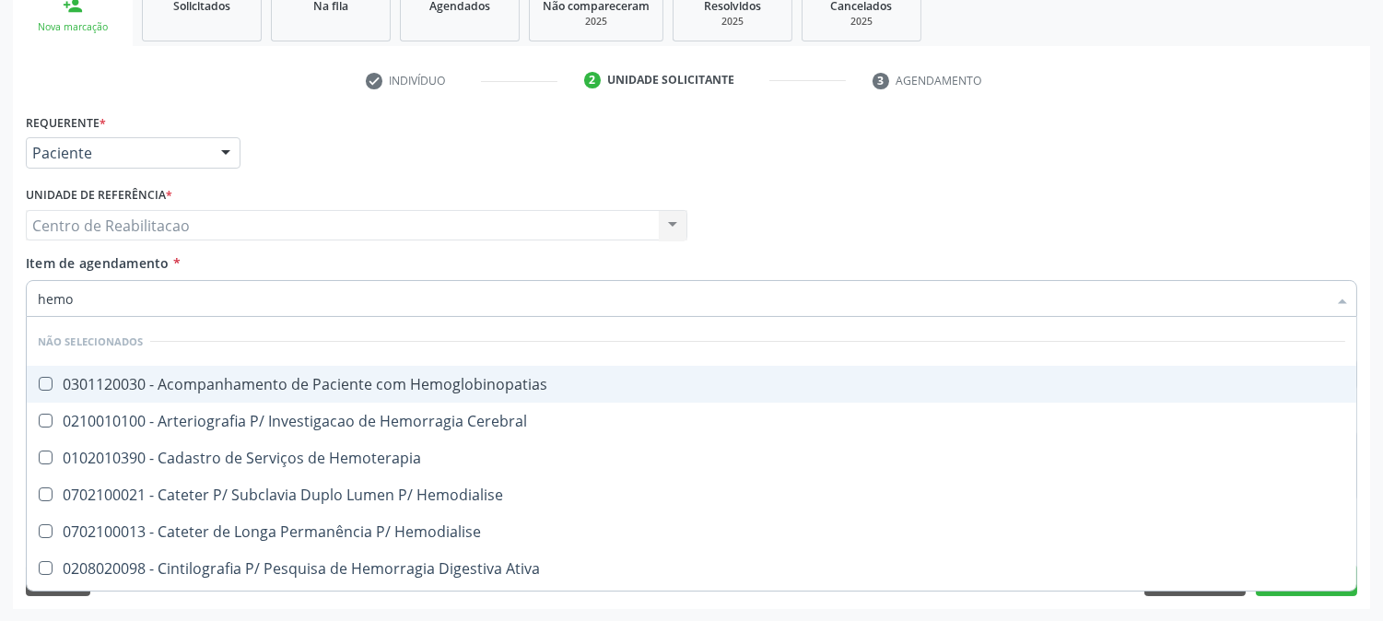
type input "hemog"
checkbox Tardio\) "true"
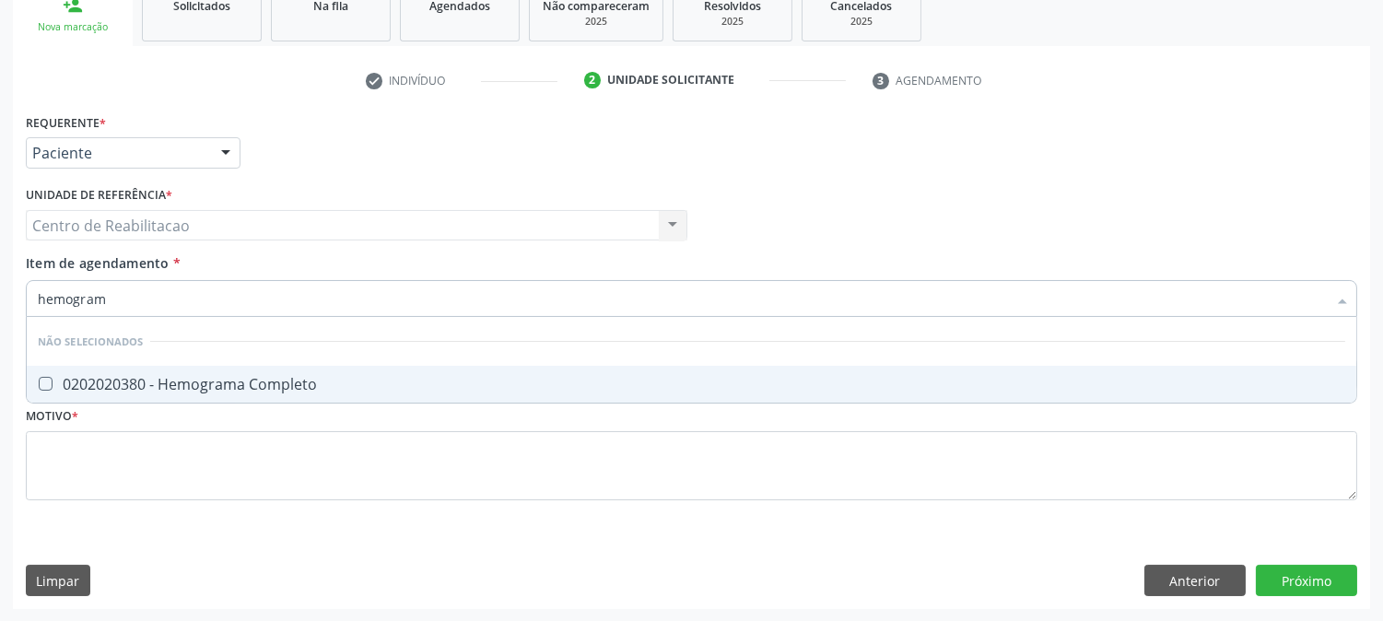
type input "hemograma"
click at [43, 383] on Completo at bounding box center [46, 384] width 14 height 14
click at [39, 383] on Completo "checkbox" at bounding box center [33, 384] width 12 height 12
checkbox Completo "true"
drag, startPoint x: 121, startPoint y: 290, endPoint x: 0, endPoint y: 258, distance: 124.9
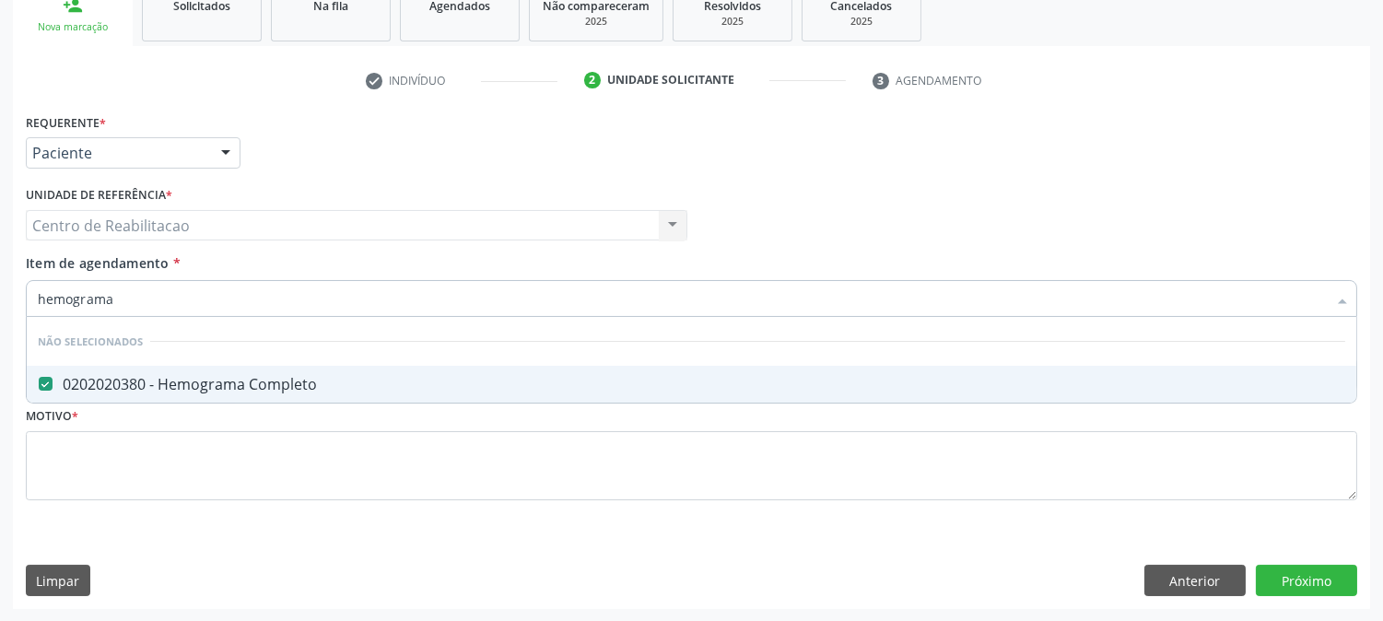
click at [0, 258] on div "Acompanhamento Acompanhe a situação das marcações correntes e finalizadas Relat…" at bounding box center [691, 216] width 1383 height 812
type input "fe"
checkbox Completo "false"
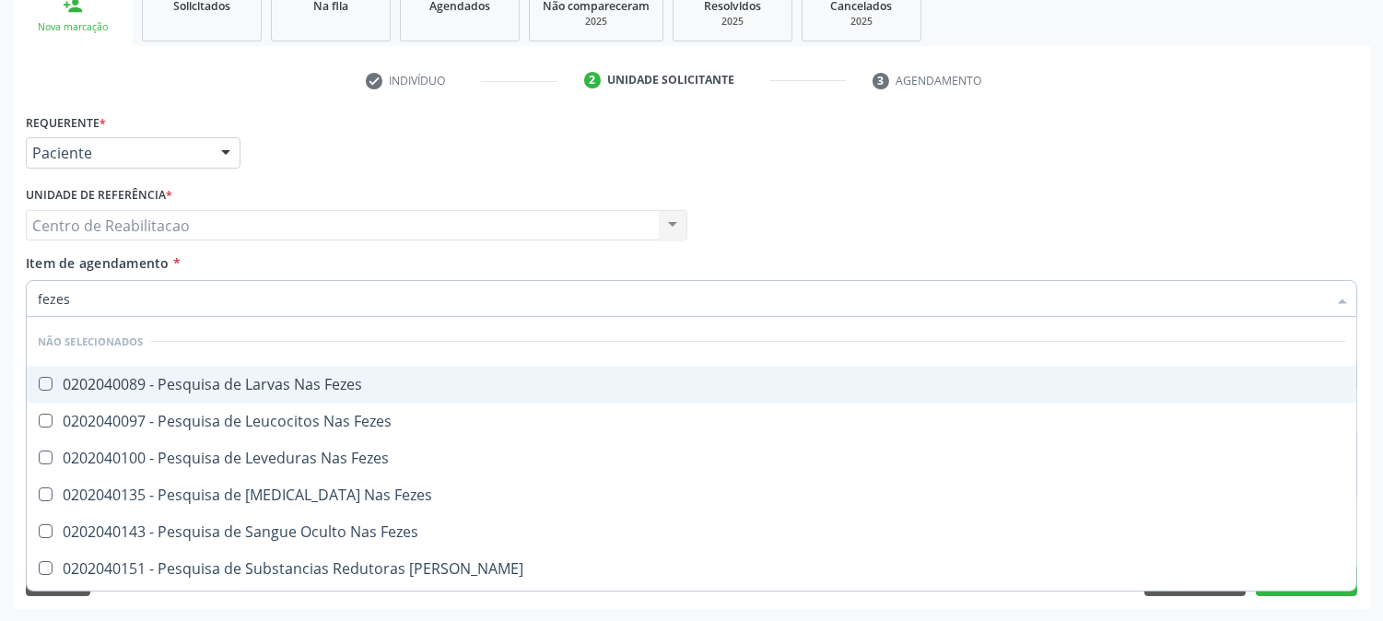
drag, startPoint x: 150, startPoint y: 289, endPoint x: 0, endPoint y: 389, distance: 180.2
click at [0, 370] on div "Acompanhamento Acompanhe a situação das marcações correntes e finalizadas Relat…" at bounding box center [691, 216] width 1383 height 812
type input "oi"
checkbox Fezes "false"
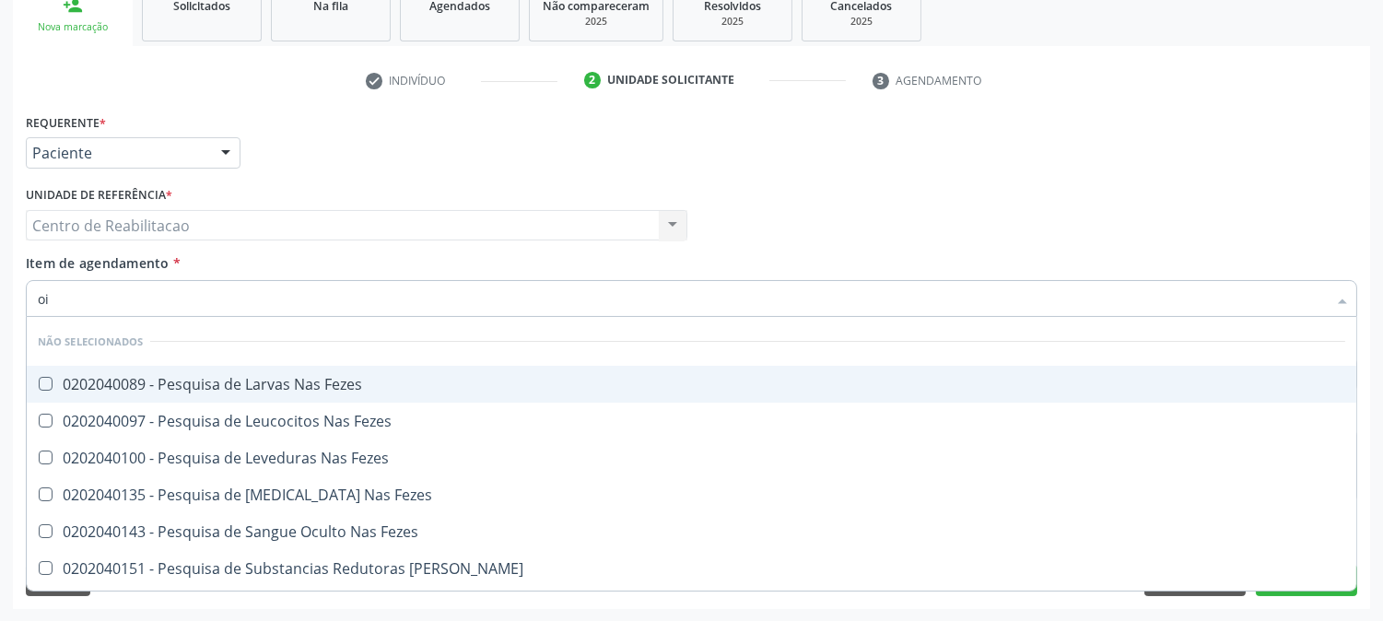
checkbox Fezes "false"
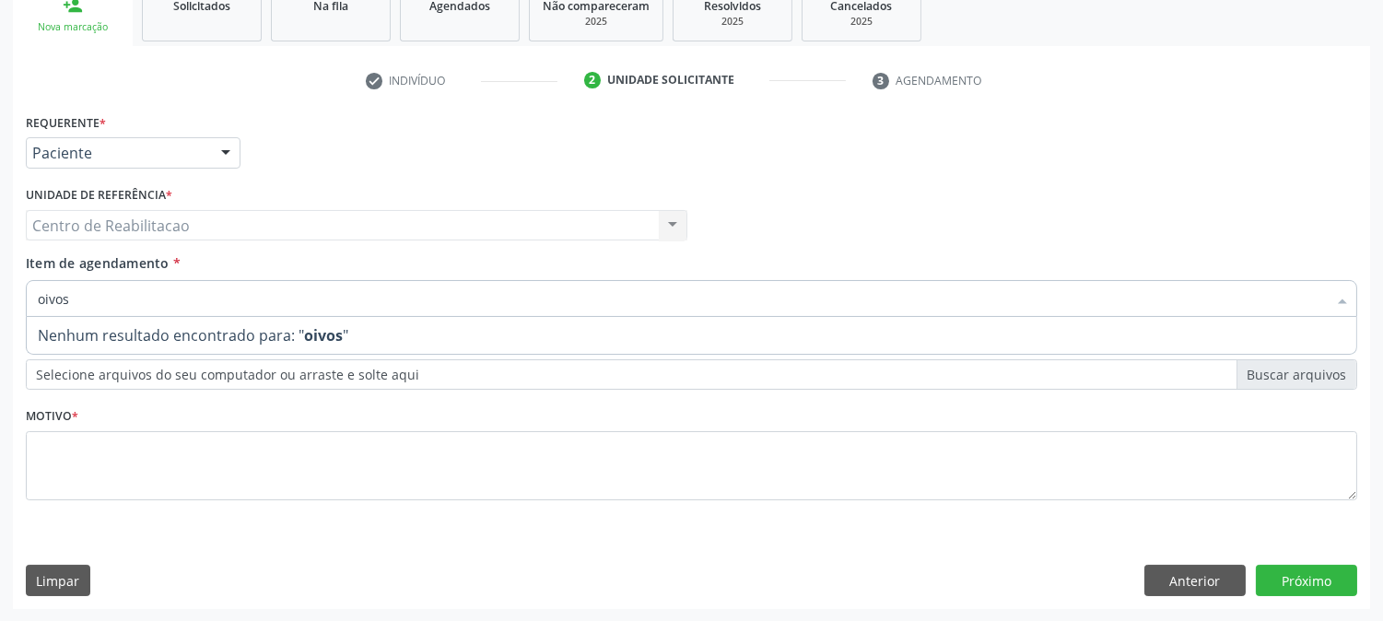
drag, startPoint x: 189, startPoint y: 291, endPoint x: 0, endPoint y: 371, distance: 205.2
click at [0, 371] on div "Acompanhamento Acompanhe a situação das marcações correntes e finalizadas Relat…" at bounding box center [691, 216] width 1383 height 812
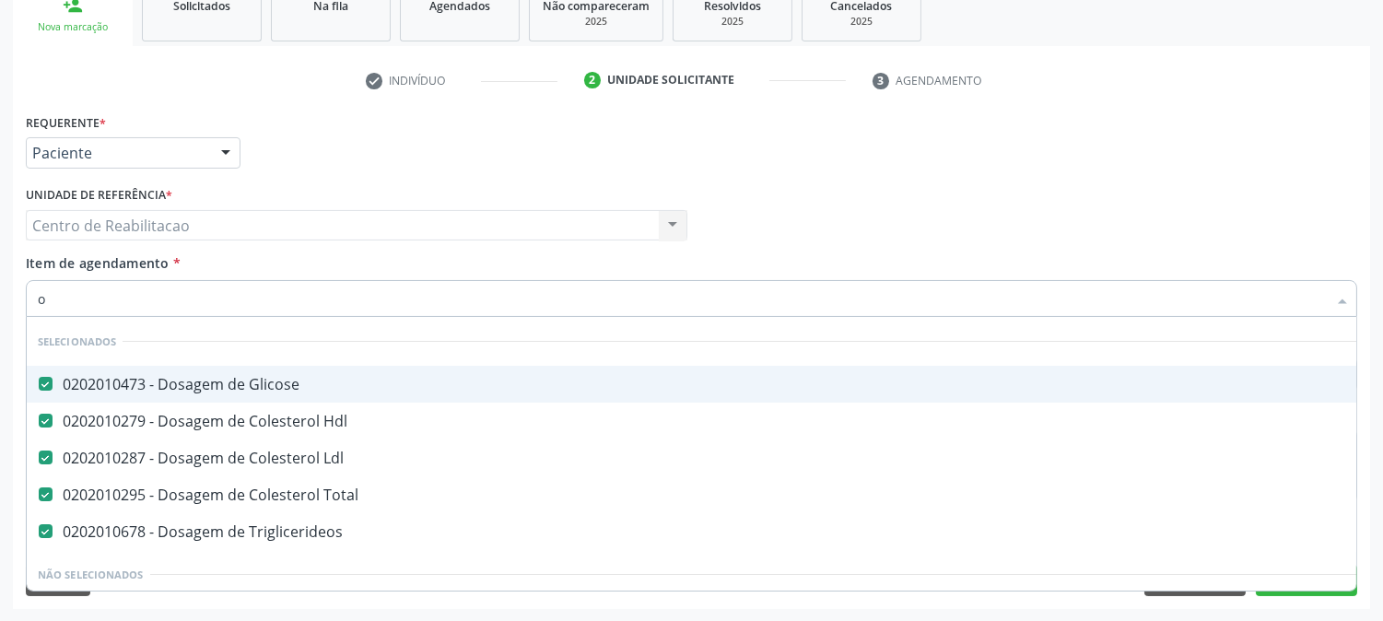
type input "ov"
checkbox Glicose "false"
checkbox Hdl "false"
checkbox Ldl "false"
checkbox Total "false"
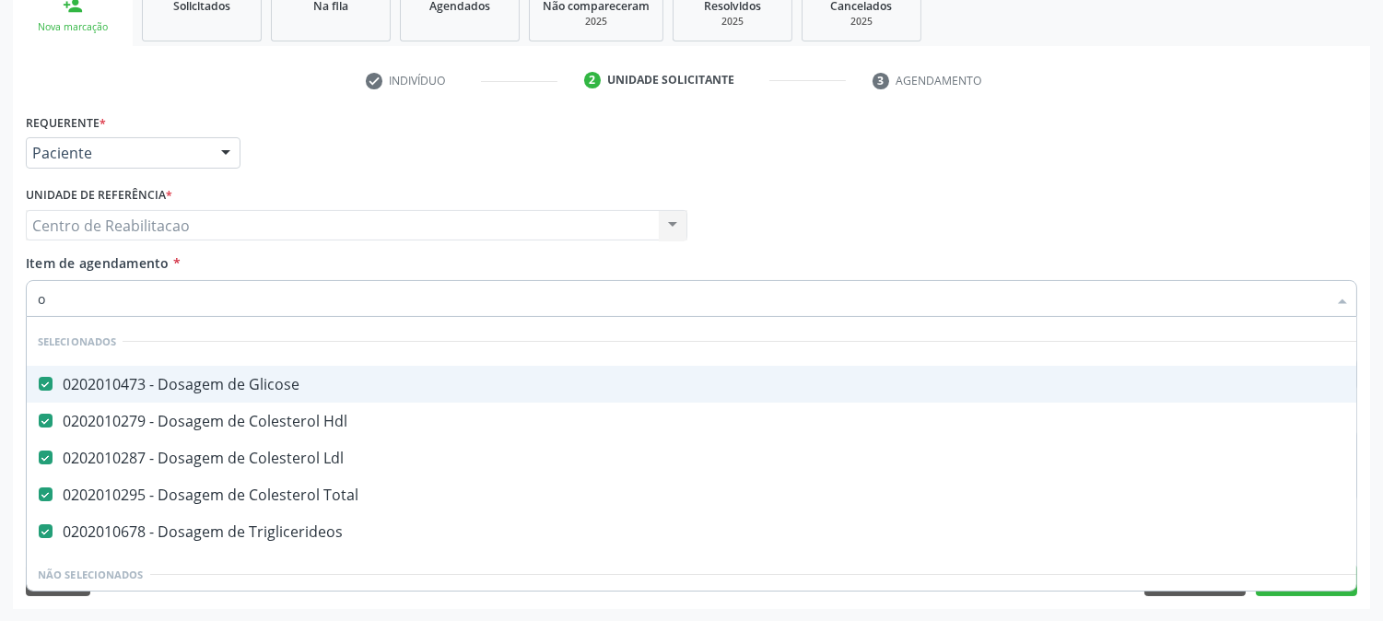
checkbox Triglicerideos "false"
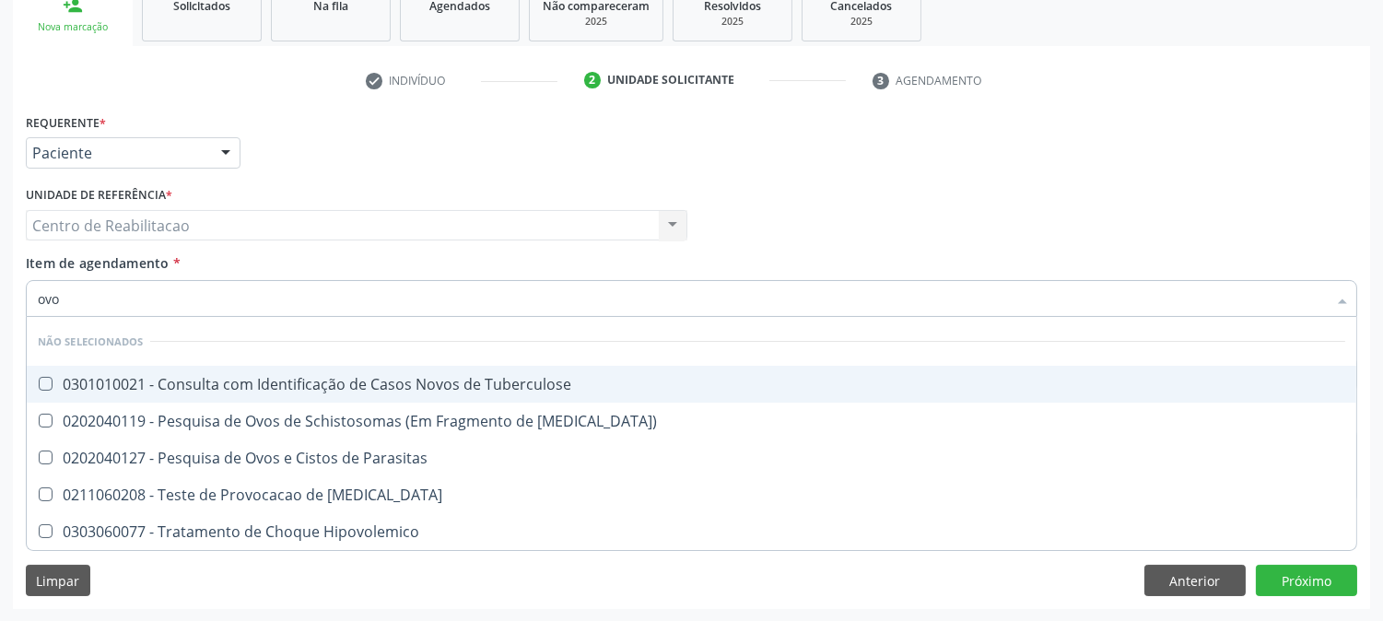
type input "ovos"
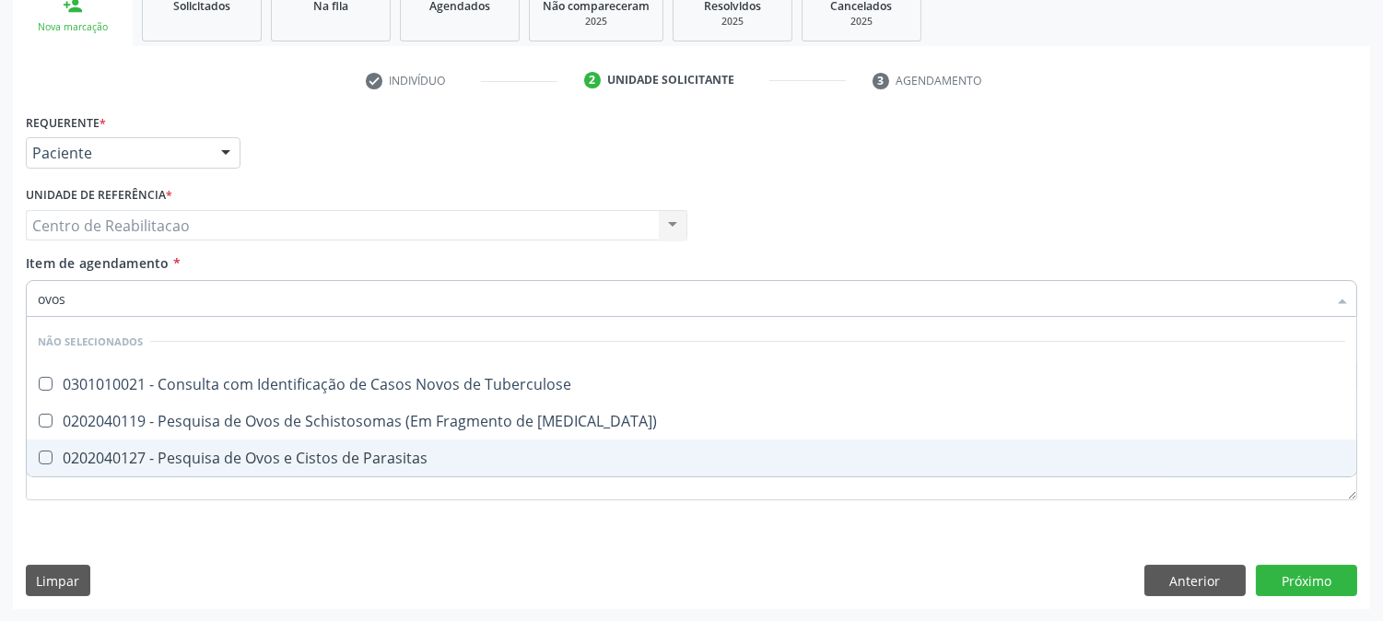
click at [52, 458] on Parasitas at bounding box center [46, 458] width 14 height 14
click at [39, 458] on Parasitas "checkbox" at bounding box center [33, 457] width 12 height 12
checkbox Parasitas "true"
click at [305, 569] on div "Requerente * Paciente Profissional de Saúde Paciente Nenhum resultado encontrad…" at bounding box center [691, 359] width 1357 height 500
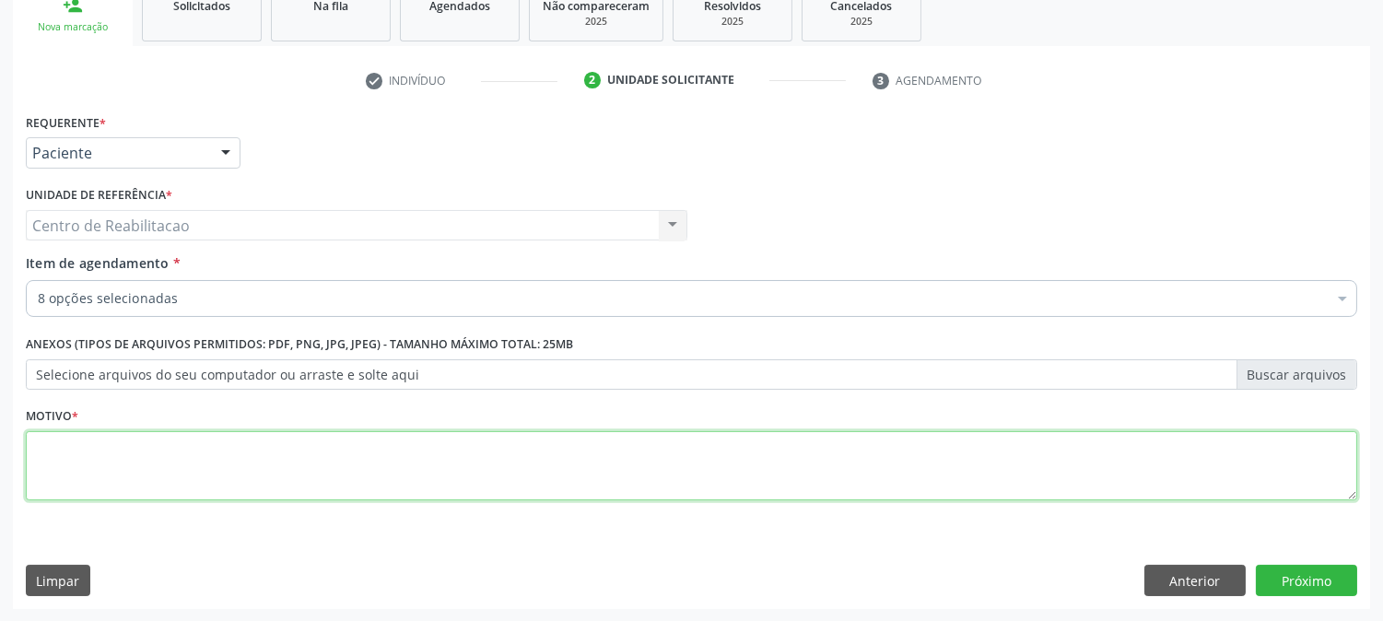
click at [281, 482] on textarea at bounding box center [691, 466] width 1331 height 70
type textarea "00"
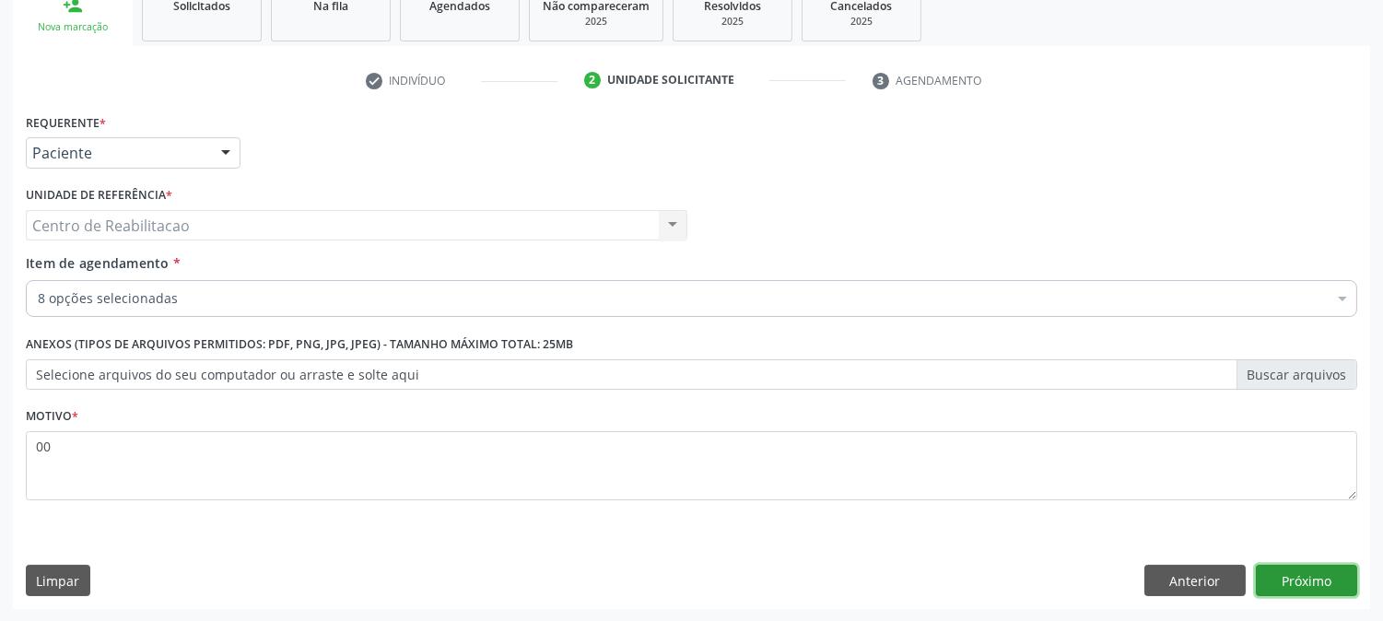
click at [1315, 571] on button "Próximo" at bounding box center [1306, 580] width 101 height 31
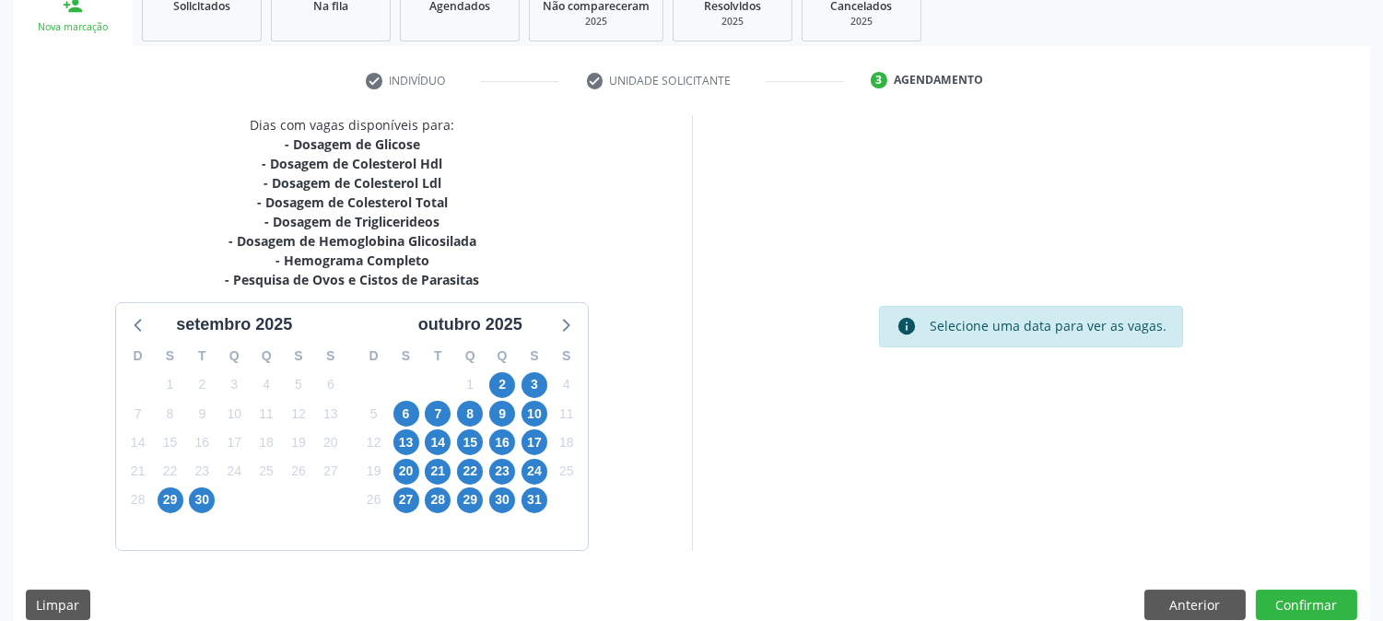
click at [510, 400] on div "9" at bounding box center [502, 414] width 26 height 29
click at [510, 408] on span "9" at bounding box center [502, 414] width 26 height 26
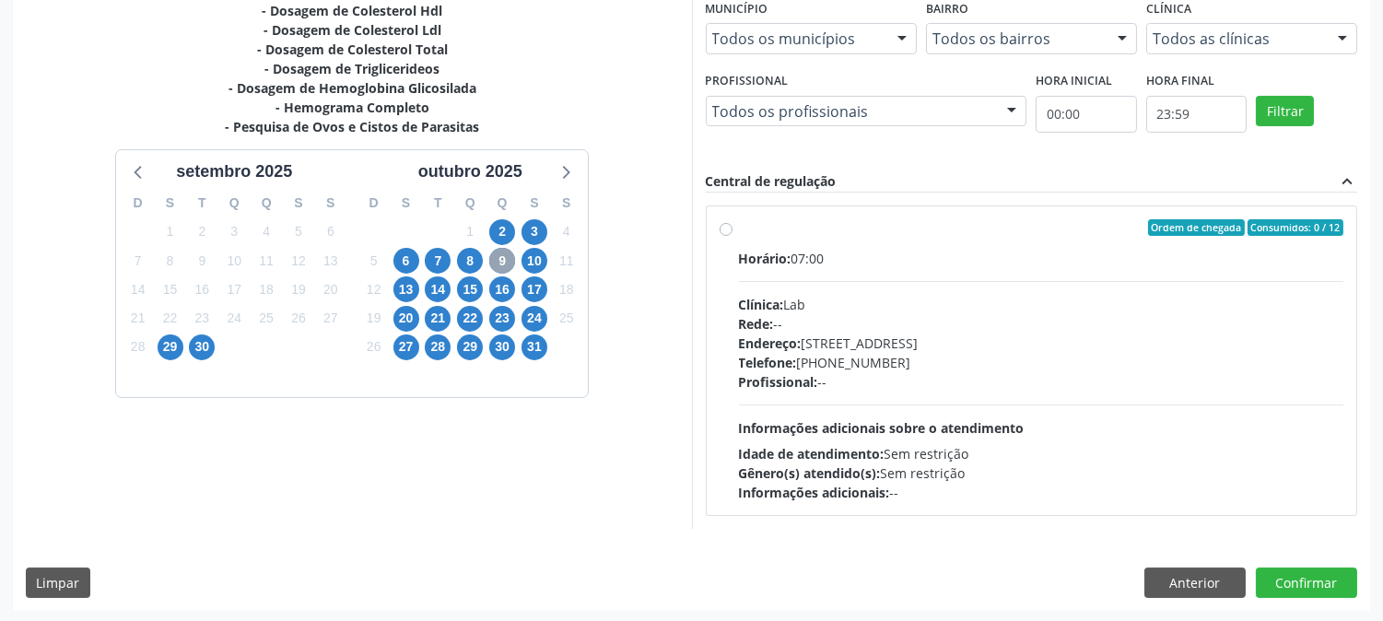
scroll to position [446, 0]
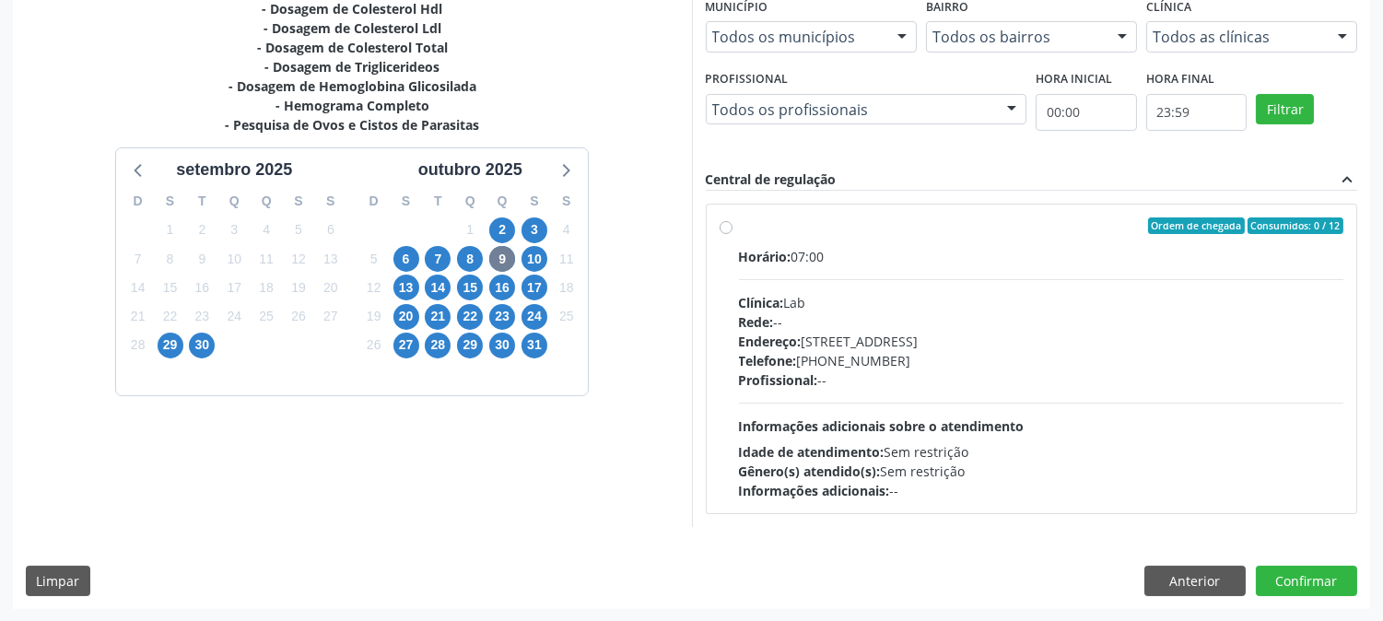
click at [739, 226] on label "Ordem de chegada Consumidos: 0 / 12 Horário: 07:00 Clínica: Lab Rede: -- Endere…" at bounding box center [1041, 358] width 605 height 283
click at [728, 226] on input "Ordem de chegada Consumidos: 0 / 12 Horário: 07:00 Clínica: Lab Rede: -- Endere…" at bounding box center [726, 225] width 13 height 17
radio input "true"
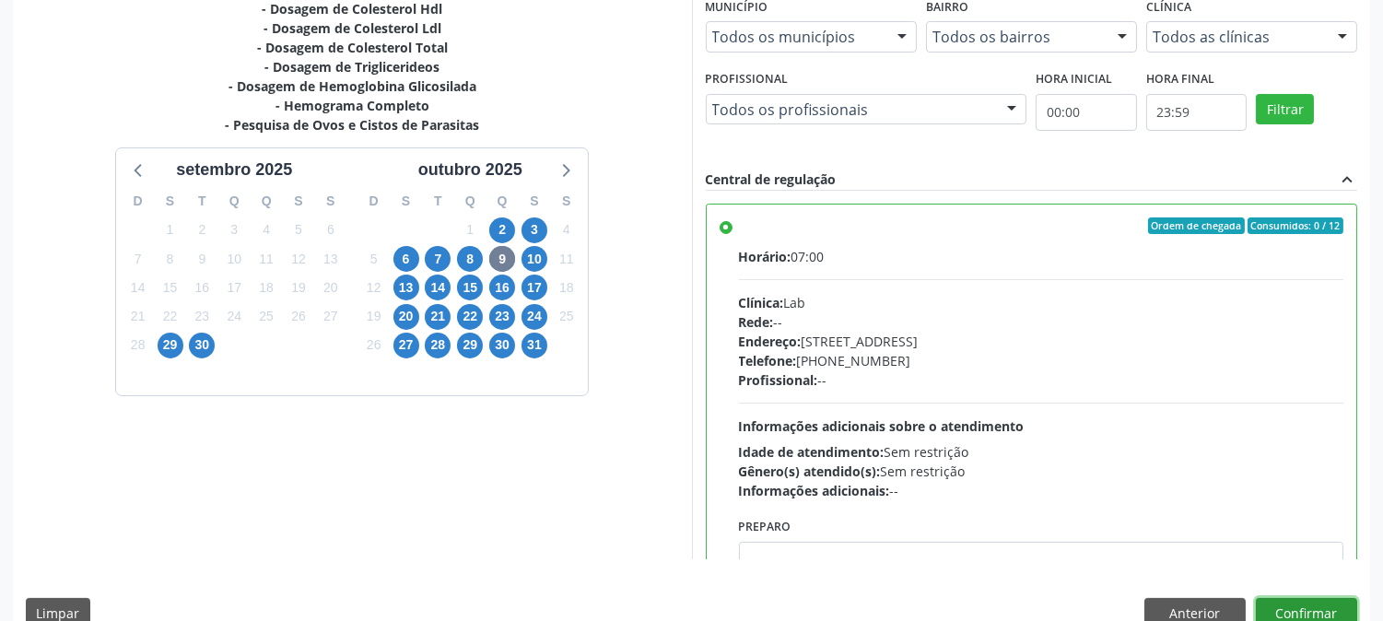
click at [1306, 606] on button "Confirmar" at bounding box center [1306, 613] width 101 height 31
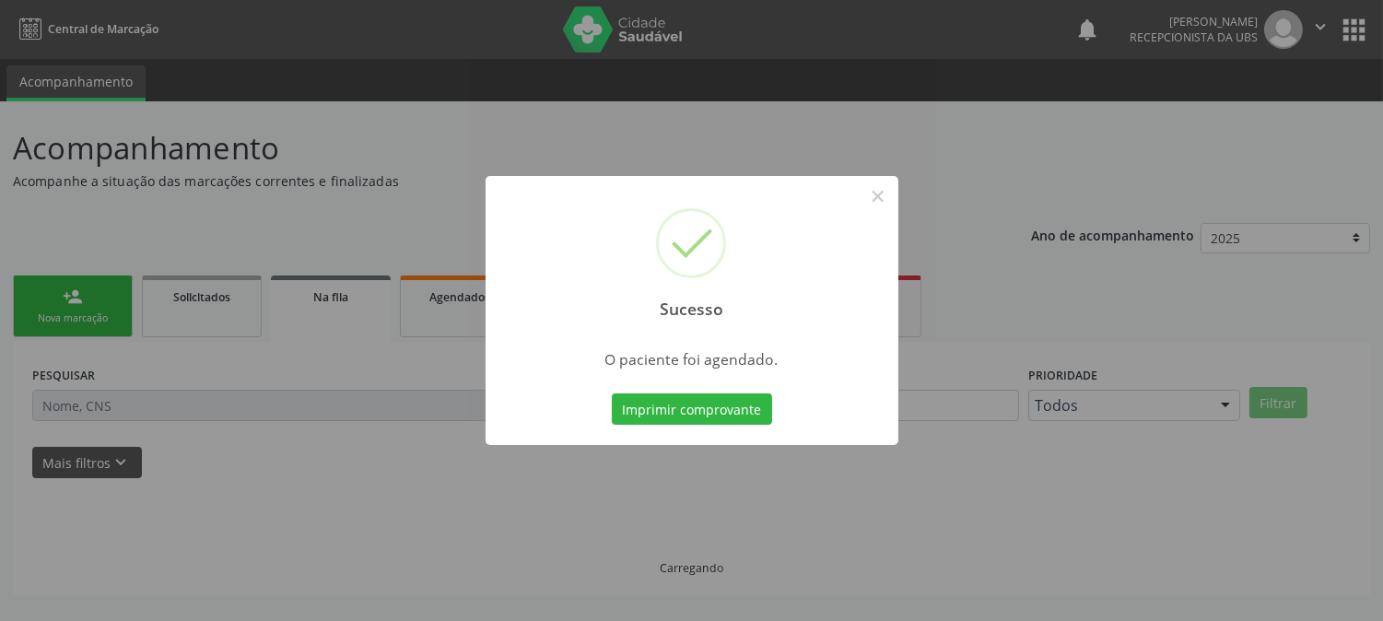
scroll to position [0, 0]
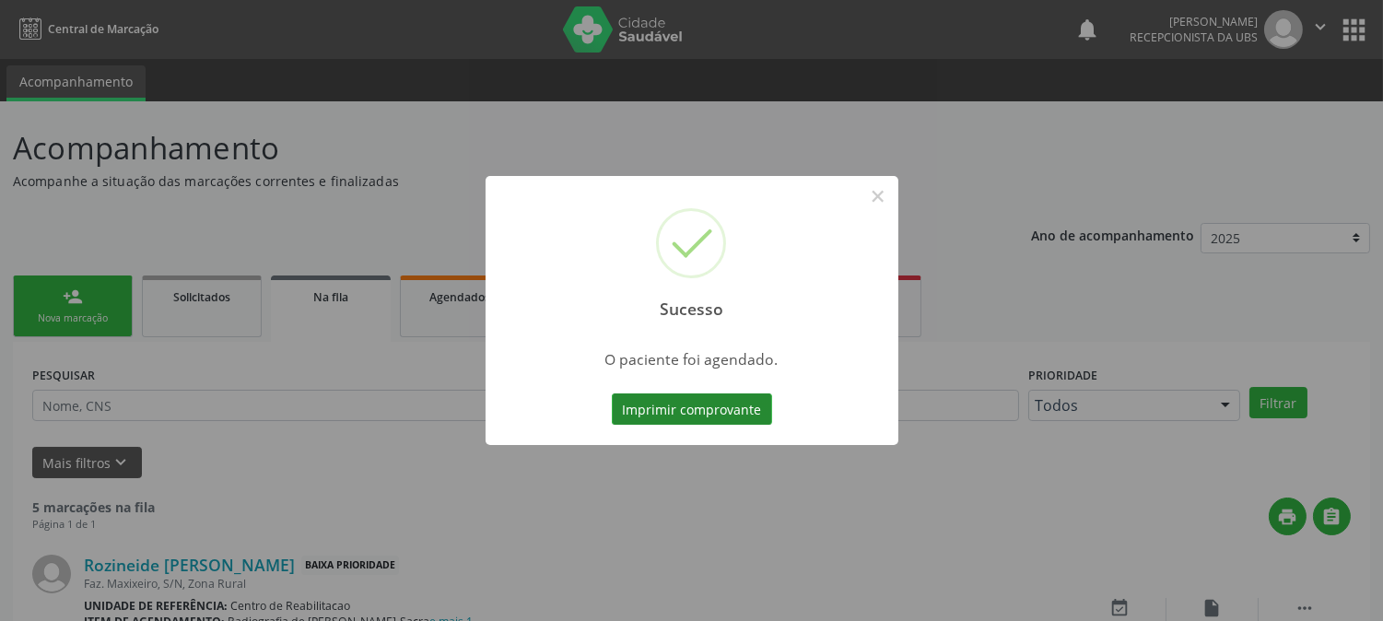
click at [767, 405] on button "Imprimir comprovante" at bounding box center [692, 408] width 160 height 31
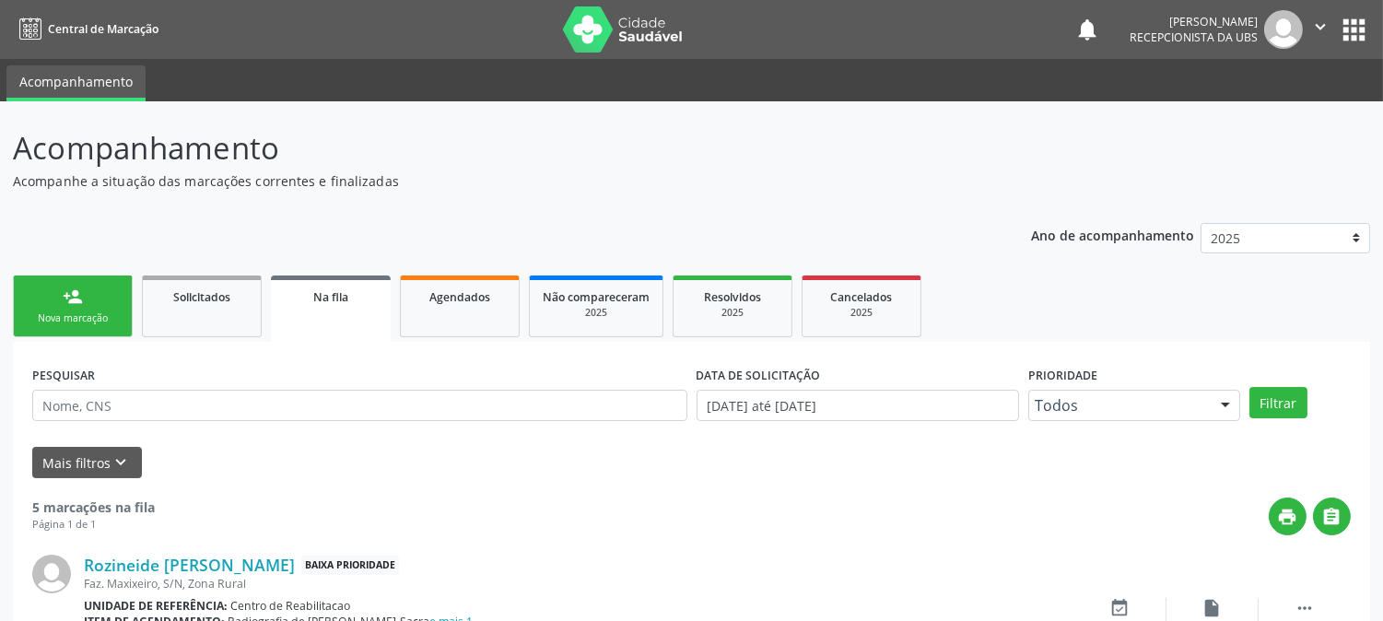
click at [78, 328] on link "person_add Nova marcação" at bounding box center [73, 306] width 120 height 62
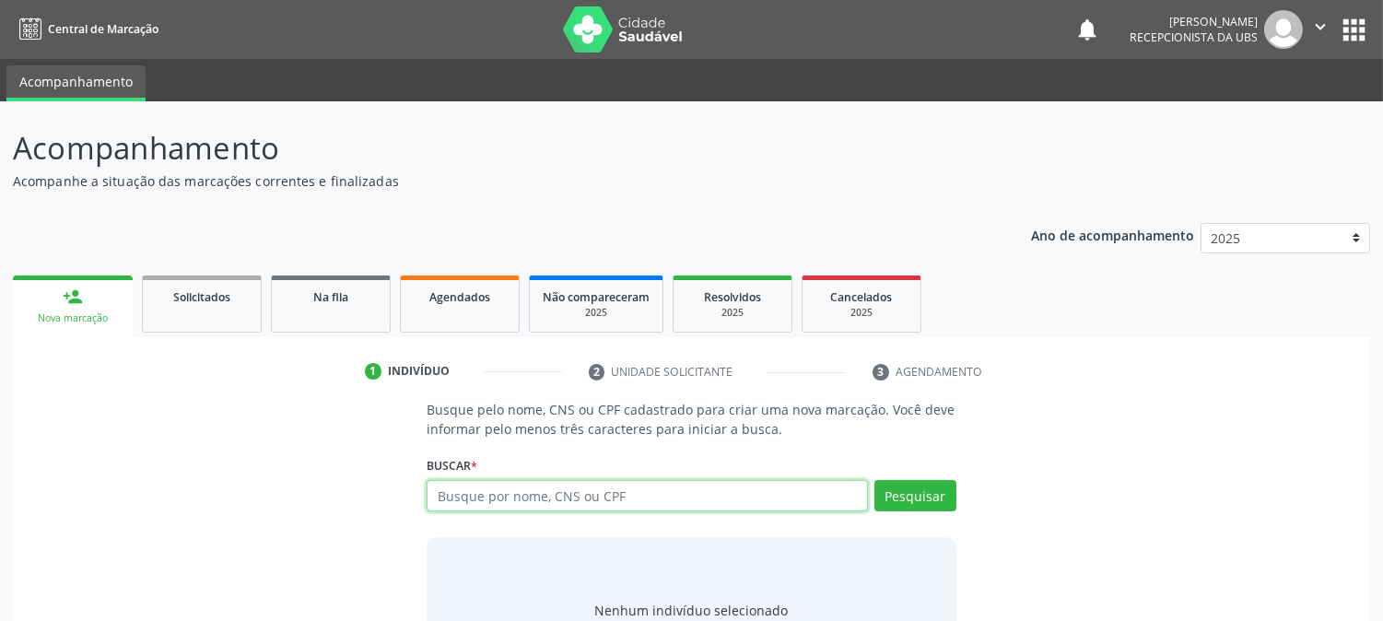
click at [629, 498] on input "text" at bounding box center [647, 495] width 440 height 31
type input "898003702562682"
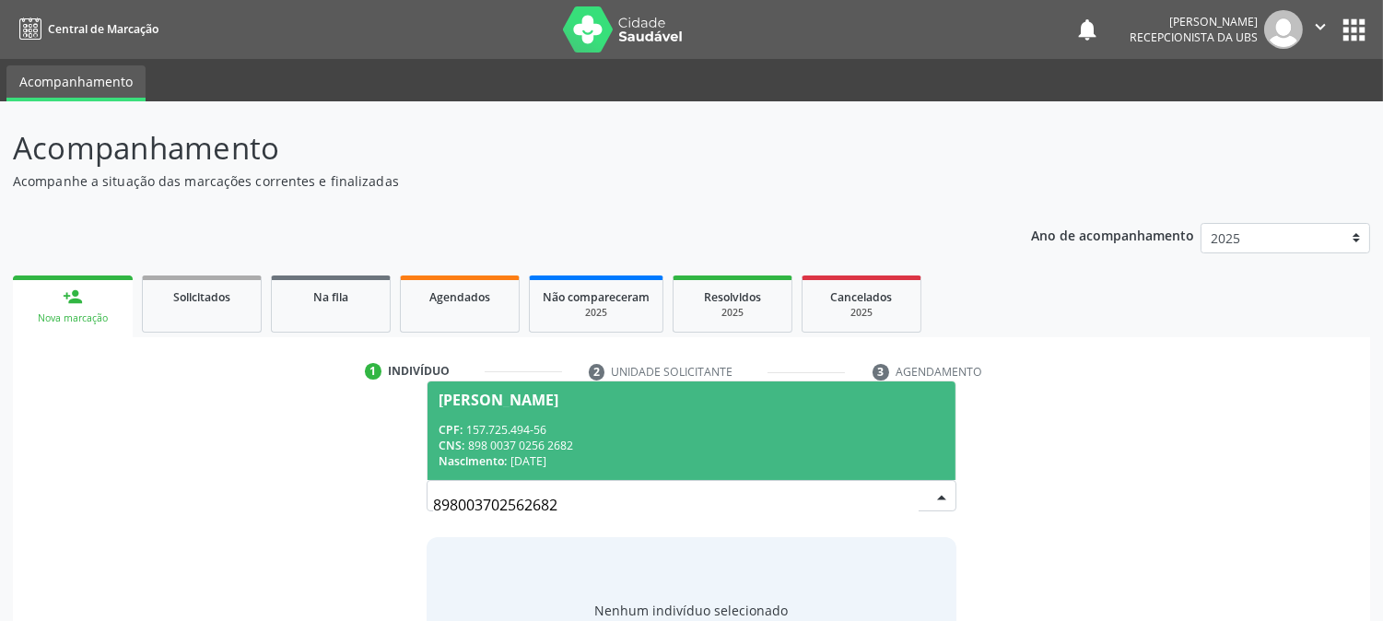
click at [666, 457] on div "Nascimento: 29/07/2011" at bounding box center [691, 461] width 505 height 16
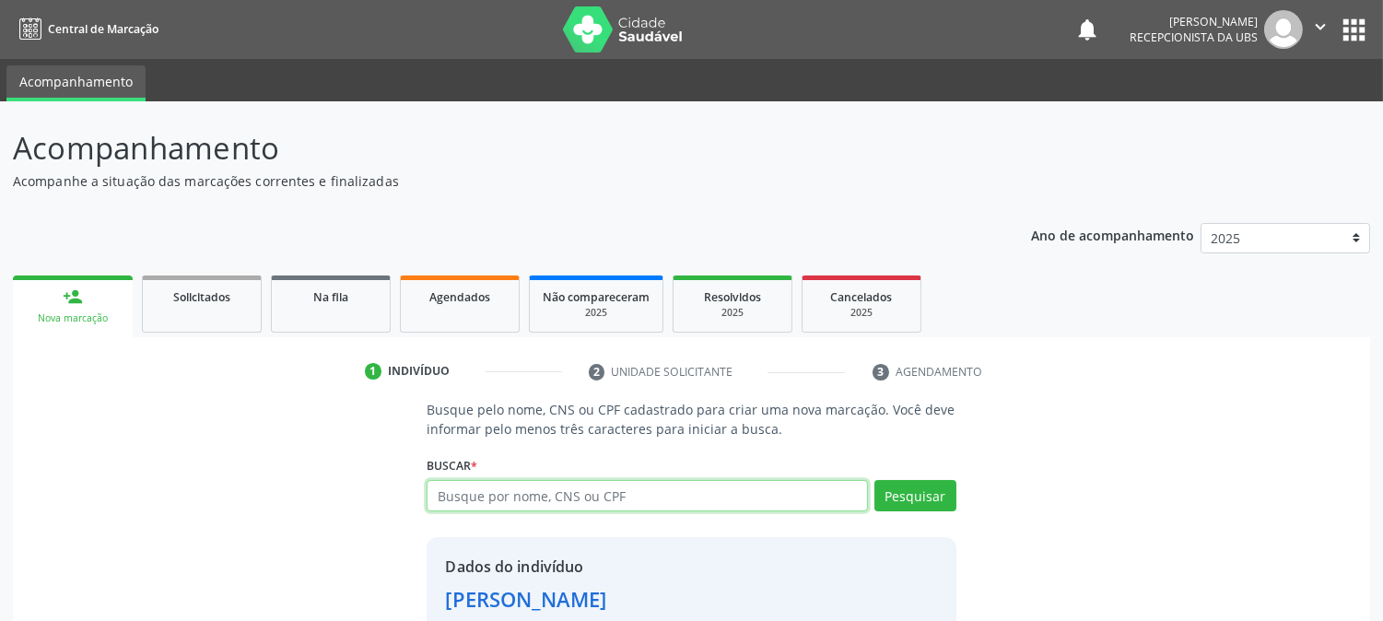
click at [677, 490] on input "text" at bounding box center [647, 495] width 440 height 31
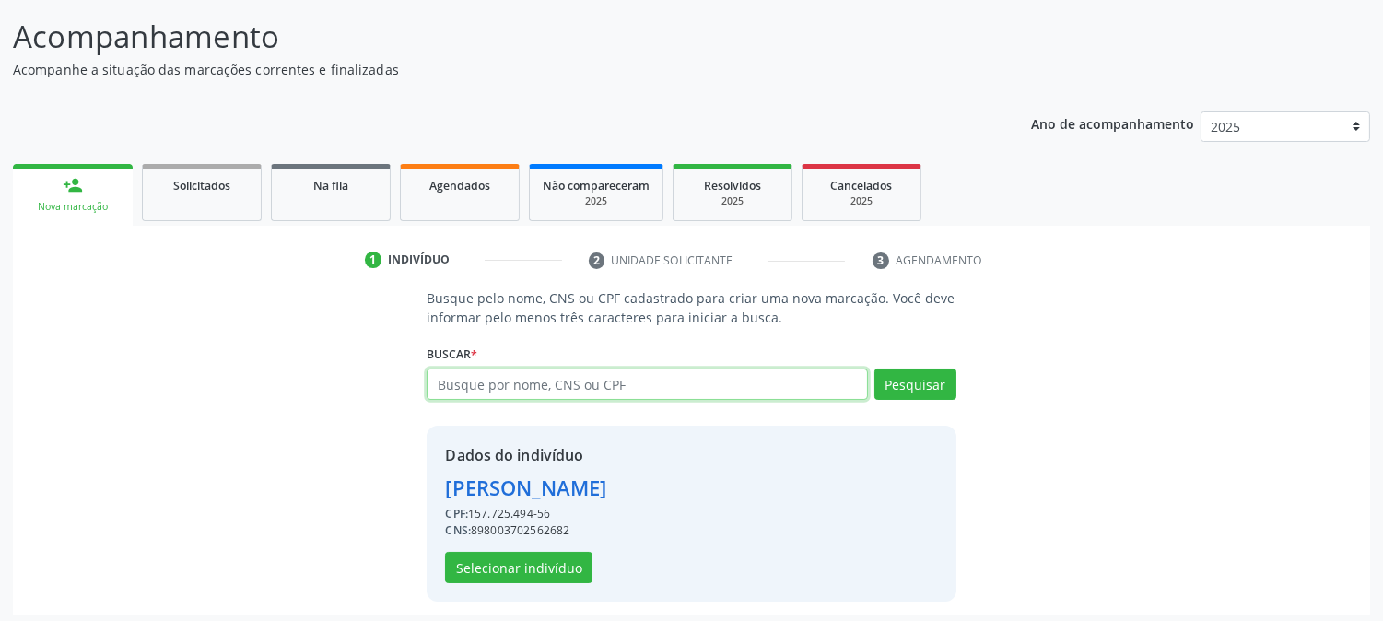
scroll to position [116, 0]
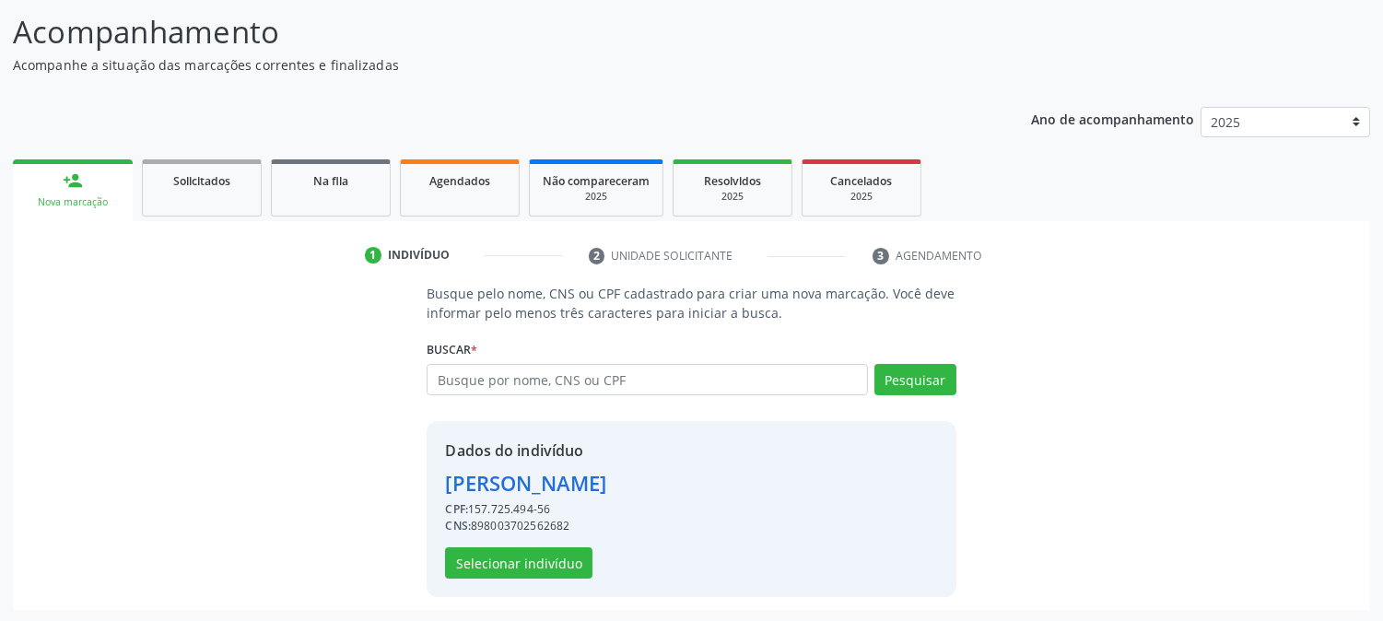
click at [542, 585] on div "Dados do indivíduo Ingridy Vitoria Ferreira de Oliveira CPF: 157.725.494-56 CNS…" at bounding box center [691, 509] width 529 height 176
click at [539, 573] on button "Selecionar indivíduo" at bounding box center [518, 562] width 147 height 31
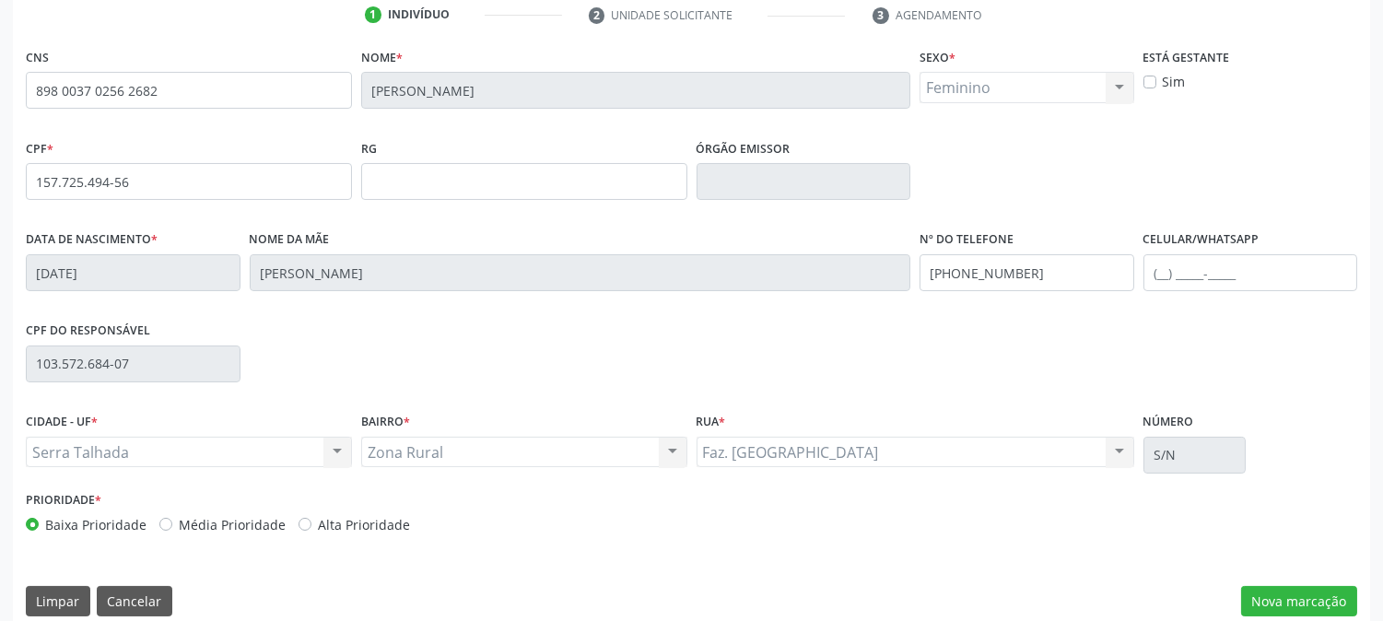
scroll to position [376, 0]
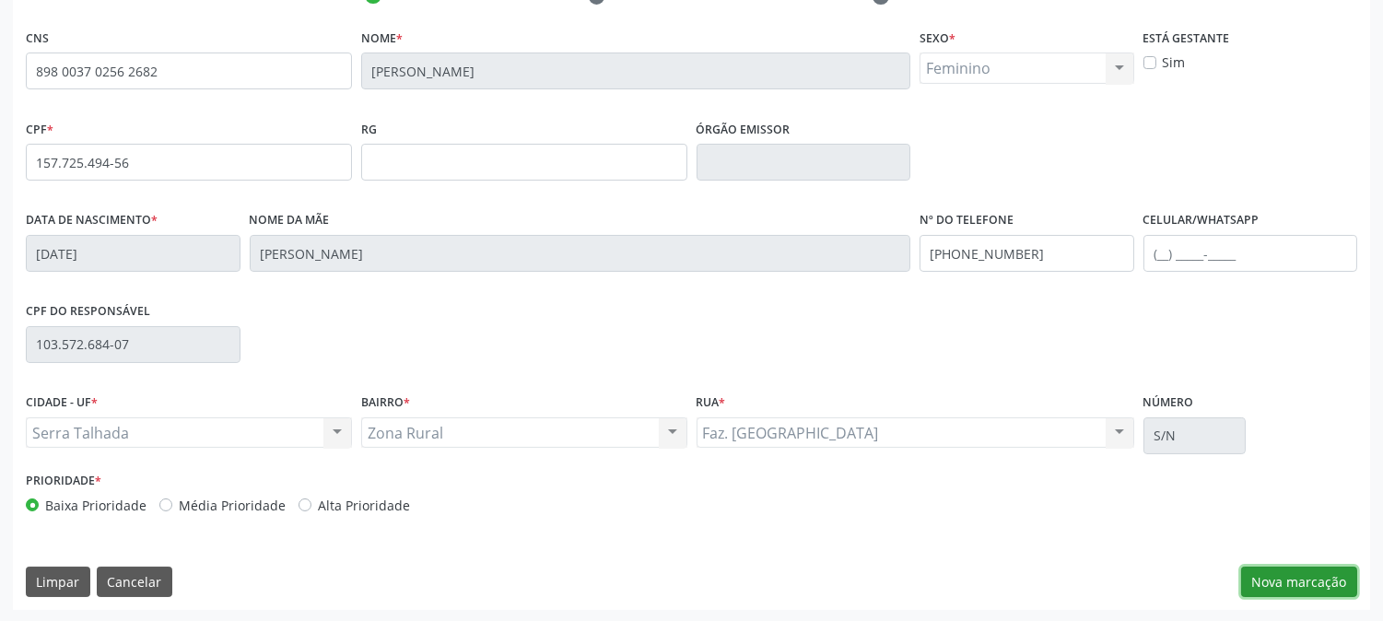
click at [1294, 592] on button "Nova marcação" at bounding box center [1299, 582] width 116 height 31
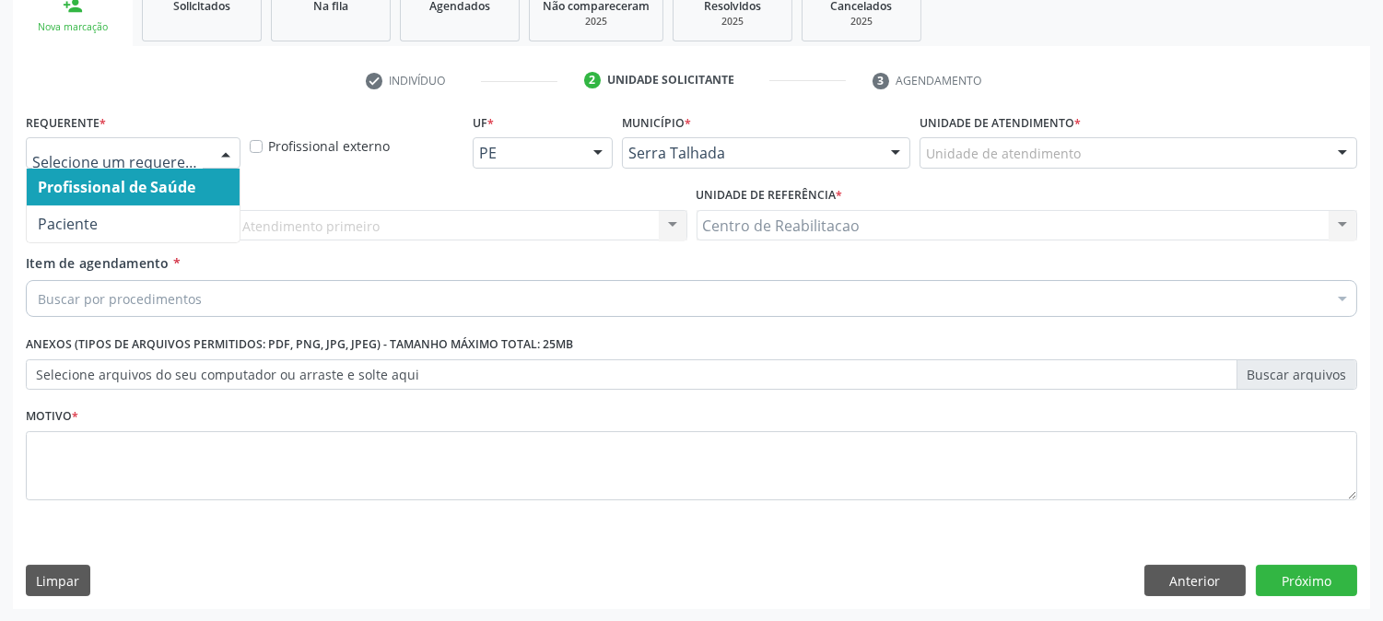
click at [173, 158] on input "text" at bounding box center [117, 162] width 170 height 37
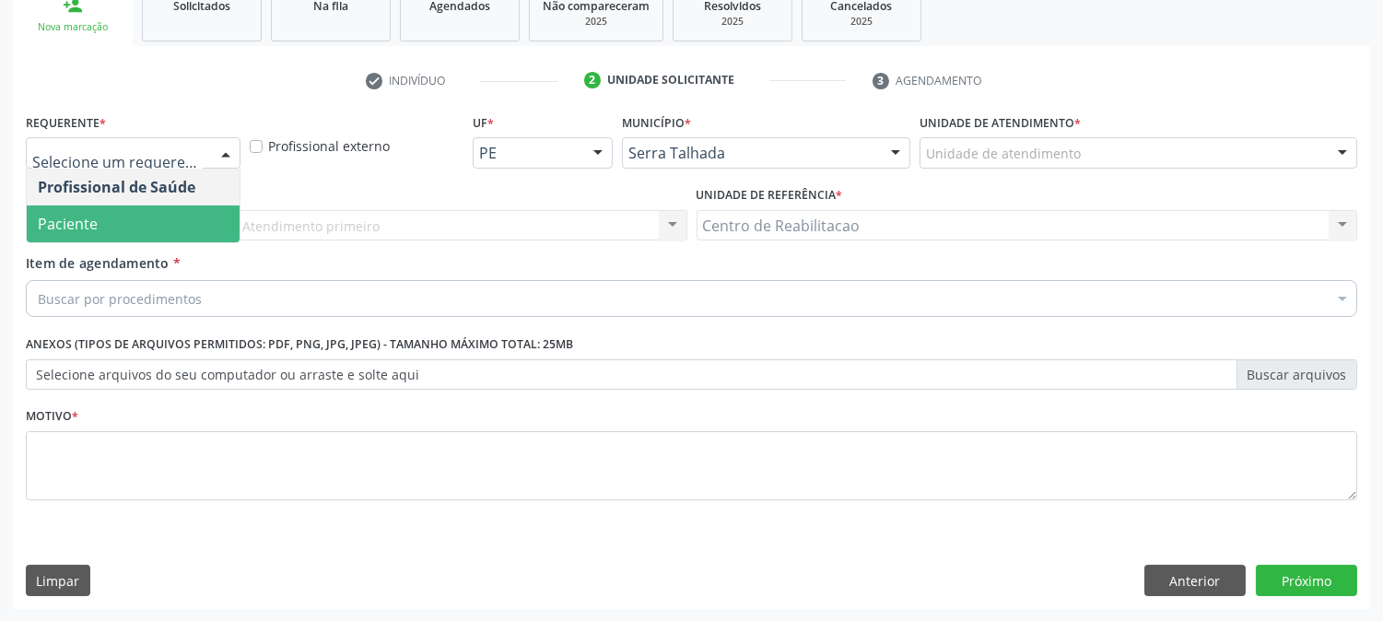
drag, startPoint x: 144, startPoint y: 217, endPoint x: 150, endPoint y: 245, distance: 29.3
click at [142, 217] on span "Paciente" at bounding box center [133, 223] width 213 height 37
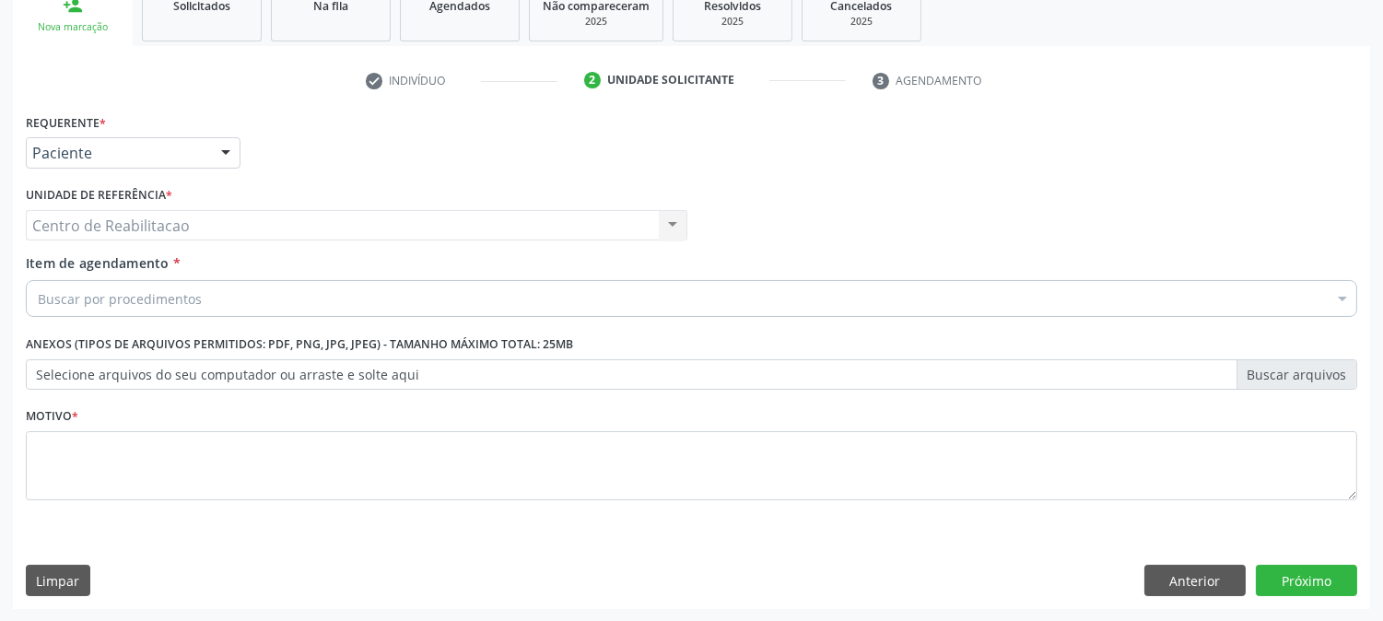
click at [192, 231] on div "Centro de Reabilitacao Centro de Reabilitacao Nenhum resultado encontrado para:…" at bounding box center [357, 225] width 662 height 31
click at [198, 228] on div "Centro de Reabilitacao Centro de Reabilitacao Nenhum resultado encontrado para:…" at bounding box center [357, 225] width 662 height 31
click at [196, 287] on div "Buscar por procedimentos" at bounding box center [691, 298] width 1331 height 37
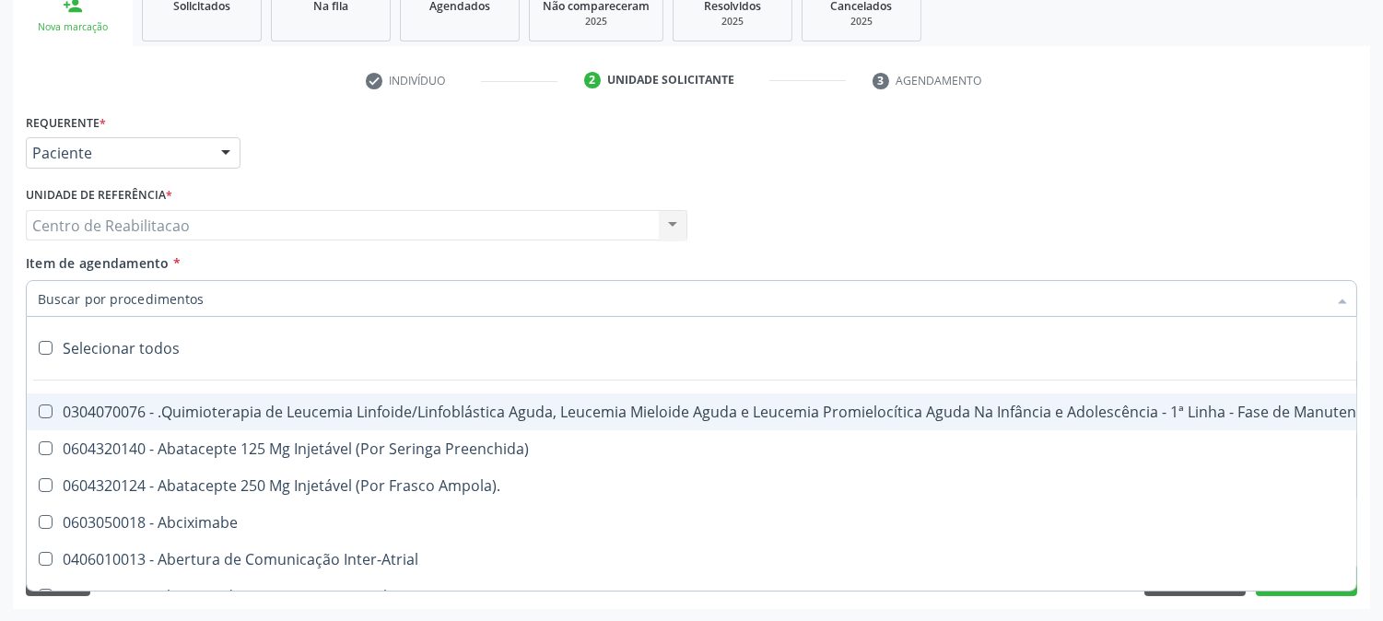
click at [145, 299] on input "Item de agendamento *" at bounding box center [682, 298] width 1289 height 37
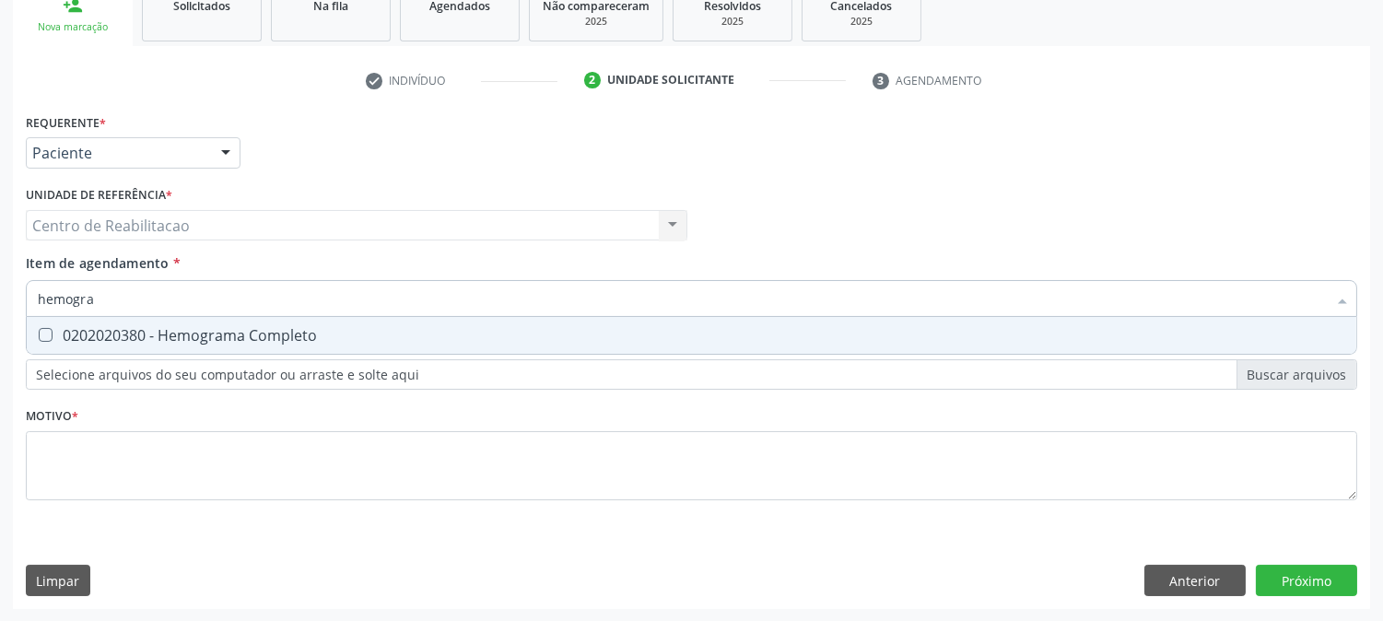
type input "hemogram"
click at [41, 328] on Completo at bounding box center [46, 335] width 14 height 14
click at [39, 329] on Completo "checkbox" at bounding box center [33, 335] width 12 height 12
checkbox Completo "true"
drag, startPoint x: 106, startPoint y: 292, endPoint x: 0, endPoint y: 310, distance: 107.4
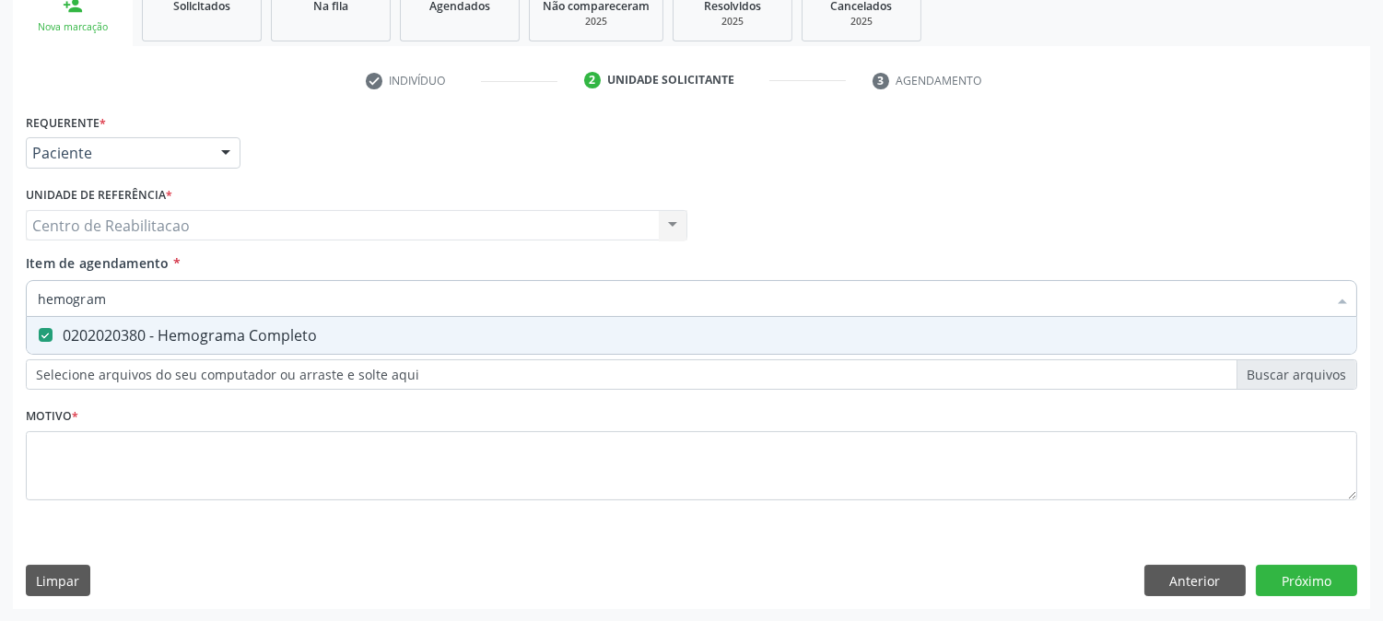
click at [0, 310] on div "Acompanhamento Acompanhe a situação das marcações correntes e finalizadas Relat…" at bounding box center [691, 216] width 1383 height 812
type input "ur"
checkbox Completo "false"
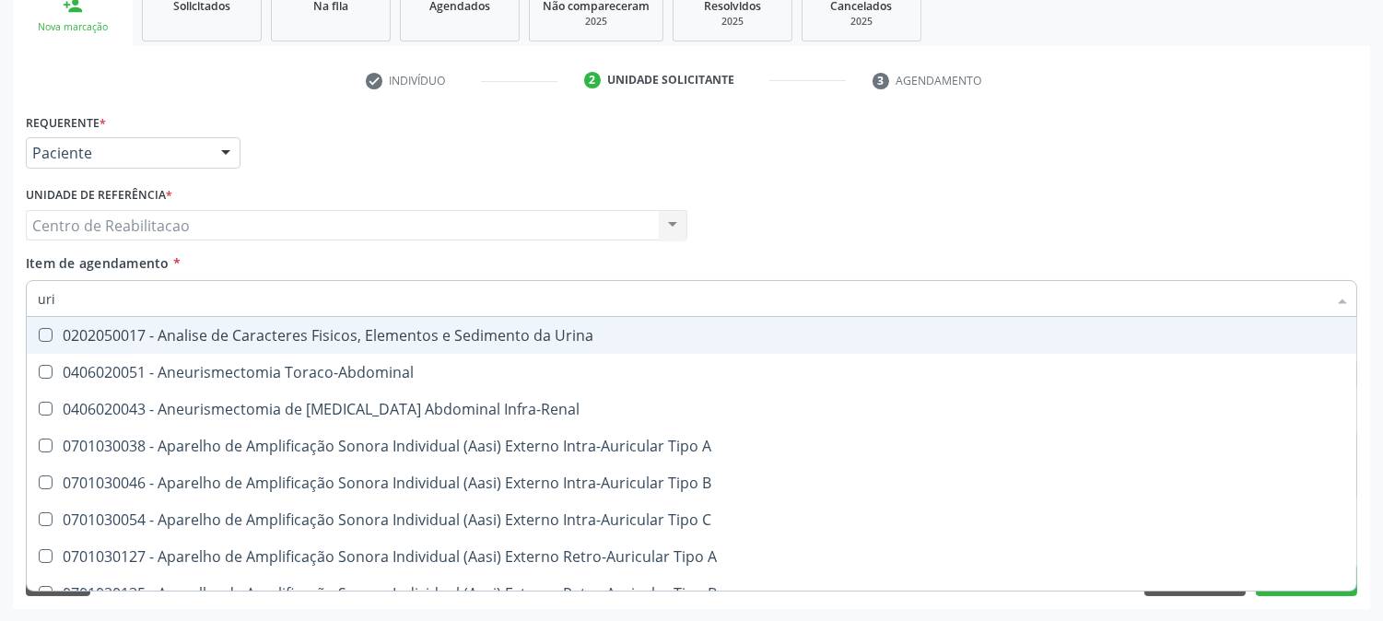
type input "urin"
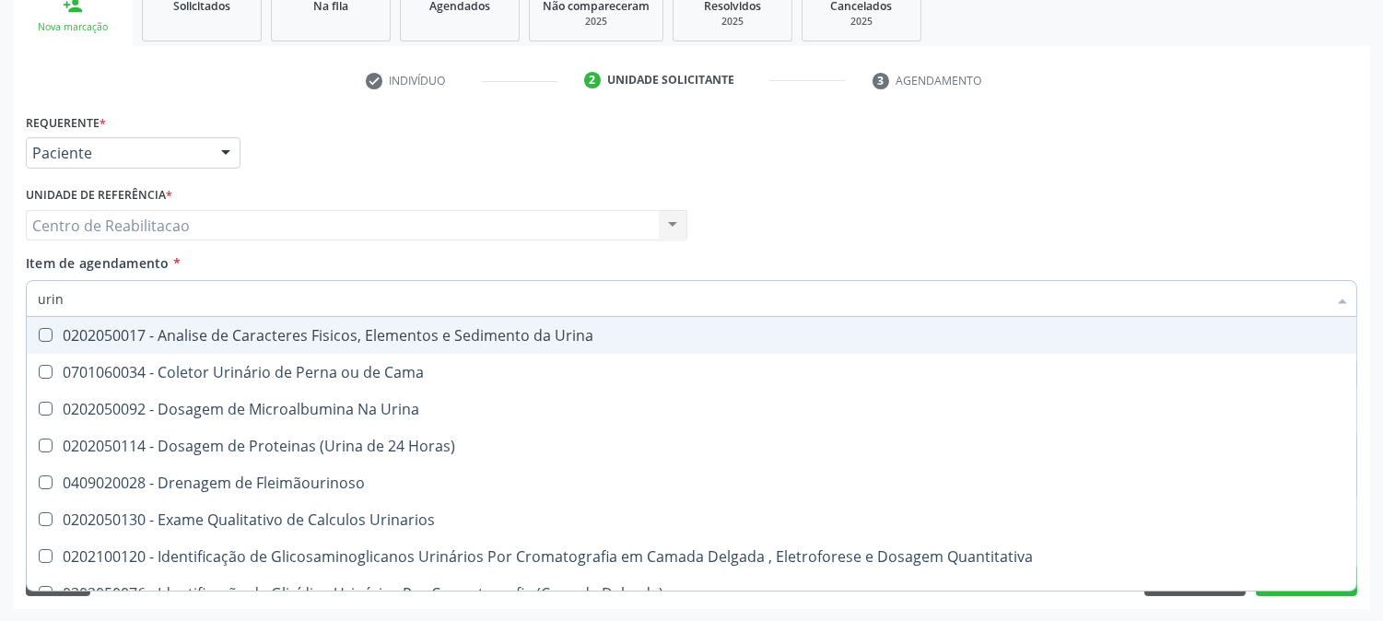
click at [198, 335] on div "0202050017 - Analise de Caracteres Fisicos, Elementos e Sedimento da Urina" at bounding box center [691, 335] width 1307 height 15
checkbox Urina "true"
drag, startPoint x: 83, startPoint y: 288, endPoint x: 0, endPoint y: 309, distance: 85.4
click at [0, 309] on div "Acompanhamento Acompanhe a situação das marcações correntes e finalizadas Relat…" at bounding box center [691, 216] width 1383 height 812
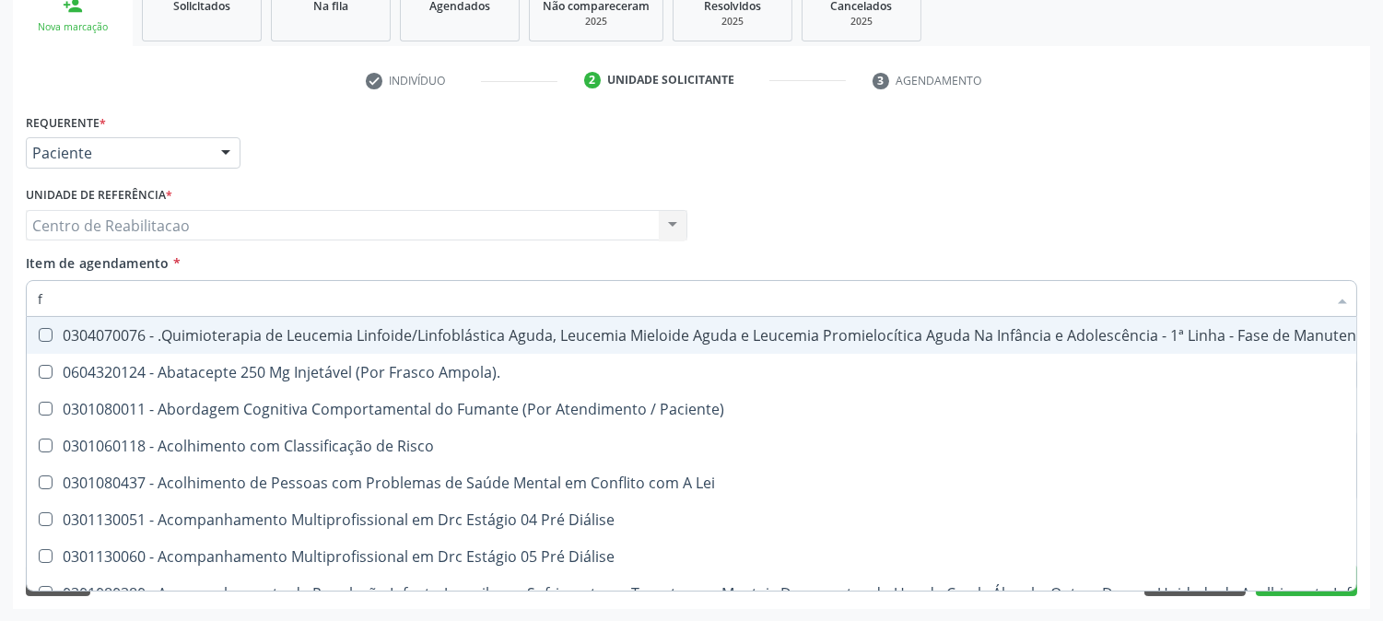
type input "fe"
checkbox Urina "false"
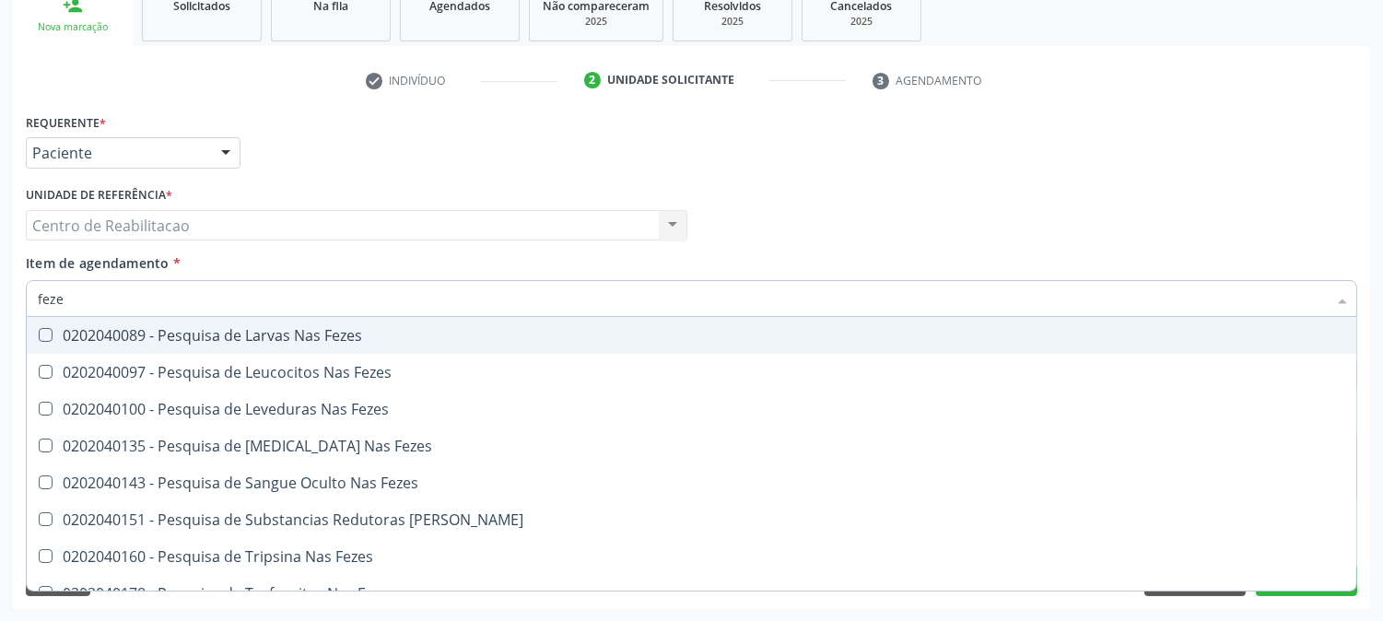
drag, startPoint x: 147, startPoint y: 304, endPoint x: 0, endPoint y: 339, distance: 151.5
click at [0, 339] on div "Acompanhamento Acompanhe a situação das marcações correntes e finalizadas Relat…" at bounding box center [691, 216] width 1383 height 812
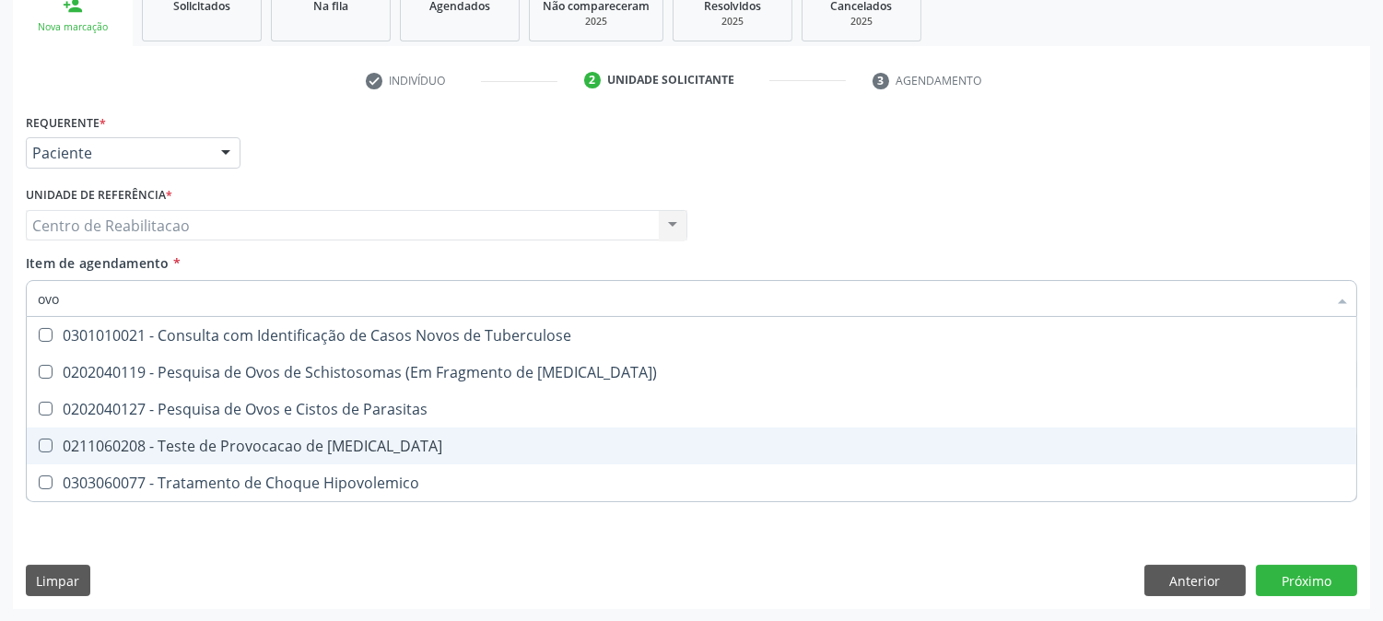
type input "ovos"
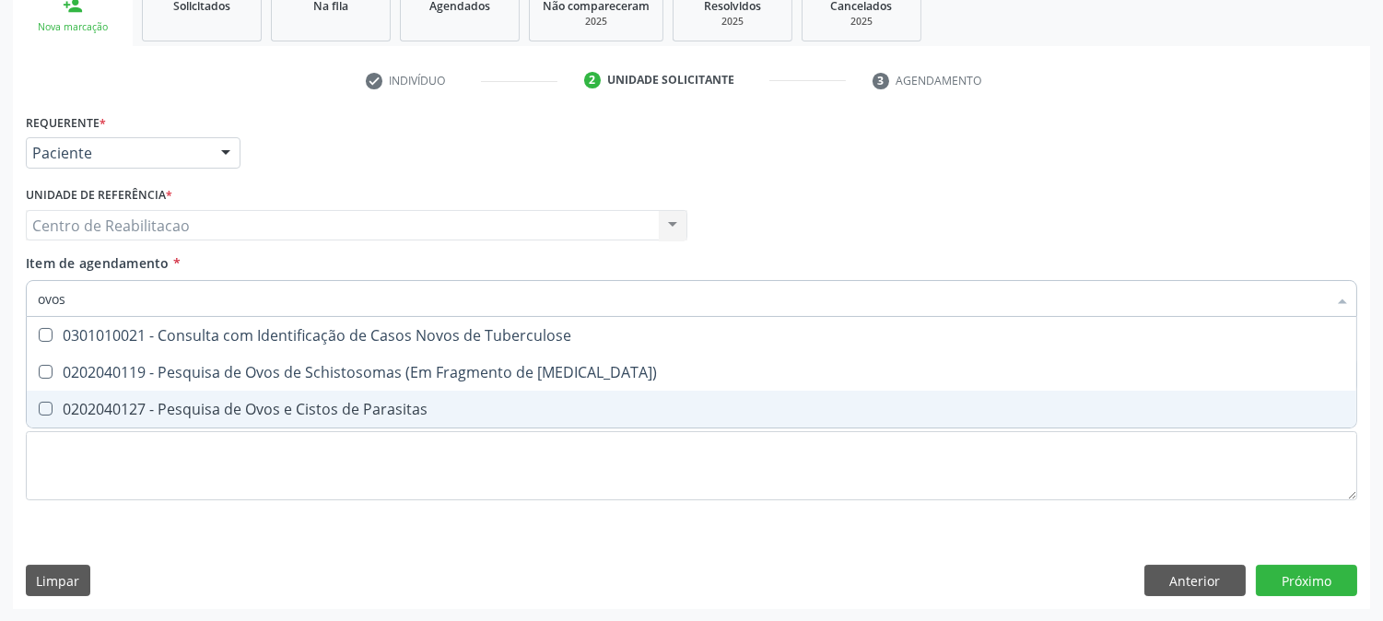
click at [37, 407] on div at bounding box center [34, 409] width 14 height 15
checkbox Parasitas "true"
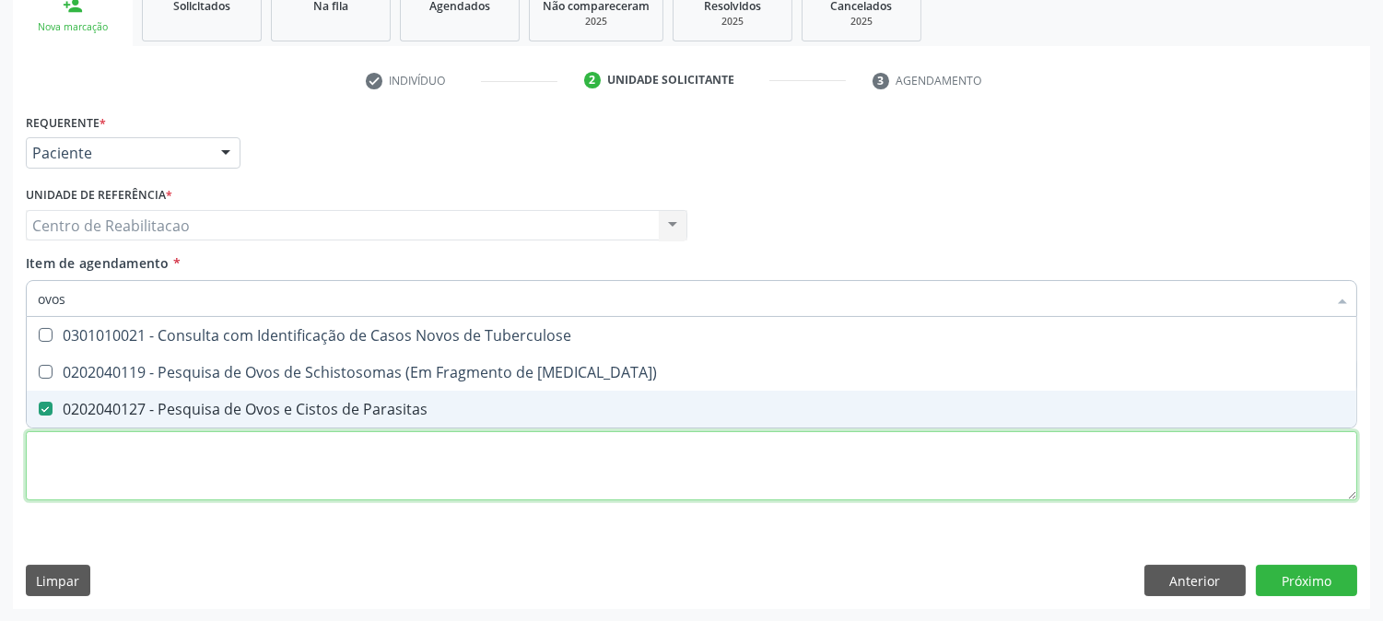
click at [145, 468] on div "Requerente * Paciente Profissional de Saúde Paciente Nenhum resultado encontrad…" at bounding box center [691, 317] width 1331 height 417
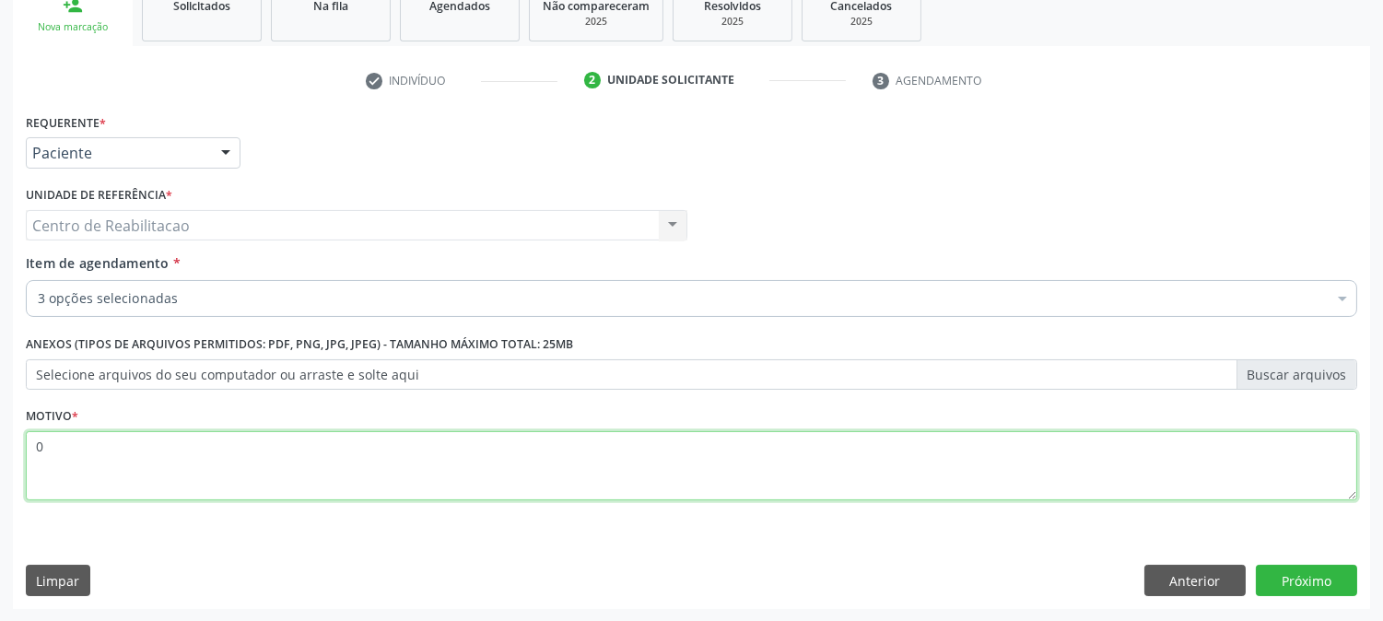
type textarea "00"
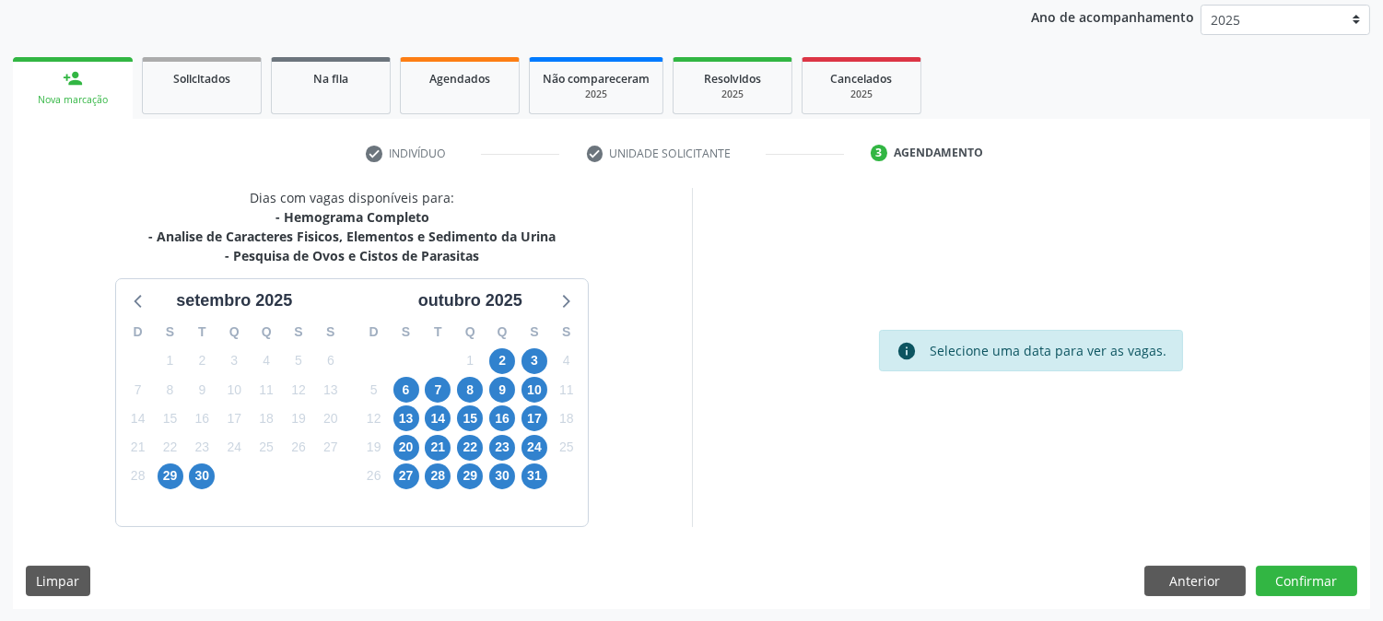
click at [424, 396] on div "7" at bounding box center [438, 390] width 32 height 29
click at [433, 393] on span "7" at bounding box center [438, 390] width 26 height 26
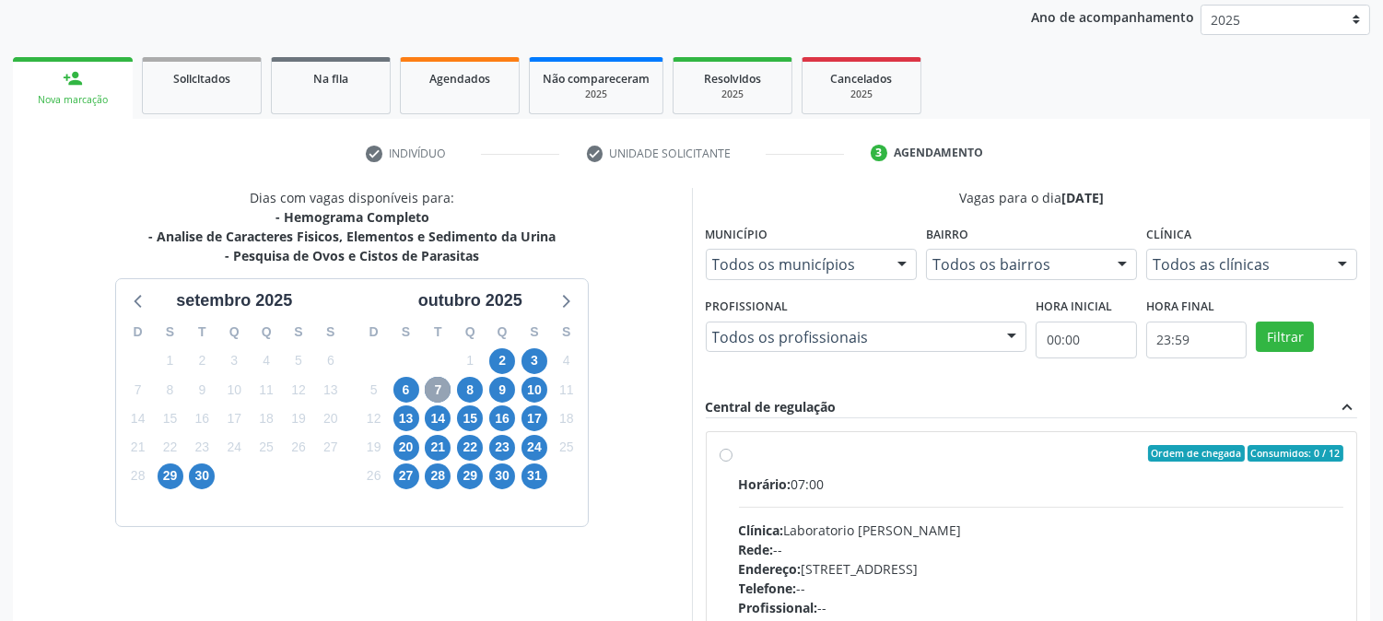
scroll to position [102, 0]
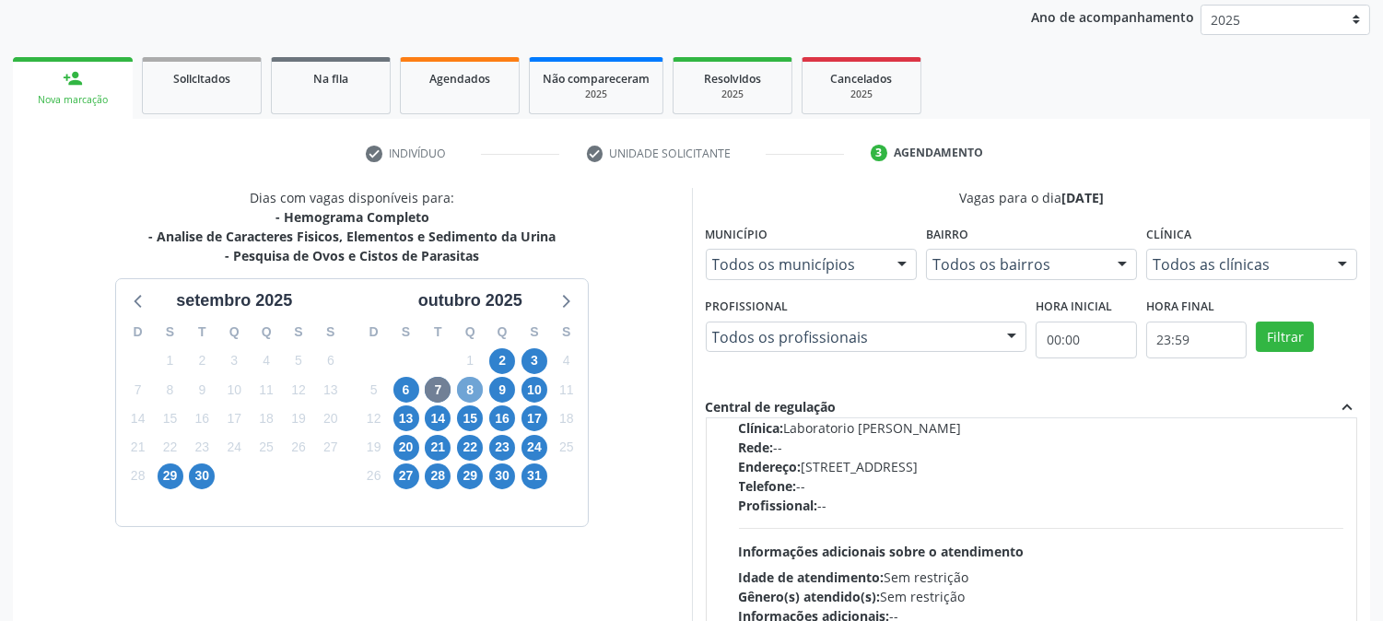
click at [473, 389] on span "8" at bounding box center [470, 390] width 26 height 26
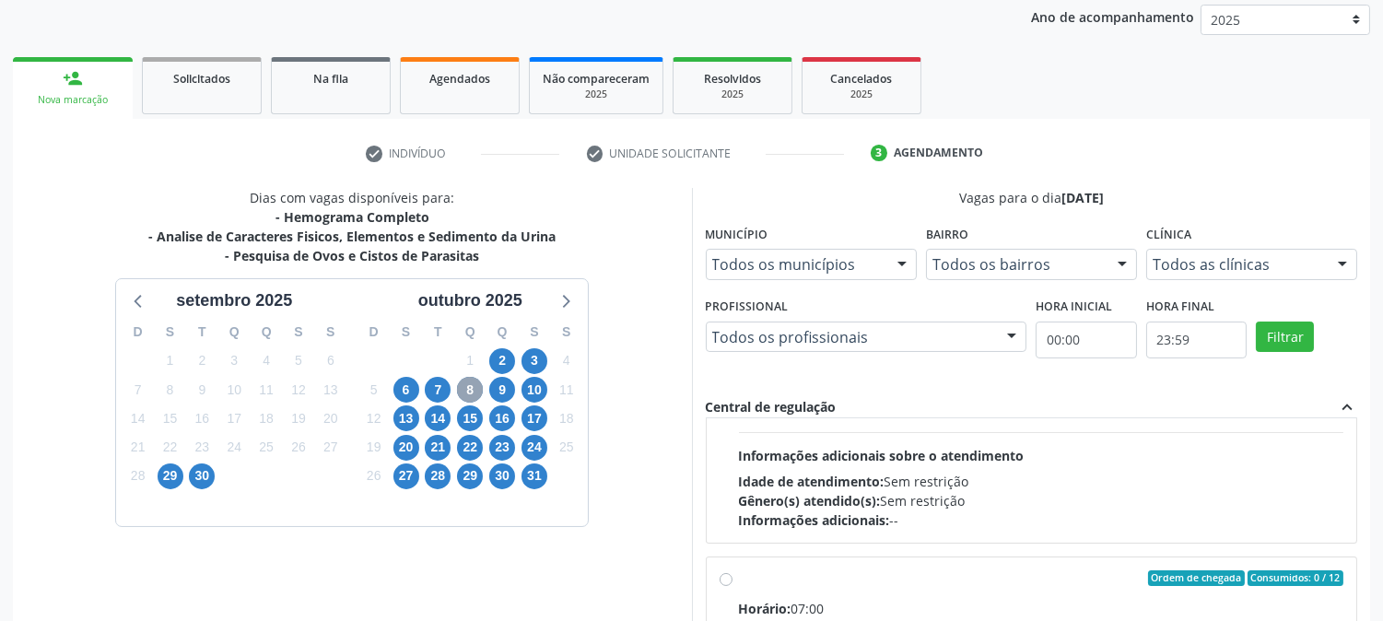
scroll to position [921, 0]
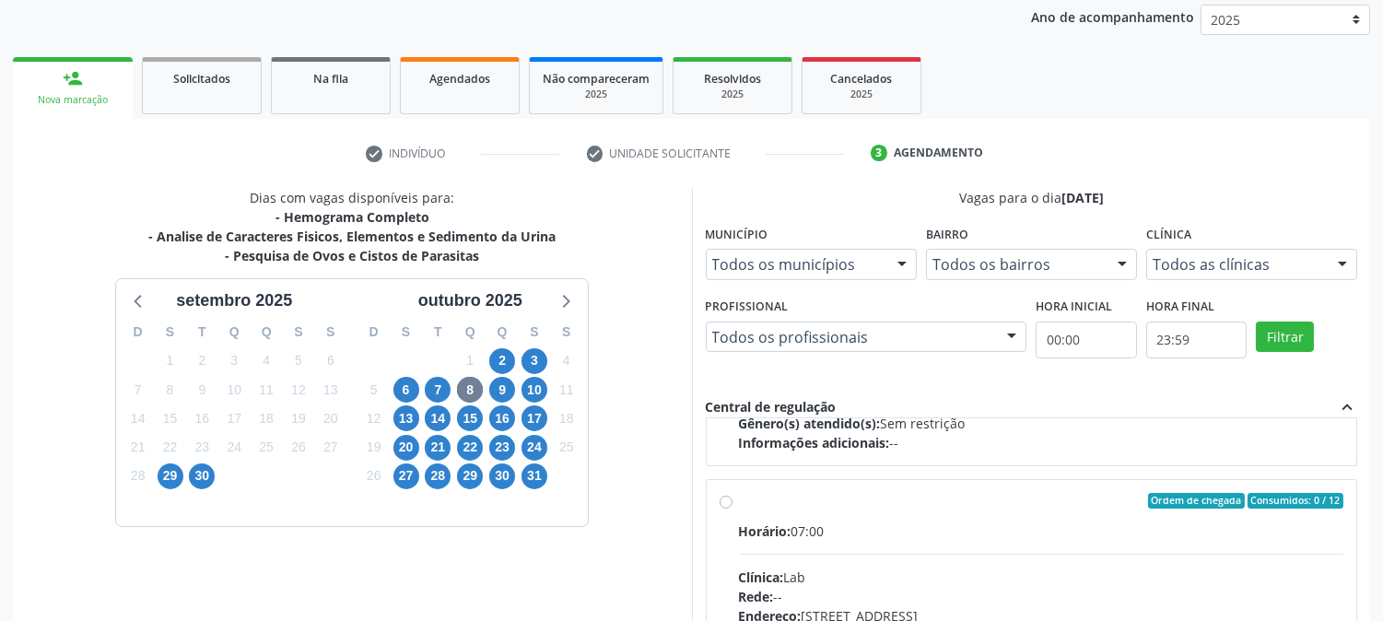
radio input "true"
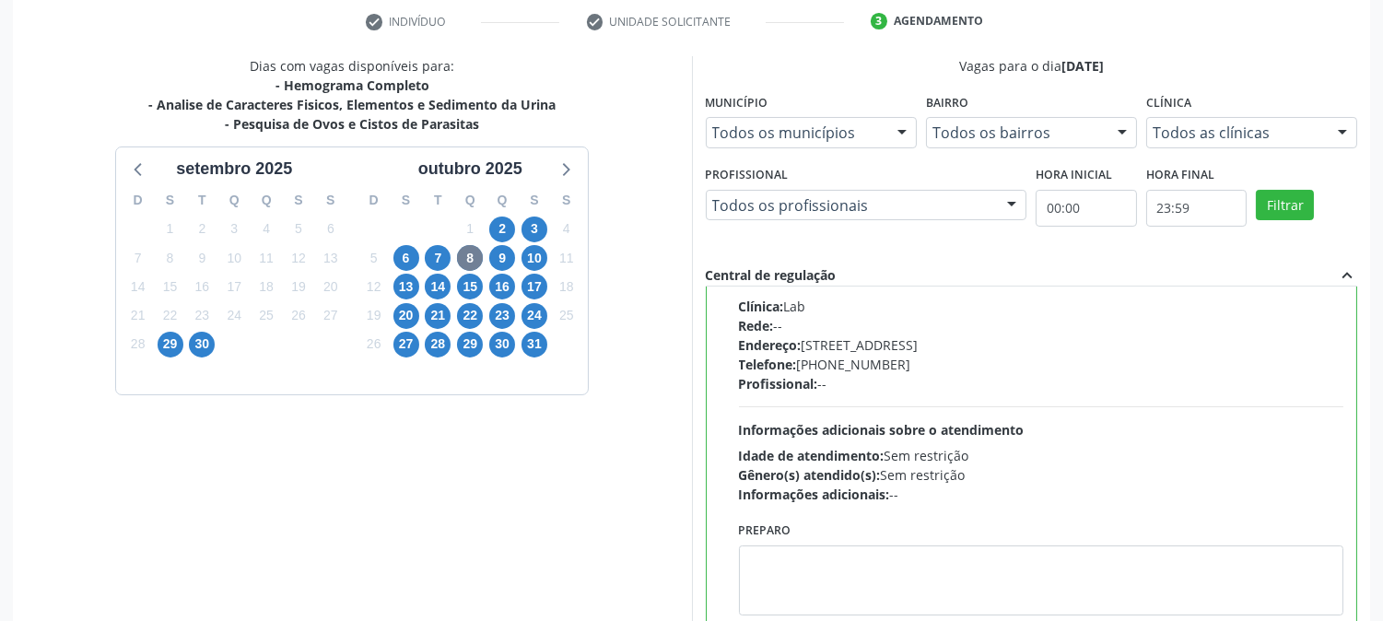
scroll to position [479, 0]
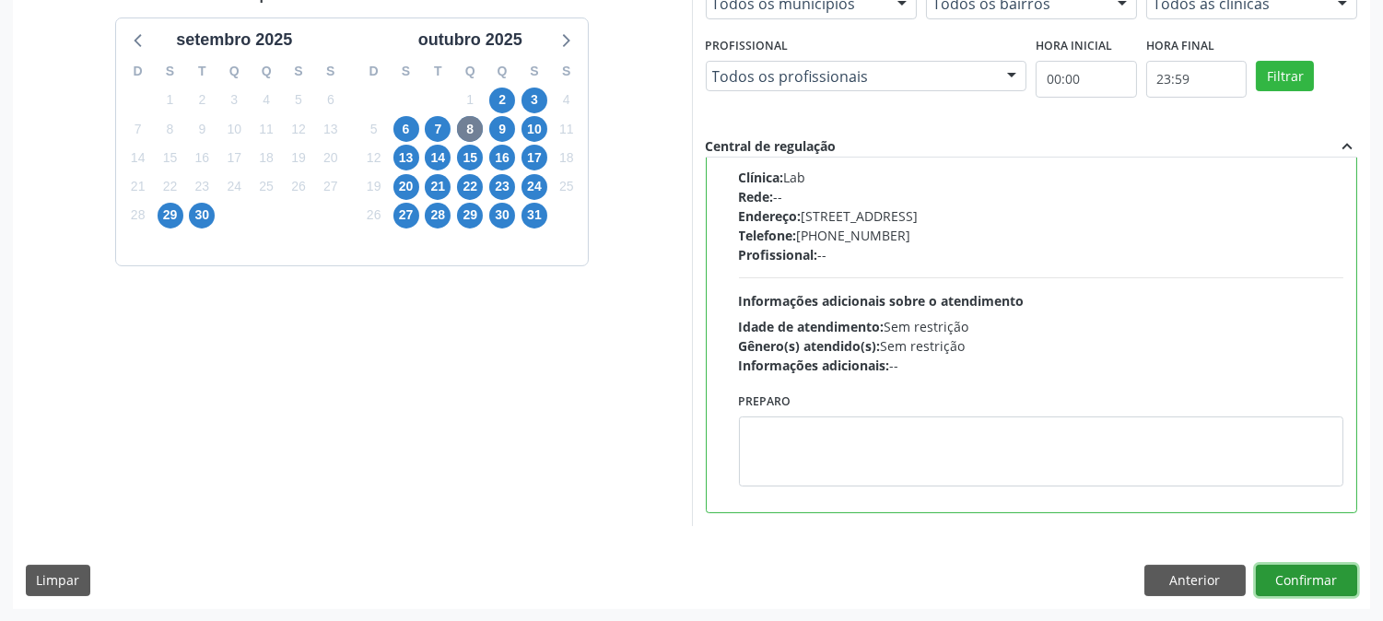
click at [1311, 576] on button "Confirmar" at bounding box center [1306, 580] width 101 height 31
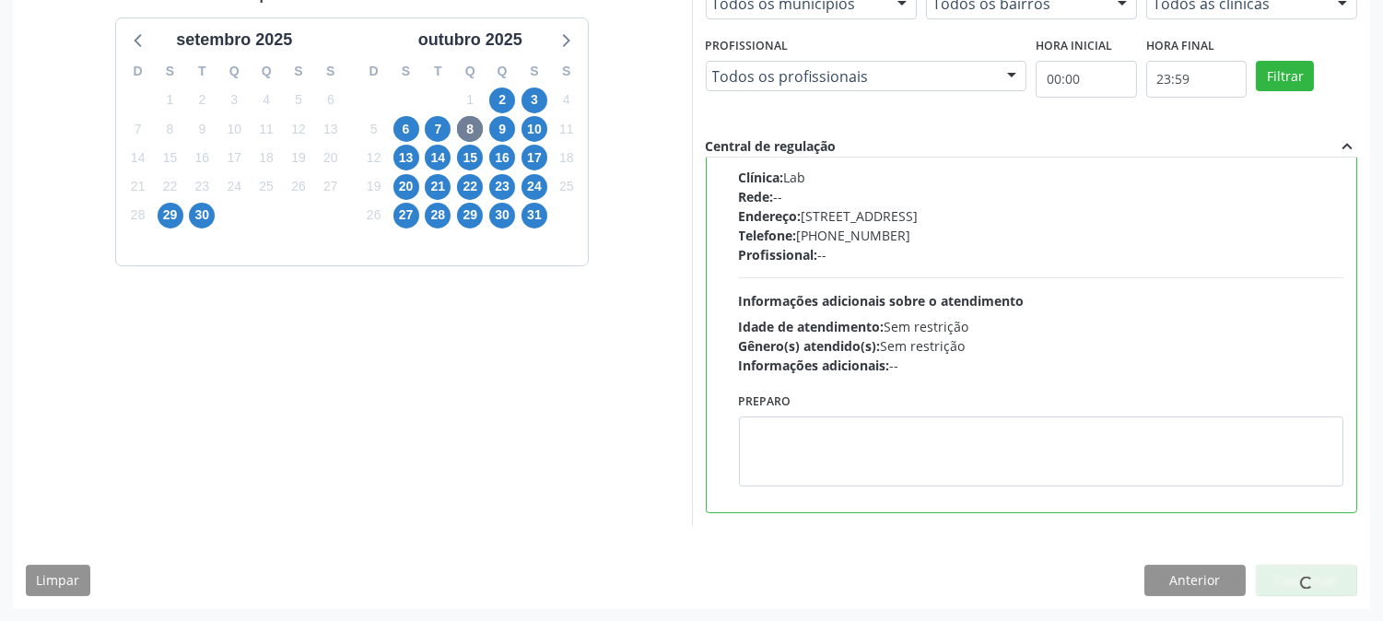
scroll to position [0, 0]
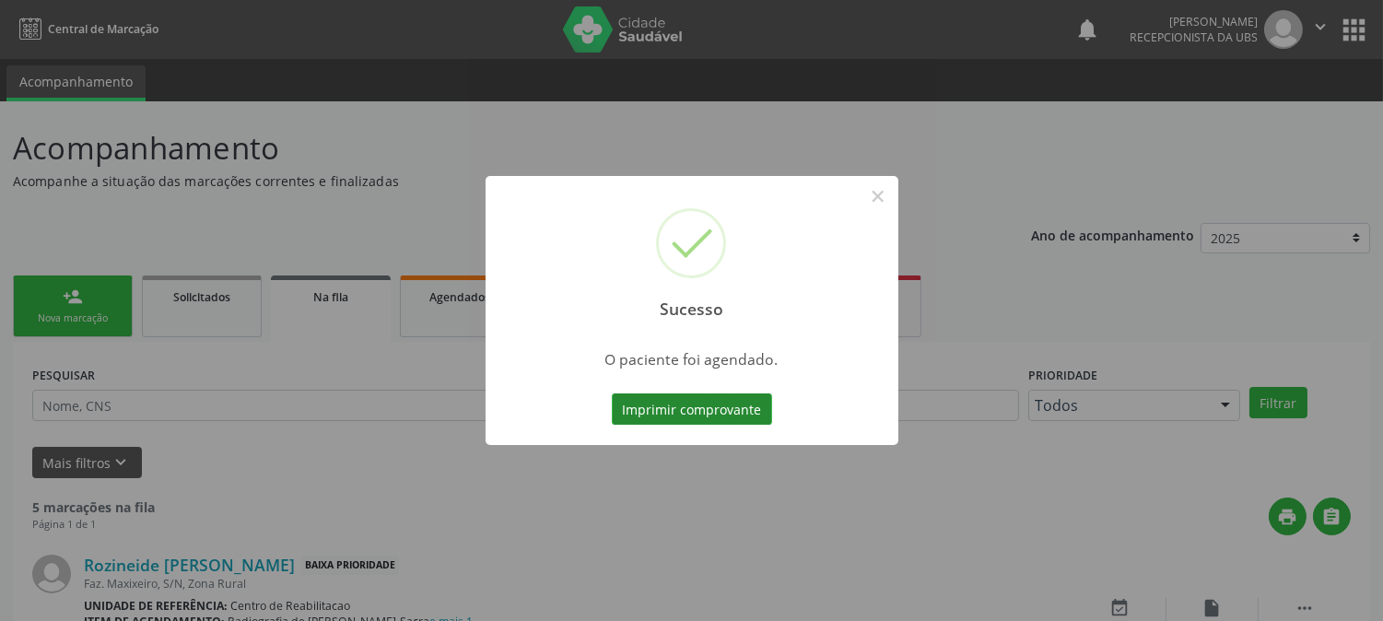
click at [725, 403] on button "Imprimir comprovante" at bounding box center [692, 408] width 160 height 31
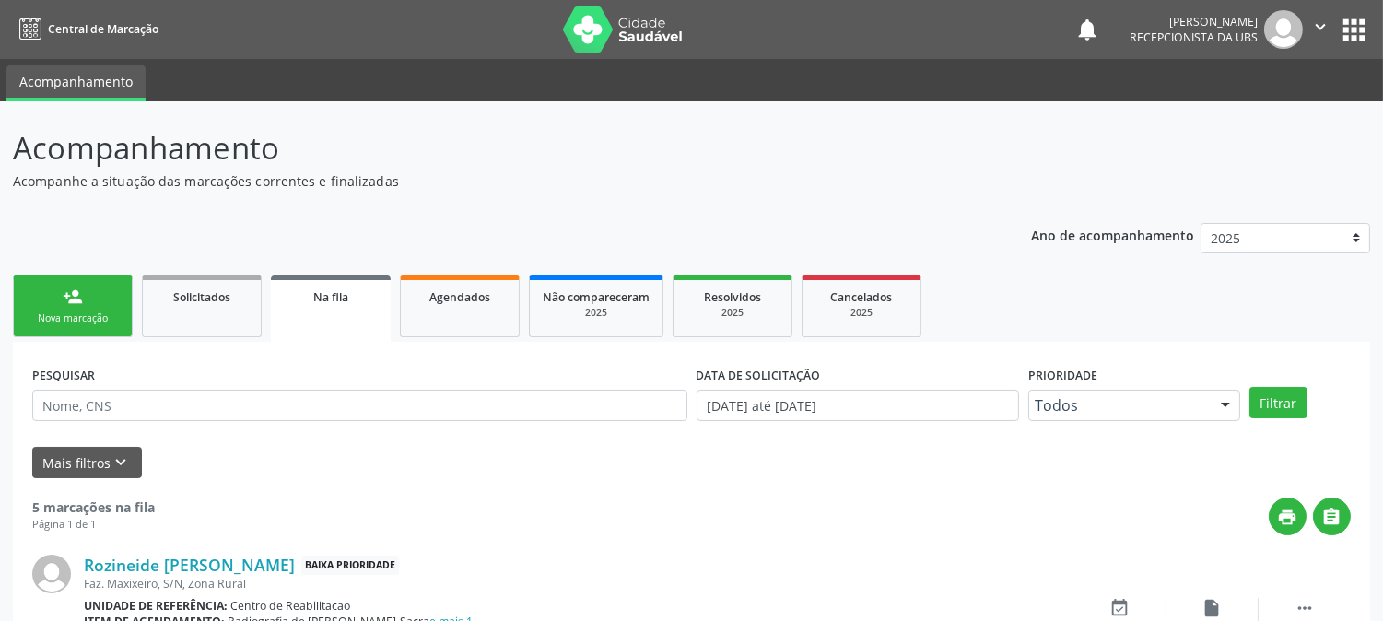
drag, startPoint x: 1321, startPoint y: 53, endPoint x: 1313, endPoint y: 40, distance: 16.1
click at [1318, 50] on nav "Central de Marcação notifications [PERSON_NAME] Recepcionista da UBS  Configur…" at bounding box center [691, 29] width 1383 height 59
click at [1313, 37] on icon "" at bounding box center [1320, 27] width 20 height 20
click at [1263, 117] on link "Sair" at bounding box center [1273, 113] width 127 height 26
